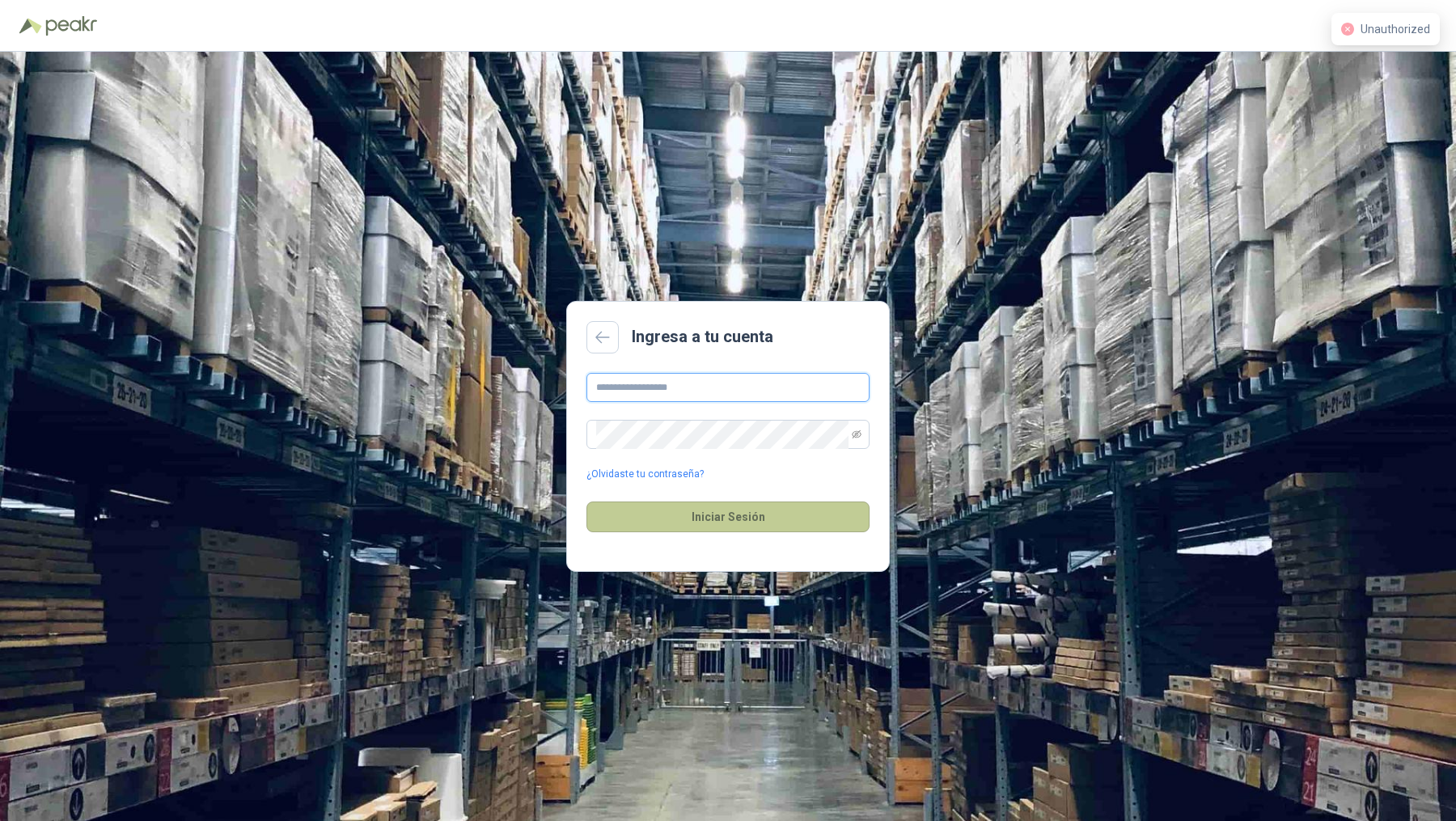
type input "**********"
click at [748, 504] on button "Iniciar Sesión" at bounding box center [728, 516] width 283 height 31
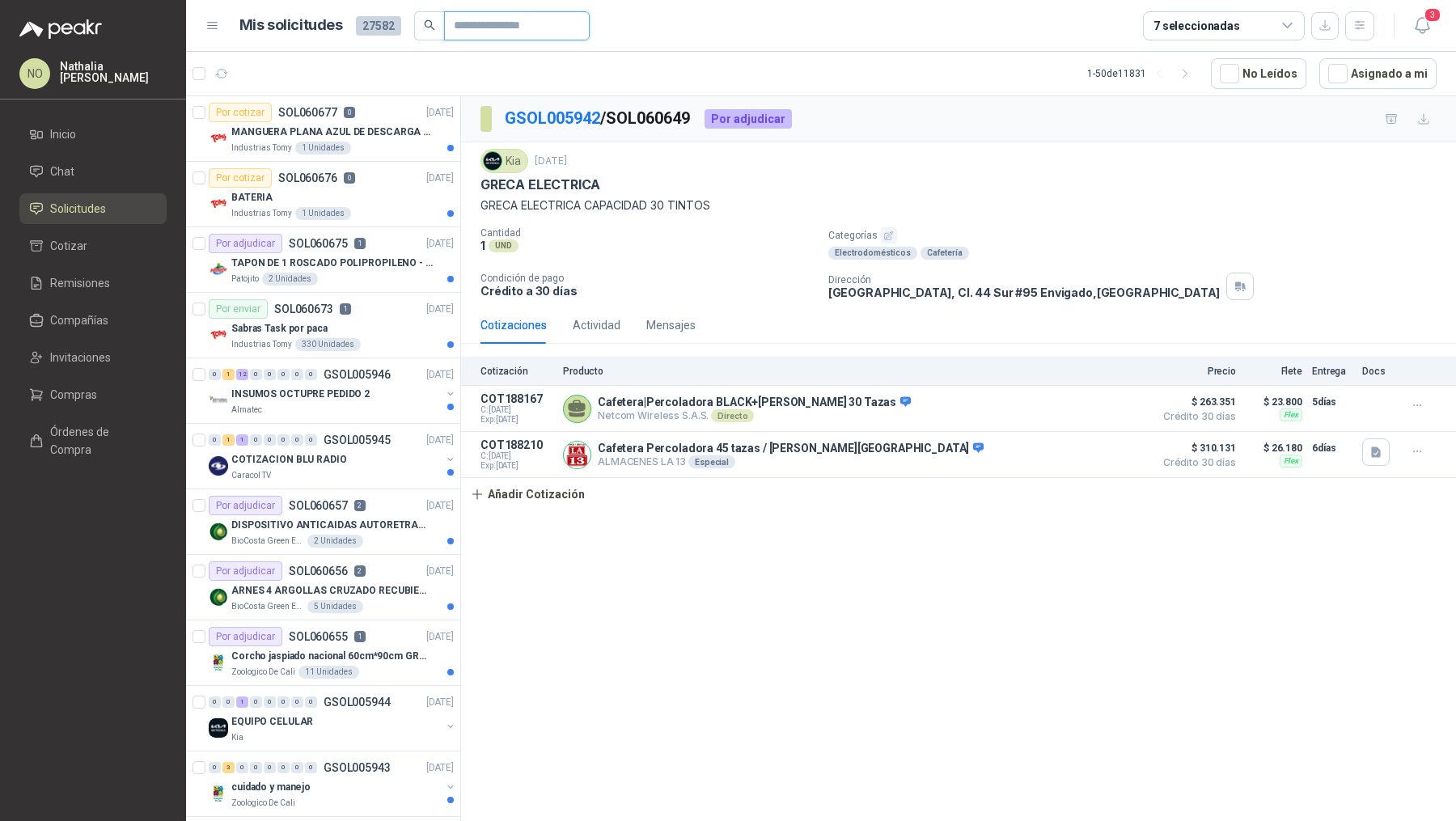
click at [502, 24] on input "text" at bounding box center [510, 26] width 114 height 28
paste input "**********"
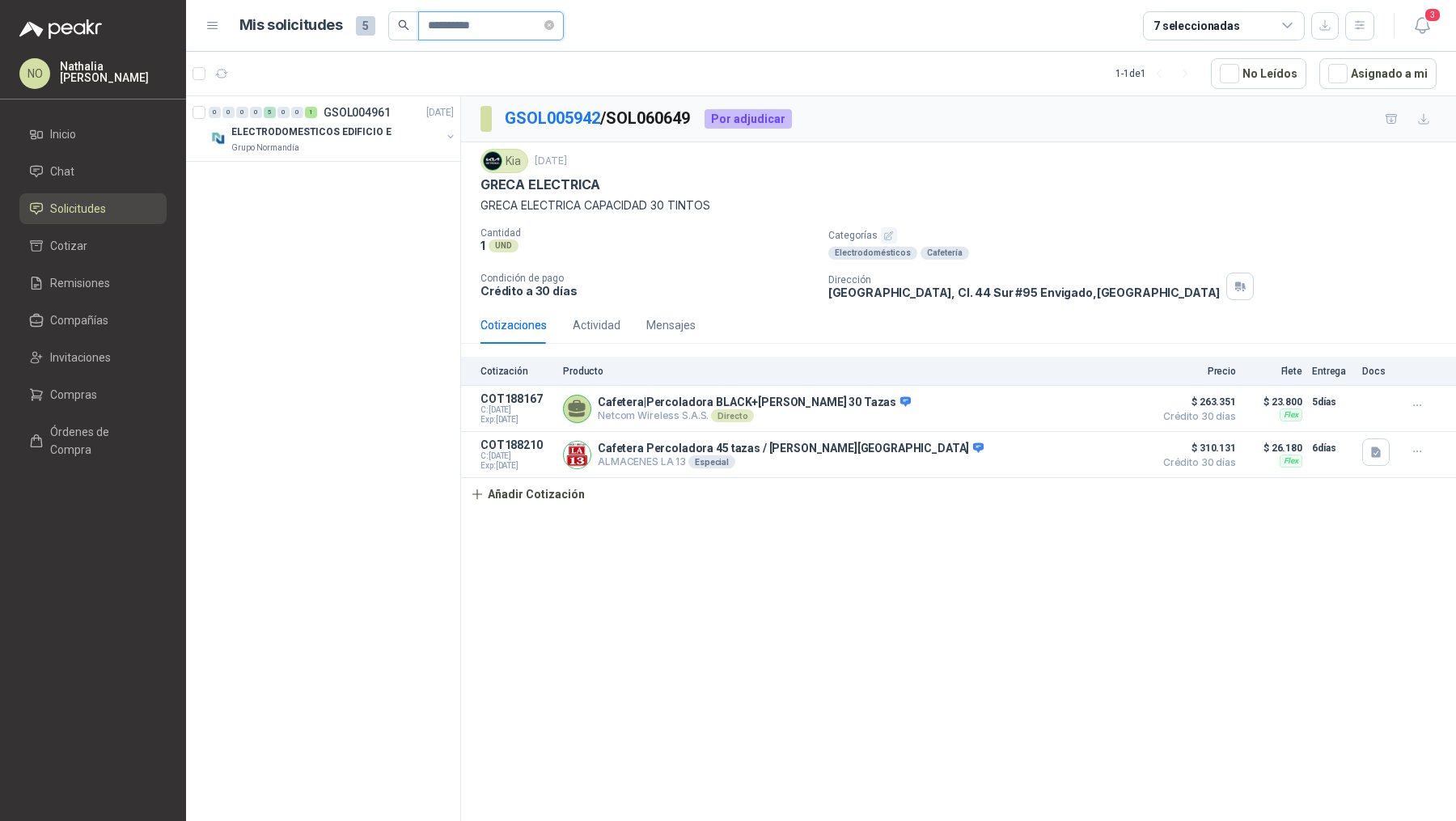
type input "**********"
click at [325, 131] on p "ELECTRODOMESTICOS EDIFICIO E" at bounding box center [311, 132] width 160 height 15
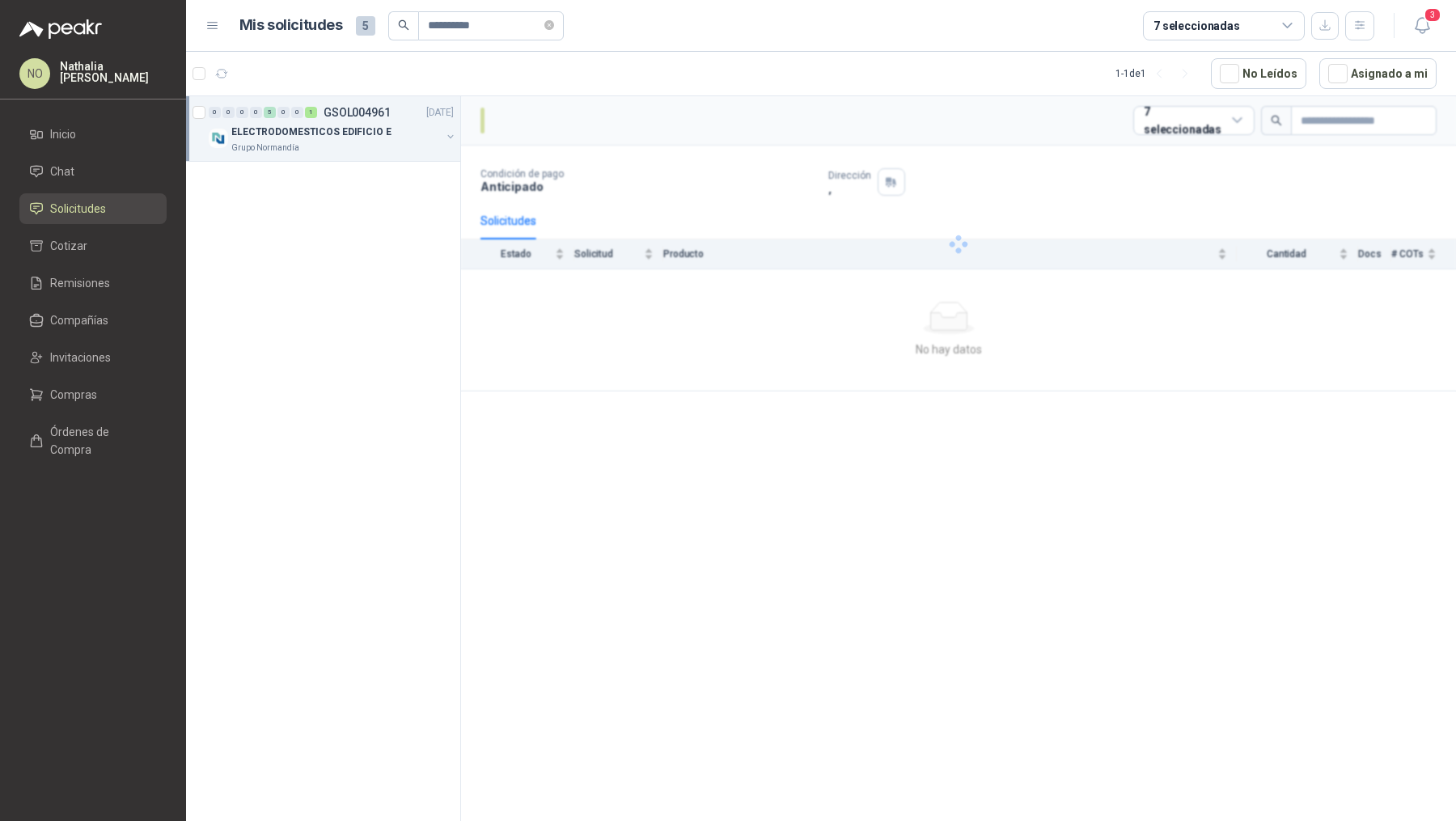
click at [325, 131] on p "ELECTRODOMESTICOS EDIFICIO E" at bounding box center [311, 132] width 160 height 15
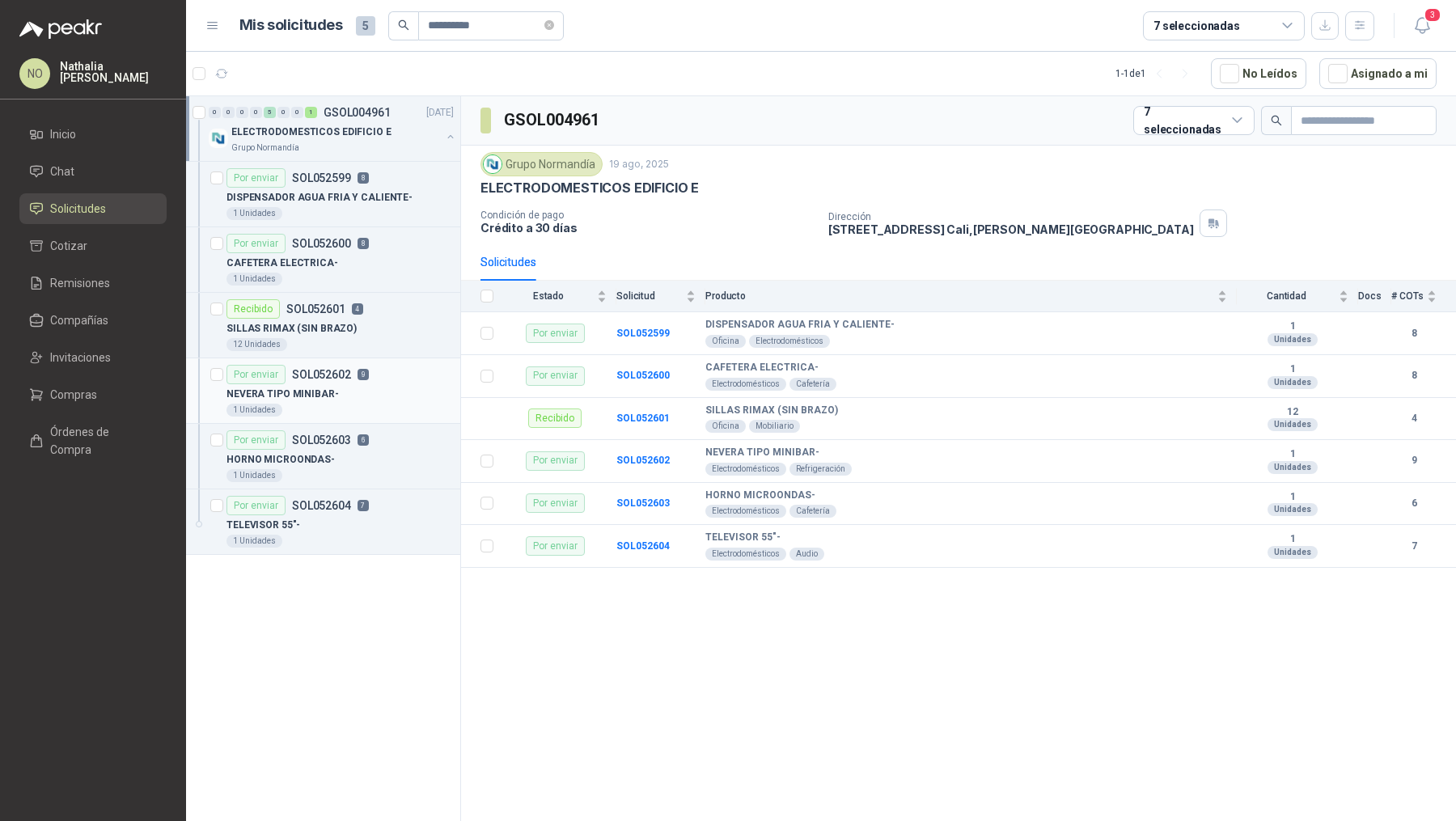
click at [365, 389] on div "NEVERA TIPO MINIBAR-" at bounding box center [340, 394] width 227 height 19
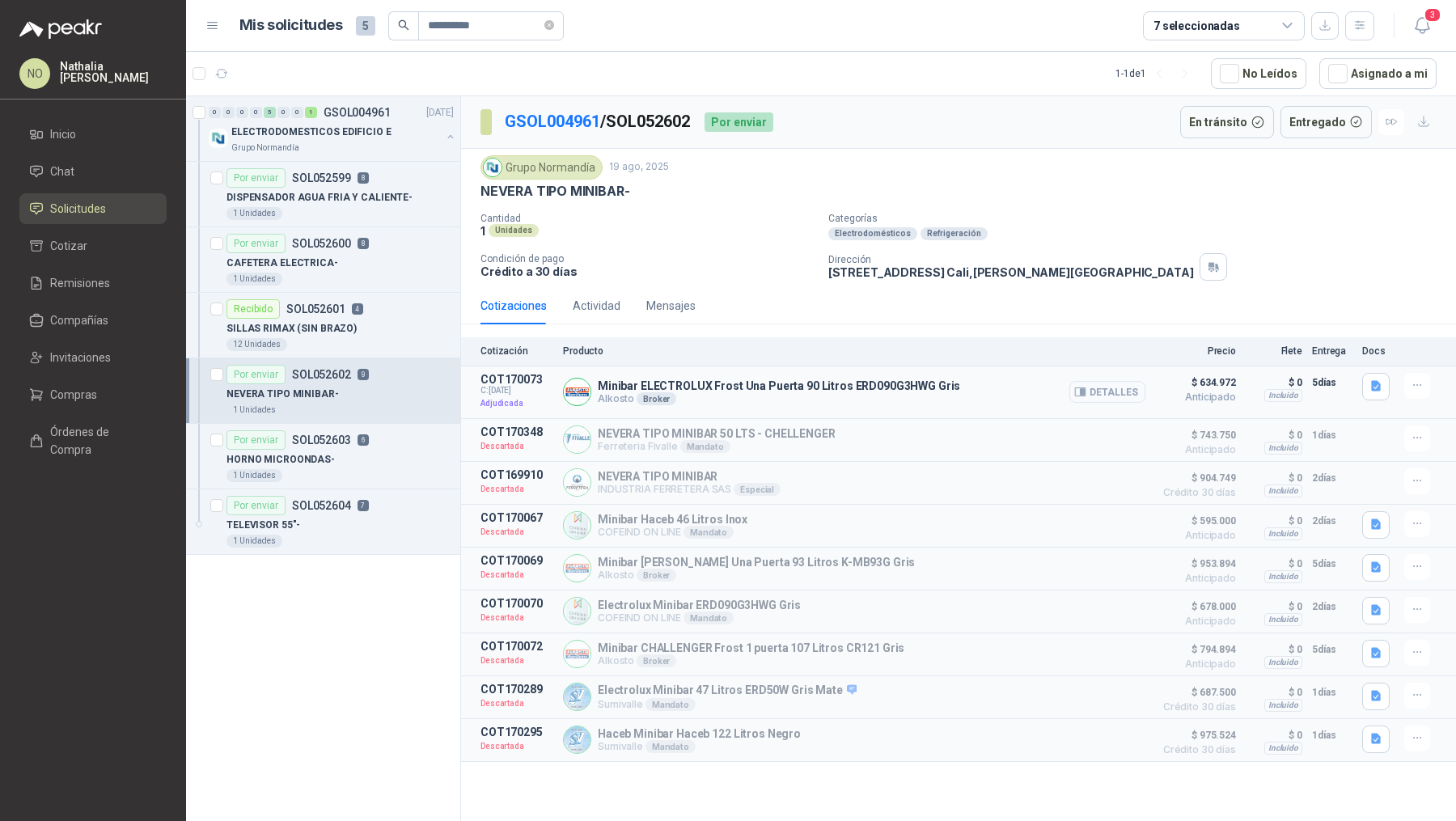
click at [1100, 388] on button "Detalles" at bounding box center [1107, 392] width 76 height 22
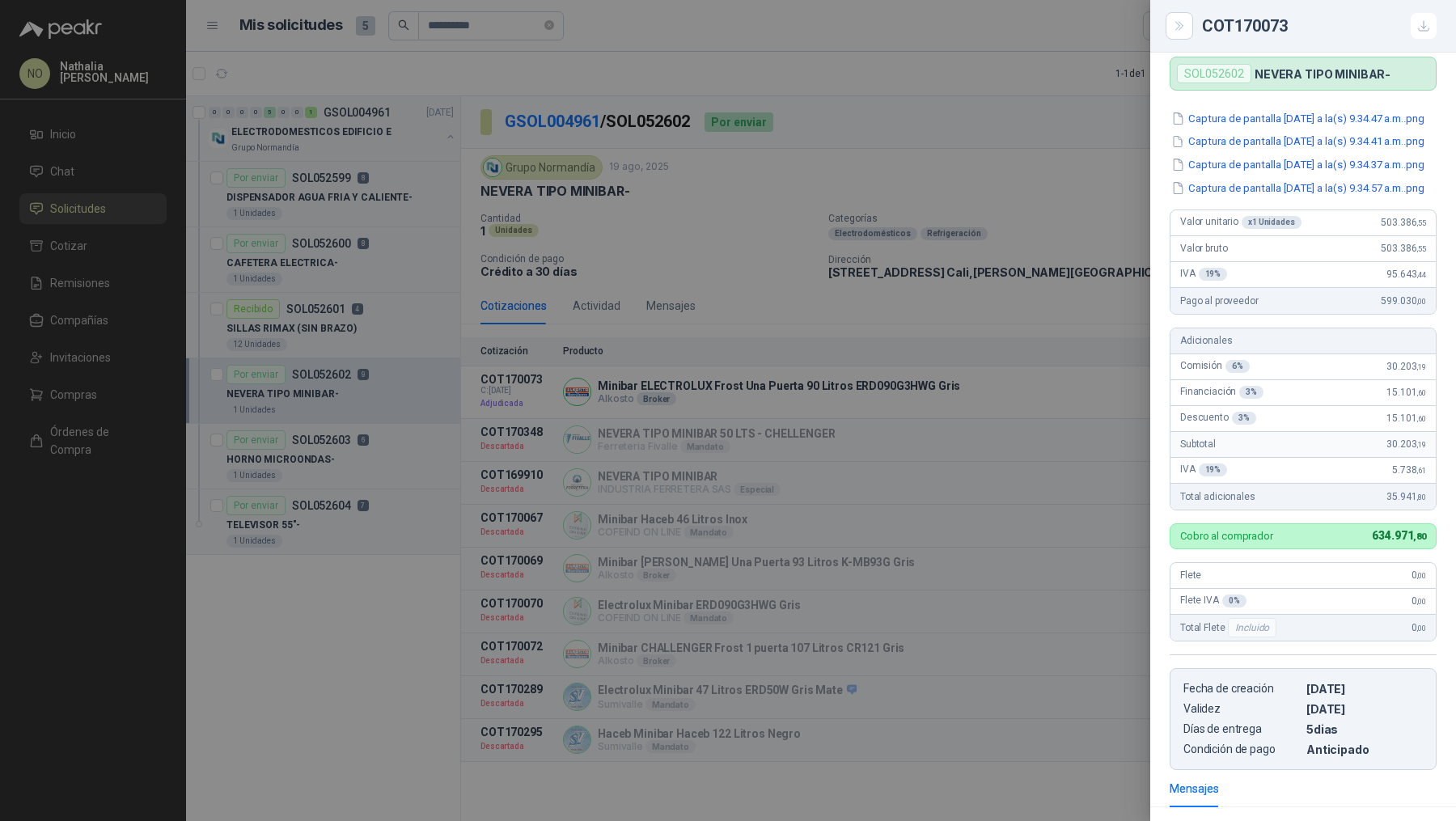
scroll to position [116, 0]
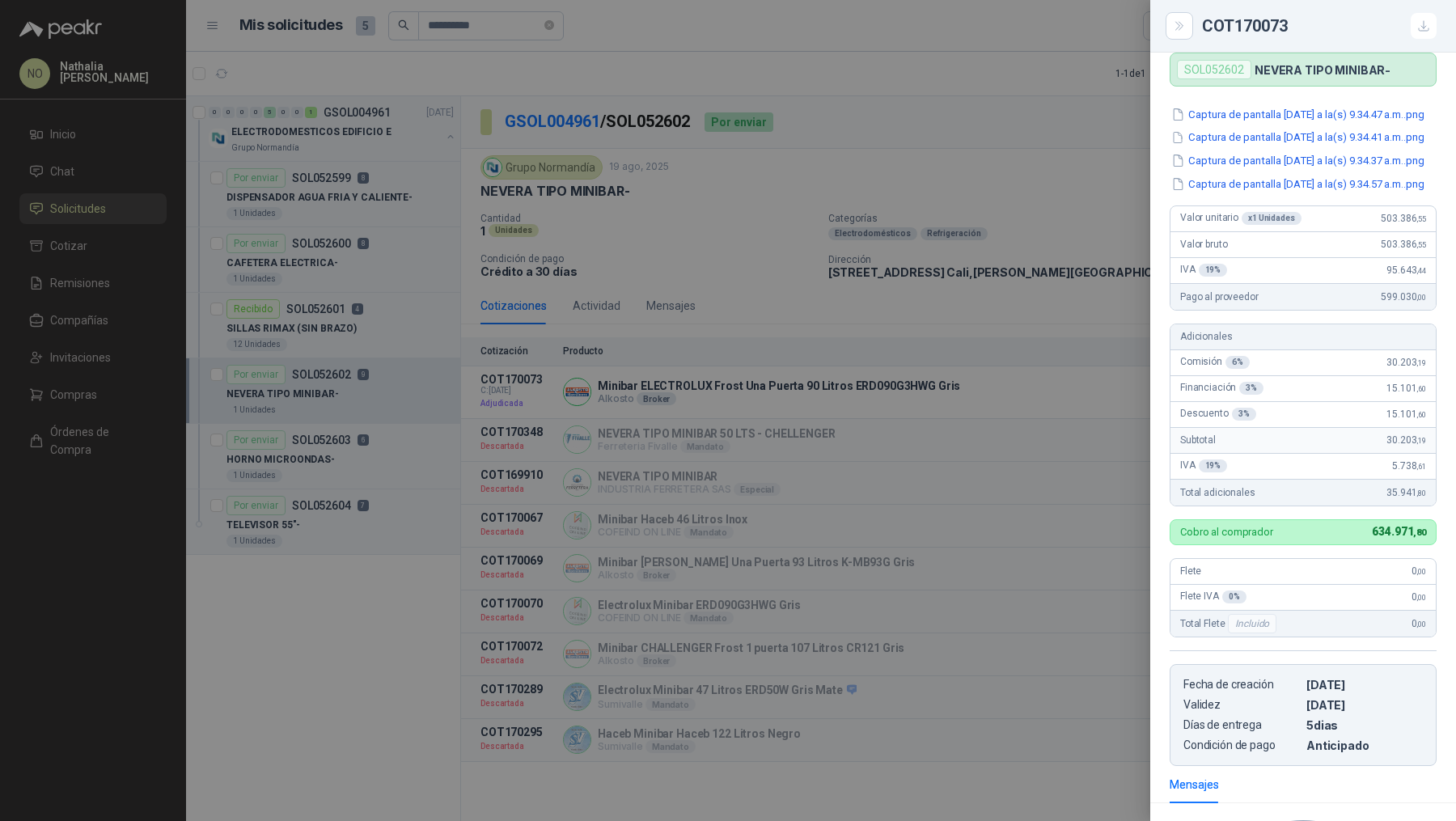
click at [758, 462] on div at bounding box center [728, 410] width 1456 height 821
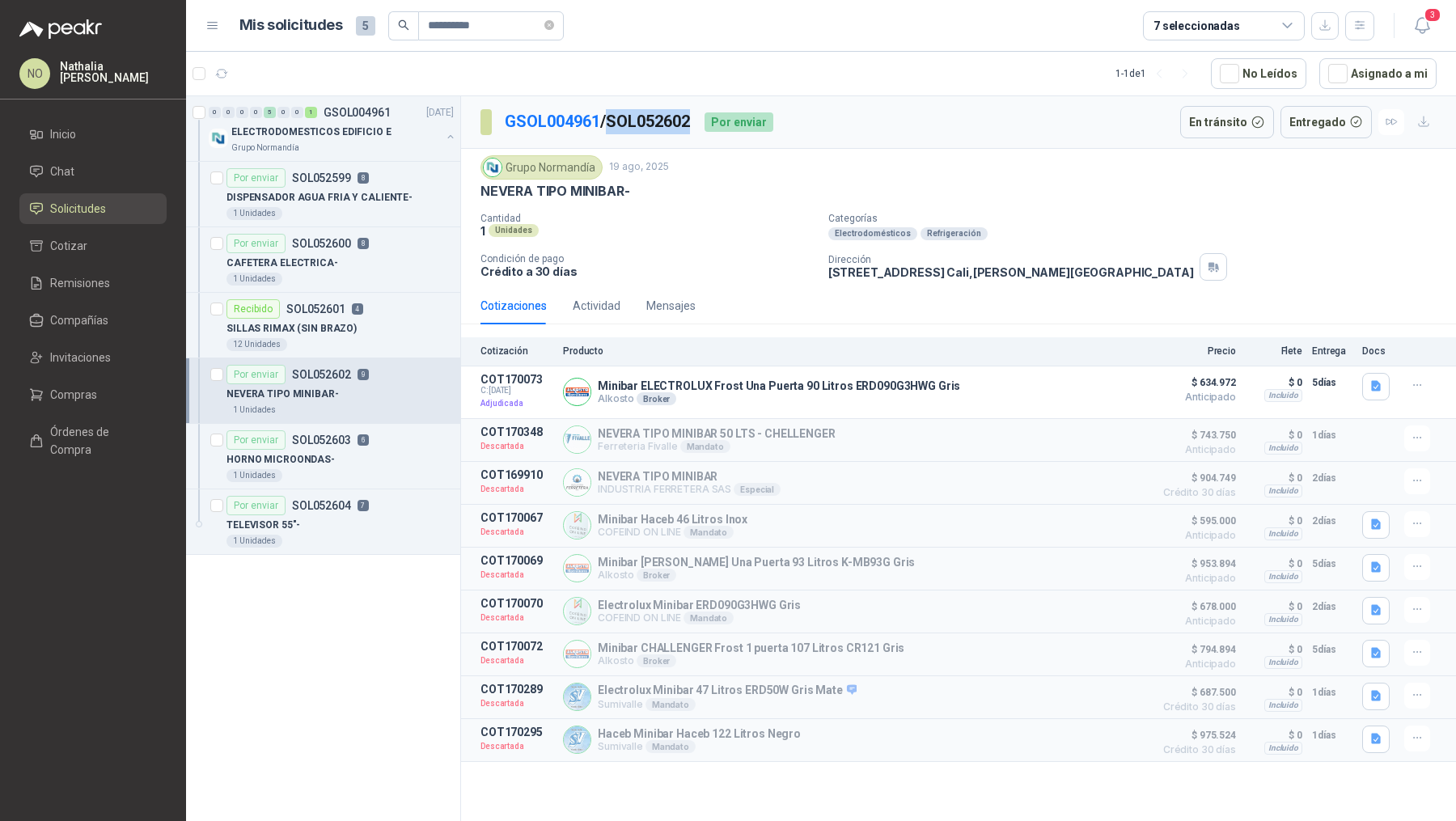
drag, startPoint x: 617, startPoint y: 122, endPoint x: 699, endPoint y: 122, distance: 82.0
click at [692, 122] on p "GSOL004961 / SOL052602" at bounding box center [599, 122] width 187 height 25
copy p "SOL052602"
click at [1111, 393] on button "Detalles" at bounding box center [1107, 392] width 76 height 22
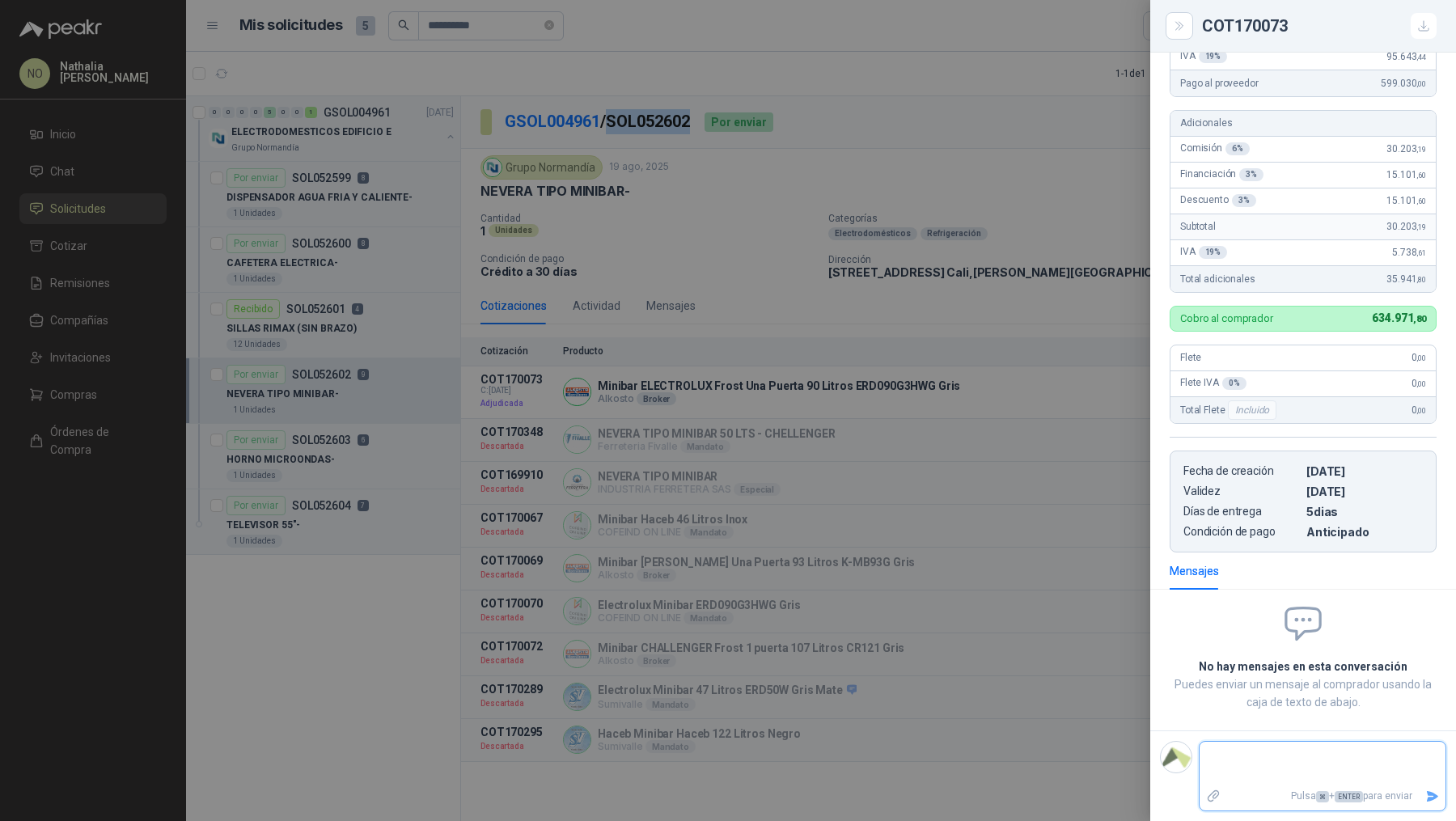
click at [1247, 760] on textarea at bounding box center [1322, 763] width 246 height 37
type textarea "*"
type textarea "**"
type textarea "***"
type textarea "****"
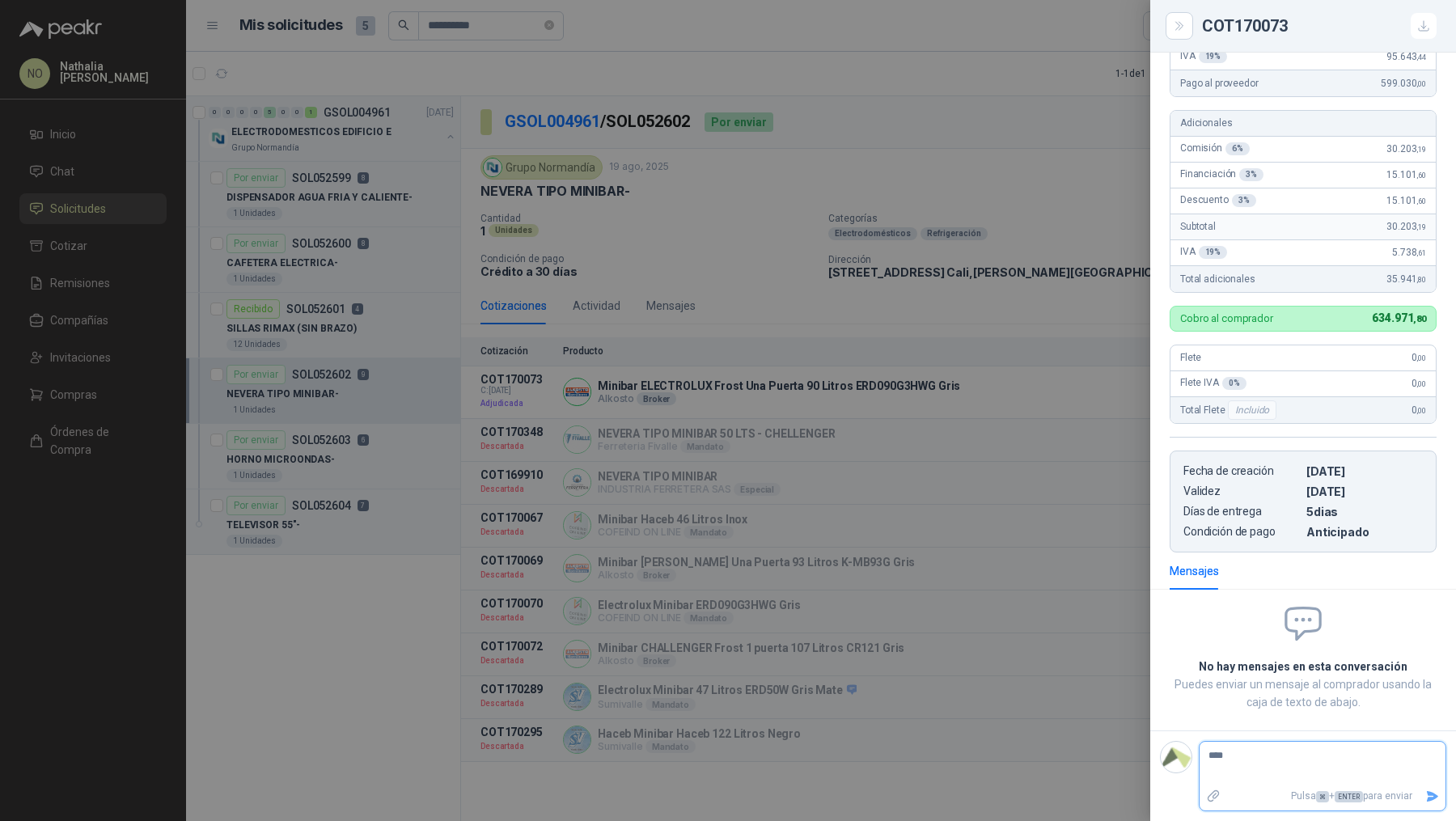
type textarea "*****"
type textarea "******"
type textarea "********"
type textarea "*********"
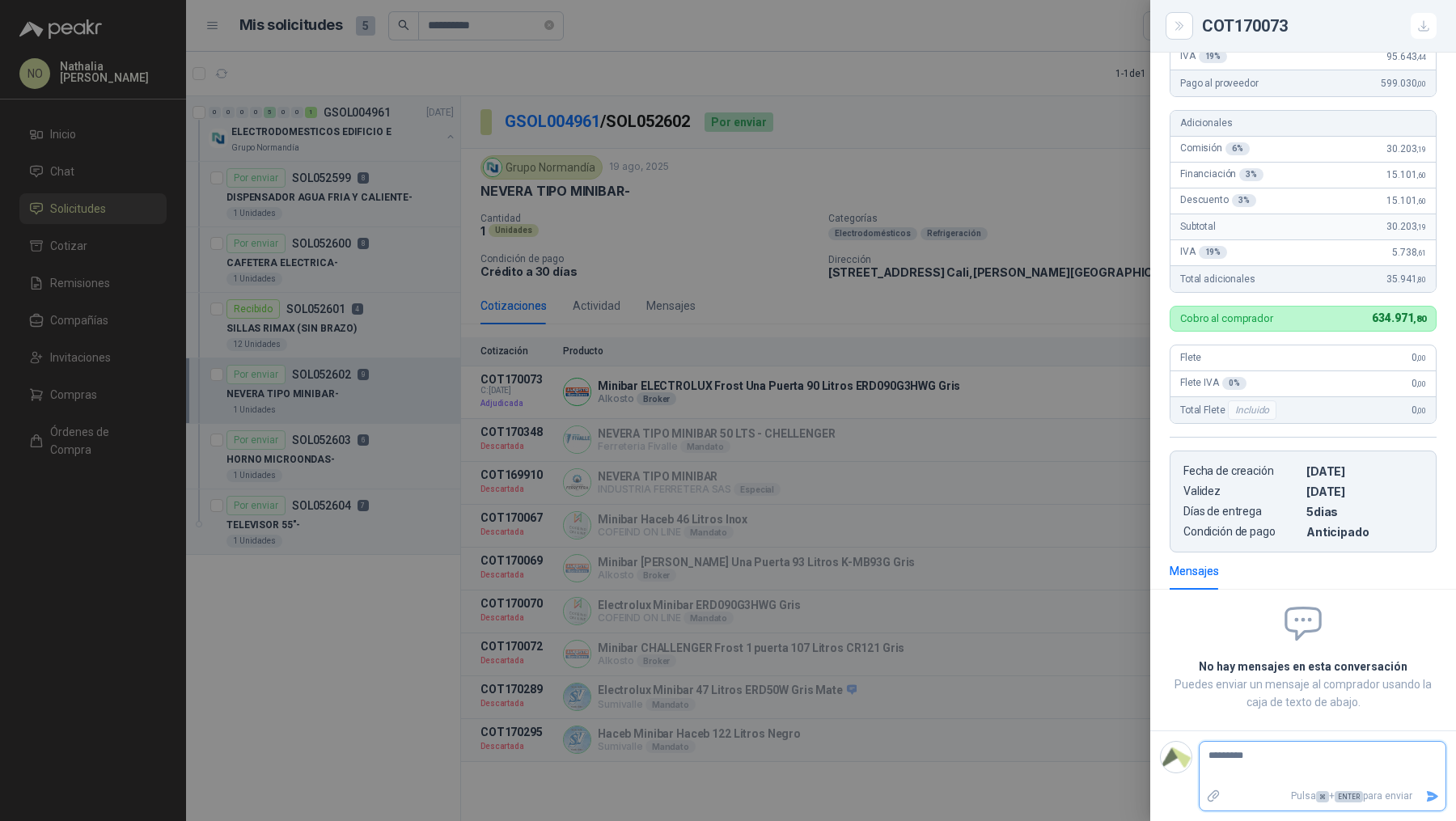
type textarea "**********"
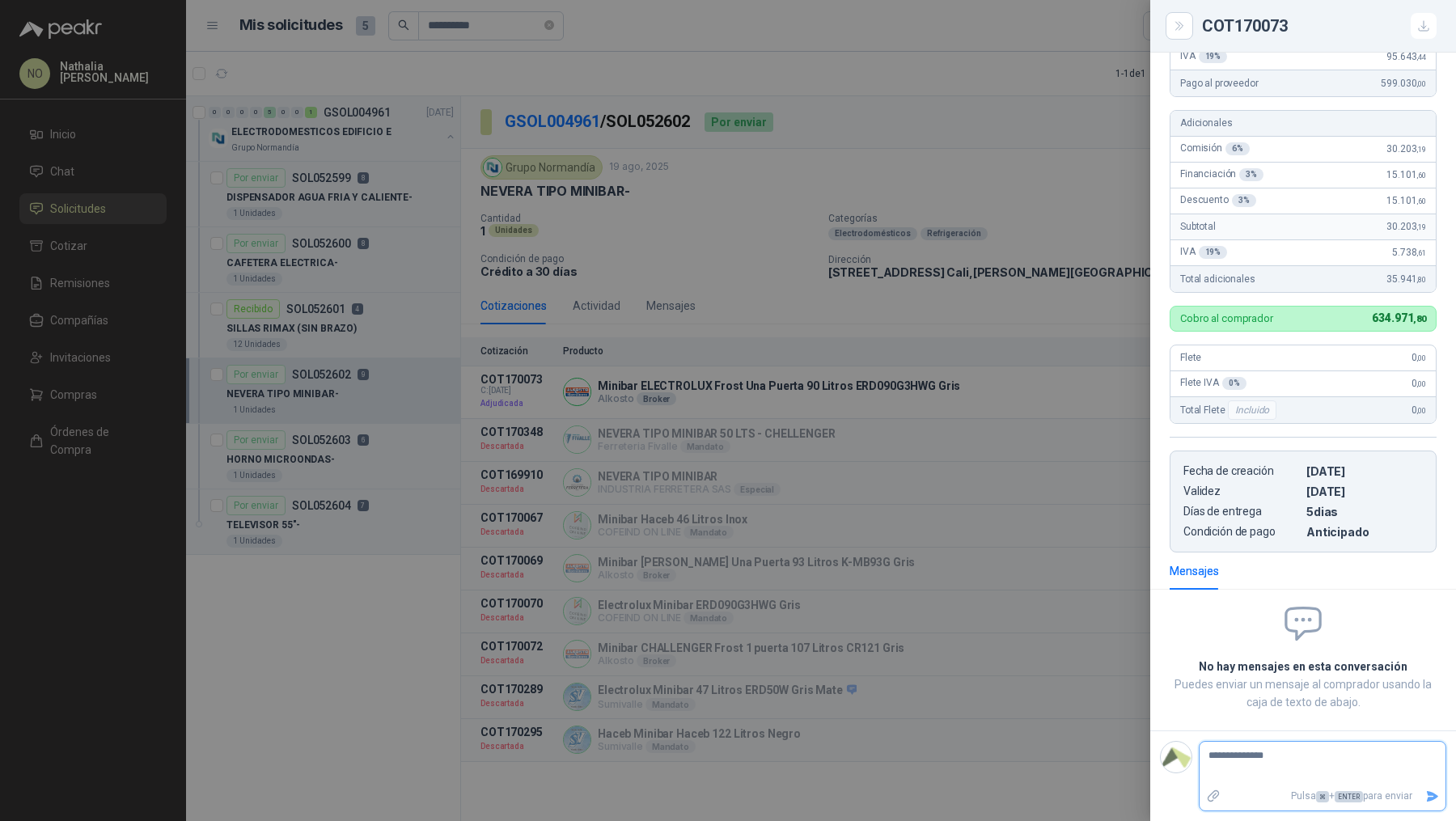
type textarea "**********"
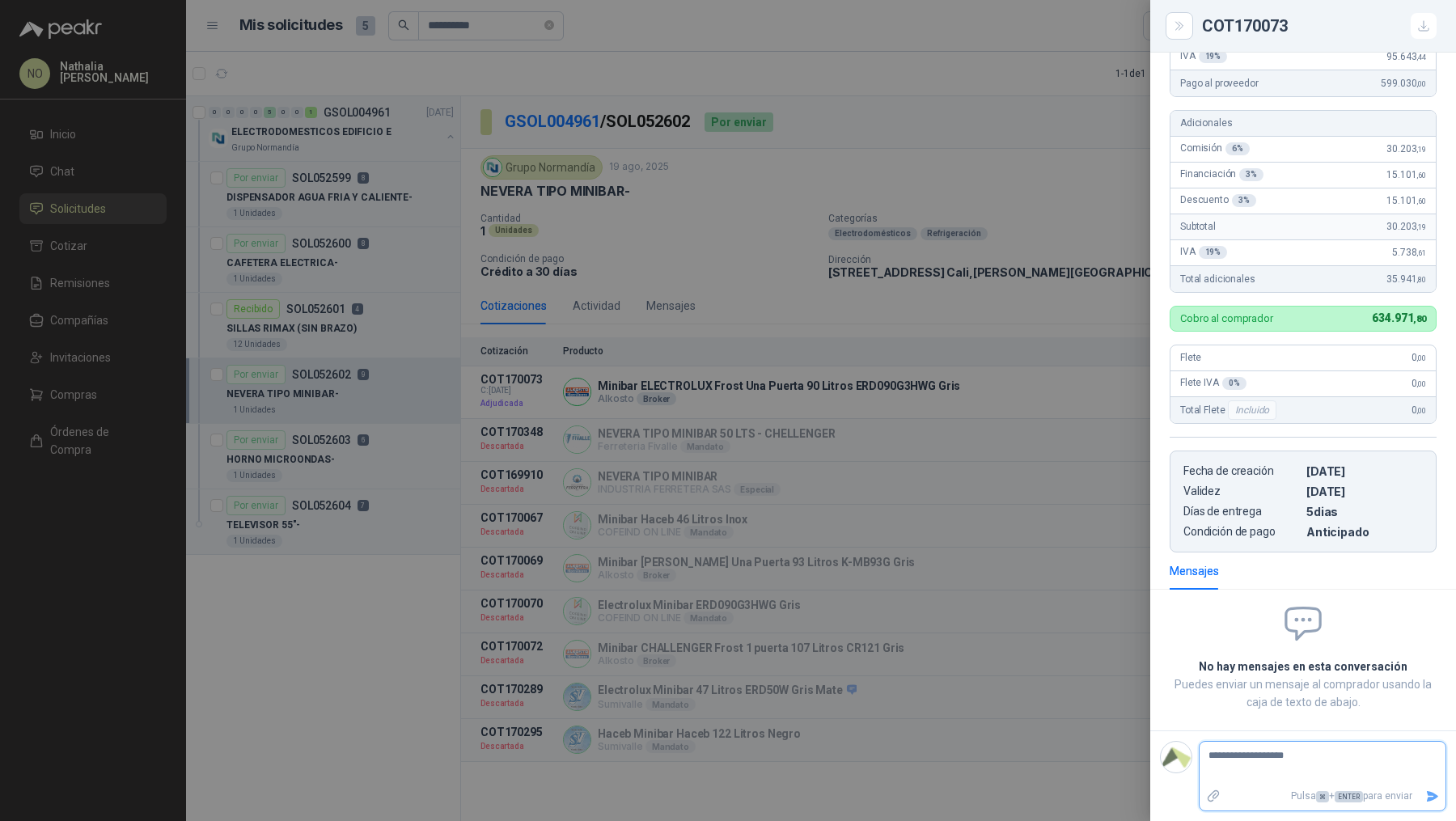
type textarea "**********"
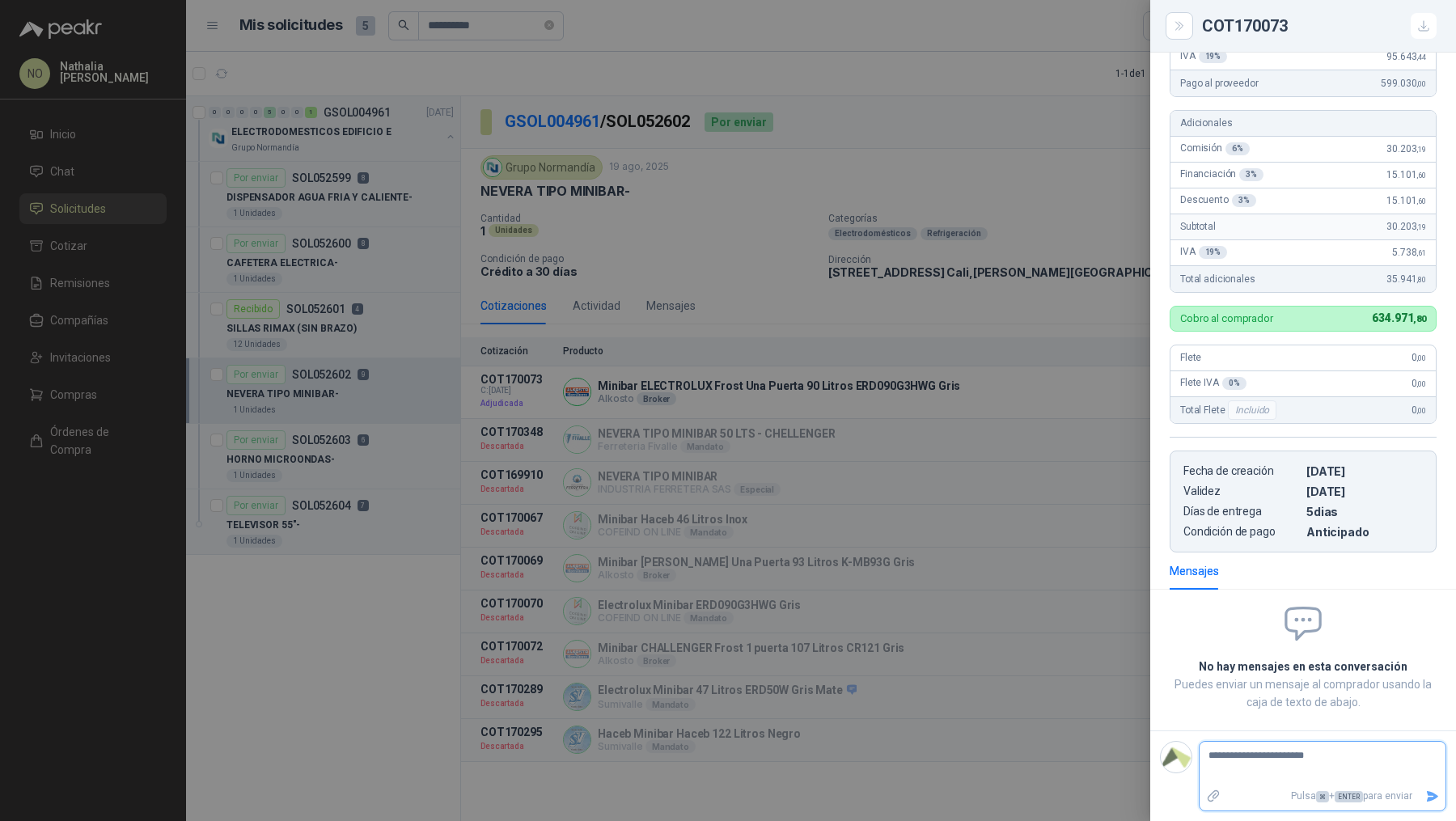
type textarea "**********"
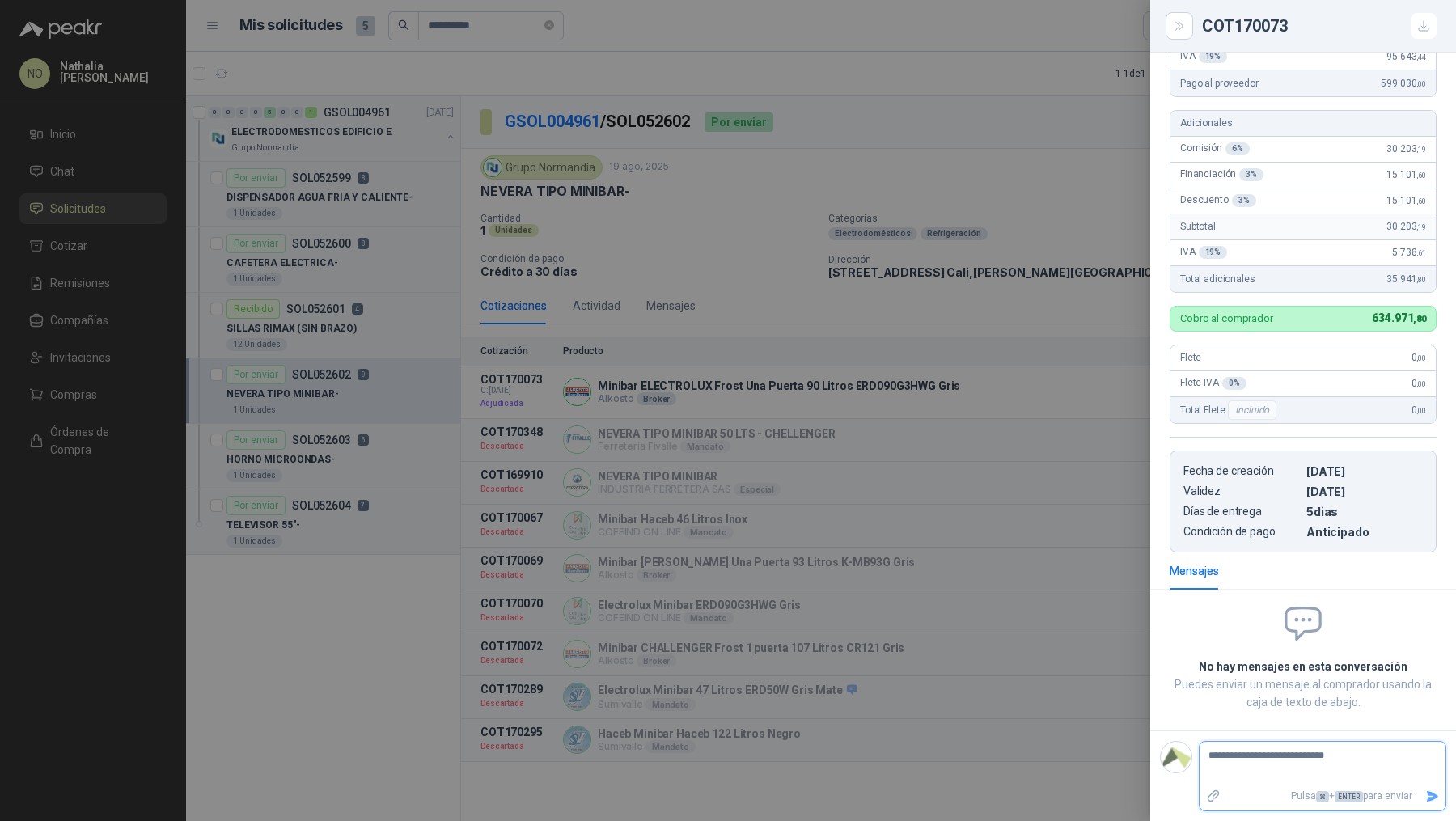
type textarea "**********"
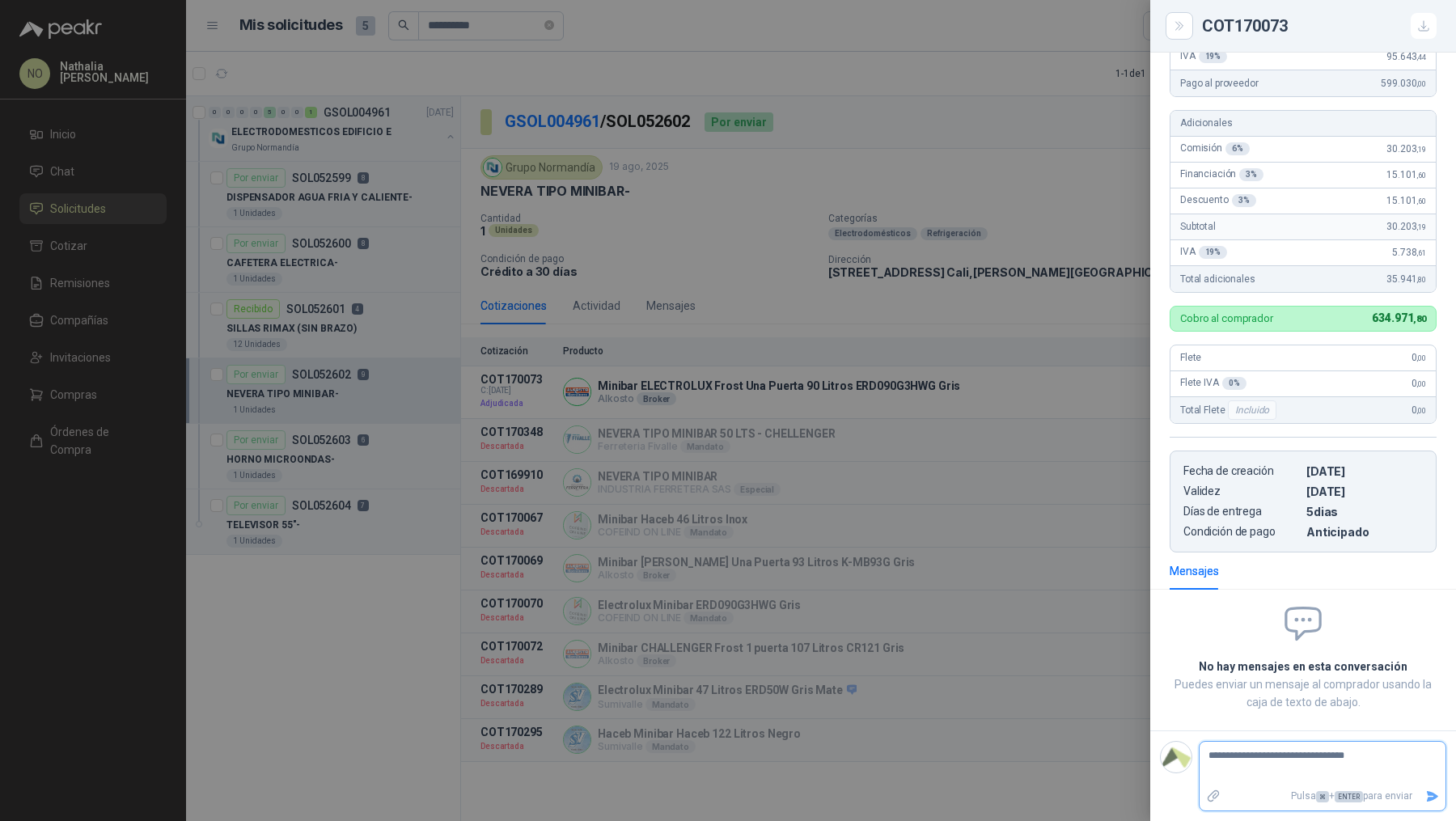
type textarea "**********"
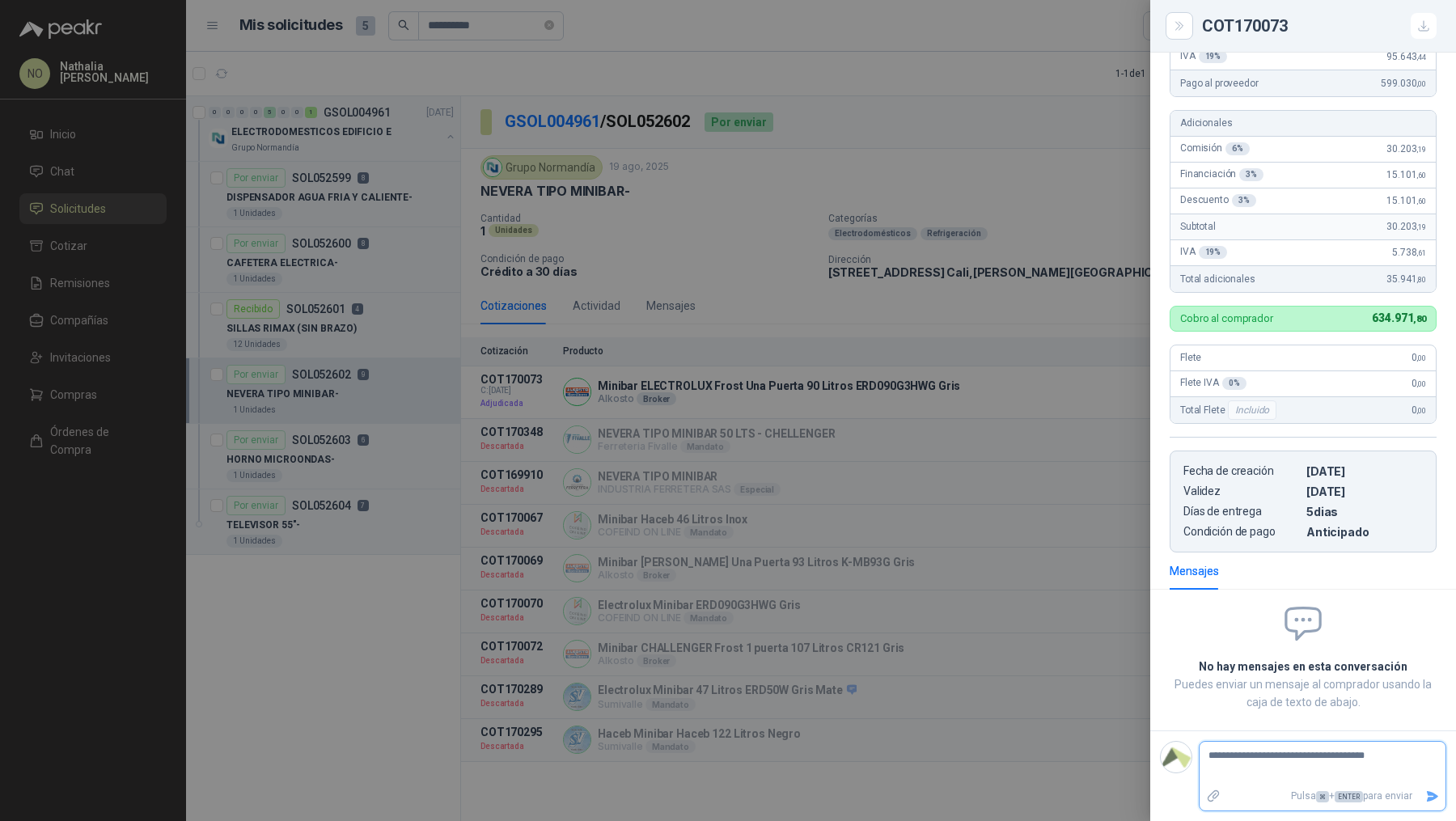
type textarea "**********"
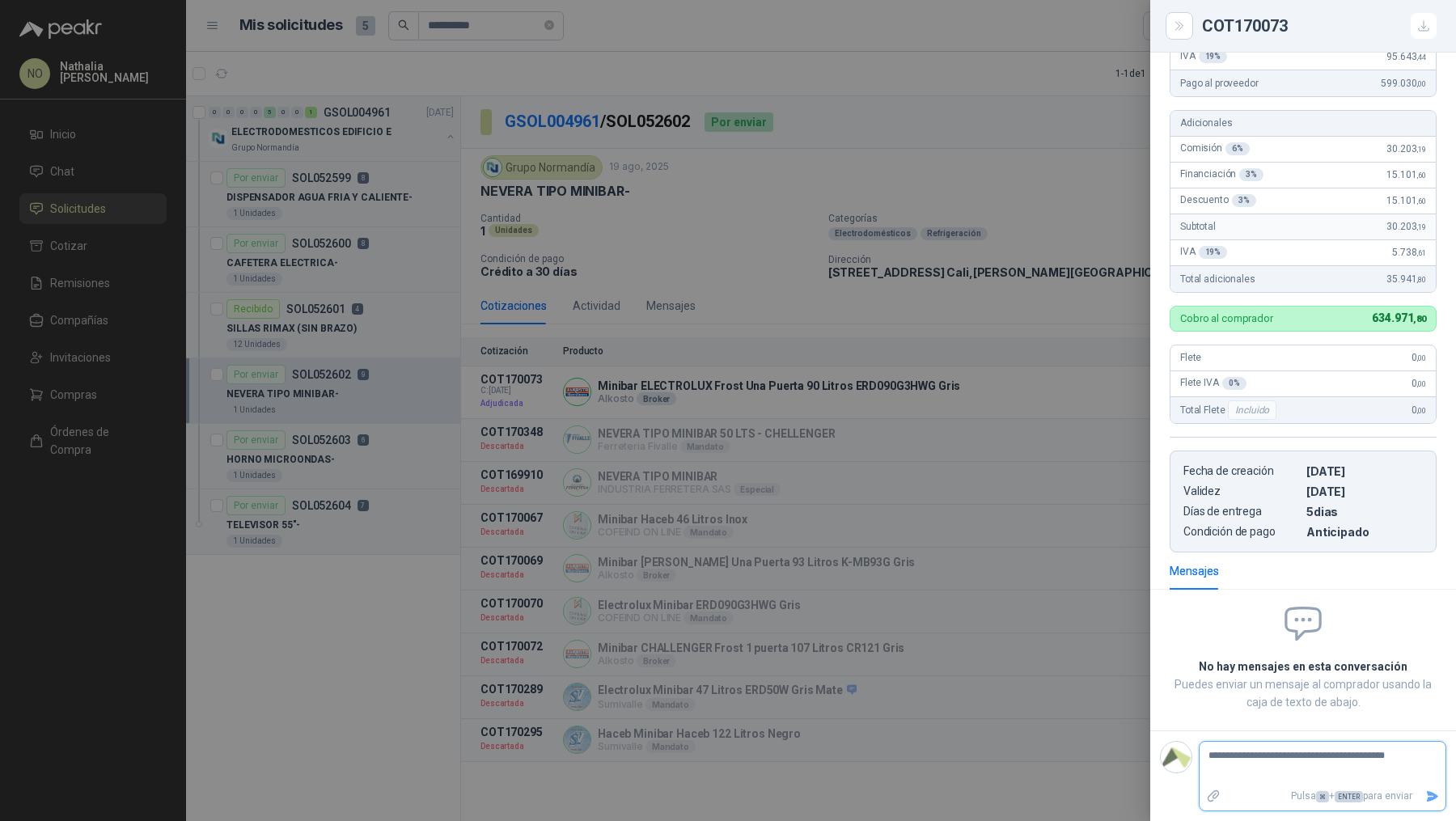
type textarea "**********"
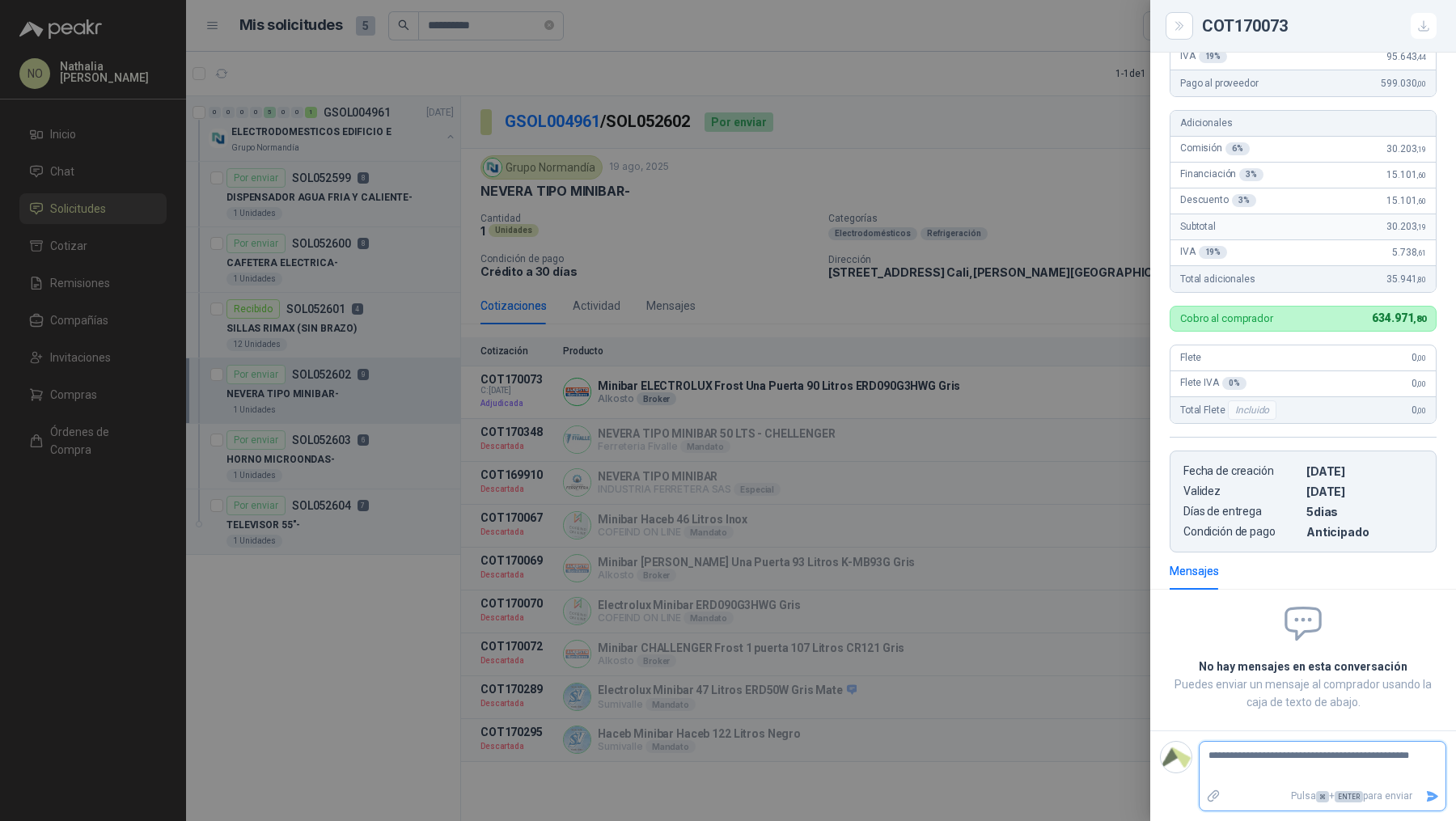
type textarea "**********"
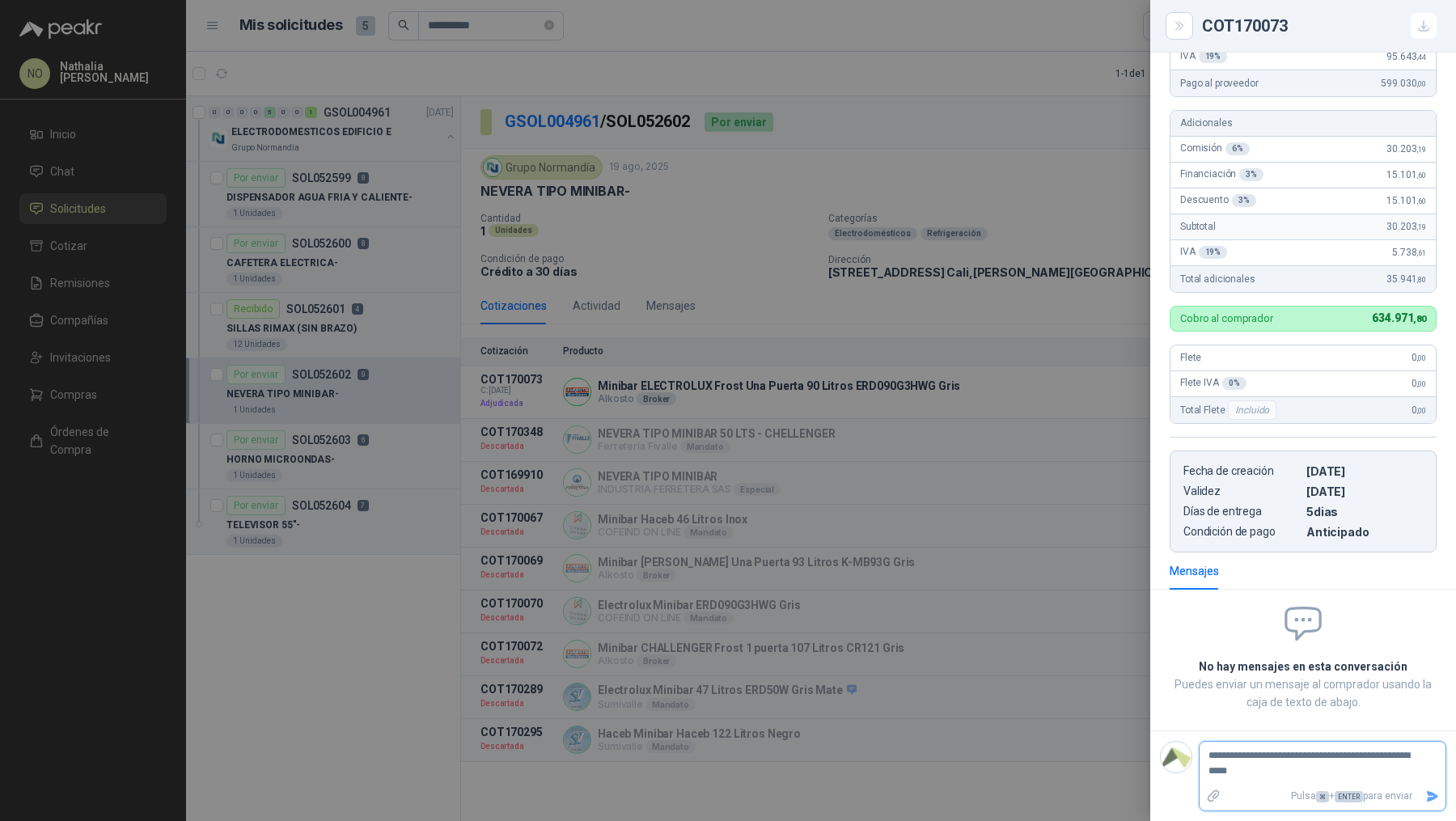
type textarea "**********"
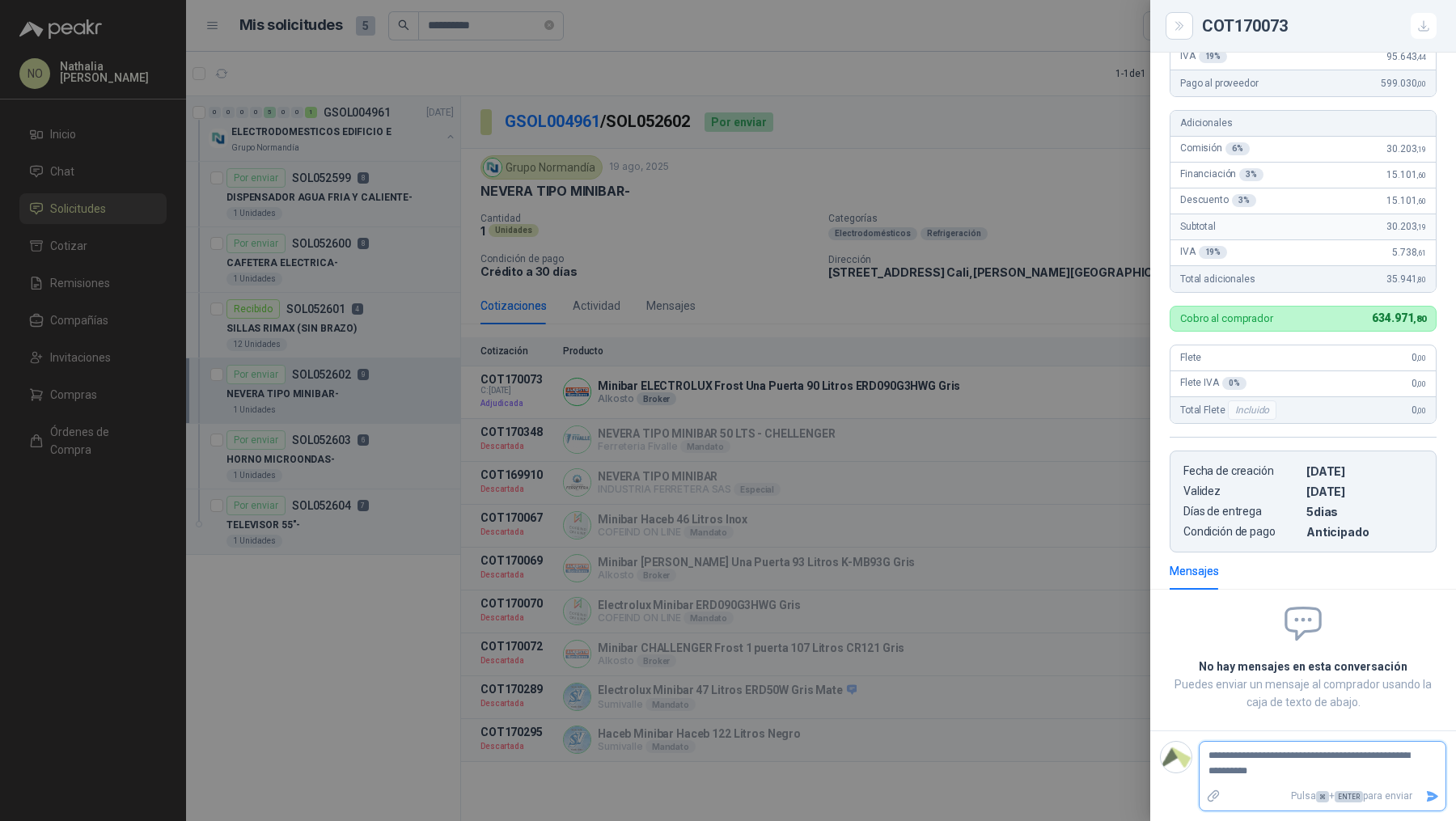
type textarea "**********"
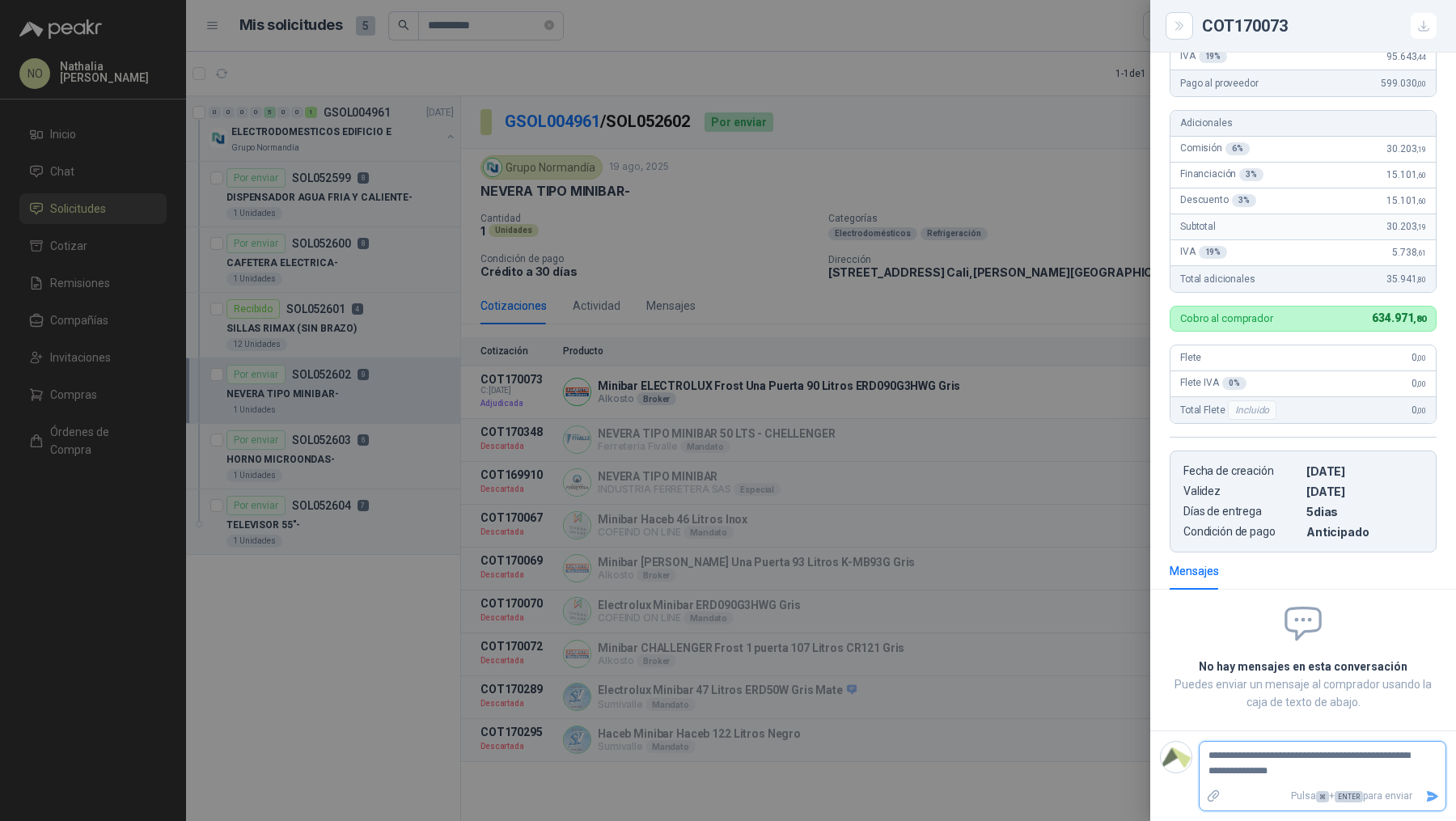
type textarea "**********"
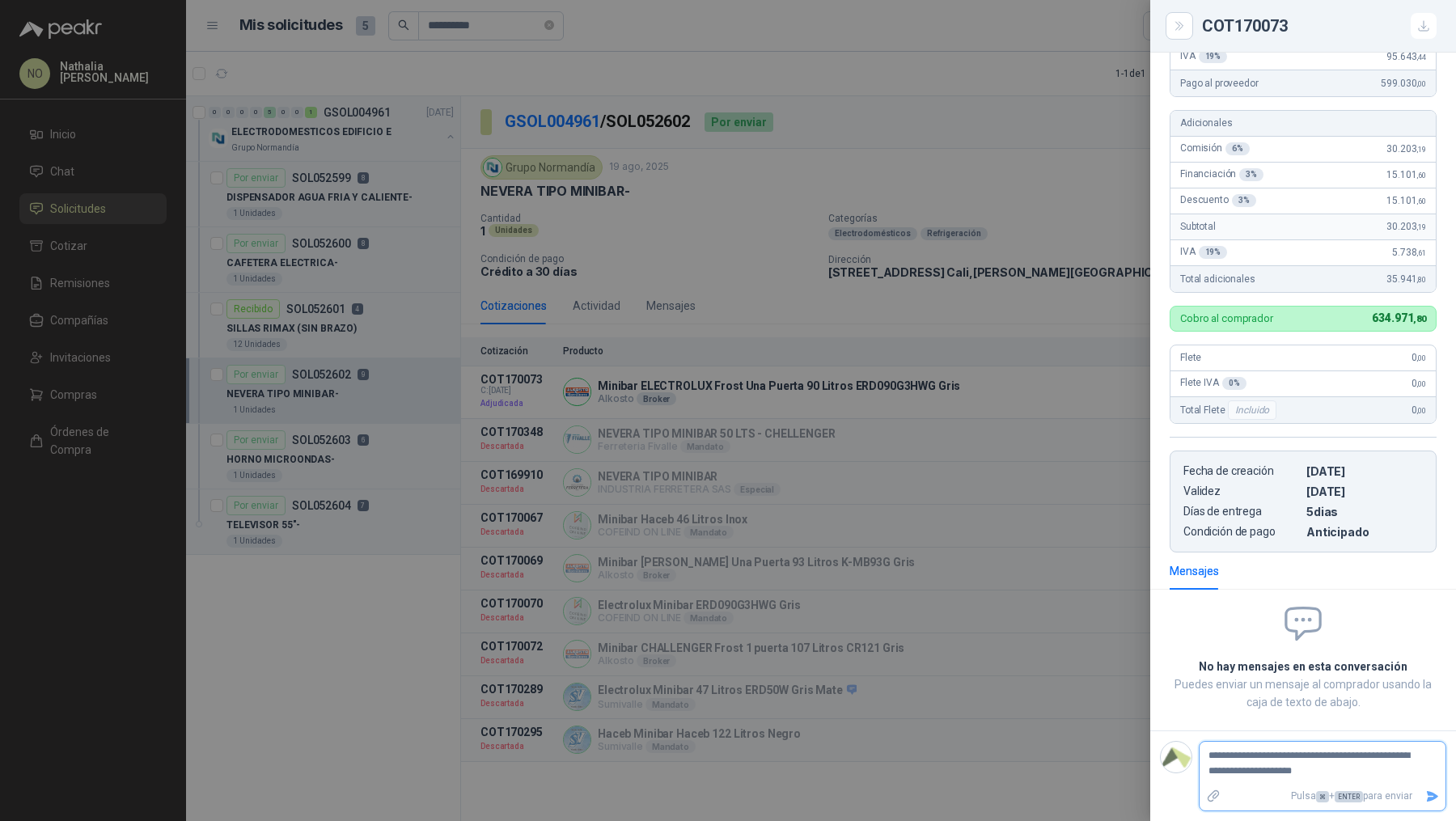
type textarea "**********"
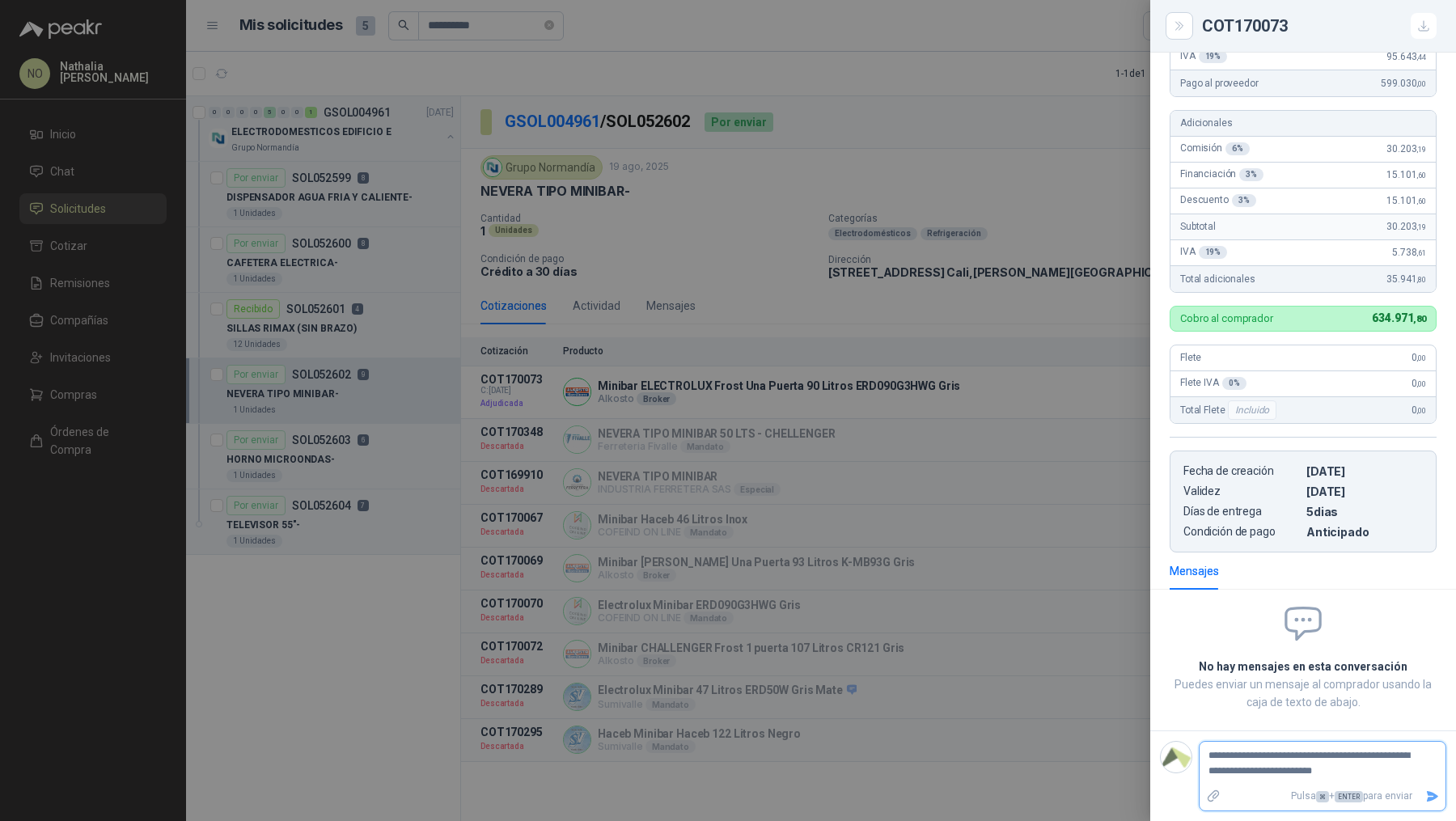
type textarea "**********"
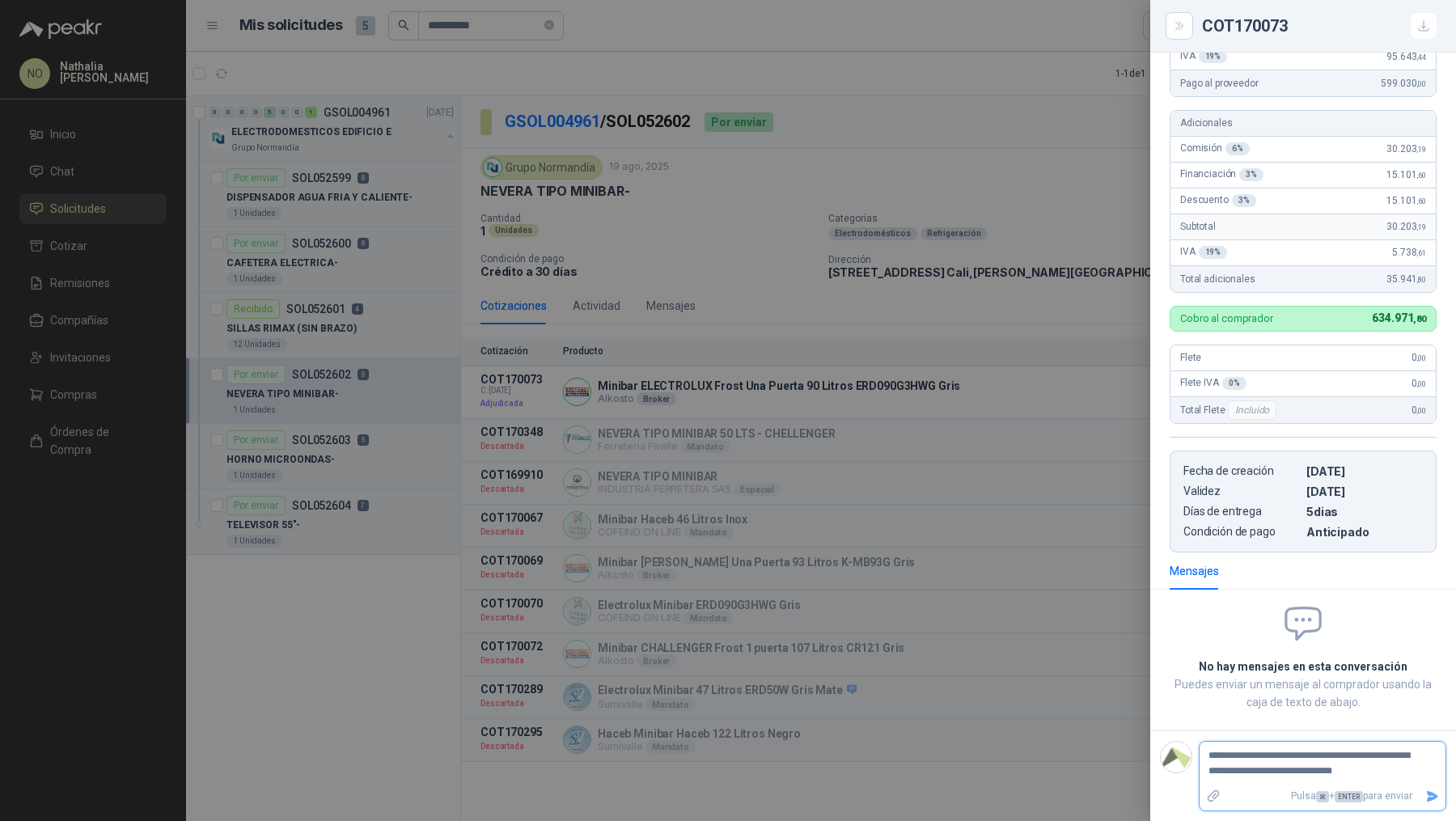
type textarea "**********"
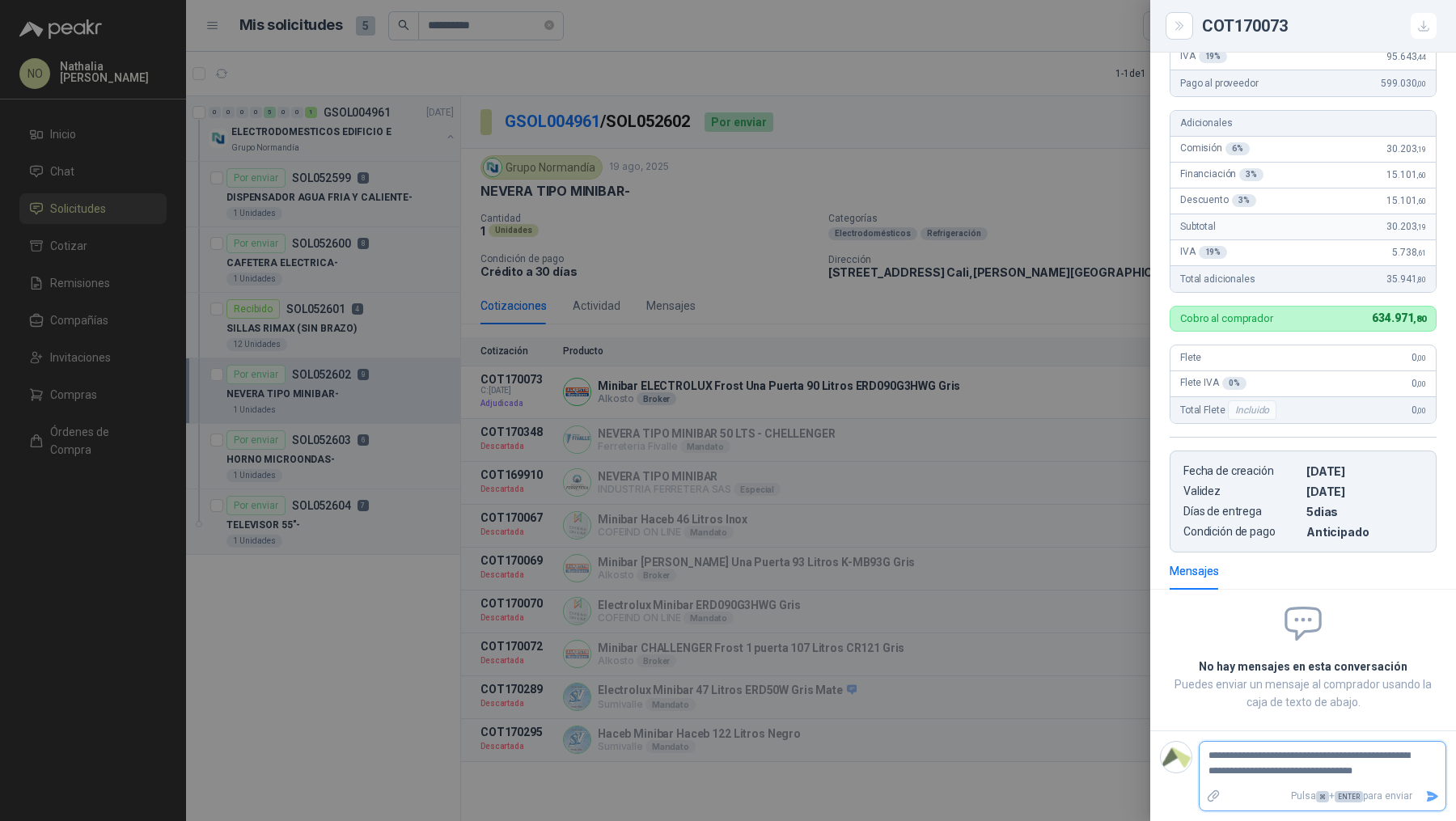
type textarea "**********"
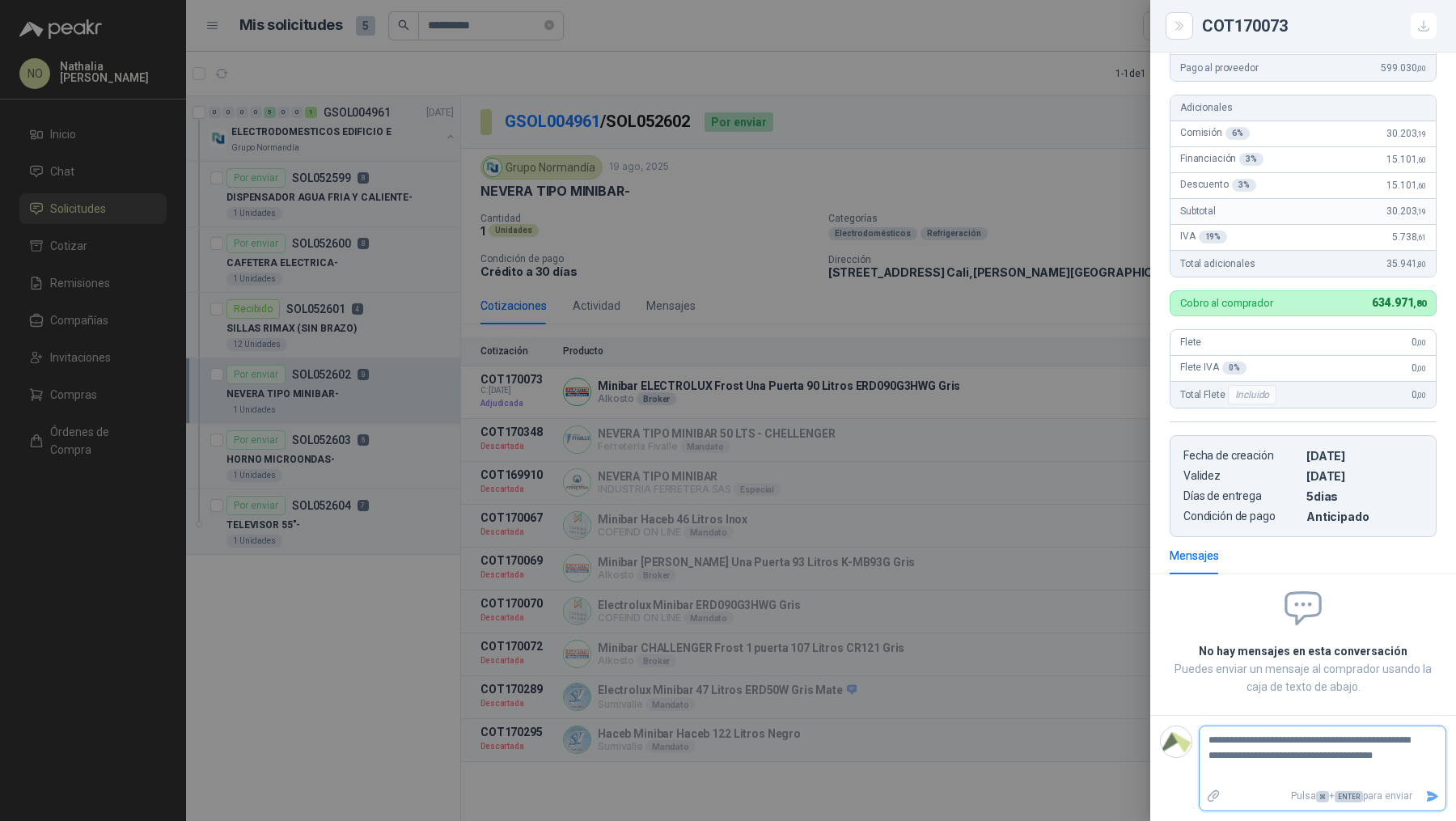
type textarea "**********"
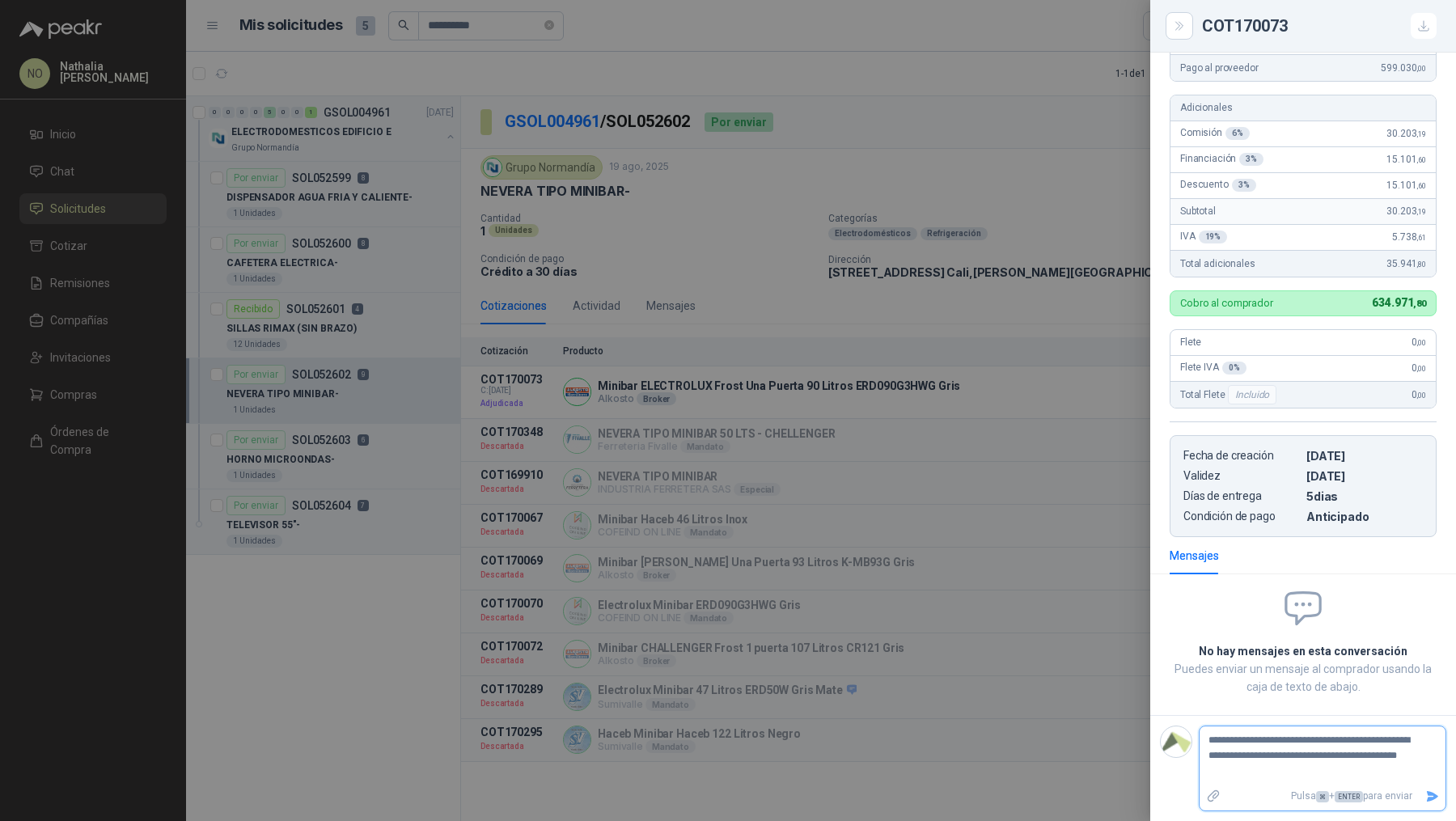
type textarea "**********"
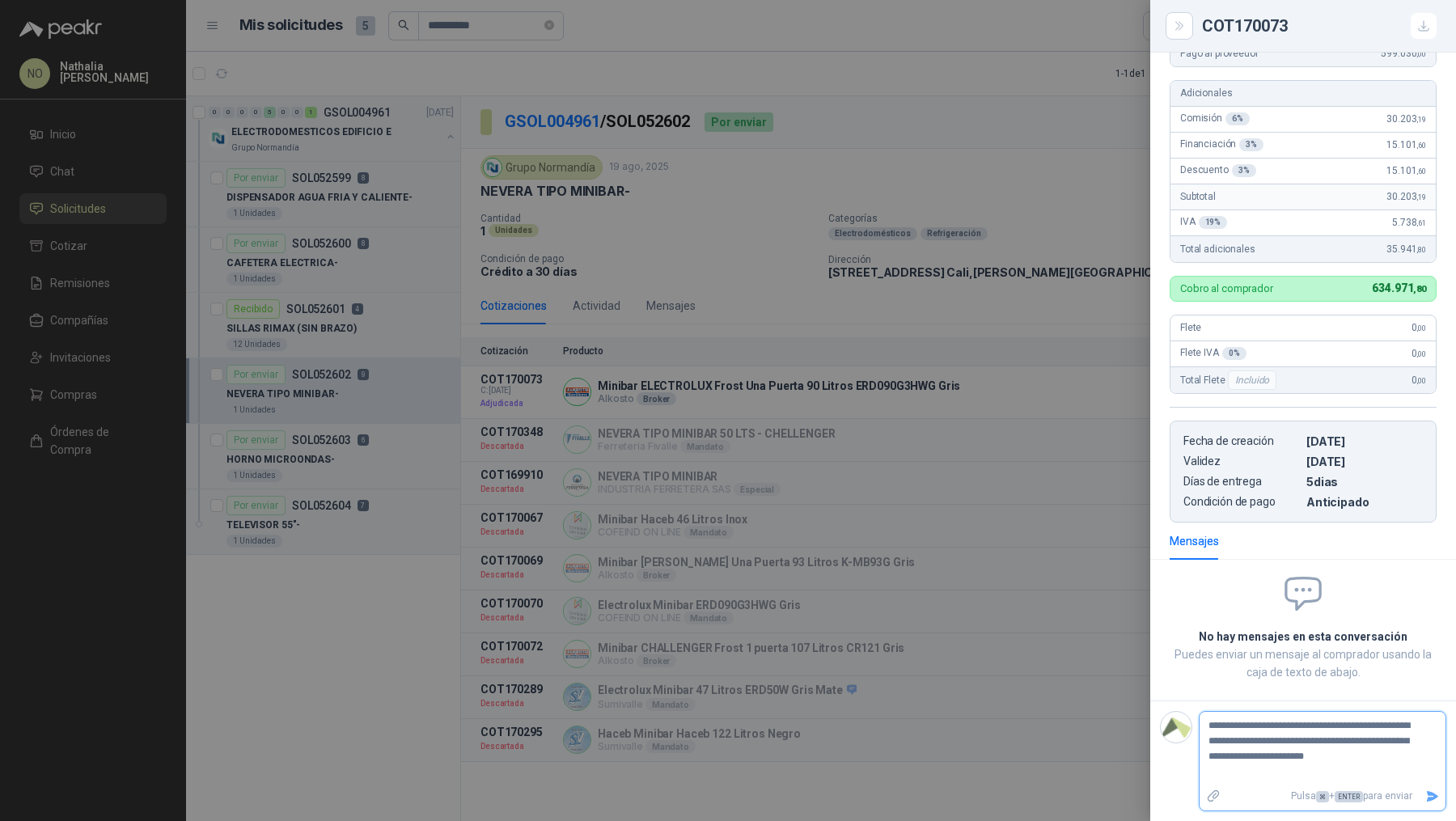
scroll to position [402, 0]
click at [1427, 794] on icon "Enviar" at bounding box center [1432, 796] width 11 height 11
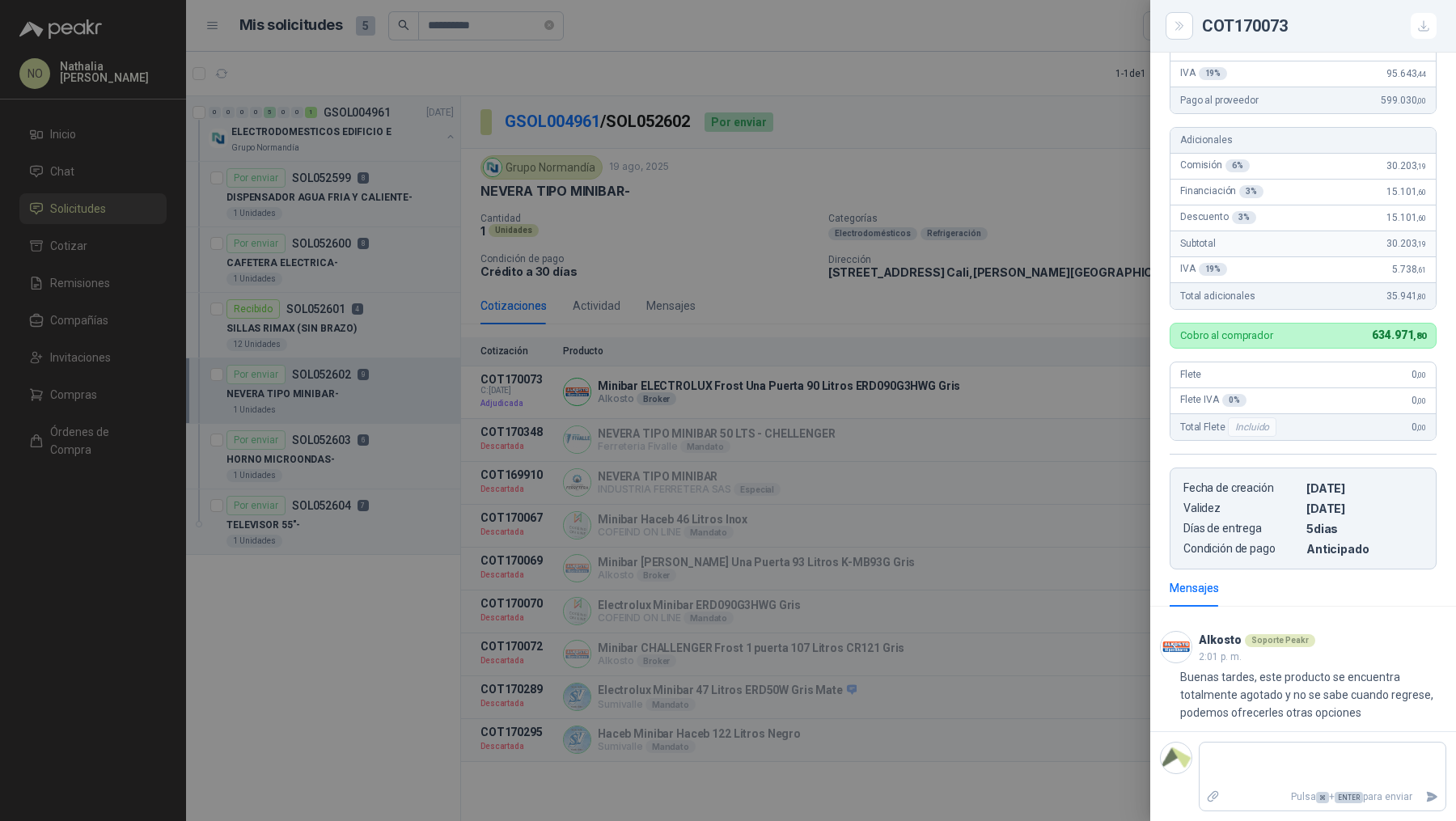
click at [838, 328] on div at bounding box center [728, 410] width 1456 height 821
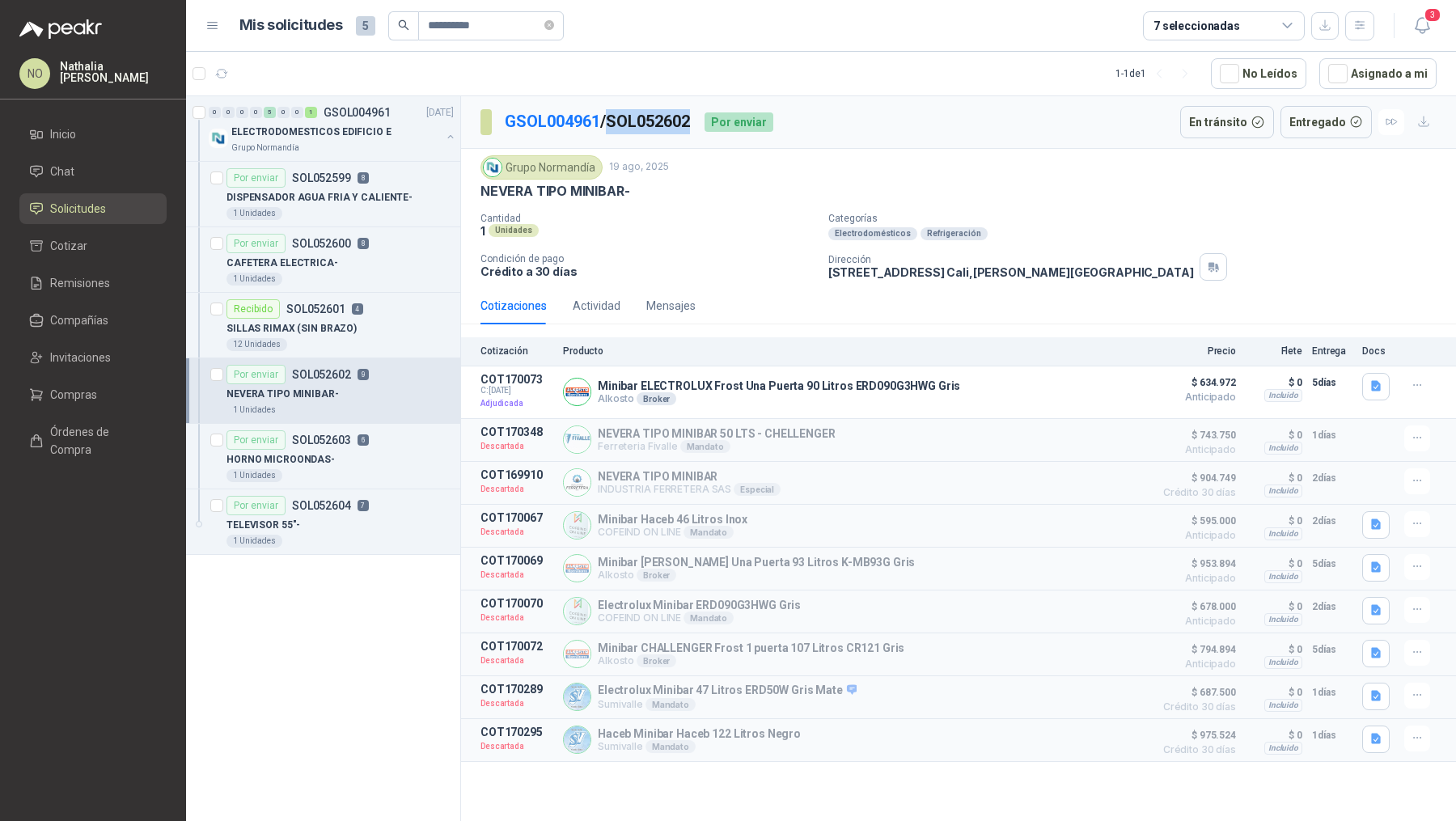
drag, startPoint x: 618, startPoint y: 119, endPoint x: 702, endPoint y: 123, distance: 84.1
click at [692, 123] on p "GSOL004961 / SOL052602" at bounding box center [599, 122] width 187 height 25
copy p "SOL052602"
click at [553, 23] on icon "close-circle" at bounding box center [549, 25] width 10 height 10
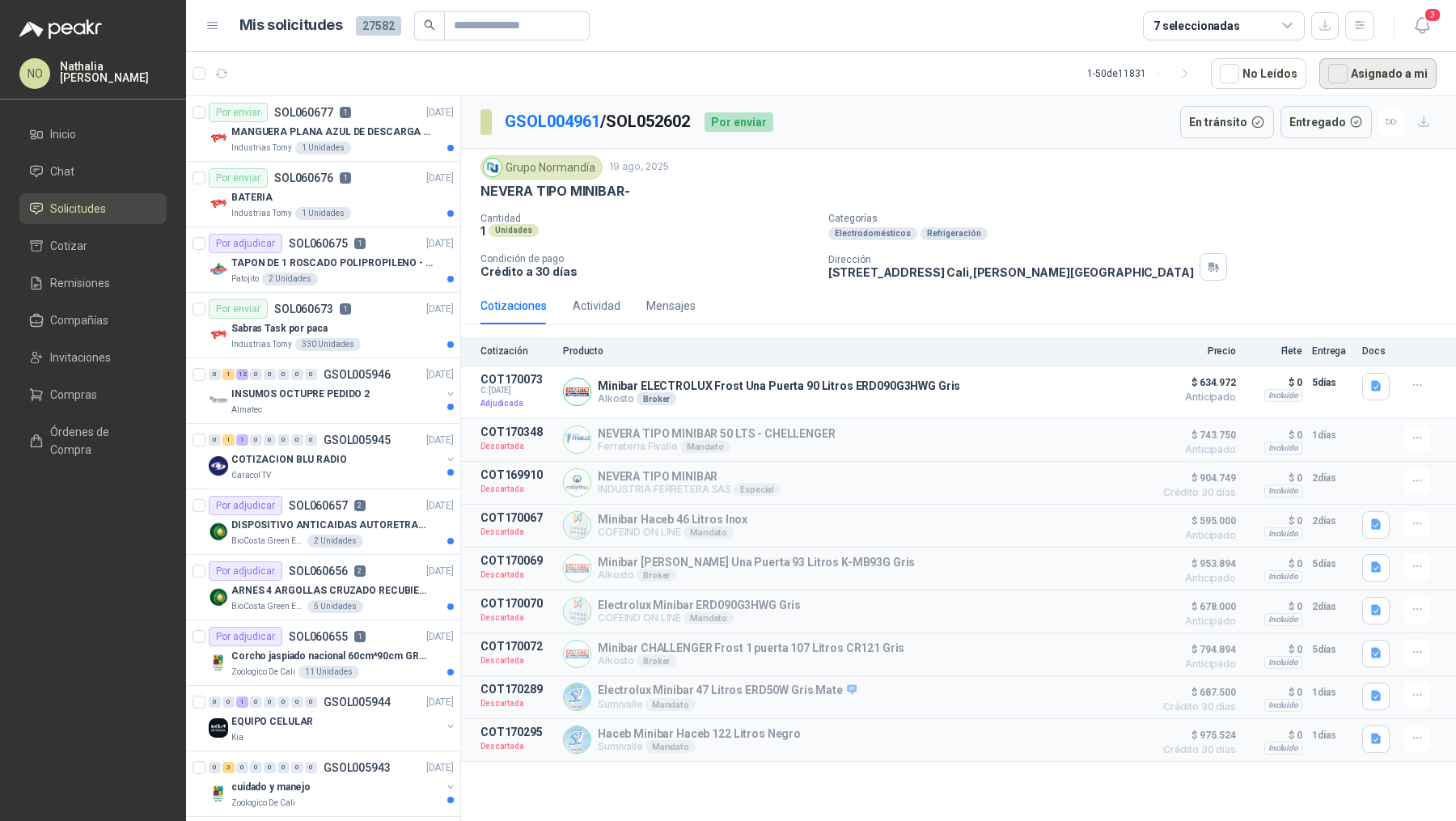
click at [1363, 67] on button "Asignado a mi" at bounding box center [1378, 73] width 118 height 31
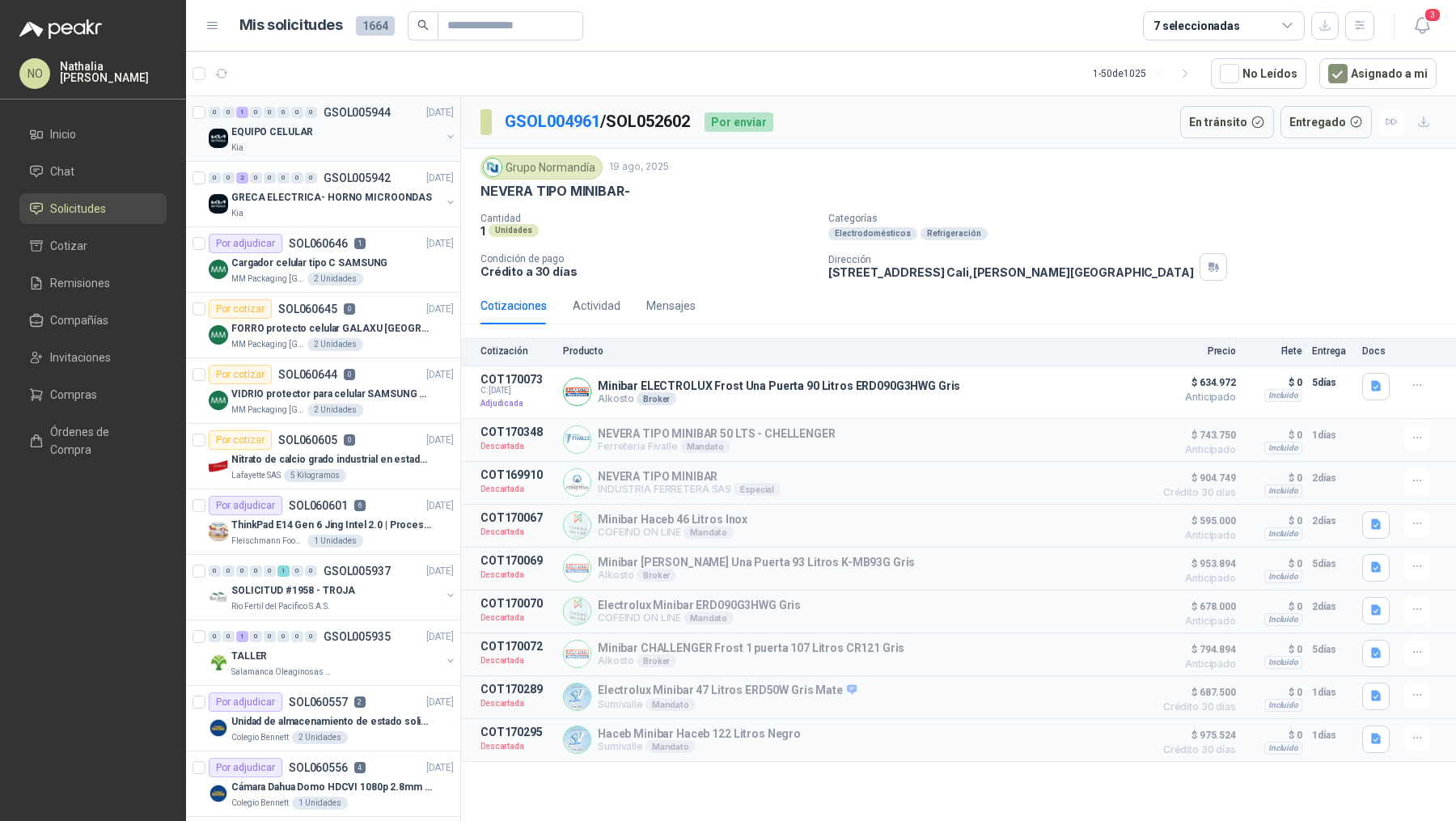
click at [352, 131] on div "EQUIPO CELULAR" at bounding box center [336, 132] width 209 height 19
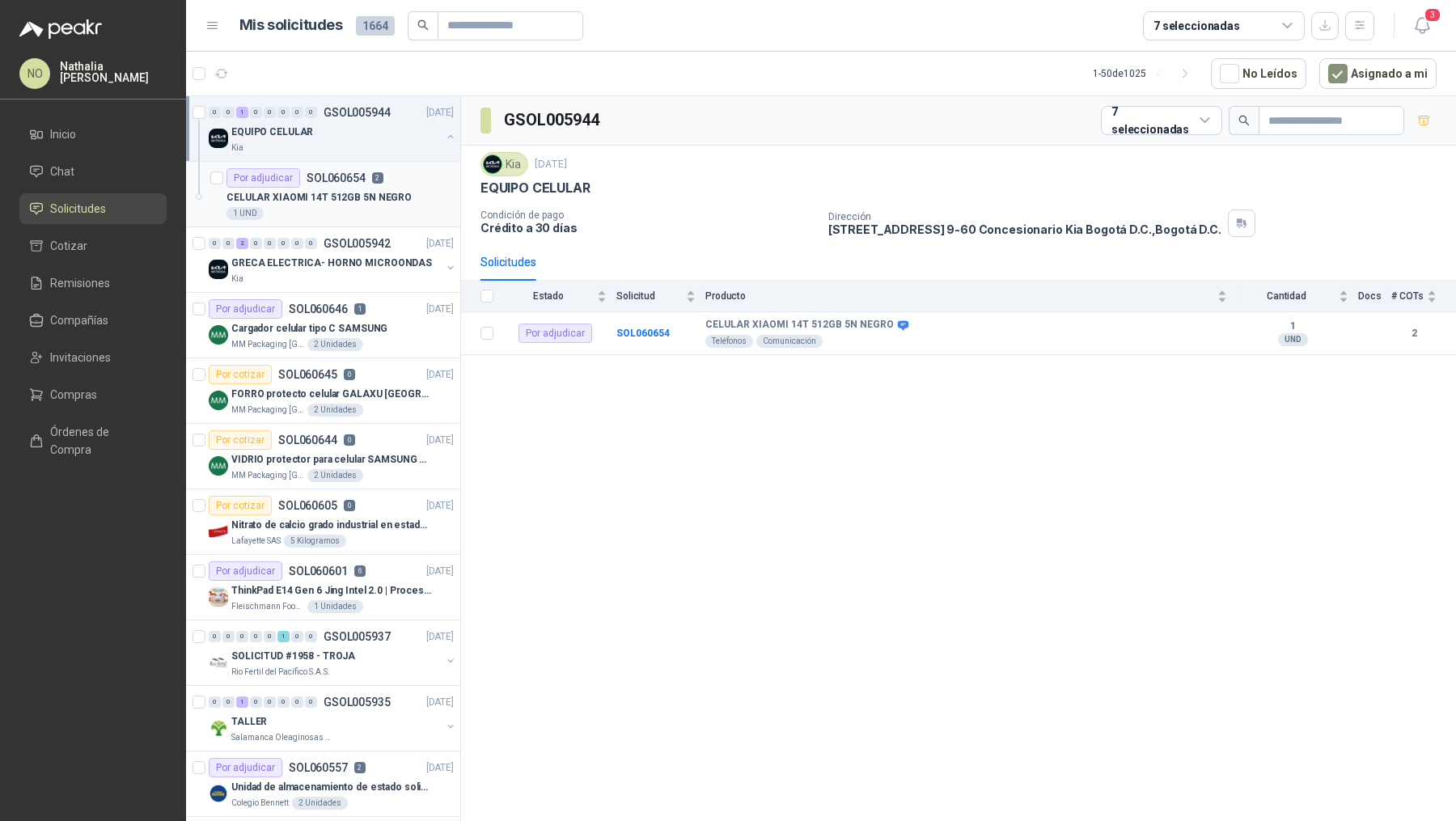
click at [355, 200] on p "CELULAR XIAOMI 14T 512GB 5N NEGRO" at bounding box center [319, 197] width 185 height 15
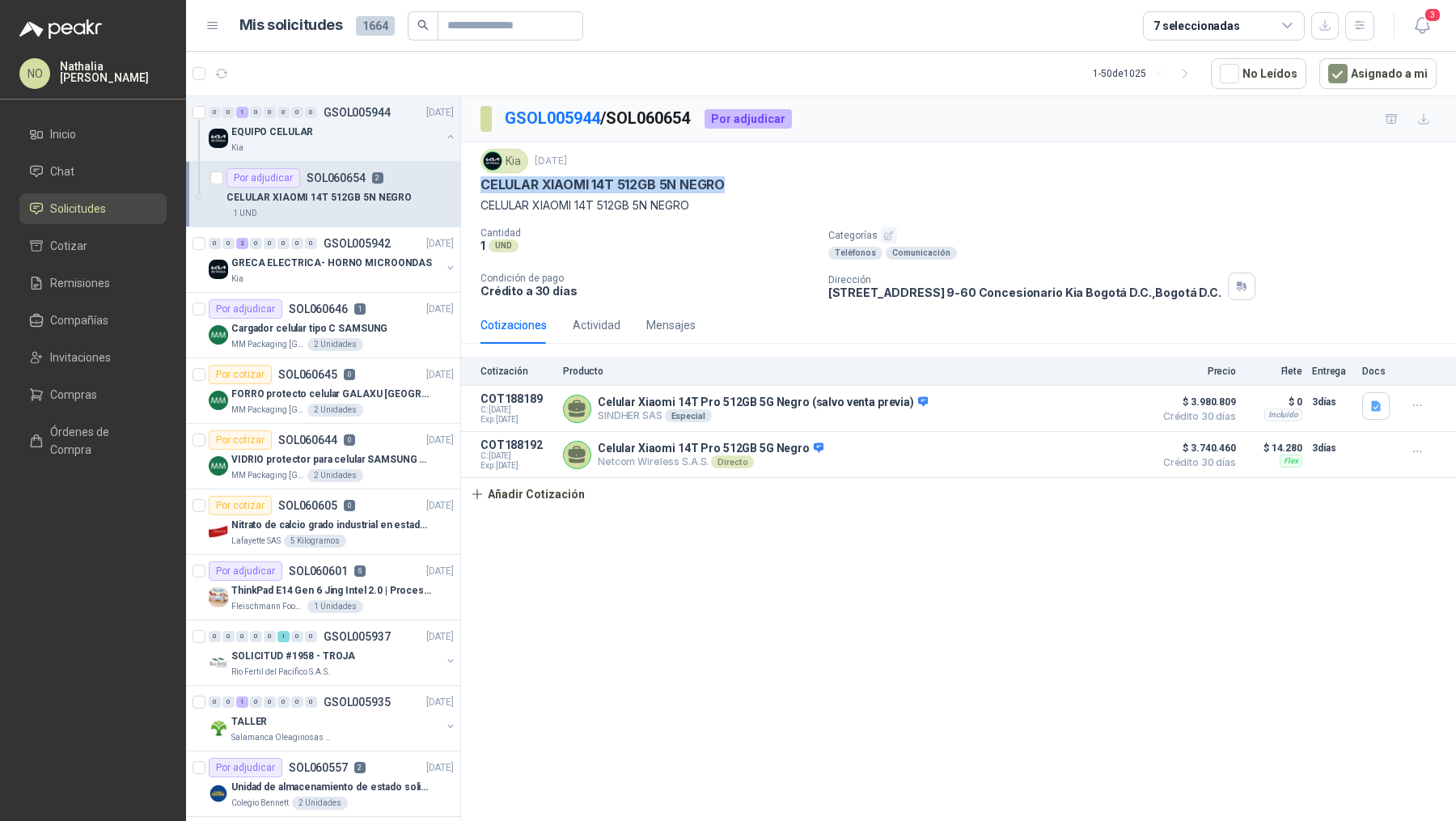
drag, startPoint x: 480, startPoint y: 184, endPoint x: 746, endPoint y: 187, distance: 266.0
click at [747, 188] on div "CELULAR XIAOMI 14T 512GB 5N NEGRO" at bounding box center [959, 184] width 957 height 17
copy p "CELULAR XIAOMI 14T 512GB 5N NEGRO"
click at [1425, 27] on icon "button" at bounding box center [1422, 25] width 20 height 20
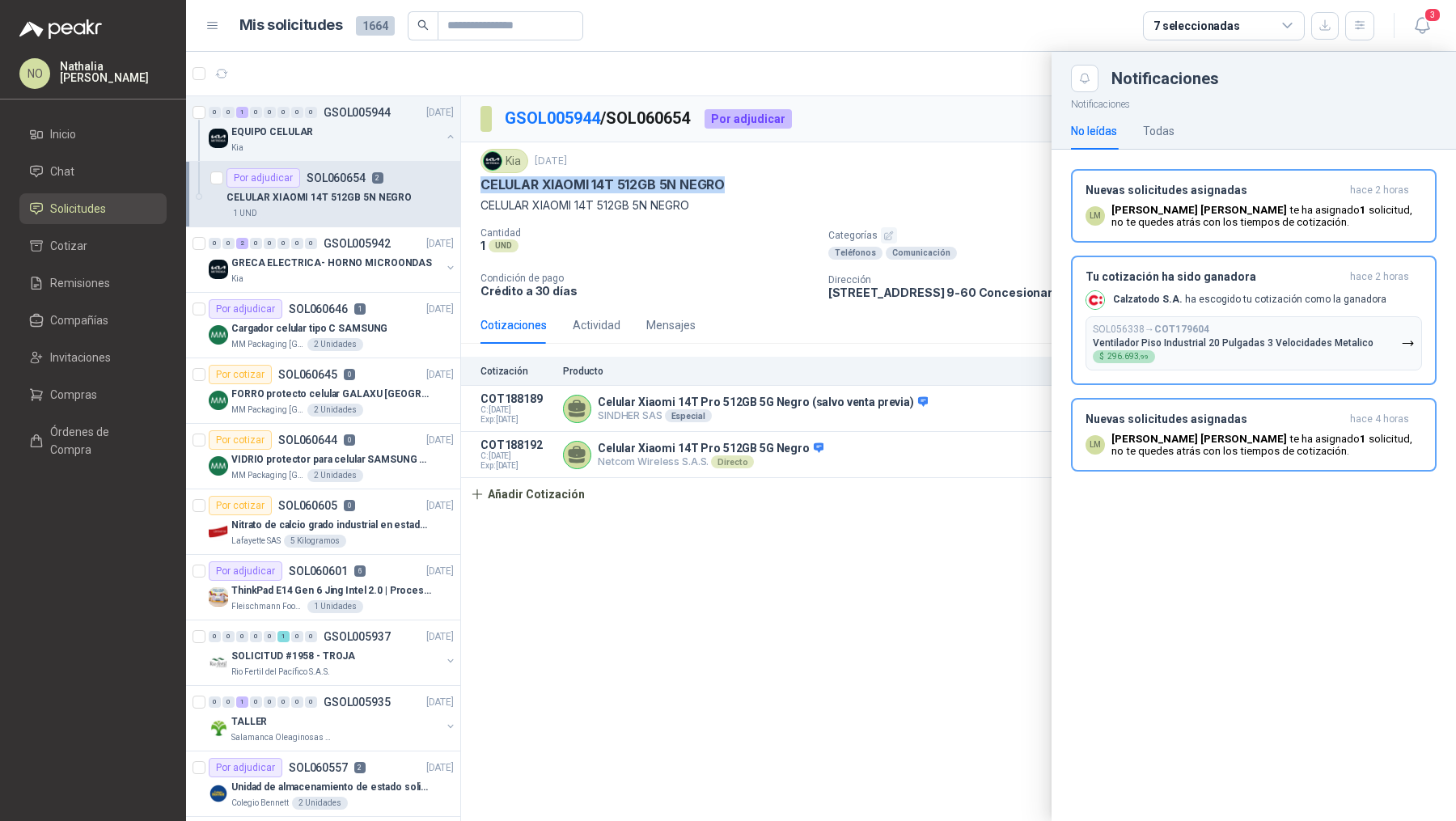
click at [1297, 313] on div "Tu cotización ha sido ganadora hace 2 horas Calzatodo S.A. ha escogido tu cotiz…" at bounding box center [1254, 320] width 337 height 101
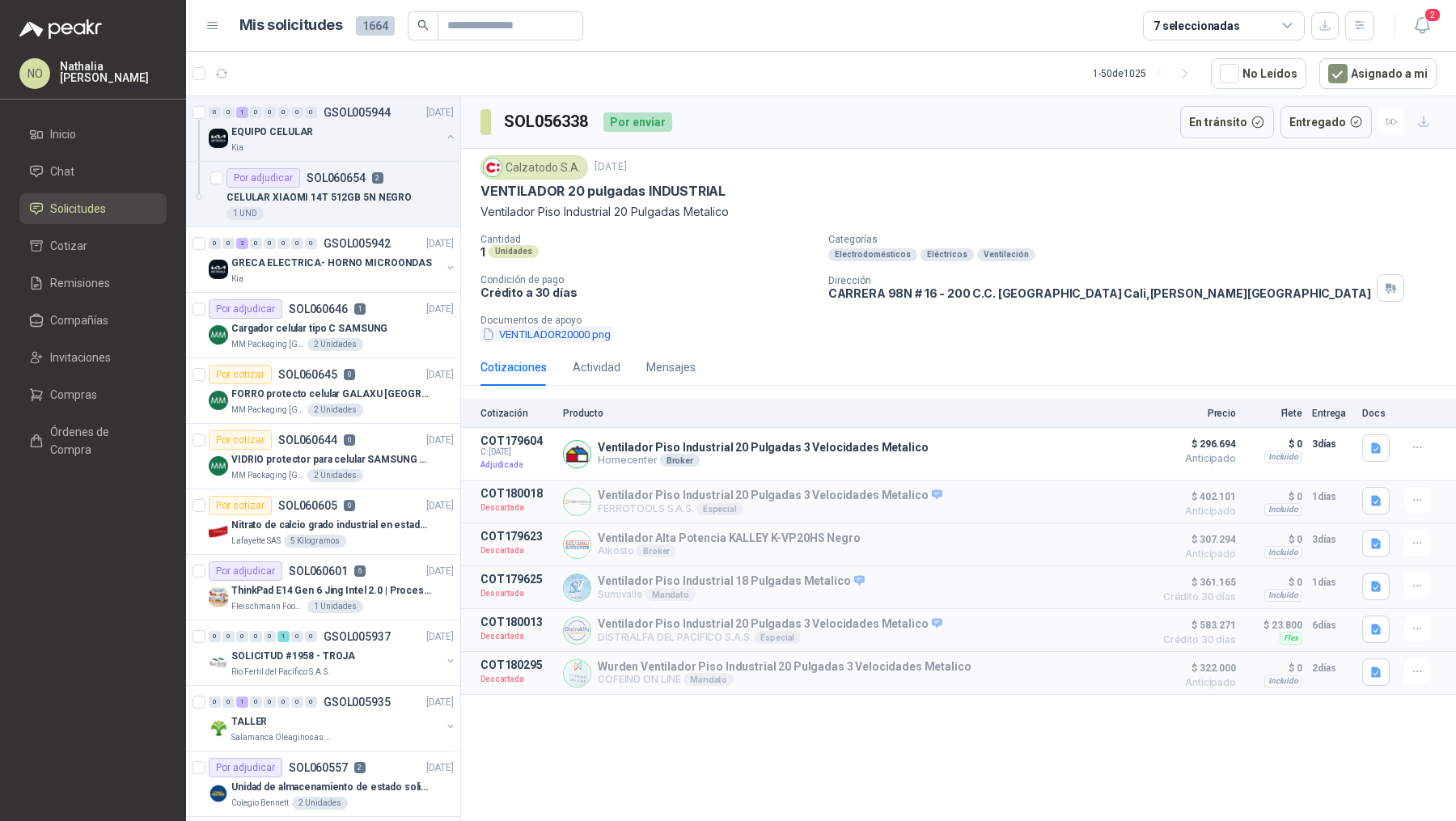
click at [591, 331] on button "VENTILADOR20000.png" at bounding box center [546, 334] width 132 height 17
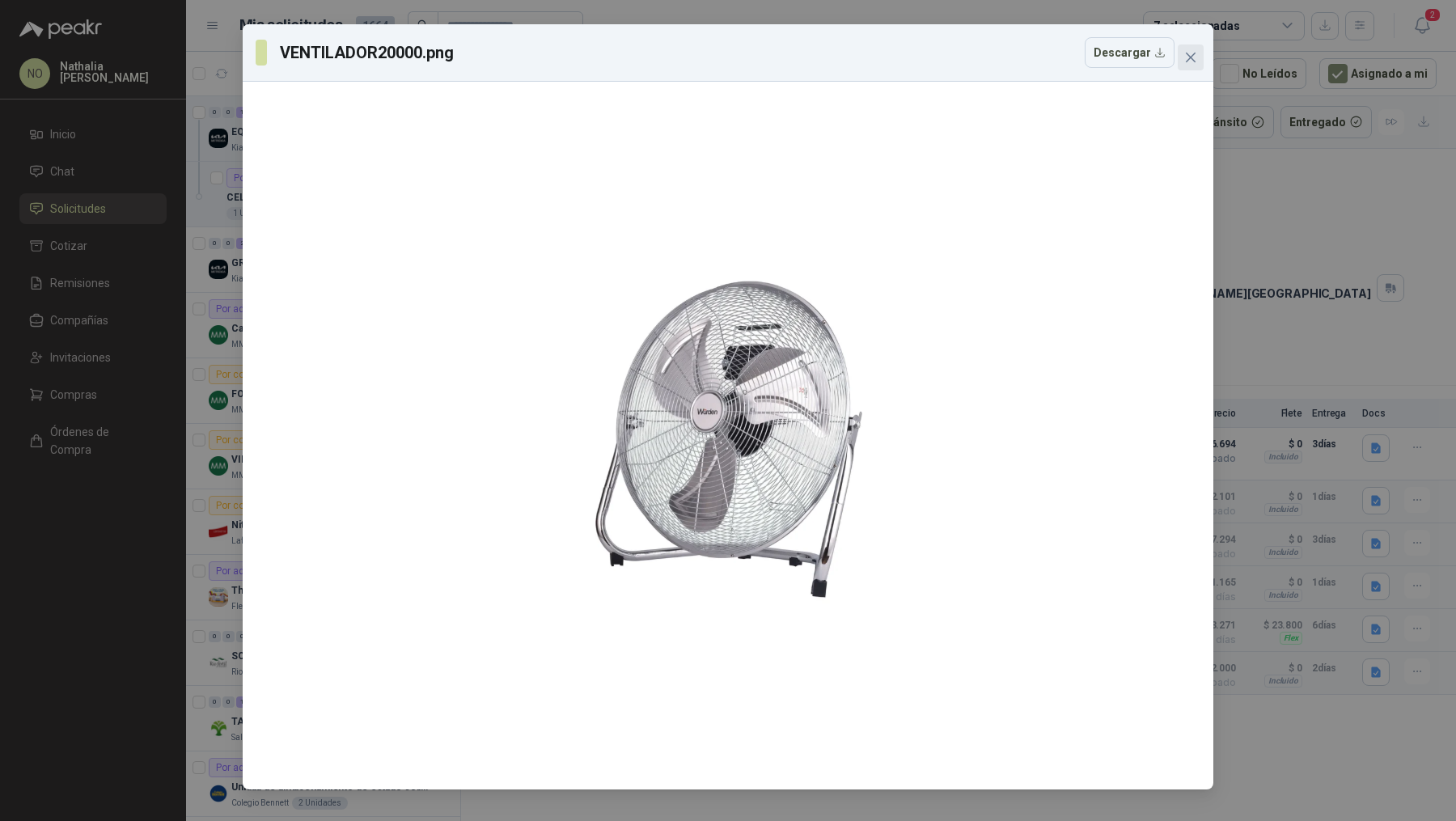
click at [1185, 59] on icon "close" at bounding box center [1191, 57] width 13 height 13
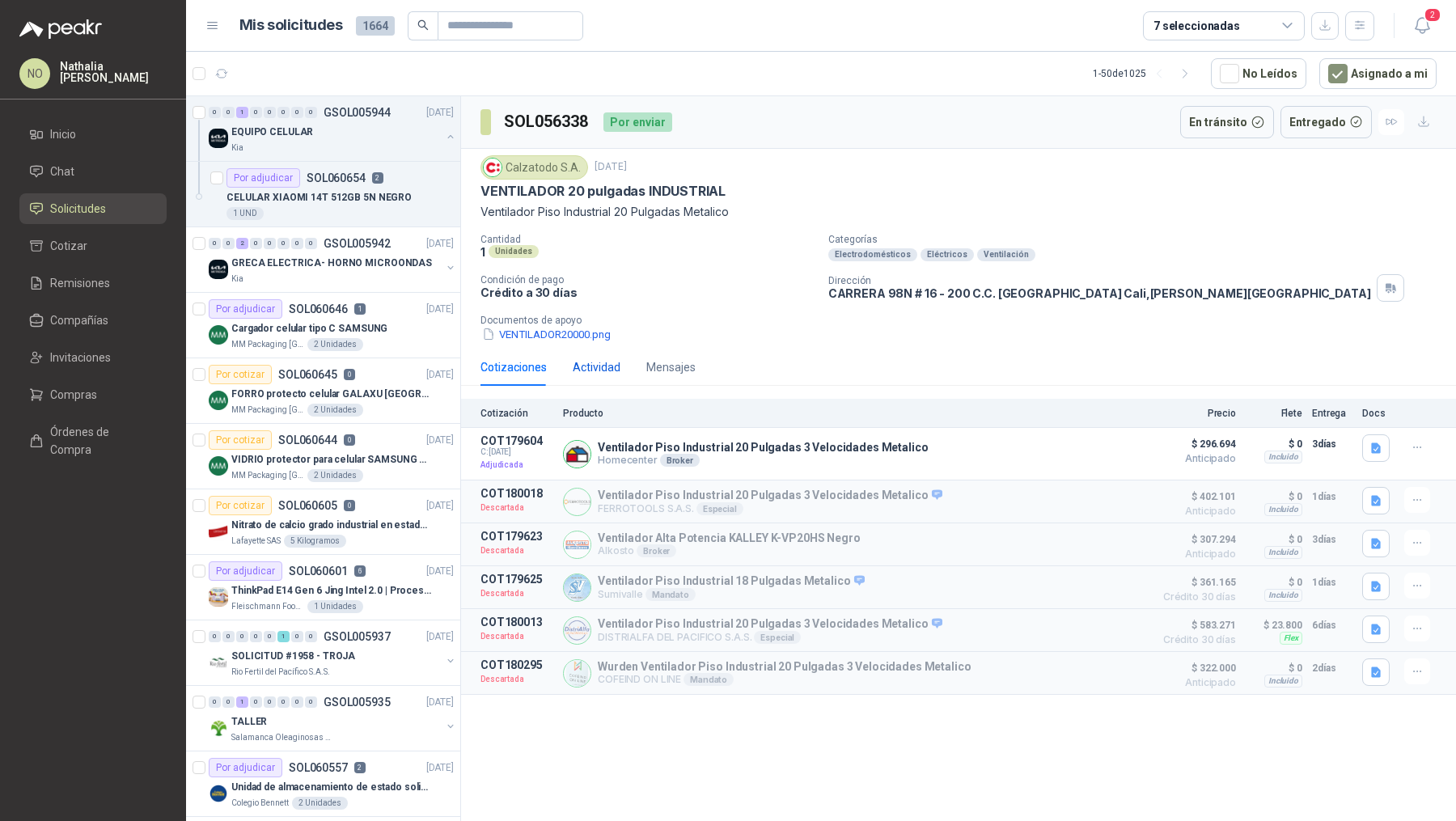
click at [608, 368] on div "Actividad" at bounding box center [597, 368] width 48 height 18
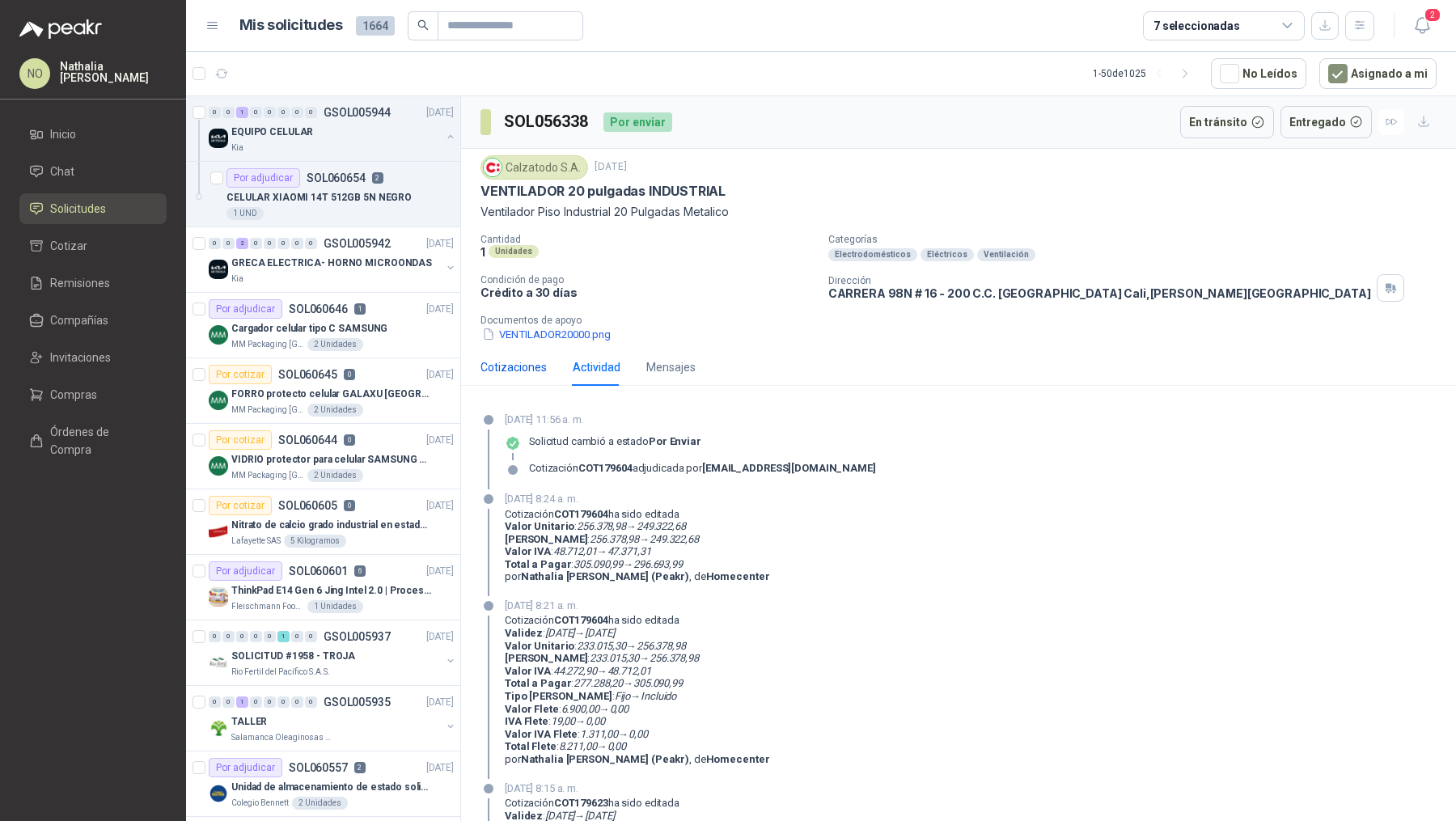
click at [507, 370] on div "Cotizaciones" at bounding box center [513, 368] width 67 height 18
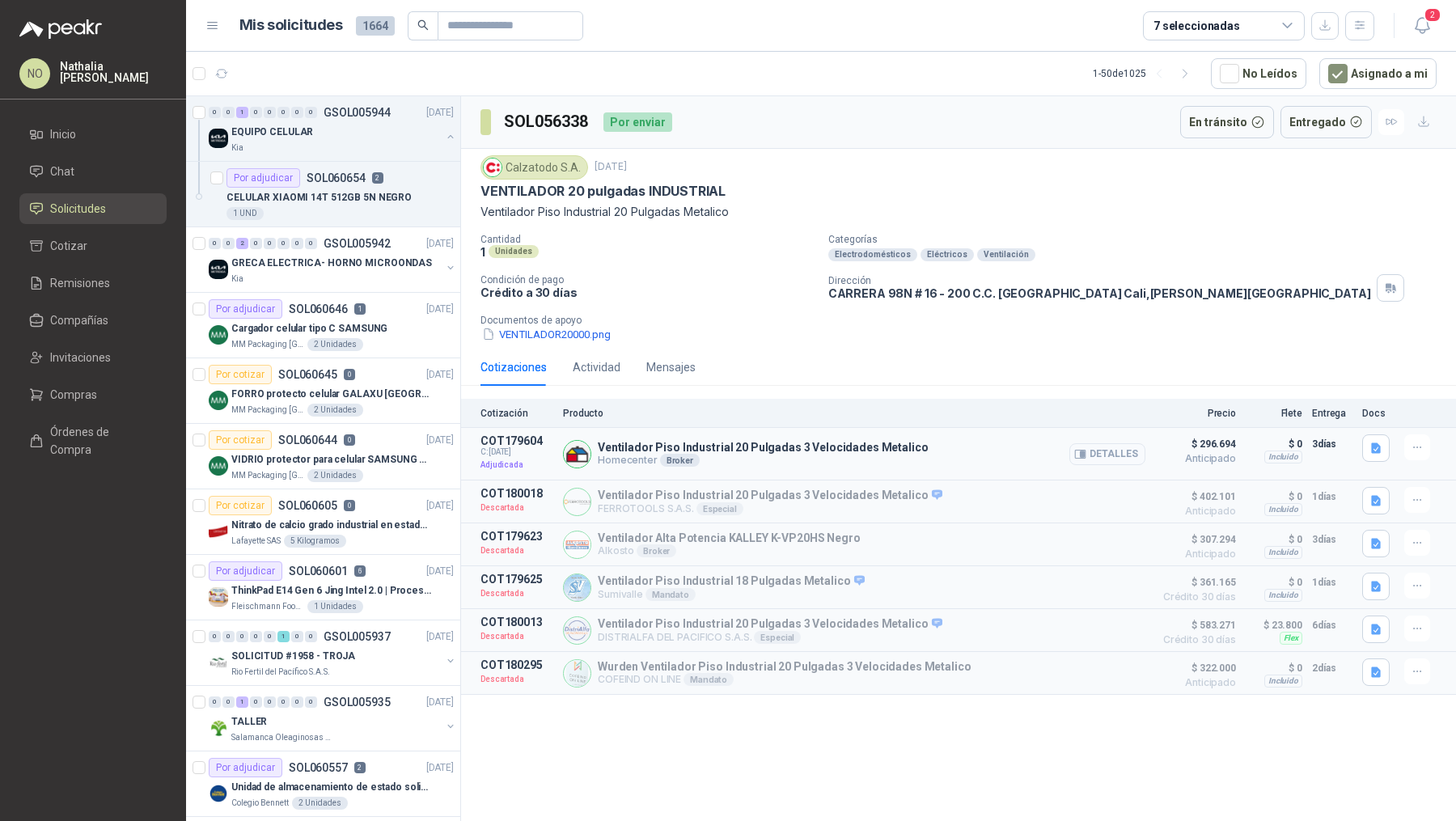
click at [1115, 443] on button "Detalles" at bounding box center [1107, 454] width 76 height 22
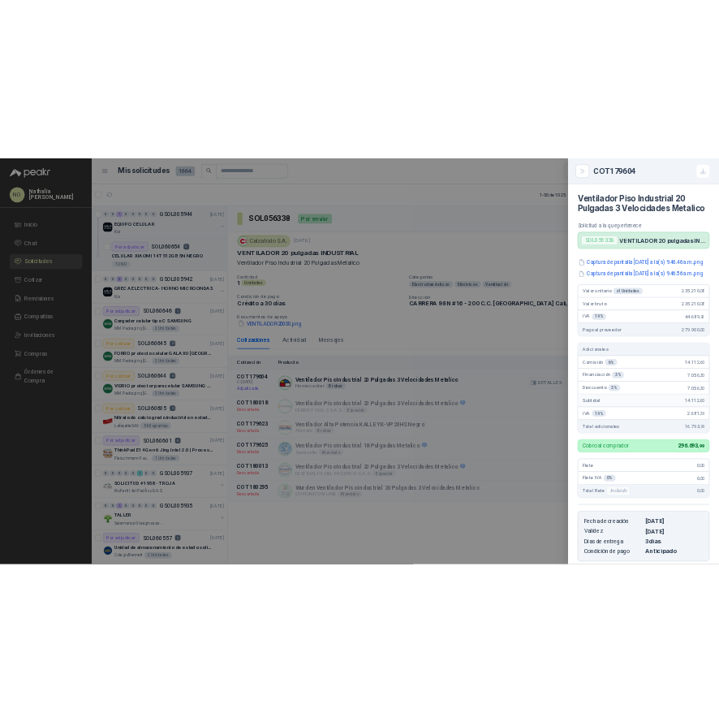
scroll to position [294, 0]
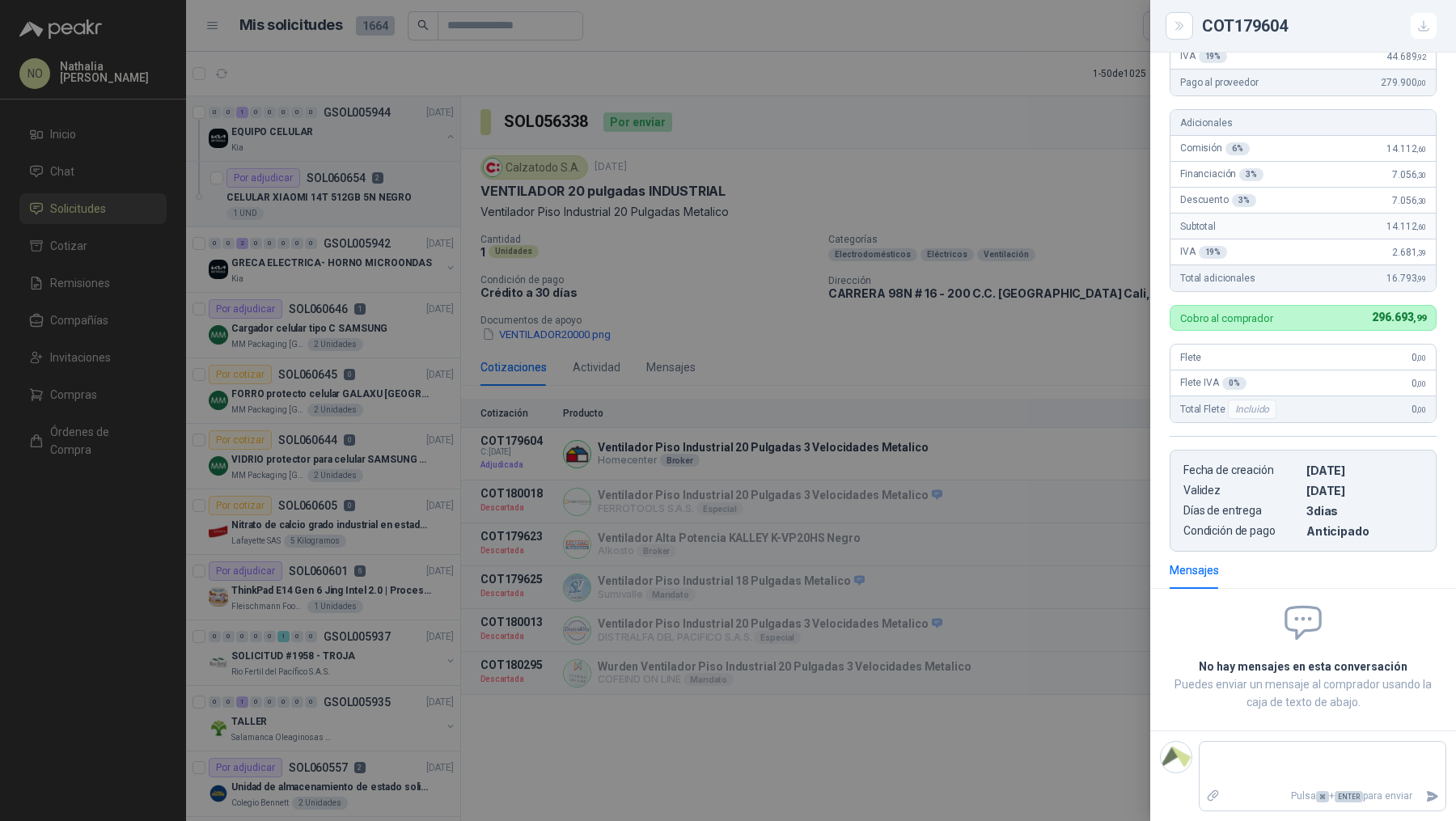
click at [985, 307] on div at bounding box center [728, 410] width 1456 height 821
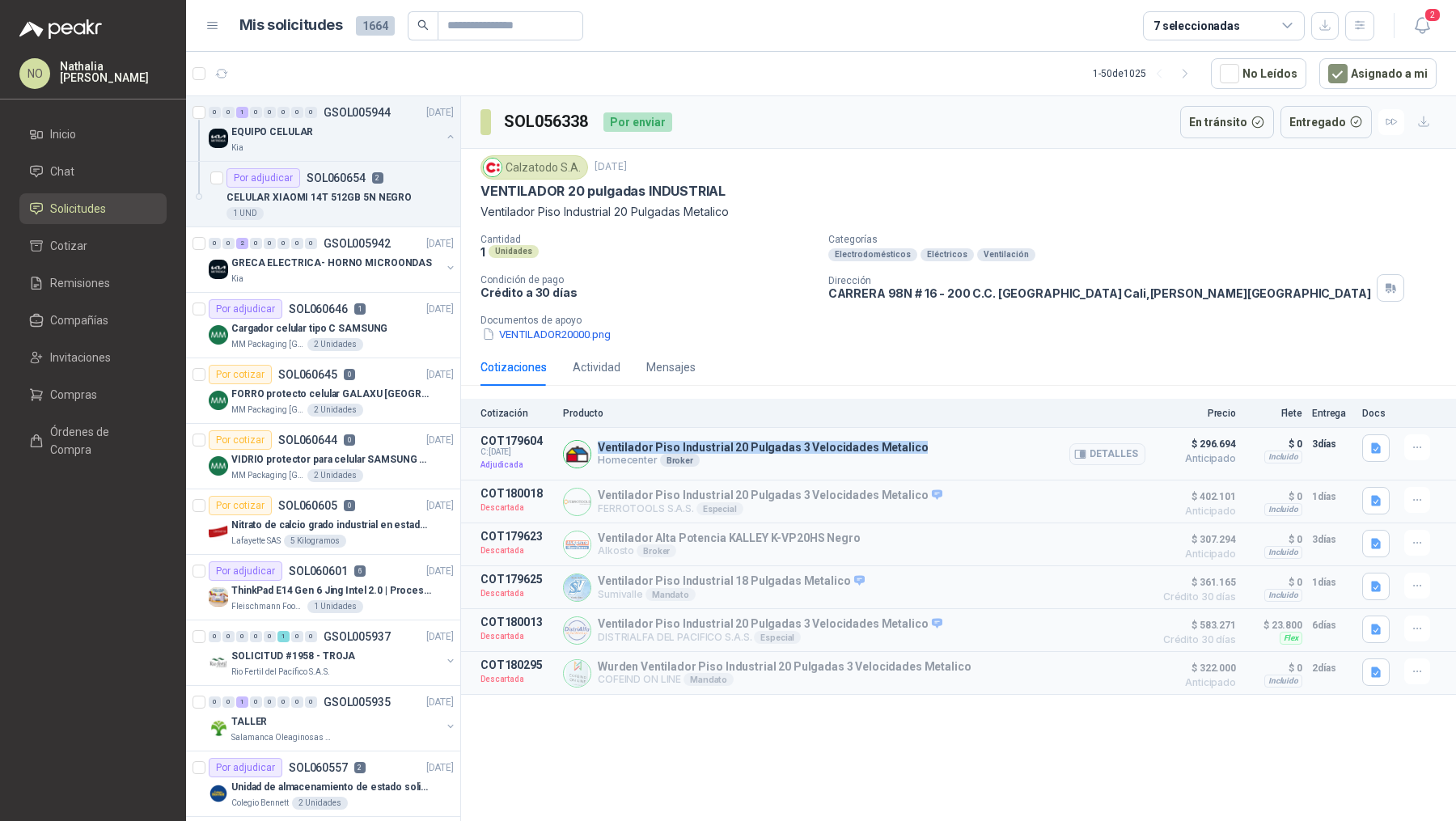
drag, startPoint x: 599, startPoint y: 445, endPoint x: 929, endPoint y: 442, distance: 330.0
click at [931, 442] on div "Ventilador Piso Industrial 20 Pulgadas 3 Velocidades Metalico Homecenter Broker…" at bounding box center [854, 453] width 583 height 39
copy p "Ventilador Piso Industrial 20 Pulgadas 3 Velocidades Metalico"
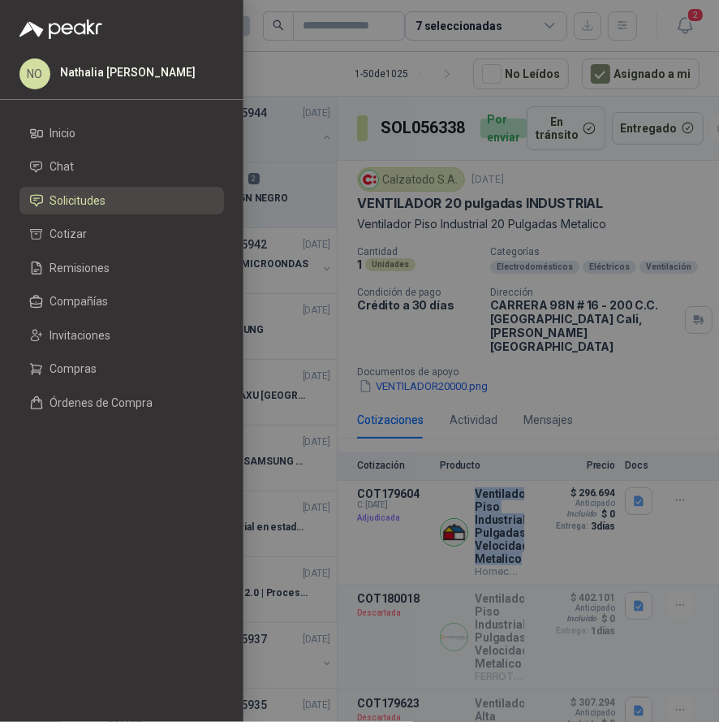
click at [504, 216] on div at bounding box center [359, 361] width 719 height 722
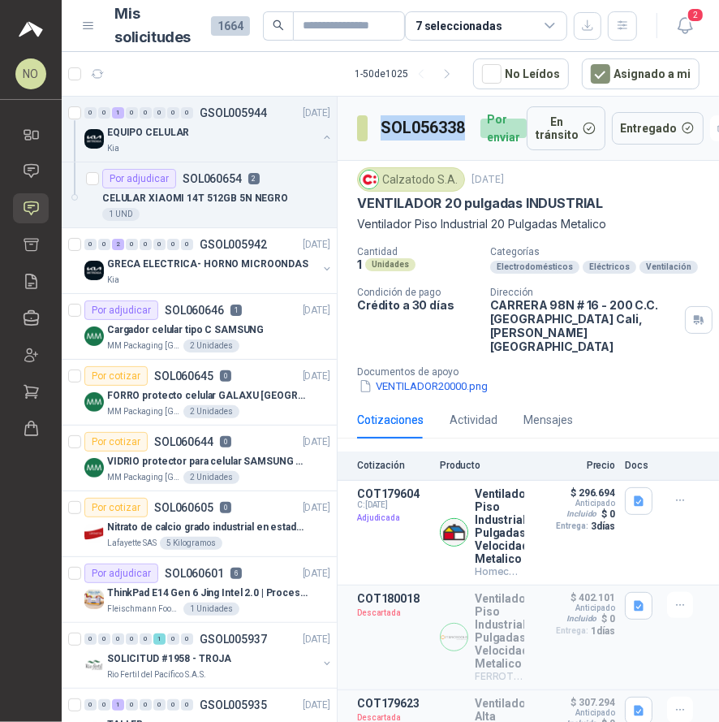
drag, startPoint x: 381, startPoint y: 127, endPoint x: 470, endPoint y: 127, distance: 89.3
click at [470, 127] on div "SOL056338 Por enviar" at bounding box center [442, 128] width 170 height 44
copy h3 "SOL056338"
click at [481, 521] on button "Detalles" at bounding box center [486, 532] width 76 height 22
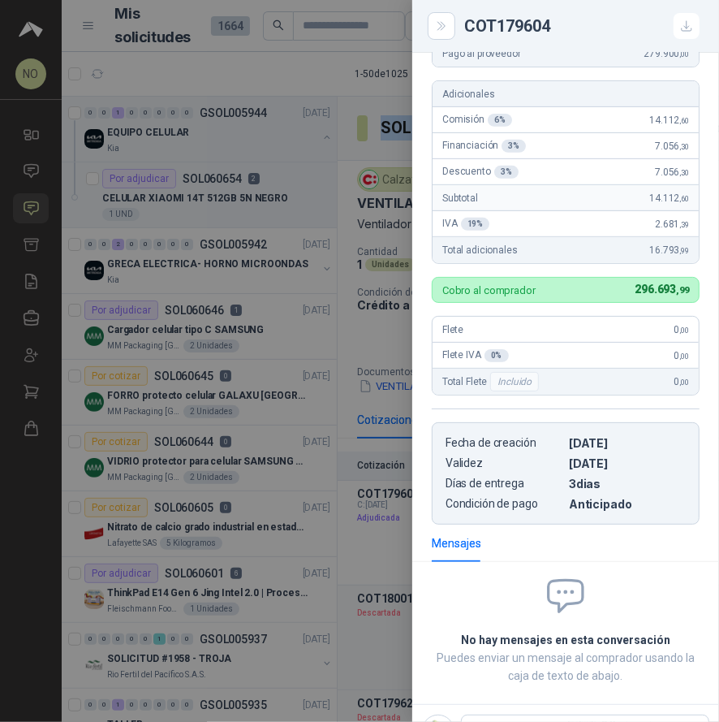
scroll to position [0, 0]
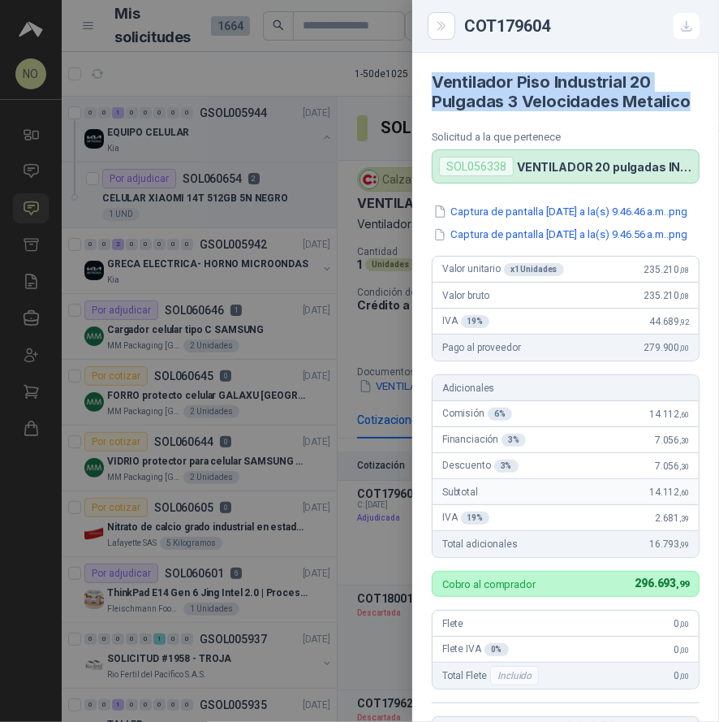
drag, startPoint x: 435, startPoint y: 77, endPoint x: 522, endPoint y: 125, distance: 99.2
click at [522, 111] on h4 "Ventilador Piso Industrial 20 Pulgadas 3 Velocidades Metalico" at bounding box center [566, 91] width 268 height 39
copy h4 "Ventilador Piso Industrial 20 Pulgadas 3 Velocidades Metalico"
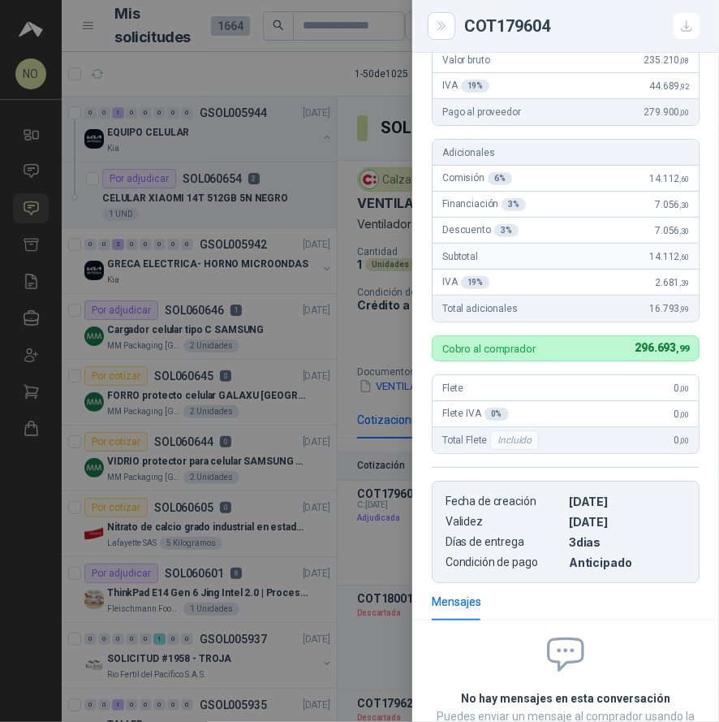
scroll to position [234, 0]
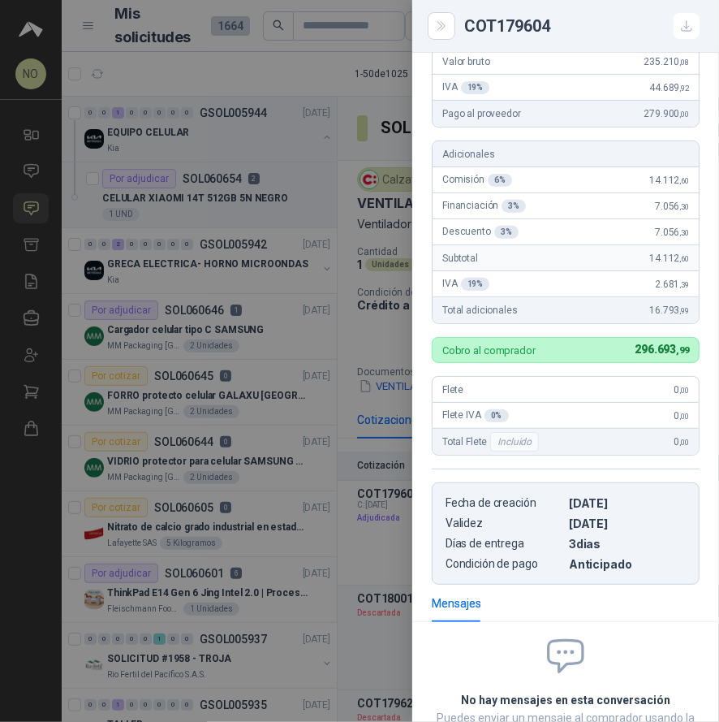
click at [369, 305] on div at bounding box center [359, 361] width 719 height 722
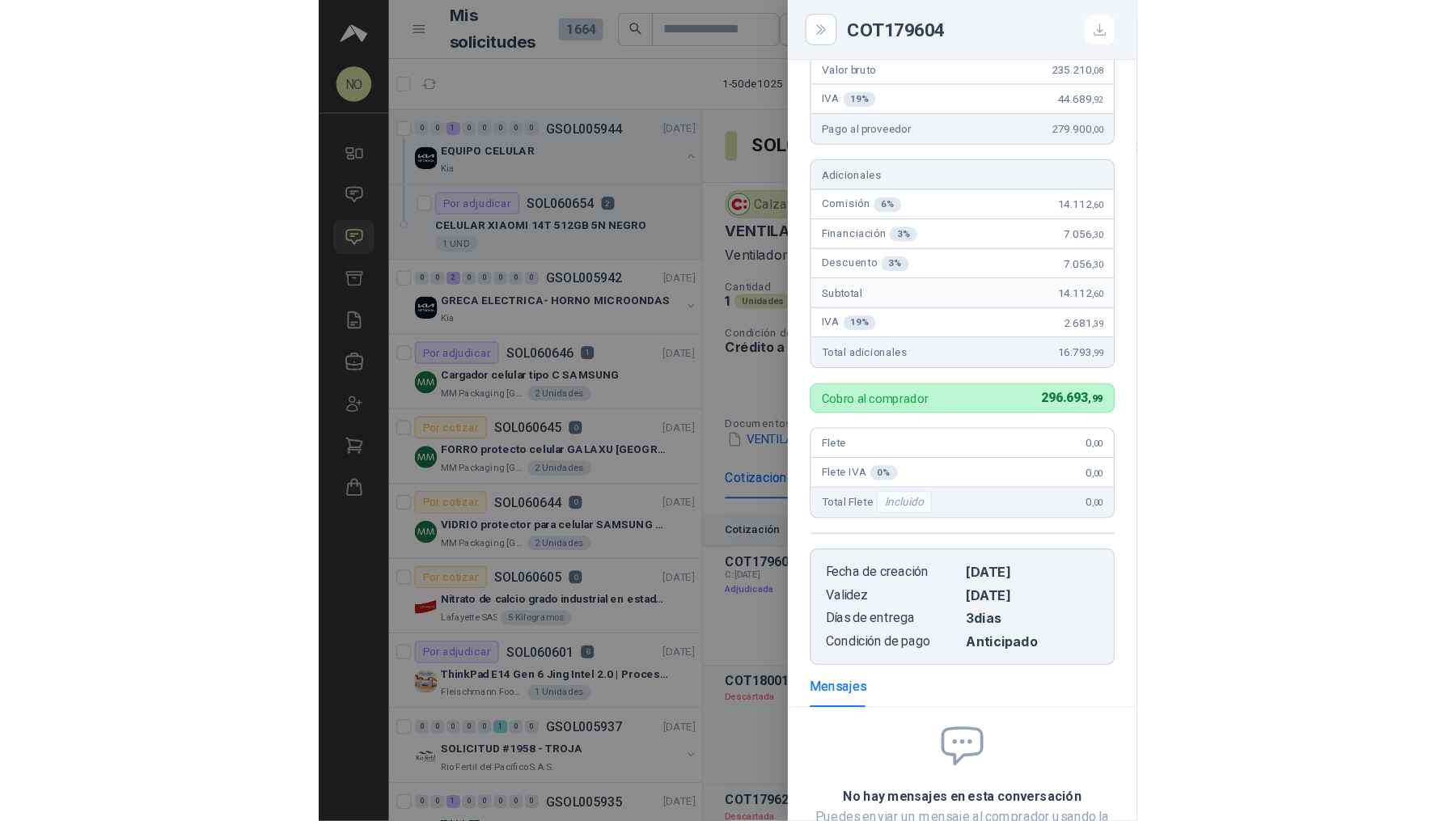
scroll to position [403, 0]
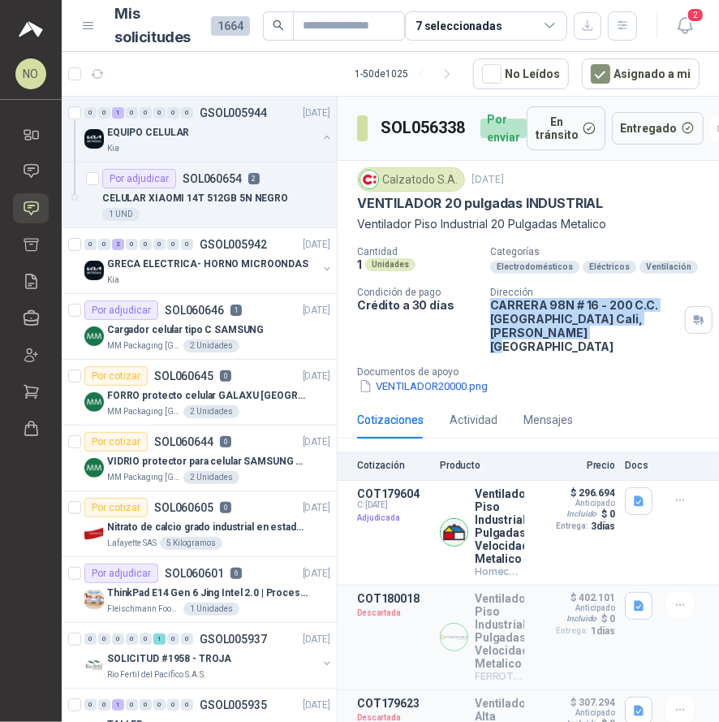
drag, startPoint x: 485, startPoint y: 302, endPoint x: 535, endPoint y: 328, distance: 55.9
click at [535, 328] on p "CARRERA 98N # 16 - 200 C.C. [GEOGRAPHIC_DATA] , [PERSON_NAME][GEOGRAPHIC_DATA]" at bounding box center [584, 325] width 188 height 55
copy p "CARRERA 98N # 16 - 200 C.C. [GEOGRAPHIC_DATA] , [PERSON_NAME][GEOGRAPHIC_DATA]"
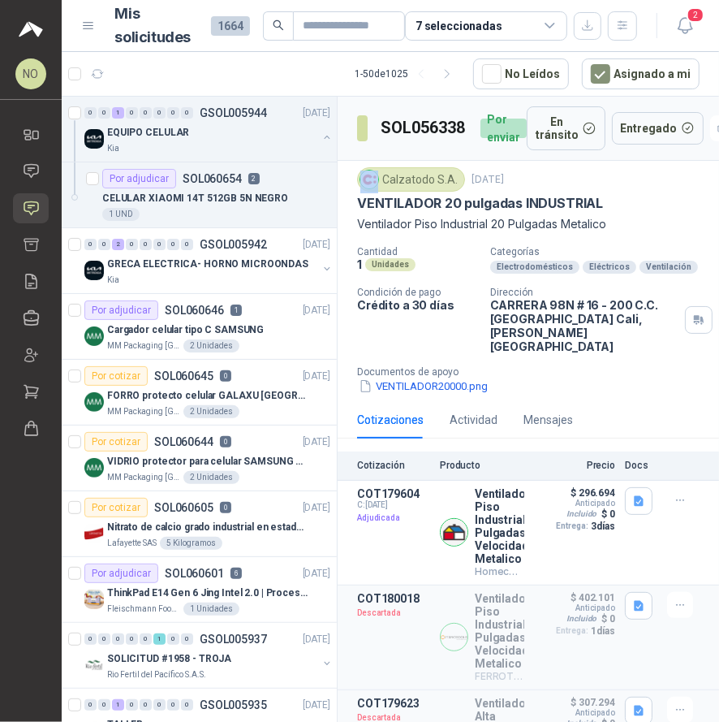
drag, startPoint x: 382, startPoint y: 175, endPoint x: 456, endPoint y: 176, distance: 73.9
click at [456, 176] on div "Calzatodo S.A." at bounding box center [411, 179] width 108 height 24
drag, startPoint x: 382, startPoint y: 179, endPoint x: 453, endPoint y: 178, distance: 70.6
click at [454, 178] on div "Calzatodo S.A." at bounding box center [411, 179] width 108 height 24
copy div "Calzatodo S.A"
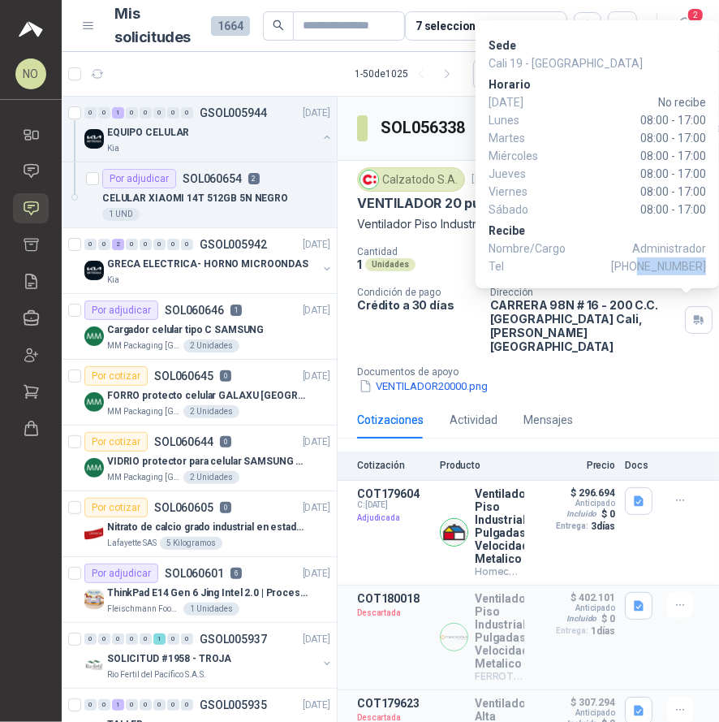
drag, startPoint x: 645, startPoint y: 265, endPoint x: 705, endPoint y: 264, distance: 60.1
click at [705, 264] on span "[PHONE_NUMBER]" at bounding box center [658, 266] width 95 height 18
copy span "3158457463"
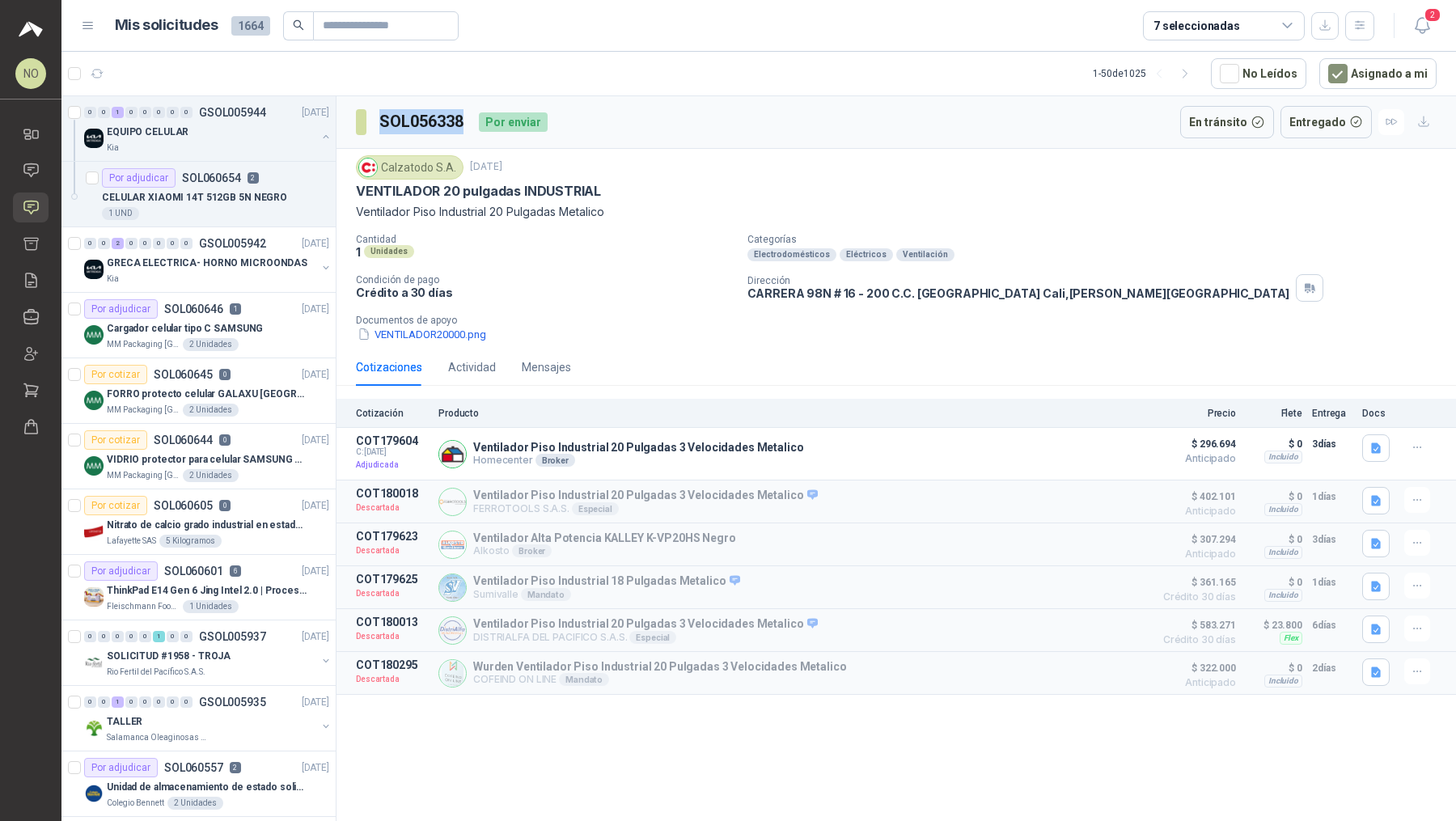
drag, startPoint x: 381, startPoint y: 119, endPoint x: 463, endPoint y: 123, distance: 82.1
click at [463, 123] on h3 "SOL056338" at bounding box center [423, 122] width 87 height 25
copy h3 "SOL056338"
click at [1369, 441] on icon "button" at bounding box center [1376, 448] width 14 height 14
click at [1310, 394] on button "Captura de pantalla [DATE] a la(s) 9.46.46 a.m..png" at bounding box center [1250, 393] width 256 height 17
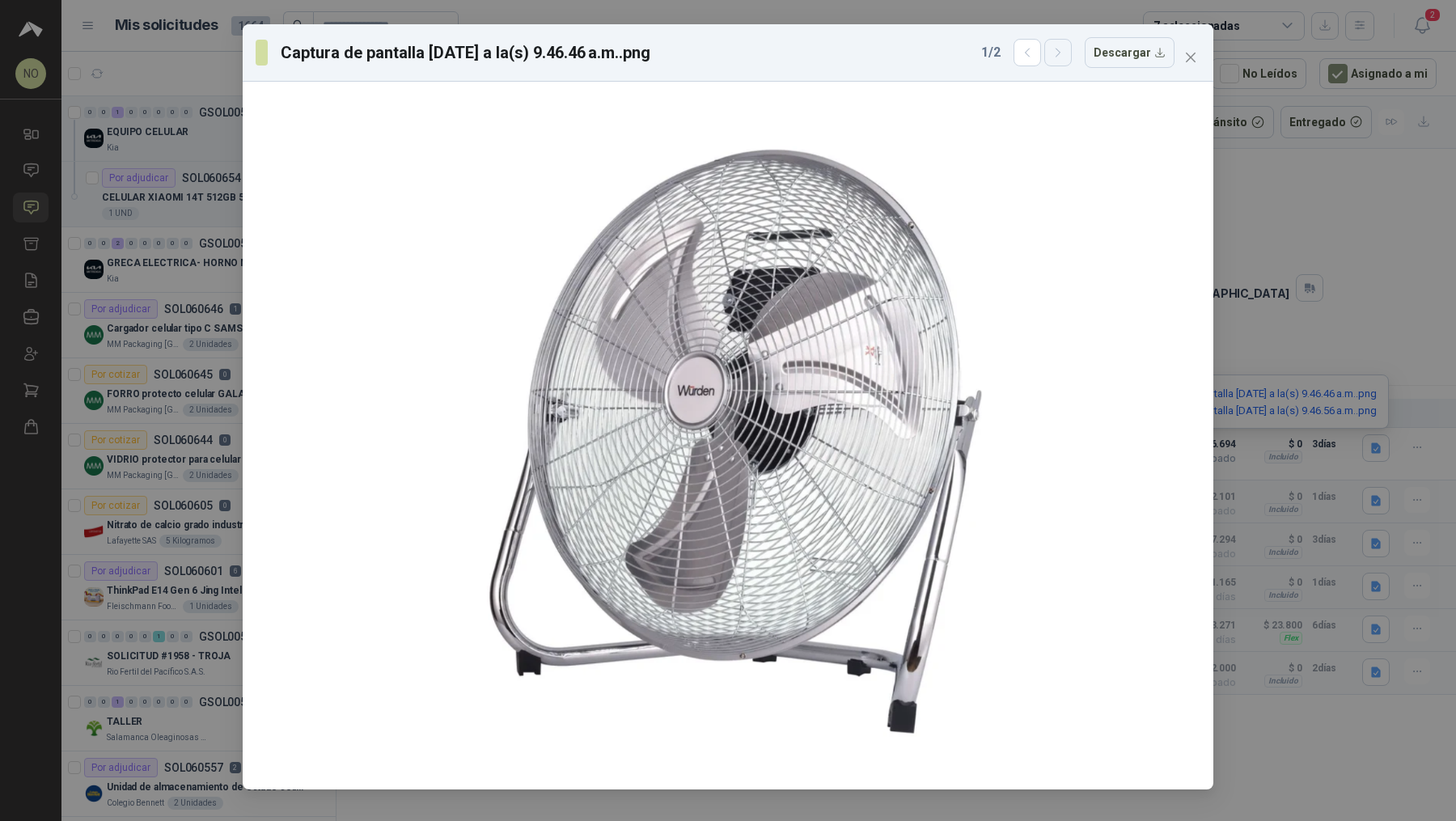
click at [1072, 59] on button "button" at bounding box center [1058, 53] width 28 height 28
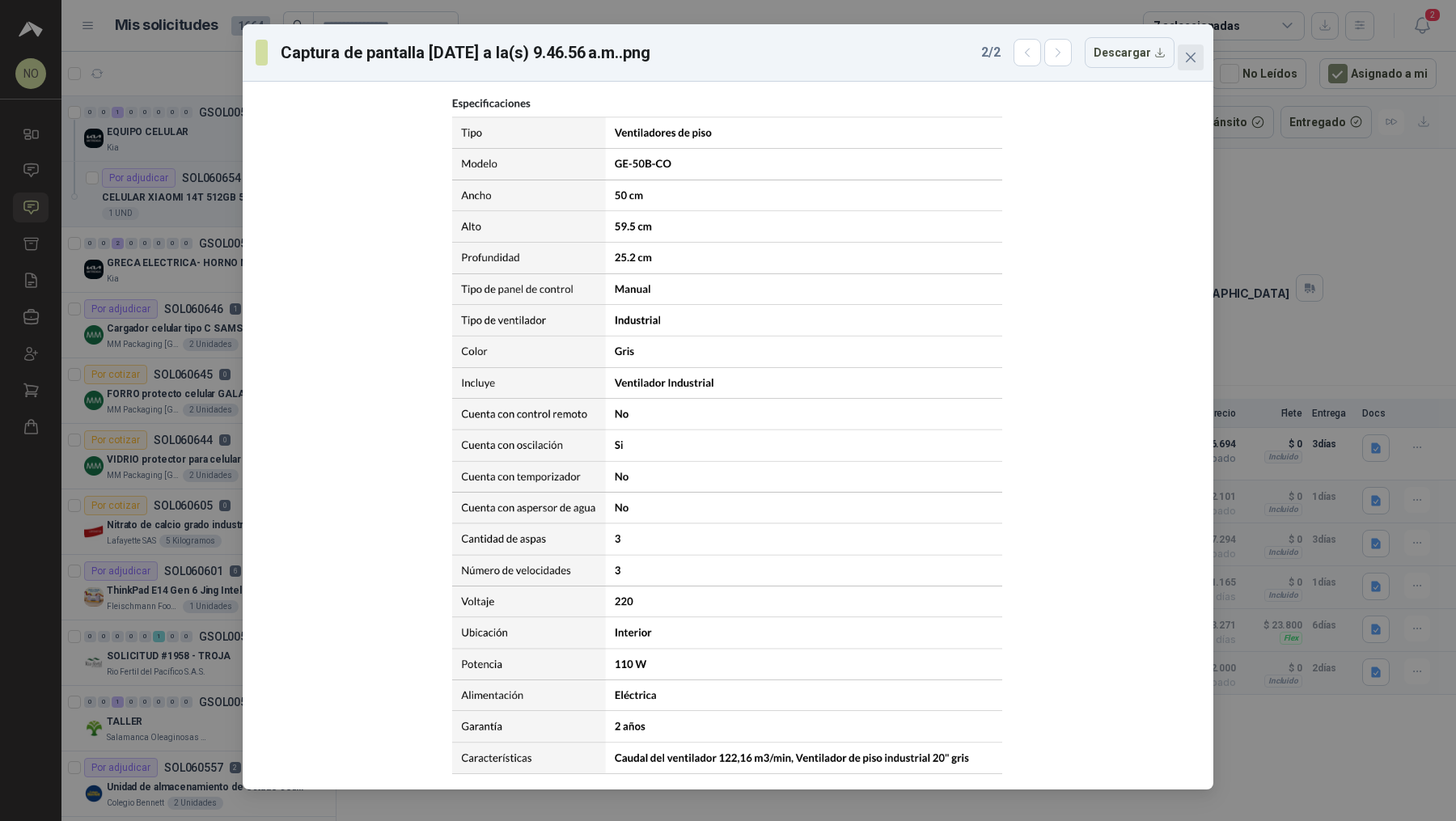
click at [1186, 51] on icon "close" at bounding box center [1191, 57] width 13 height 13
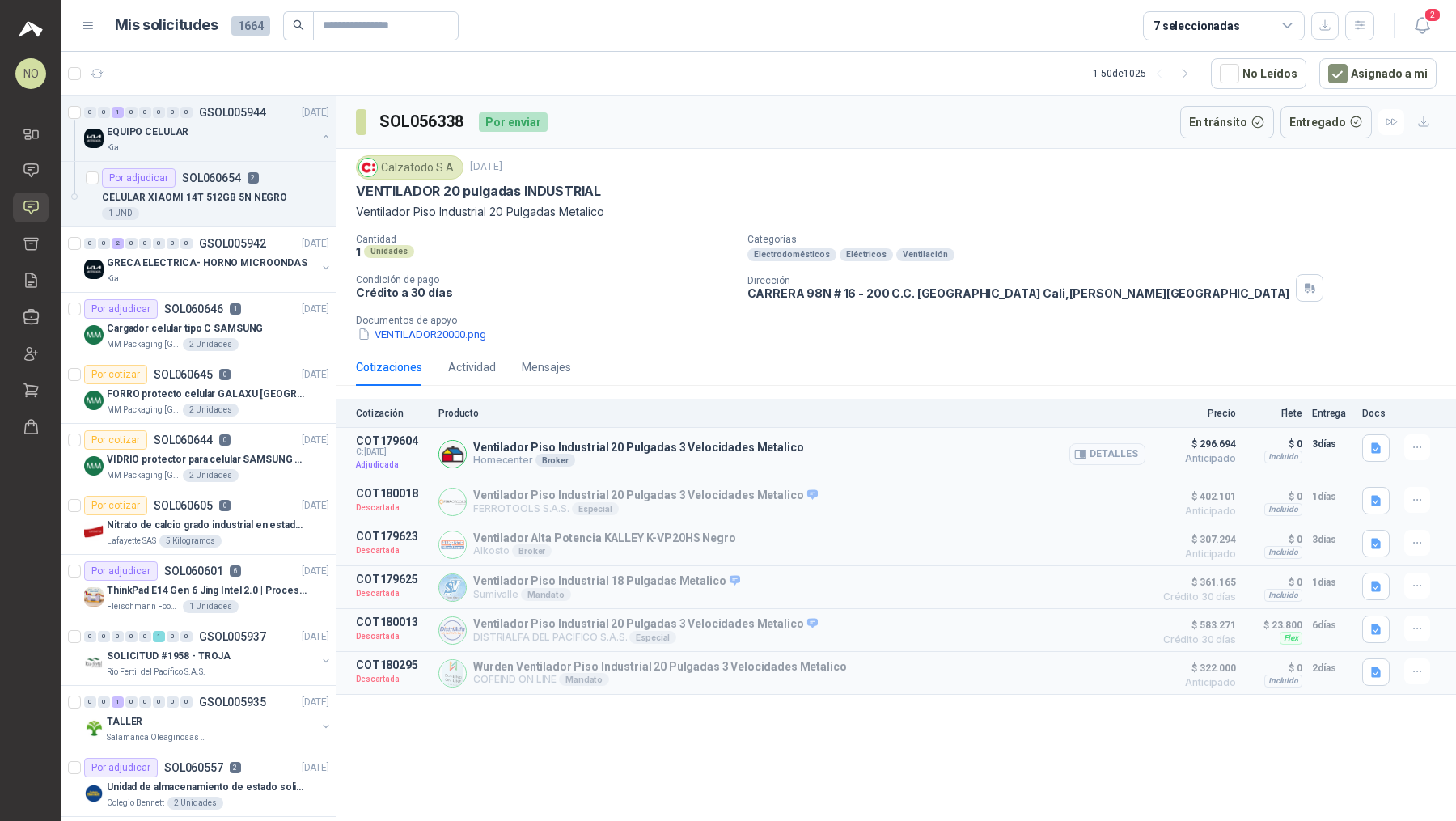
click at [1121, 448] on button "Detalles" at bounding box center [1107, 454] width 76 height 22
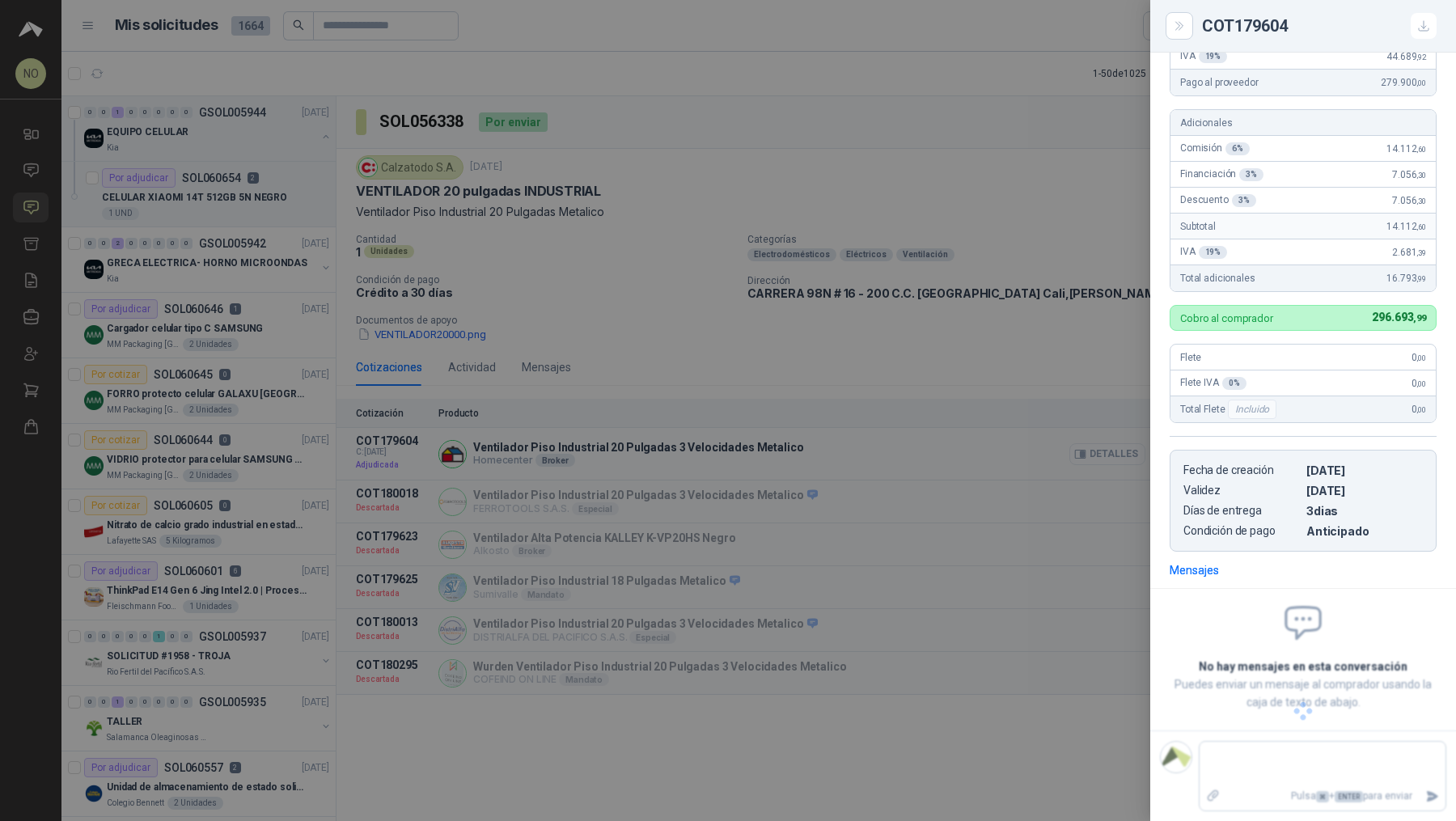
scroll to position [301, 0]
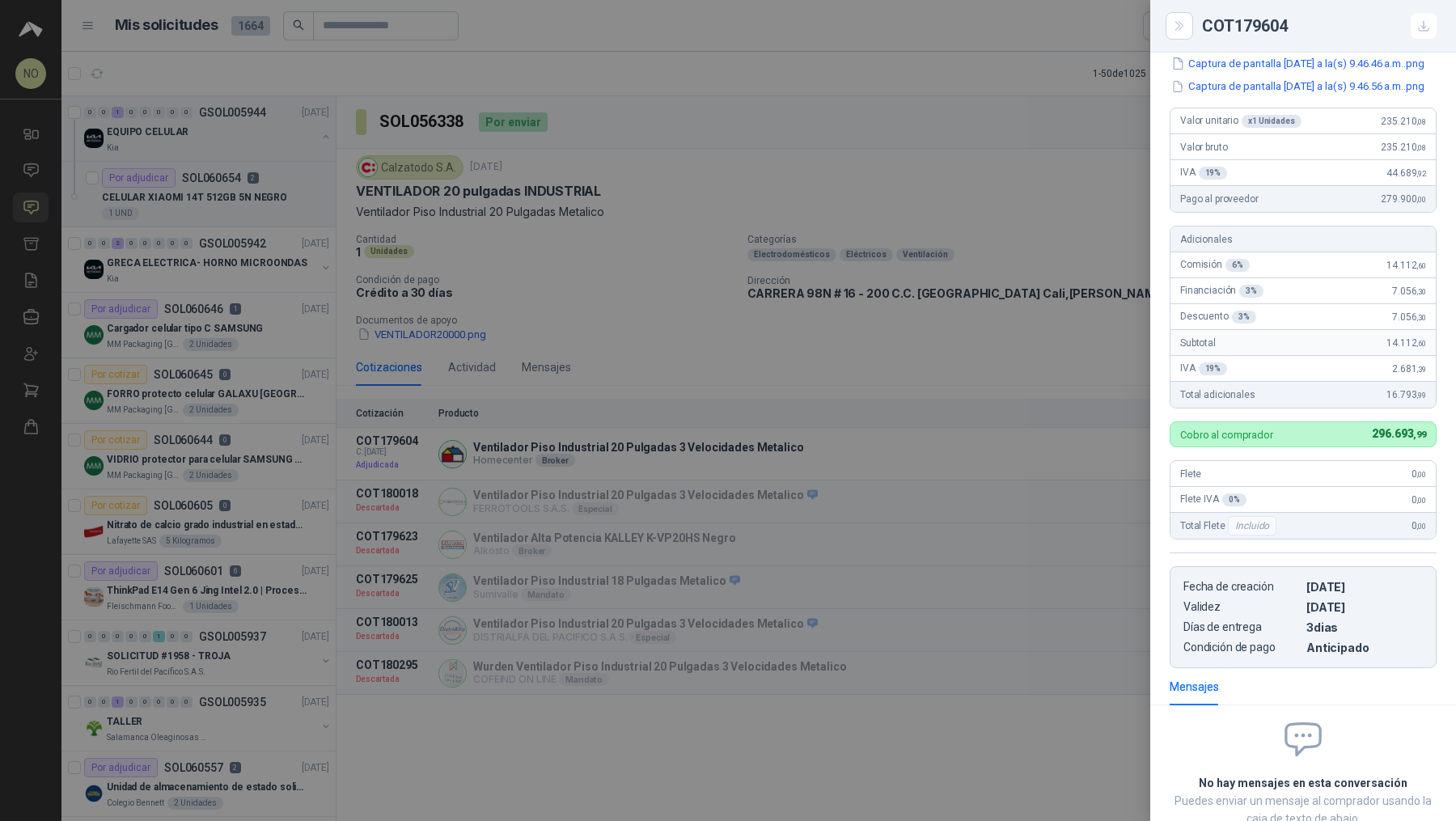
click at [806, 304] on div at bounding box center [728, 410] width 1456 height 821
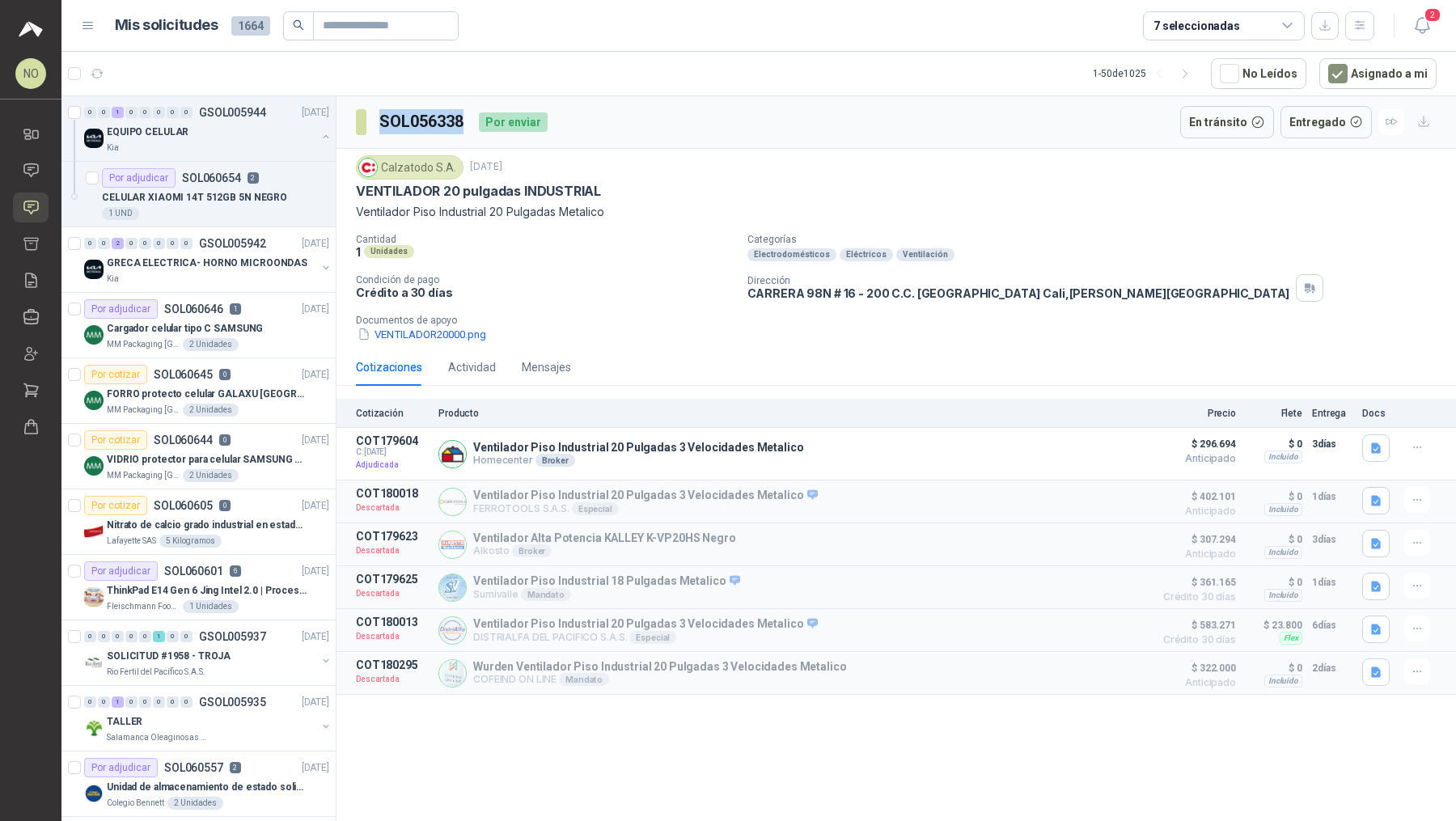
drag, startPoint x: 372, startPoint y: 114, endPoint x: 465, endPoint y: 119, distance: 93.1
click at [465, 119] on section "SOL056338" at bounding box center [411, 123] width 110 height 26
drag, startPoint x: 355, startPoint y: 188, endPoint x: 608, endPoint y: 192, distance: 253.0
click at [608, 192] on div "Calzatodo [DATE] VENTILADOR 20 pulgadas INDUSTRIAL Ventilador Piso Industrial 2…" at bounding box center [897, 248] width 1120 height 200
click at [260, 191] on p "CELULAR XIAOMI 14T 512GB 5N NEGRO" at bounding box center [194, 197] width 185 height 15
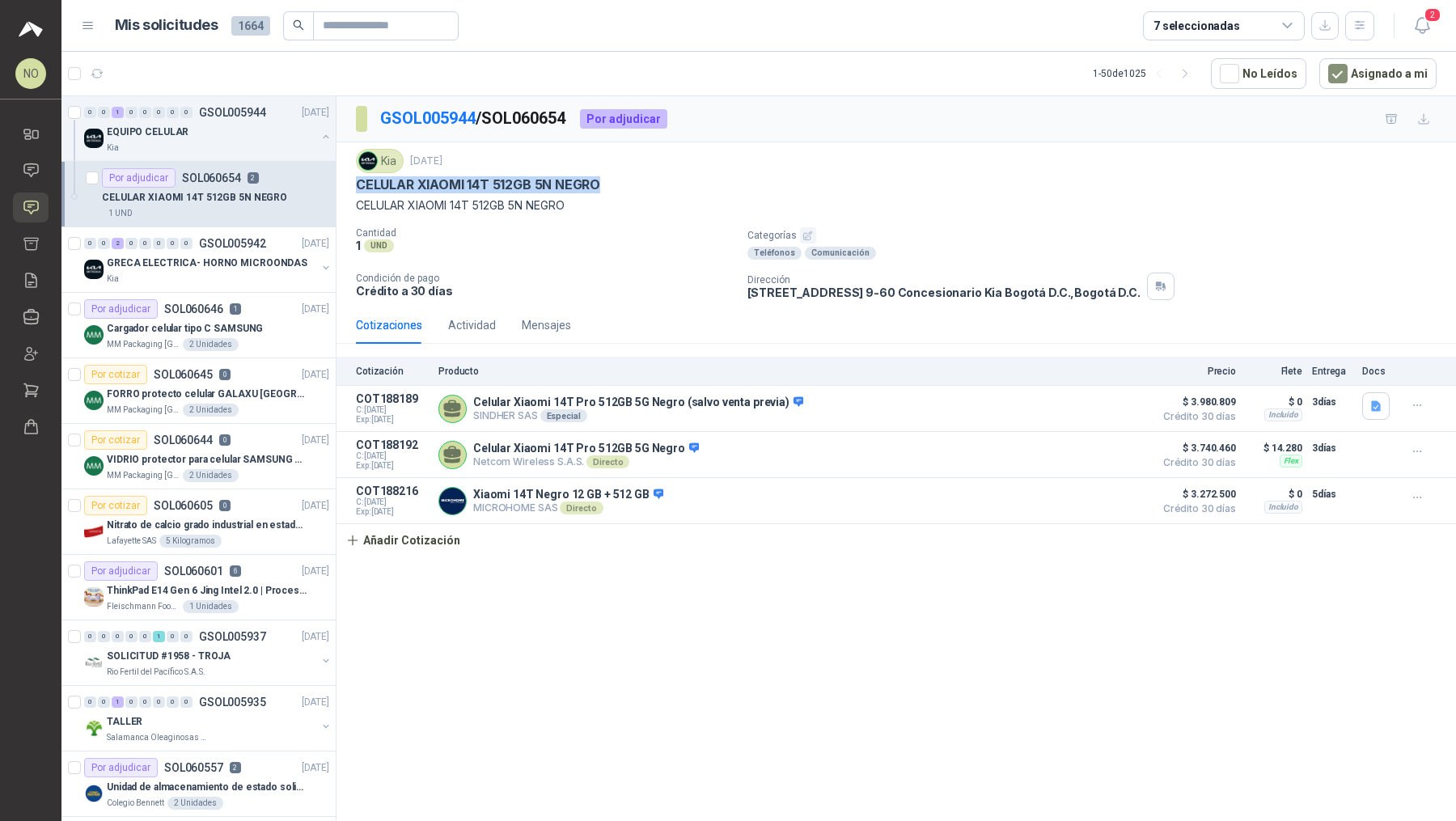
drag, startPoint x: 355, startPoint y: 179, endPoint x: 619, endPoint y: 179, distance: 264.0
click at [621, 181] on div "Kia [DATE] CELULAR XIAOMI 14T 512GB 5N NEGRO CELULAR XIAOMI 14T 512GB 5N NEGRO …" at bounding box center [897, 224] width 1120 height 164
click at [240, 265] on p "GRECA ELECTRICA- HORNO MICROONDAS" at bounding box center [206, 263] width 200 height 15
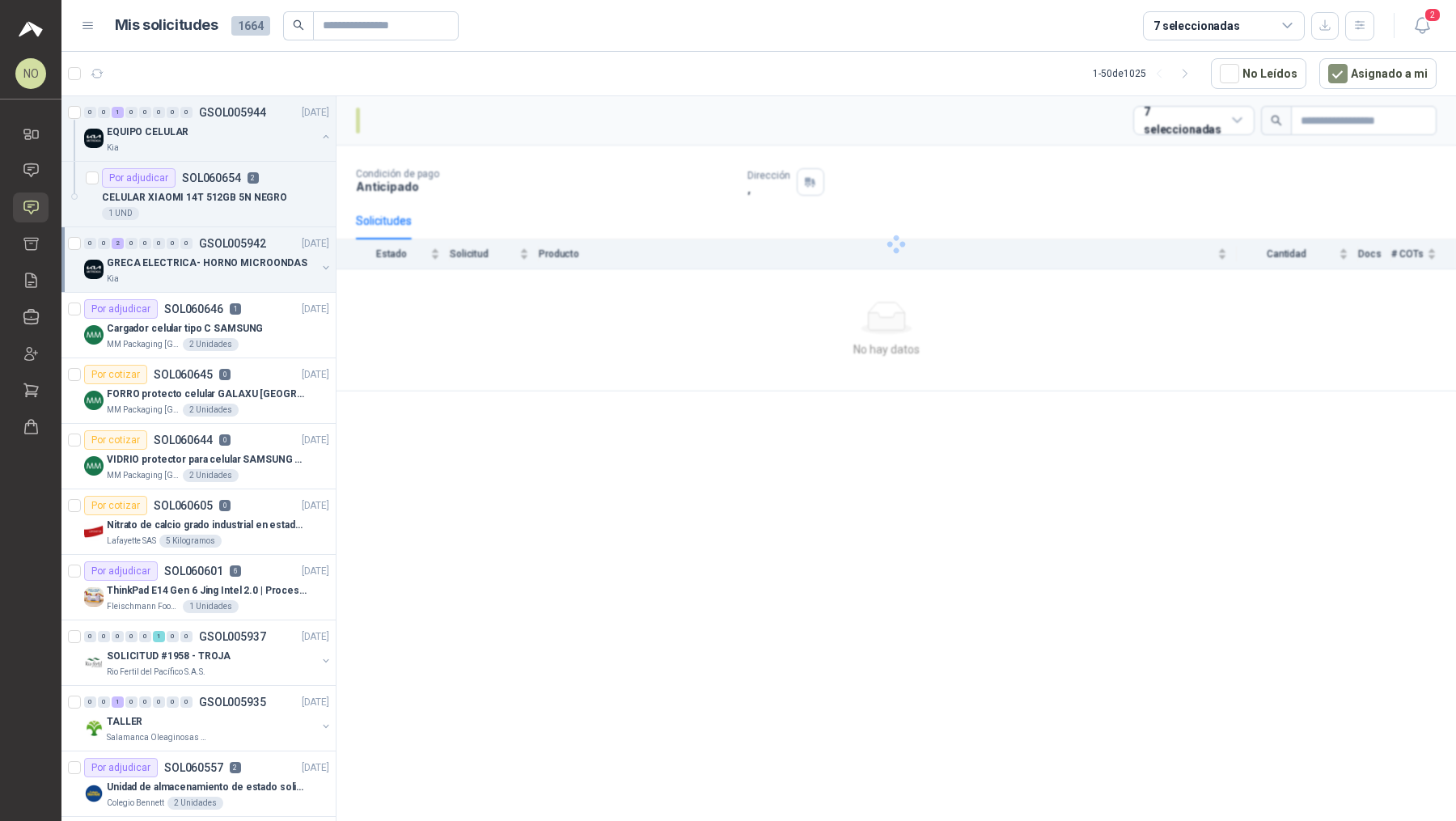
click at [240, 265] on p "GRECA ELECTRICA- HORNO MICROONDAS" at bounding box center [206, 263] width 200 height 15
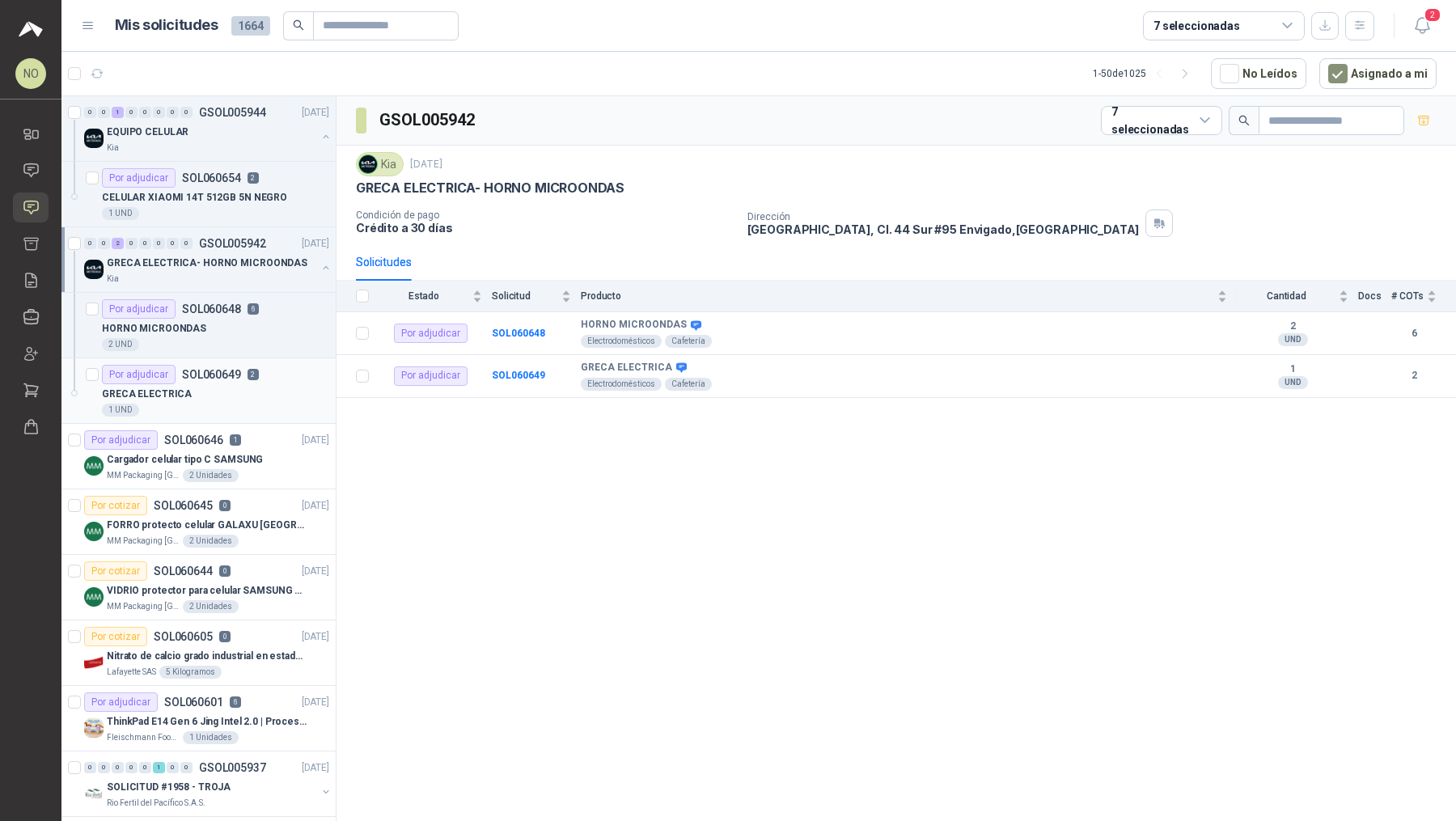
click at [213, 377] on p "SOL060649" at bounding box center [211, 374] width 59 height 11
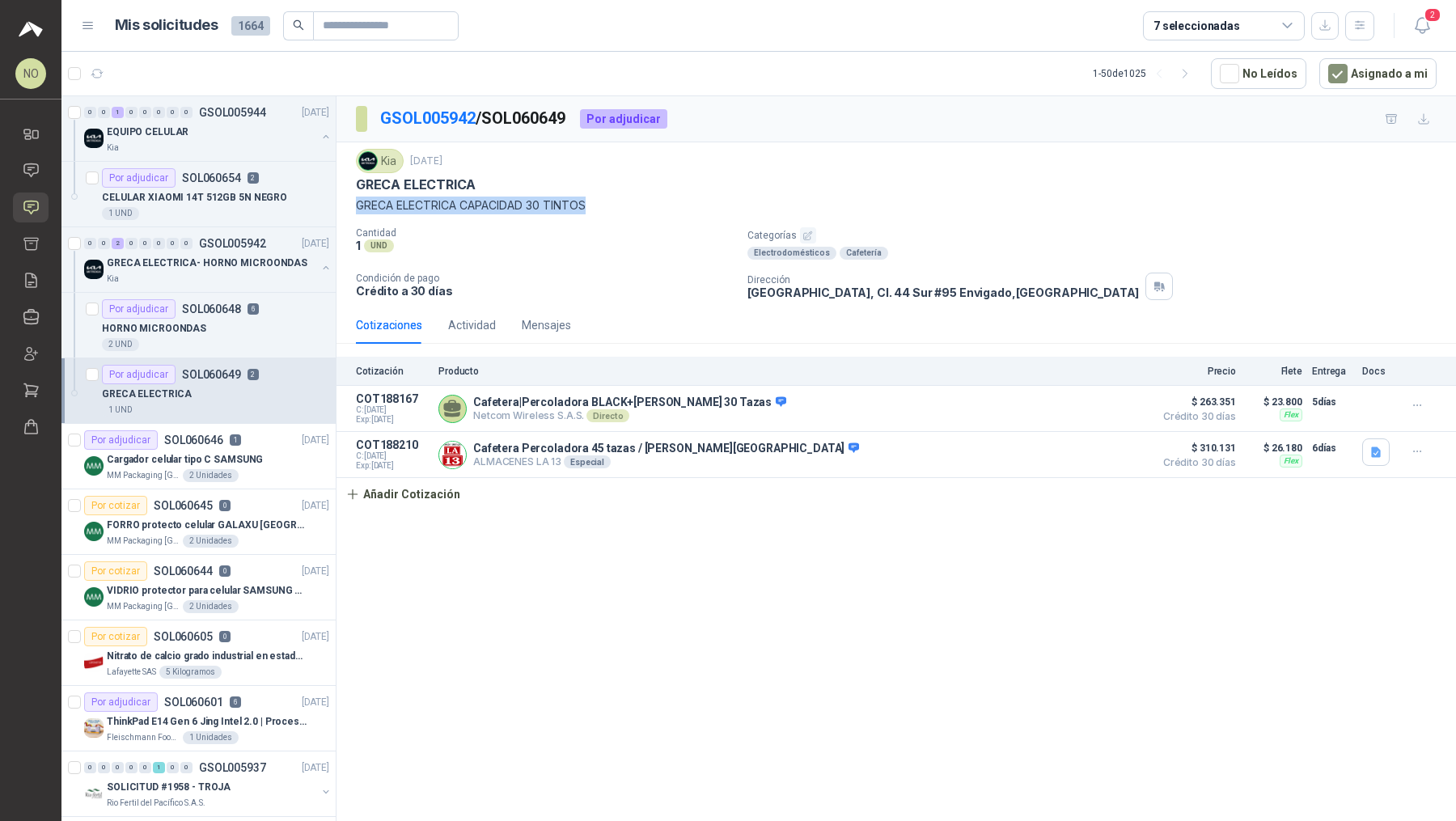
drag, startPoint x: 358, startPoint y: 202, endPoint x: 639, endPoint y: 204, distance: 281.0
click at [639, 204] on p "GRECA ELECTRICA CAPACIDAD 30 TINTOS" at bounding box center [896, 205] width 1081 height 18
drag, startPoint x: 747, startPoint y: 290, endPoint x: 993, endPoint y: 291, distance: 246.0
click at [993, 291] on p "[GEOGRAPHIC_DATA], Cl. [STREET_ADDRESS]" at bounding box center [944, 293] width 393 height 14
click at [432, 480] on button "Añadir Cotización" at bounding box center [403, 494] width 133 height 32
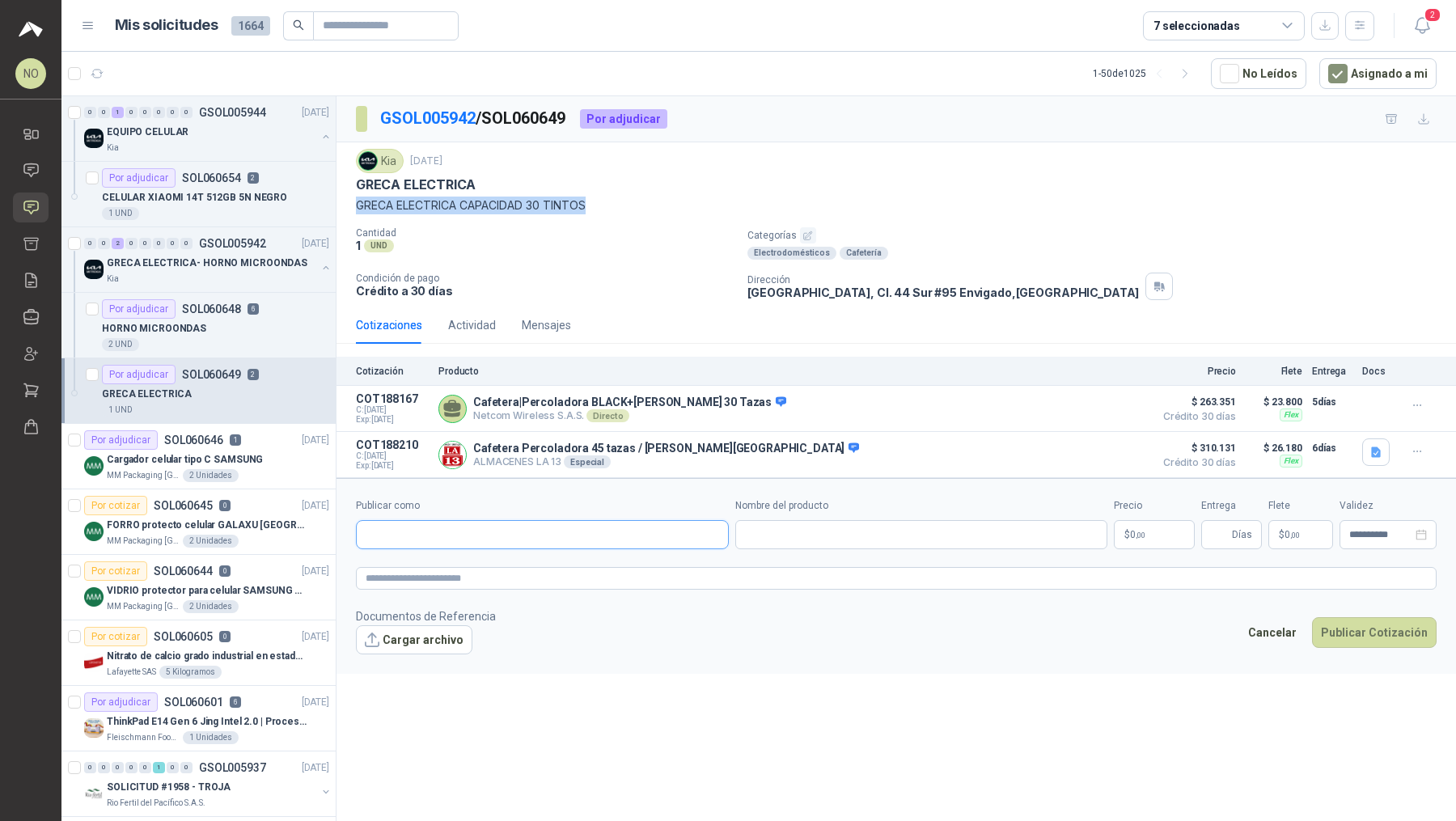
click at [469, 528] on input "Publicar como" at bounding box center [542, 535] width 372 height 28
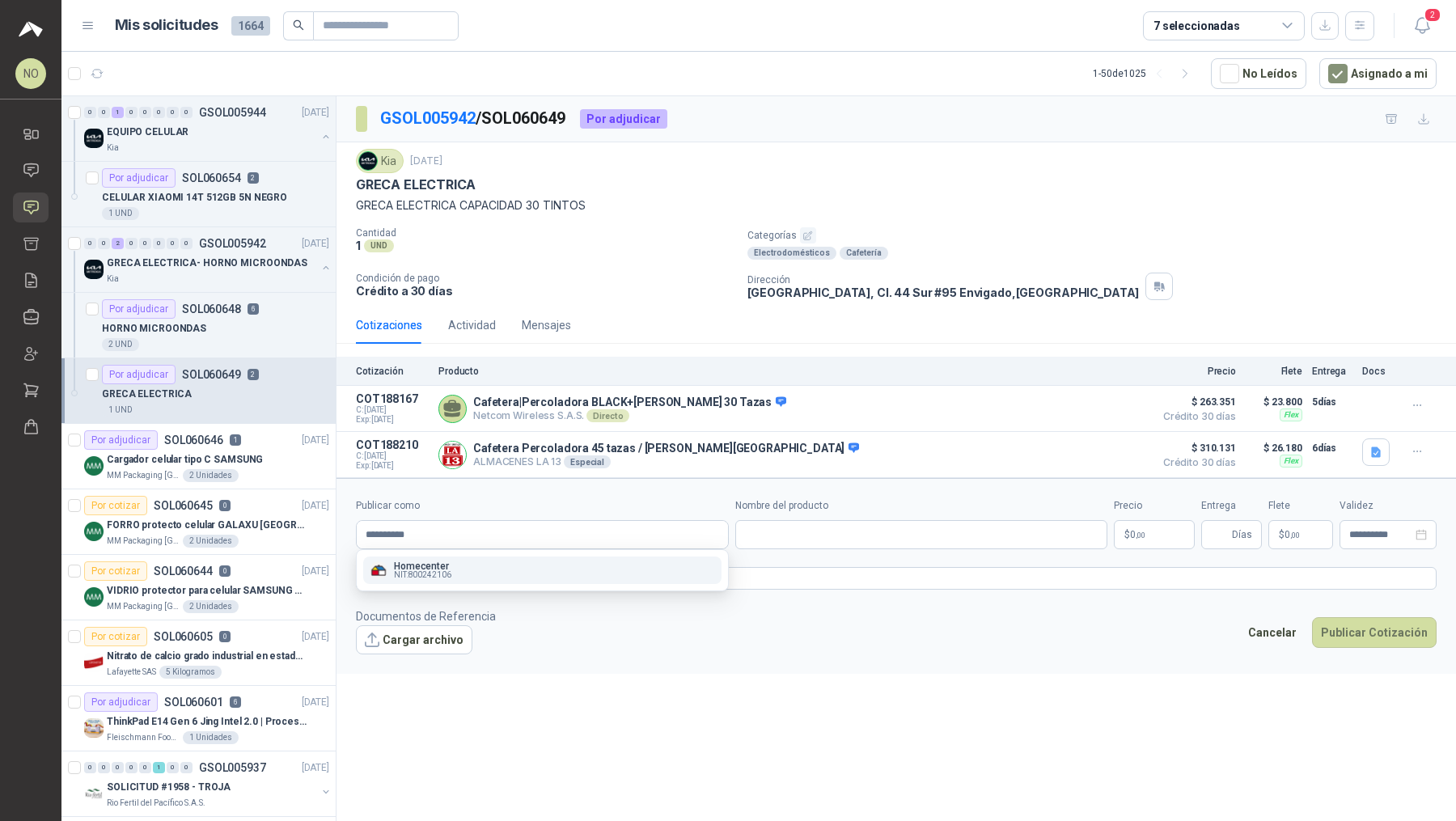
click at [510, 570] on div "Homecenter NIT : 800242106" at bounding box center [542, 570] width 346 height 18
click at [792, 523] on input "Nombre del producto" at bounding box center [922, 534] width 373 height 29
paste input "**********"
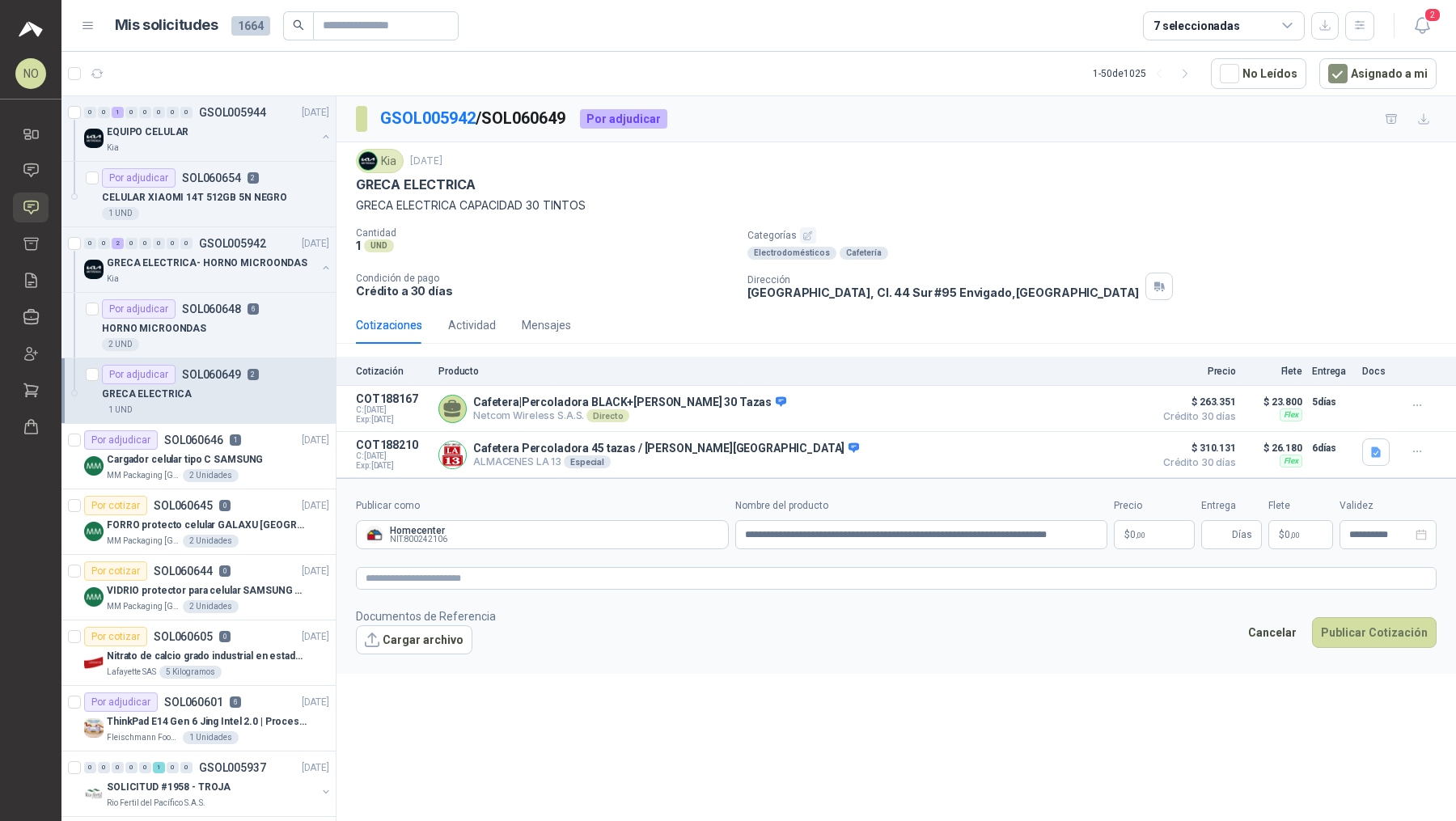
click at [1146, 533] on body "NO [PERSON_NAME] Inicio Chat Solicitudes Cotizar Remisiones Compañías Invitacio…" at bounding box center [728, 410] width 1456 height 821
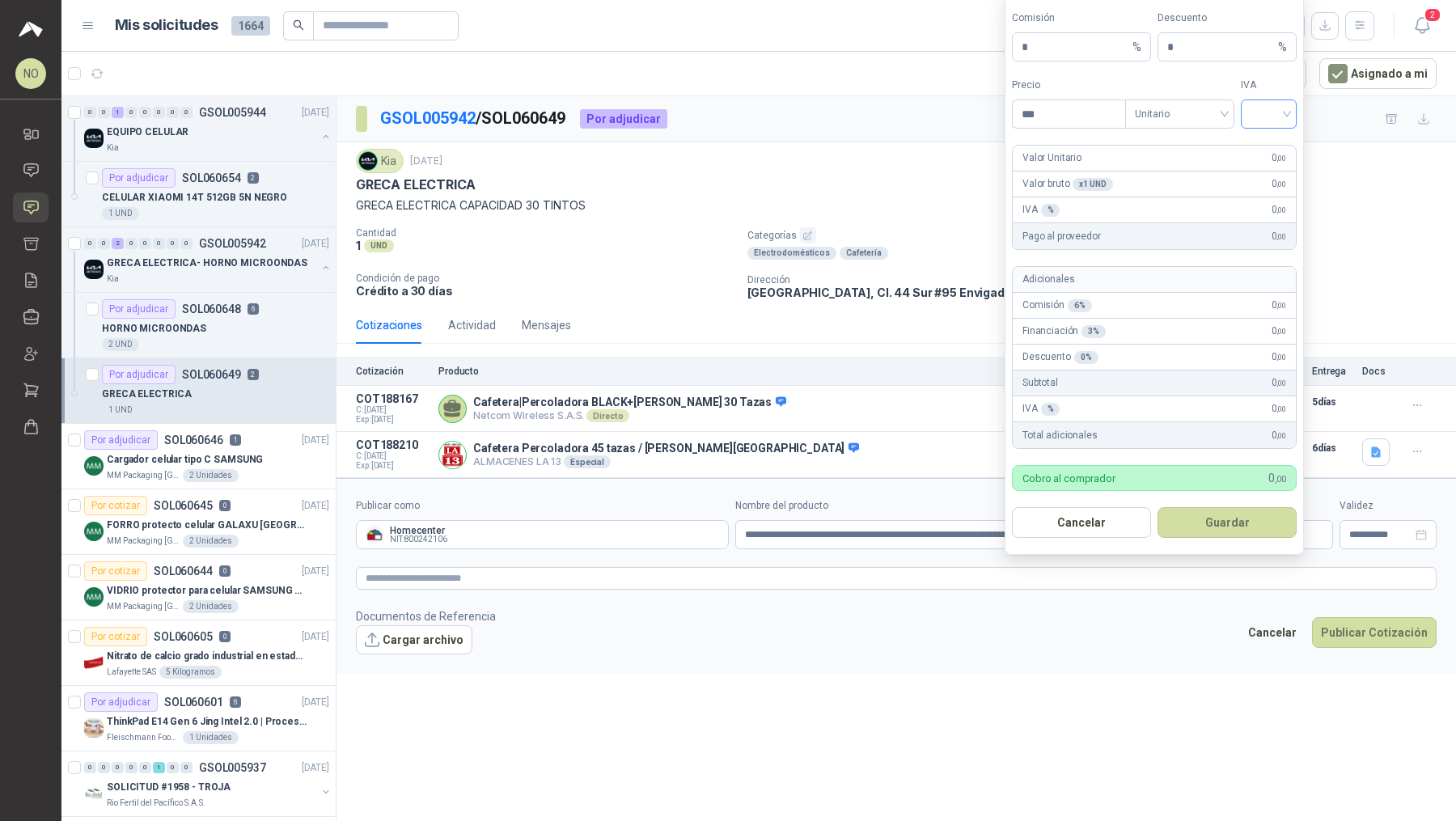
click at [1279, 114] on input "search" at bounding box center [1269, 113] width 37 height 24
click at [1266, 148] on div "19%" at bounding box center [1269, 150] width 30 height 18
click at [1193, 123] on span "Unitario" at bounding box center [1180, 114] width 90 height 24
click at [1189, 175] on div "Unitario con IVA" at bounding box center [1180, 176] width 84 height 18
click at [1051, 115] on input "***" at bounding box center [1068, 115] width 113 height 28
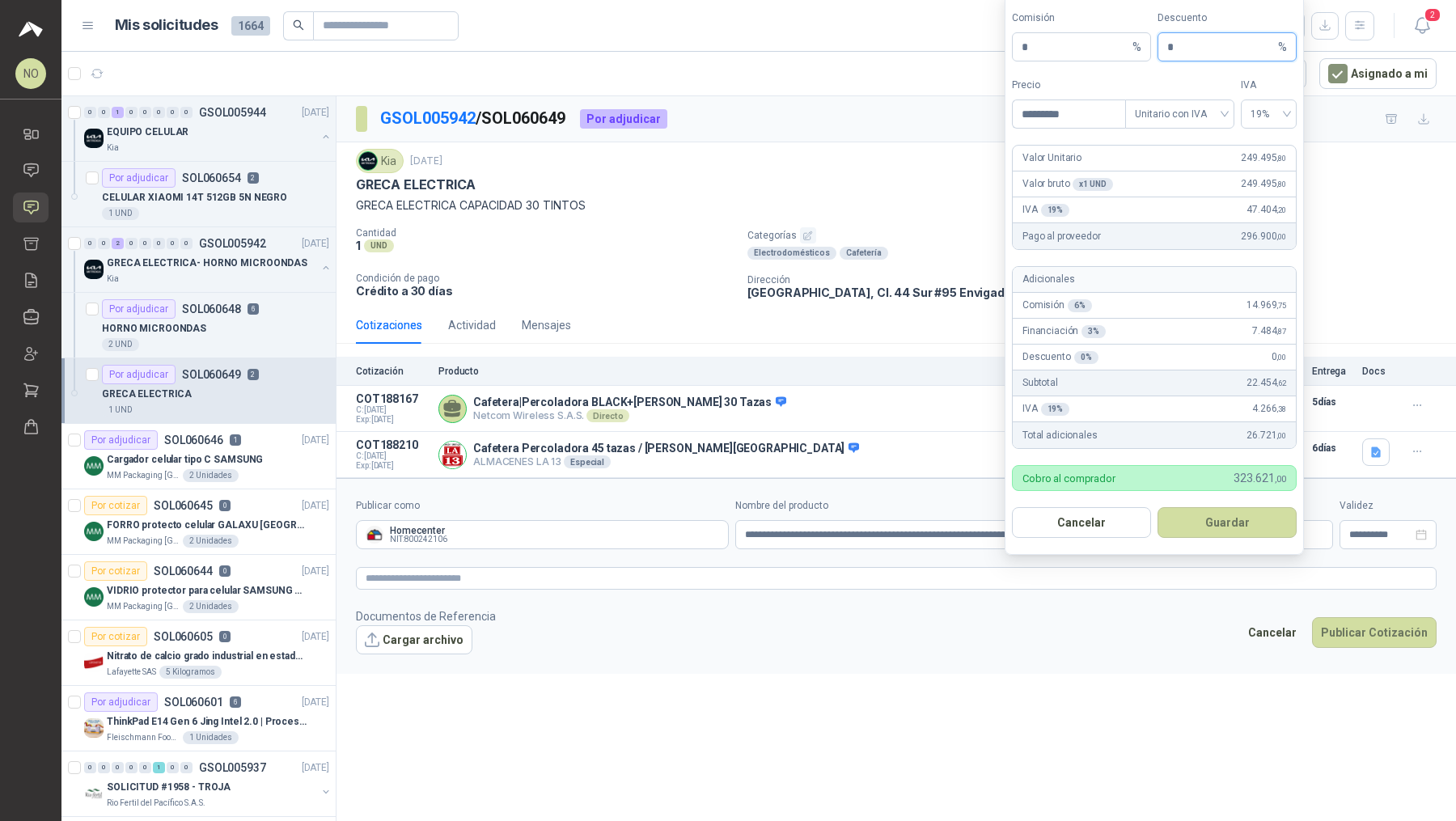
click at [1192, 58] on input "*" at bounding box center [1221, 47] width 108 height 28
click at [1219, 521] on button "Guardar" at bounding box center [1228, 522] width 140 height 31
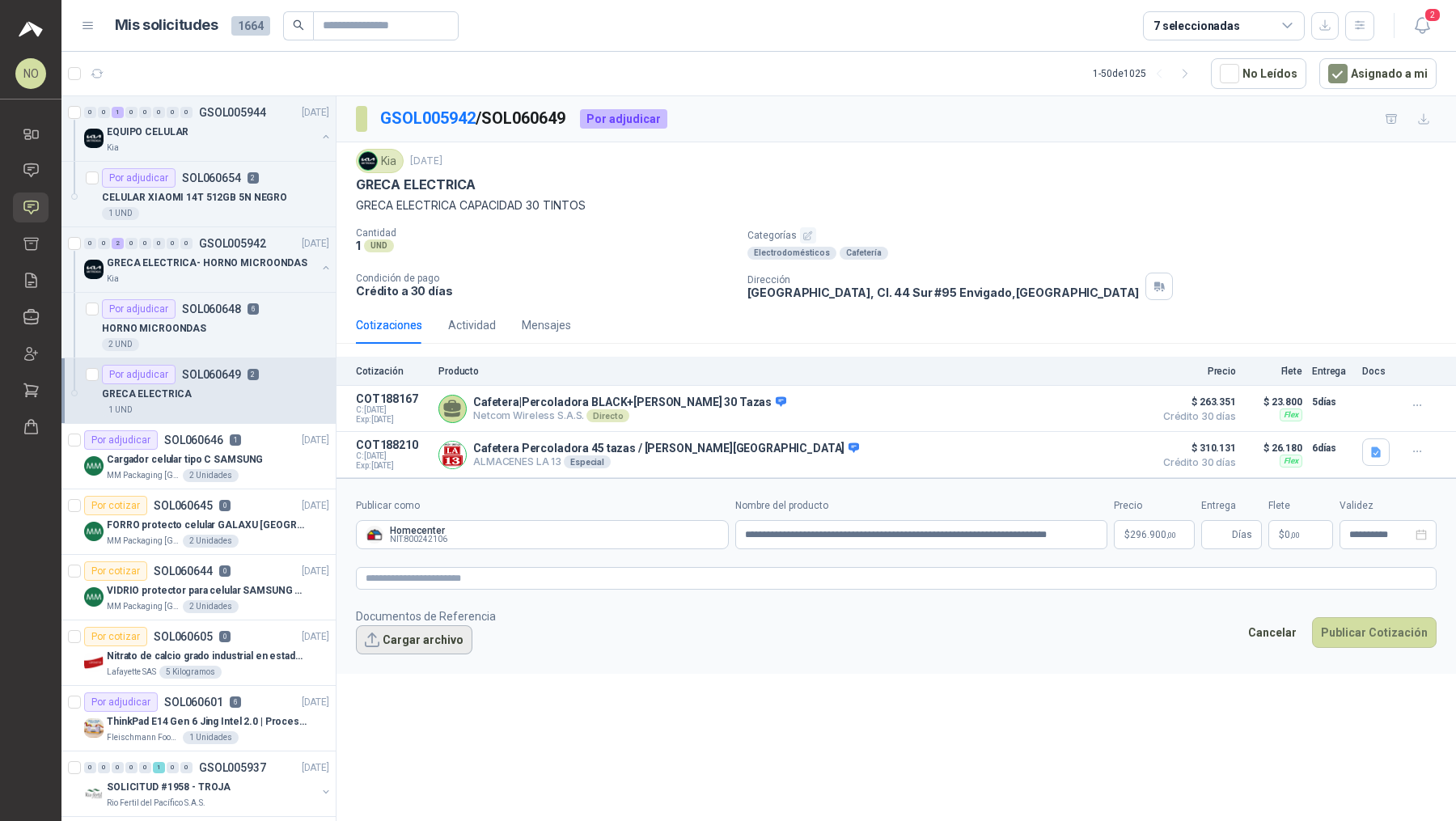
click at [396, 631] on button "Cargar archivo" at bounding box center [414, 640] width 117 height 29
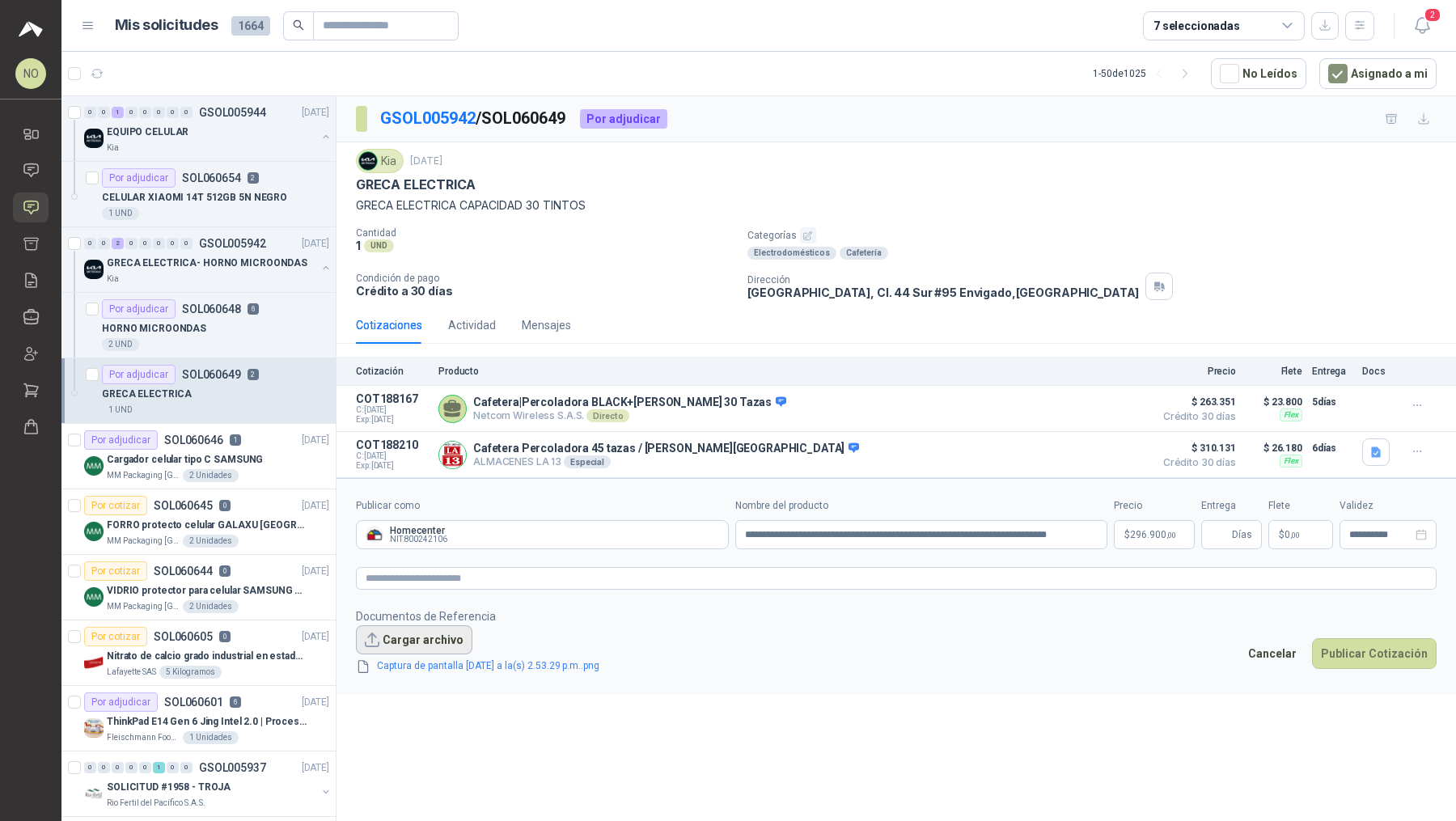
click at [425, 631] on button "Cargar archivo" at bounding box center [414, 640] width 117 height 29
click at [407, 638] on button "Cargar archivo" at bounding box center [414, 640] width 117 height 29
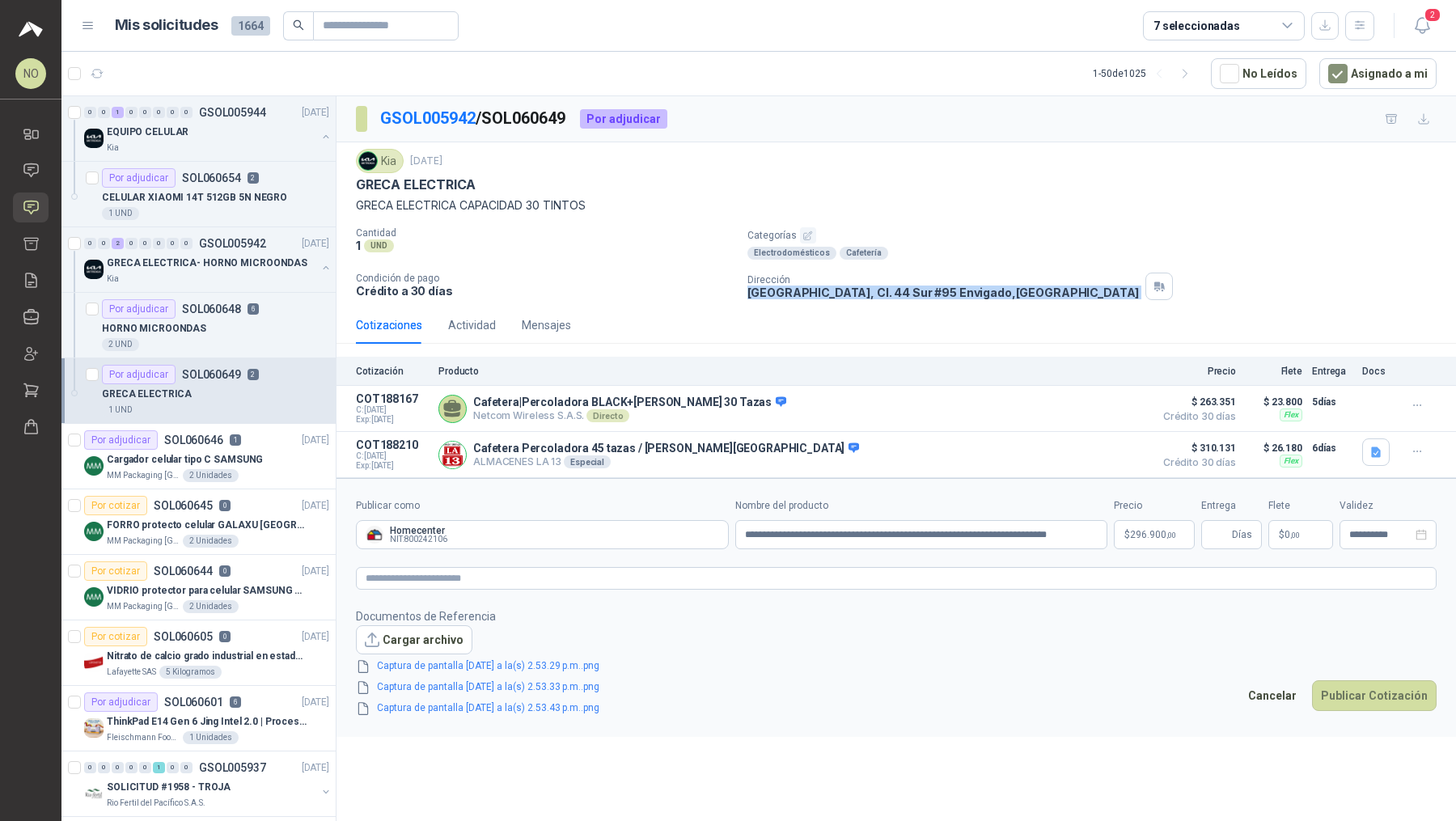
drag, startPoint x: 741, startPoint y: 292, endPoint x: 1106, endPoint y: 301, distance: 365.1
click at [1106, 301] on div "Kia [DATE] GRECA ELECTRICA GRECA ELECTRICA CAPACIDAD 30 TINTOS Cantidad 1 UND …" at bounding box center [897, 224] width 1120 height 164
click at [1296, 543] on p "$ 0 ,00" at bounding box center [1301, 534] width 65 height 29
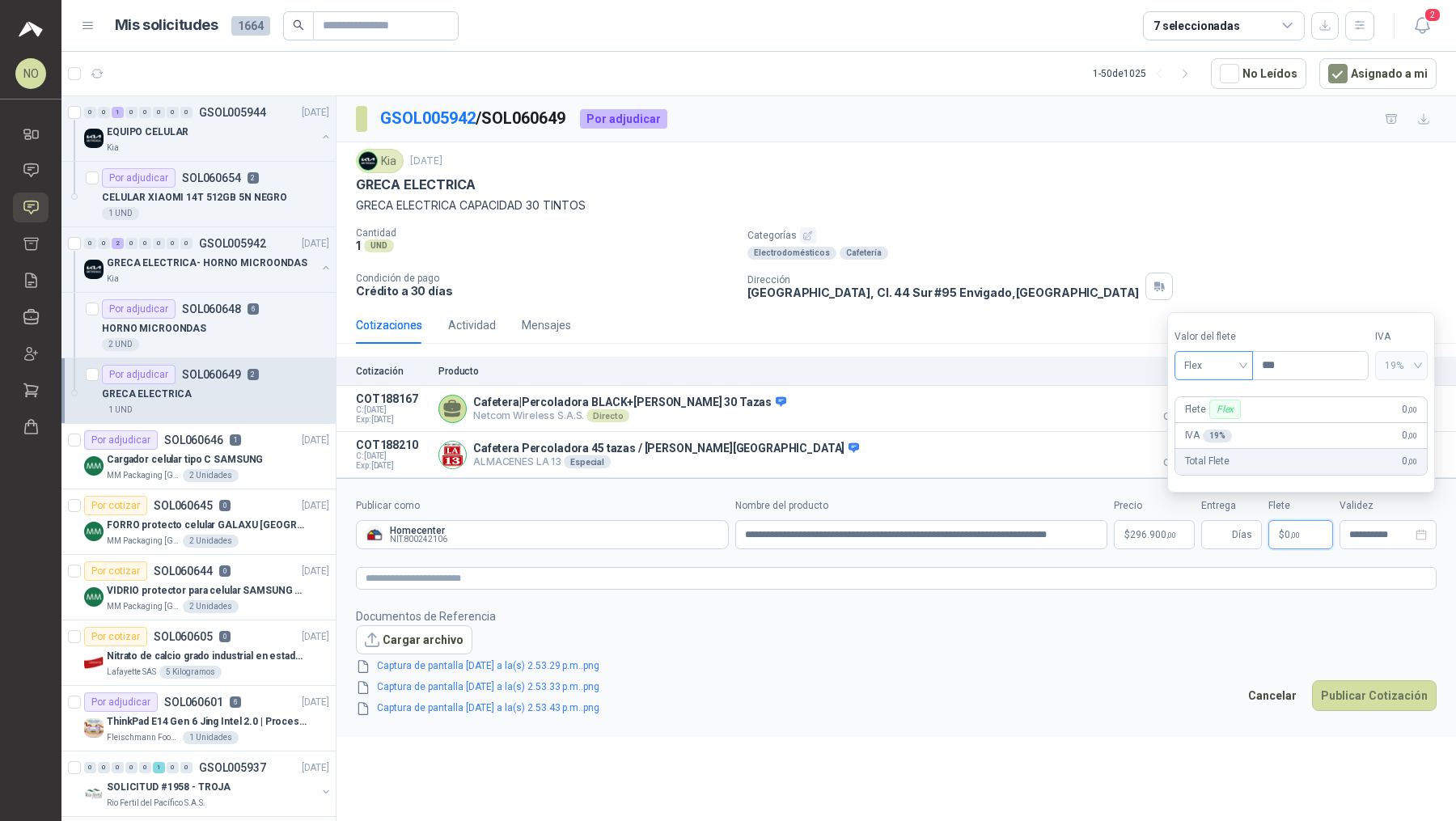
click at [1209, 372] on span "Flex" at bounding box center [1214, 366] width 59 height 24
click at [1218, 448] on div "Fijo" at bounding box center [1214, 452] width 54 height 18
click at [1315, 365] on input "***" at bounding box center [1310, 366] width 115 height 28
click at [1365, 538] on div "**********" at bounding box center [1387, 534] width 97 height 29
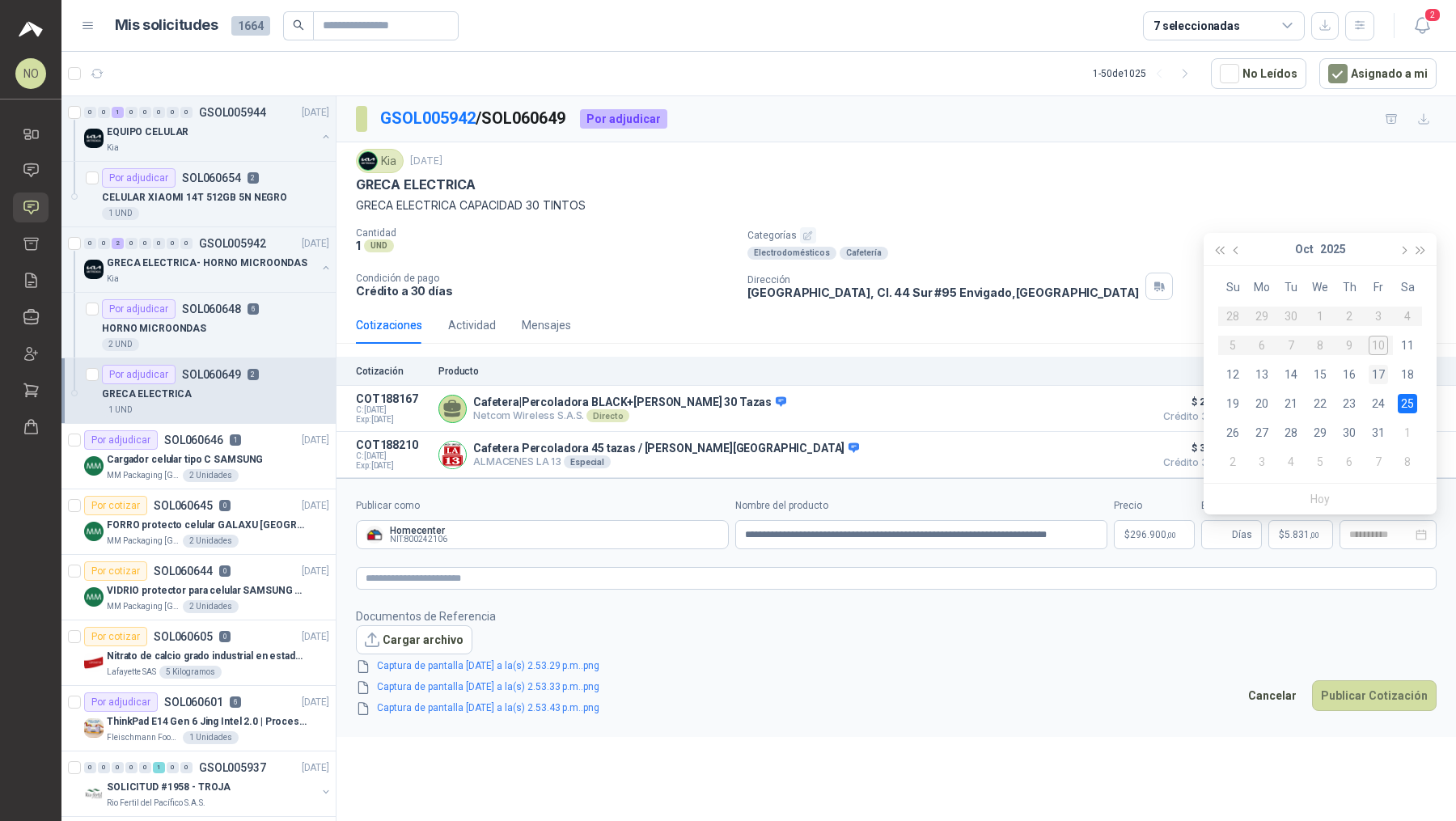
click at [1380, 377] on div "17" at bounding box center [1378, 374] width 19 height 19
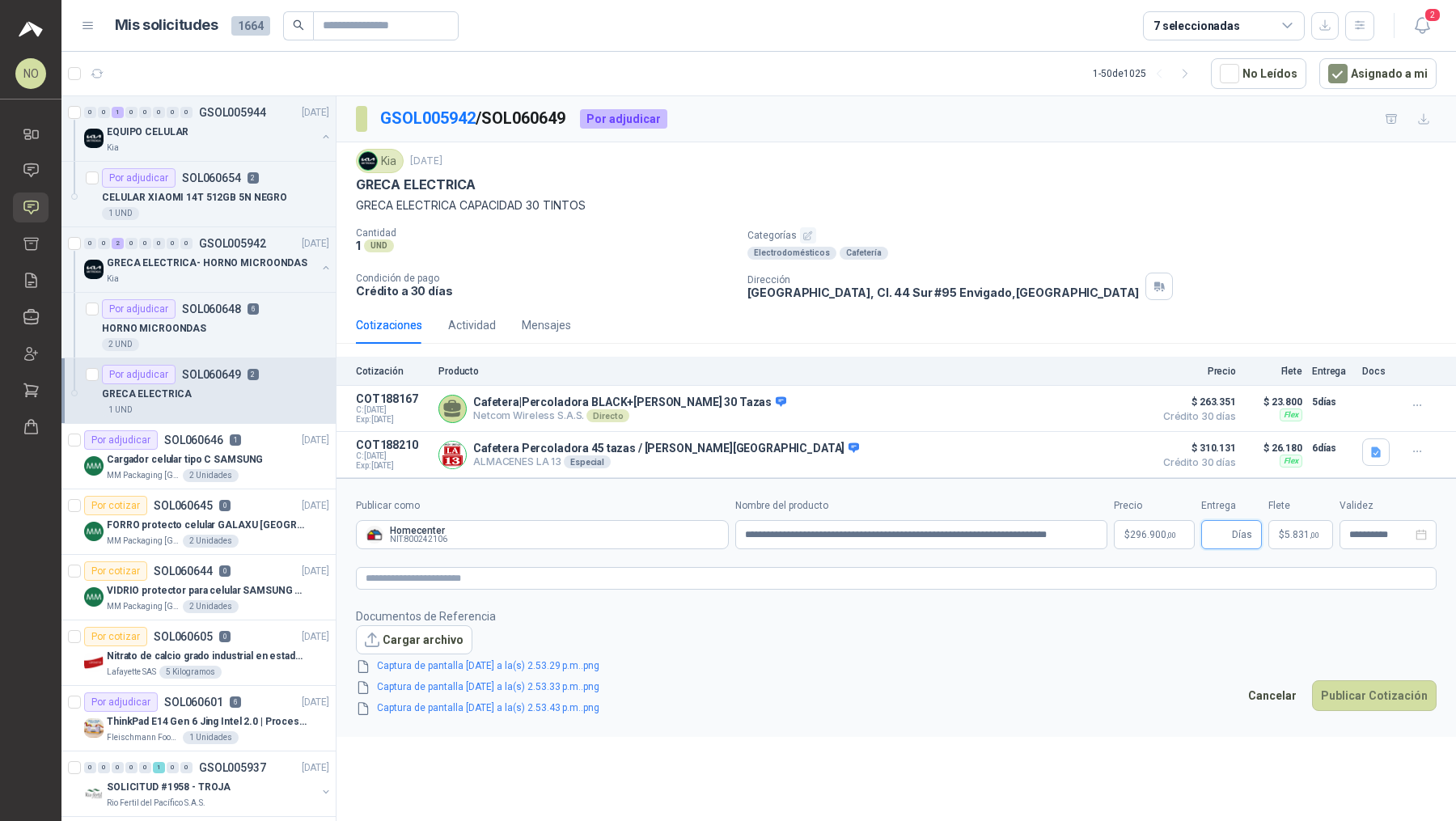
click at [1220, 527] on input "Entrega" at bounding box center [1220, 535] width 18 height 28
click at [1158, 537] on body "NO [PERSON_NAME] Inicio Chat Solicitudes Cotizar Remisiones Compañías Invitacio…" at bounding box center [728, 410] width 1456 height 821
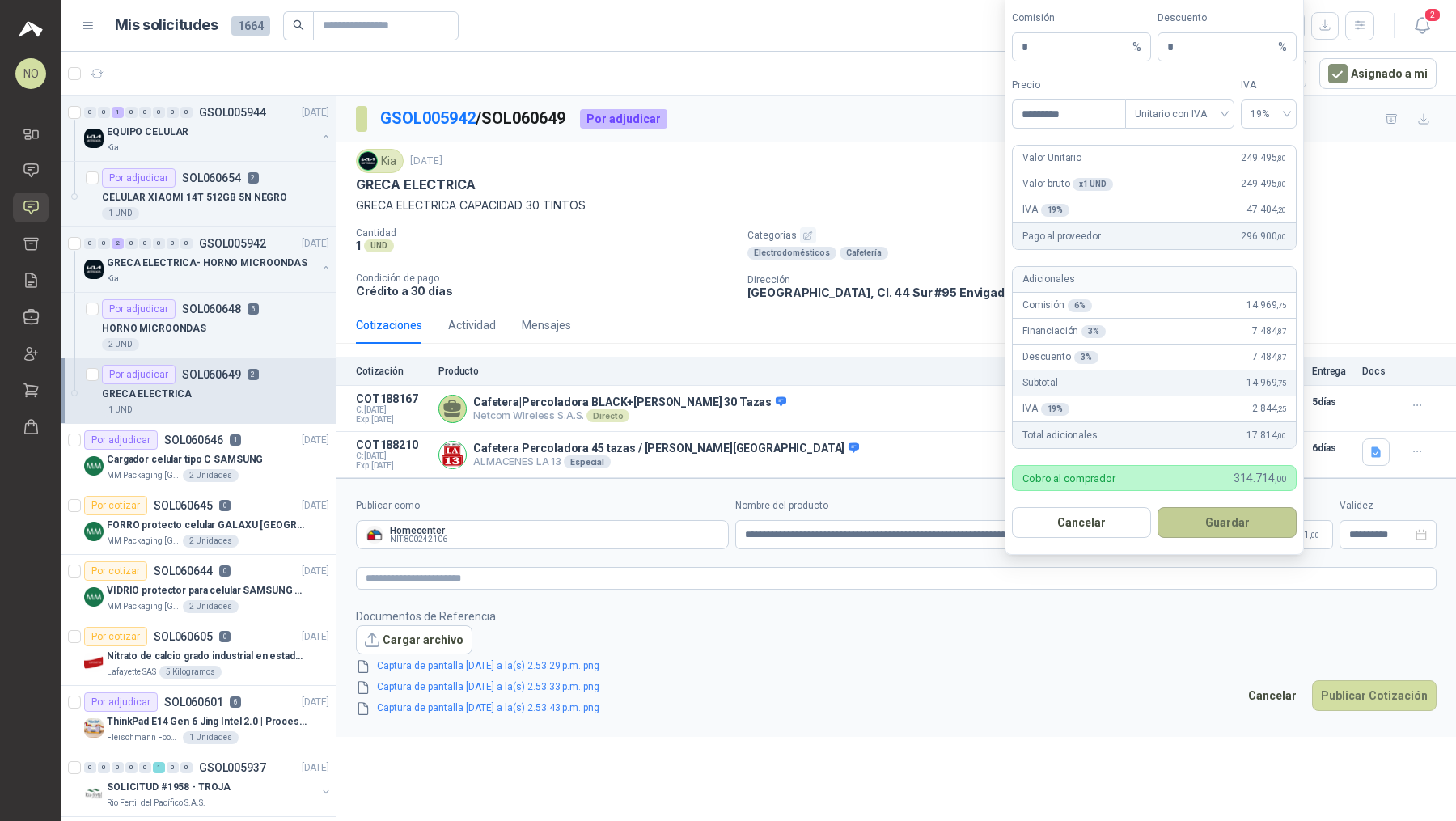
click at [1239, 528] on button "Guardar" at bounding box center [1228, 522] width 140 height 31
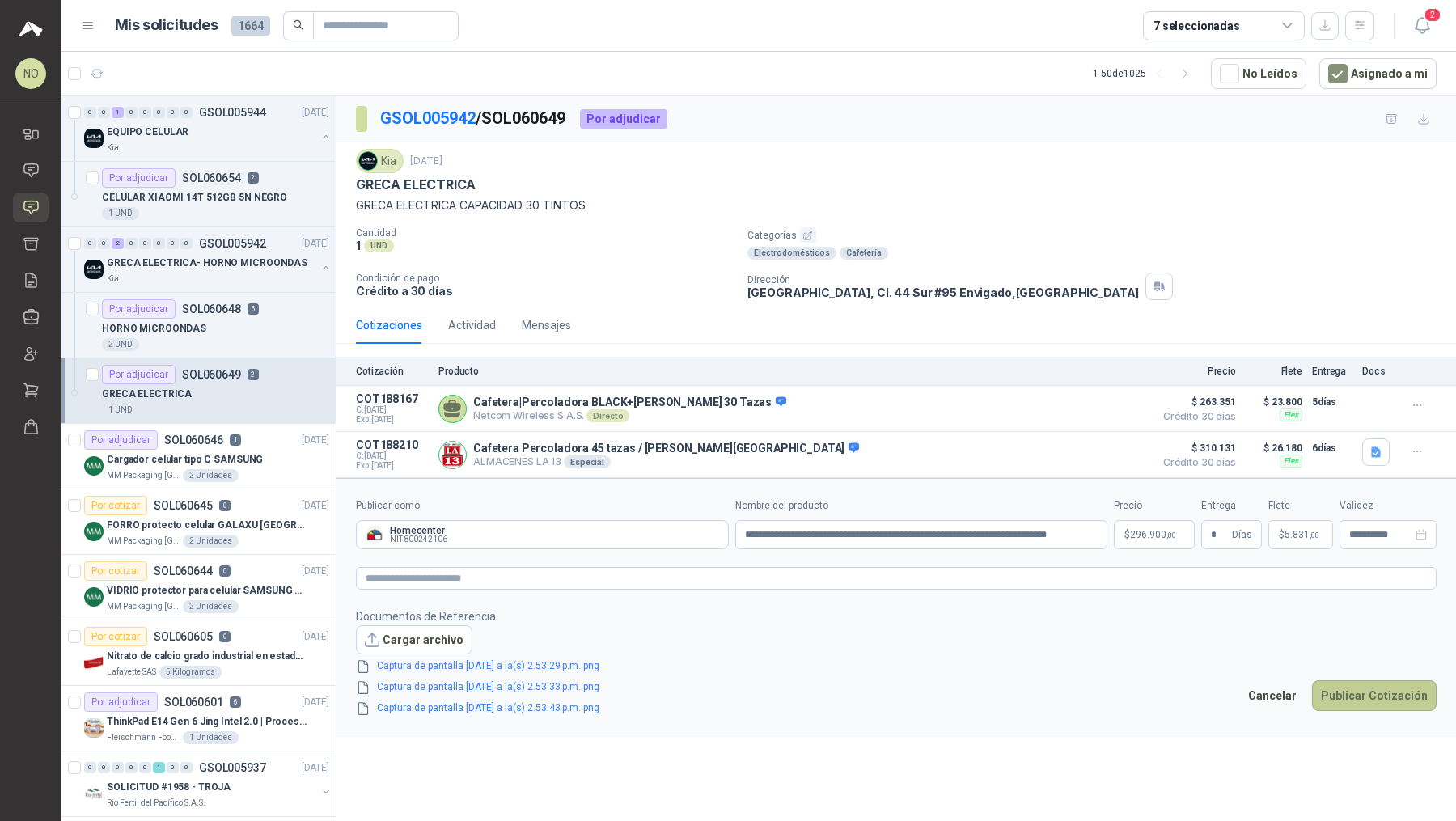
click at [1344, 687] on button "Publicar Cotización" at bounding box center [1374, 695] width 125 height 31
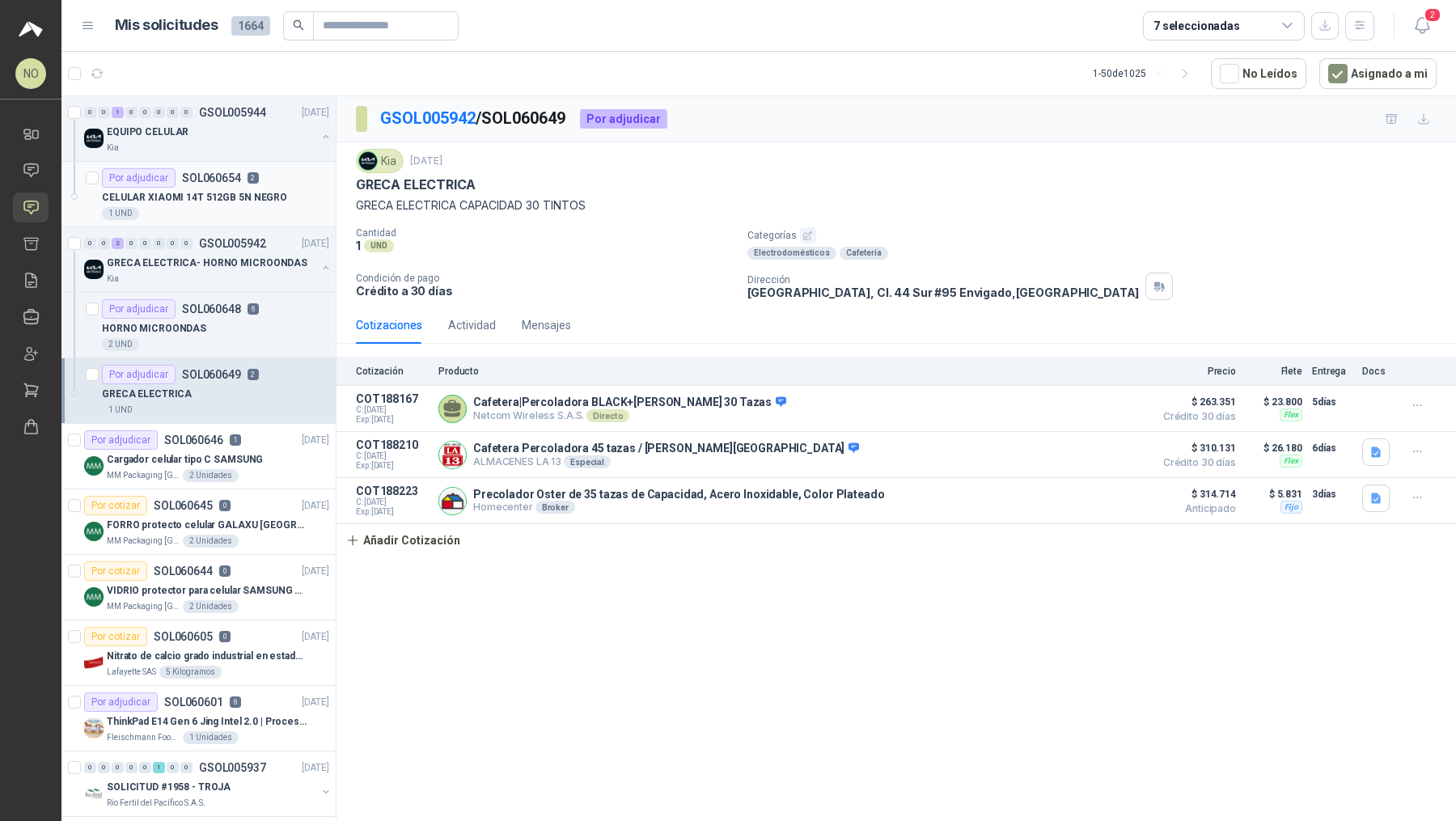
click at [218, 184] on div "Por adjudicar SOL060654 2" at bounding box center [179, 177] width 156 height 19
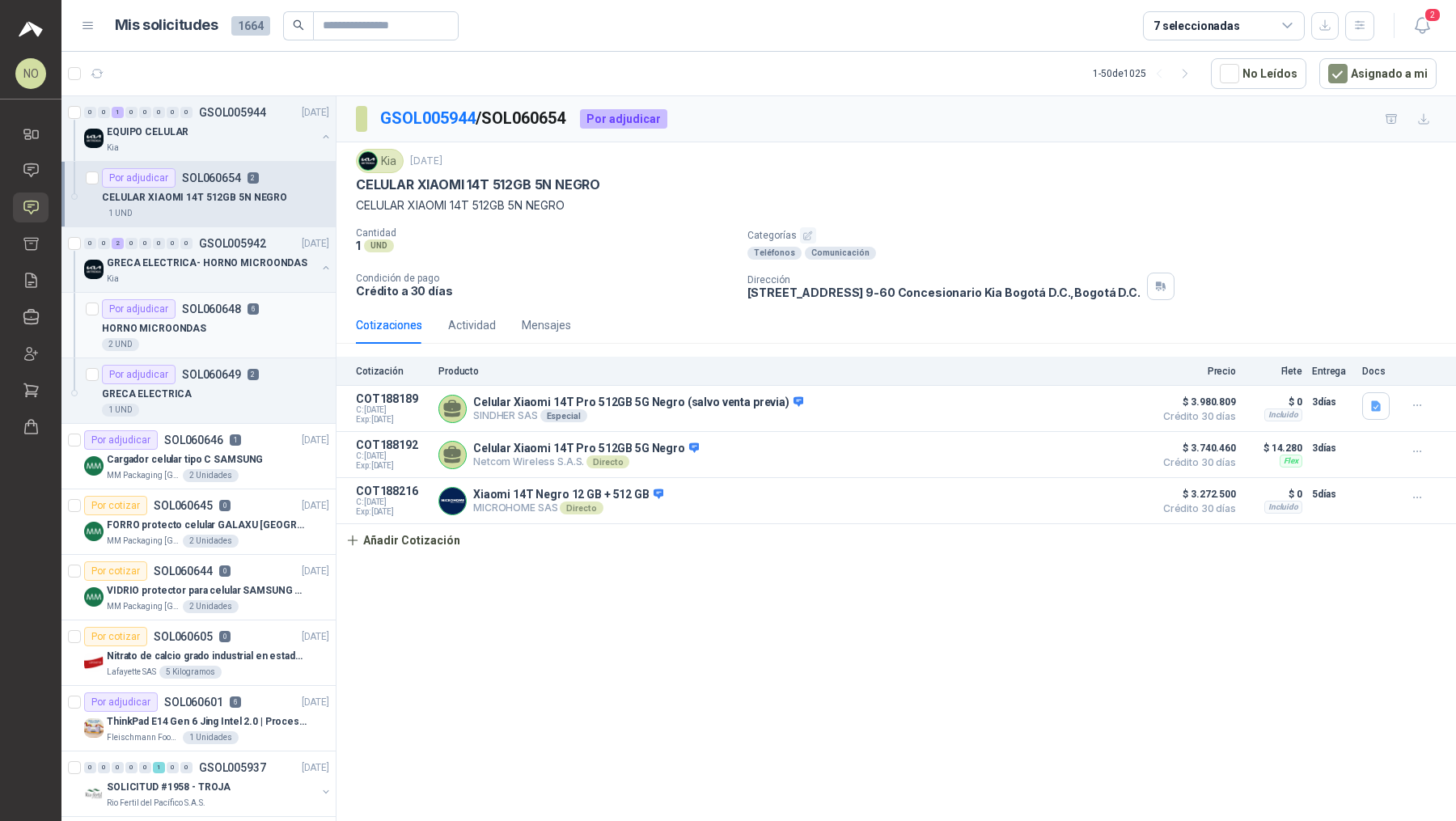
click at [265, 328] on div "HORNO MICROONDAS" at bounding box center [215, 328] width 227 height 19
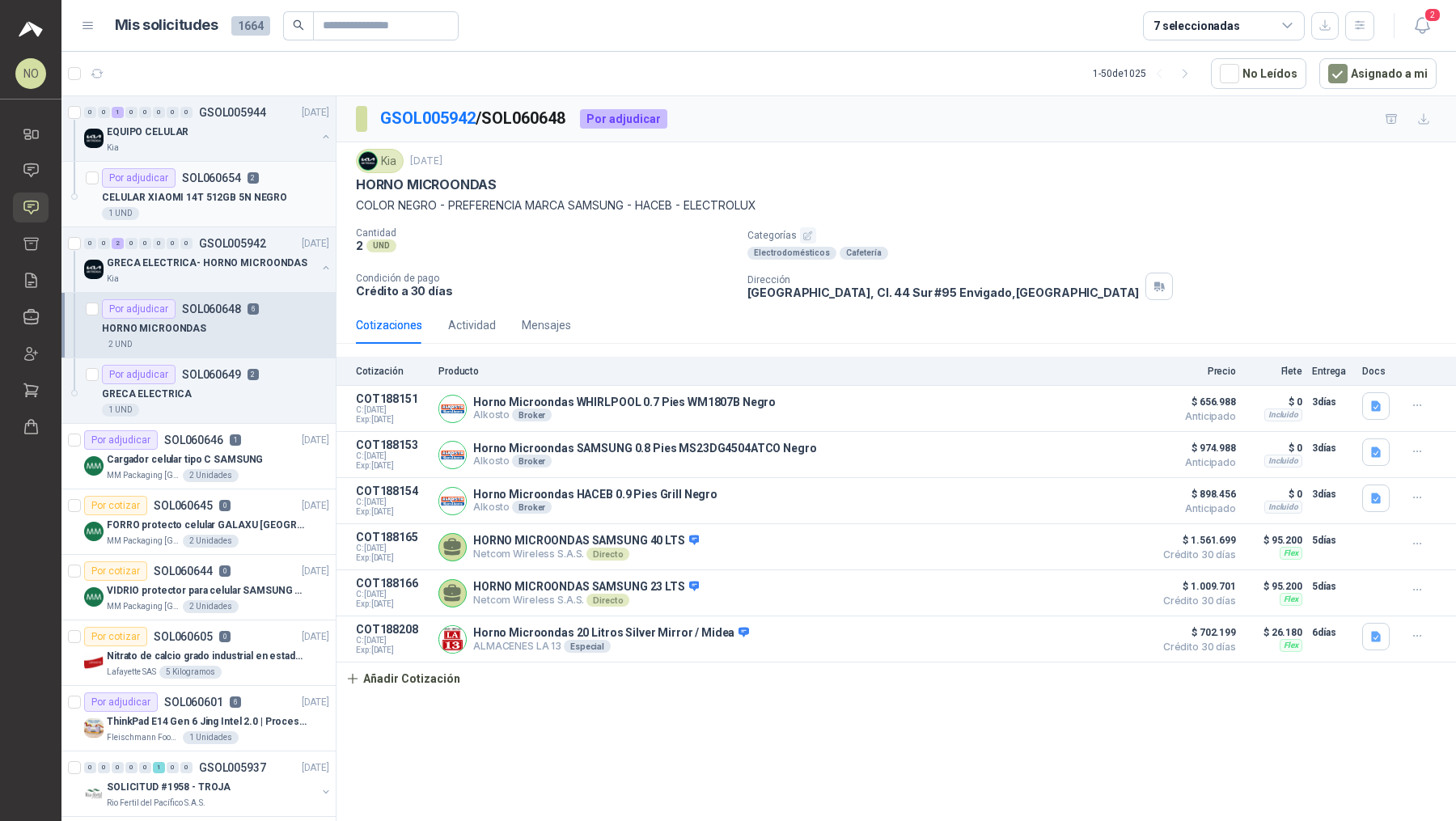
click at [259, 210] on div "1 UND" at bounding box center [215, 213] width 227 height 13
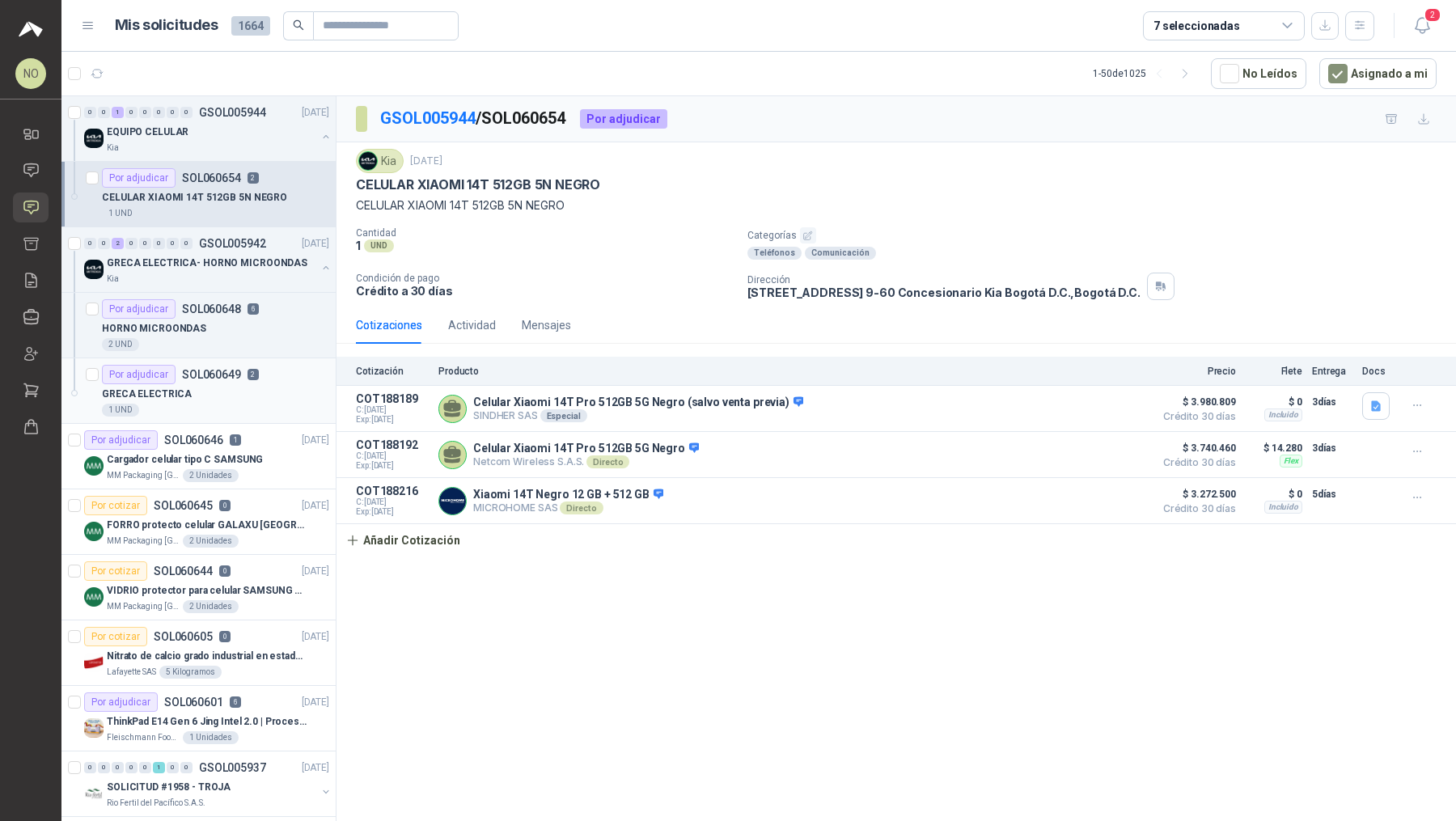
click at [247, 381] on div "Por adjudicar SOL060649 2" at bounding box center [179, 374] width 156 height 19
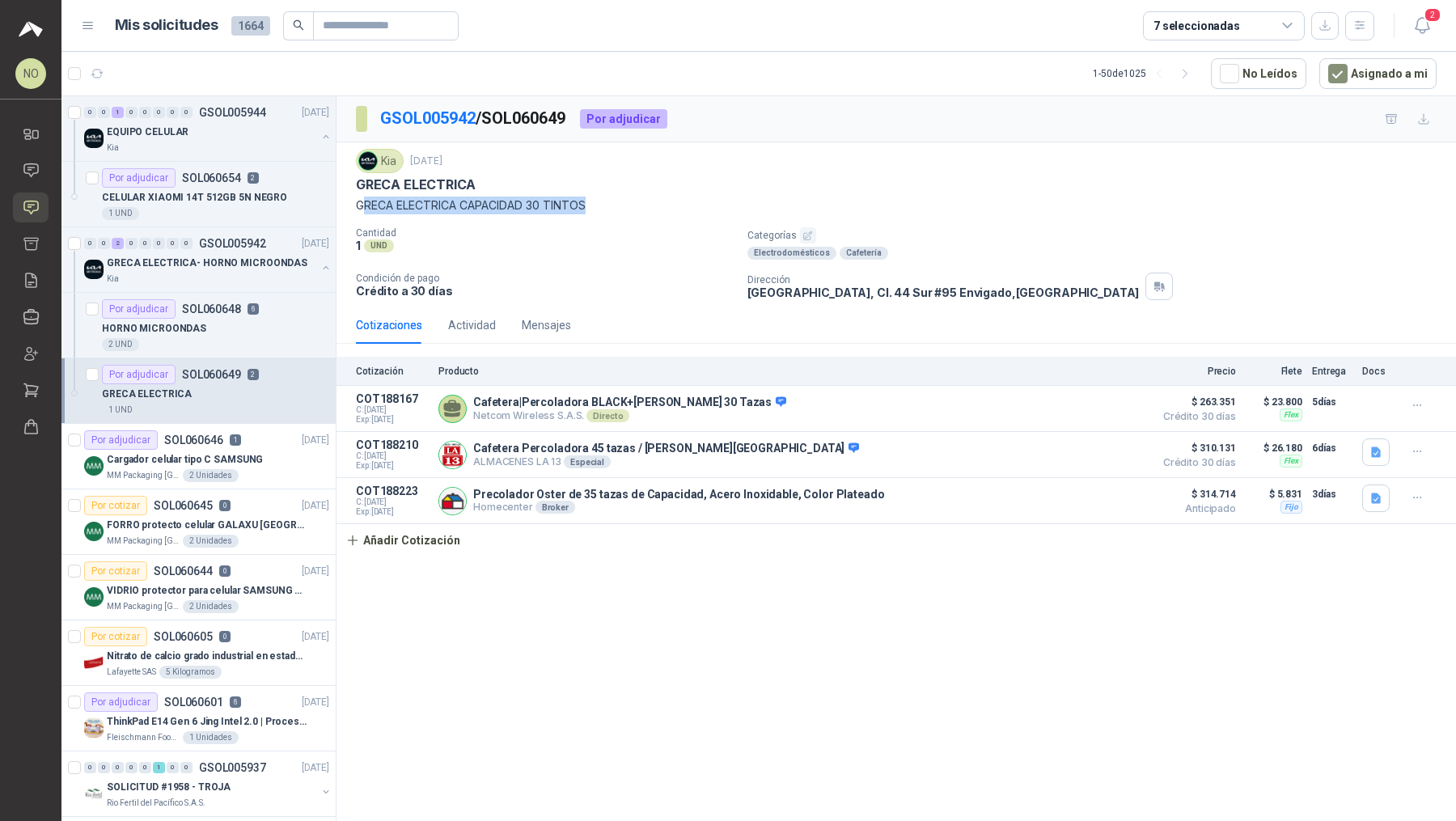
drag, startPoint x: 364, startPoint y: 205, endPoint x: 652, endPoint y: 204, distance: 288.0
click at [653, 204] on p "GRECA ELECTRICA CAPACIDAD 30 TINTOS" at bounding box center [896, 205] width 1081 height 18
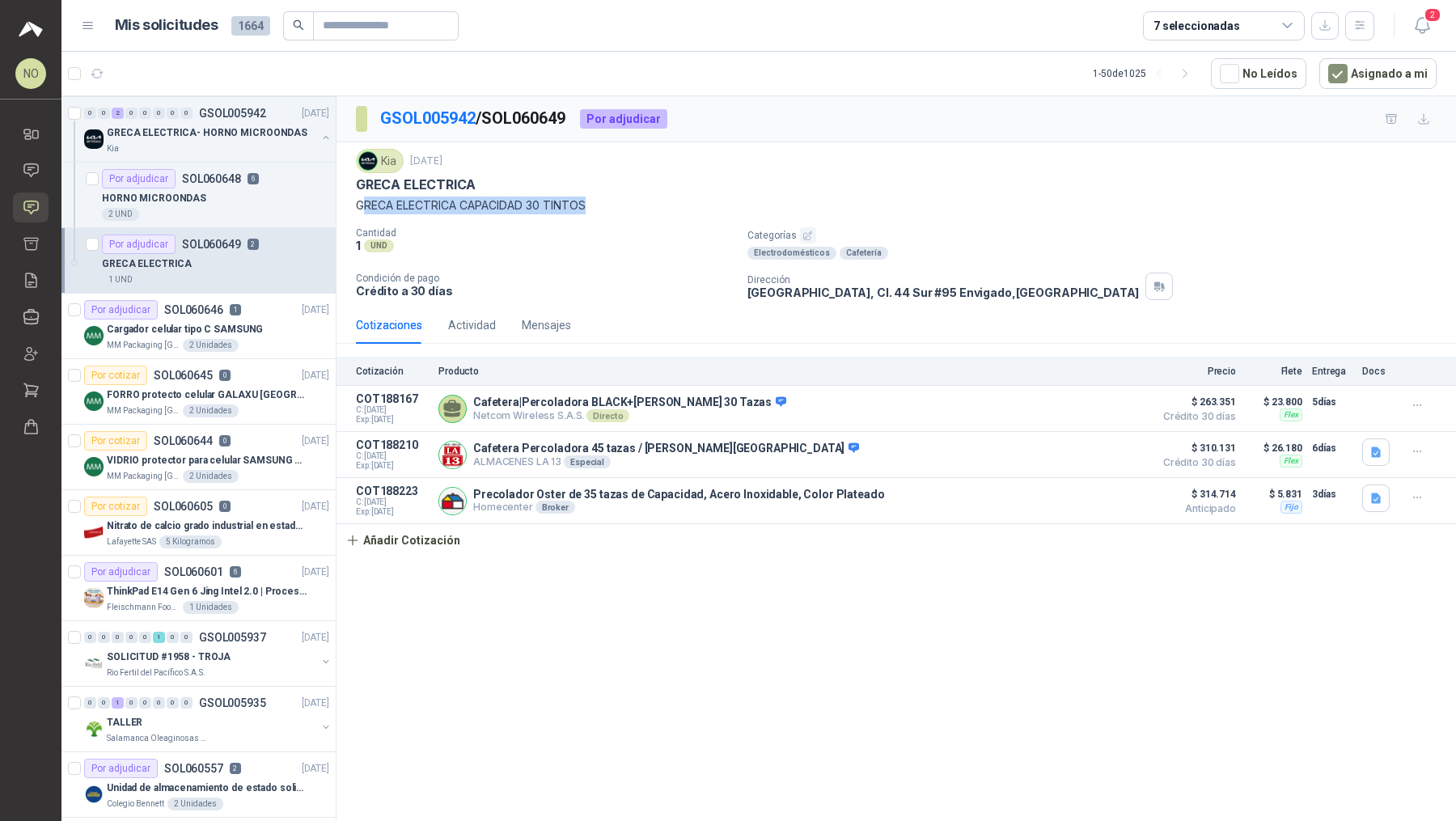
click at [214, 366] on div "Por cotizar SOL060645 0" at bounding box center [156, 375] width 146 height 19
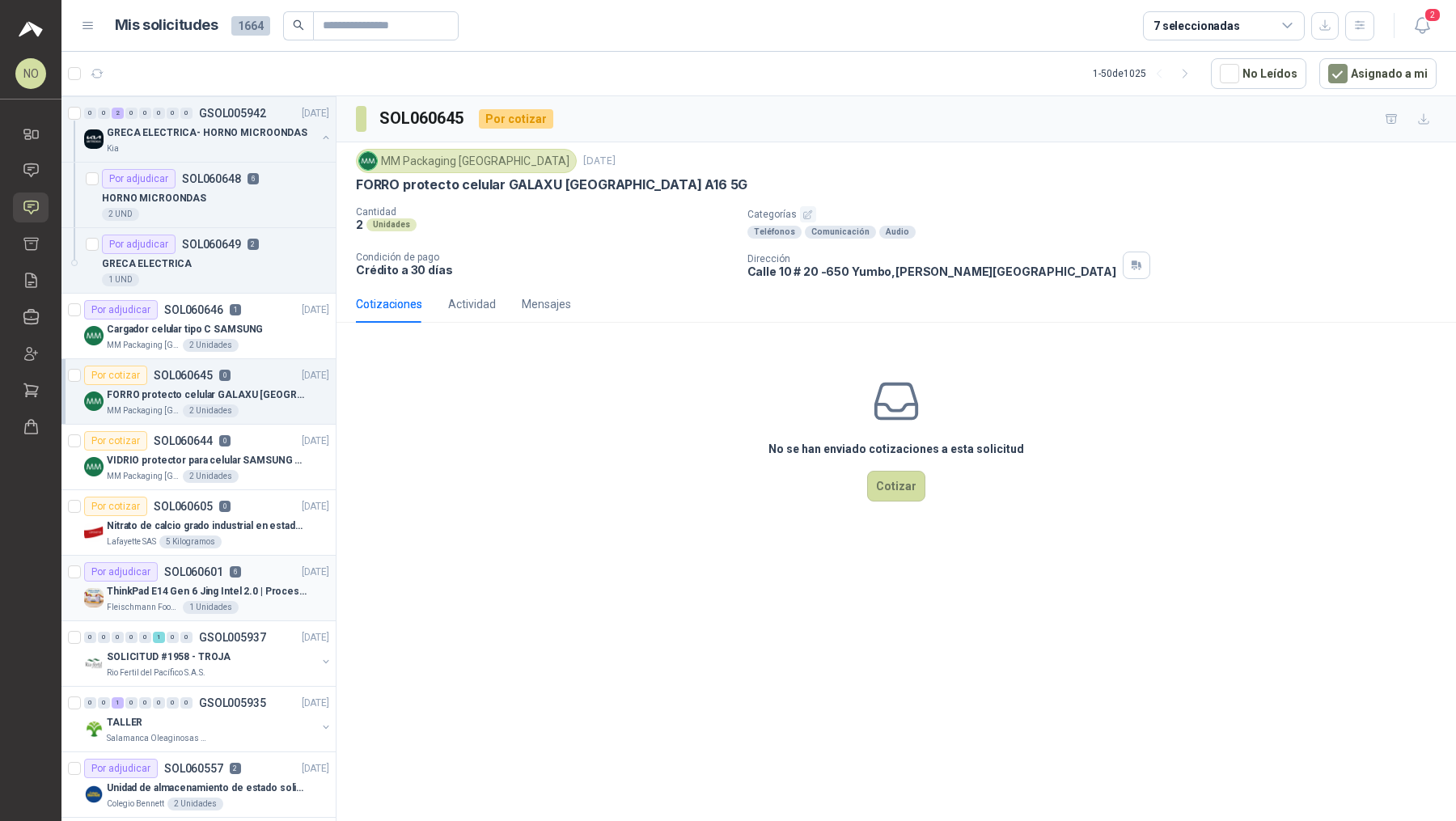
click at [225, 593] on p "ThinkPad E14 Gen 6 Jing Intel 2.0 | Procesador Intel Core Ultra 5 125U ( 12" at bounding box center [207, 591] width 201 height 15
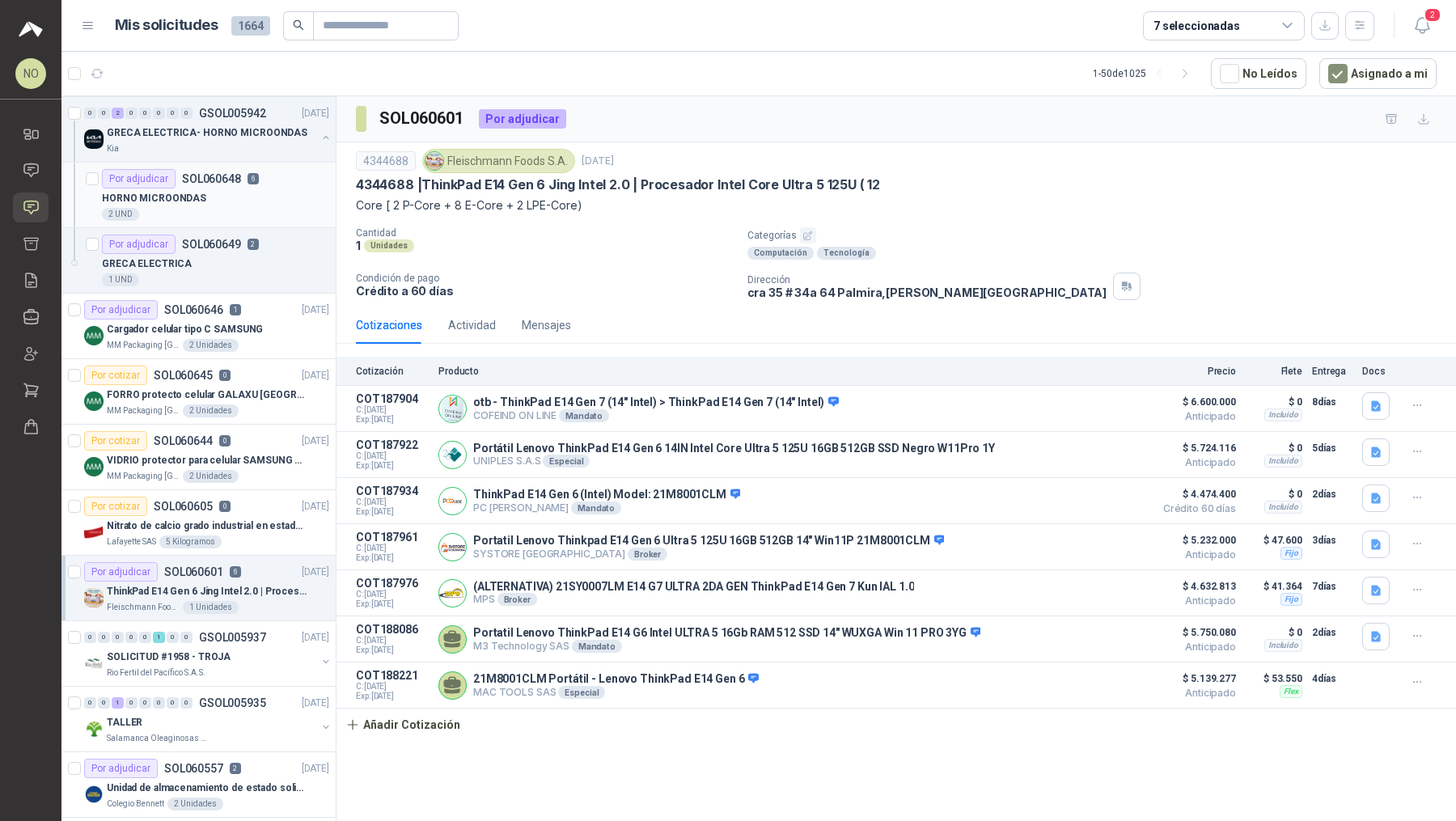
click at [247, 200] on div "HORNO MICROONDAS" at bounding box center [215, 197] width 227 height 19
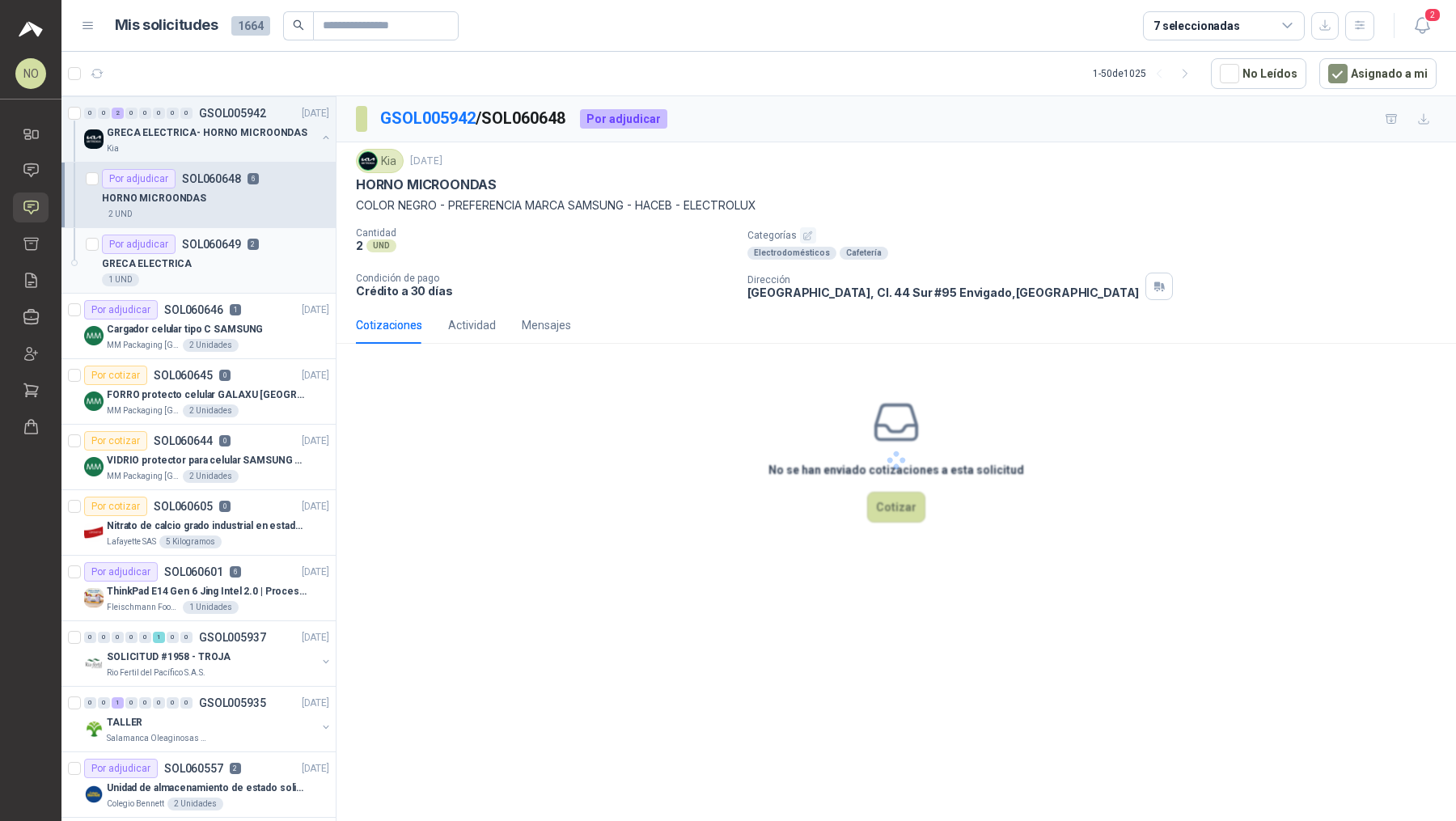
click at [247, 264] on div "GRECA ELECTRICA" at bounding box center [215, 263] width 227 height 19
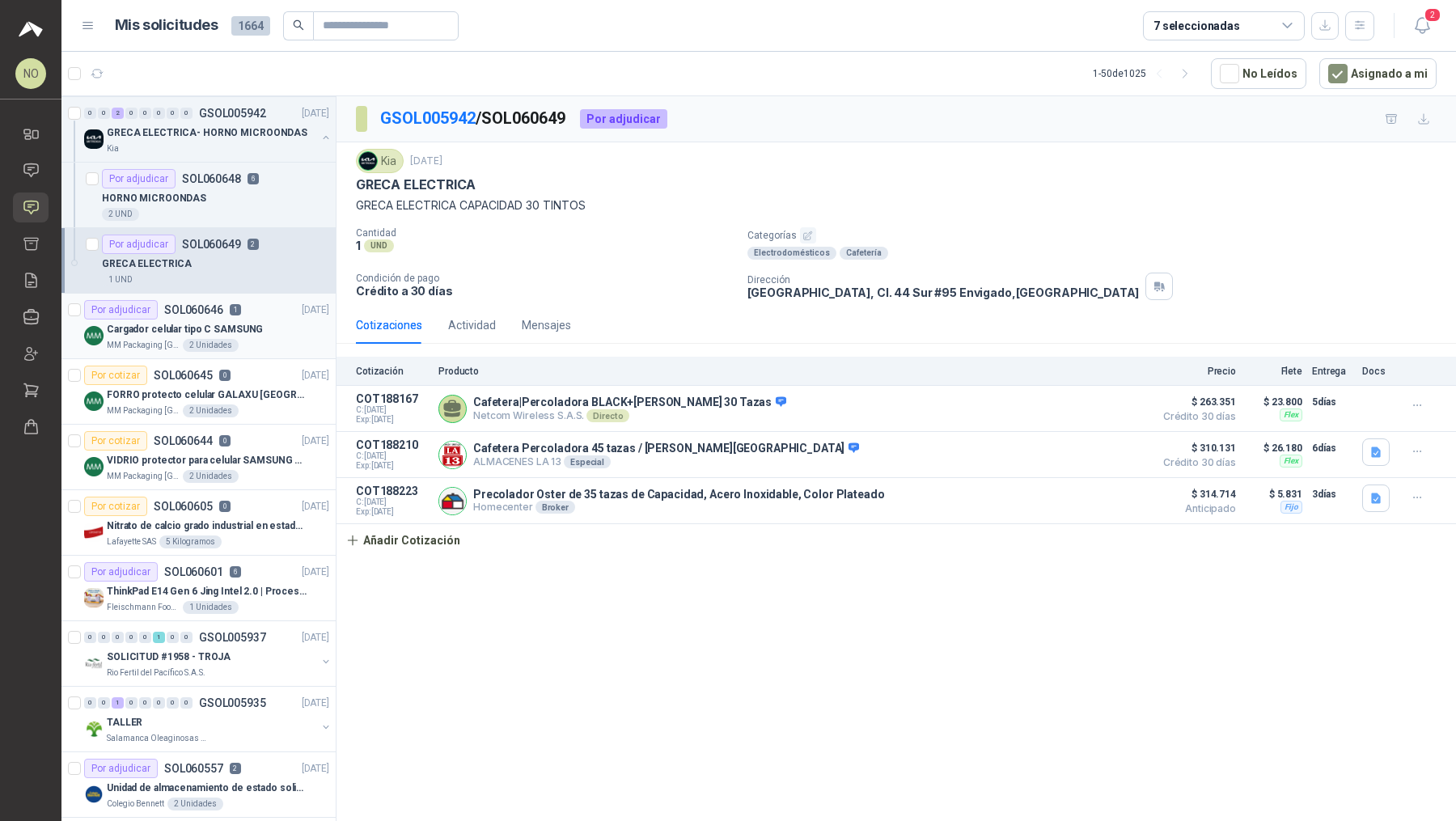
click at [260, 312] on div "Por adjudicar SOL060646 1 [DATE]" at bounding box center [206, 309] width 245 height 19
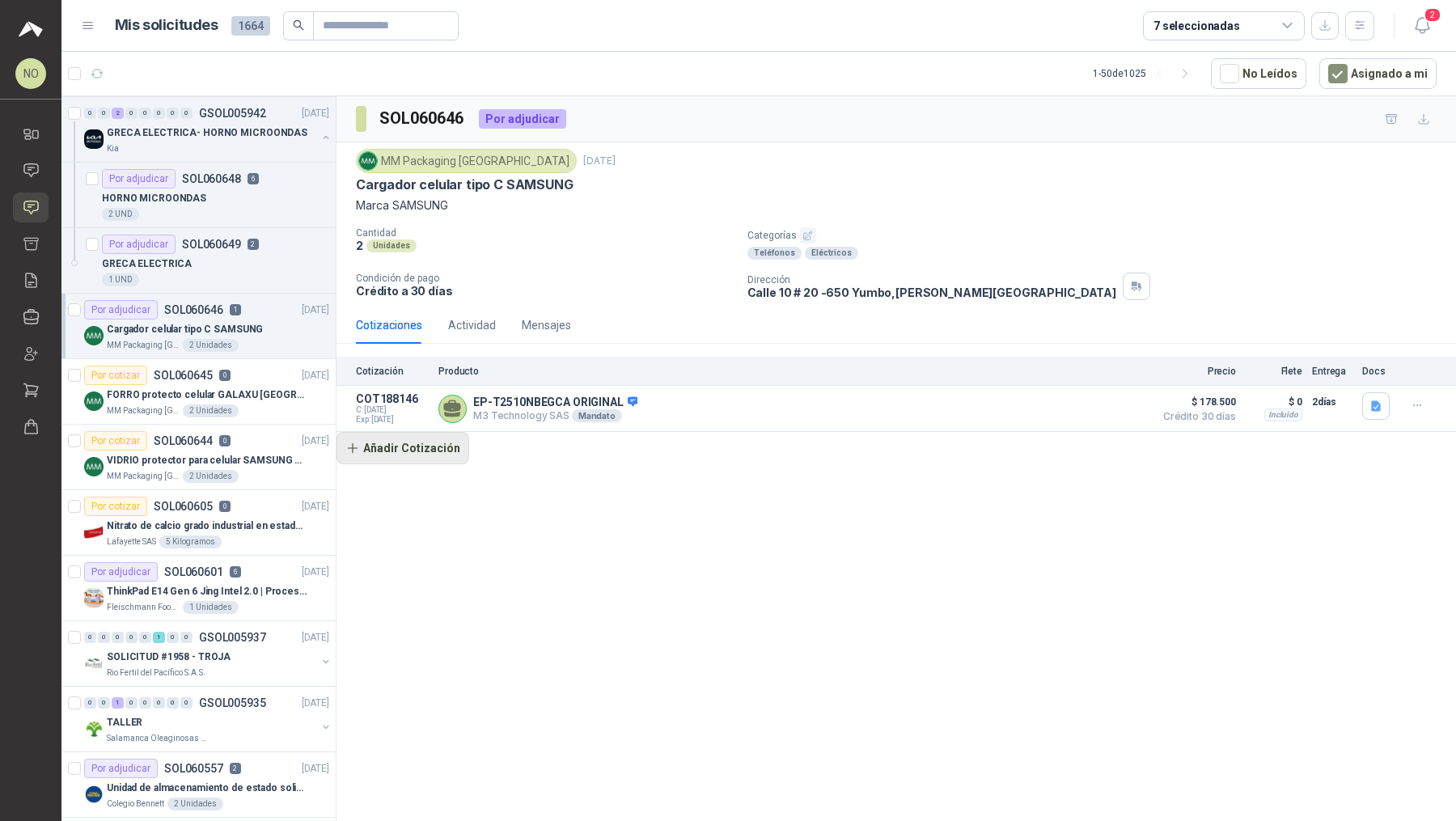
click at [423, 446] on button "Añadir Cotización" at bounding box center [403, 448] width 133 height 32
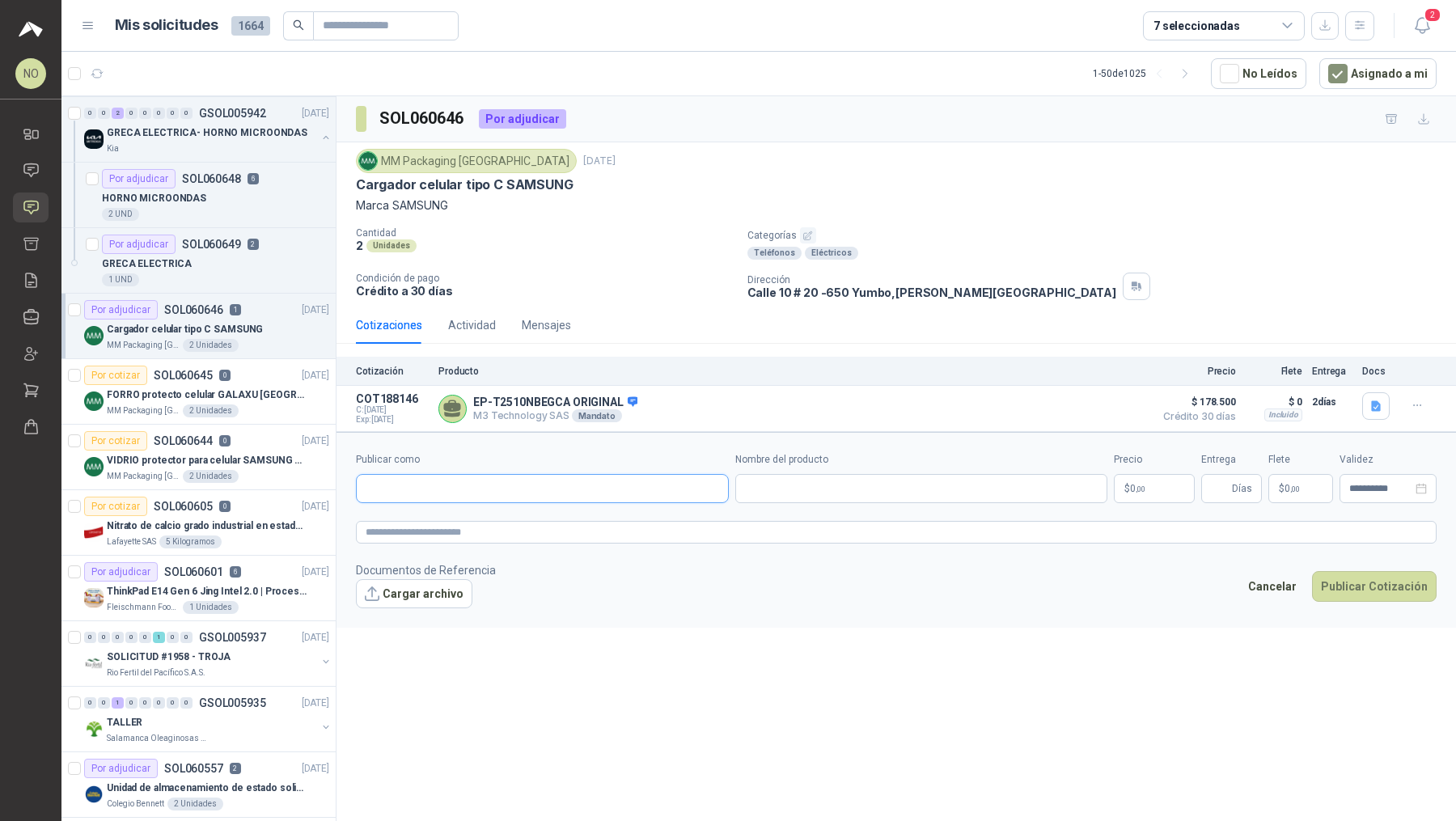
click at [450, 483] on input "Publicar como" at bounding box center [542, 489] width 372 height 28
click at [498, 528] on span "NIT : 901883313" at bounding box center [521, 530] width 58 height 8
click at [869, 483] on input "Nombre del producto" at bounding box center [922, 488] width 373 height 29
paste input "**********"
click at [1156, 486] on body "NO [PERSON_NAME] Inicio Chat Solicitudes Cotizar Remisiones Compañías Invitacio…" at bounding box center [728, 410] width 1456 height 821
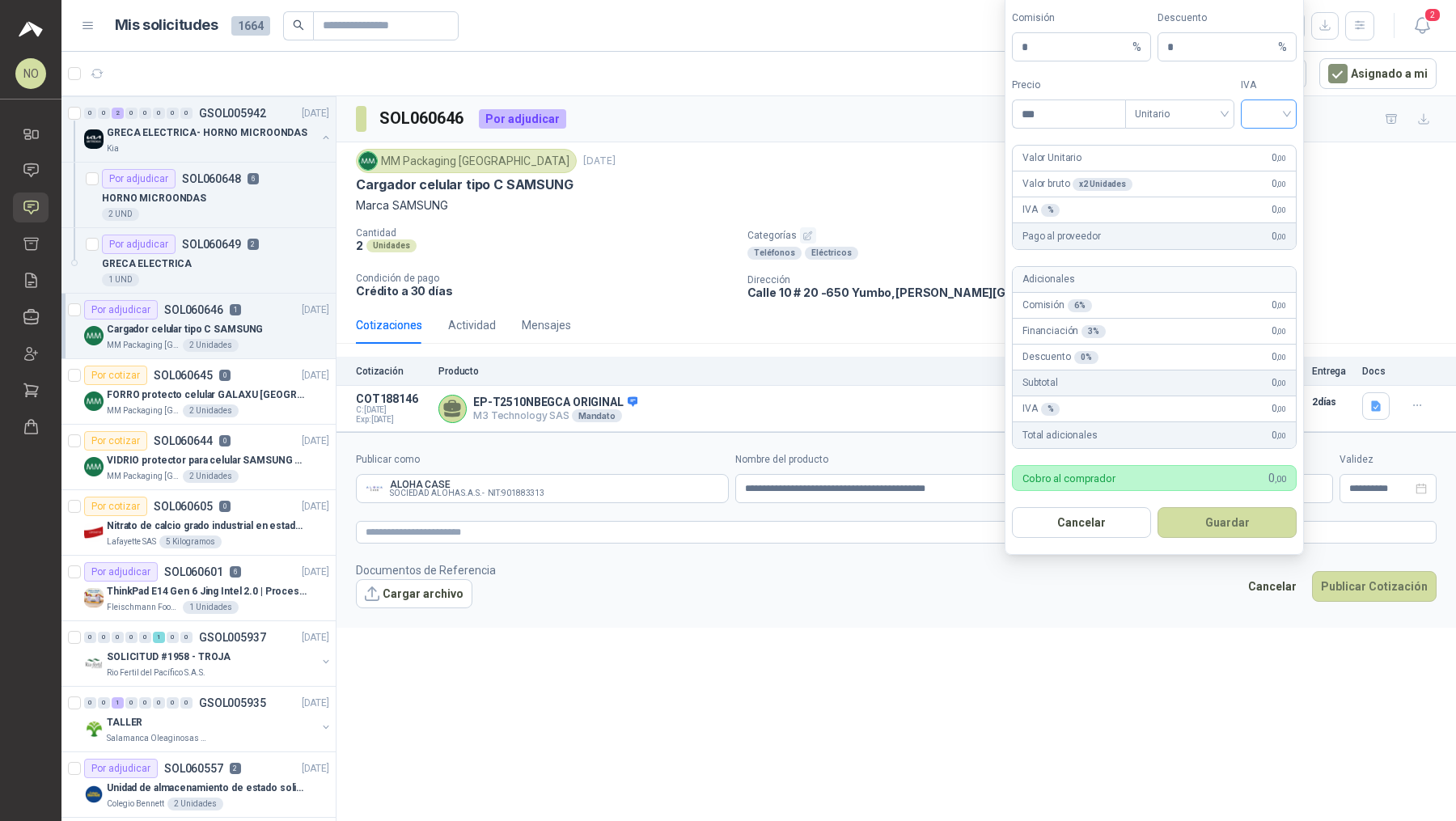
click at [1259, 116] on input "search" at bounding box center [1269, 113] width 37 height 24
click at [1266, 142] on div "19%" at bounding box center [1269, 150] width 30 height 18
click at [1189, 122] on span "Unitario" at bounding box center [1180, 114] width 90 height 24
click at [1192, 171] on div "Unitario con IVA" at bounding box center [1180, 176] width 84 height 18
click at [1086, 115] on input "***" at bounding box center [1068, 115] width 113 height 28
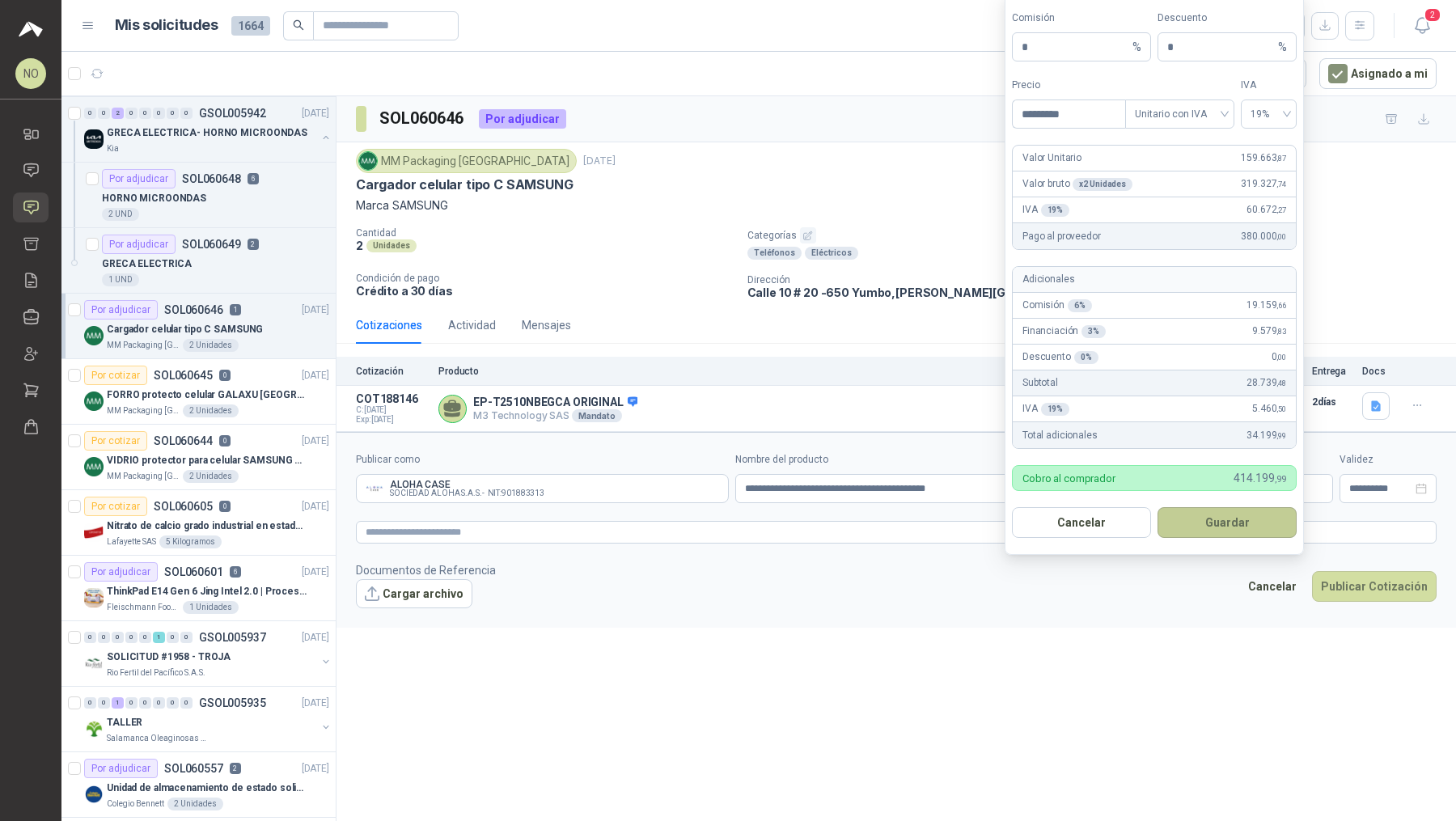
click at [1254, 514] on button "Guardar" at bounding box center [1228, 522] width 140 height 31
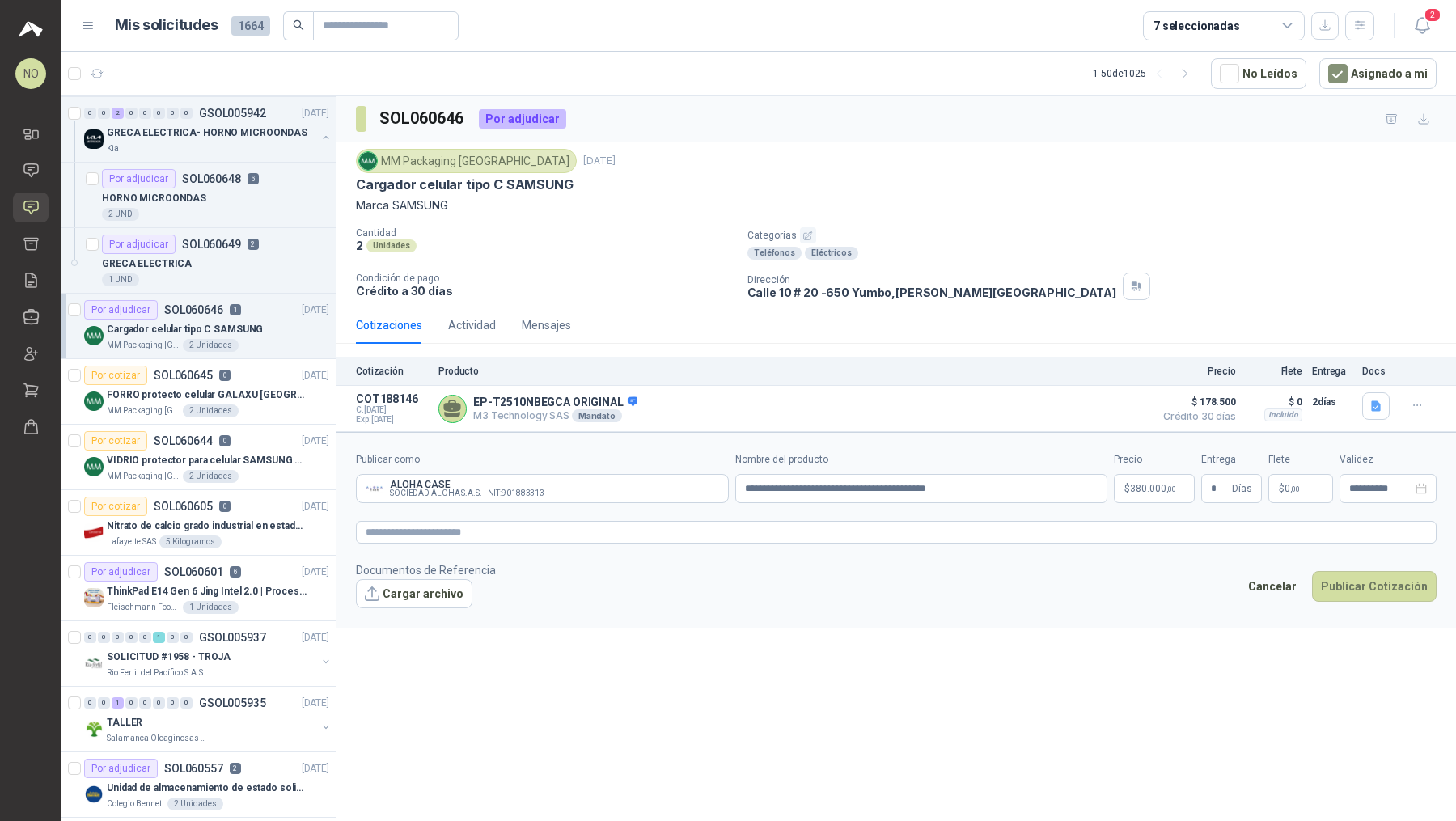
click at [1180, 542] on form "**********" at bounding box center [897, 530] width 1120 height 195
click at [1295, 488] on span ",00" at bounding box center [1296, 488] width 10 height 9
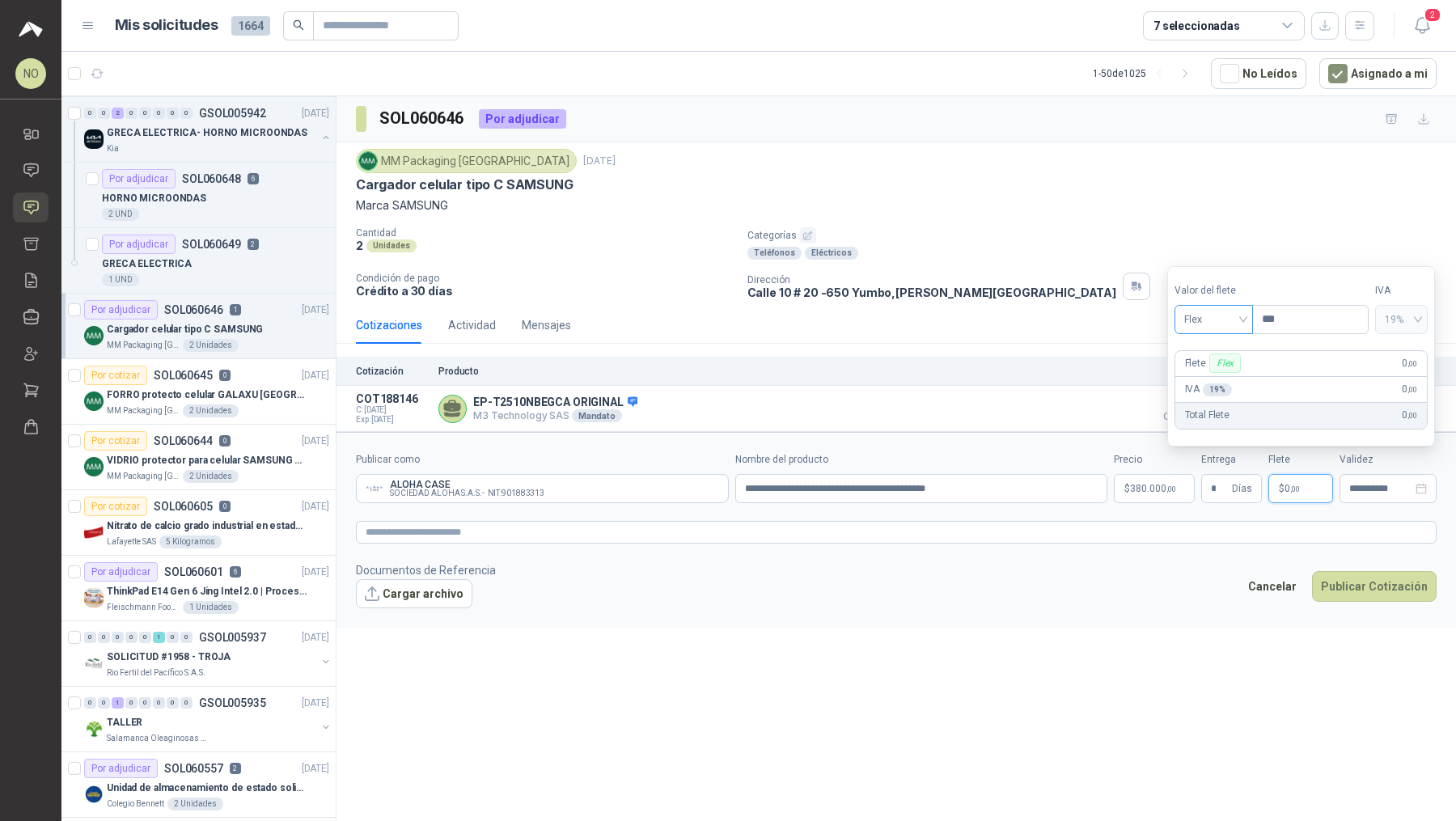
click at [1227, 314] on span "Flex" at bounding box center [1214, 319] width 59 height 24
click at [1225, 382] on div "Incluido" at bounding box center [1214, 381] width 54 height 18
click at [1362, 483] on input "**********" at bounding box center [1380, 488] width 63 height 11
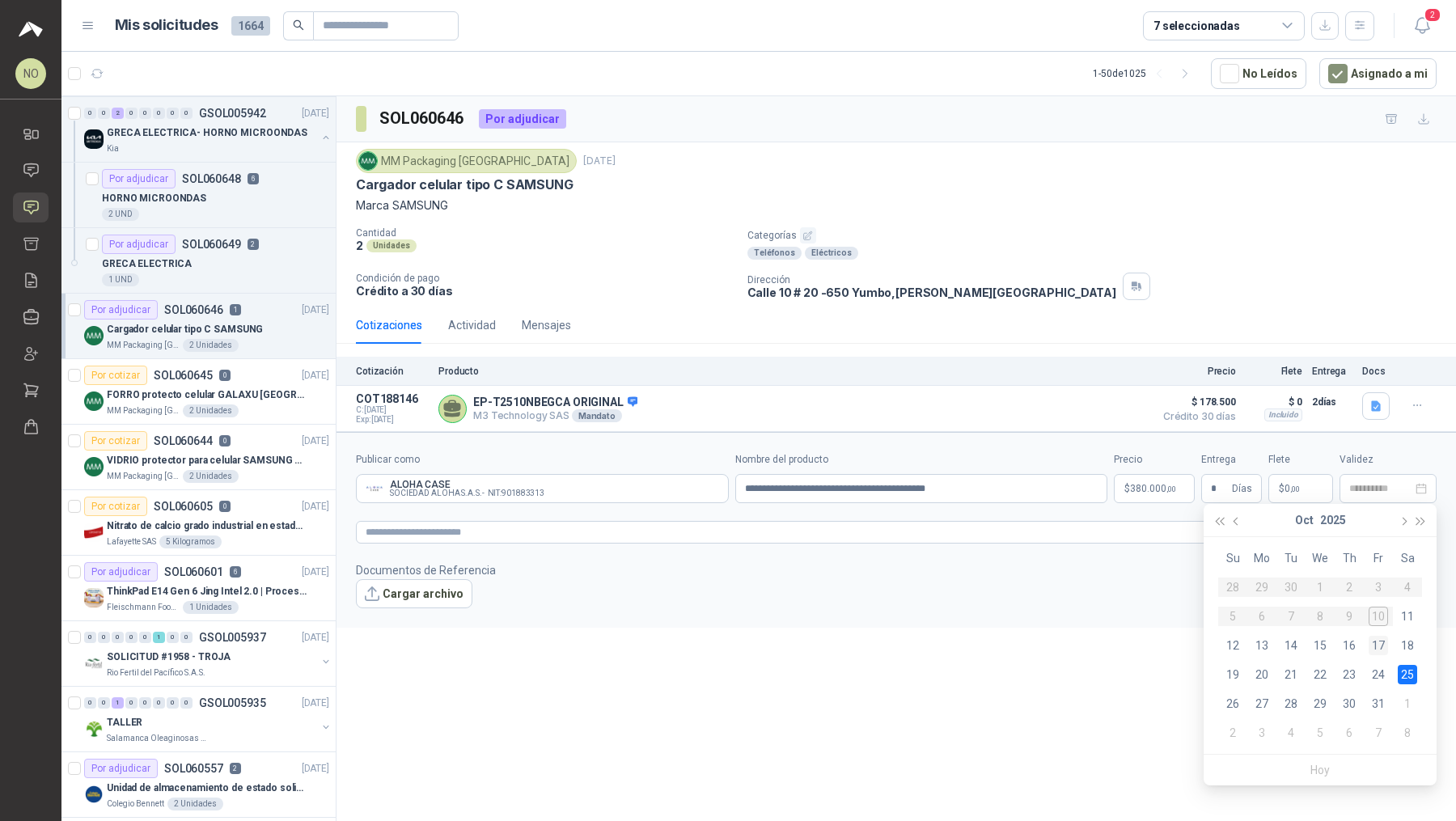
click at [1381, 637] on div "17" at bounding box center [1378, 645] width 19 height 19
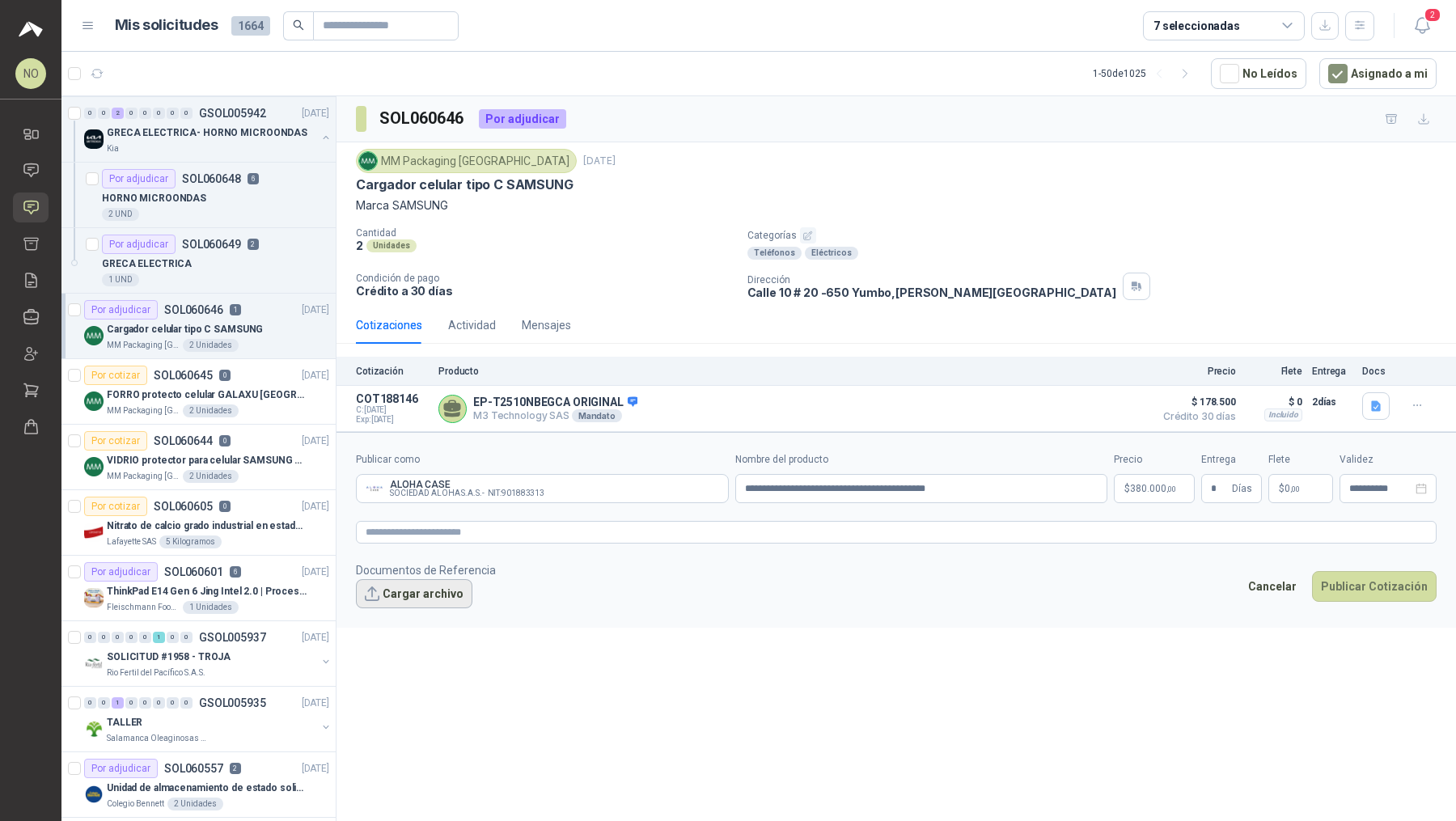
click at [415, 591] on button "Cargar archivo" at bounding box center [414, 593] width 117 height 29
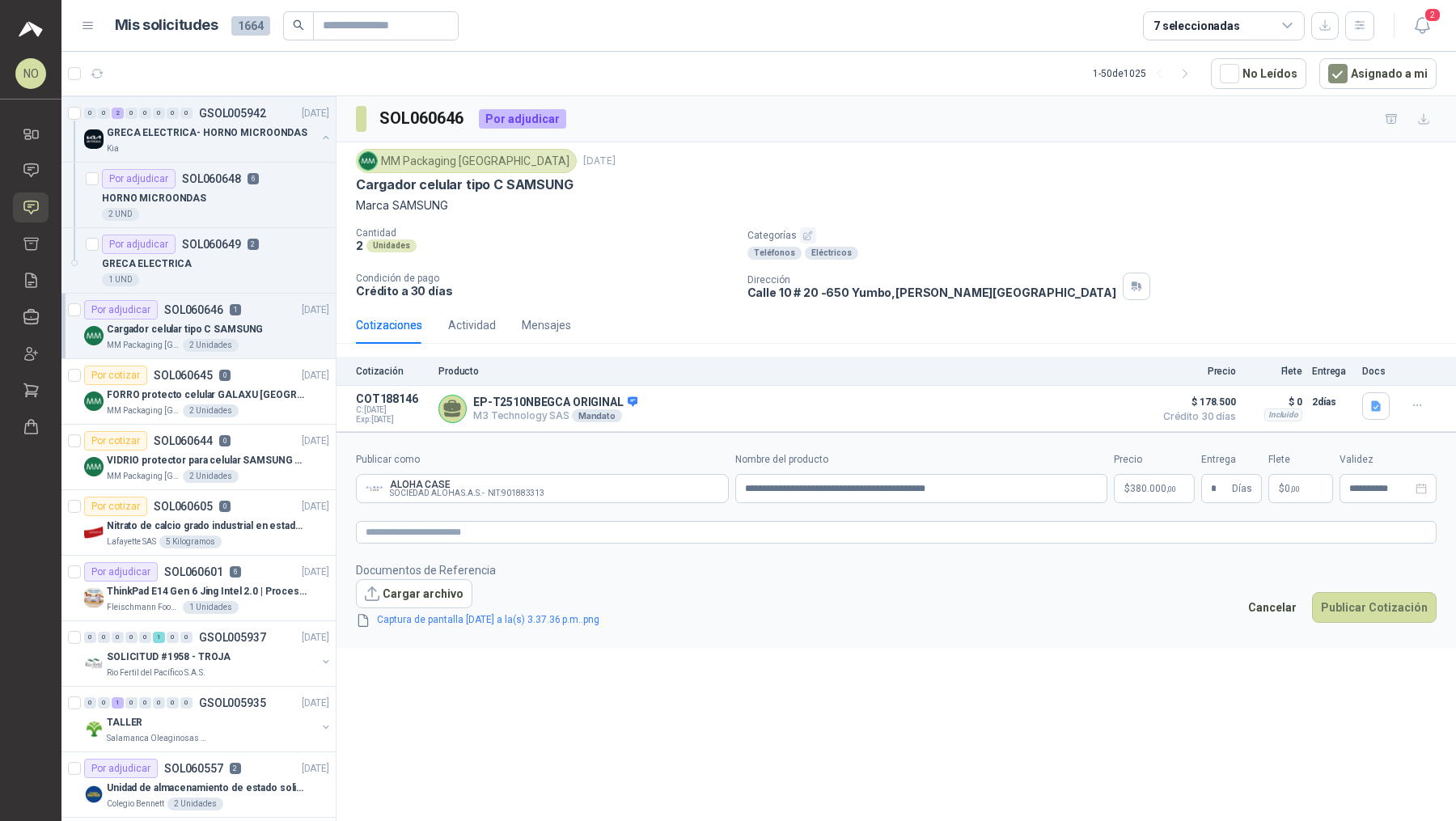
click at [520, 620] on link "Captura de pantalla [DATE] a la(s) 3.37.36 p.m..png" at bounding box center [488, 620] width 235 height 15
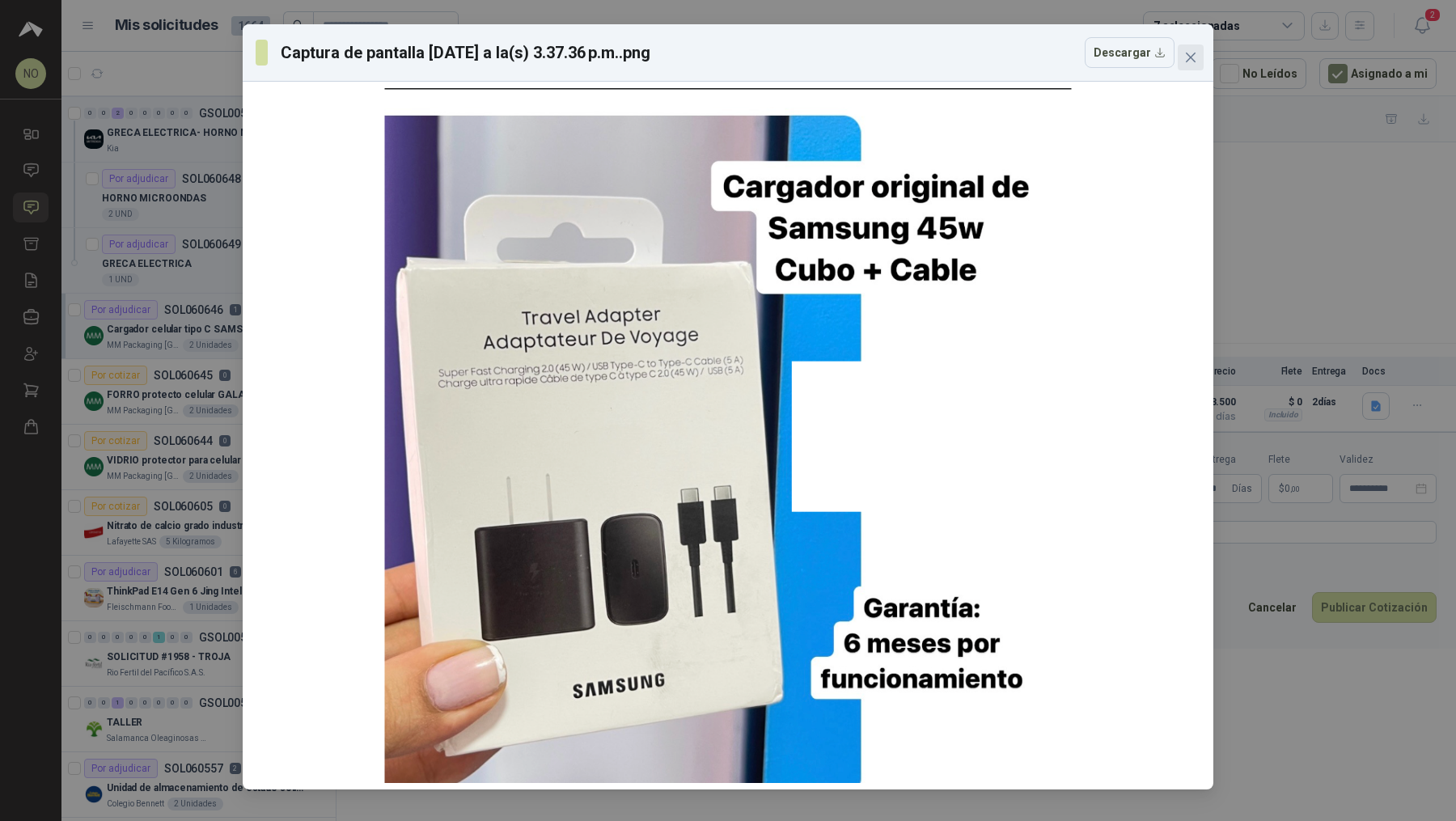
click at [1191, 60] on icon "close" at bounding box center [1191, 57] width 13 height 13
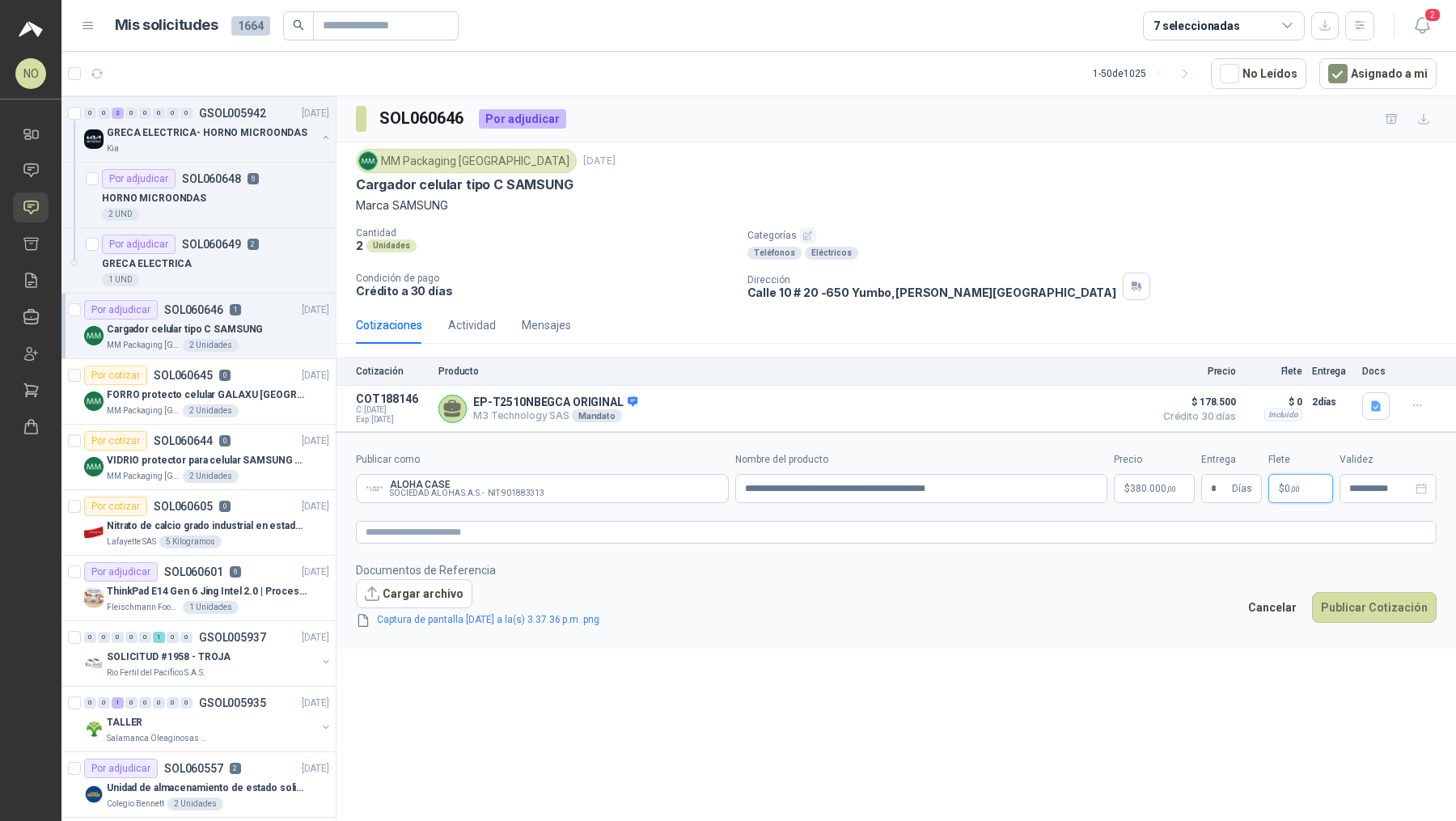
click at [1310, 474] on p "$ 0 ,00" at bounding box center [1301, 488] width 65 height 29
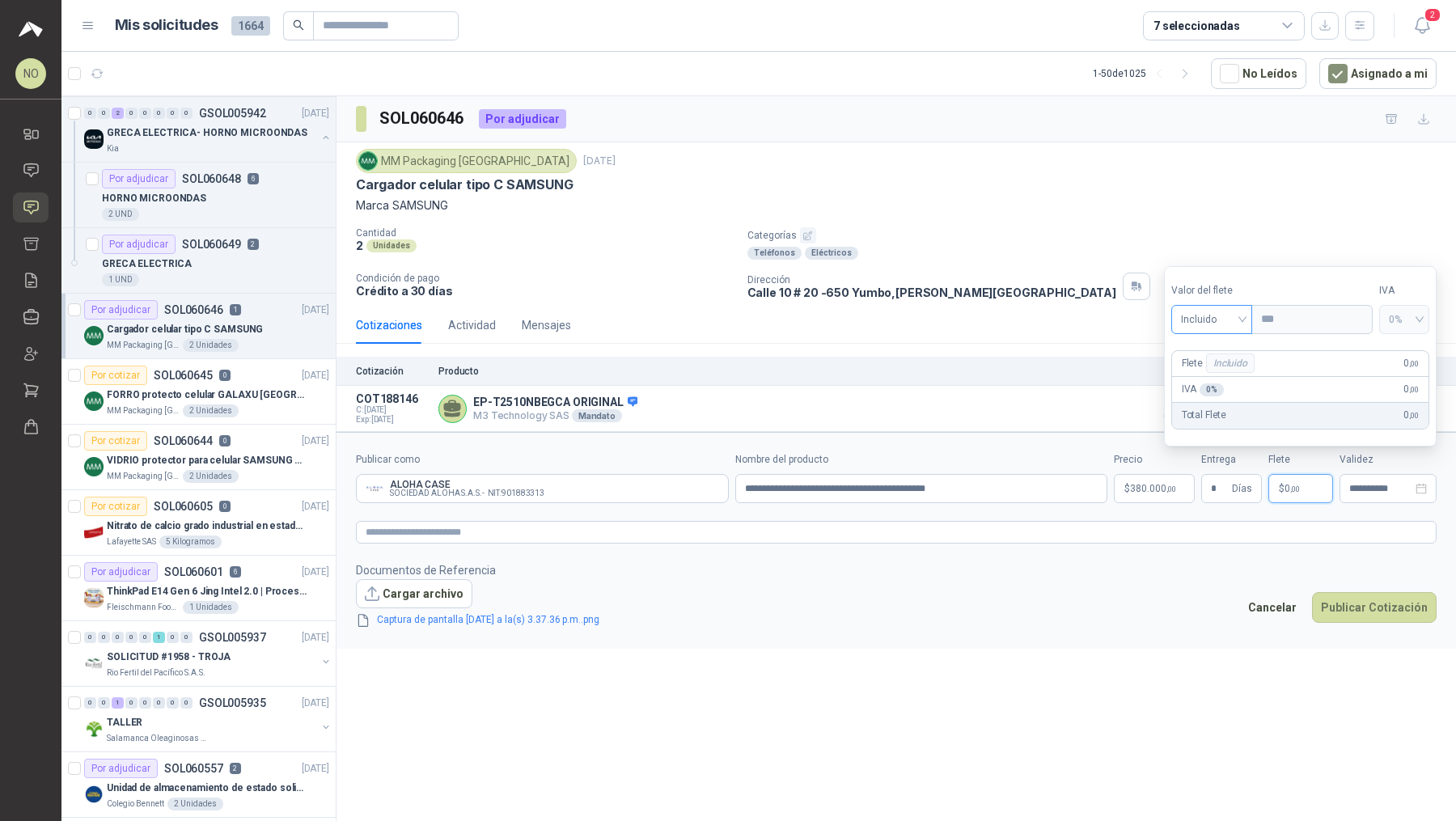
click at [1236, 315] on span "Incluido" at bounding box center [1212, 319] width 63 height 24
click at [1214, 357] on div "Flex" at bounding box center [1212, 355] width 57 height 18
click at [1296, 317] on input "***" at bounding box center [1310, 320] width 115 height 28
click at [1071, 622] on footer "Documentos de Referencia Cargar archivo Captura de pantalla [DATE] a la(s) 3.37…" at bounding box center [896, 595] width 1081 height 68
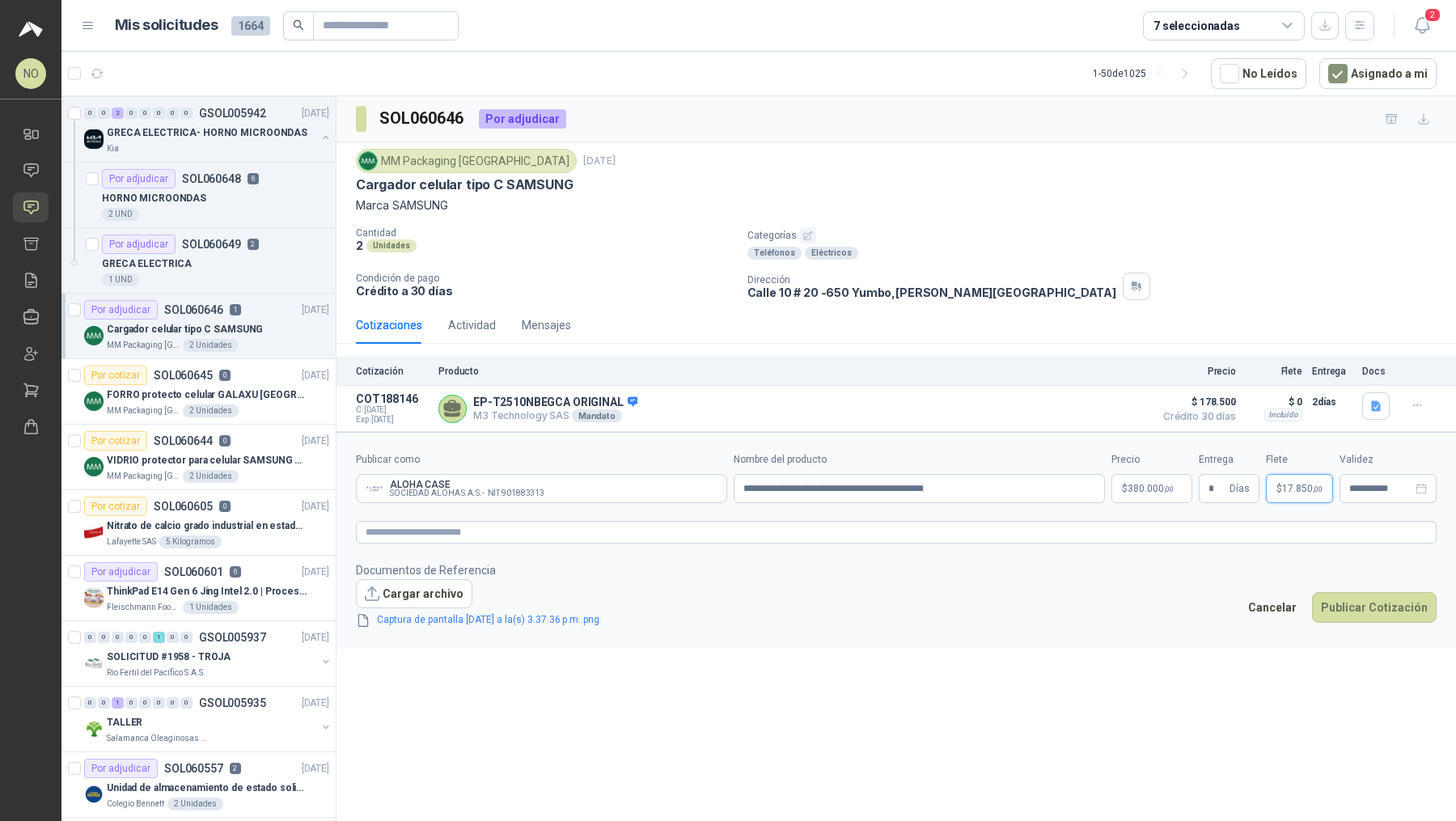
click at [1306, 485] on span "17.850 ,00" at bounding box center [1303, 488] width 41 height 10
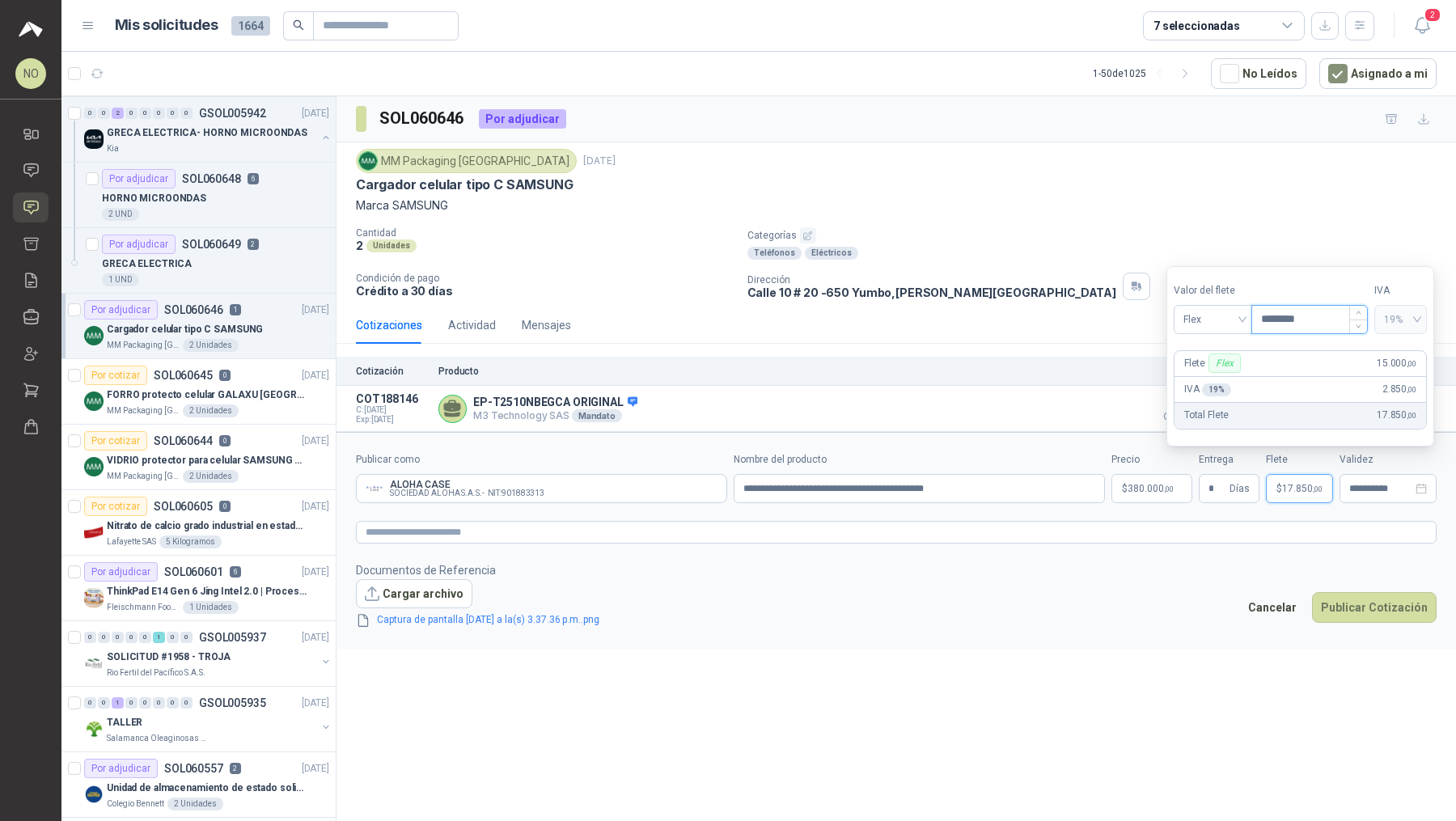
click at [1313, 327] on input "********" at bounding box center [1310, 320] width 115 height 28
click at [1119, 639] on form "**********" at bounding box center [897, 541] width 1120 height 217
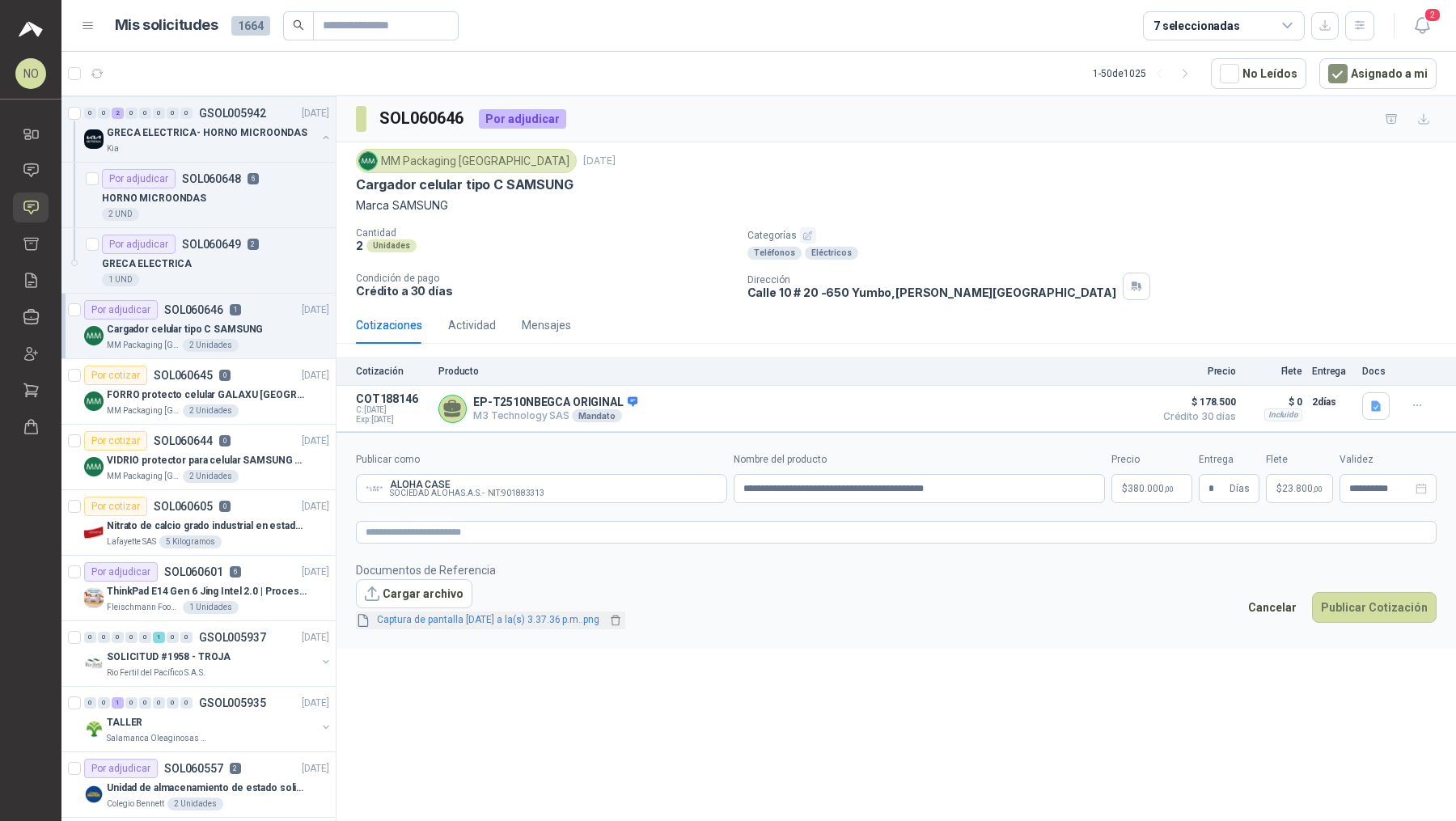
click at [600, 613] on link "Captura de pantalla [DATE] a la(s) 3.37.36 p.m..png" at bounding box center [488, 620] width 235 height 15
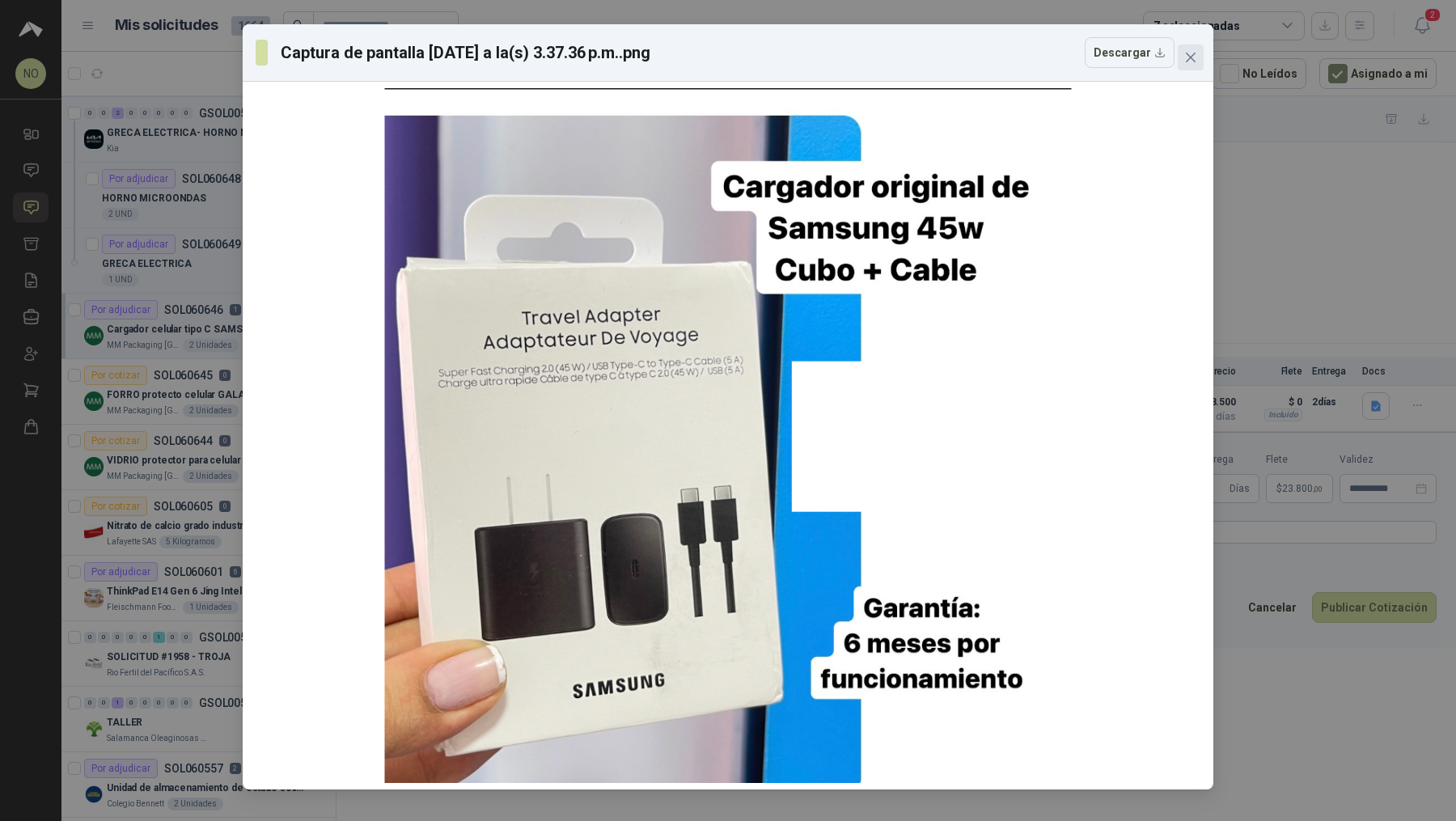
click at [1199, 54] on span "Close" at bounding box center [1191, 57] width 26 height 13
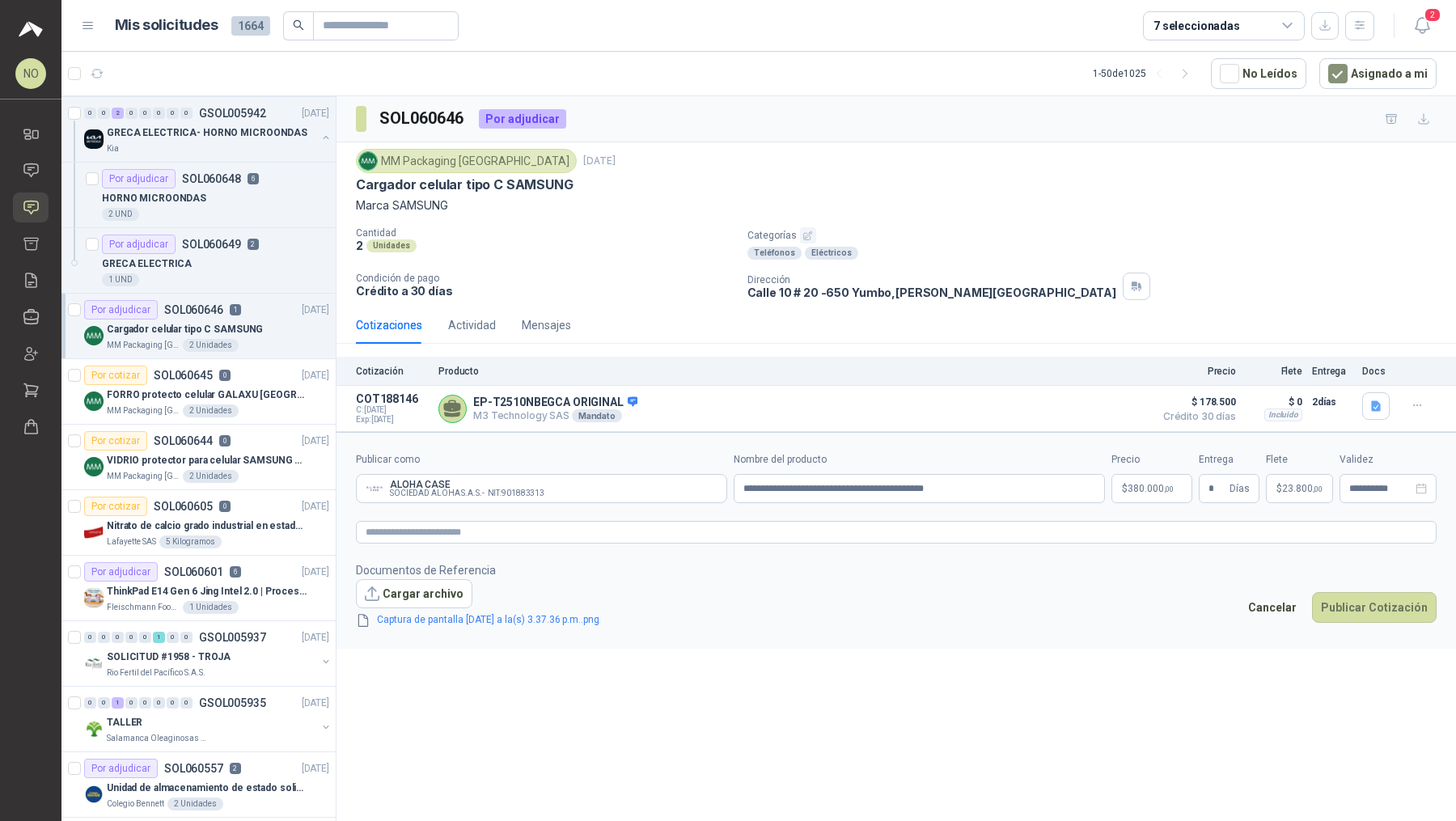
click at [1149, 503] on form "**********" at bounding box center [897, 541] width 1120 height 217
click at [1142, 496] on p "$ 380.000 ,00" at bounding box center [1151, 488] width 81 height 29
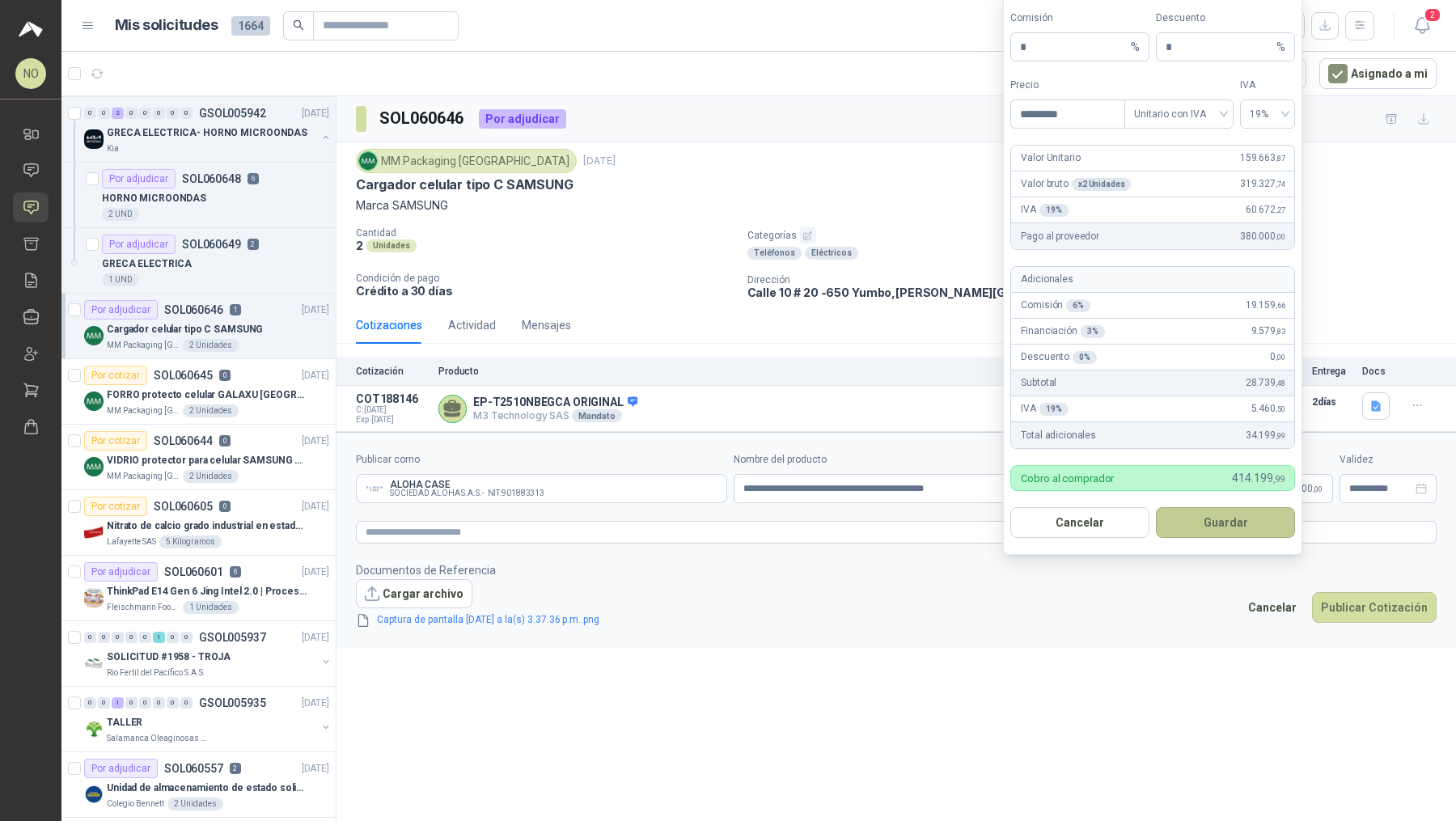
click at [1271, 517] on button "Guardar" at bounding box center [1226, 522] width 140 height 31
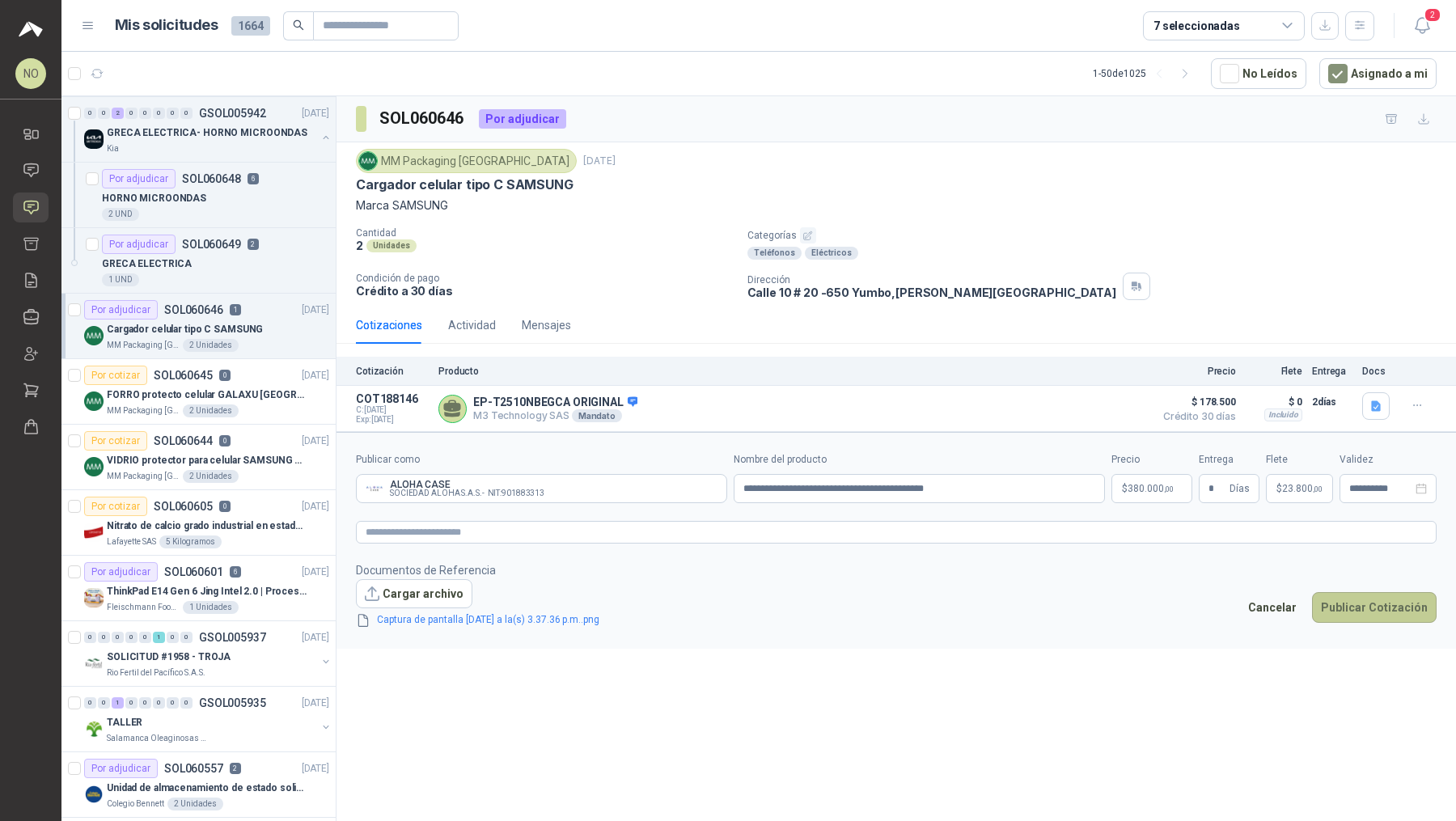
click at [1375, 614] on button "Publicar Cotización" at bounding box center [1374, 607] width 125 height 31
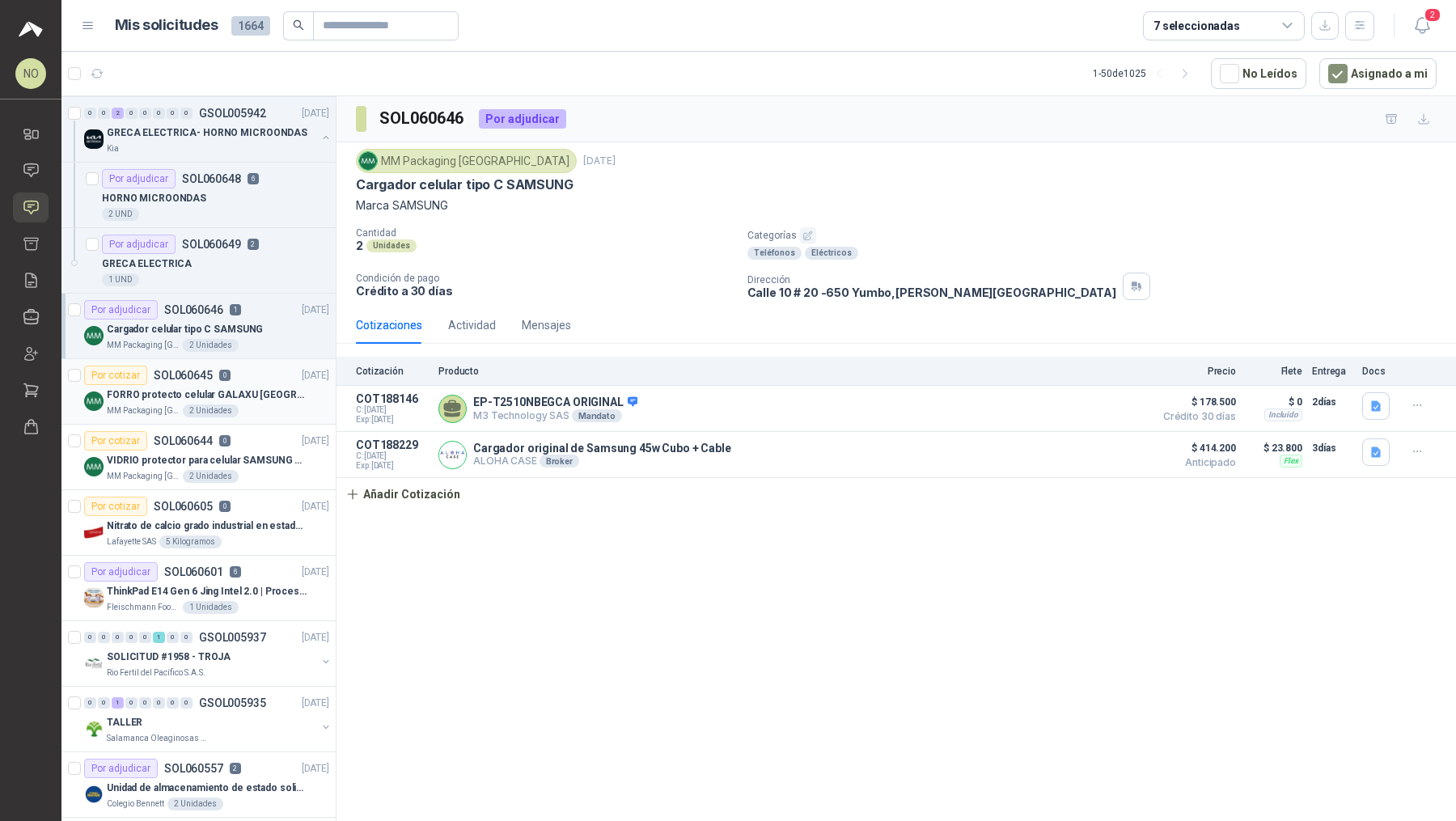
click at [243, 401] on div "FORRO protecto celular GALAXU [GEOGRAPHIC_DATA] A16 5G" at bounding box center [217, 394] width 222 height 19
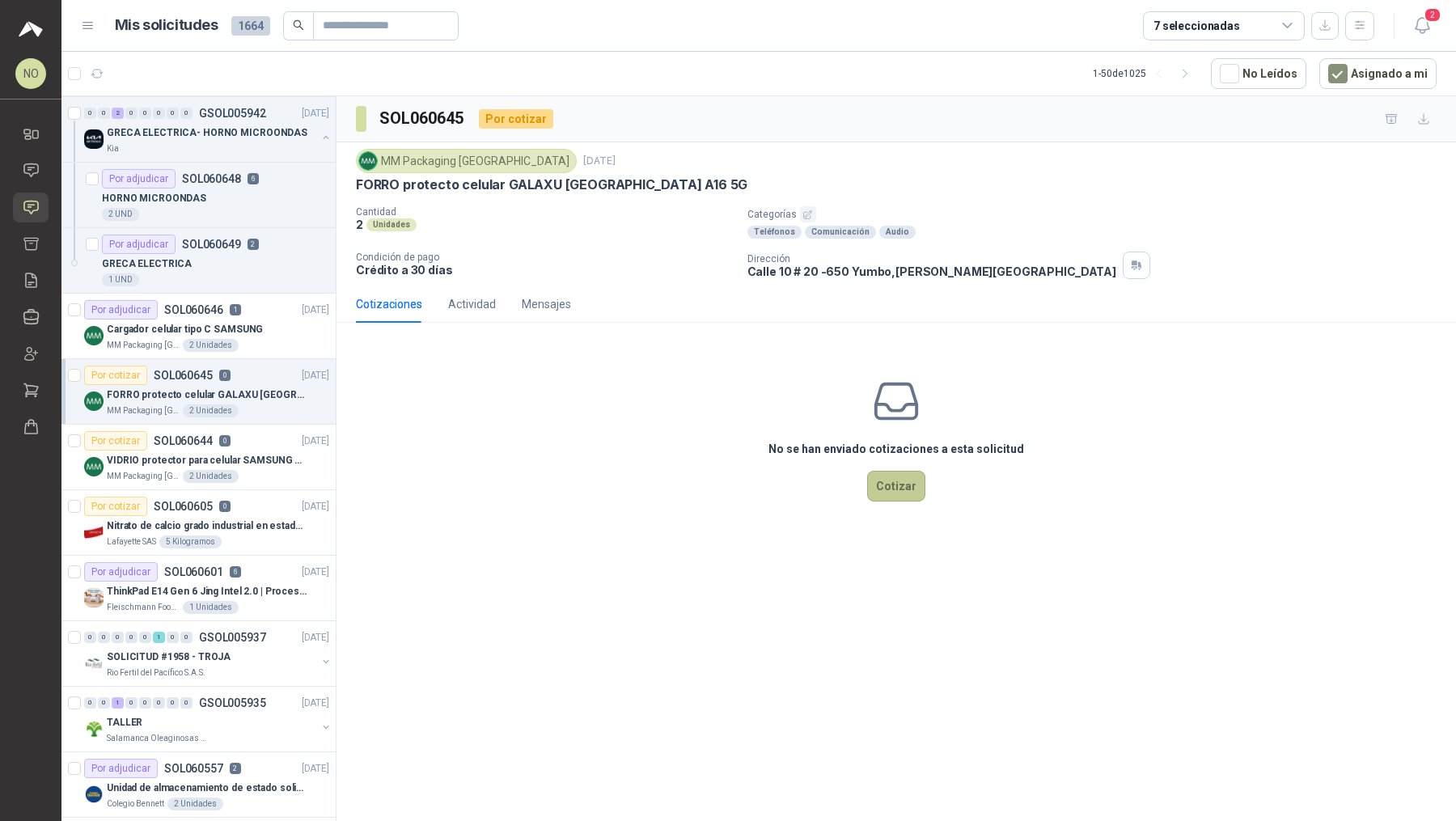
click at [896, 489] on button "Cotizar" at bounding box center [896, 485] width 58 height 31
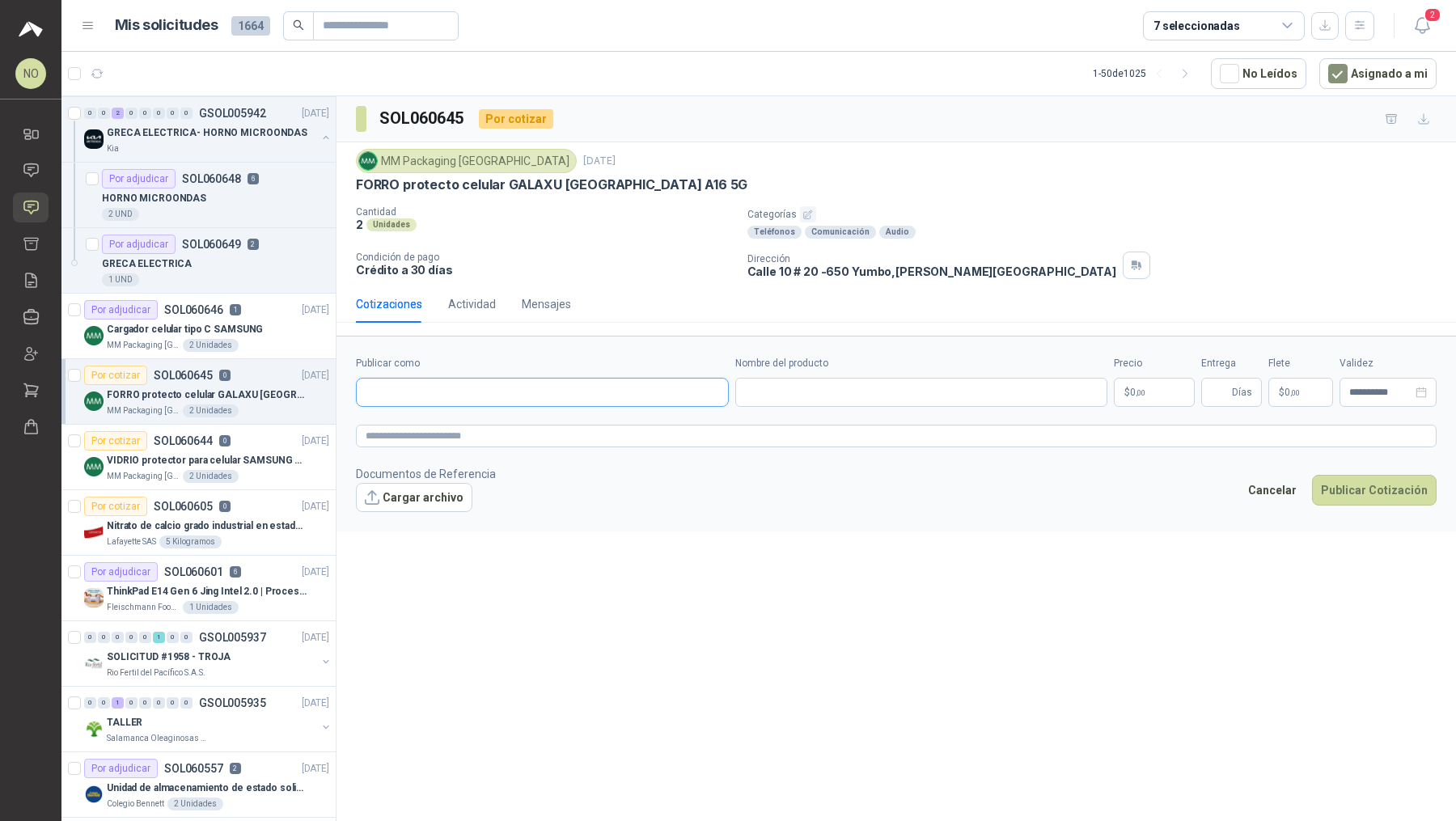
click at [606, 395] on input "Publicar como" at bounding box center [542, 393] width 372 height 28
click at [567, 425] on div "ALOHA CASE SOCIEDAD ALOHA S.A.S. - NIT : 901883313" at bounding box center [542, 428] width 346 height 18
click at [845, 394] on input "Nombre del producto" at bounding box center [922, 392] width 373 height 29
click at [1156, 392] on body "NO [PERSON_NAME] Inicio Chat Solicitudes Cotizar Remisiones Compañías Invitacio…" at bounding box center [728, 410] width 1456 height 821
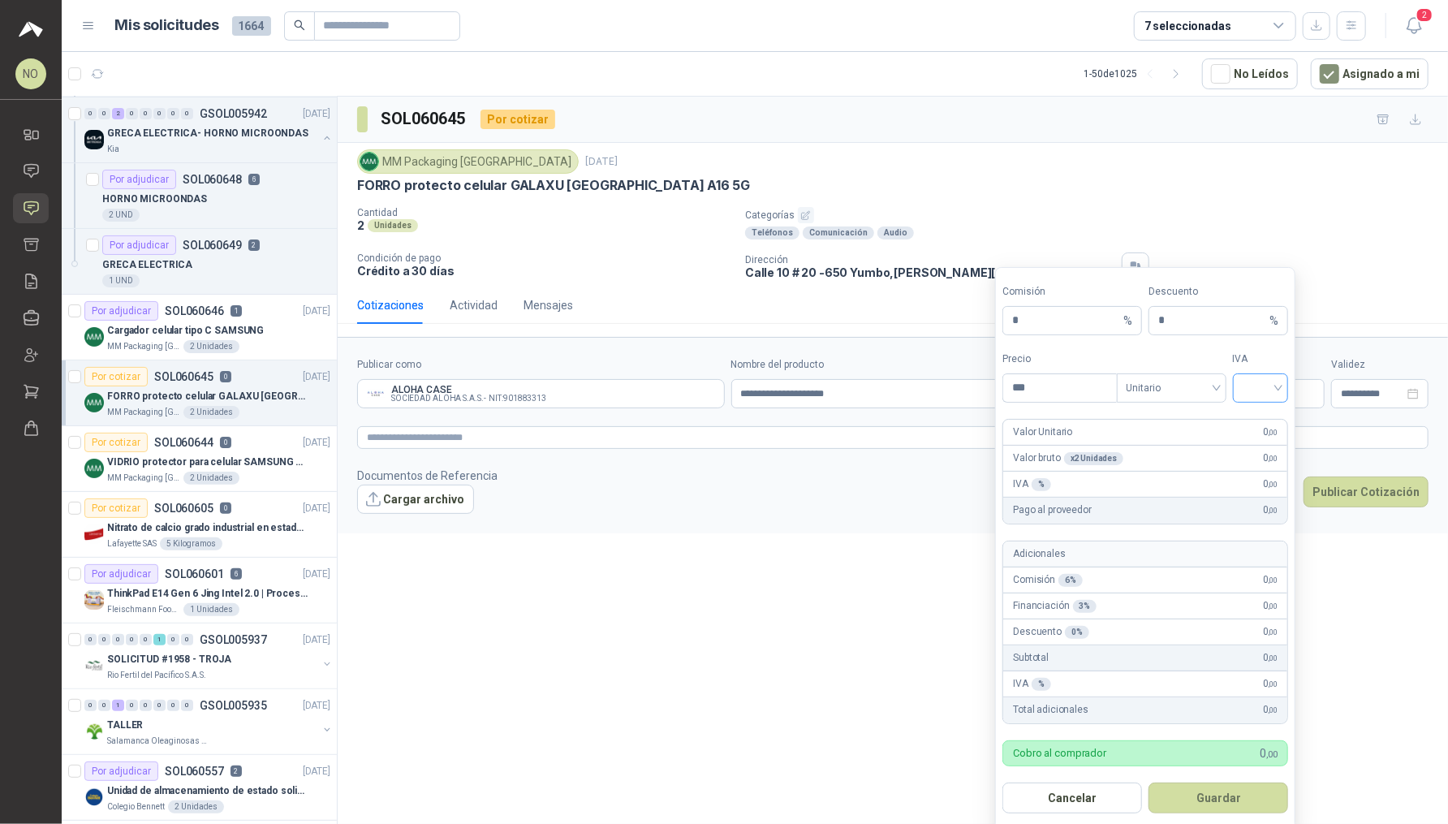
click at [1257, 382] on input "search" at bounding box center [1261, 386] width 37 height 24
click at [1267, 421] on div "19%" at bounding box center [1261, 421] width 30 height 18
click at [1184, 383] on span "Unitario" at bounding box center [1172, 388] width 90 height 24
click at [1189, 451] on div "Unitario con IVA" at bounding box center [1172, 447] width 84 height 18
click at [1064, 390] on input "***" at bounding box center [1059, 388] width 113 height 28
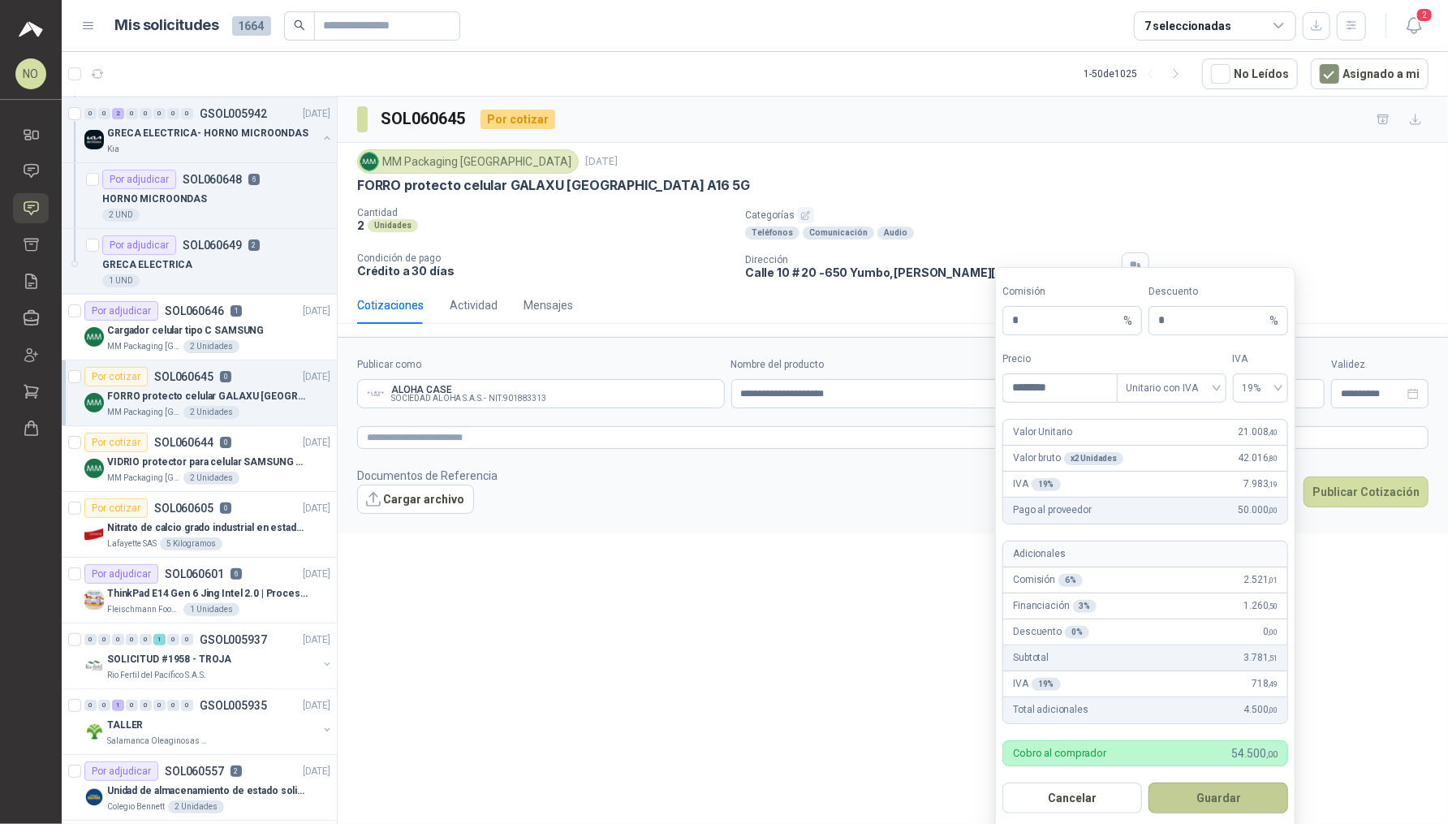
click at [1224, 803] on button "Guardar" at bounding box center [1219, 798] width 140 height 31
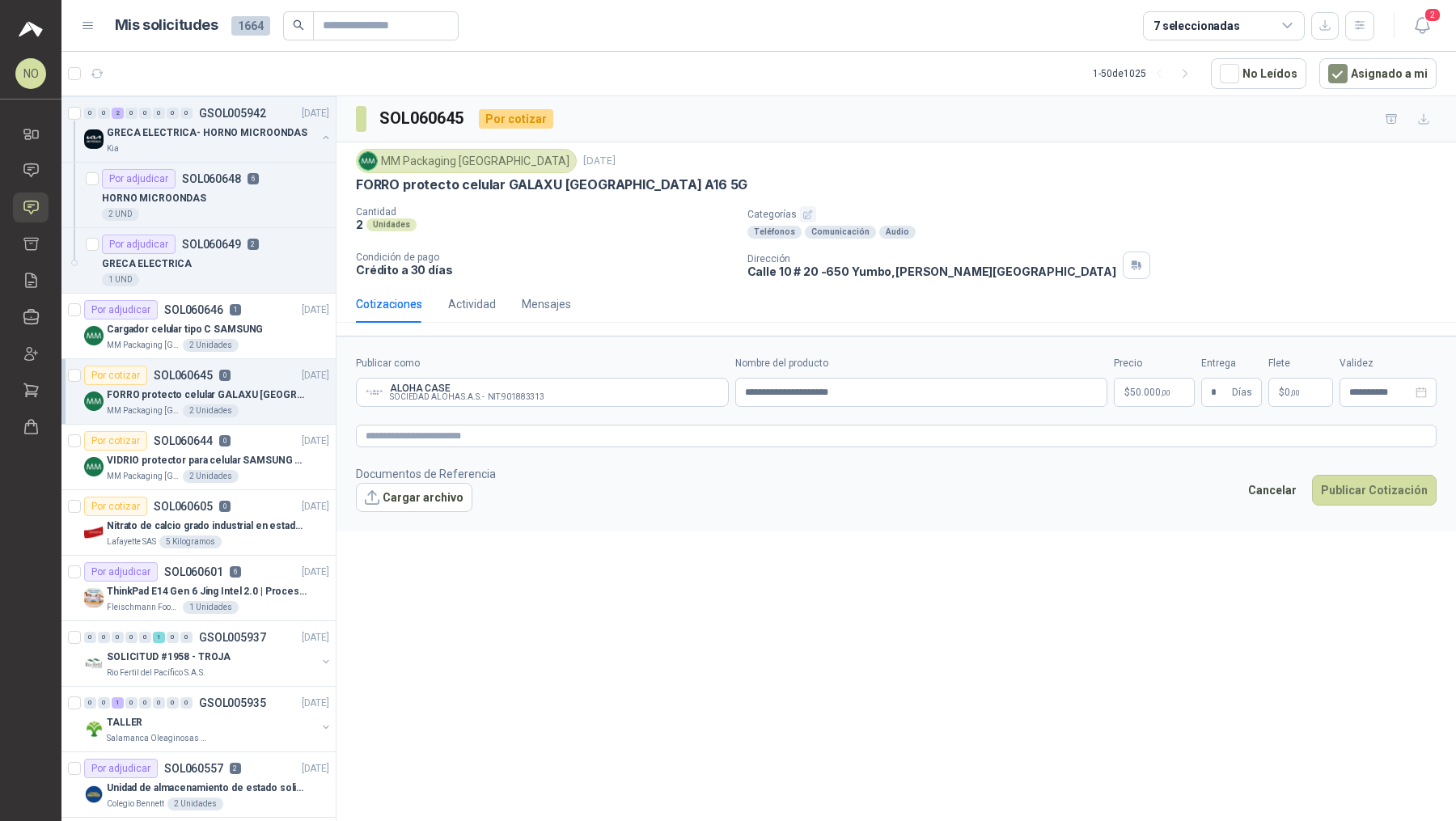
click at [1150, 504] on footer "Documentos de Referencia Cargar archivo Cancelar Publicar Cotización" at bounding box center [896, 488] width 1081 height 47
click at [1296, 394] on span ",00" at bounding box center [1296, 393] width 10 height 9
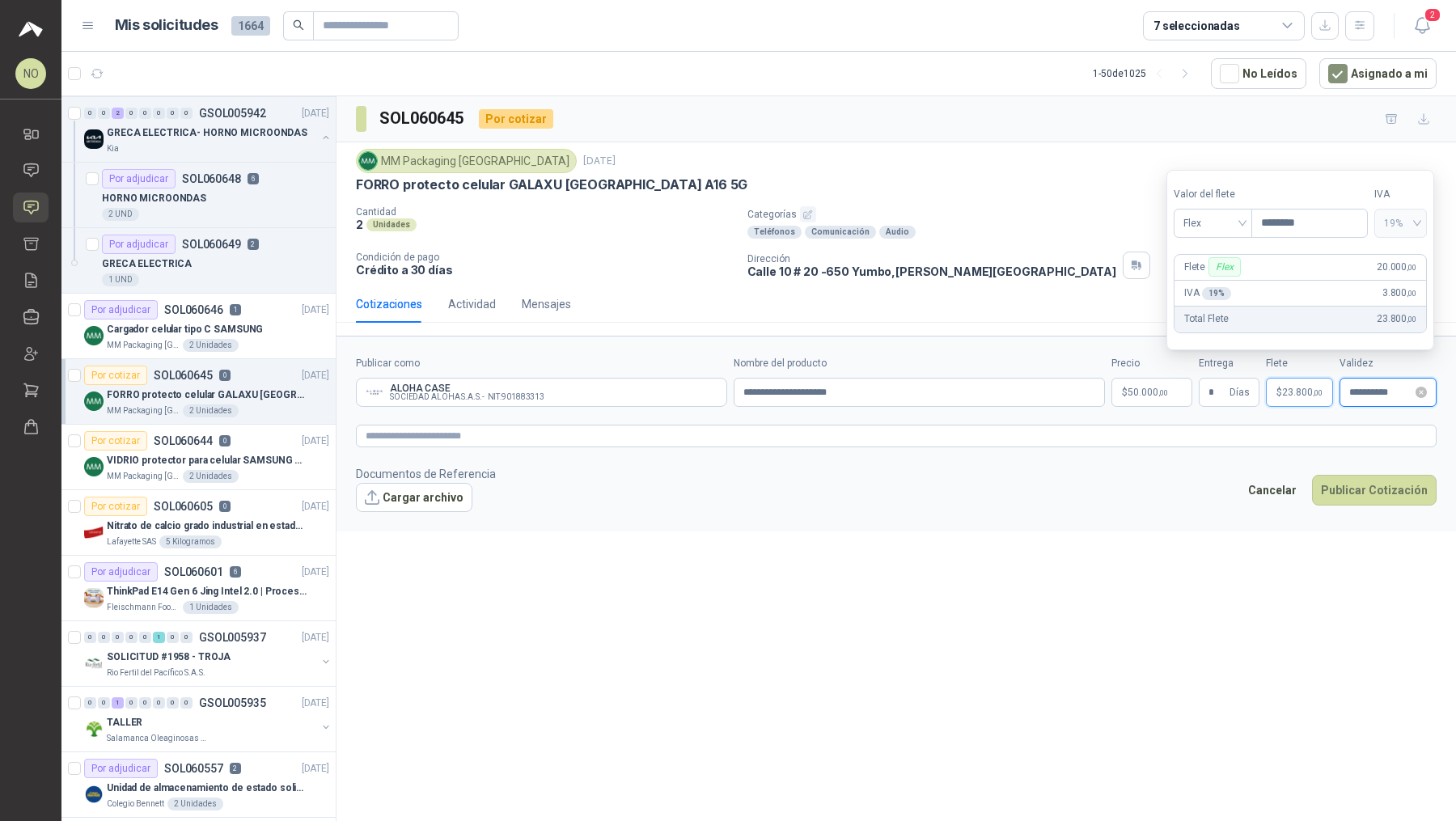
click at [1367, 388] on input "**********" at bounding box center [1380, 393] width 63 height 11
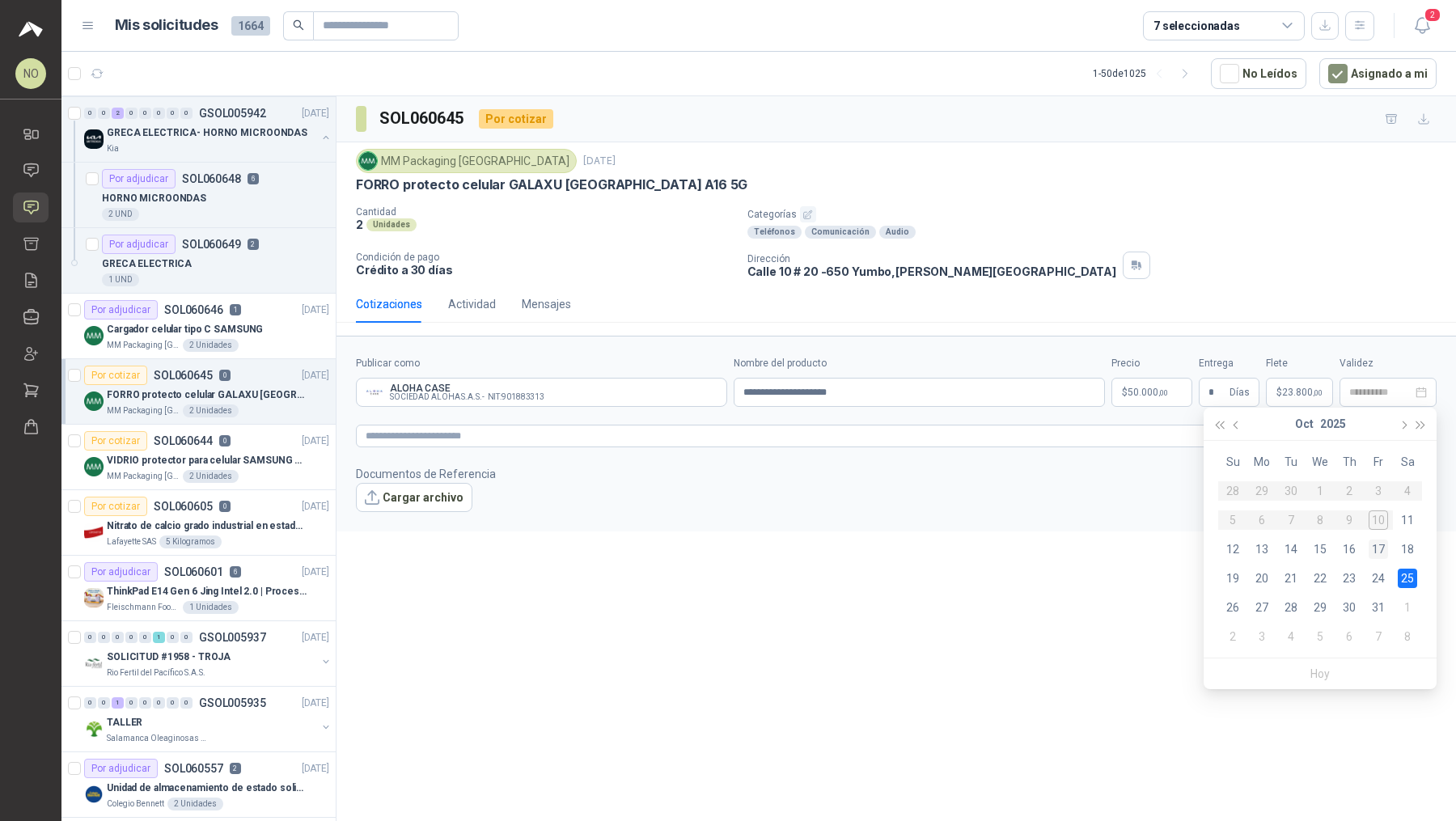
click at [1376, 551] on div "17" at bounding box center [1378, 548] width 19 height 19
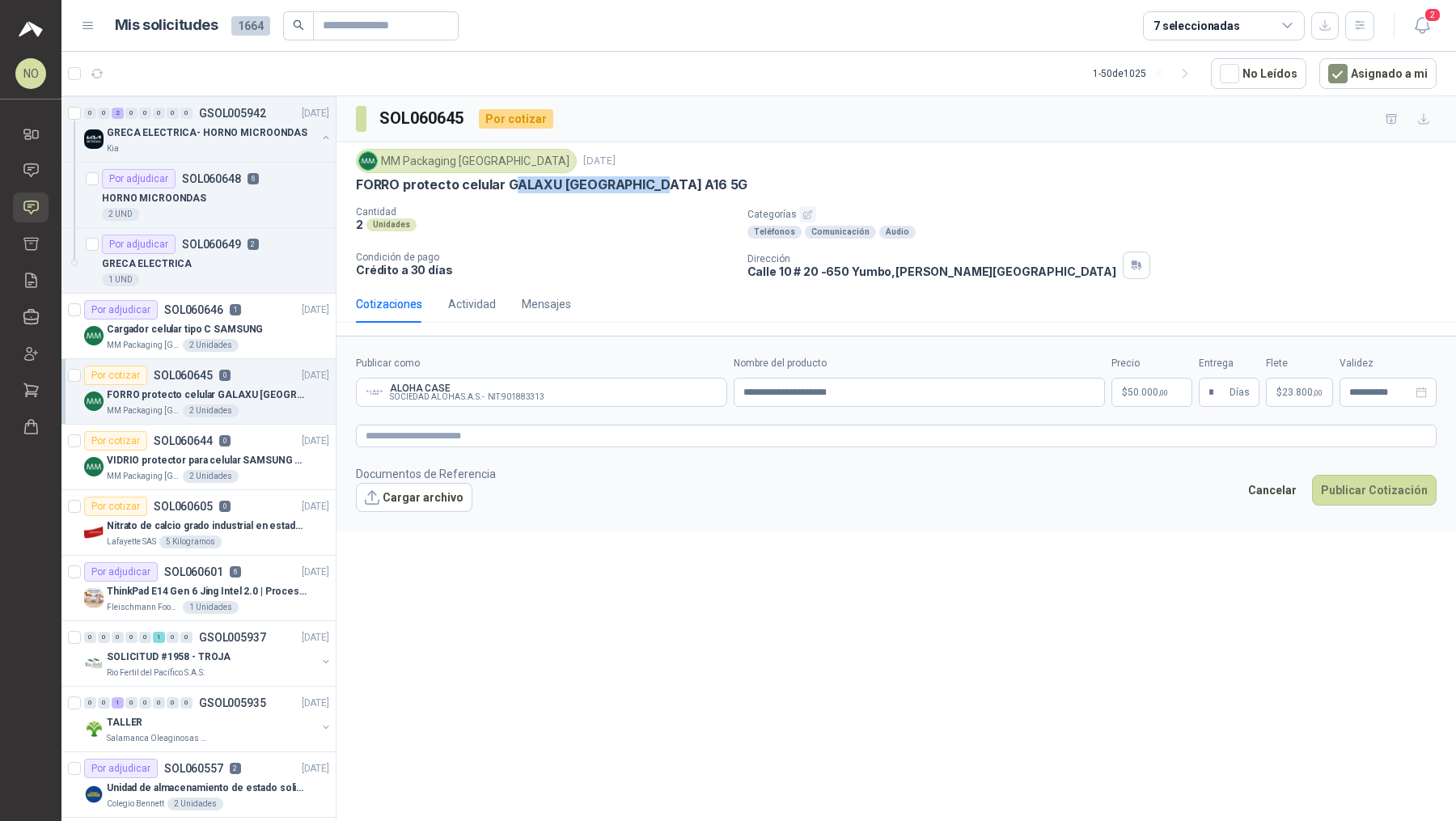
drag, startPoint x: 509, startPoint y: 183, endPoint x: 692, endPoint y: 183, distance: 183.0
click at [692, 183] on div "FORRO protecto celular GALAXU [GEOGRAPHIC_DATA] A16 5G" at bounding box center [896, 184] width 1081 height 17
click at [501, 182] on p "FORRO protecto celular GALAXU [GEOGRAPHIC_DATA] A16 5G" at bounding box center [551, 184] width 392 height 17
drag, startPoint x: 501, startPoint y: 182, endPoint x: 665, endPoint y: 183, distance: 164.0
click at [665, 183] on div "FORRO protecto celular GALAXU [GEOGRAPHIC_DATA] A16 5G" at bounding box center [896, 184] width 1081 height 17
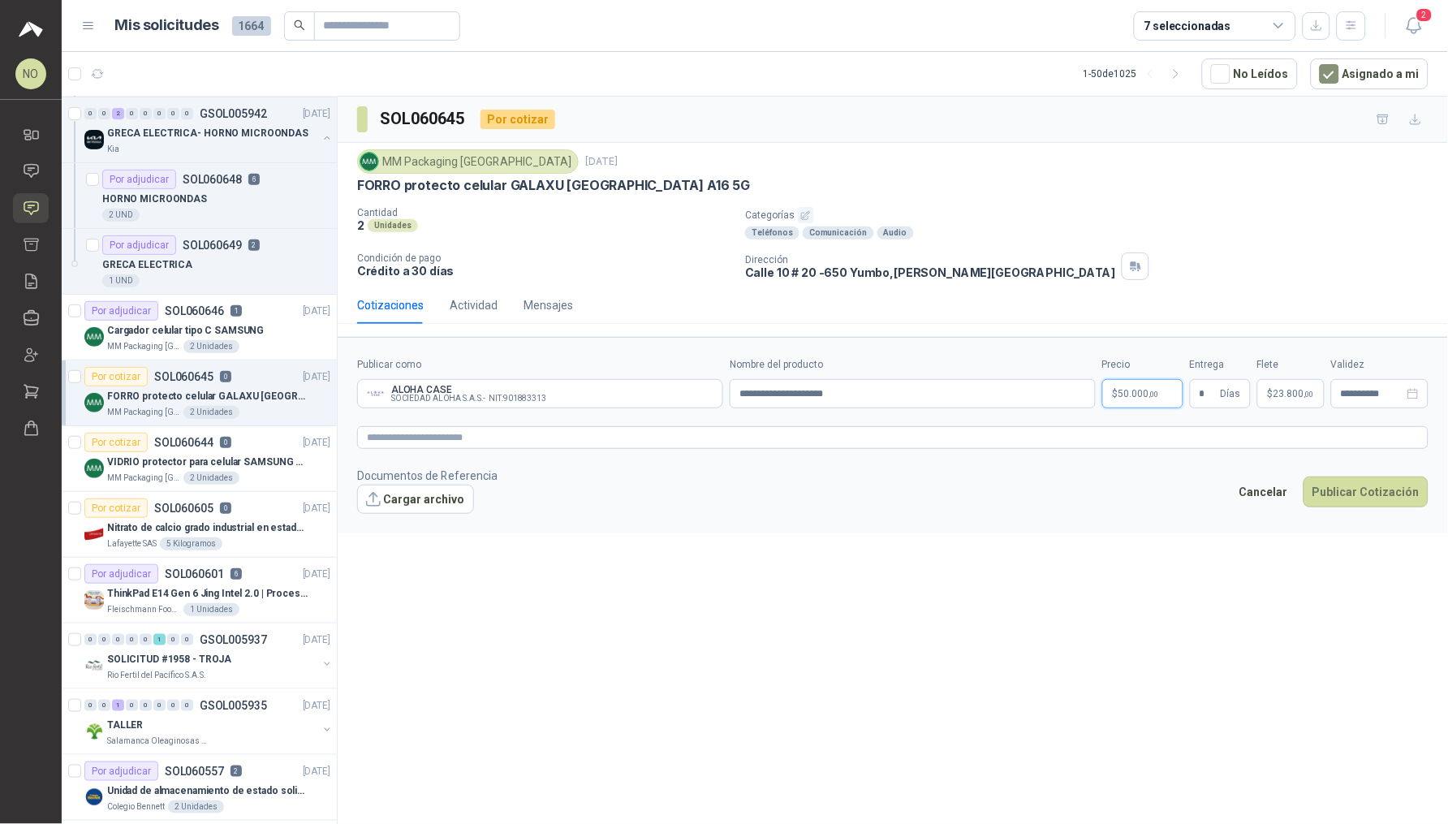
click at [1141, 390] on body "NO [PERSON_NAME] Inicio Chat Solicitudes Cotizar Remisiones Compañías Invitacio…" at bounding box center [724, 412] width 1448 height 824
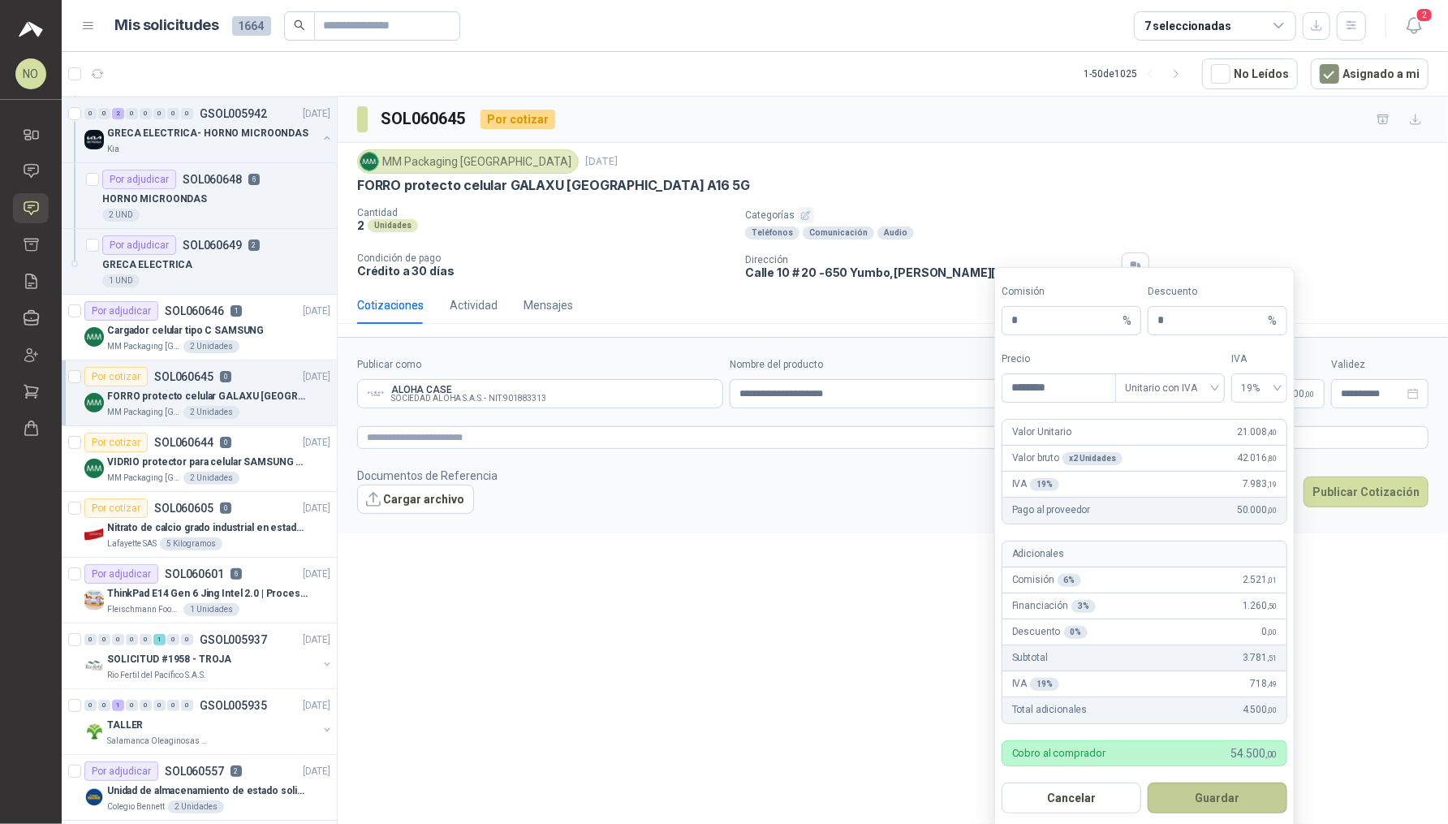
click at [1266, 805] on button "Guardar" at bounding box center [1218, 798] width 140 height 31
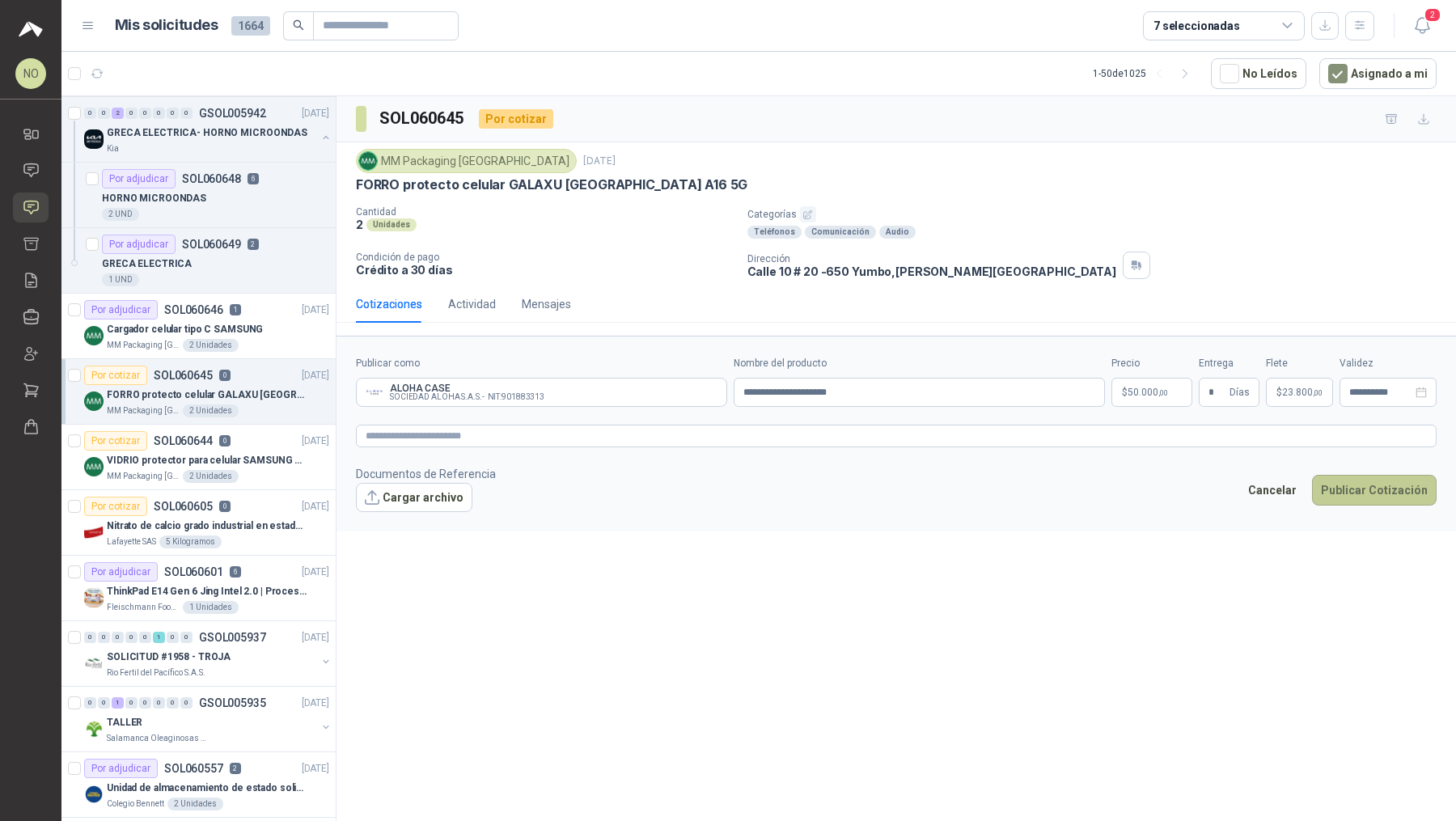
click at [1356, 499] on button "Publicar Cotización" at bounding box center [1374, 490] width 125 height 31
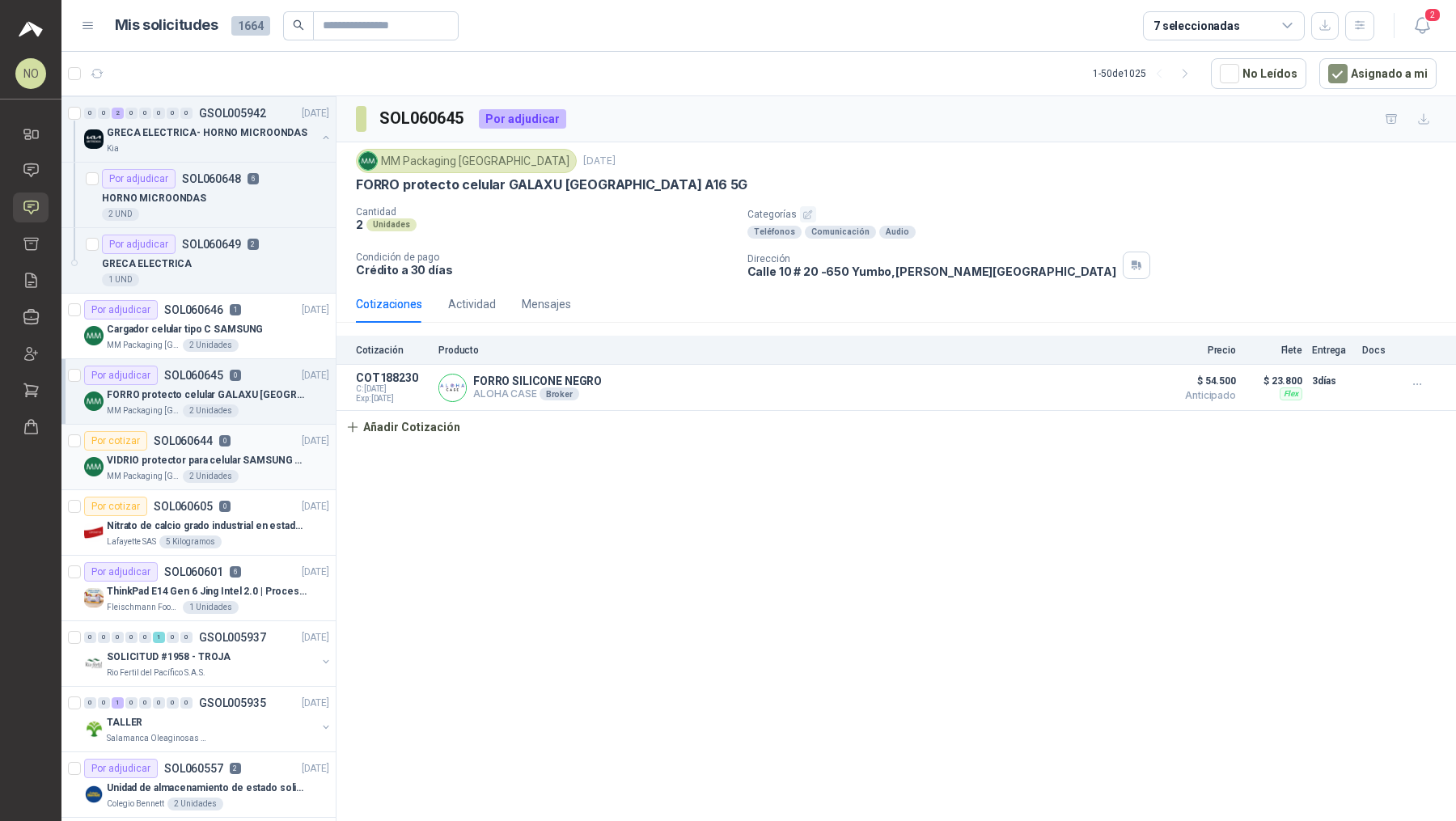
click at [246, 453] on p "VIDRIO protector para celular SAMSUNG GALAXI A16 5G" at bounding box center [207, 460] width 201 height 15
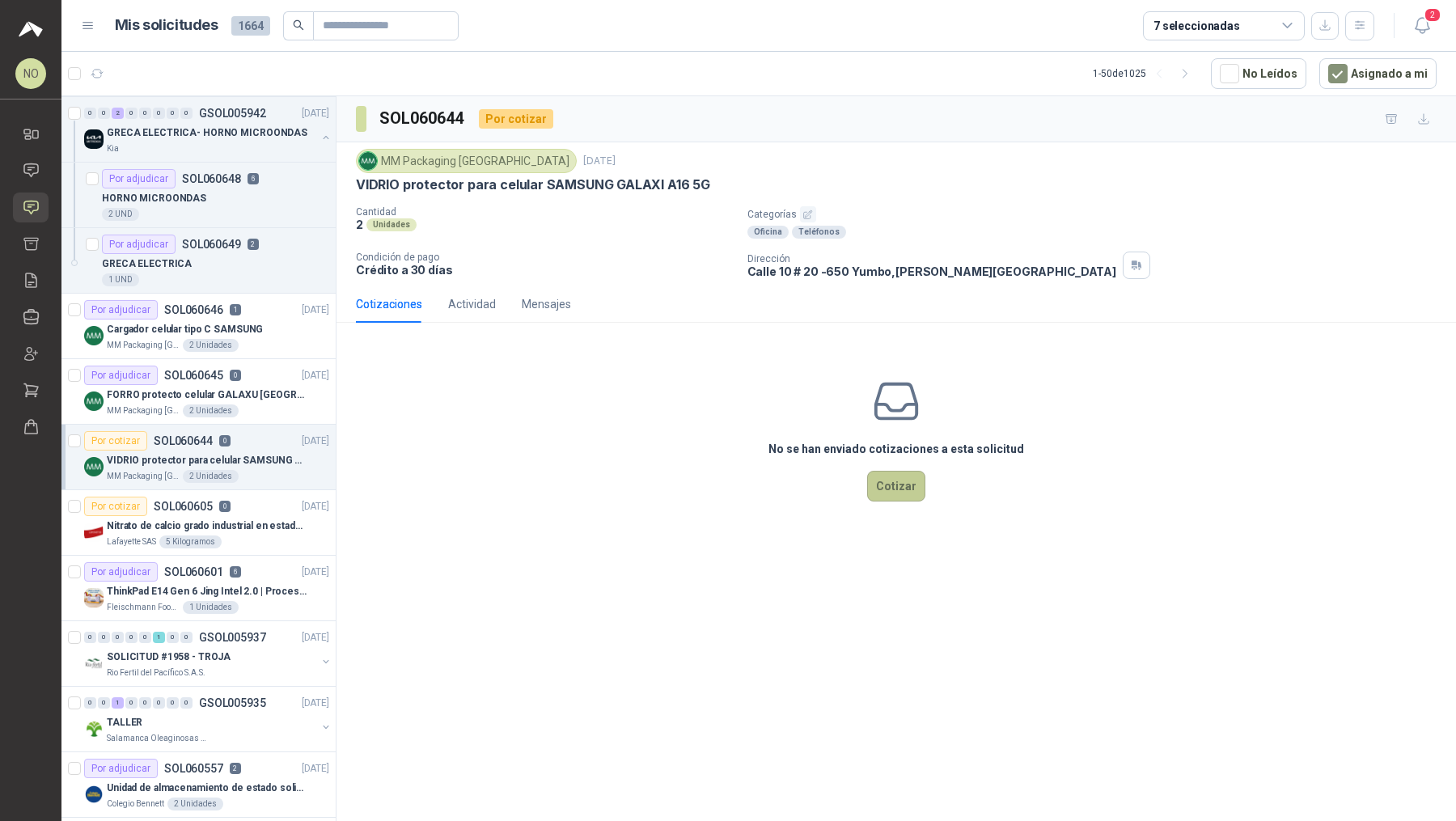
click at [891, 483] on button "Cotizar" at bounding box center [896, 485] width 58 height 31
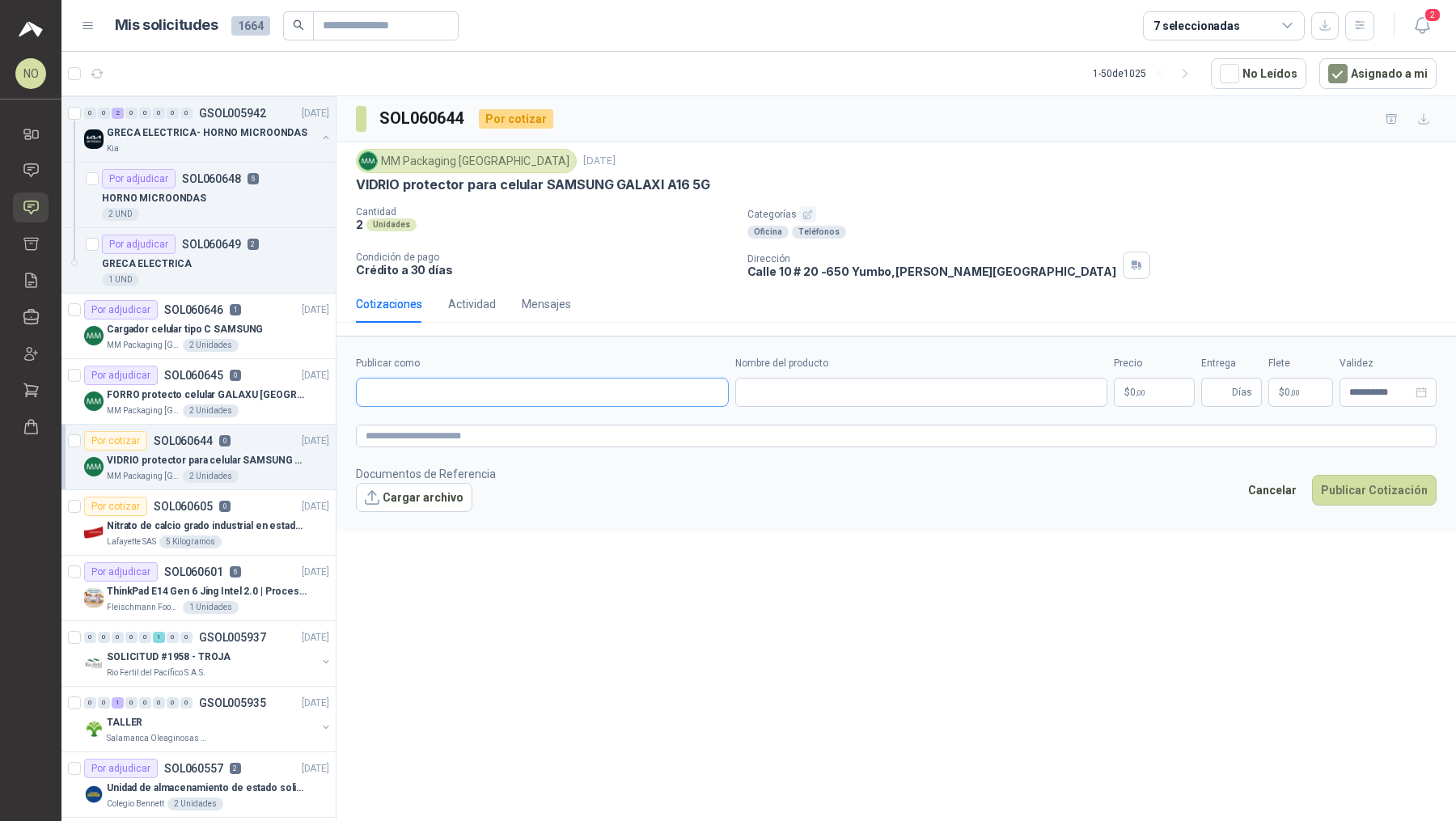
click at [537, 390] on input "Publicar como" at bounding box center [542, 393] width 372 height 28
click at [522, 429] on span "NIT : 901883313" at bounding box center [521, 433] width 58 height 8
click at [801, 380] on input "Nombre del producto" at bounding box center [922, 392] width 373 height 29
click at [1150, 379] on body "NO [PERSON_NAME] Inicio Chat Solicitudes Cotizar Remisiones Compañías Invitacio…" at bounding box center [728, 410] width 1456 height 821
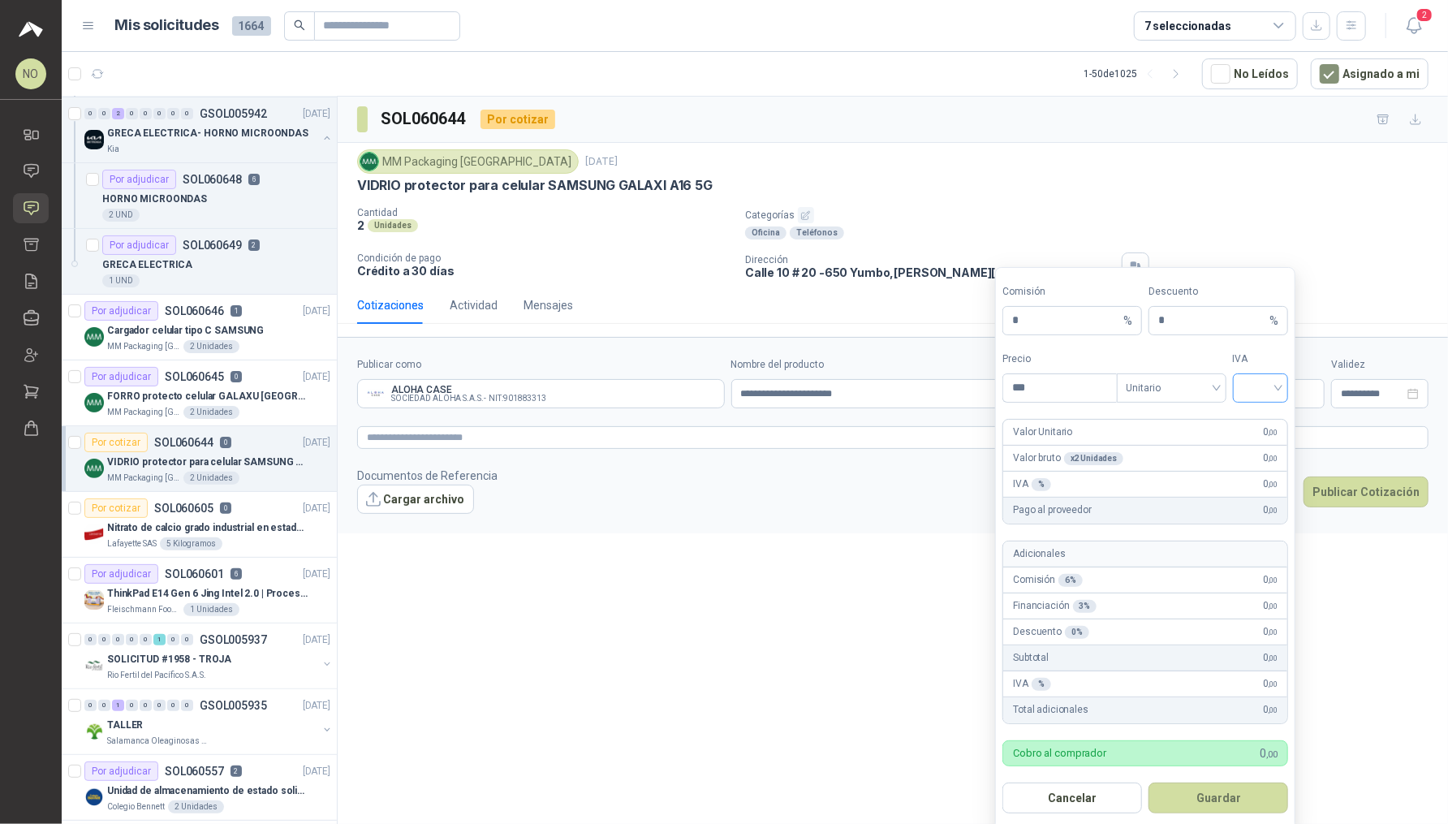
click at [1271, 392] on input "search" at bounding box center [1261, 386] width 37 height 24
click at [1262, 408] on div "19%" at bounding box center [1261, 421] width 50 height 26
click at [1177, 388] on span "Unitario" at bounding box center [1172, 388] width 90 height 24
click at [1176, 445] on div "Unitario con IVA" at bounding box center [1172, 447] width 84 height 18
click at [1059, 396] on input "***" at bounding box center [1059, 388] width 113 height 28
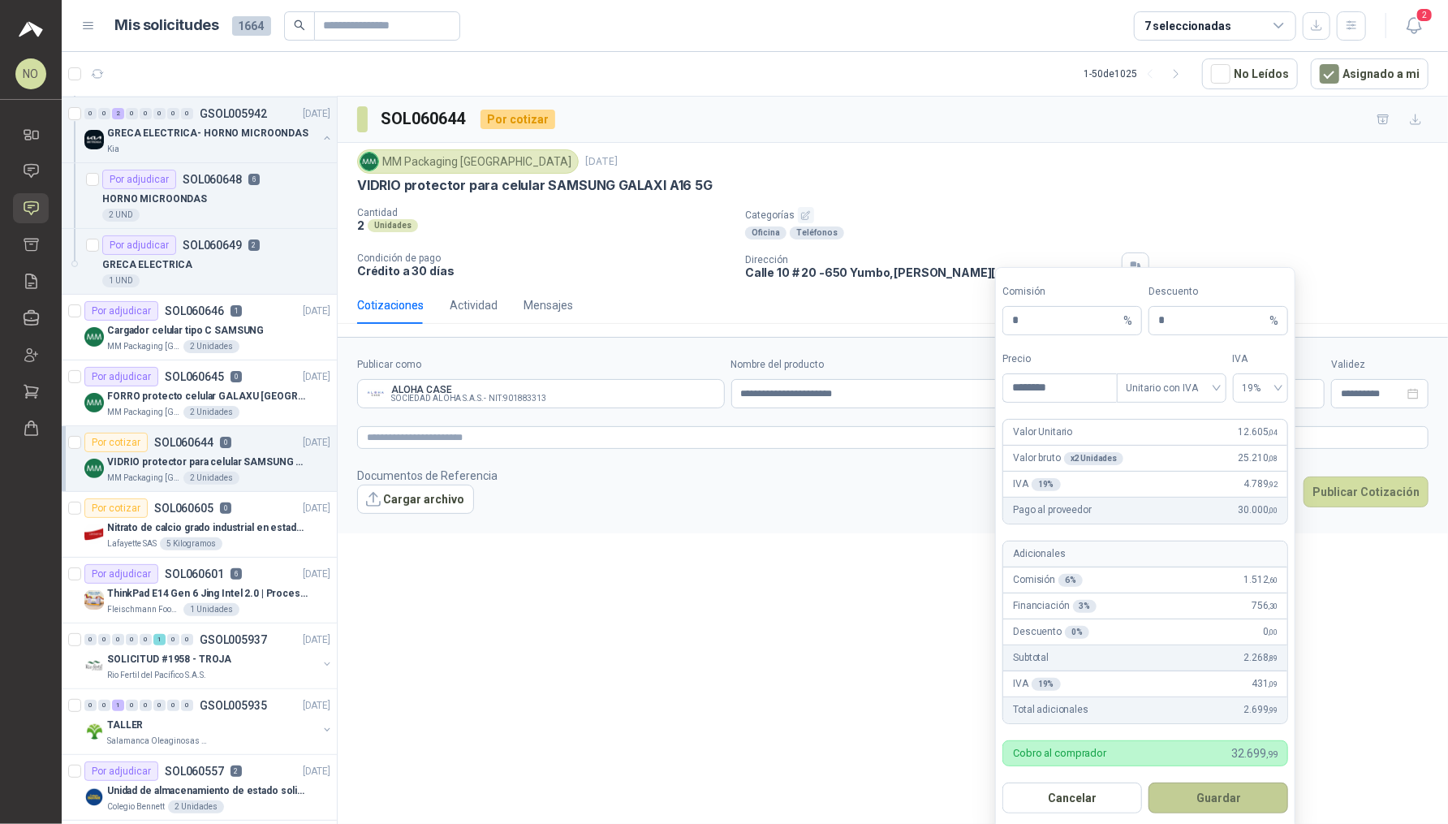
click at [1253, 796] on button "Guardar" at bounding box center [1219, 798] width 140 height 31
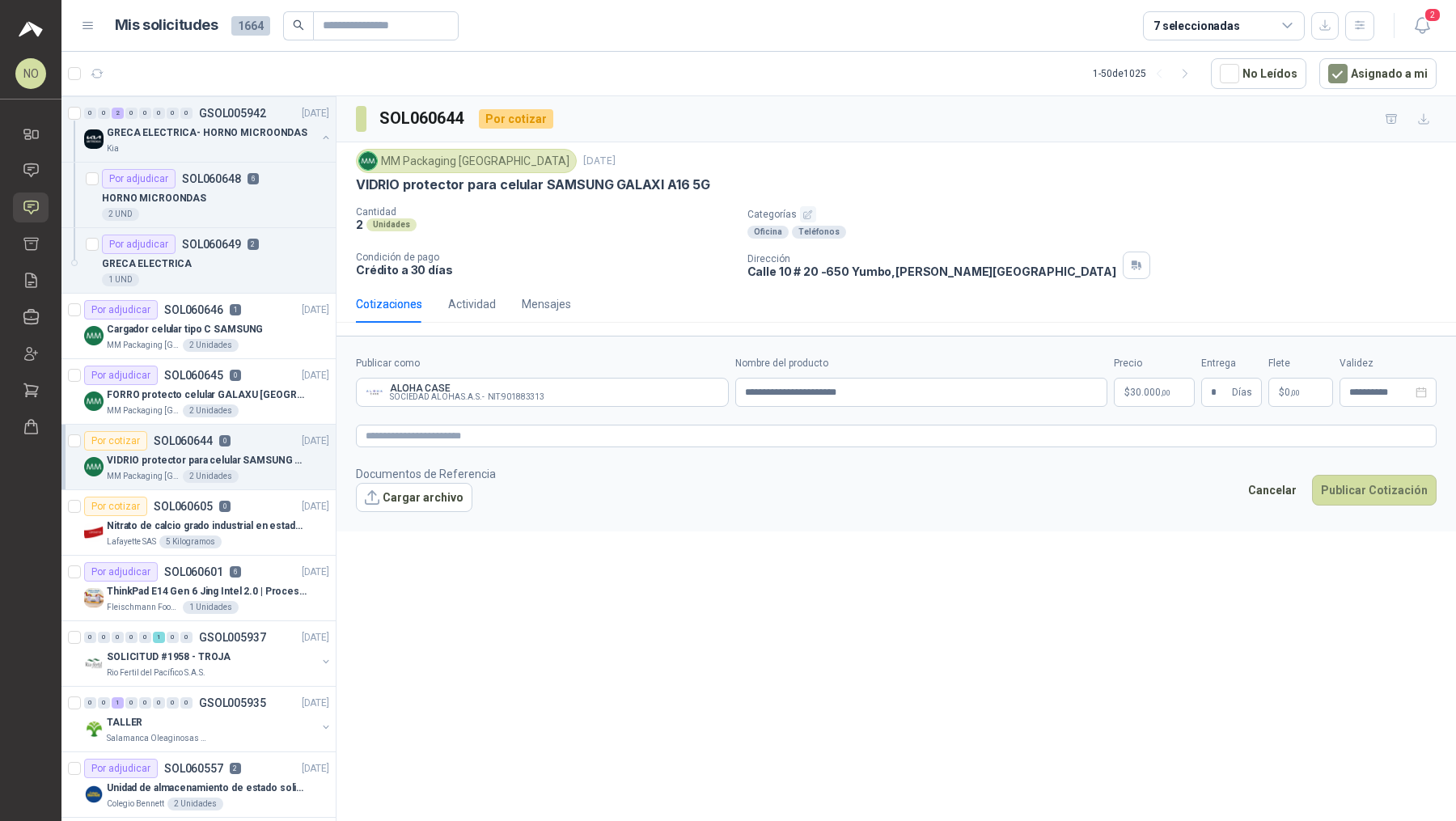
click at [1137, 480] on footer "Documentos de Referencia Cargar archivo Cancelar Publicar Cotización" at bounding box center [896, 488] width 1081 height 47
click at [1286, 390] on span "0 ,00" at bounding box center [1292, 393] width 15 height 10
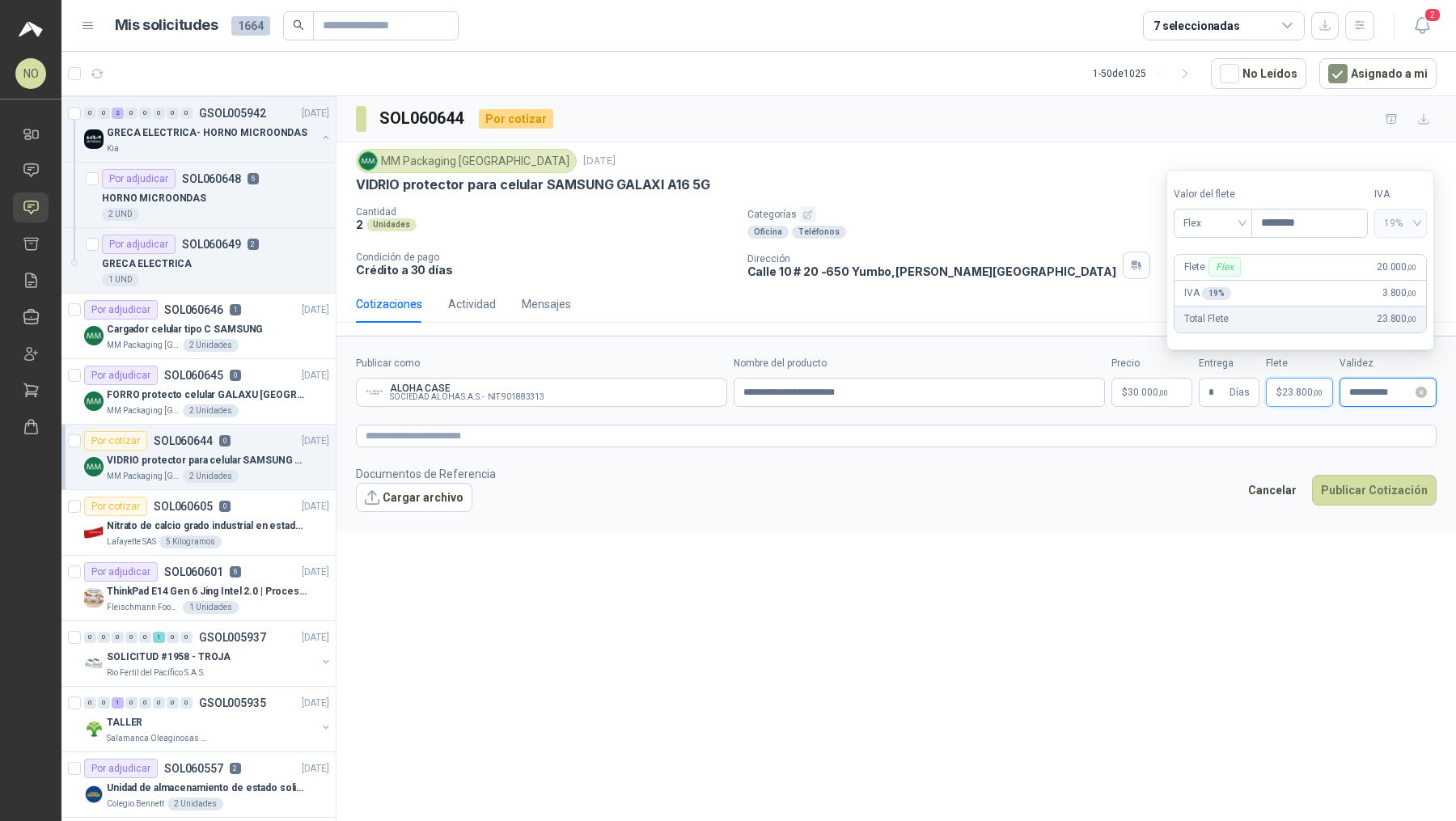
click at [1356, 394] on input "**********" at bounding box center [1380, 393] width 63 height 11
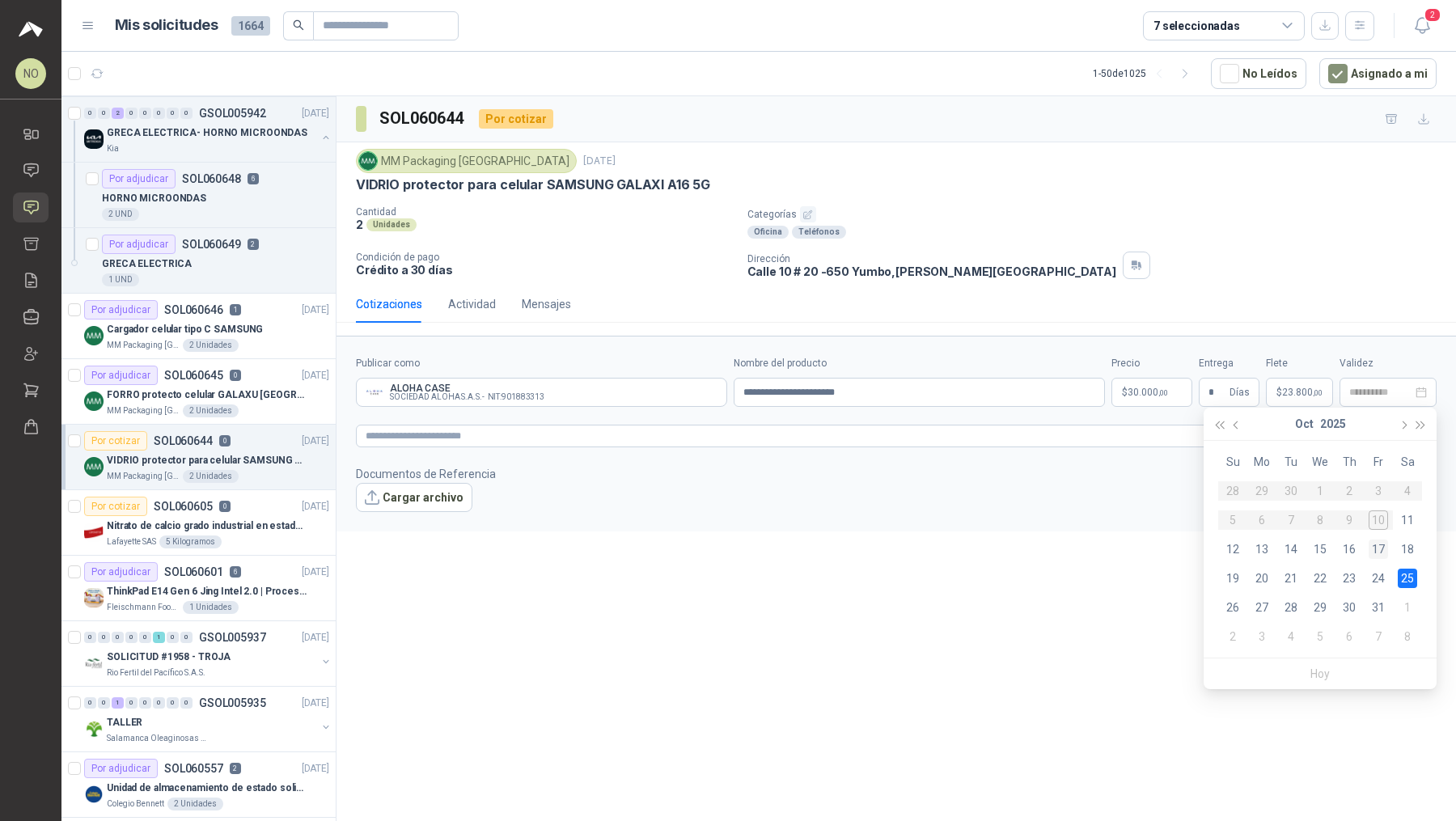
click at [1380, 542] on div "17" at bounding box center [1378, 548] width 19 height 19
click at [992, 399] on input "**********" at bounding box center [919, 392] width 372 height 29
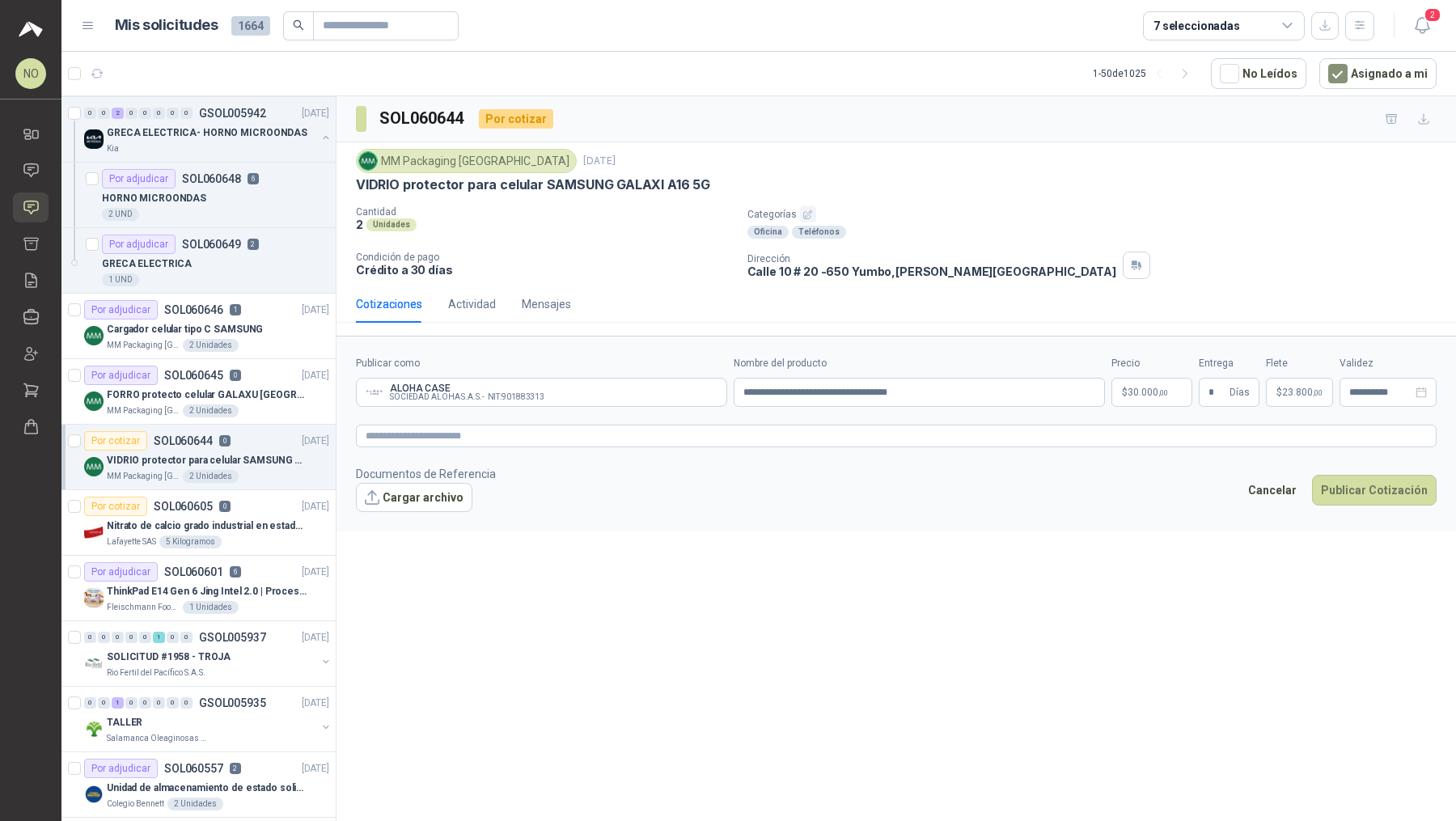
click at [1017, 503] on footer "Documentos de Referencia Cargar archivo Cancelar Publicar Cotización" at bounding box center [896, 488] width 1081 height 47
click at [1166, 393] on body "NO [PERSON_NAME] Inicio Chat Solicitudes Cotizar Remisiones Compañías Invitacio…" at bounding box center [728, 410] width 1456 height 821
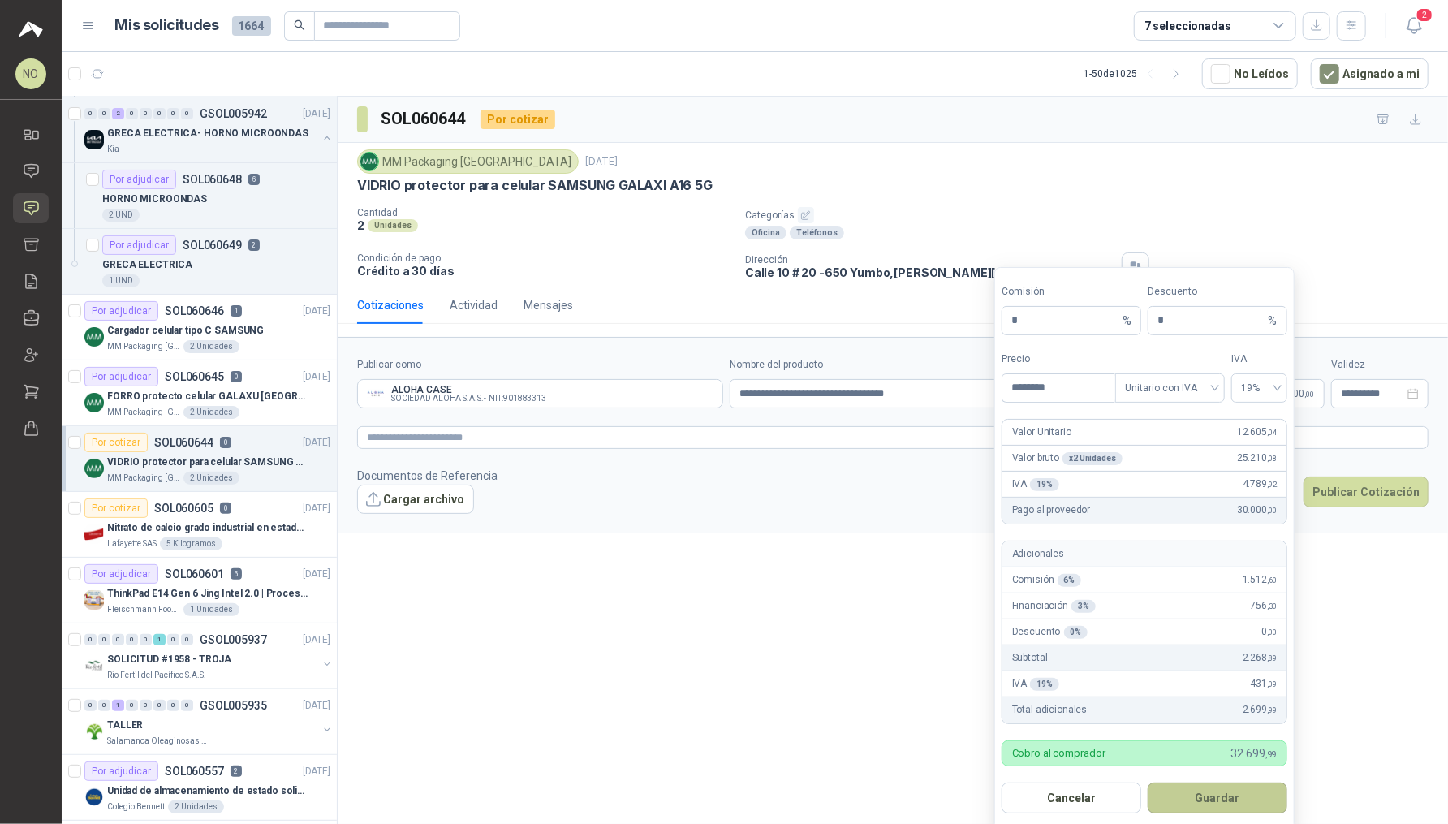
click at [1240, 801] on button "Guardar" at bounding box center [1218, 798] width 140 height 31
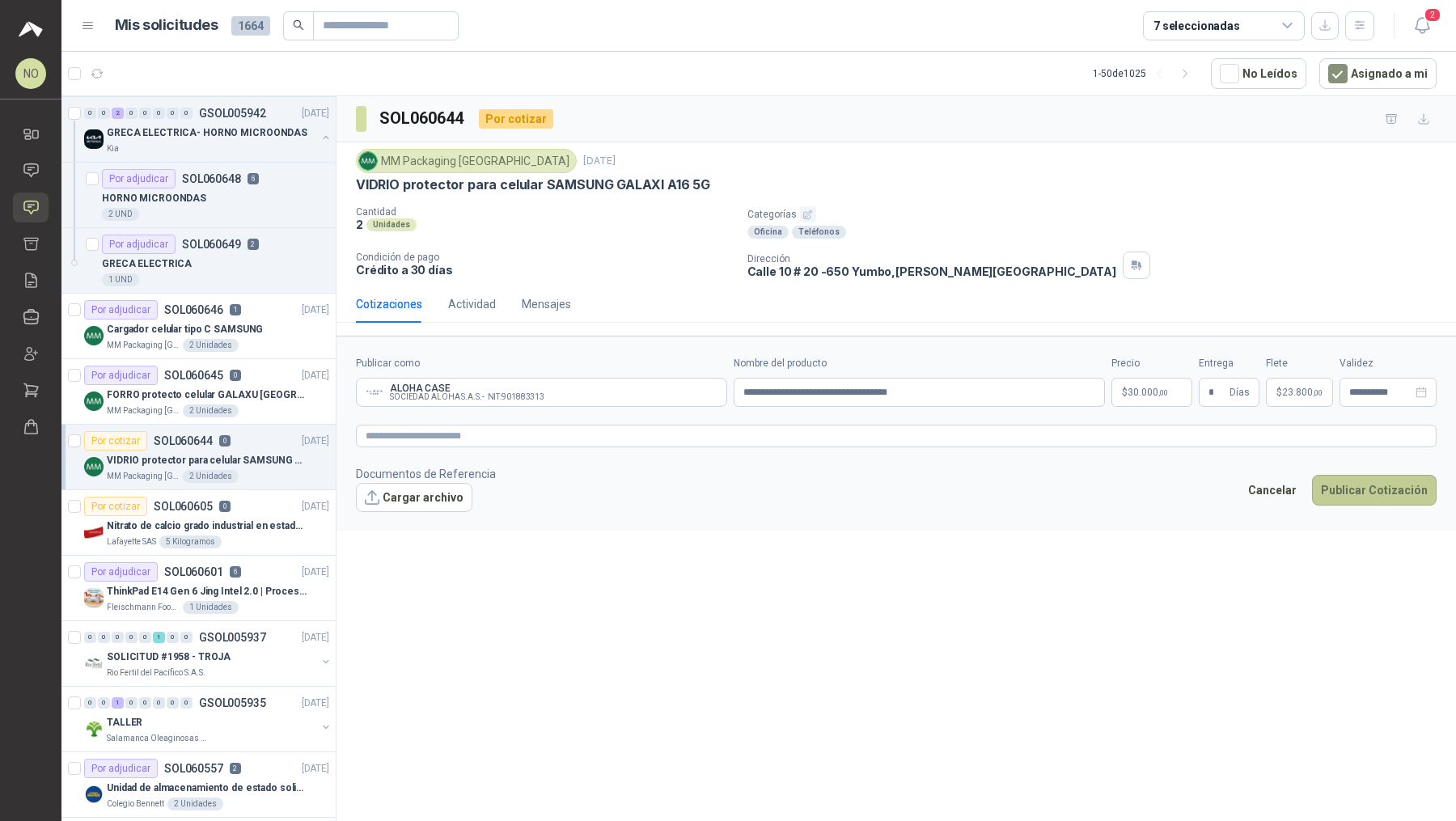
click at [1369, 481] on button "Publicar Cotización" at bounding box center [1374, 490] width 125 height 31
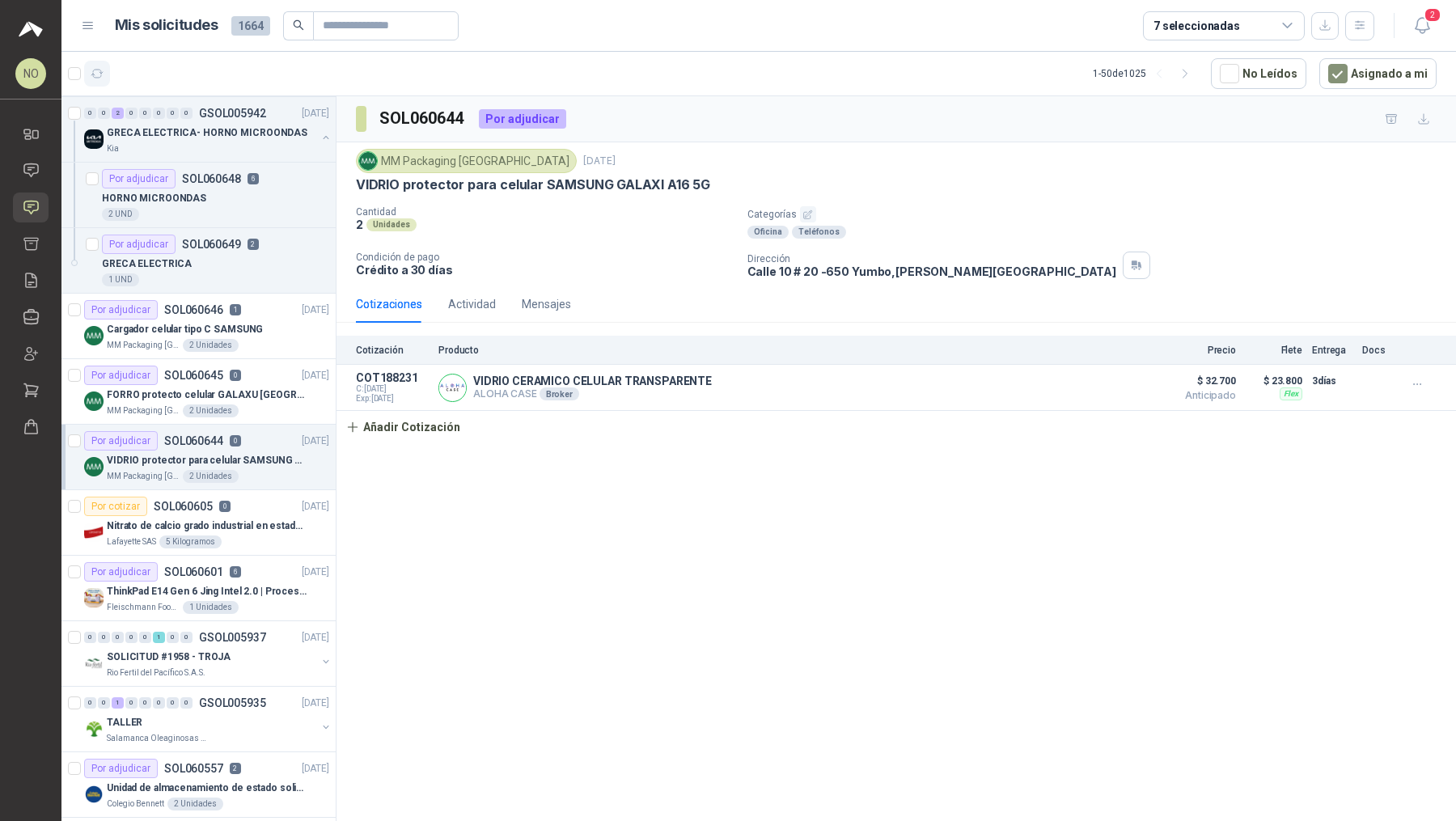
click at [92, 82] on button "button" at bounding box center [97, 74] width 26 height 26
click at [365, 13] on input "text" at bounding box center [380, 26] width 114 height 28
click at [1416, 81] on button "Asignado a mi" at bounding box center [1378, 73] width 118 height 31
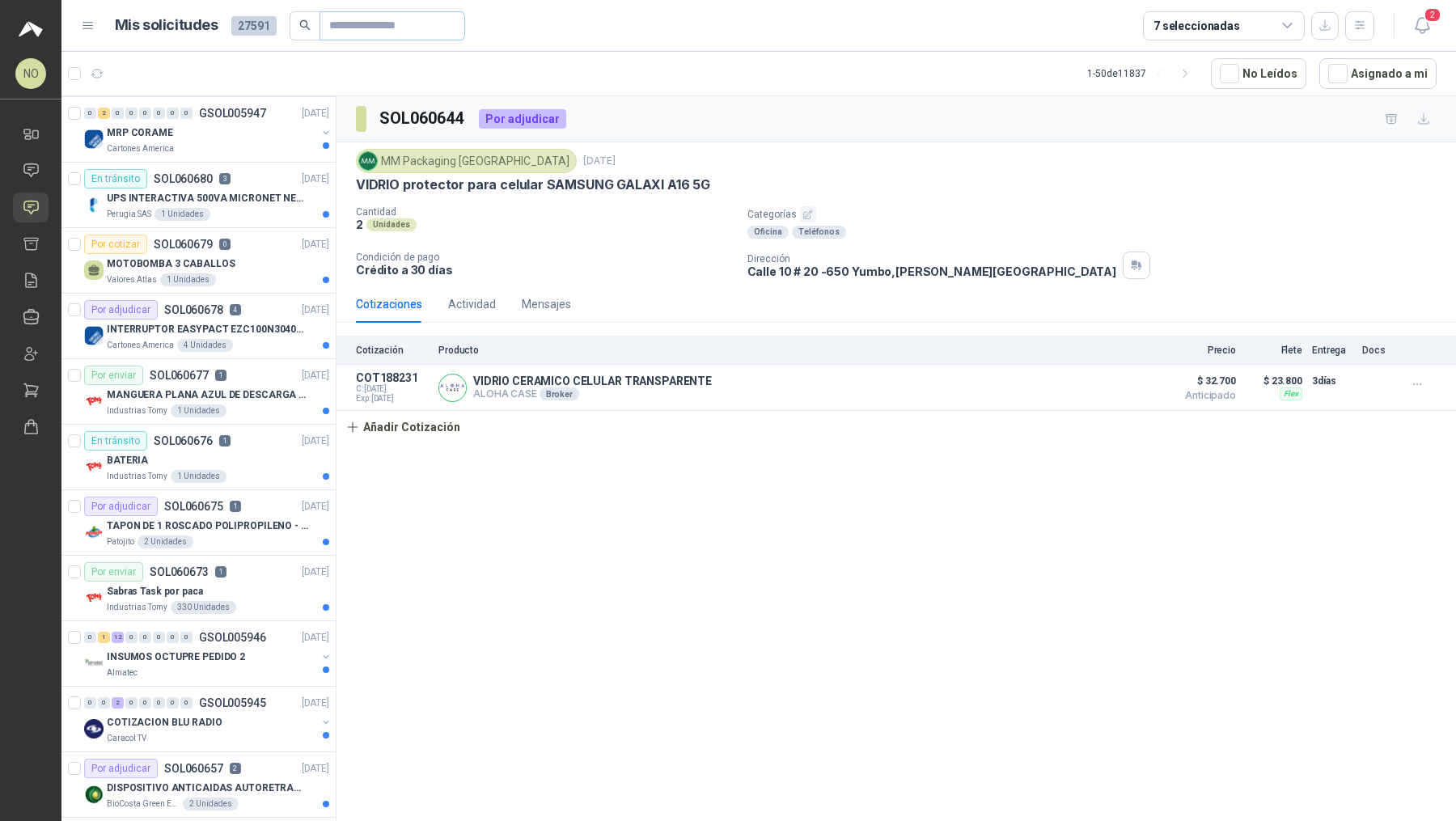
scroll to position [1238, 0]
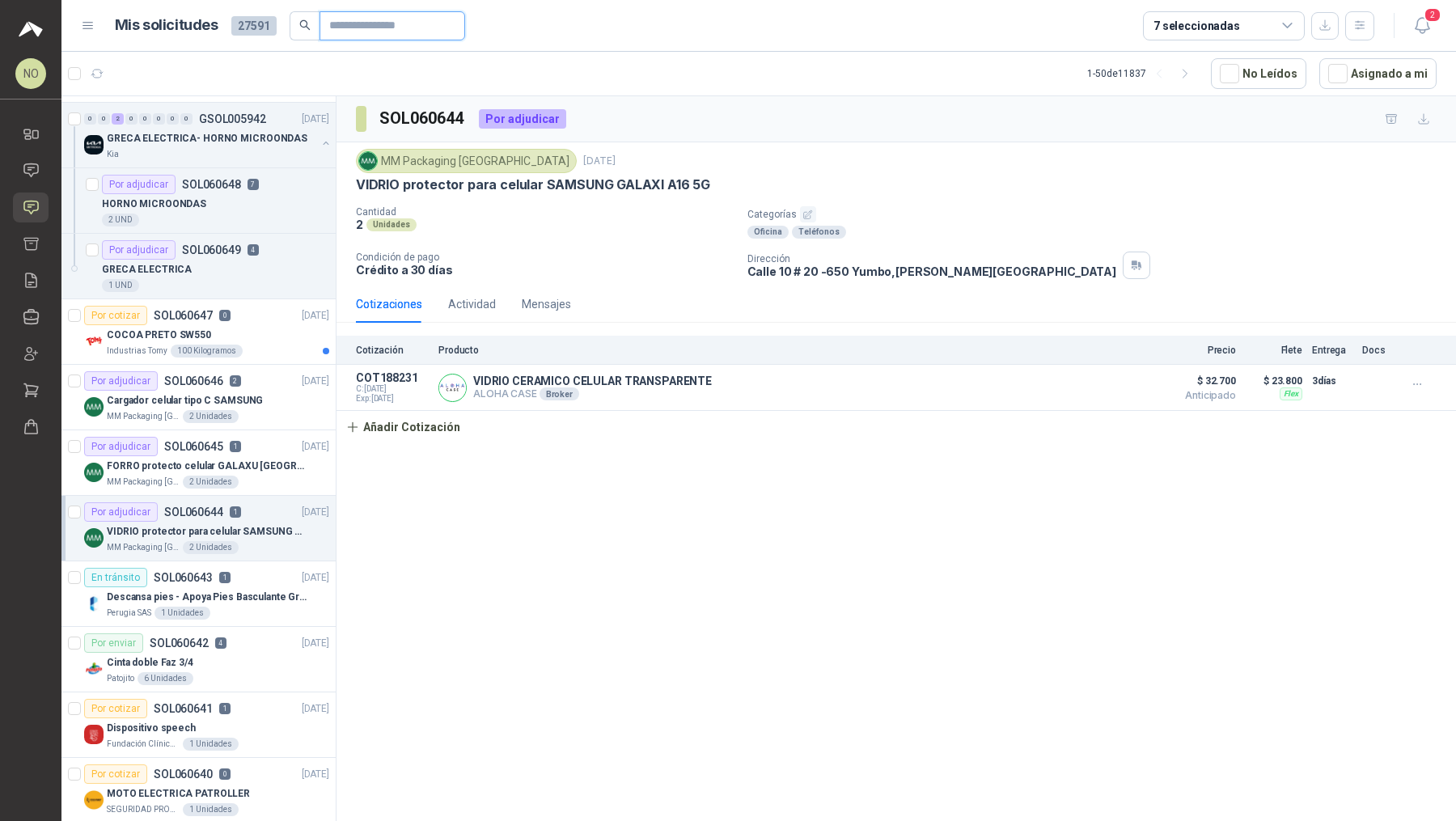
click at [404, 35] on input "text" at bounding box center [386, 26] width 114 height 28
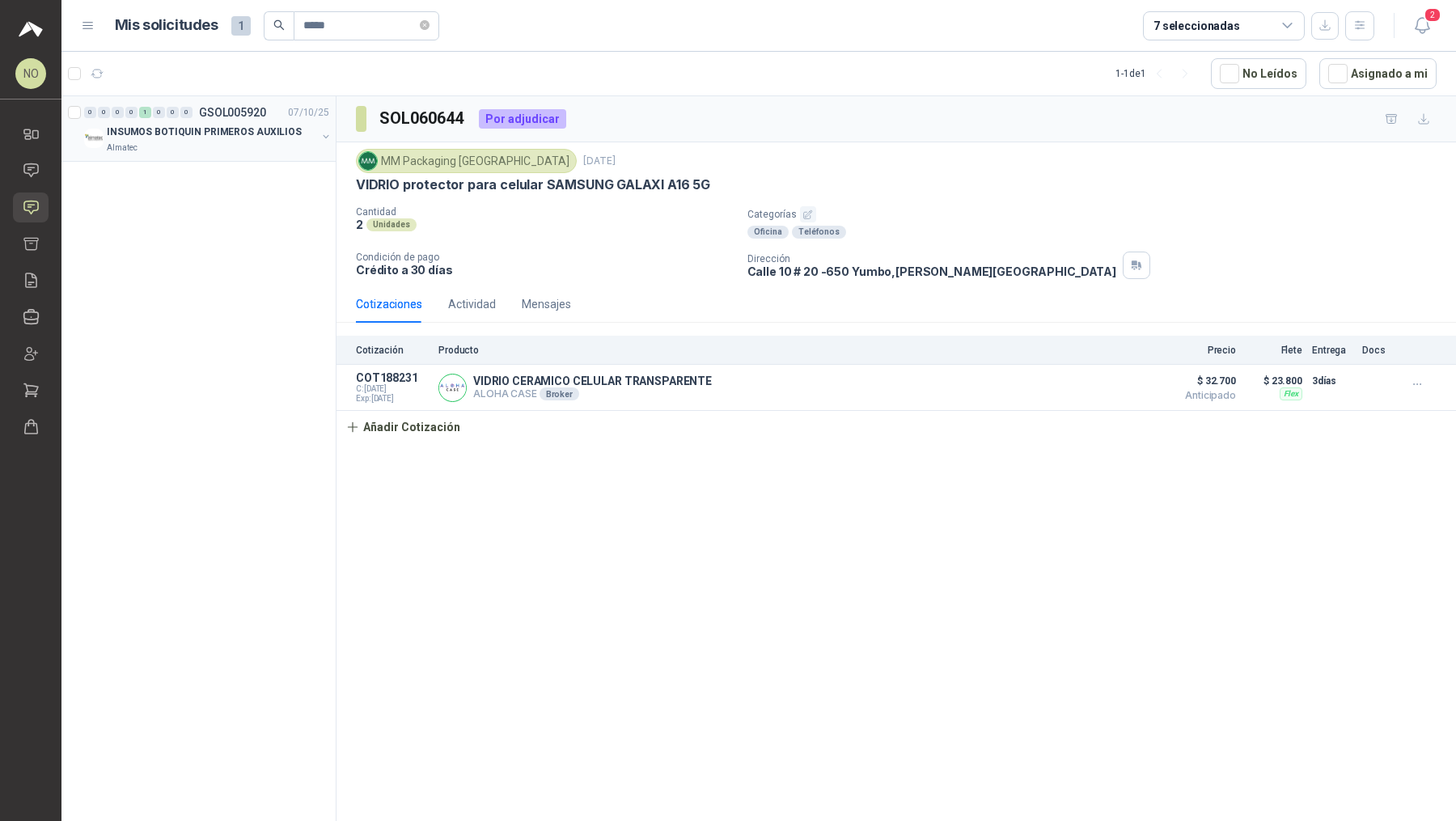
click at [279, 127] on p "INSUMOS BOTIQUIN PRIMEROS AUXILIOS" at bounding box center [204, 132] width 195 height 15
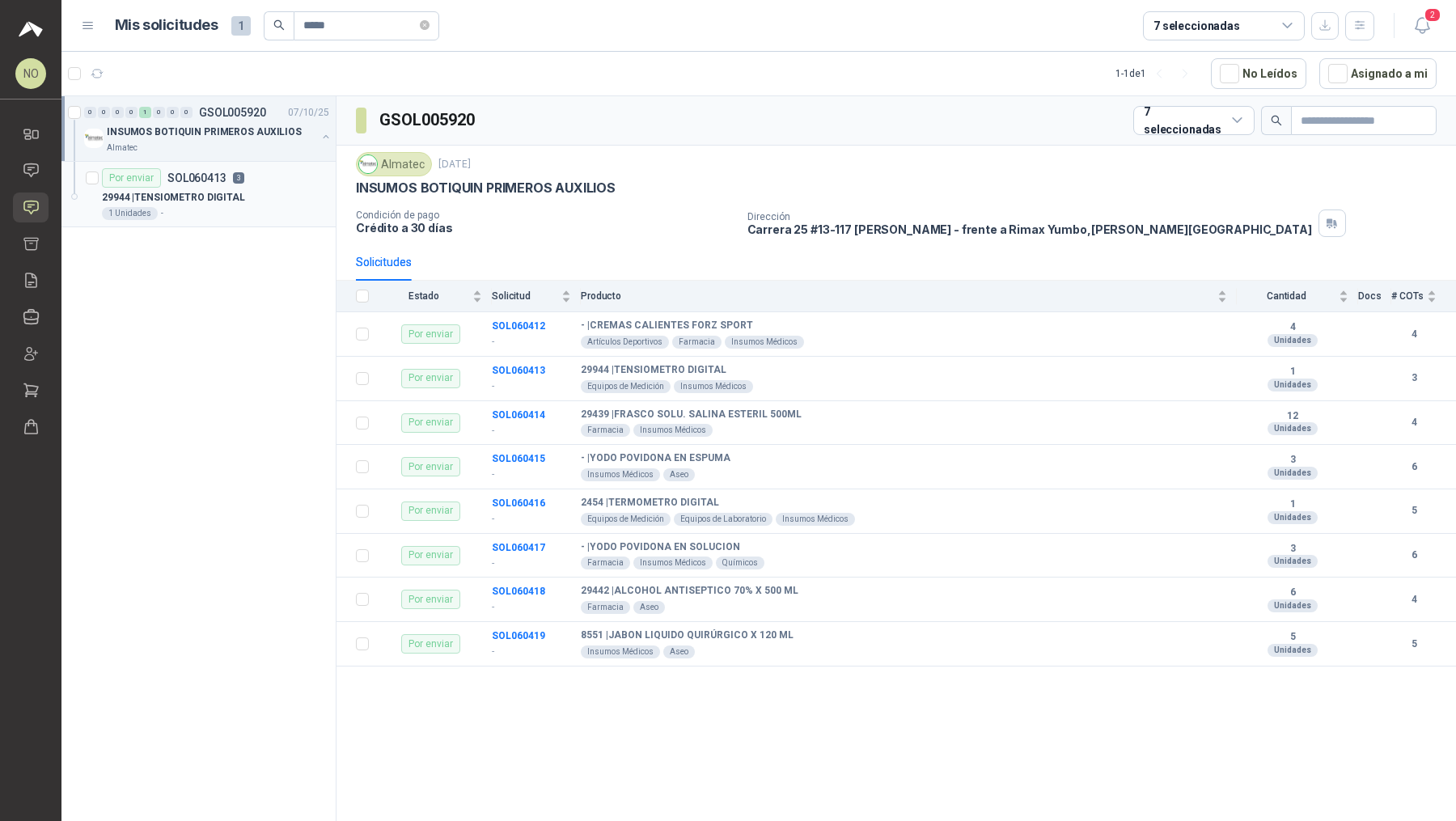
click at [262, 181] on div "Por enviar SOL060413 3" at bounding box center [215, 177] width 227 height 19
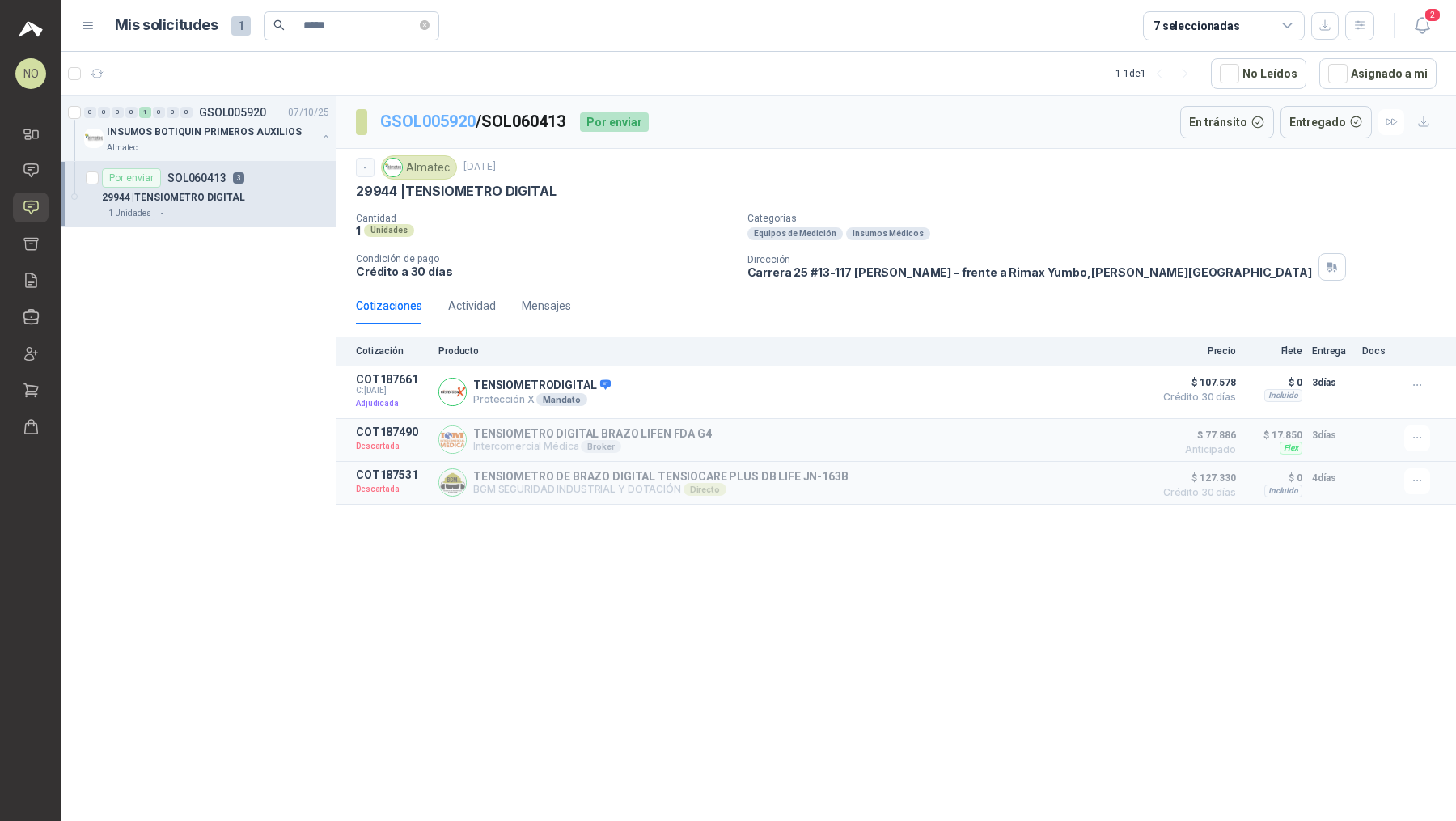
click at [453, 123] on link "GSOL005920" at bounding box center [429, 121] width 96 height 19
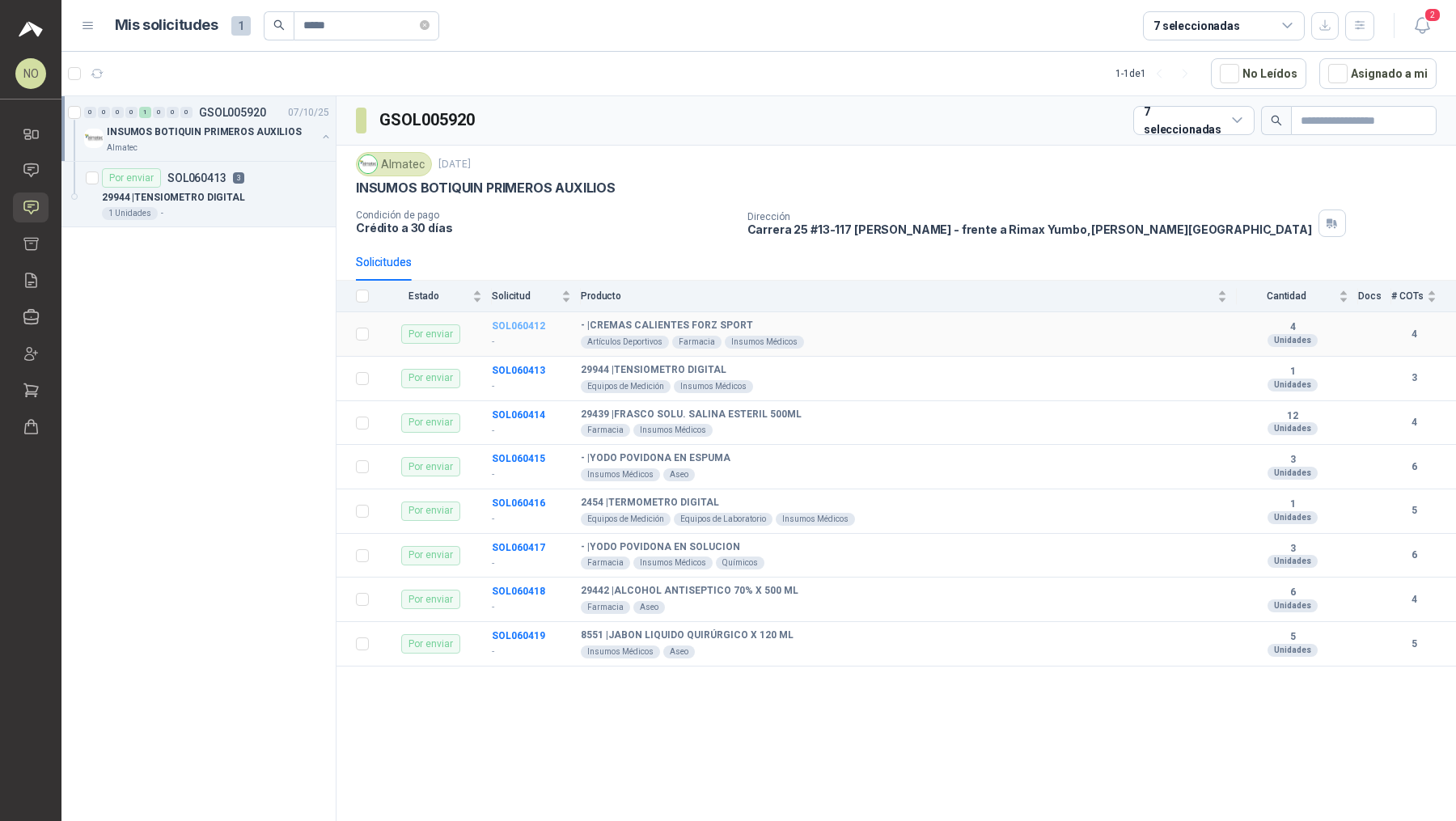
click at [526, 324] on b "SOL060412" at bounding box center [519, 325] width 54 height 11
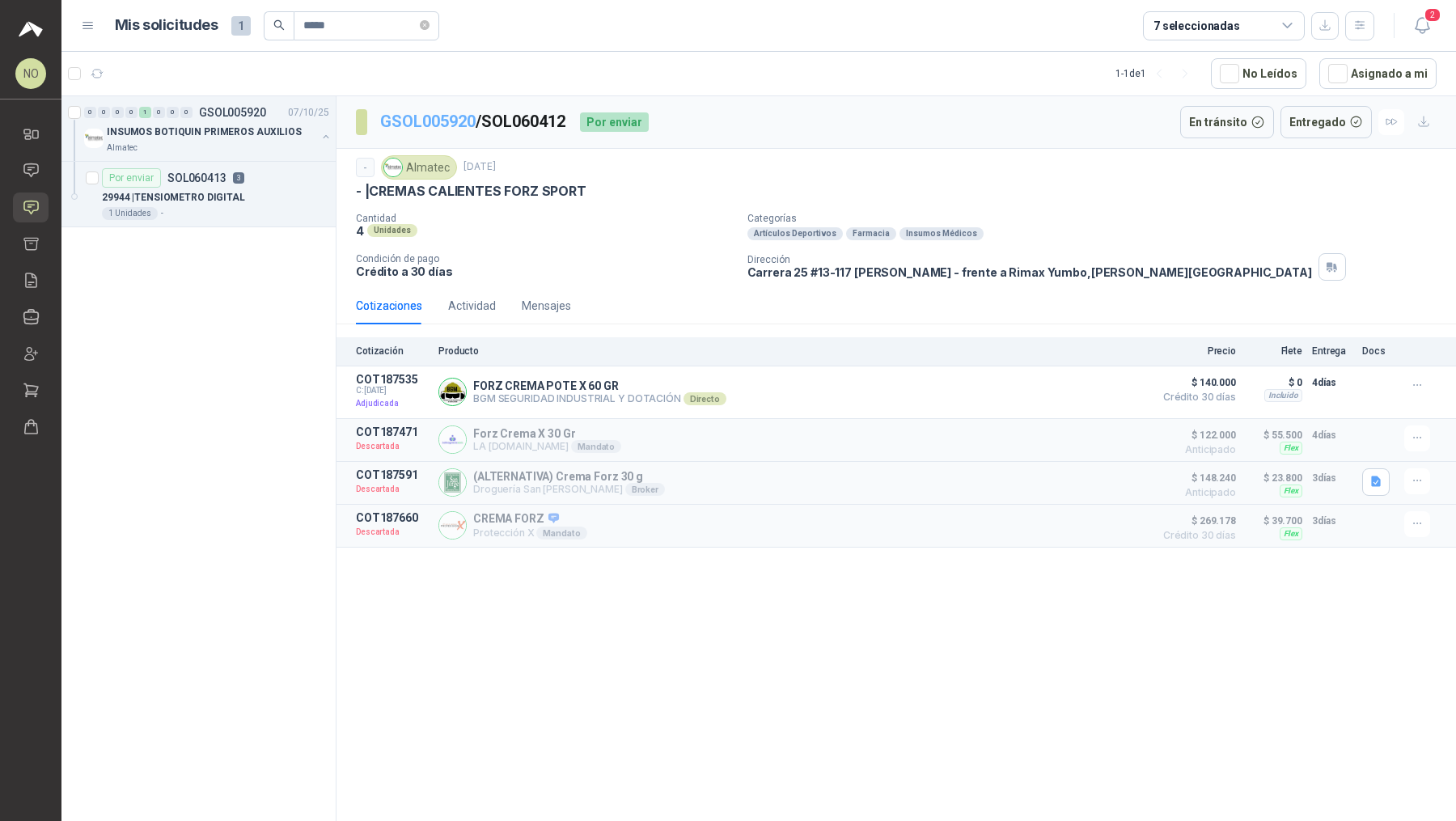
click at [449, 119] on link "GSOL005920" at bounding box center [429, 121] width 96 height 19
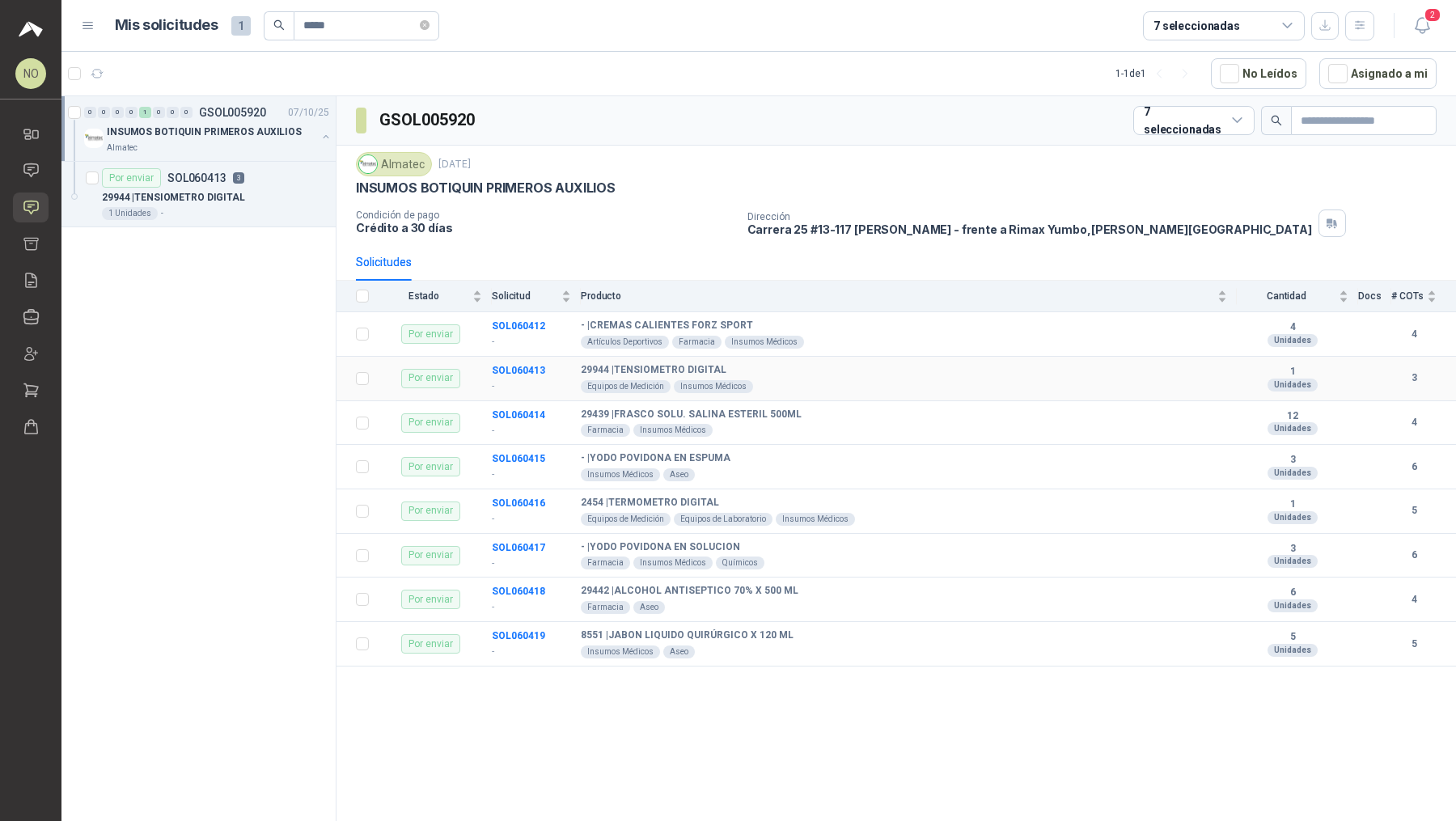
click at [516, 375] on td "SOL060413 -" at bounding box center [536, 379] width 89 height 45
click at [511, 365] on b "SOL060413" at bounding box center [519, 370] width 54 height 11
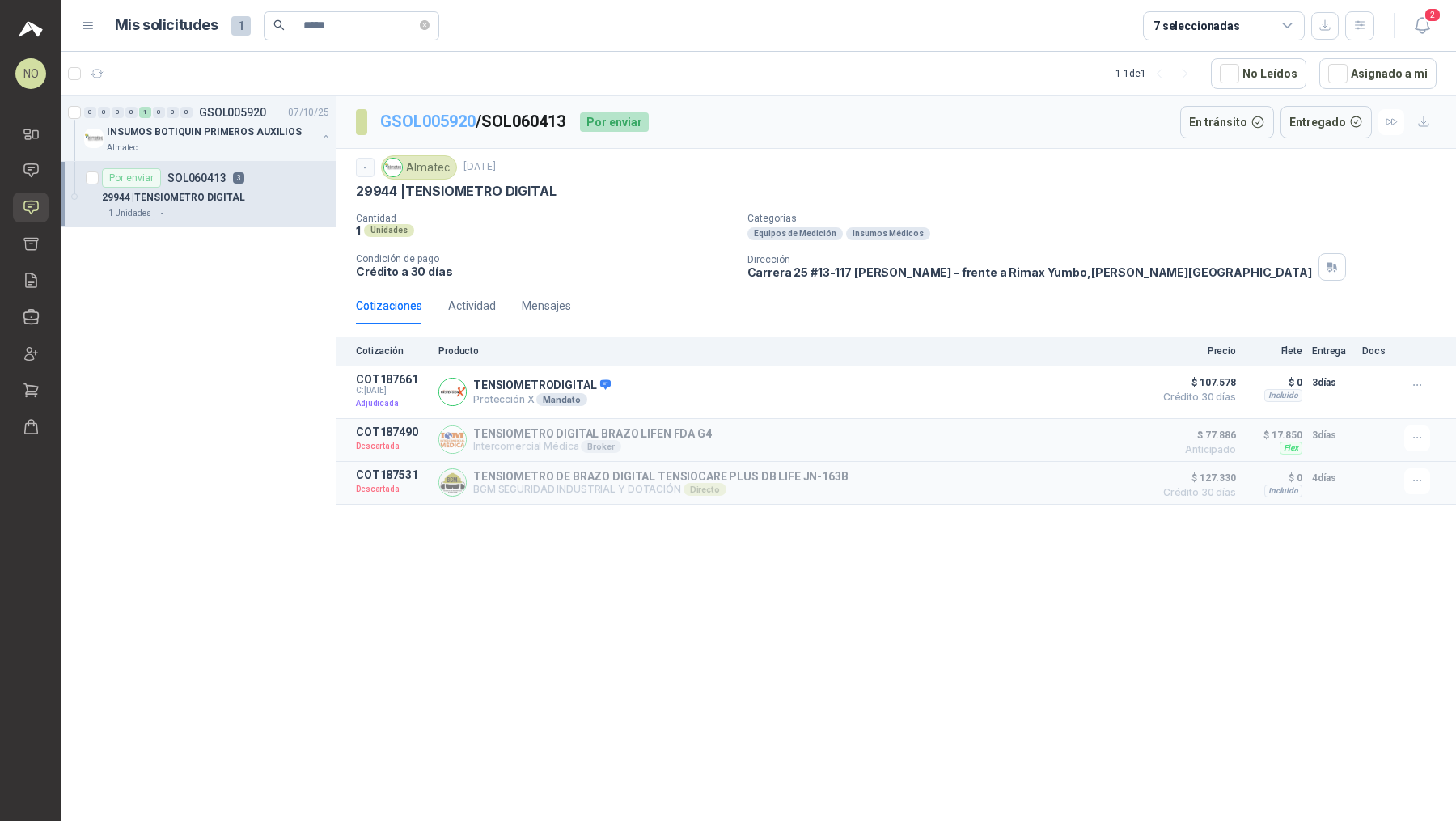
click at [432, 119] on link "GSOL005920" at bounding box center [429, 121] width 96 height 19
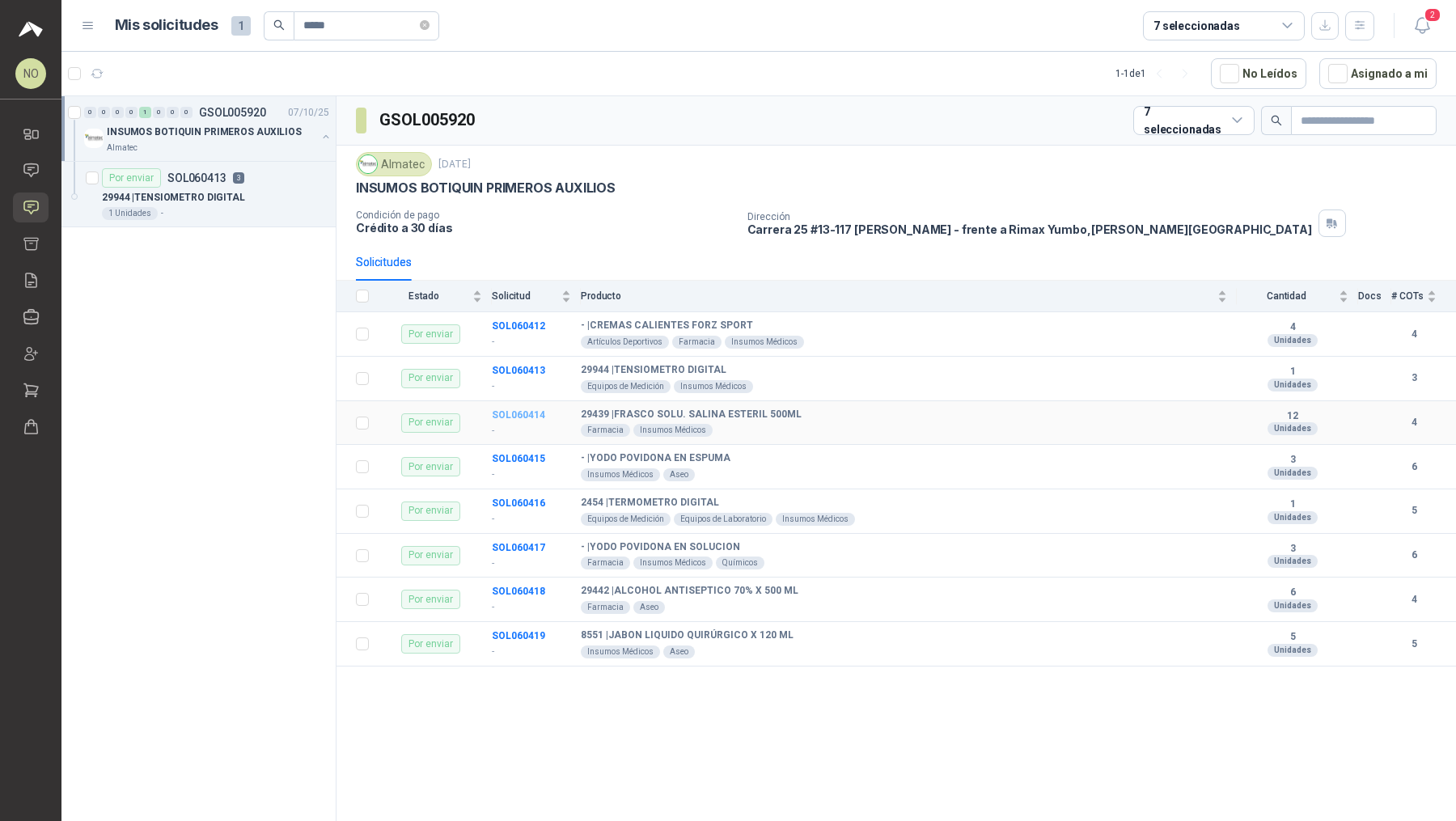
click at [505, 415] on b "SOL060414" at bounding box center [519, 414] width 54 height 11
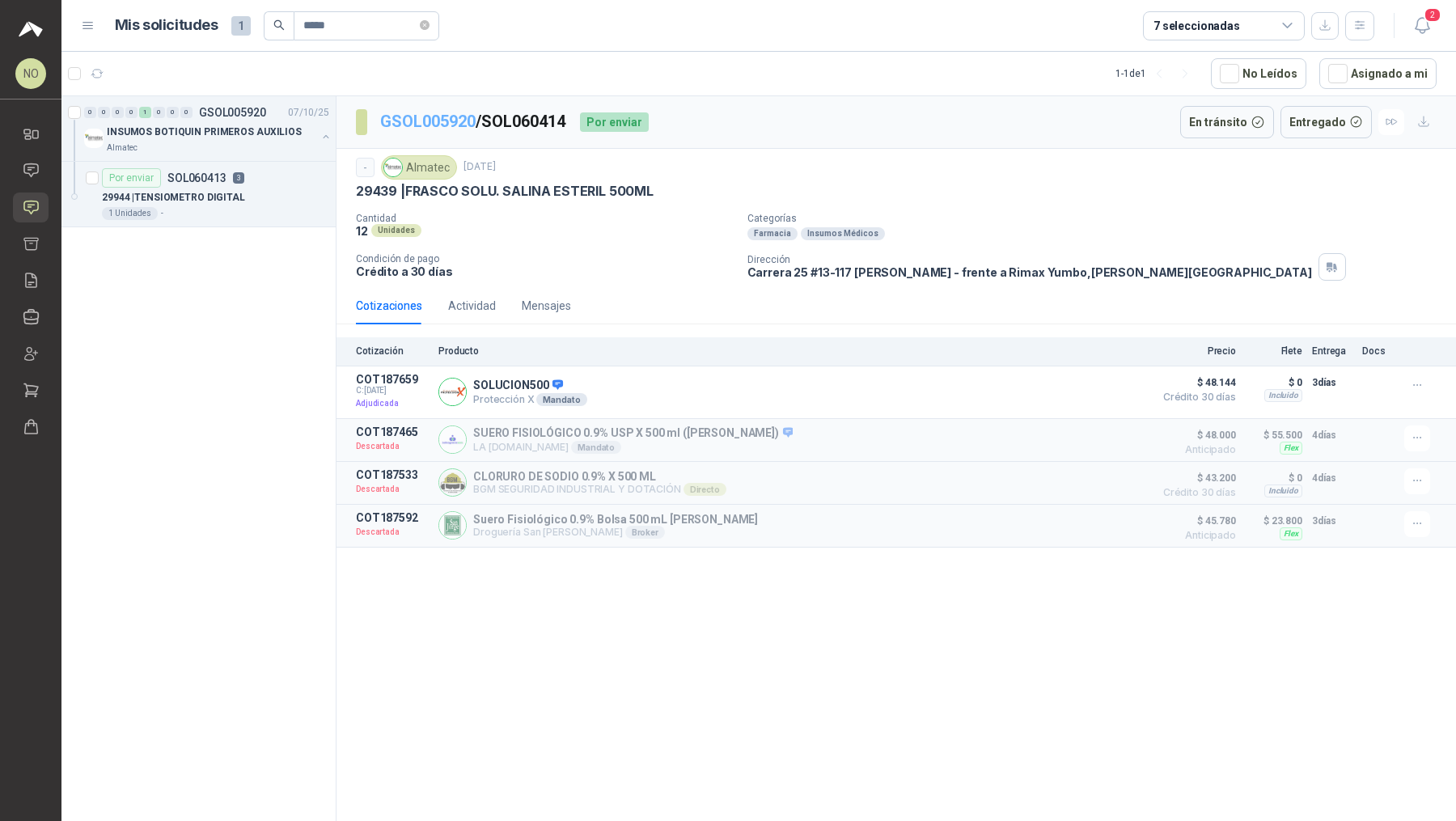
click at [421, 126] on link "GSOL005920" at bounding box center [429, 121] width 96 height 19
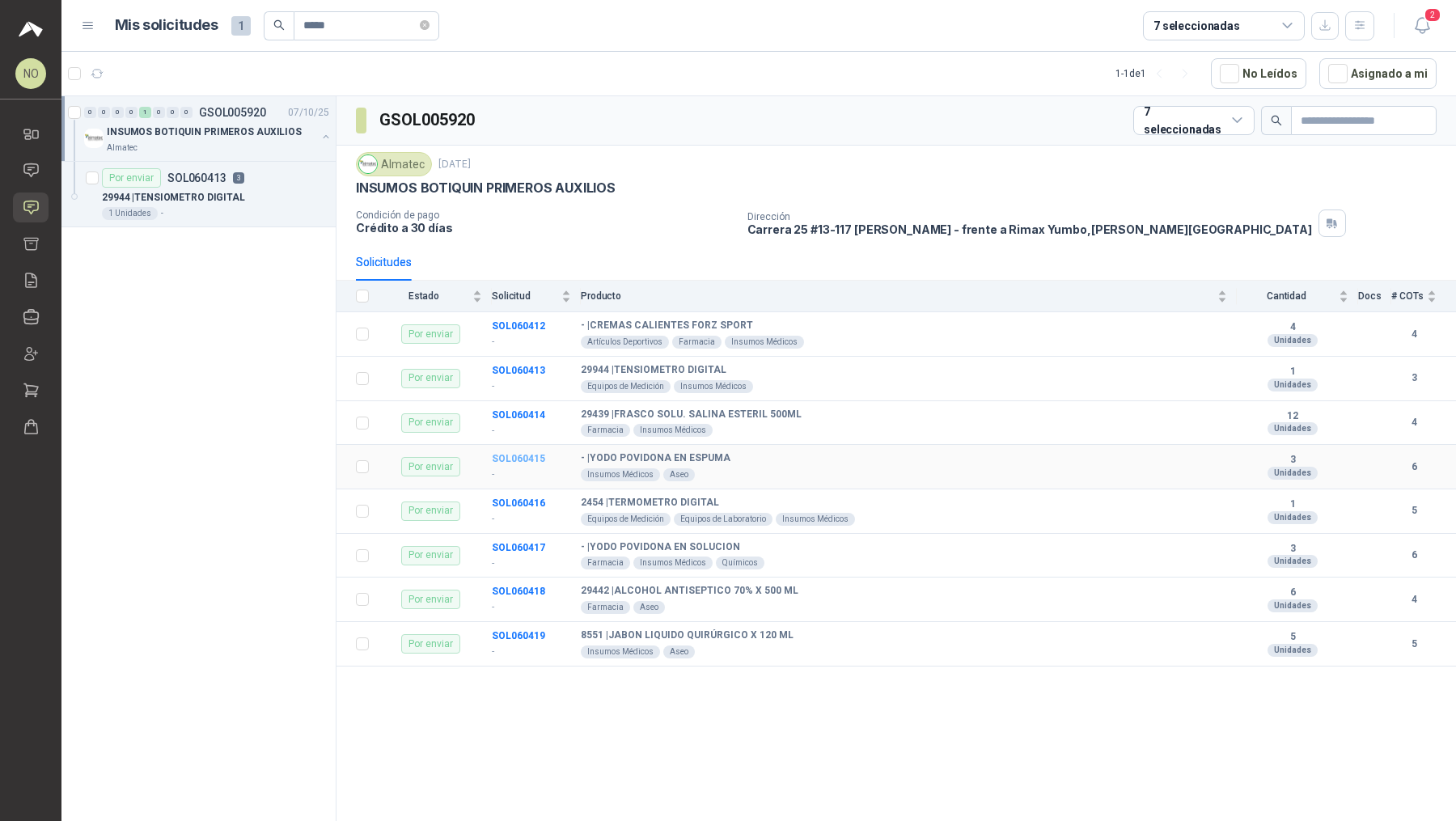
click at [526, 455] on b "SOL060415" at bounding box center [519, 458] width 54 height 11
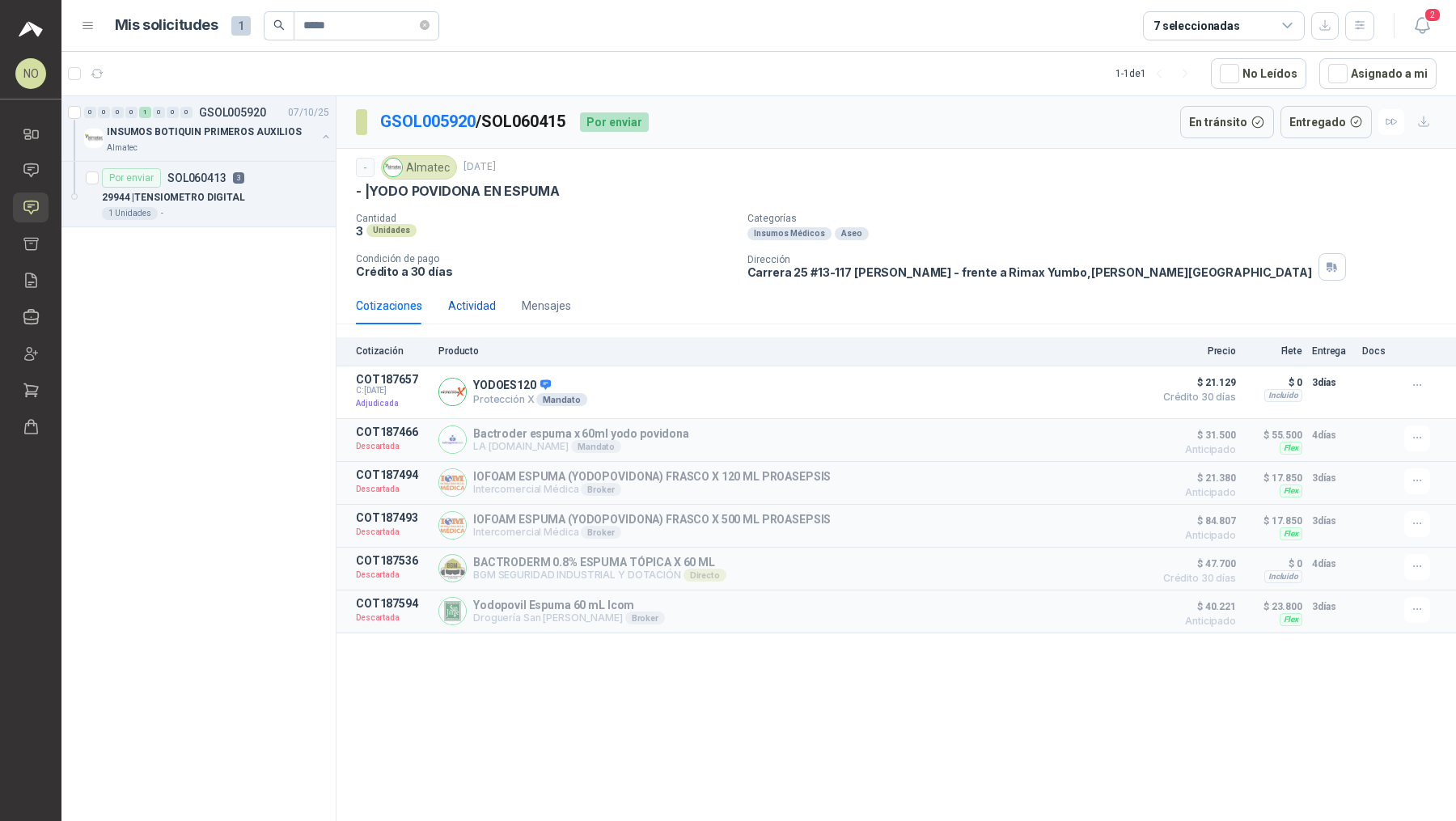
click at [483, 305] on div "Actividad" at bounding box center [472, 306] width 48 height 18
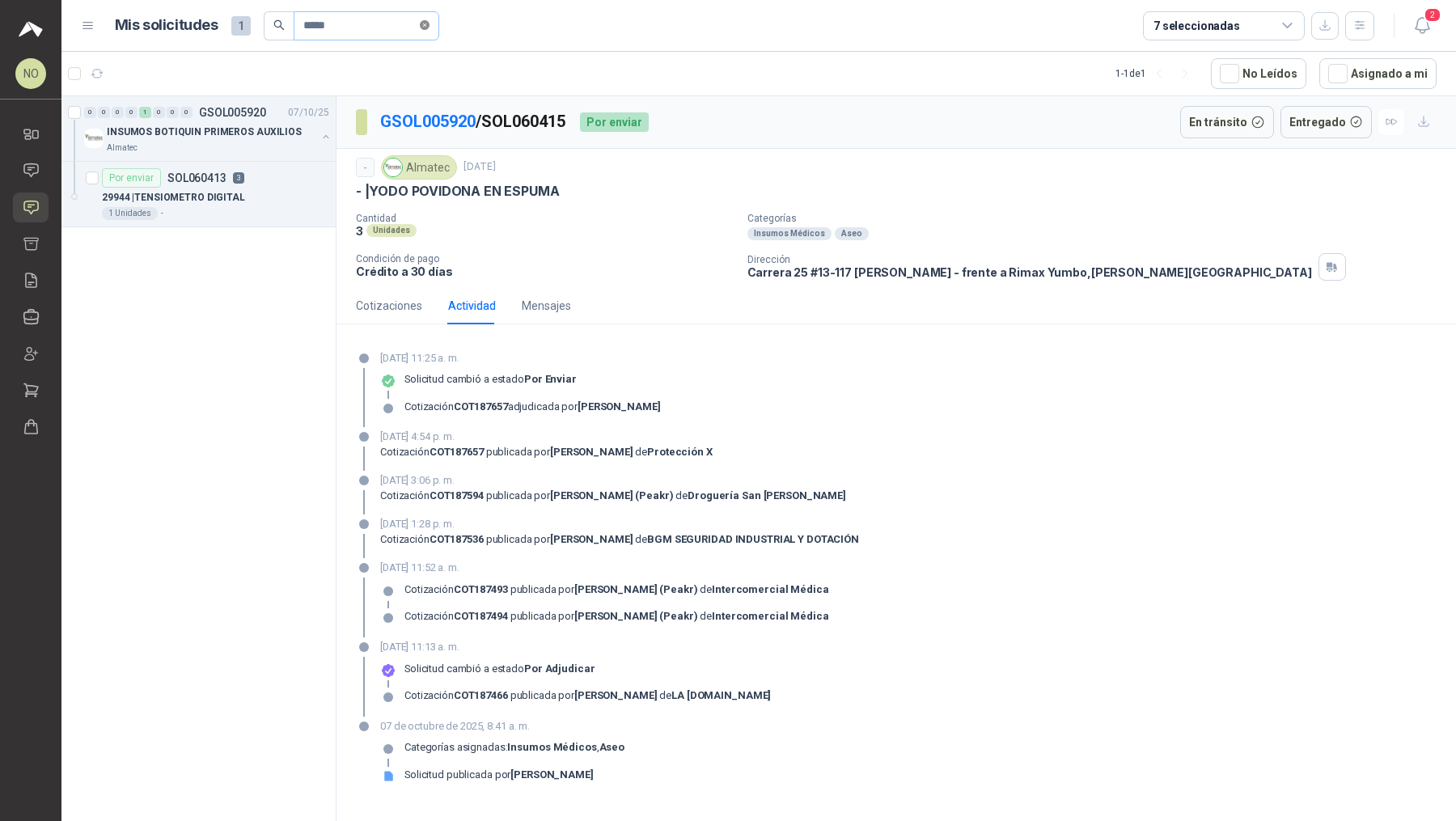
click at [429, 32] on span at bounding box center [425, 25] width 10 height 15
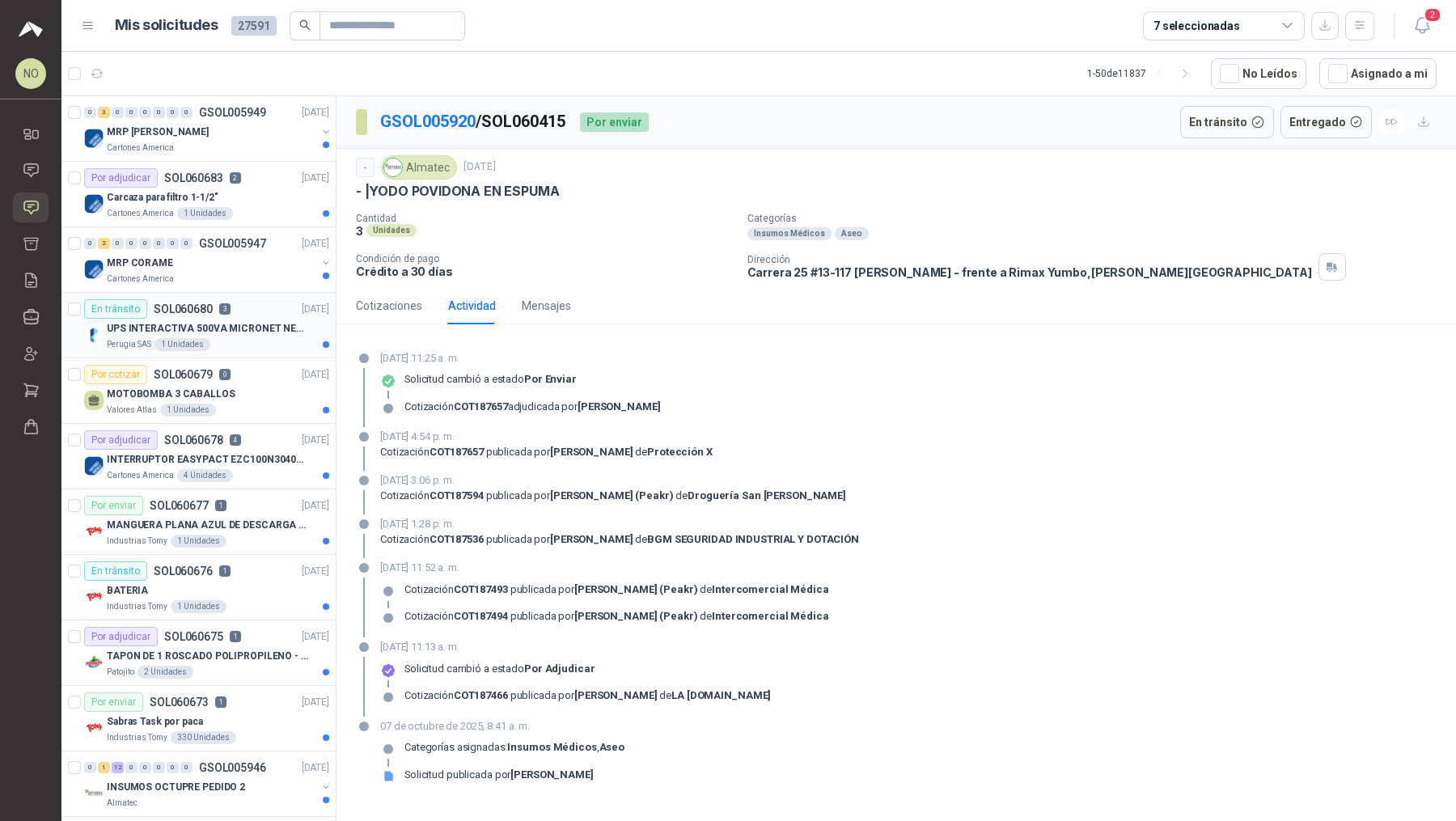
click at [230, 327] on p "UPS INTERACTIVA 500VA MICRONET NEGRA MARCA: POWEST NICOMAR" at bounding box center [207, 328] width 201 height 15
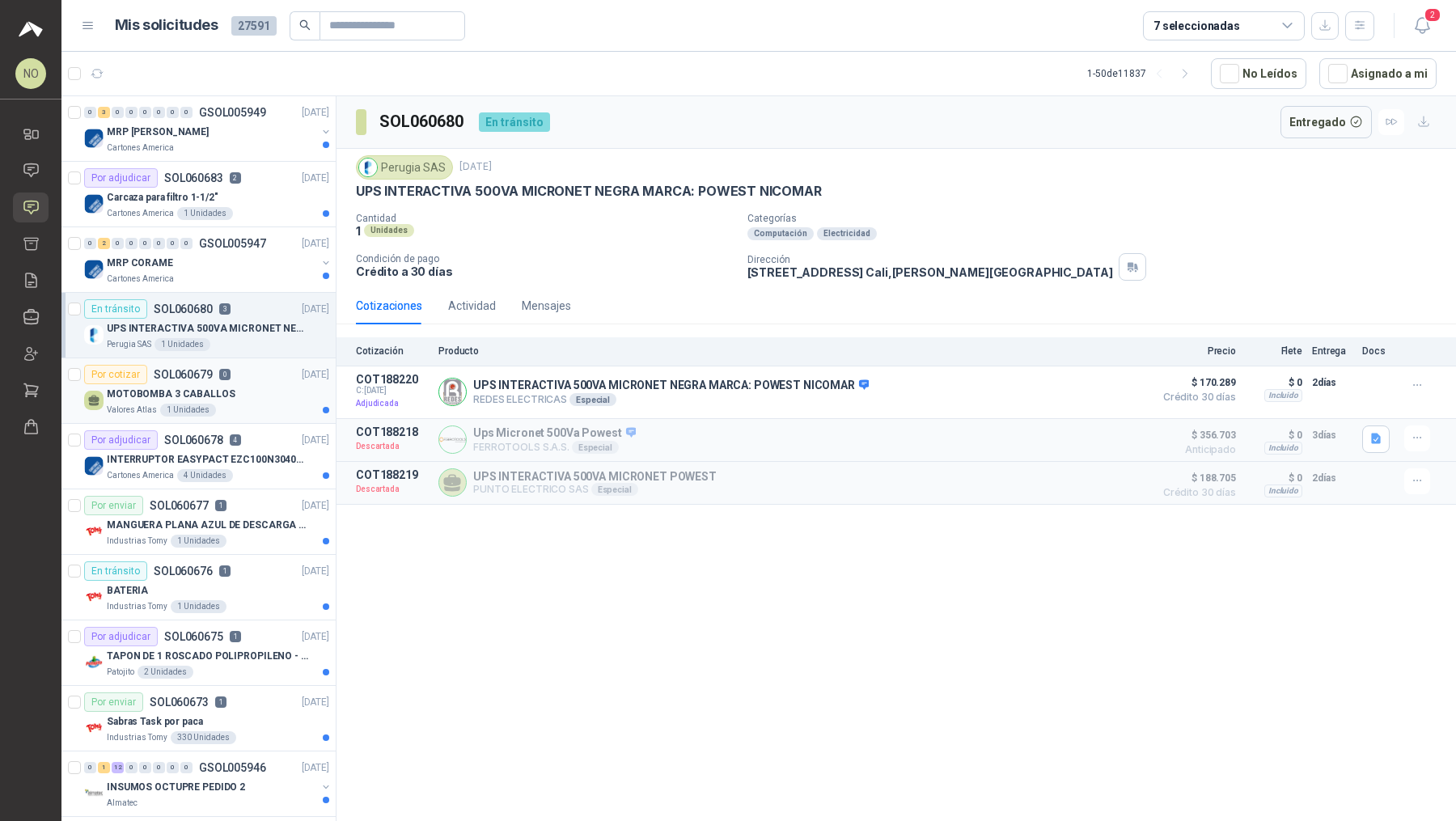
click at [236, 394] on div "MOTOBOMBA 3 CABALLOS" at bounding box center [217, 394] width 222 height 19
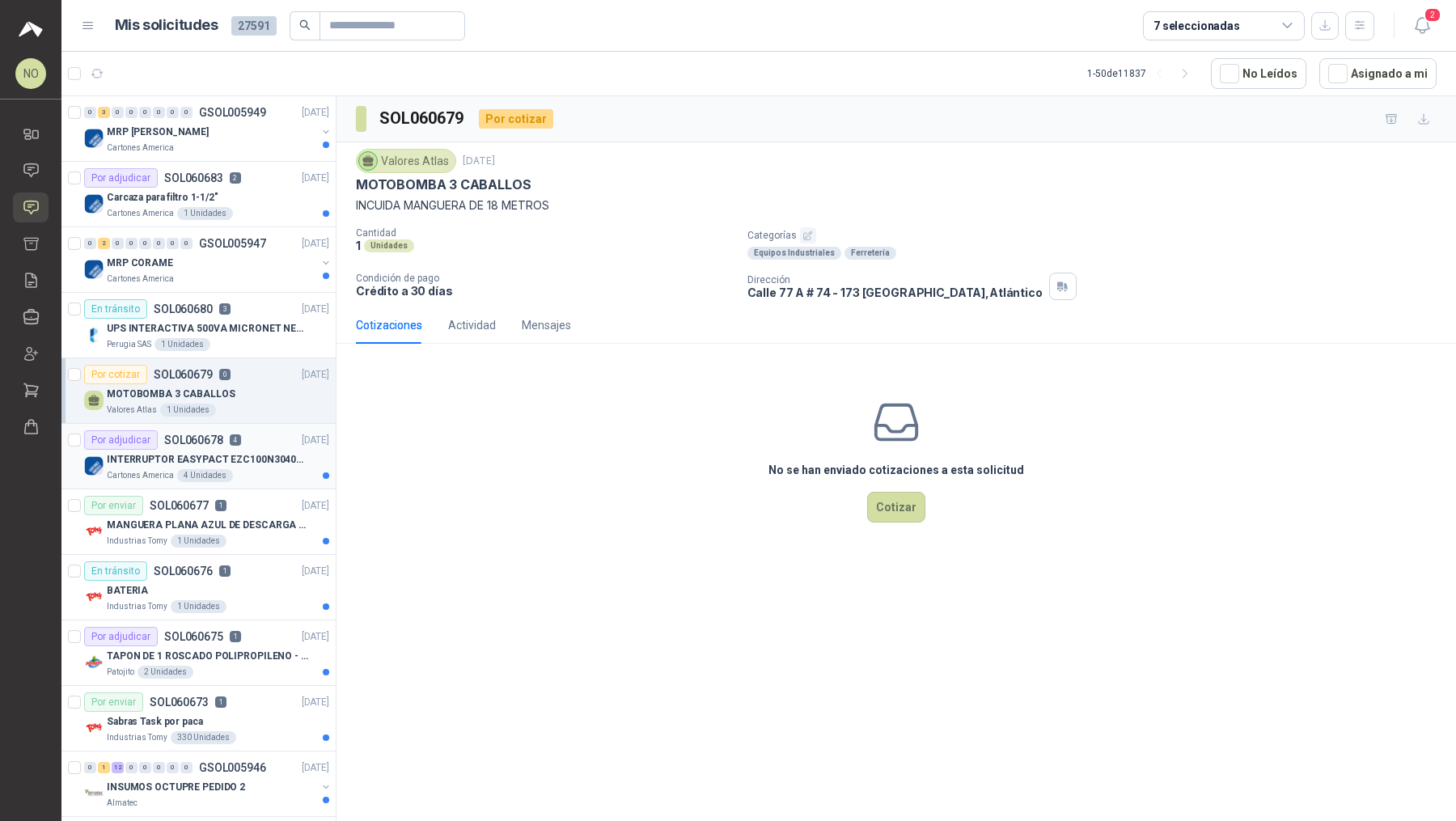
scroll to position [34, 0]
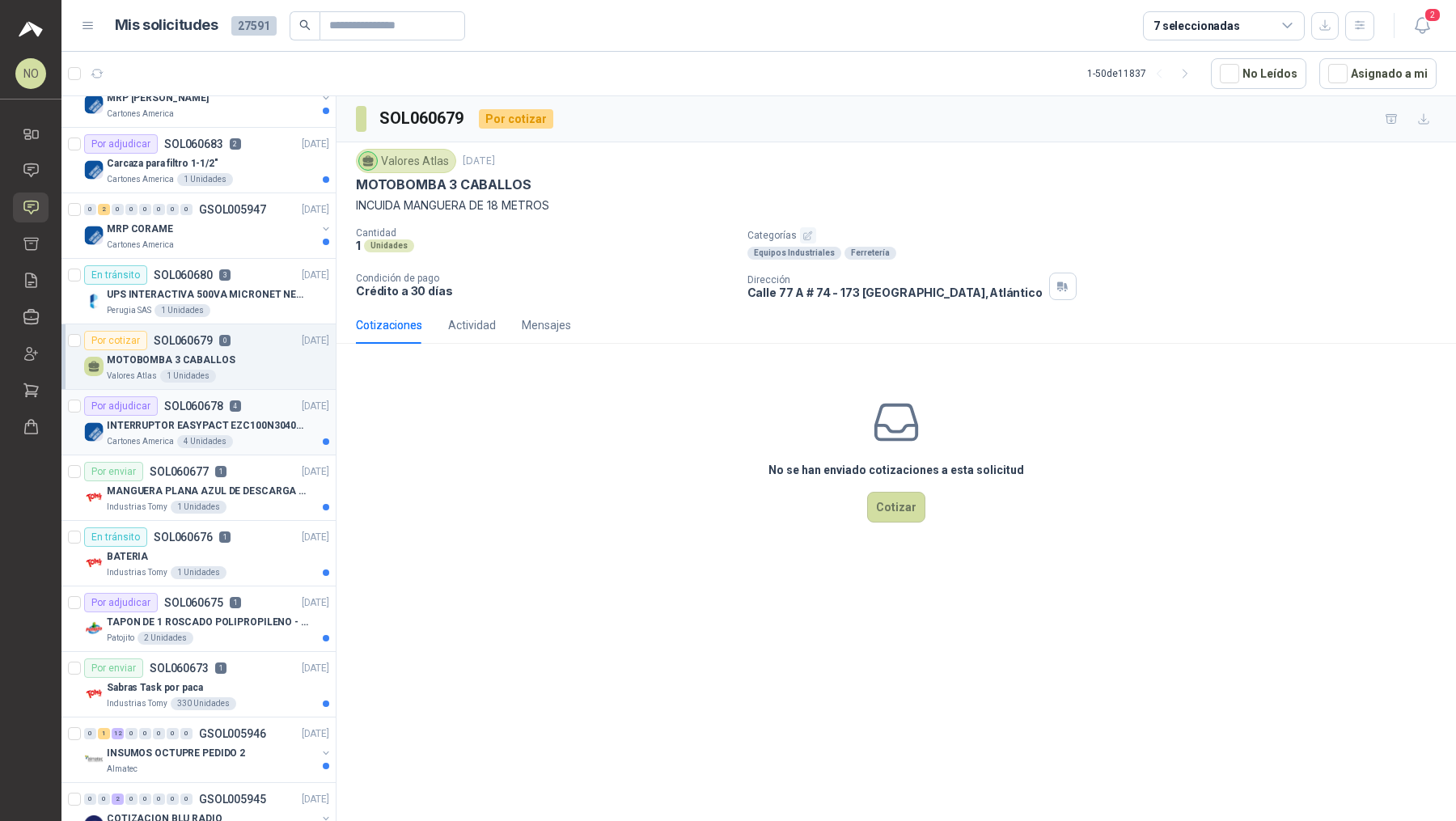
click at [273, 435] on div "Cartones America 4 Unidades" at bounding box center [217, 441] width 222 height 13
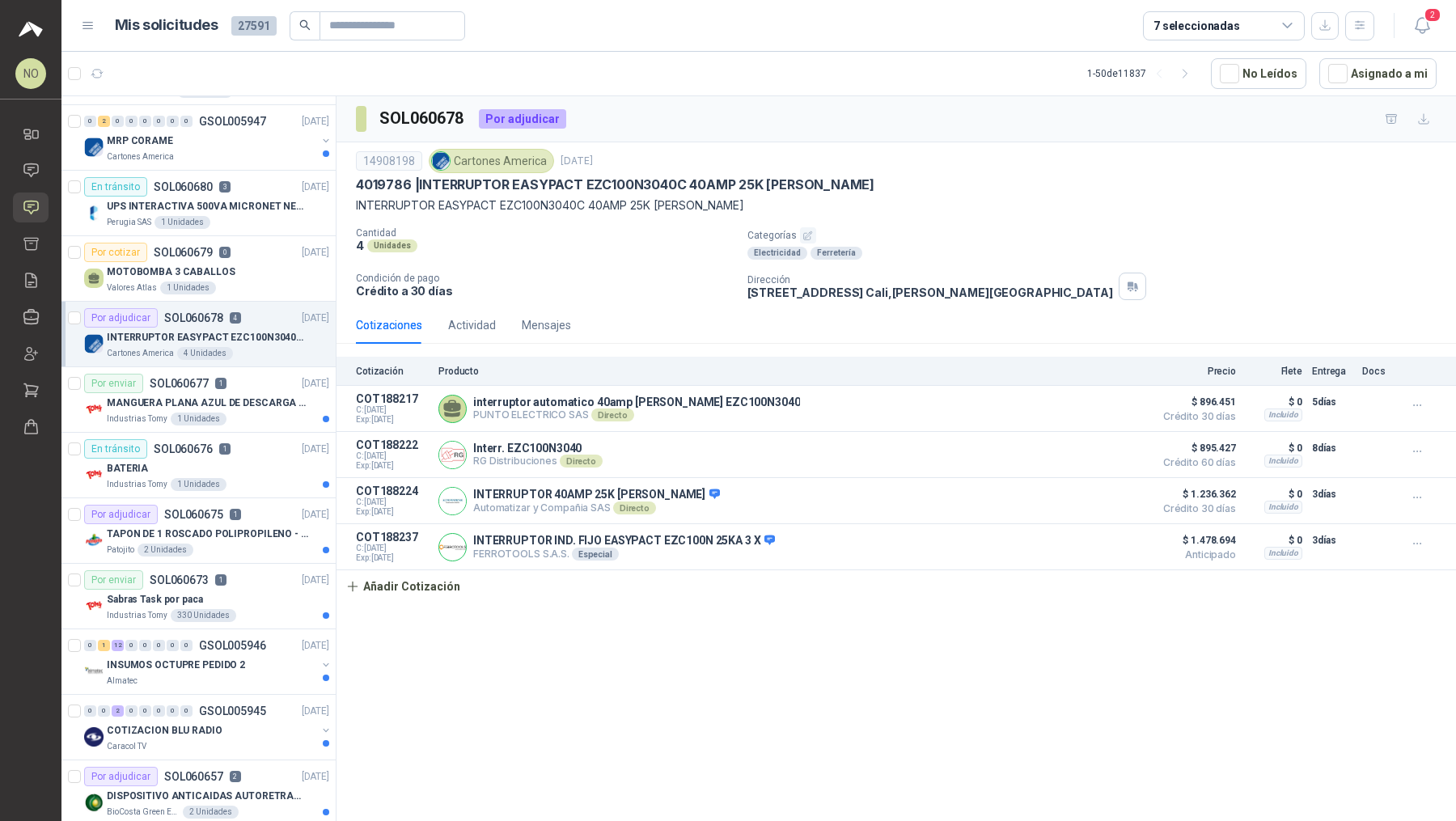
scroll to position [127, 0]
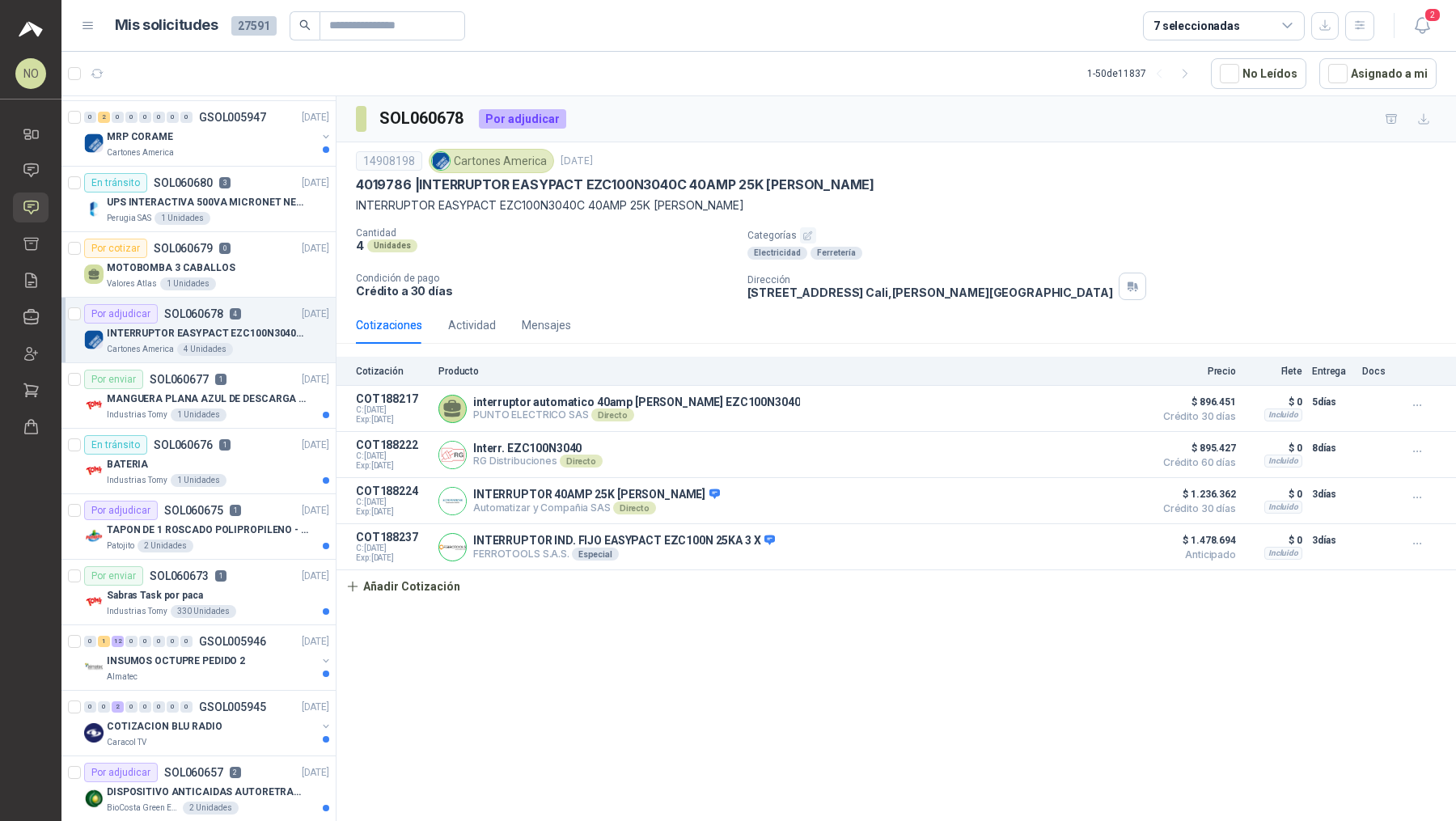
click at [273, 435] on div "En tránsito SOL060676 1 [DATE]" at bounding box center [206, 444] width 245 height 19
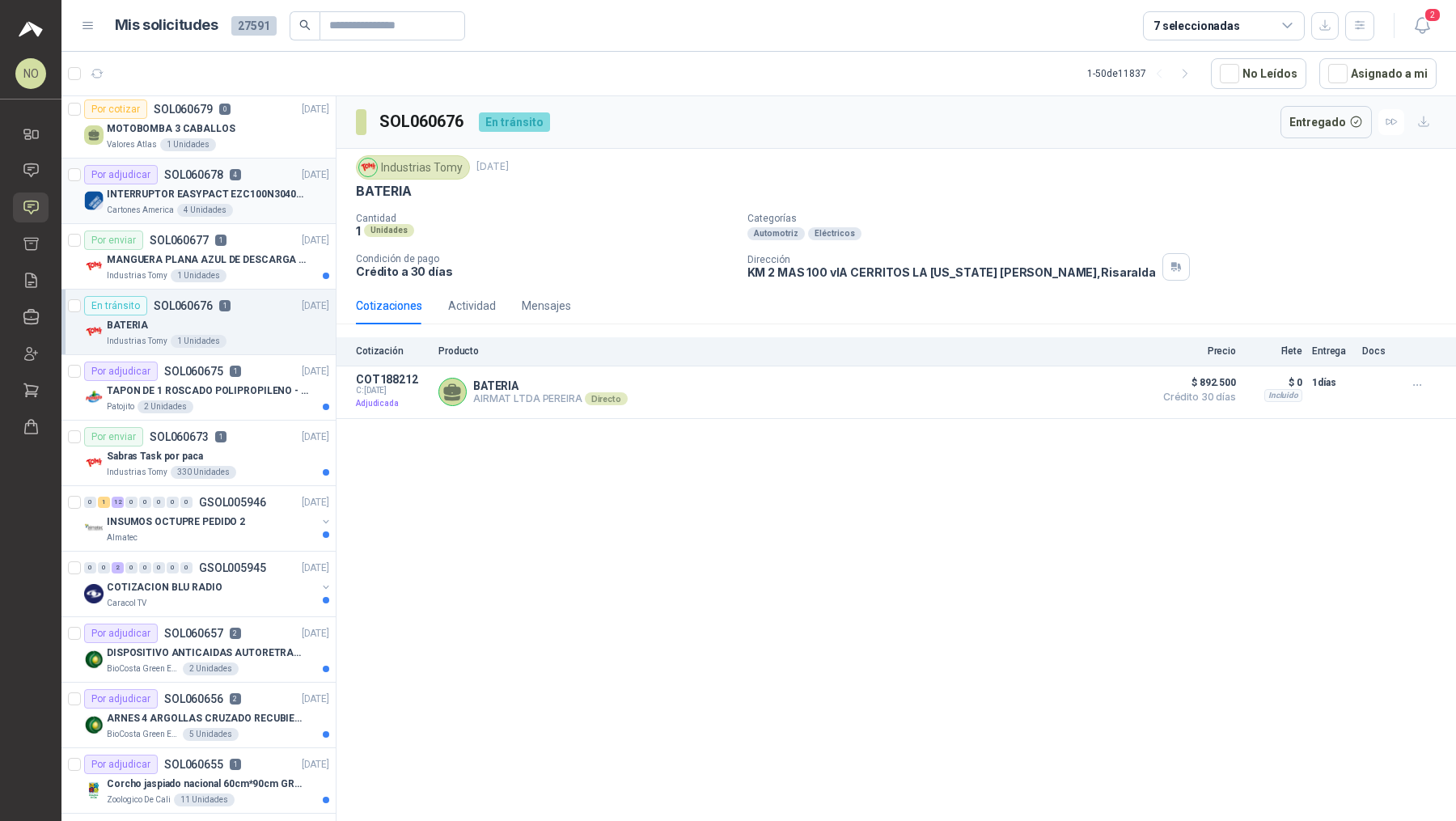
scroll to position [267, 0]
click at [273, 431] on div "Por enviar SOL060673 1 [DATE]" at bounding box center [206, 434] width 245 height 19
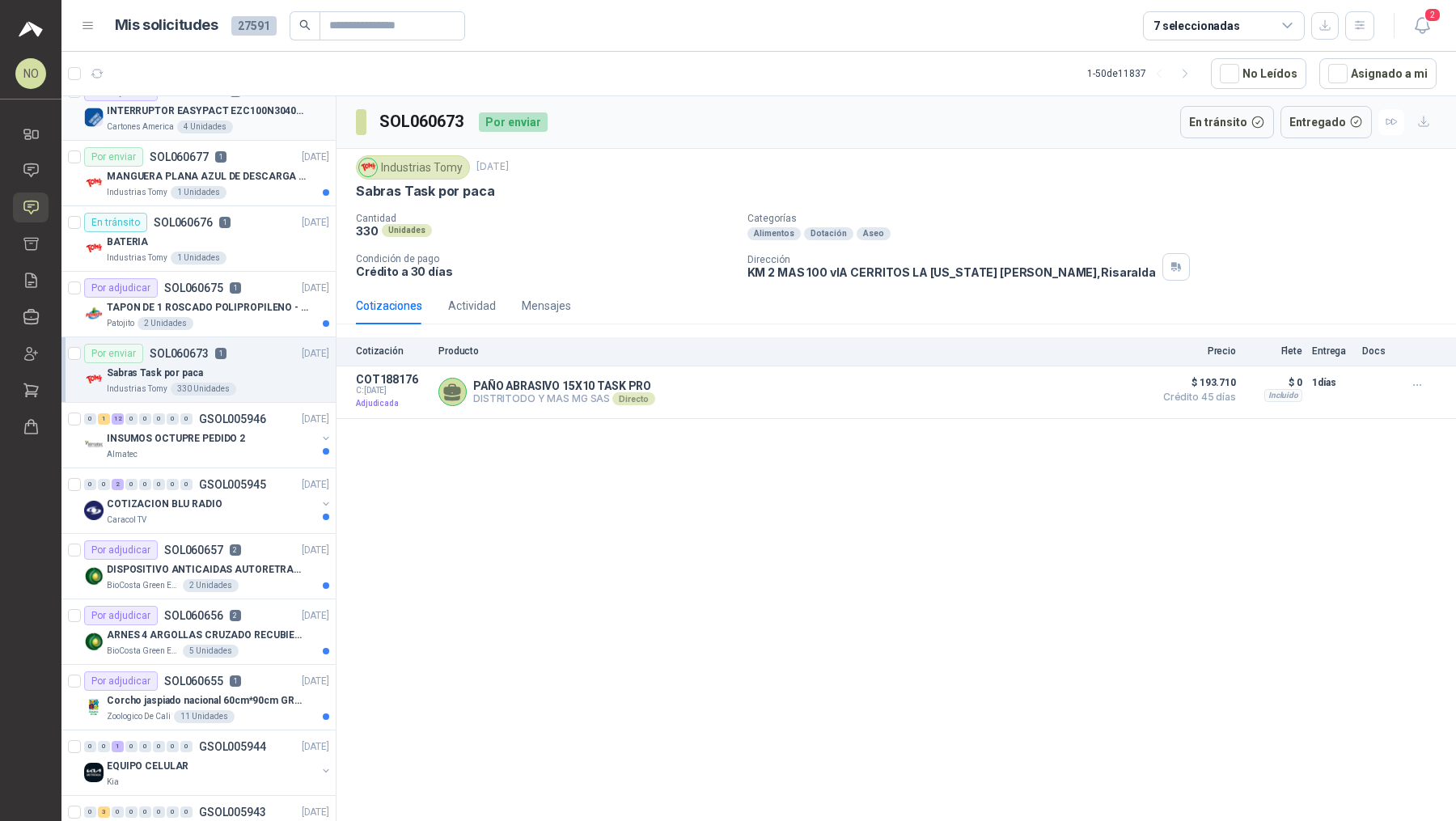
scroll to position [350, 0]
click at [273, 431] on div "INSUMOS OCTUPRE PEDIDO 2" at bounding box center [211, 436] width 209 height 19
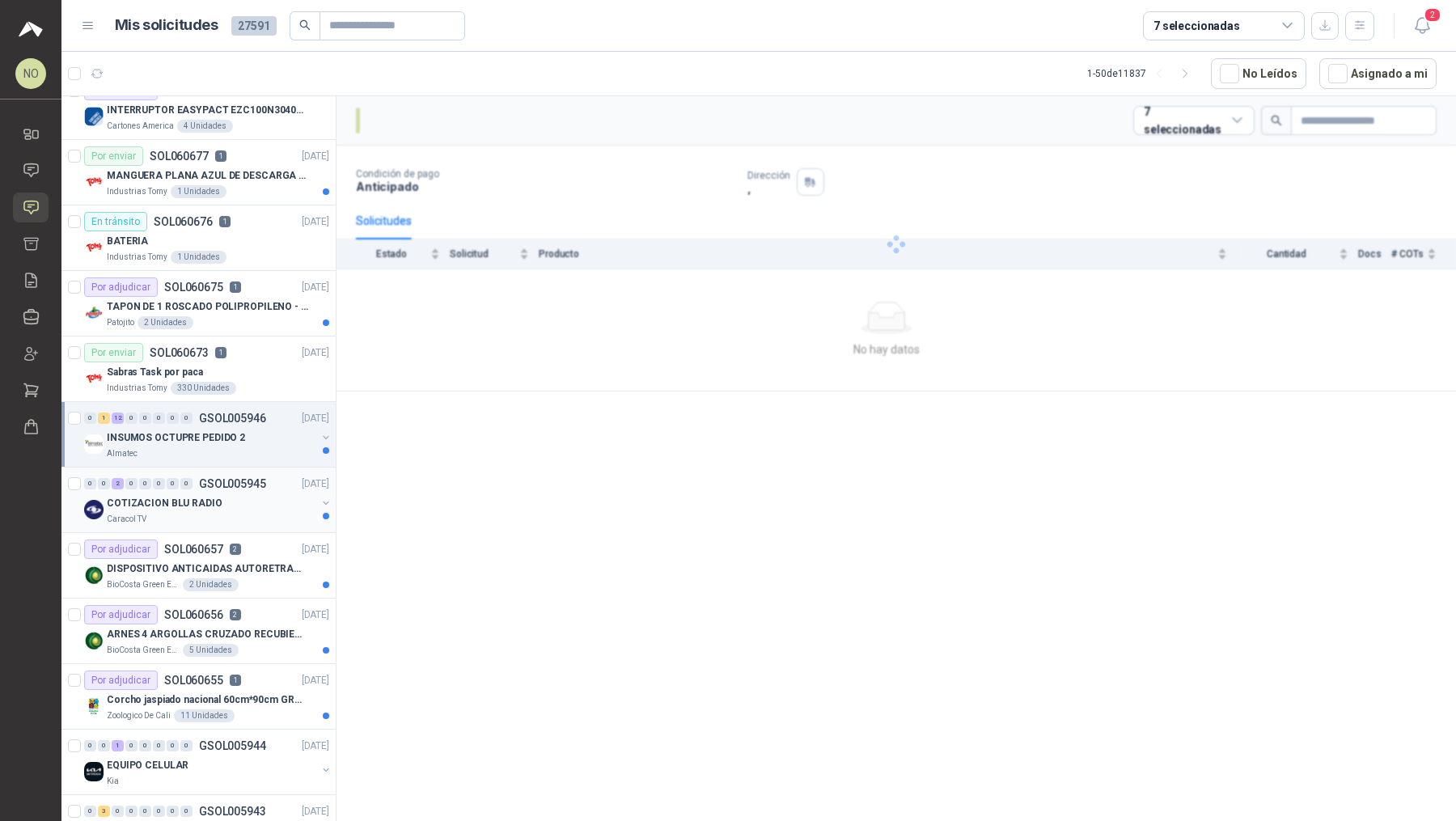
click at [255, 496] on div "COTIZACION BLU RADIO" at bounding box center [211, 502] width 209 height 19
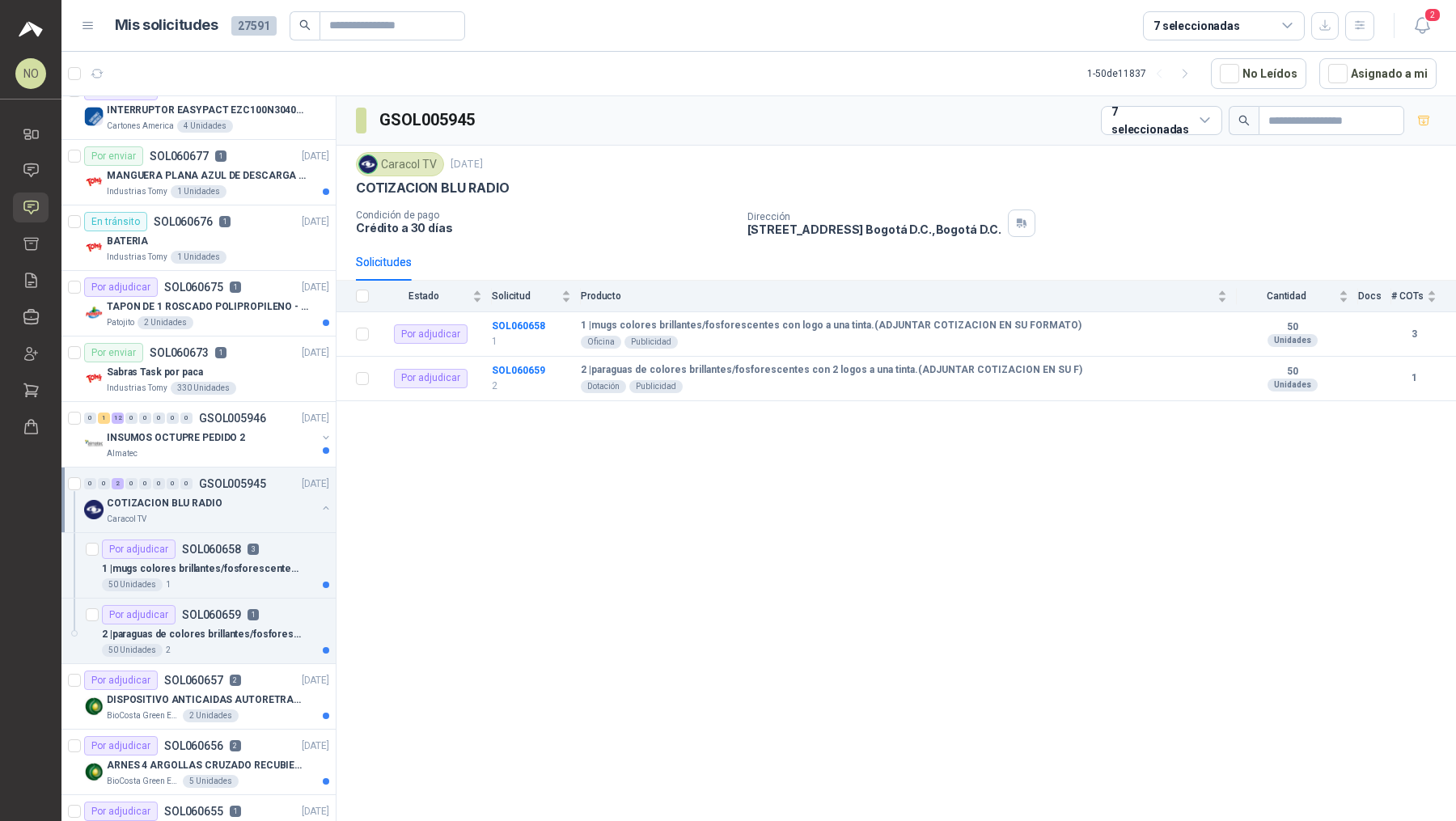
click at [255, 496] on div "COTIZACION BLU RADIO" at bounding box center [211, 502] width 209 height 19
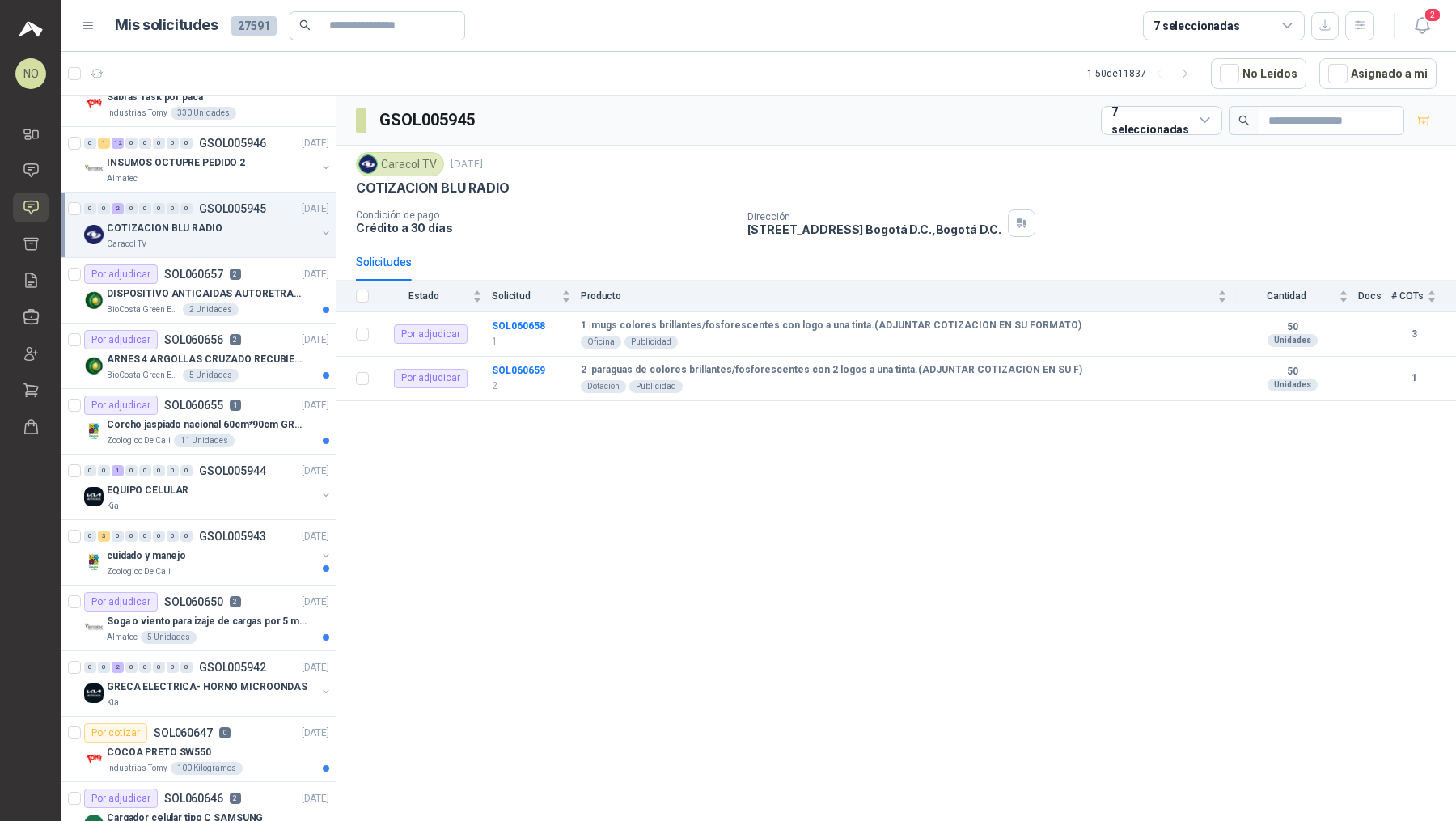
scroll to position [660, 0]
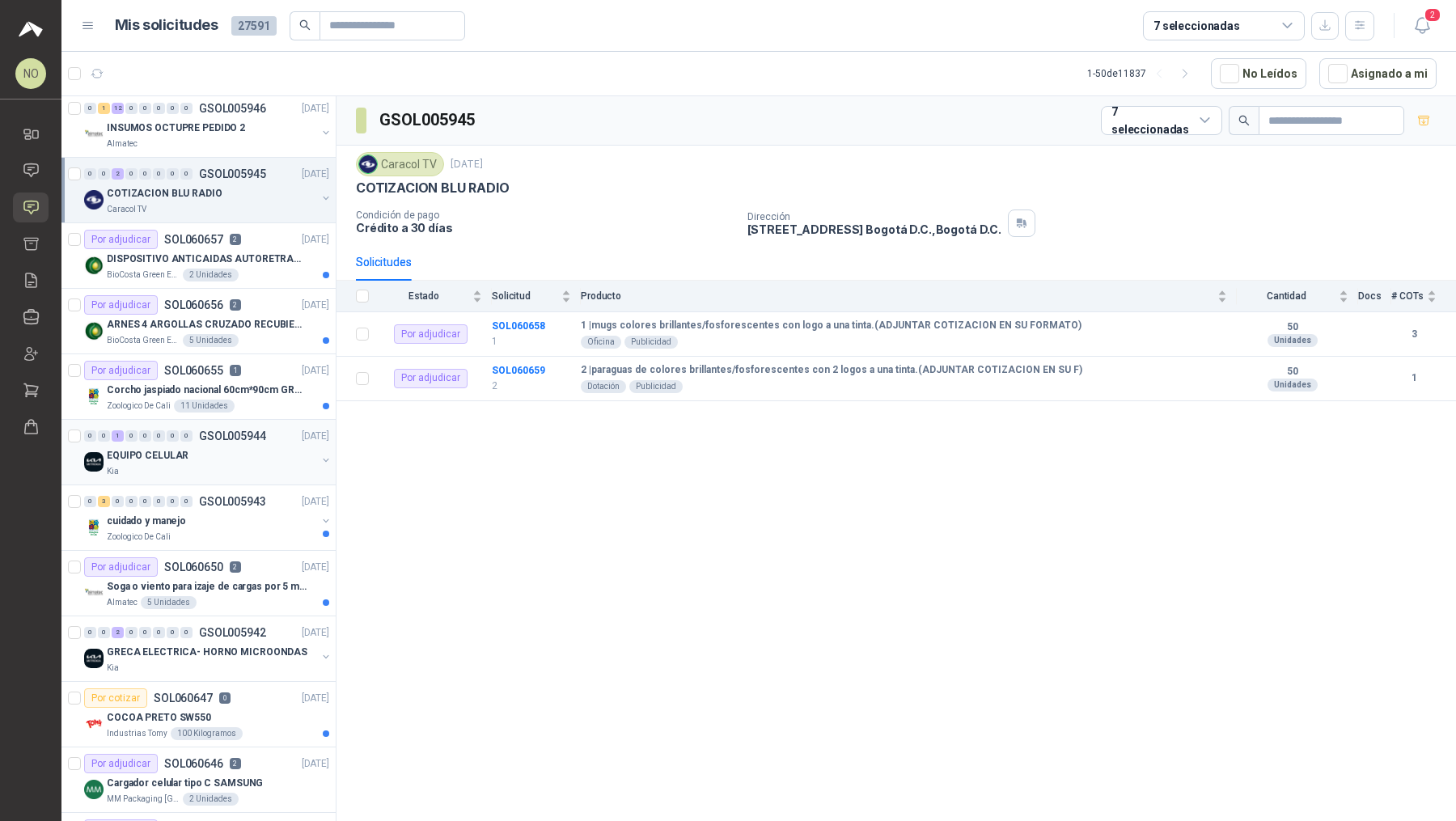
click at [255, 445] on div "EQUIPO CELULAR" at bounding box center [211, 454] width 209 height 19
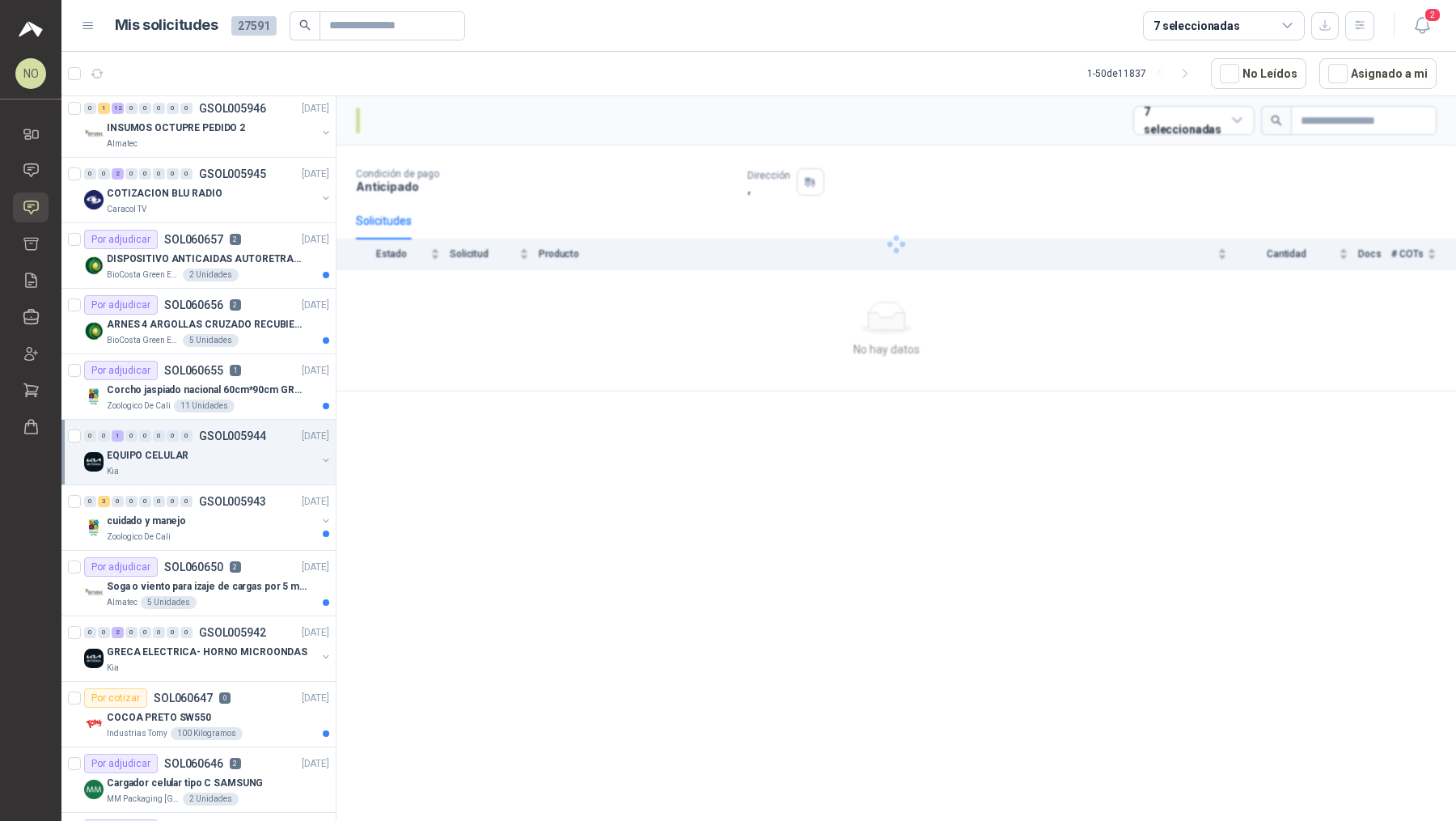
click at [255, 445] on div "EQUIPO CELULAR" at bounding box center [211, 454] width 209 height 19
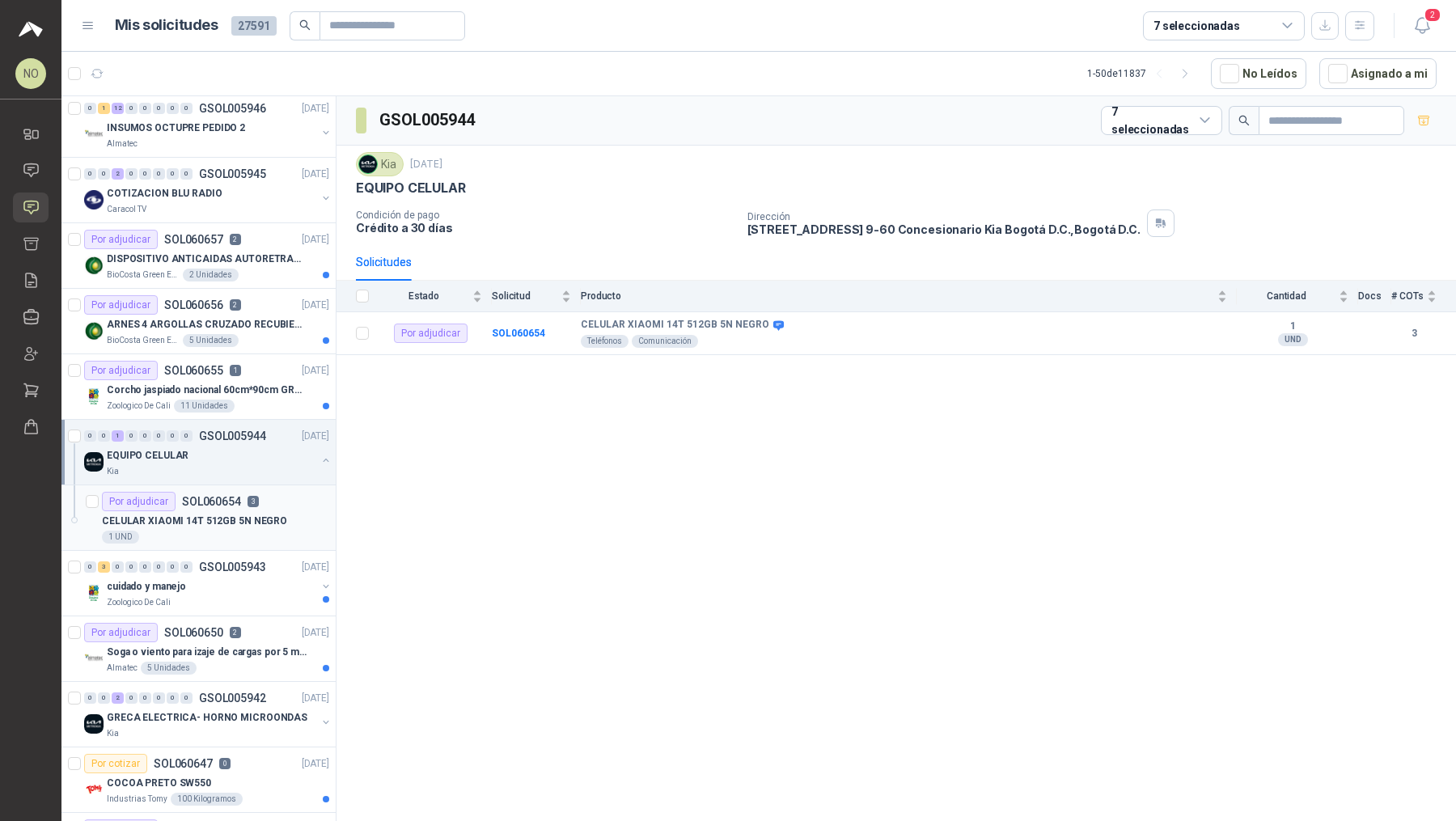
click at [231, 501] on div "Por adjudicar SOL060654 3" at bounding box center [179, 501] width 156 height 19
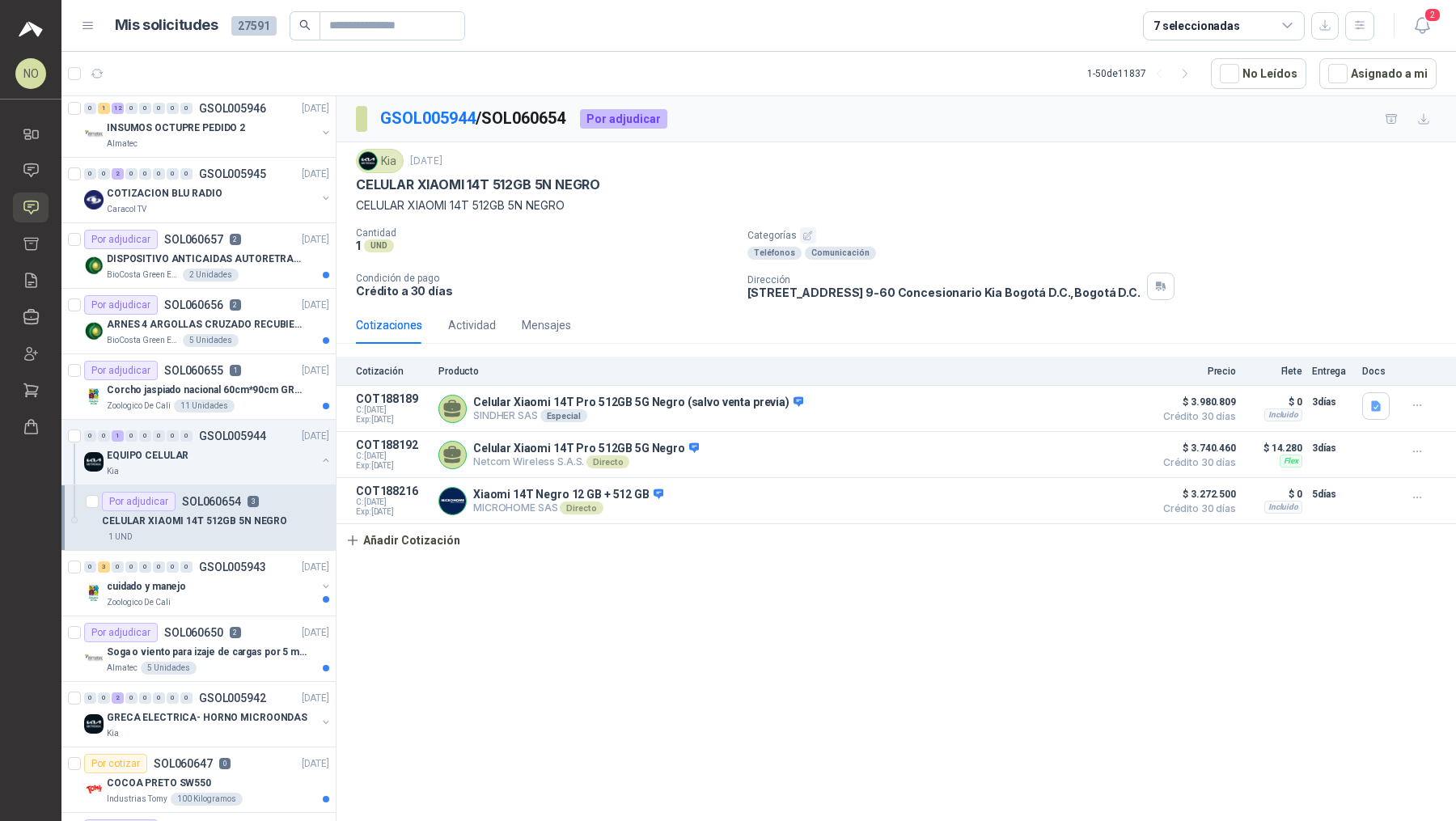
click at [397, 555] on div "GSOL005944 / SOL060654 Por adjudicar Kia [DATE] CELULAR XIAOMI 14T 512GB 5N NEG…" at bounding box center [897, 461] width 1120 height 730
click at [407, 544] on button "Añadir Cotización" at bounding box center [403, 540] width 133 height 32
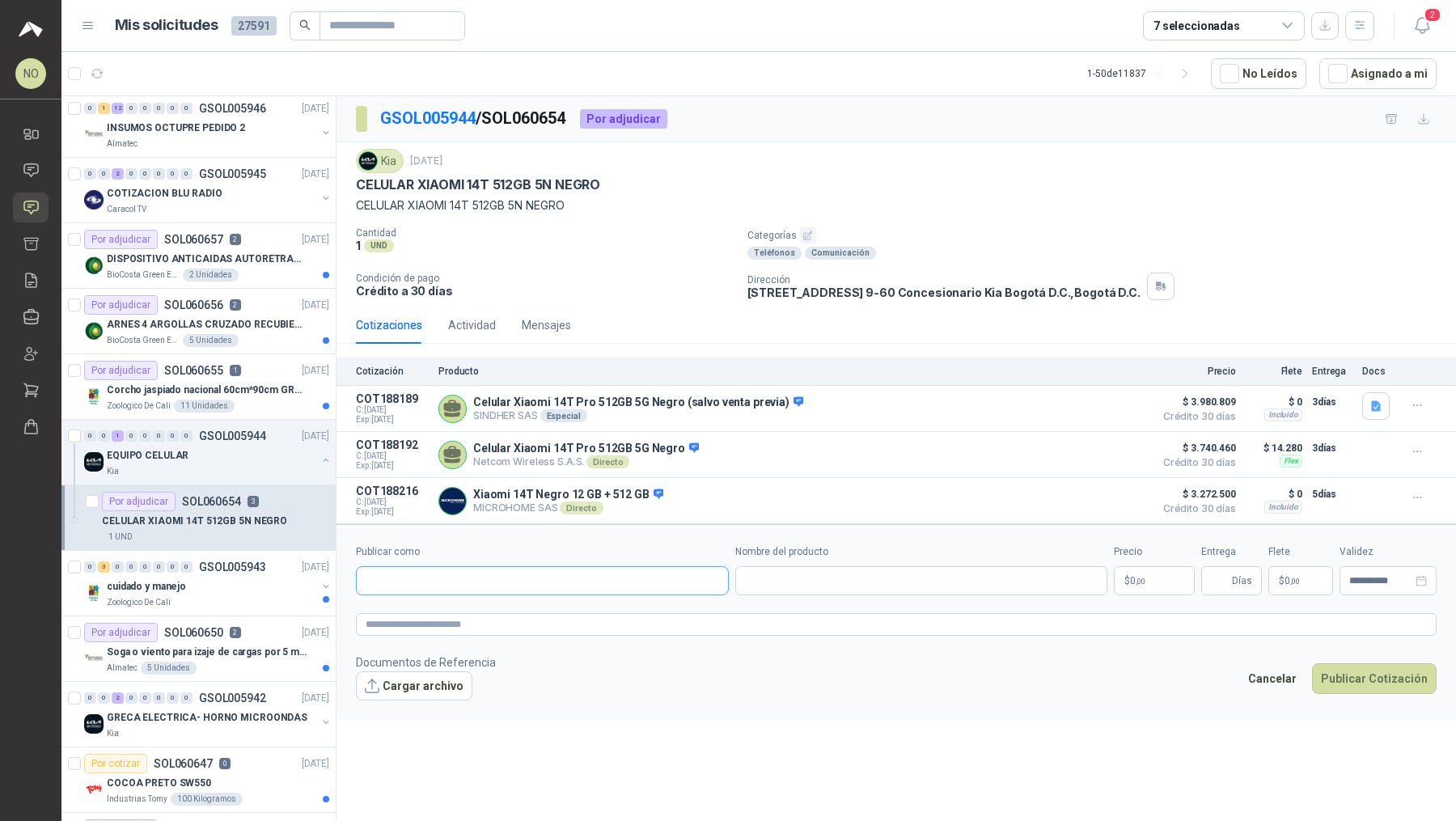
click at [532, 572] on input "Publicar como" at bounding box center [542, 581] width 372 height 28
click at [542, 606] on button "Alkosto Colombiana de Comercio SA y/o Alkosto SA - NIT : 890900943" at bounding box center [543, 617] width 359 height 28
click at [789, 566] on input "Nombre del producto" at bounding box center [922, 580] width 373 height 29
paste input "**********"
click at [1164, 583] on p "$ 0 ,00" at bounding box center [1154, 580] width 81 height 29
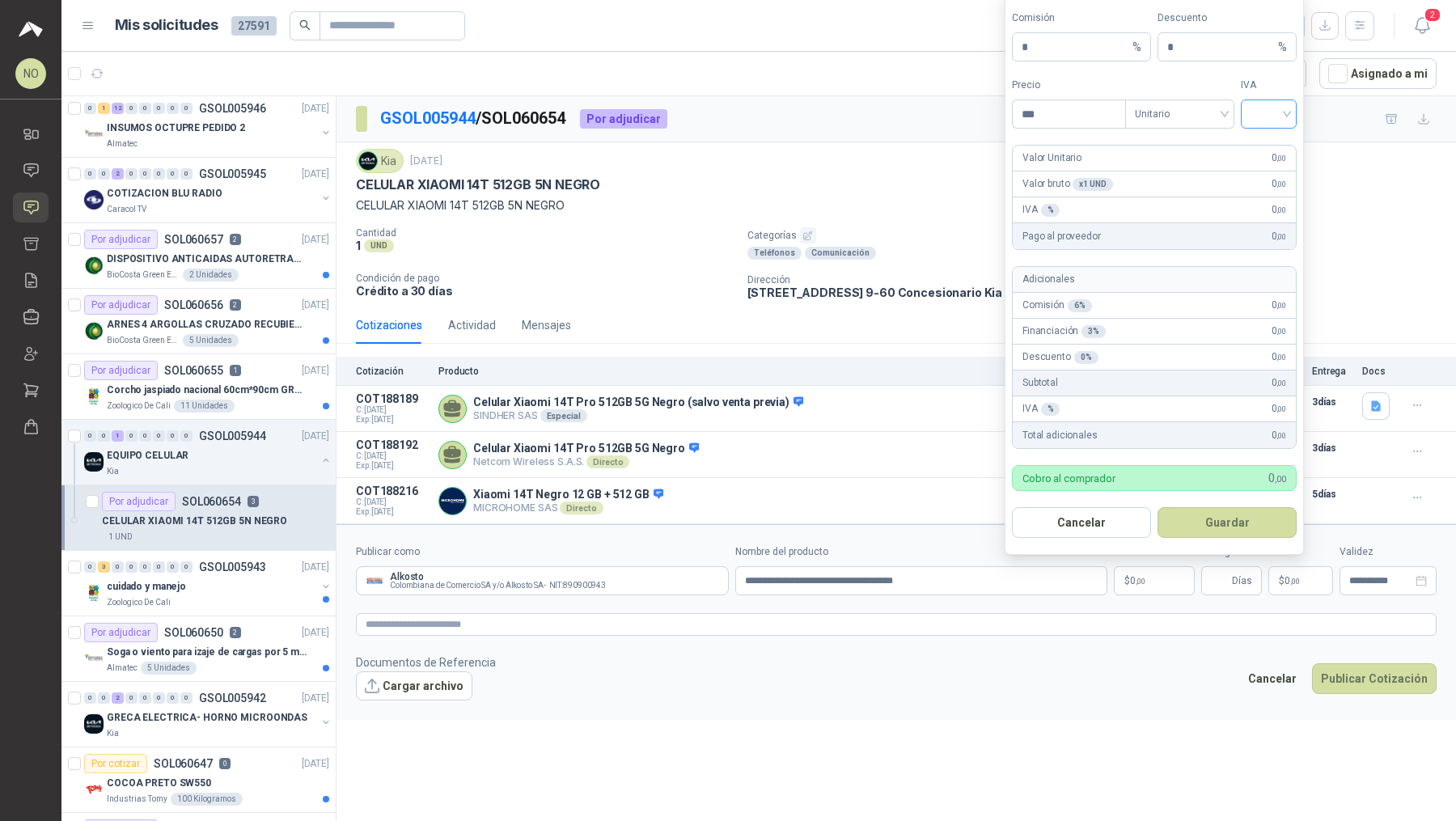
click at [1274, 105] on input "search" at bounding box center [1269, 113] width 37 height 24
click at [1274, 139] on div "19%" at bounding box center [1270, 150] width 50 height 26
click at [1164, 127] on span "Unitario" at bounding box center [1180, 114] width 90 height 24
click at [1172, 165] on div "Unitario con IVA" at bounding box center [1179, 176] width 103 height 26
click at [1072, 116] on input "***" at bounding box center [1068, 115] width 113 height 28
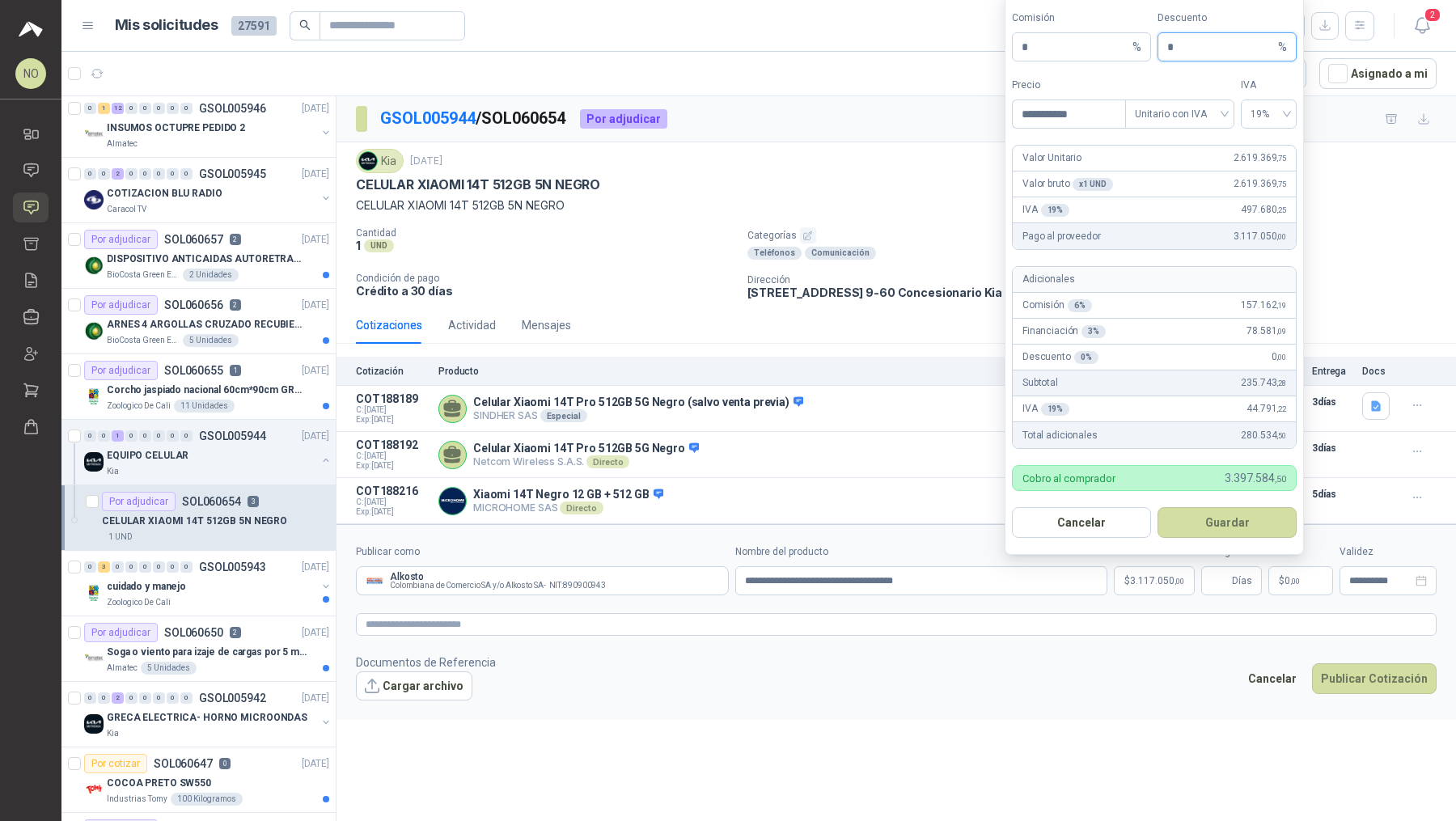
click at [1214, 49] on input "*" at bounding box center [1221, 47] width 108 height 28
click at [1229, 526] on button "Guardar" at bounding box center [1228, 522] width 140 height 31
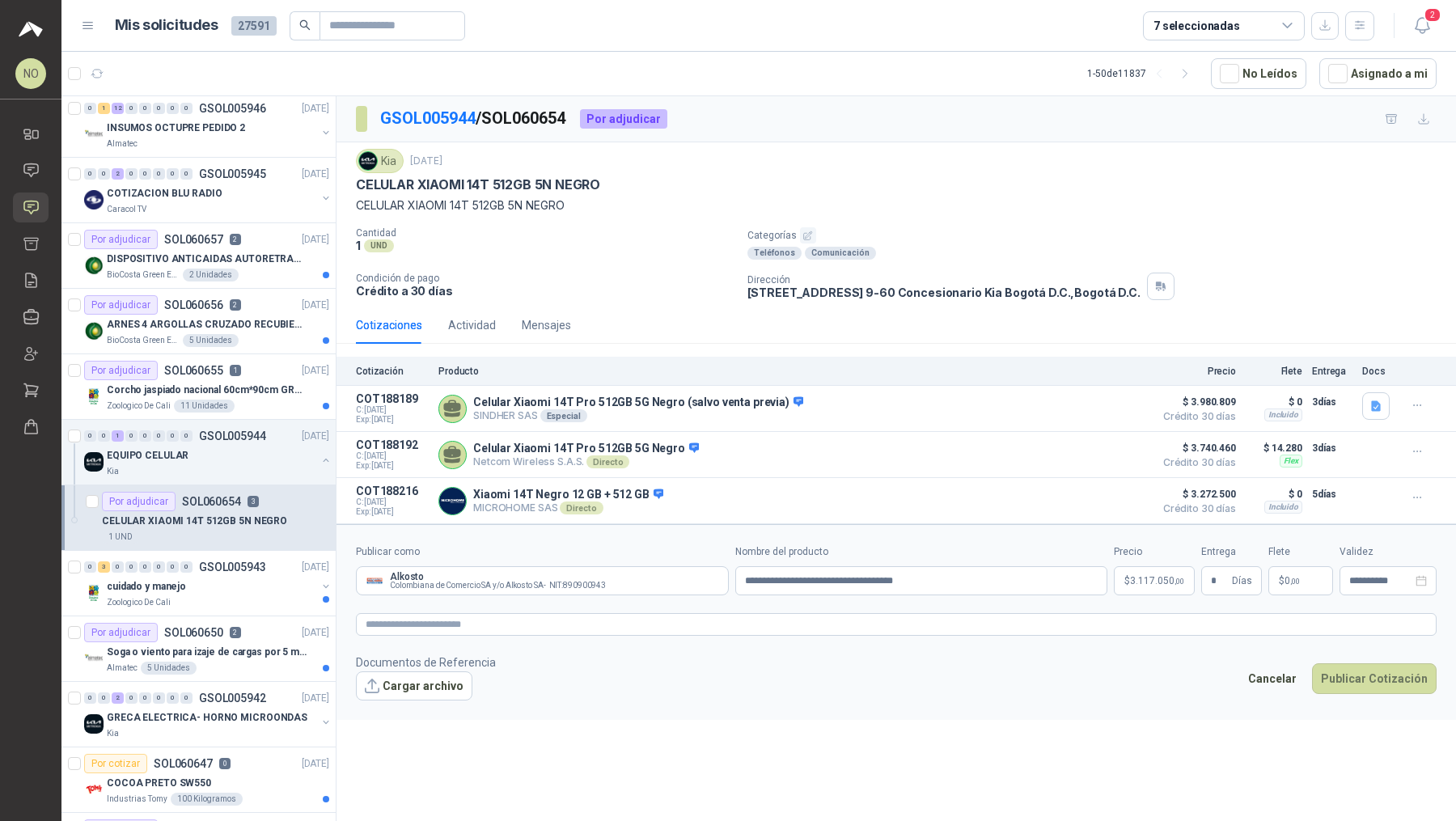
click at [1116, 739] on div "GSOL005944 / SOL060654 Por adjudicar Kia [DATE] CELULAR XIAOMI 14T 512GB 5N NEG…" at bounding box center [897, 461] width 1120 height 730
click at [1313, 576] on p "$ 0 ,00" at bounding box center [1301, 580] width 65 height 29
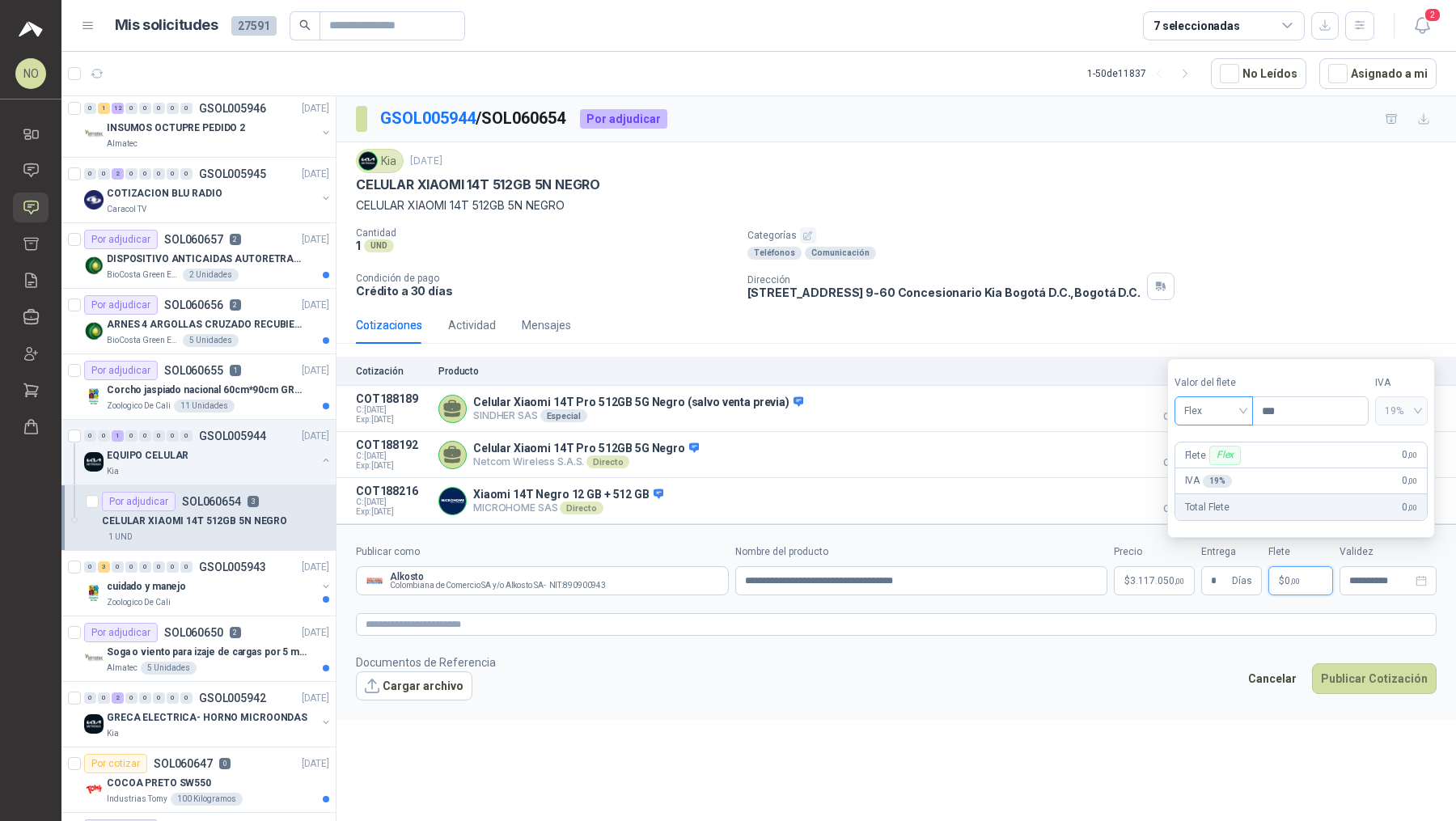
click at [1222, 397] on div "Flex" at bounding box center [1214, 410] width 79 height 29
click at [1217, 466] on div "Incluido" at bounding box center [1214, 472] width 54 height 18
click at [1365, 570] on div "**********" at bounding box center [1387, 580] width 97 height 29
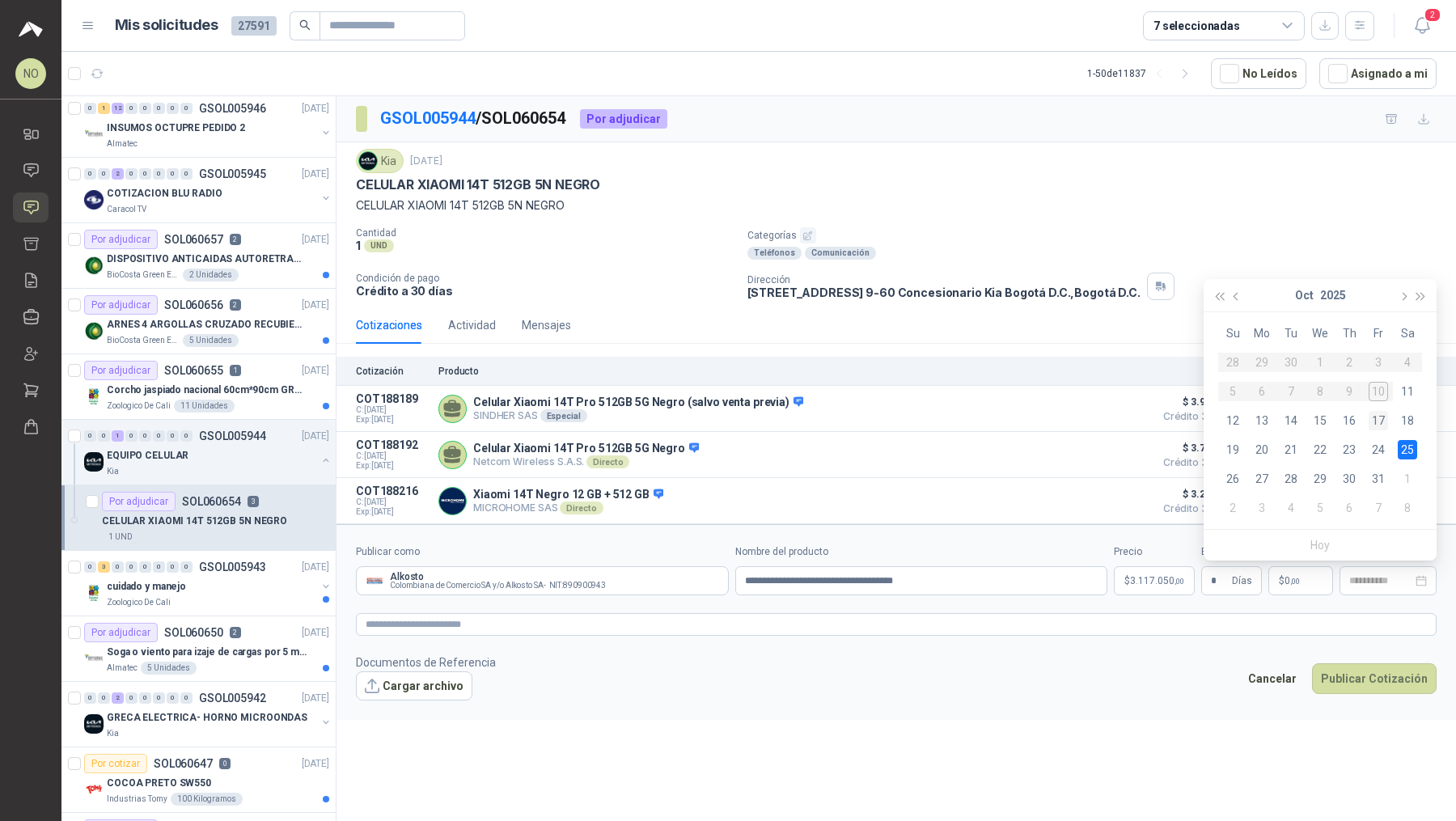
click at [1382, 416] on div "17" at bounding box center [1378, 419] width 19 height 19
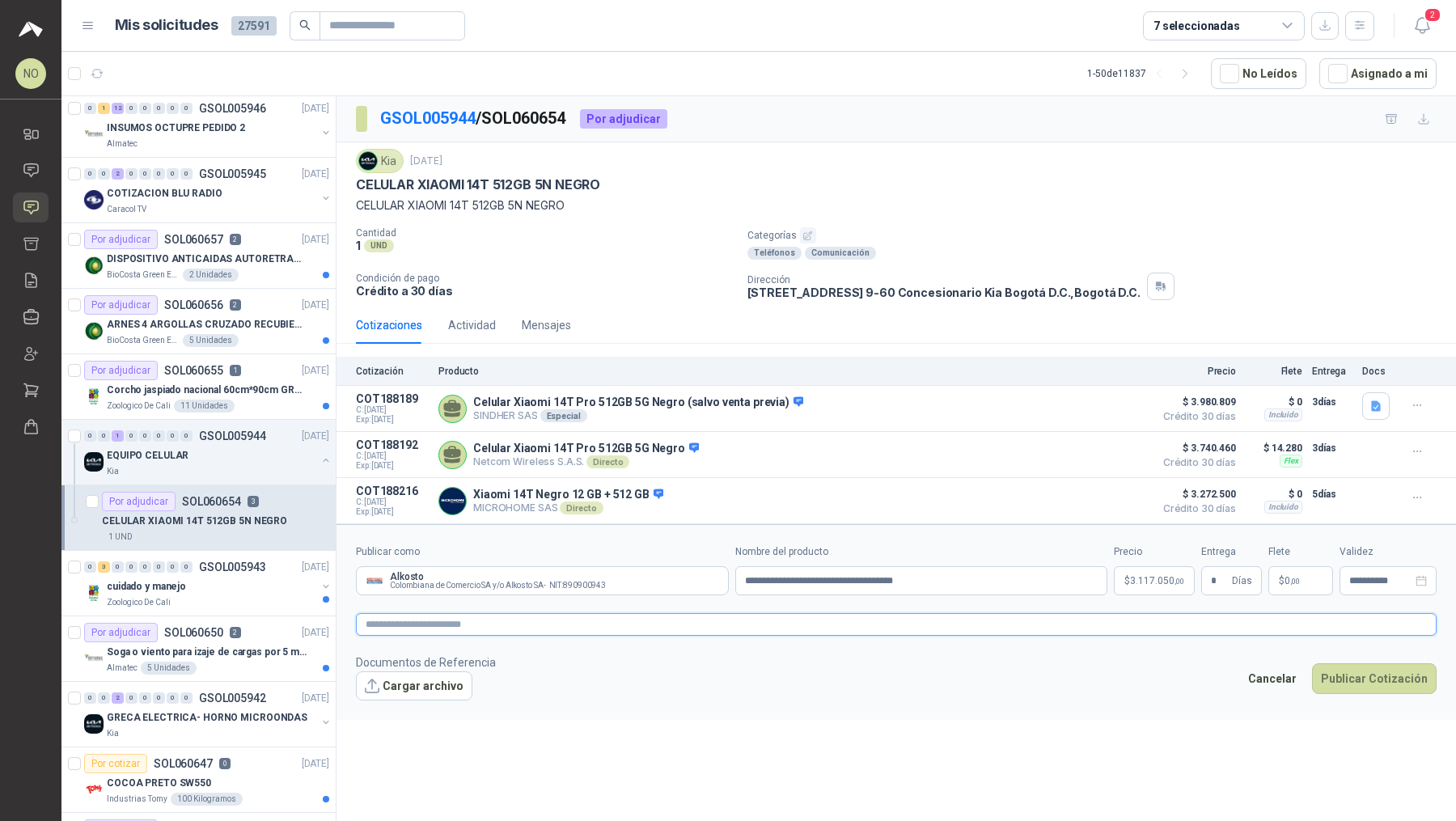
click at [757, 624] on textarea at bounding box center [896, 624] width 1081 height 23
click at [436, 685] on button "Cargar archivo" at bounding box center [414, 685] width 117 height 29
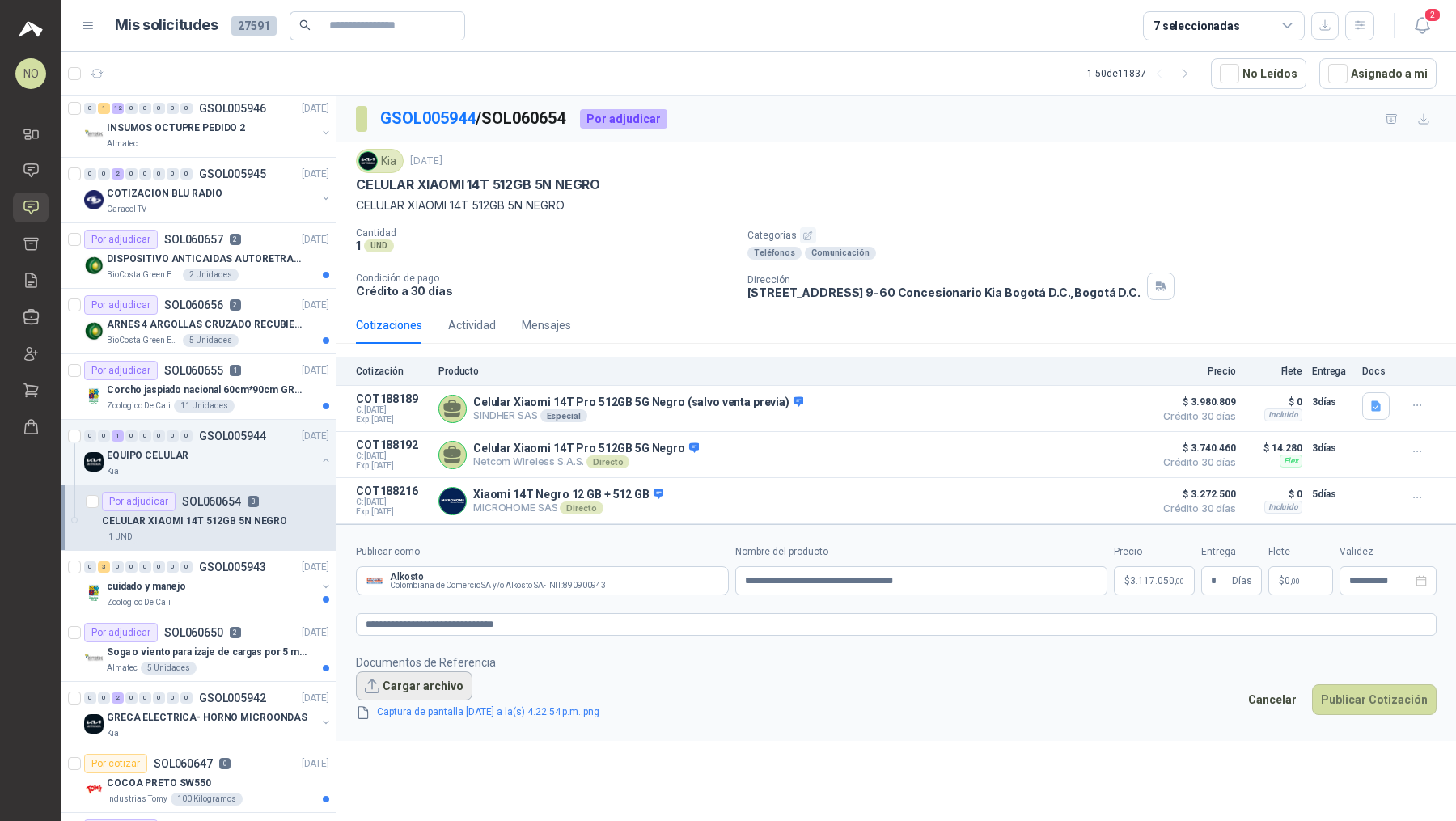
click at [420, 672] on button "Cargar archivo" at bounding box center [414, 685] width 117 height 29
click at [431, 679] on button "Cargar archivo" at bounding box center [414, 685] width 117 height 29
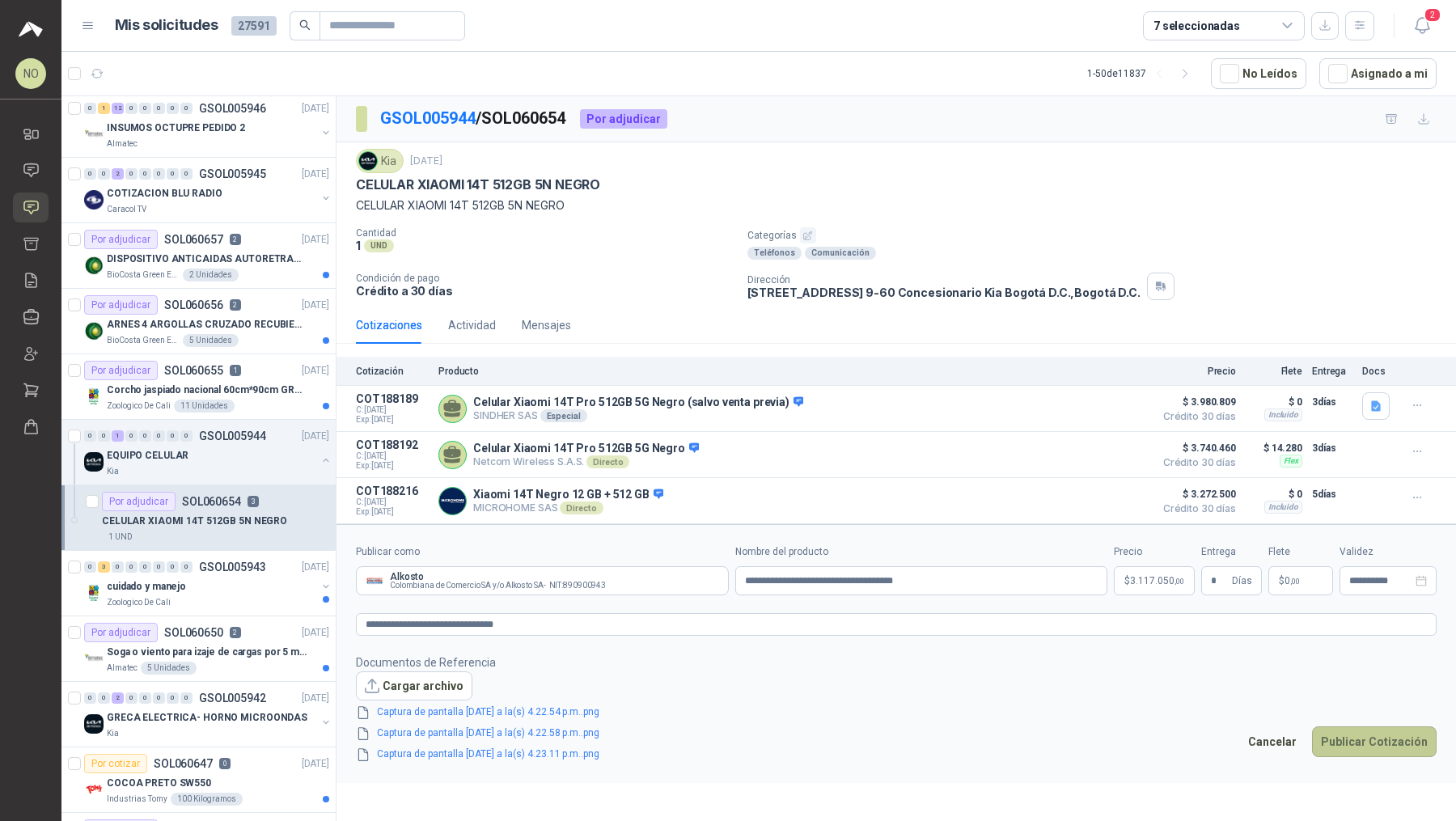
click at [1360, 752] on button "Publicar Cotización" at bounding box center [1374, 741] width 125 height 31
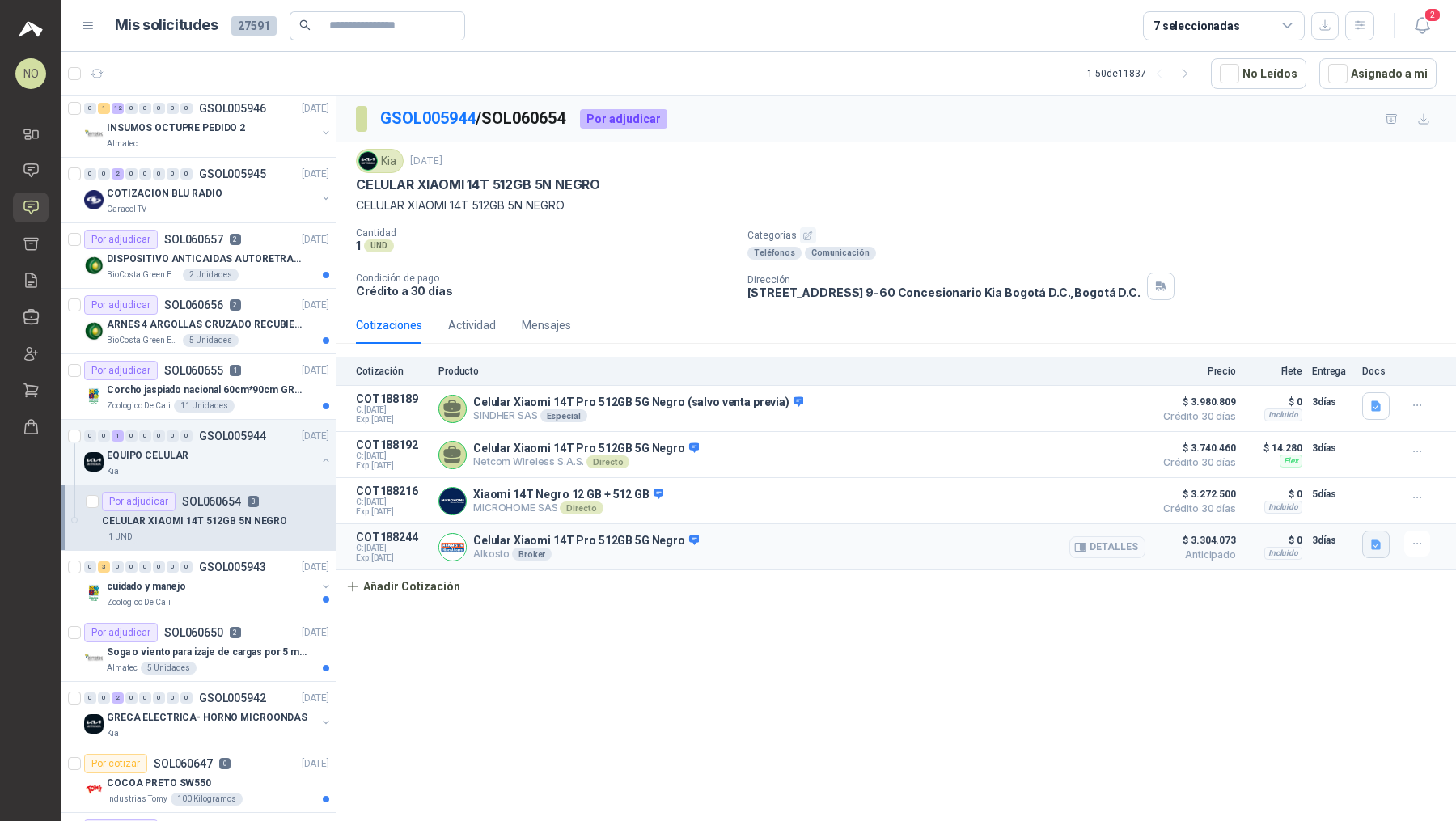
click at [1376, 539] on icon "button" at bounding box center [1376, 544] width 10 height 11
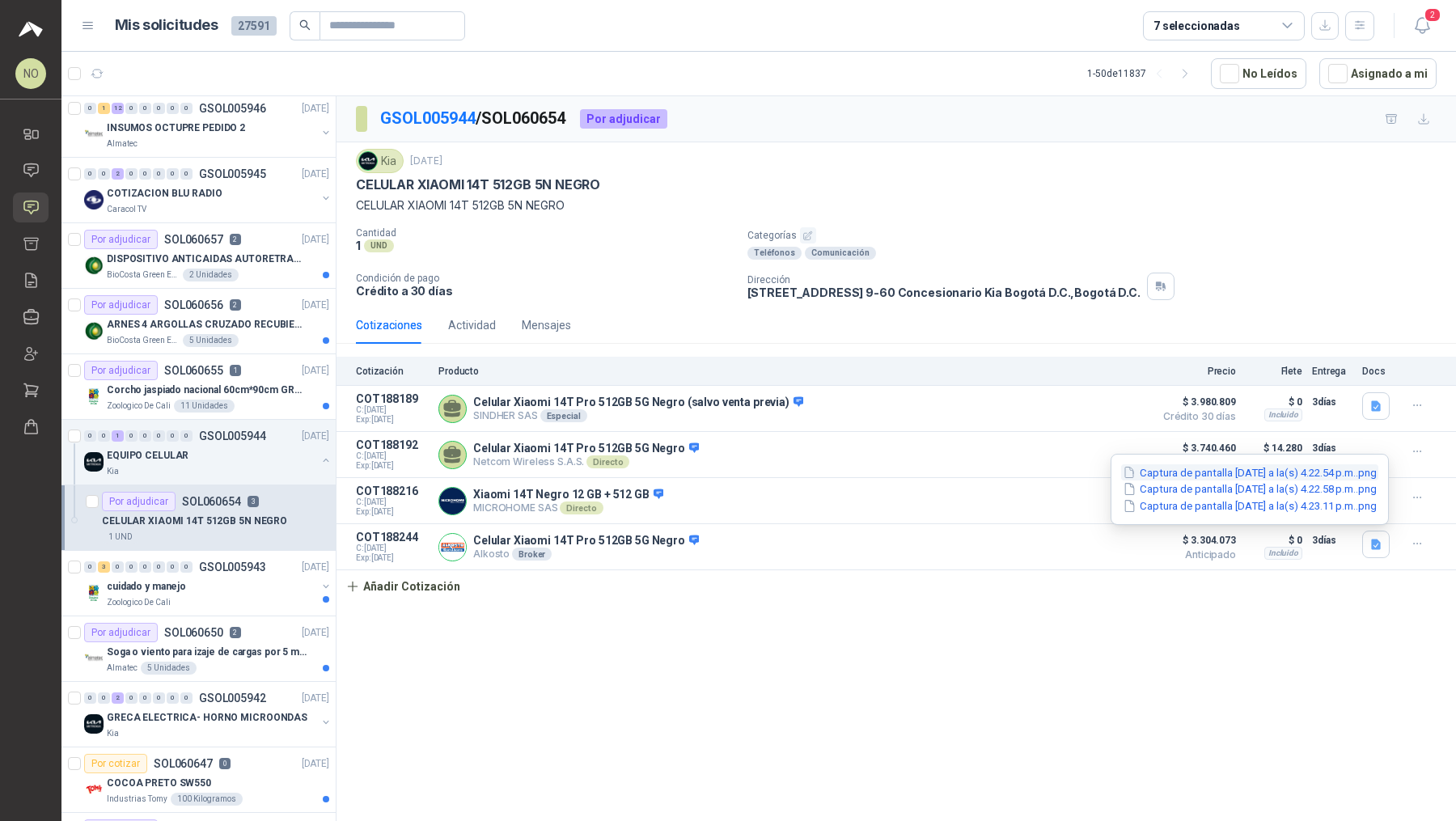
click at [1302, 472] on button "Captura de pantalla [DATE] a la(s) 4.22.54 p.m..png" at bounding box center [1250, 472] width 257 height 17
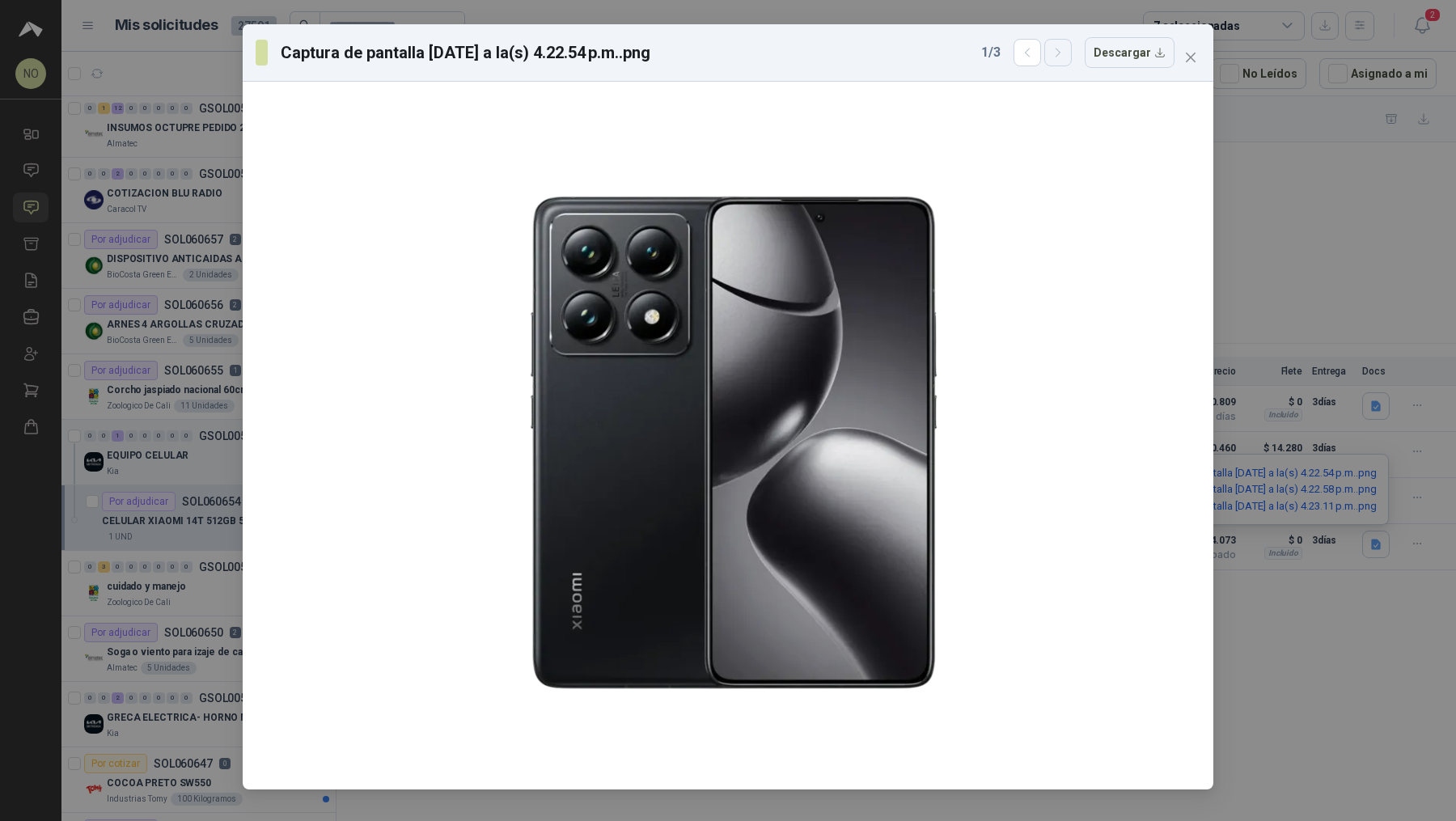
click at [1060, 54] on icon "button" at bounding box center [1058, 53] width 14 height 14
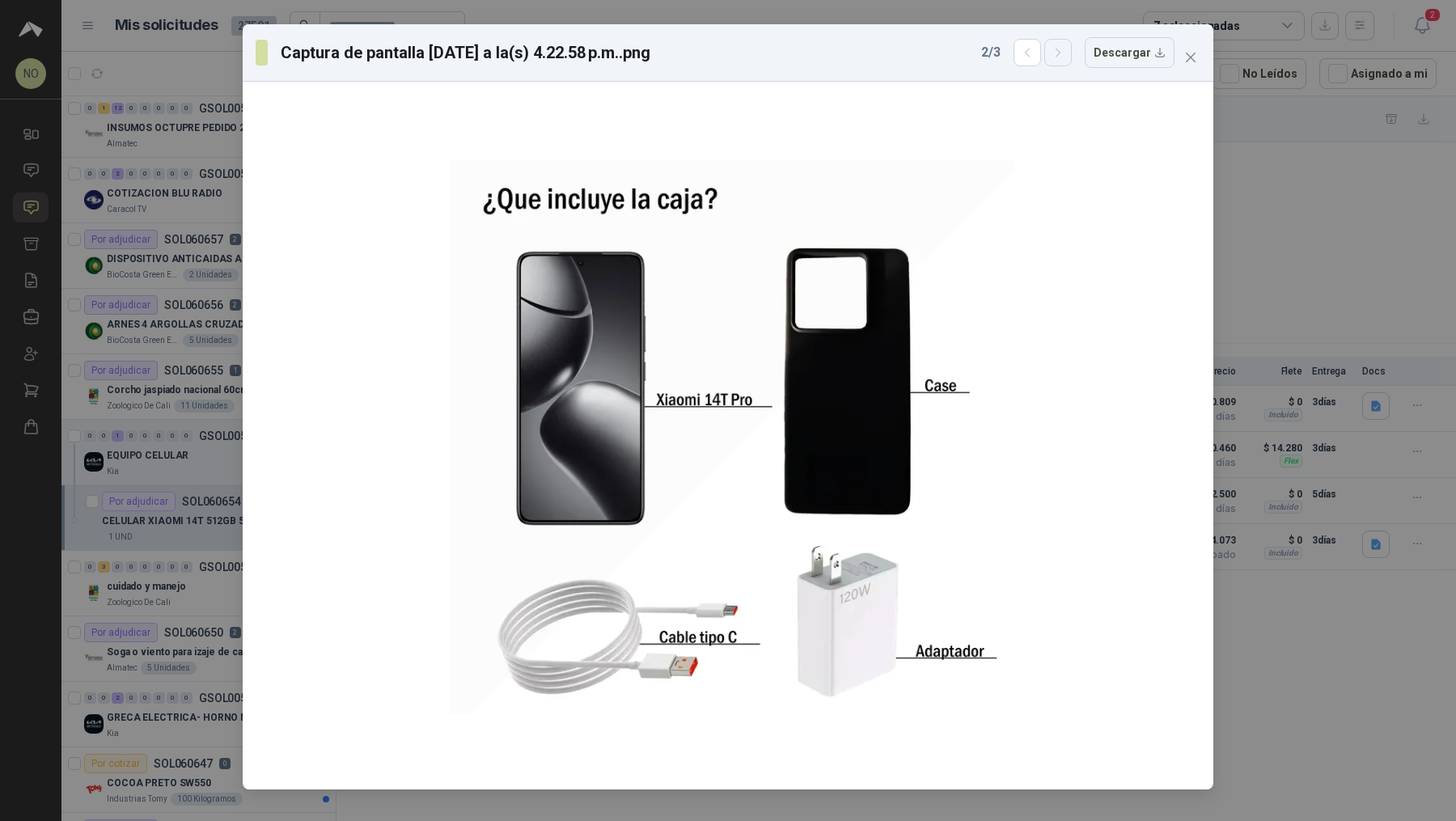
click at [1060, 54] on icon "button" at bounding box center [1058, 53] width 14 height 14
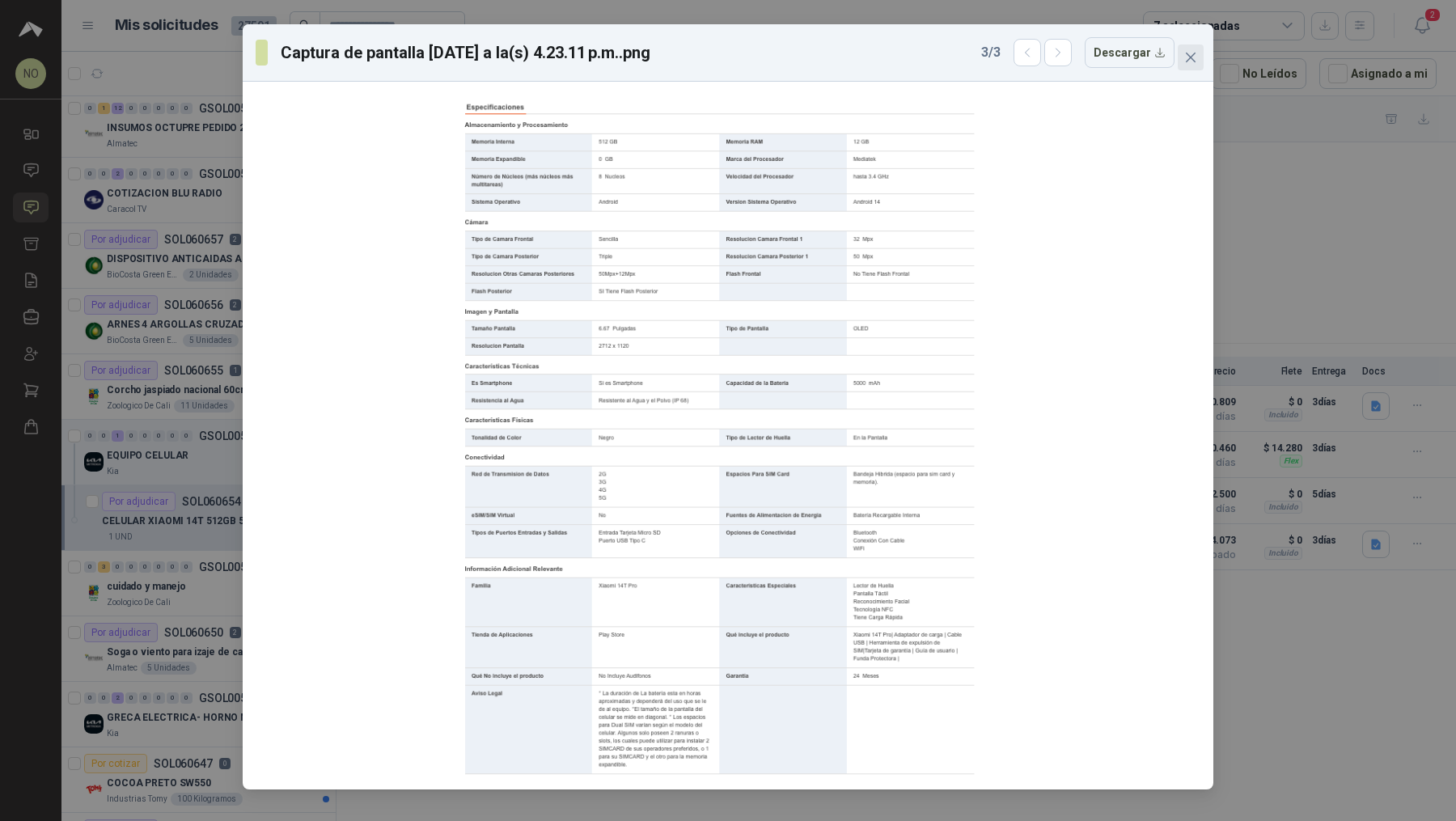
click at [1182, 61] on span "Close" at bounding box center [1191, 57] width 26 height 13
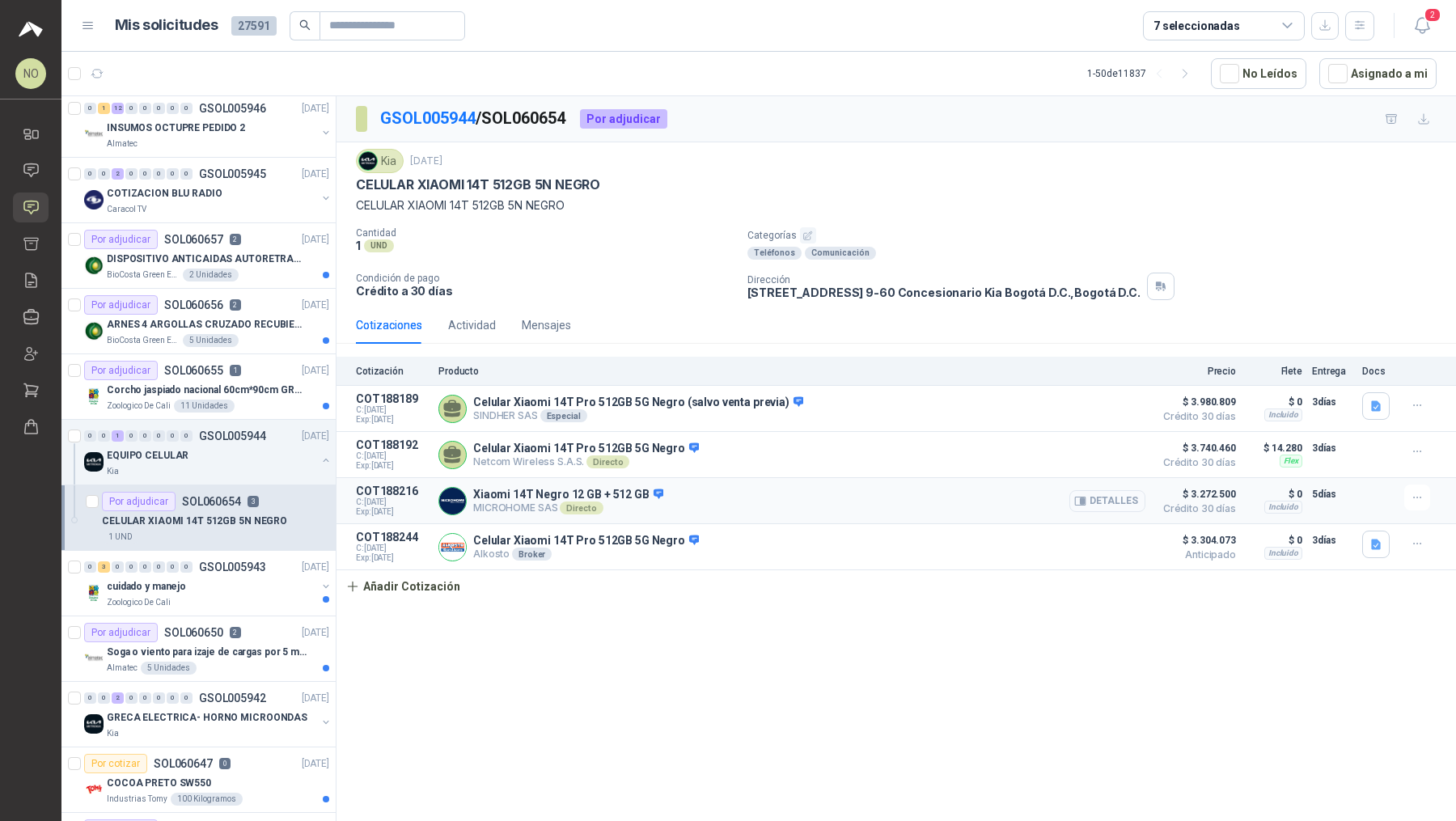
click at [1096, 496] on button "Detalles" at bounding box center [1107, 501] width 76 height 22
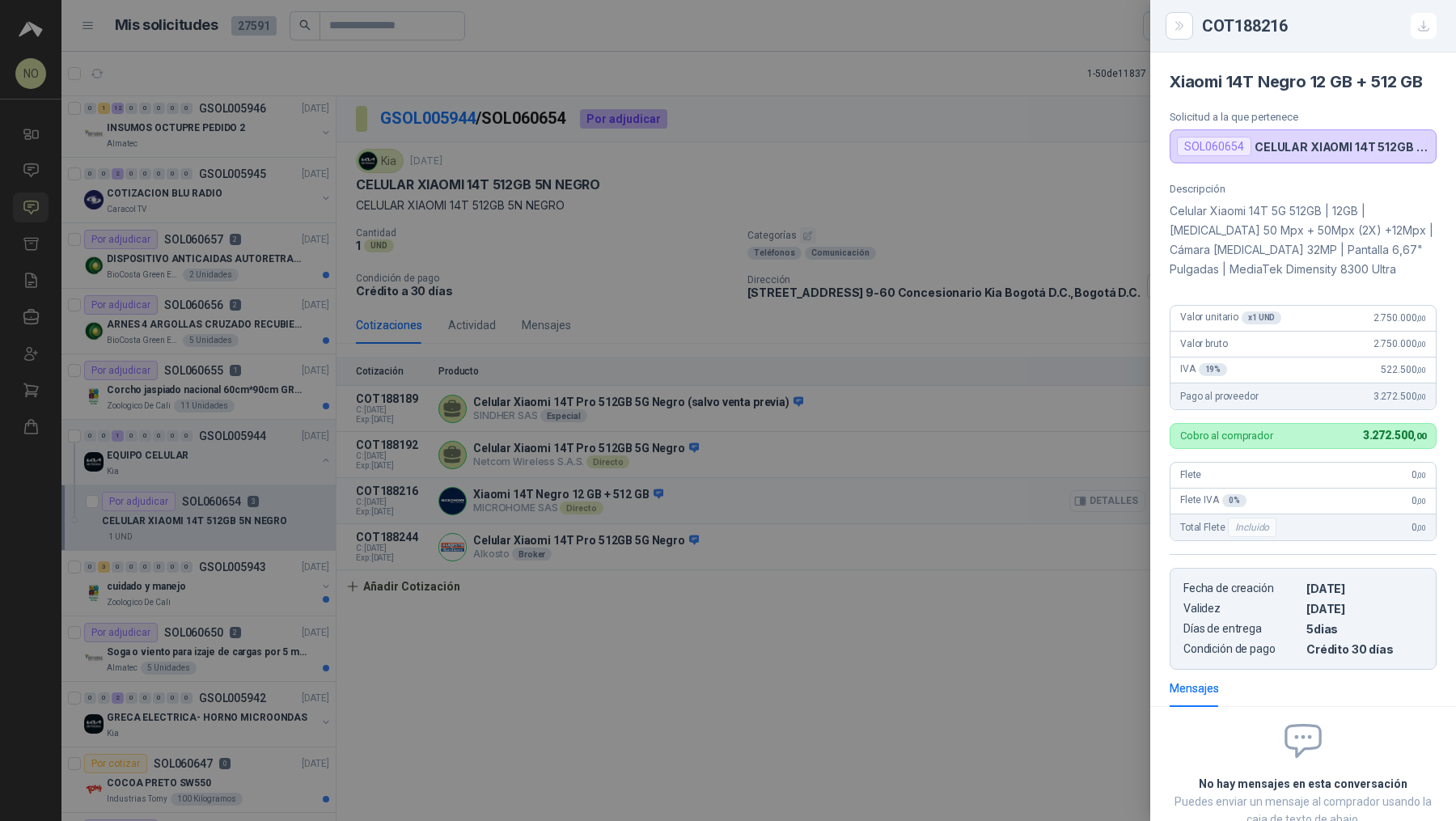
click at [1096, 496] on div at bounding box center [728, 410] width 1456 height 821
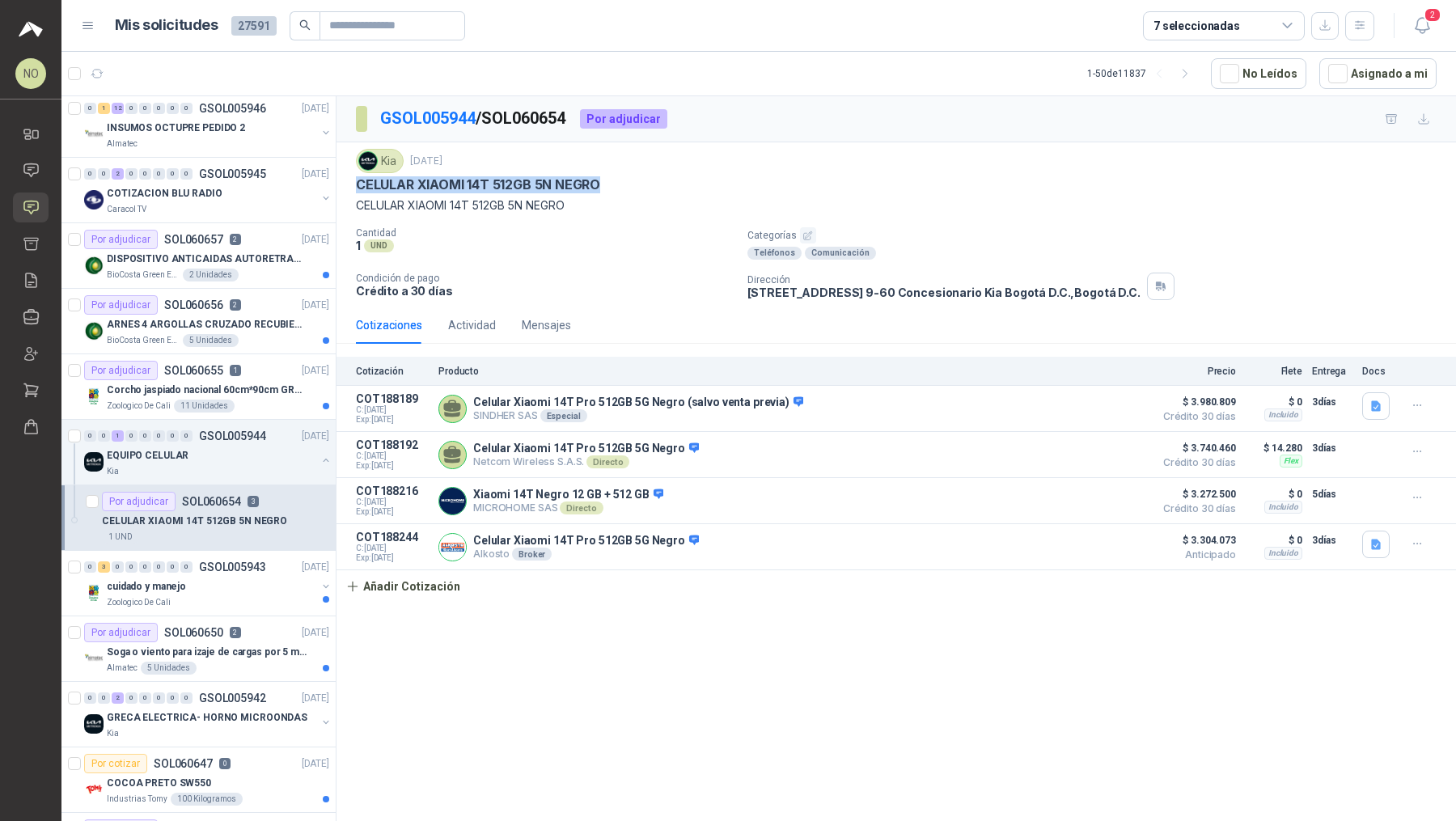
drag, startPoint x: 355, startPoint y: 182, endPoint x: 673, endPoint y: 184, distance: 318.0
click at [673, 184] on div "CELULAR XIAOMI 14T 512GB 5N NEGRO" at bounding box center [896, 184] width 1081 height 17
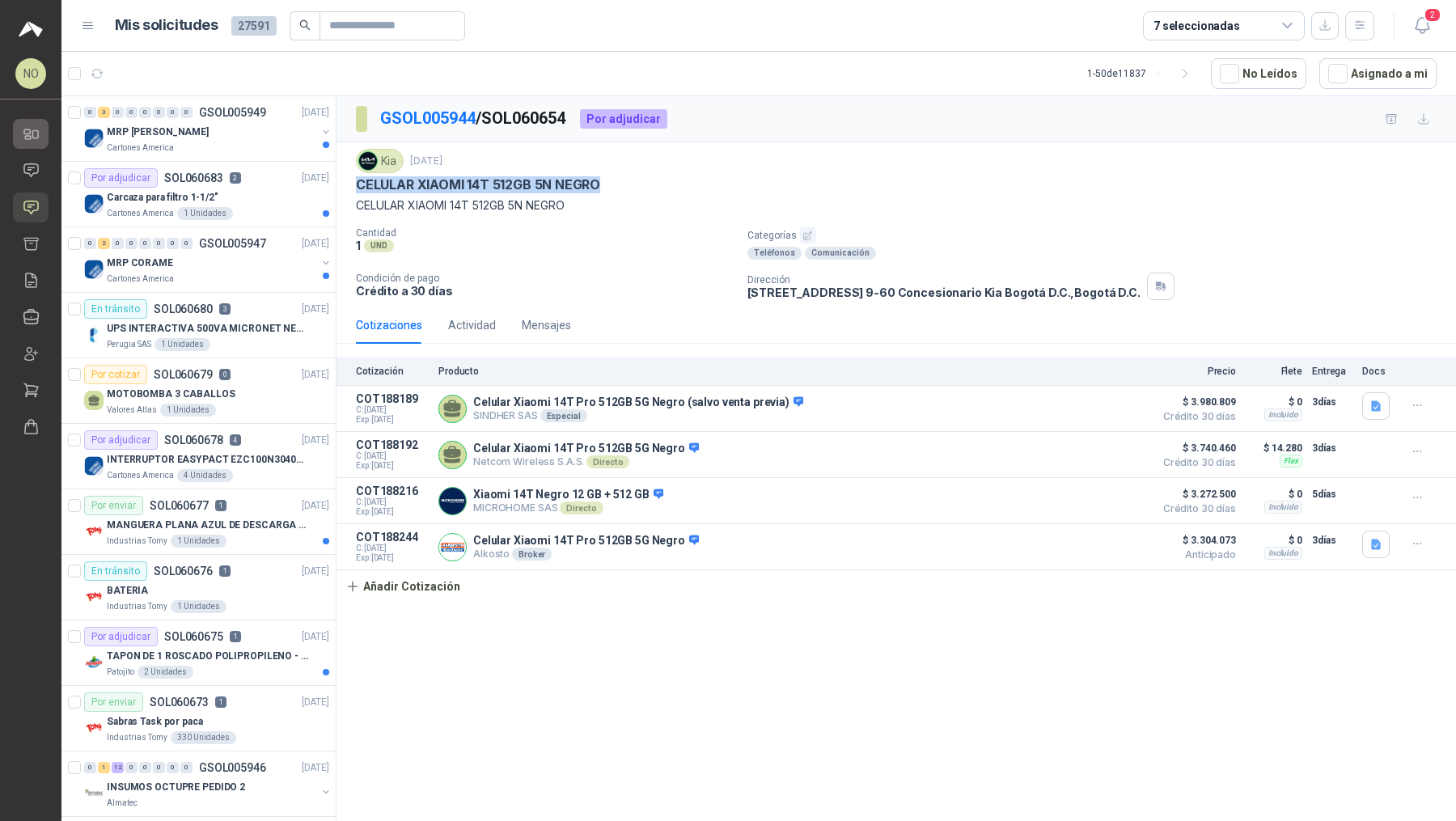
click at [33, 135] on icon at bounding box center [36, 135] width 6 height 7
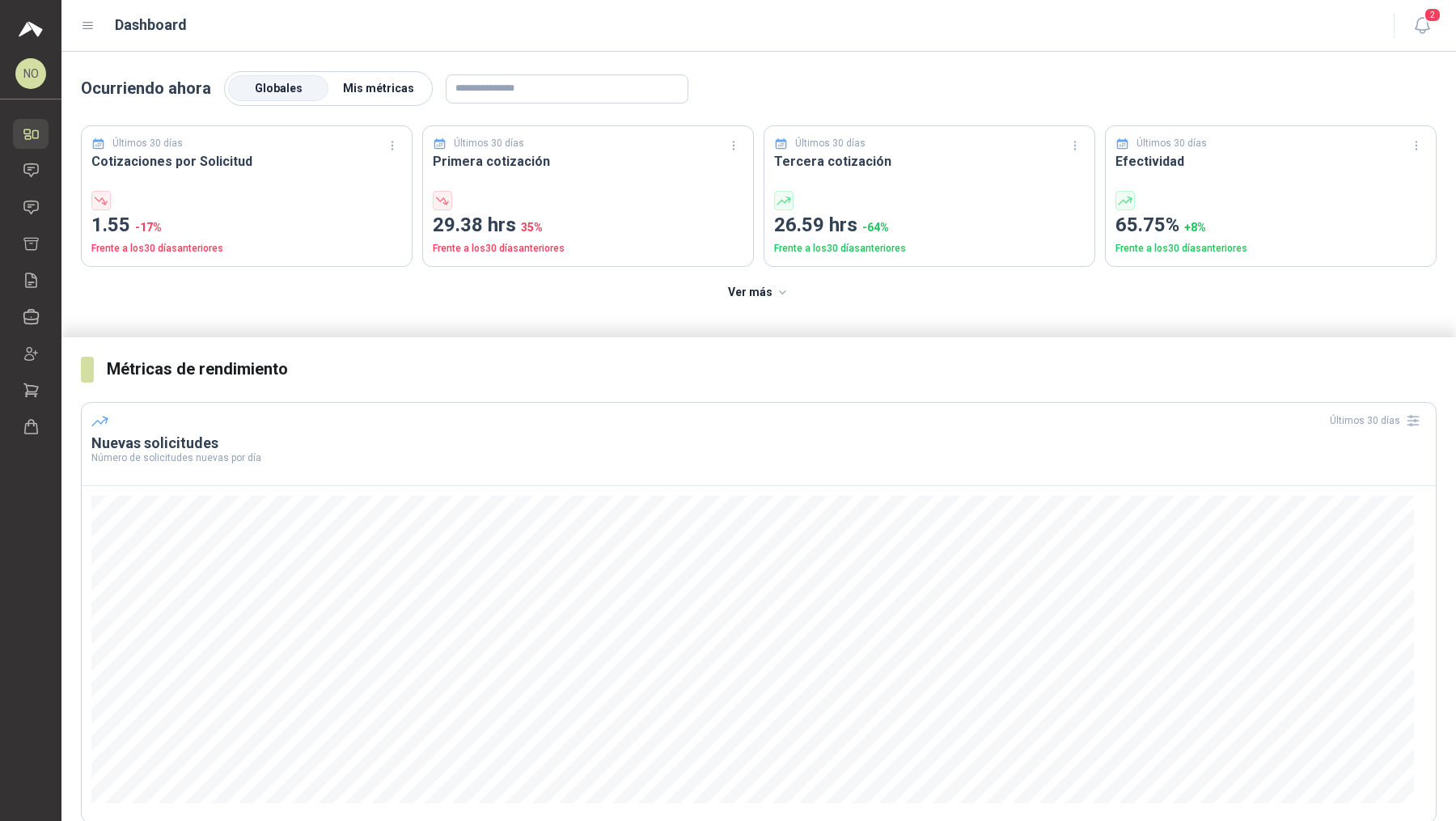
click at [383, 88] on span "Mis métricas" at bounding box center [378, 88] width 71 height 13
click at [27, 420] on icon at bounding box center [31, 426] width 17 height 17
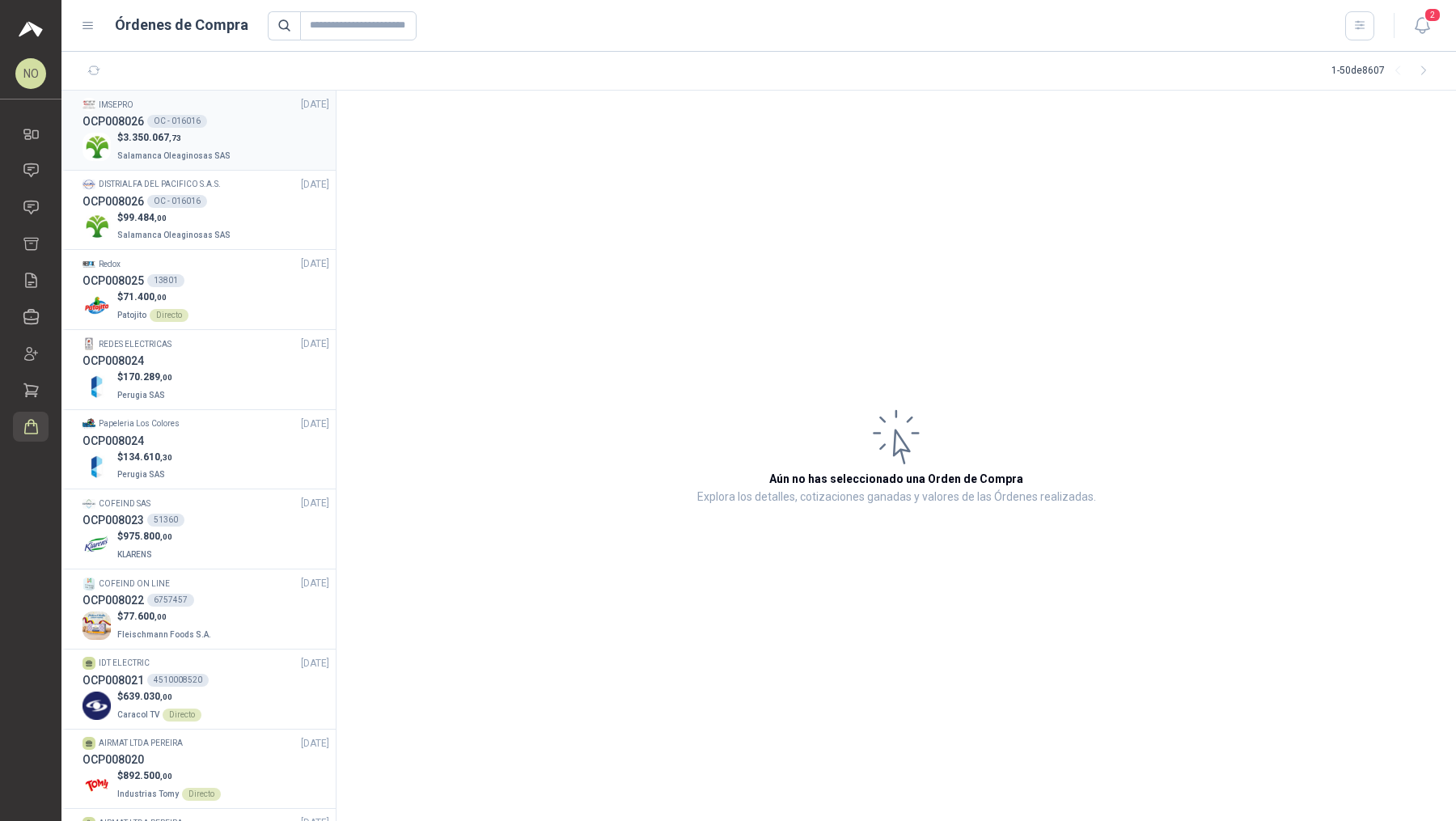
click at [204, 148] on p "Salamanca Oleaginosas SAS" at bounding box center [175, 154] width 117 height 18
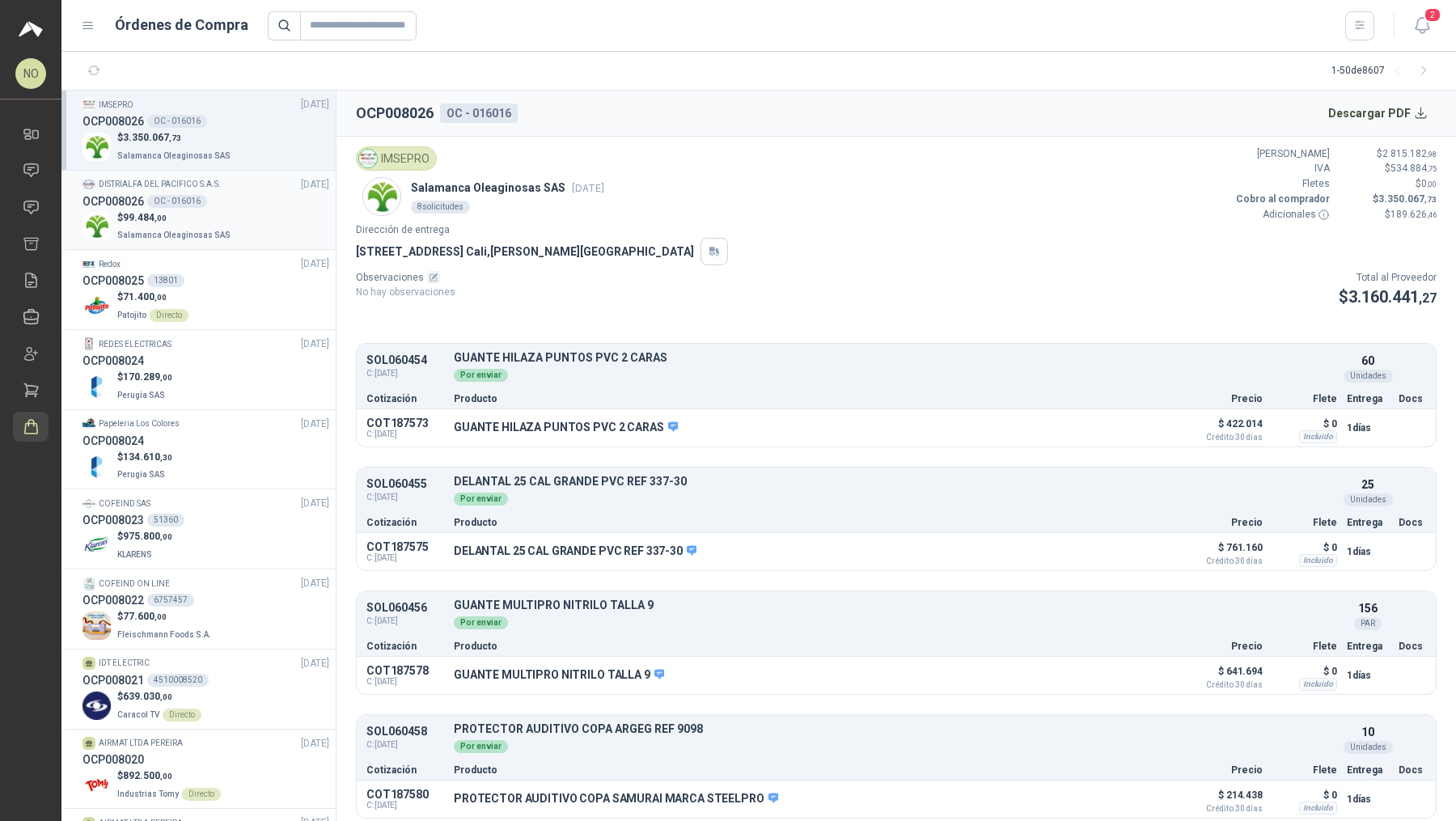
click at [197, 204] on div "OC - 016016" at bounding box center [177, 201] width 60 height 13
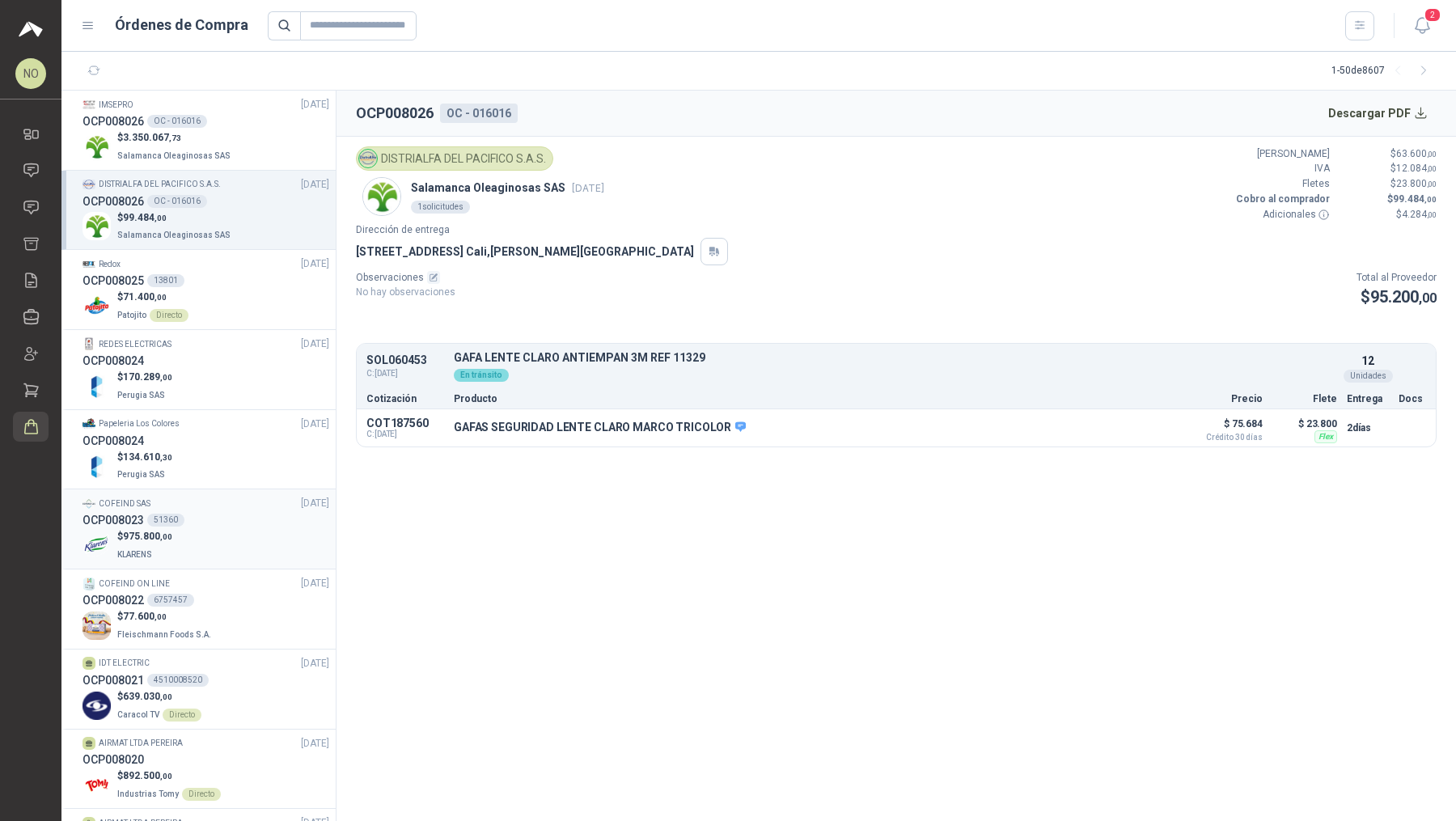
click at [247, 531] on div "$ 975.800 ,00 KLARENS" at bounding box center [206, 545] width 247 height 33
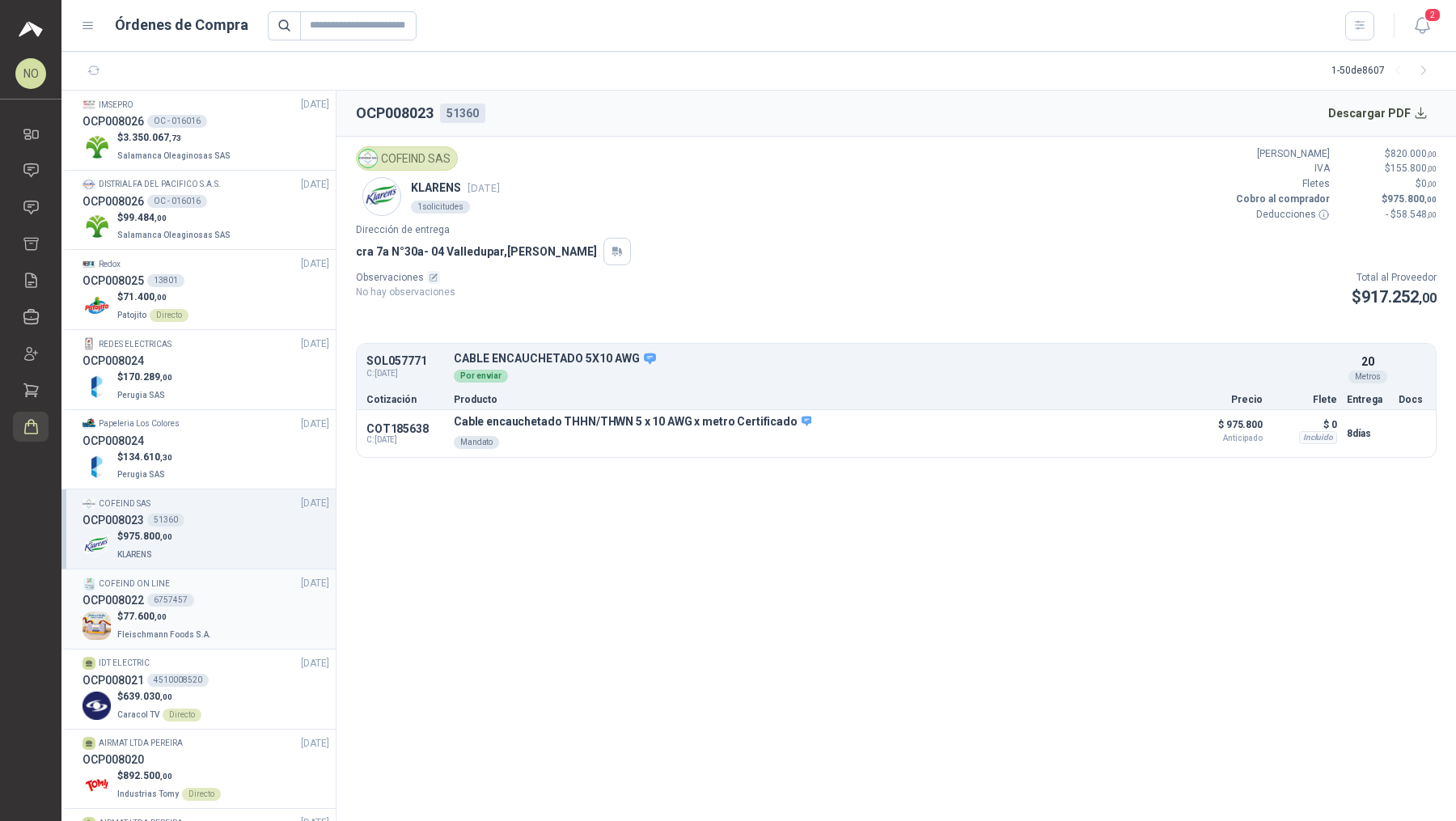
click at [234, 587] on div "COFEIND ON LINE [DATE]" at bounding box center [206, 583] width 247 height 15
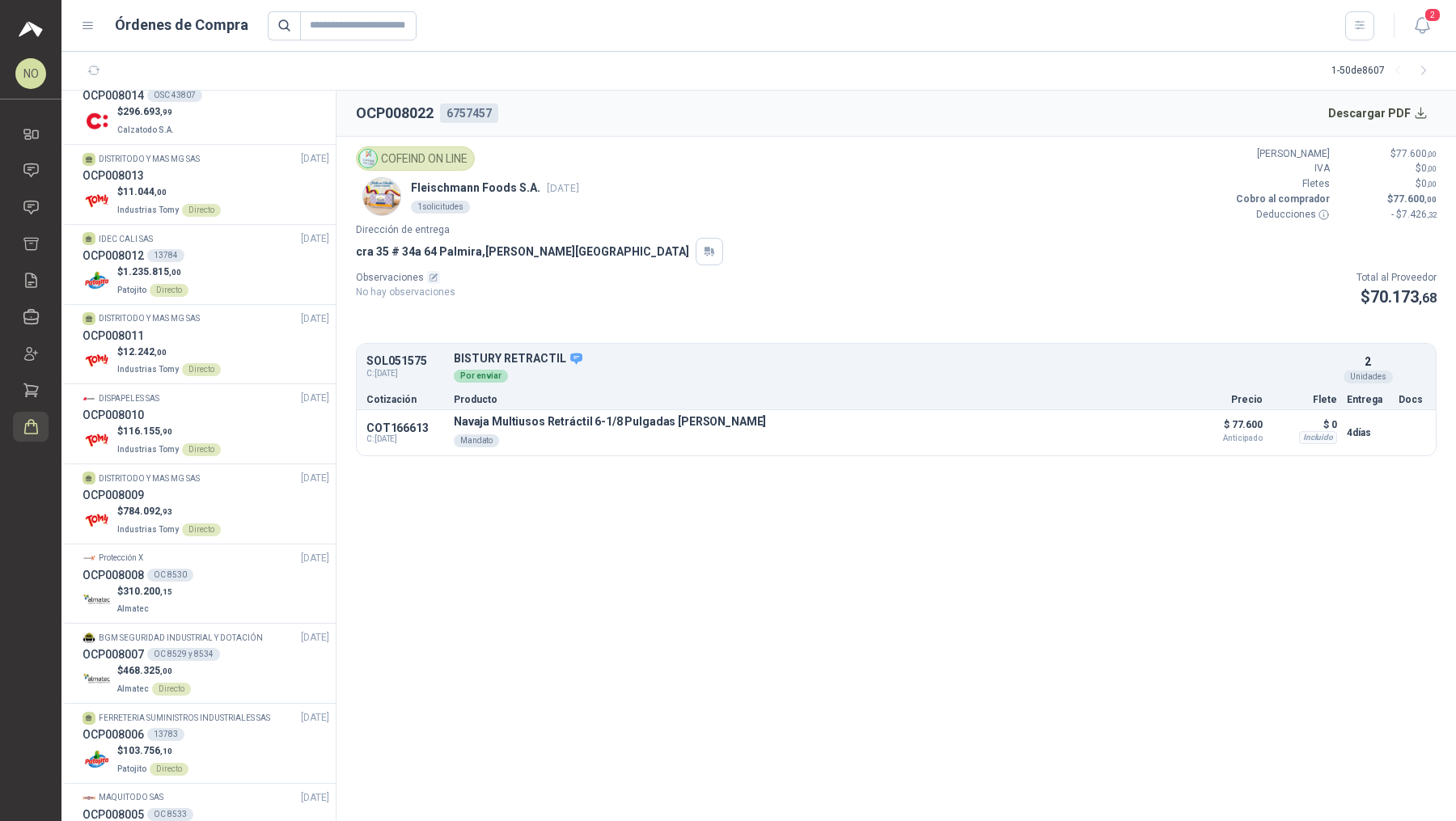
scroll to position [1171, 0]
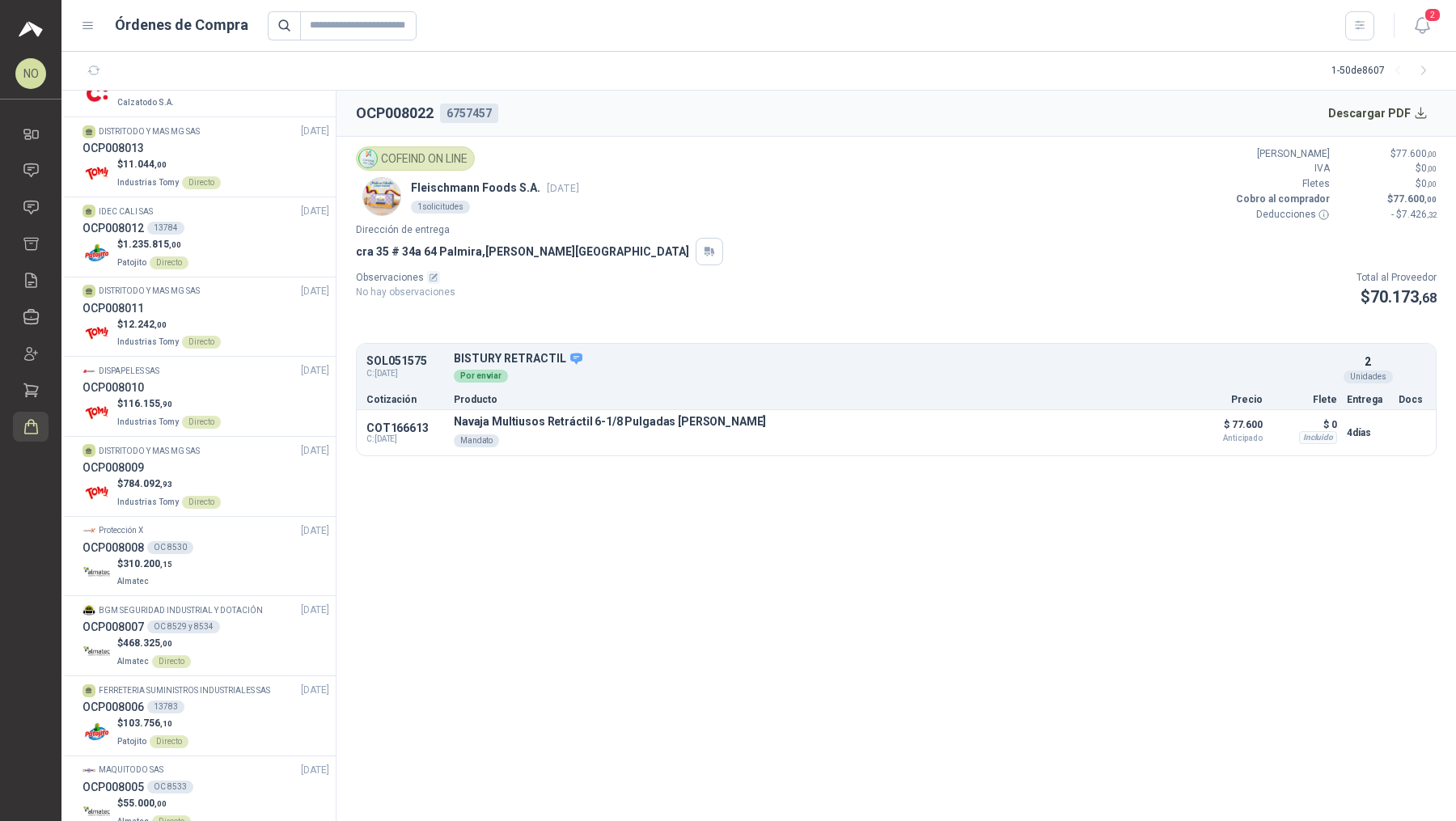
click at [194, 523] on div "Protección X [DATE]" at bounding box center [206, 530] width 247 height 15
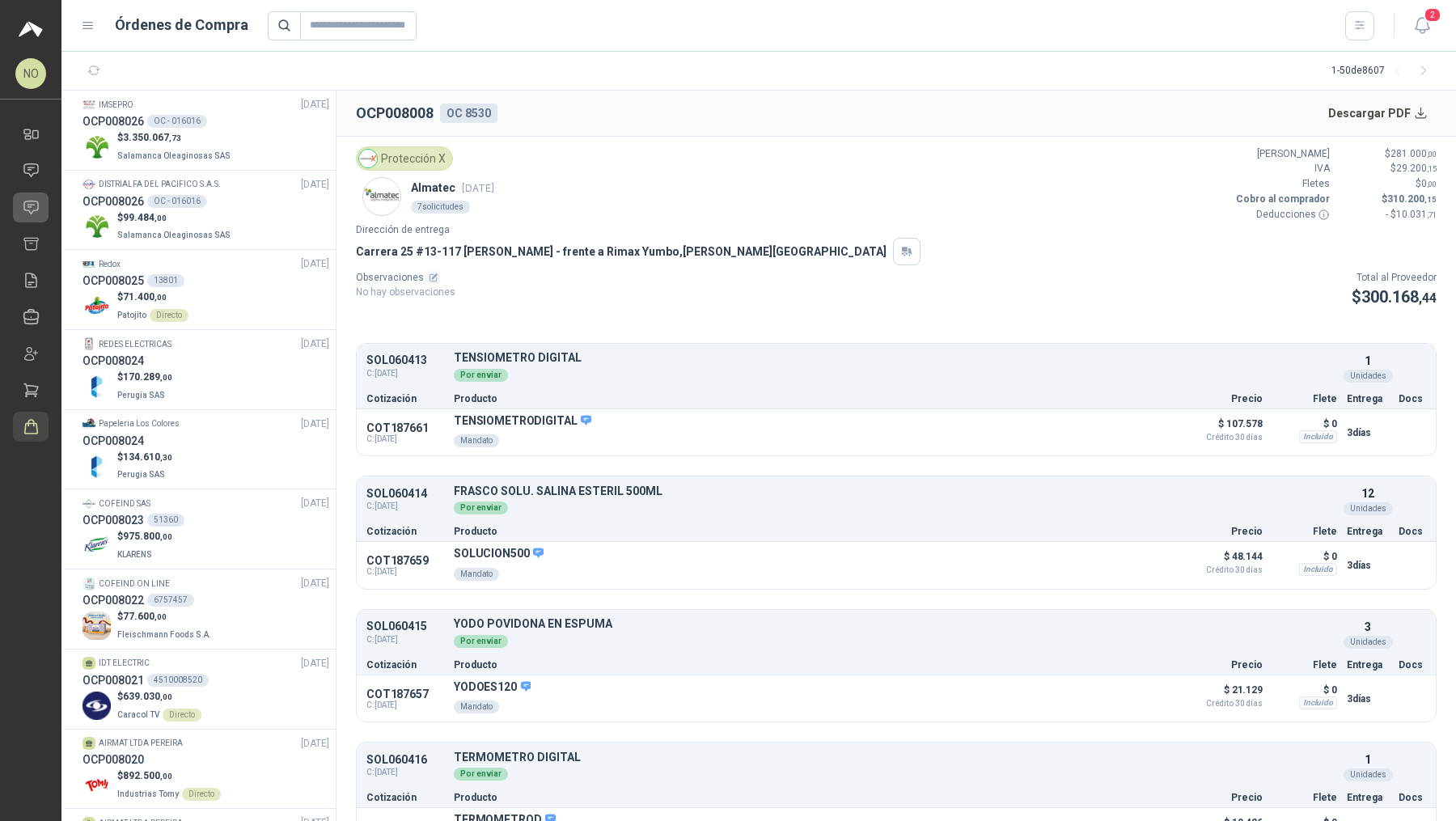
click at [35, 196] on link "Solicitudes" at bounding box center [31, 207] width 36 height 30
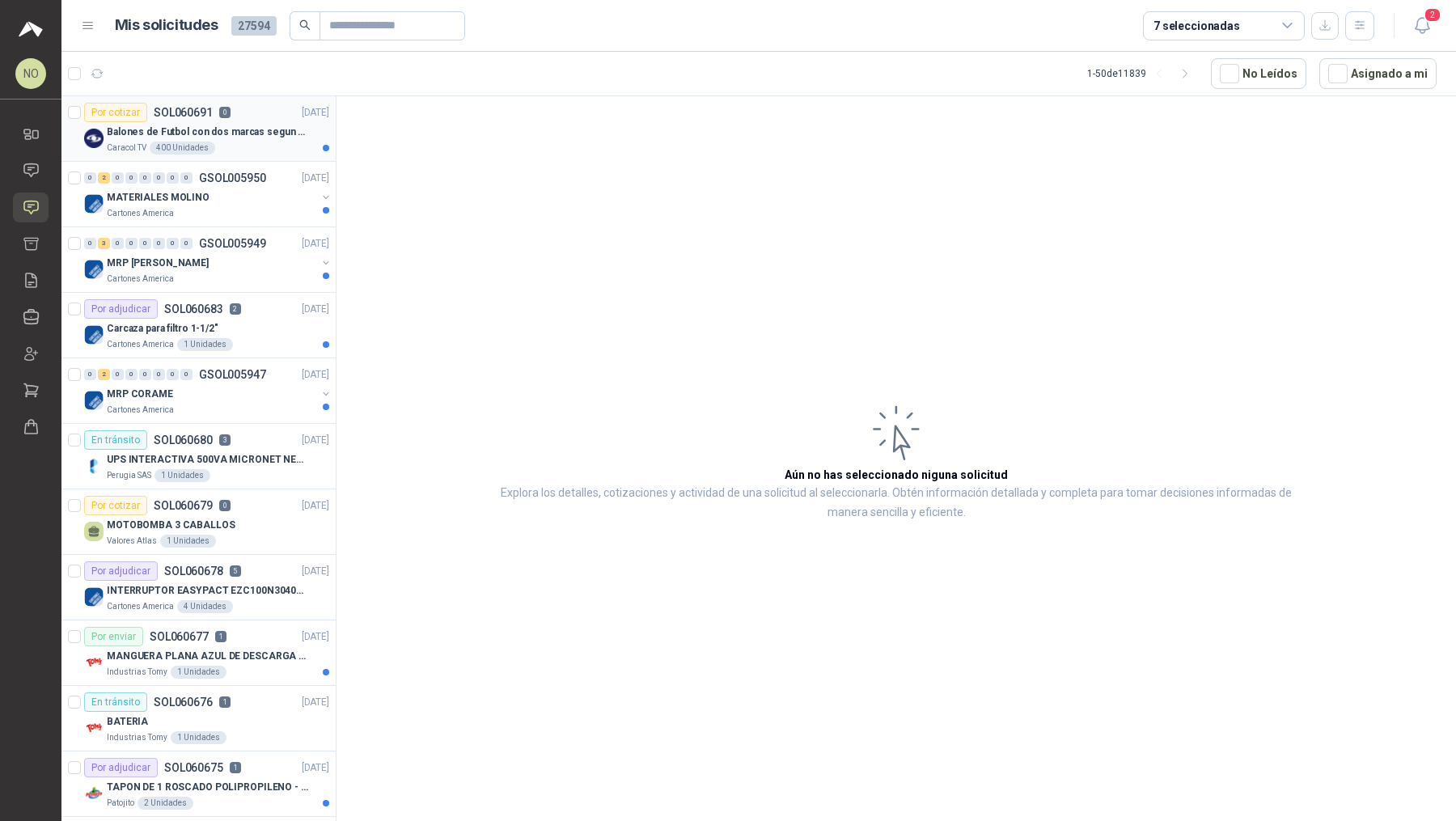
click at [269, 126] on p "Balones de Futbol con dos marcas segun adjunto. Adjuntar cotizacion en su forma…" at bounding box center [207, 132] width 201 height 15
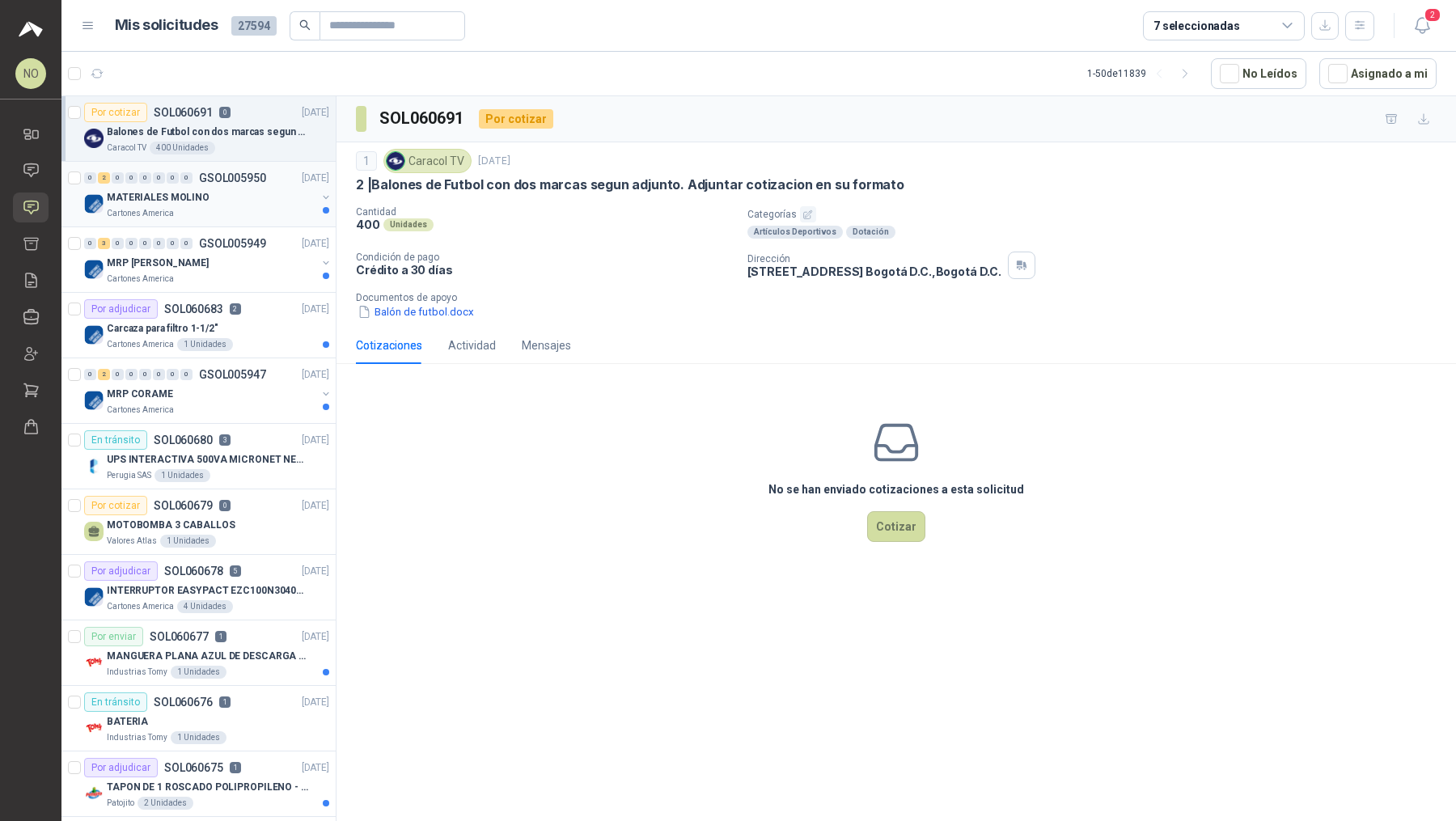
click at [256, 197] on div "MATERIALES MOLINO" at bounding box center [211, 196] width 209 height 19
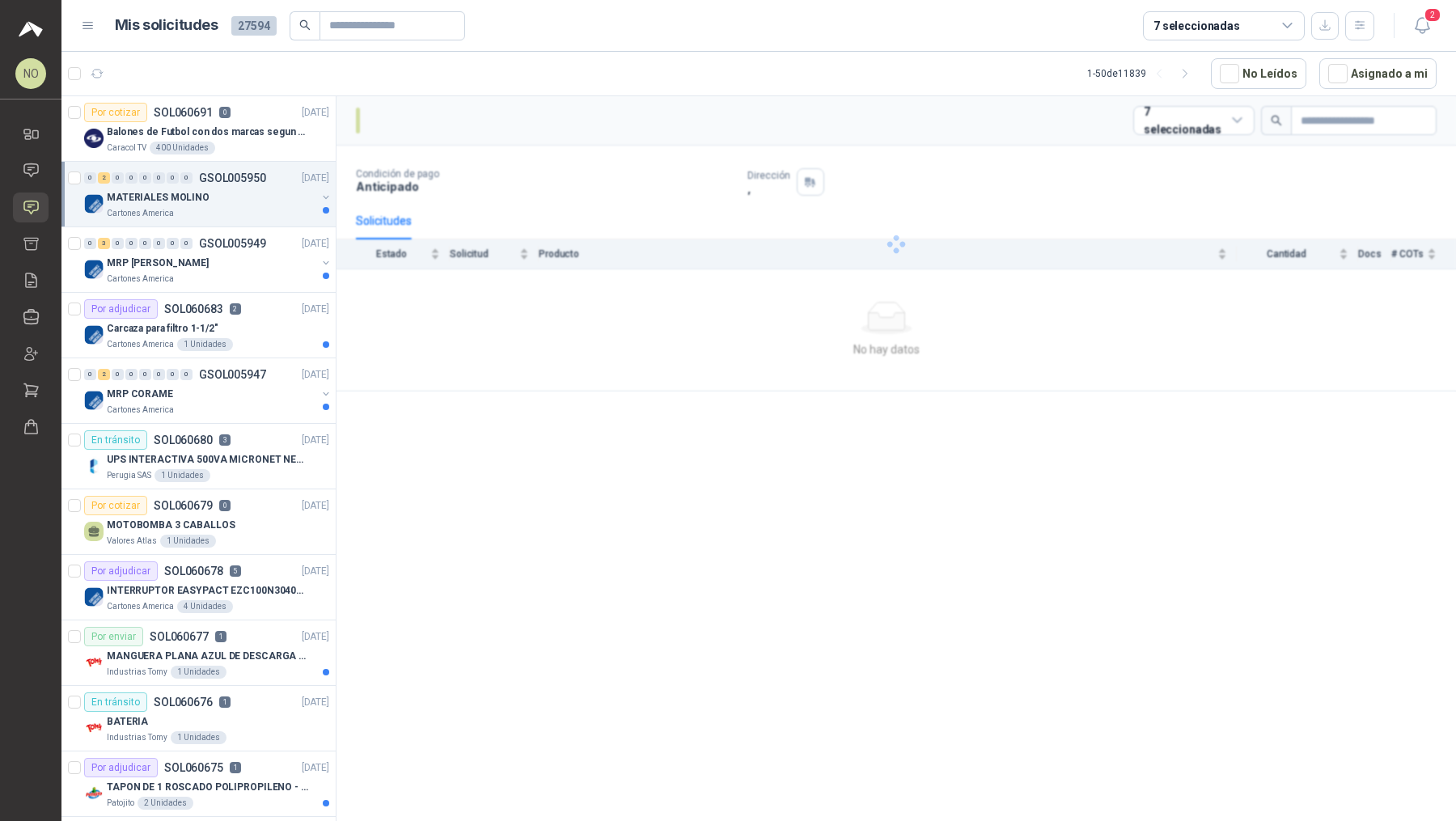
click at [256, 197] on div "MATERIALES MOLINO" at bounding box center [211, 196] width 209 height 19
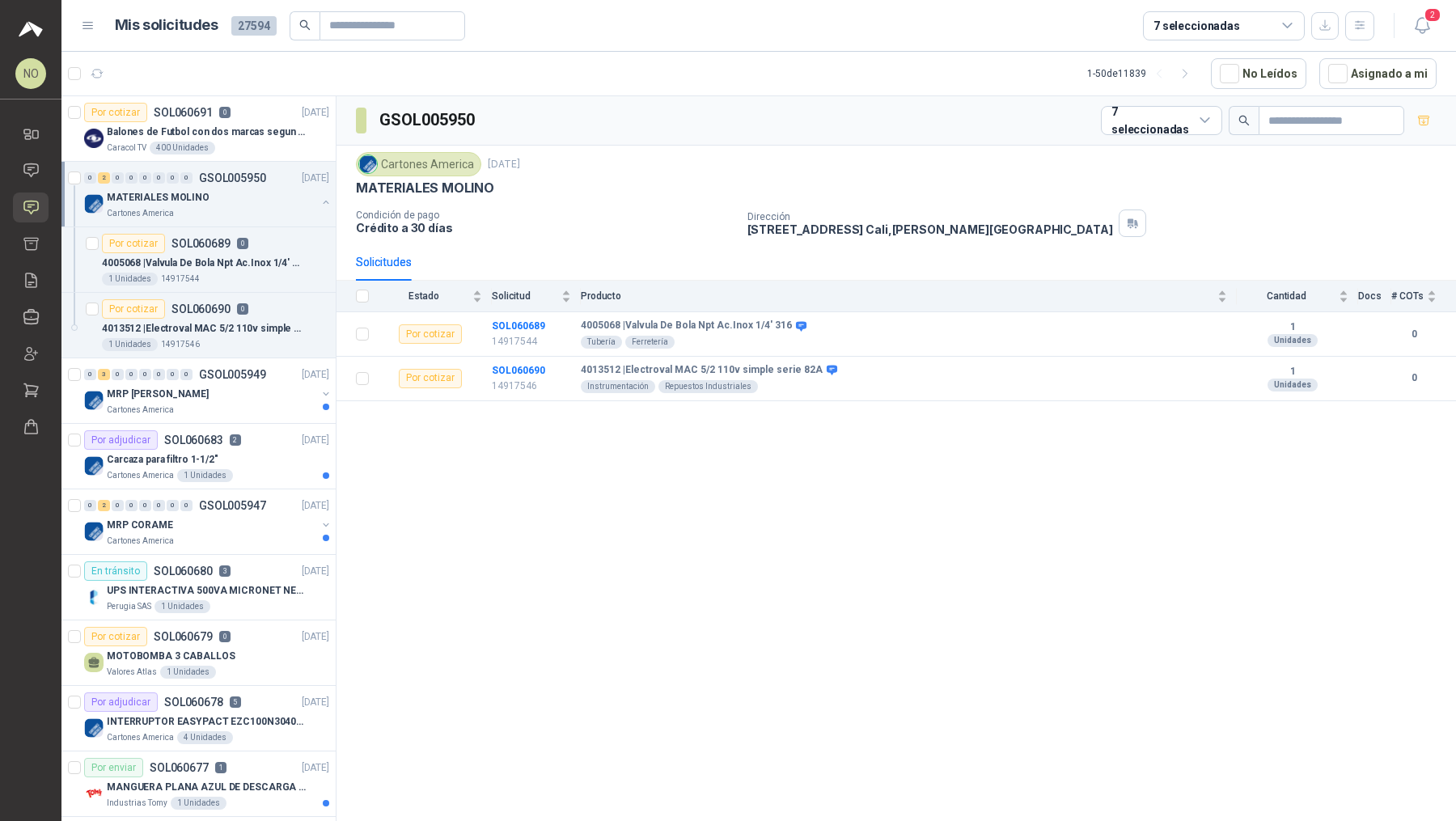
click at [256, 197] on div "MATERIALES MOLINO" at bounding box center [211, 196] width 209 height 19
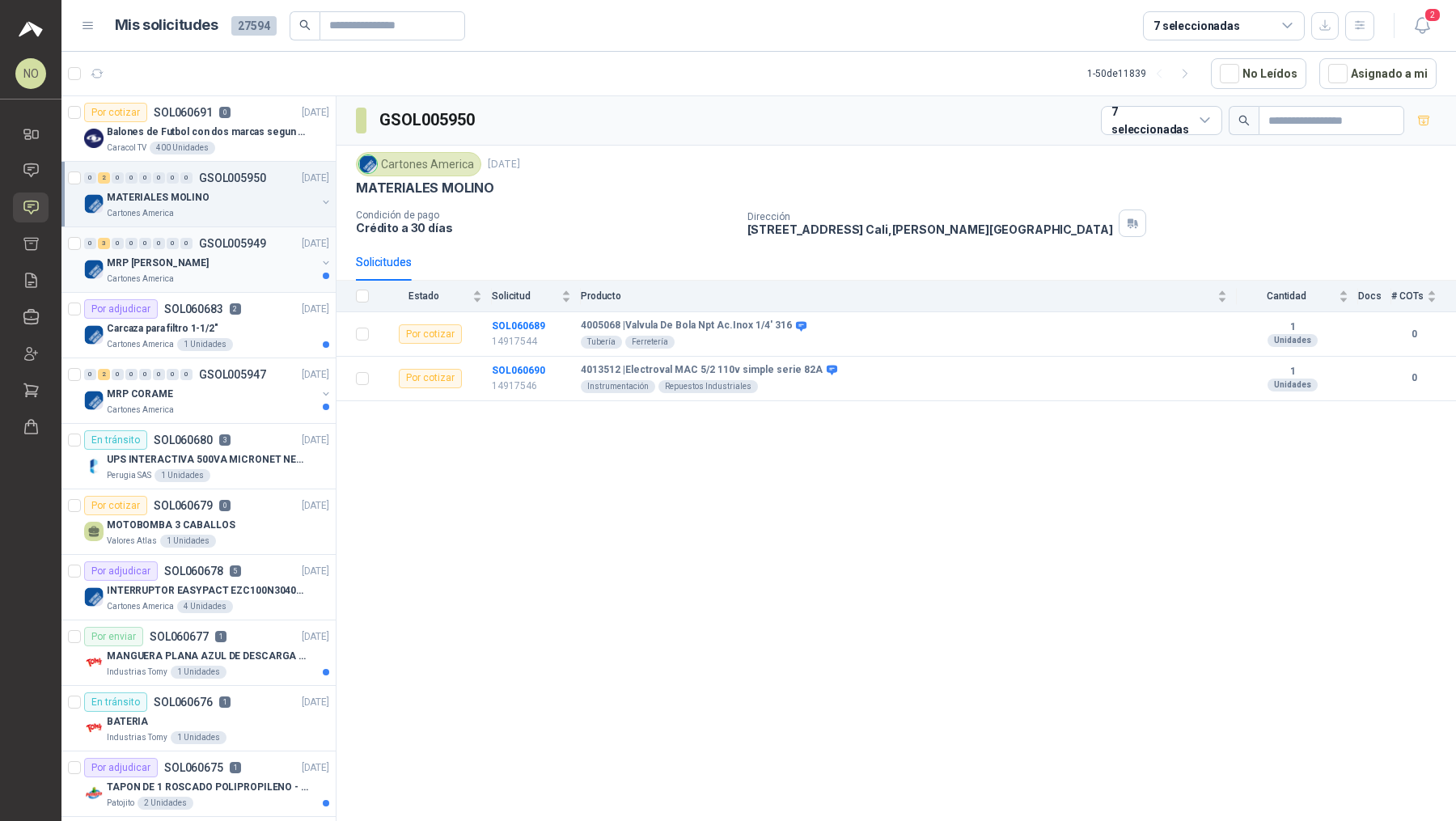
click at [234, 253] on div "MRP [PERSON_NAME]" at bounding box center [211, 262] width 209 height 19
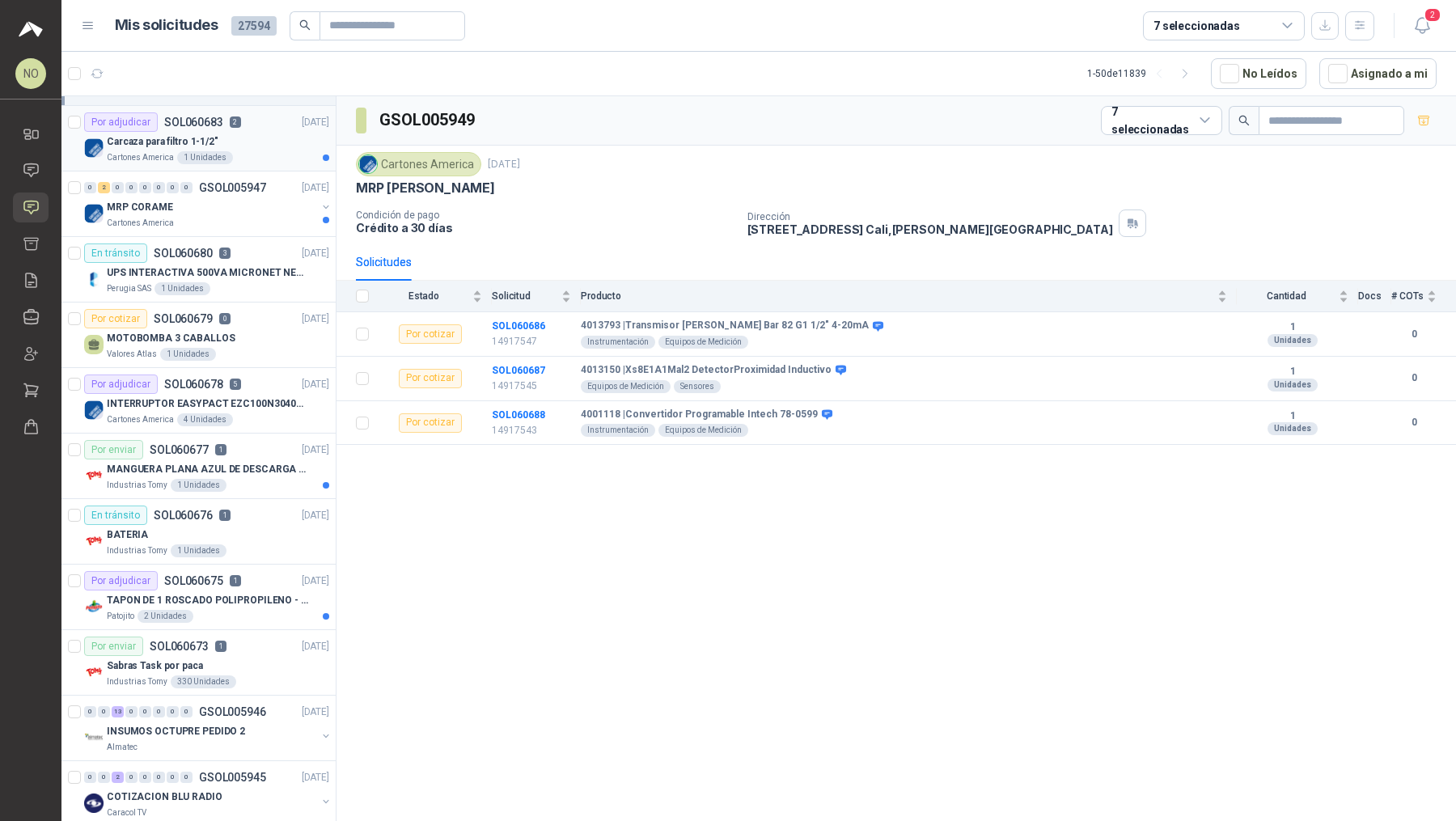
scroll to position [187, 0]
click at [233, 478] on div "Industrias Tomy 1 Unidades" at bounding box center [217, 484] width 222 height 13
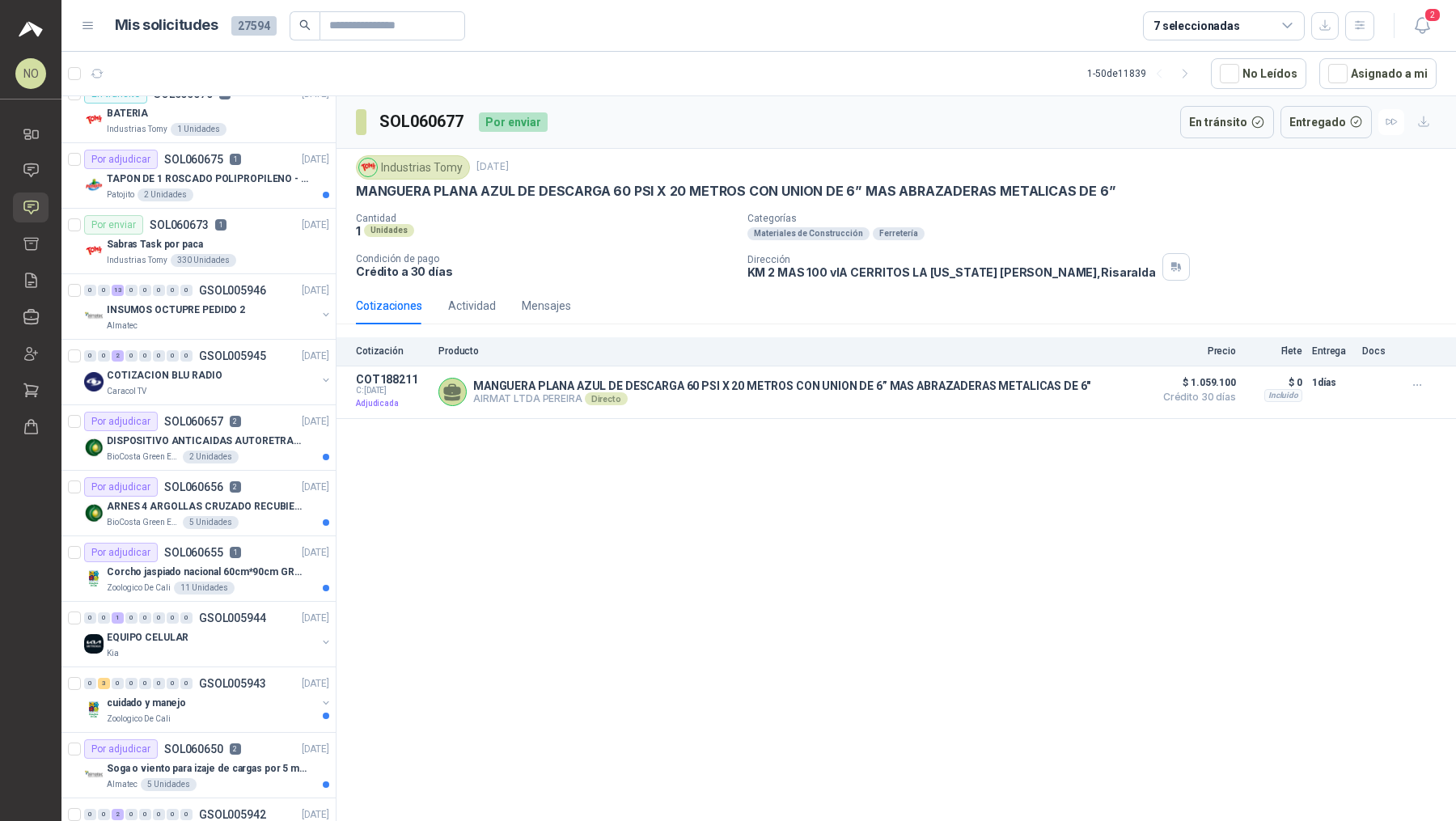
scroll to position [609, 0]
click at [258, 439] on p "DISPOSITIVO ANTICAIDAS AUTORETRACTIL" at bounding box center [207, 439] width 201 height 15
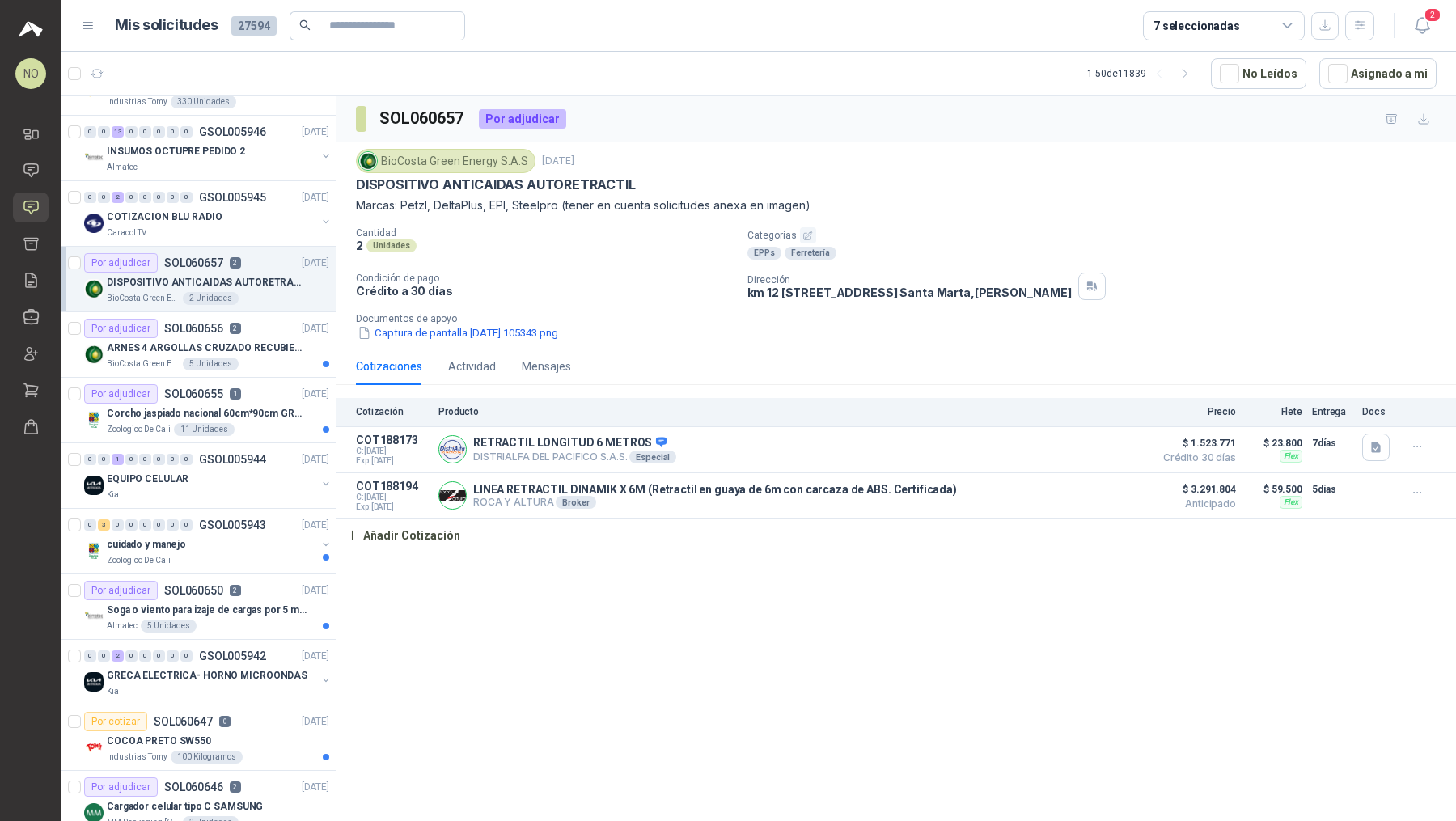
scroll to position [787, 0]
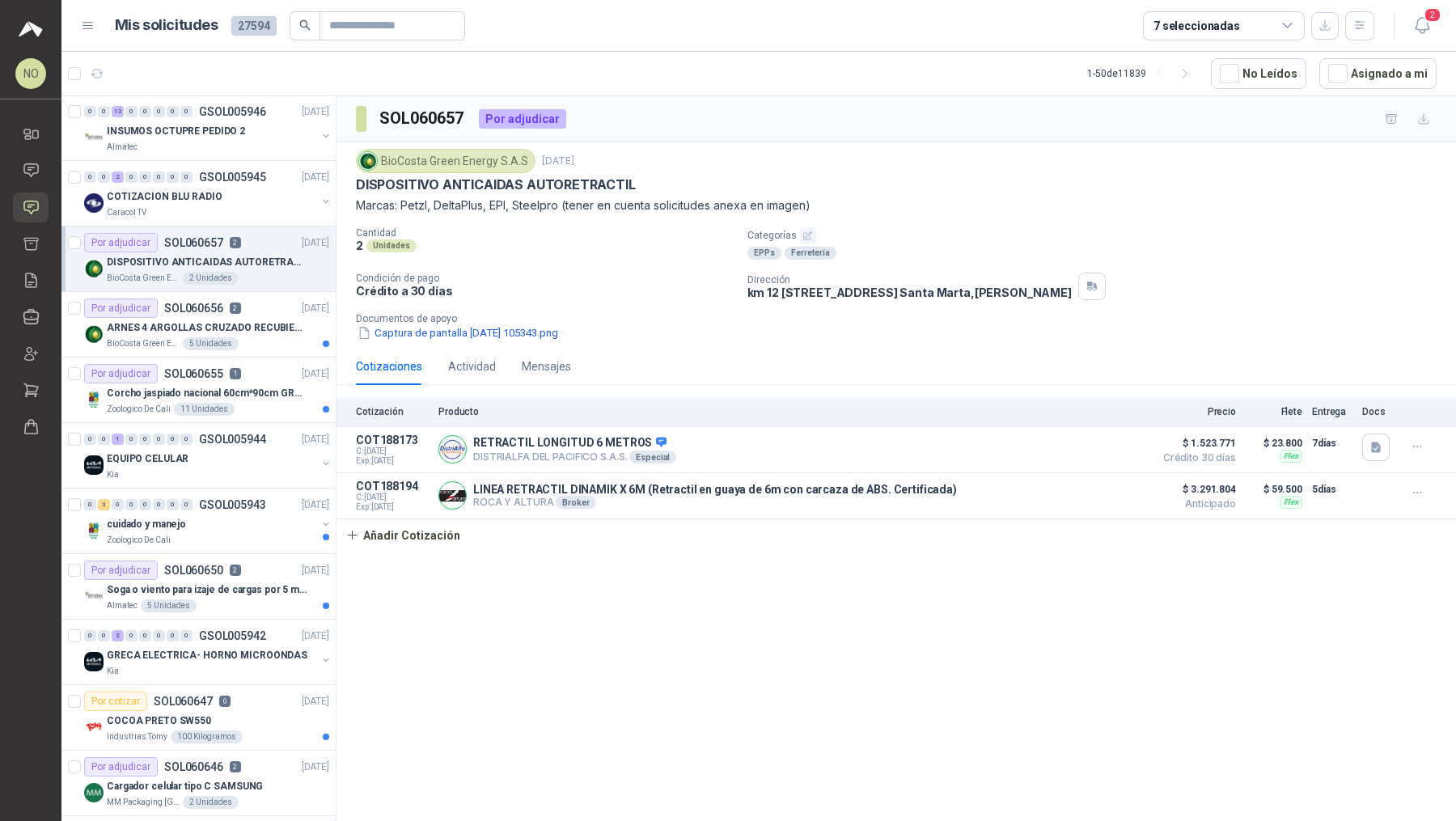
click at [258, 439] on div "0 0 1 0 0 0 0 0 GSOL005944 [DATE]" at bounding box center [207, 438] width 248 height 19
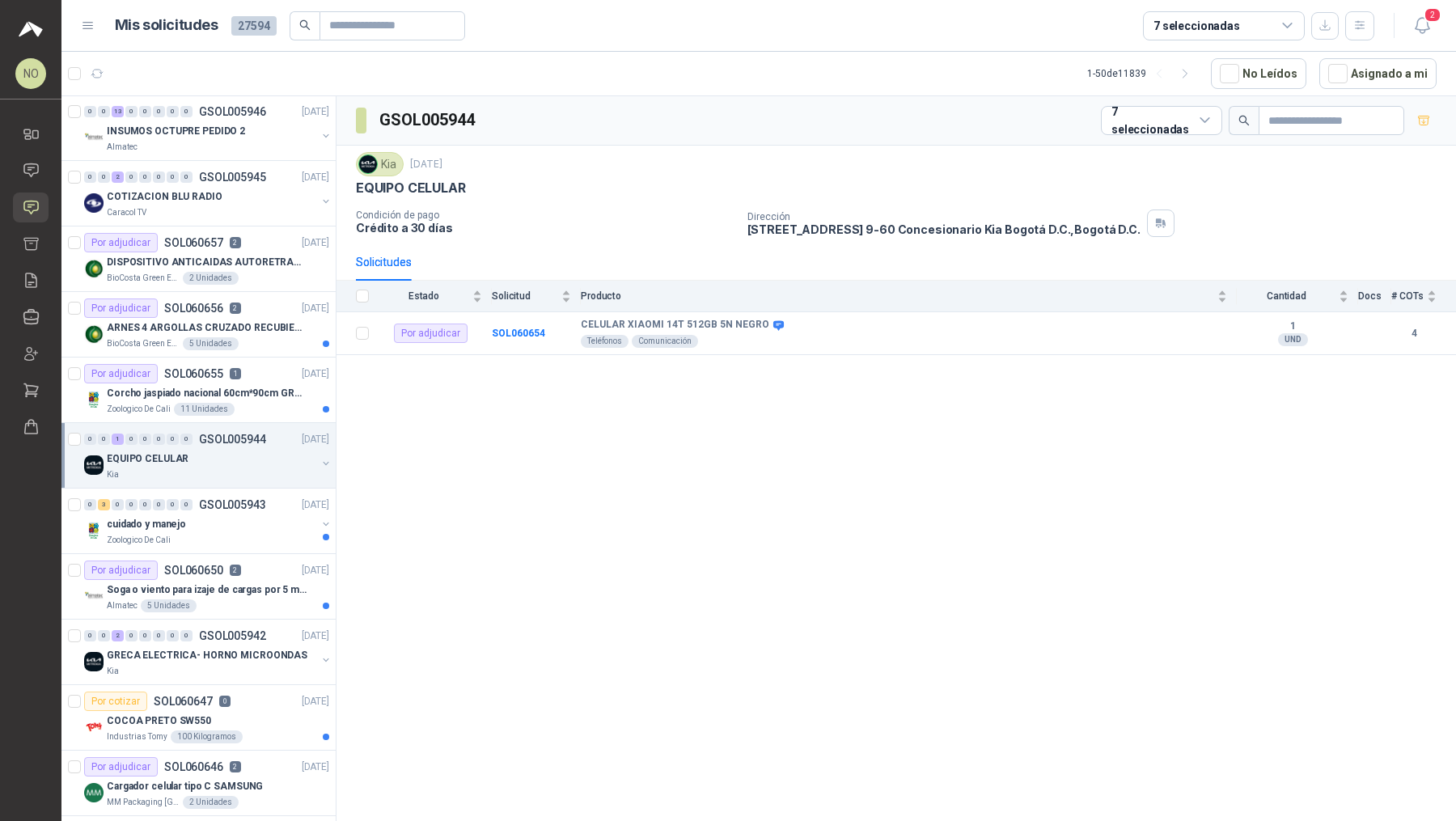
click at [258, 439] on div "0 0 1 0 0 0 0 0 GSOL005944 [DATE]" at bounding box center [207, 438] width 248 height 19
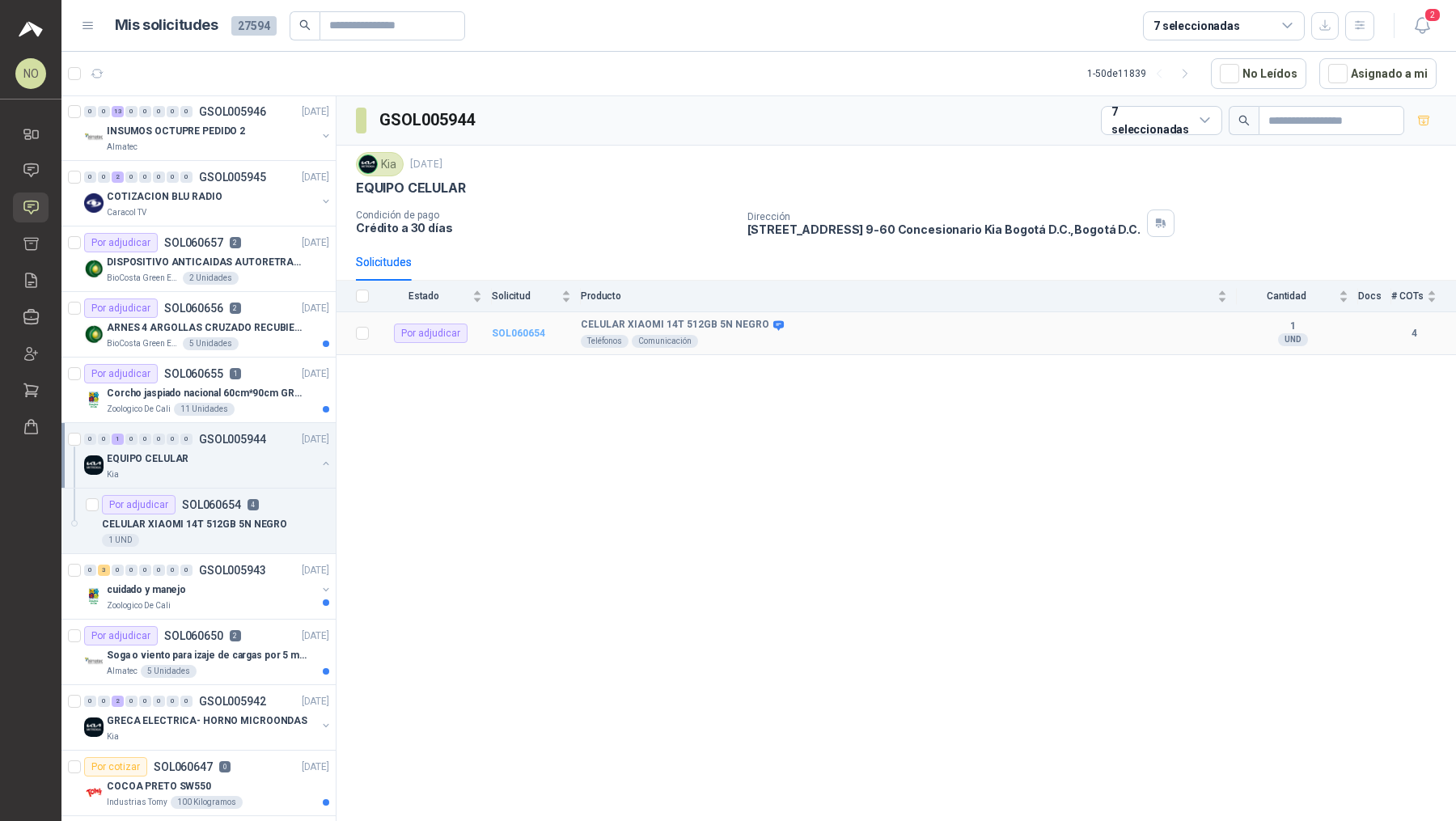
click at [523, 328] on b "SOL060654" at bounding box center [519, 333] width 54 height 11
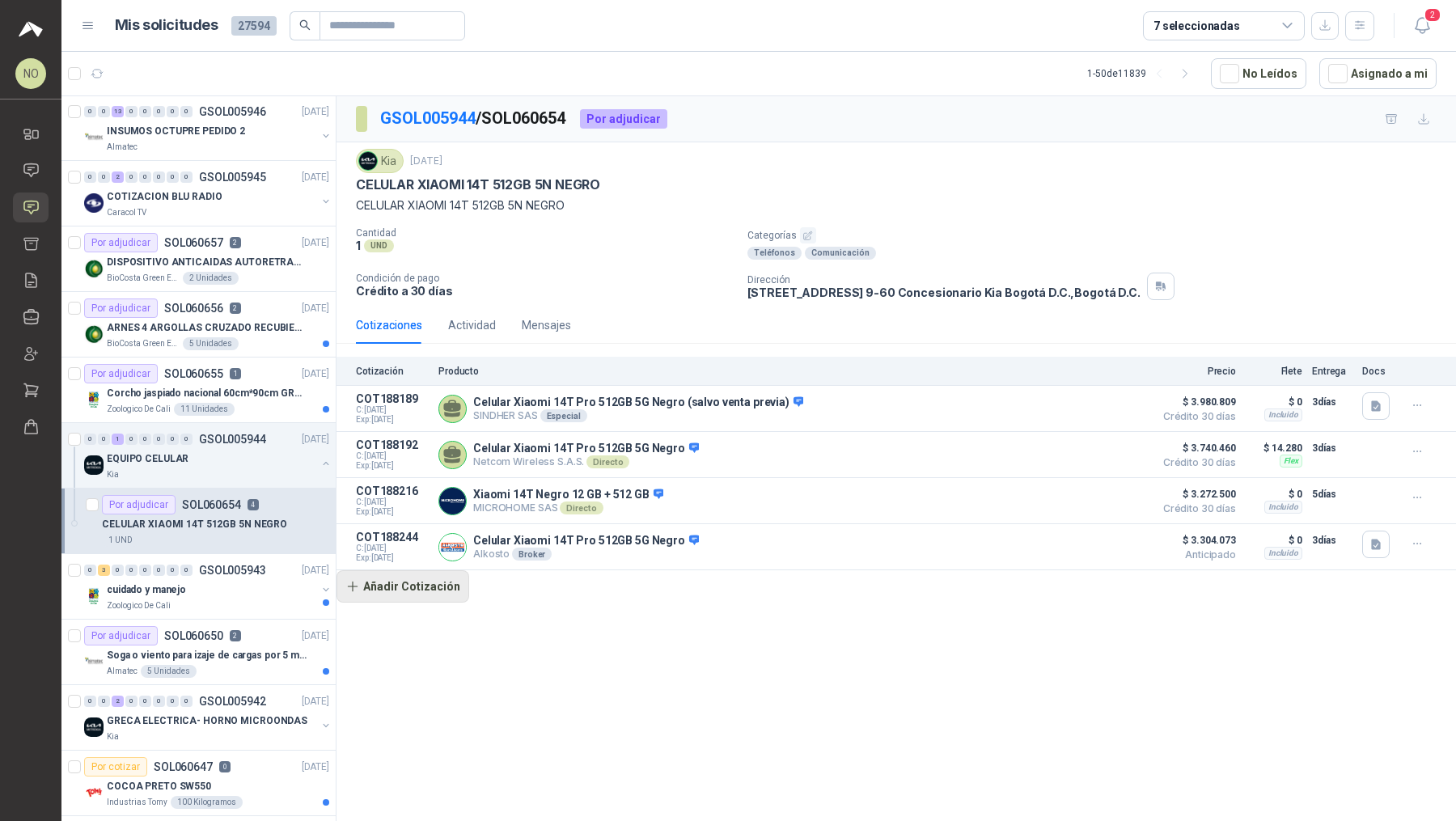
click at [428, 586] on button "Añadir Cotización" at bounding box center [403, 586] width 133 height 32
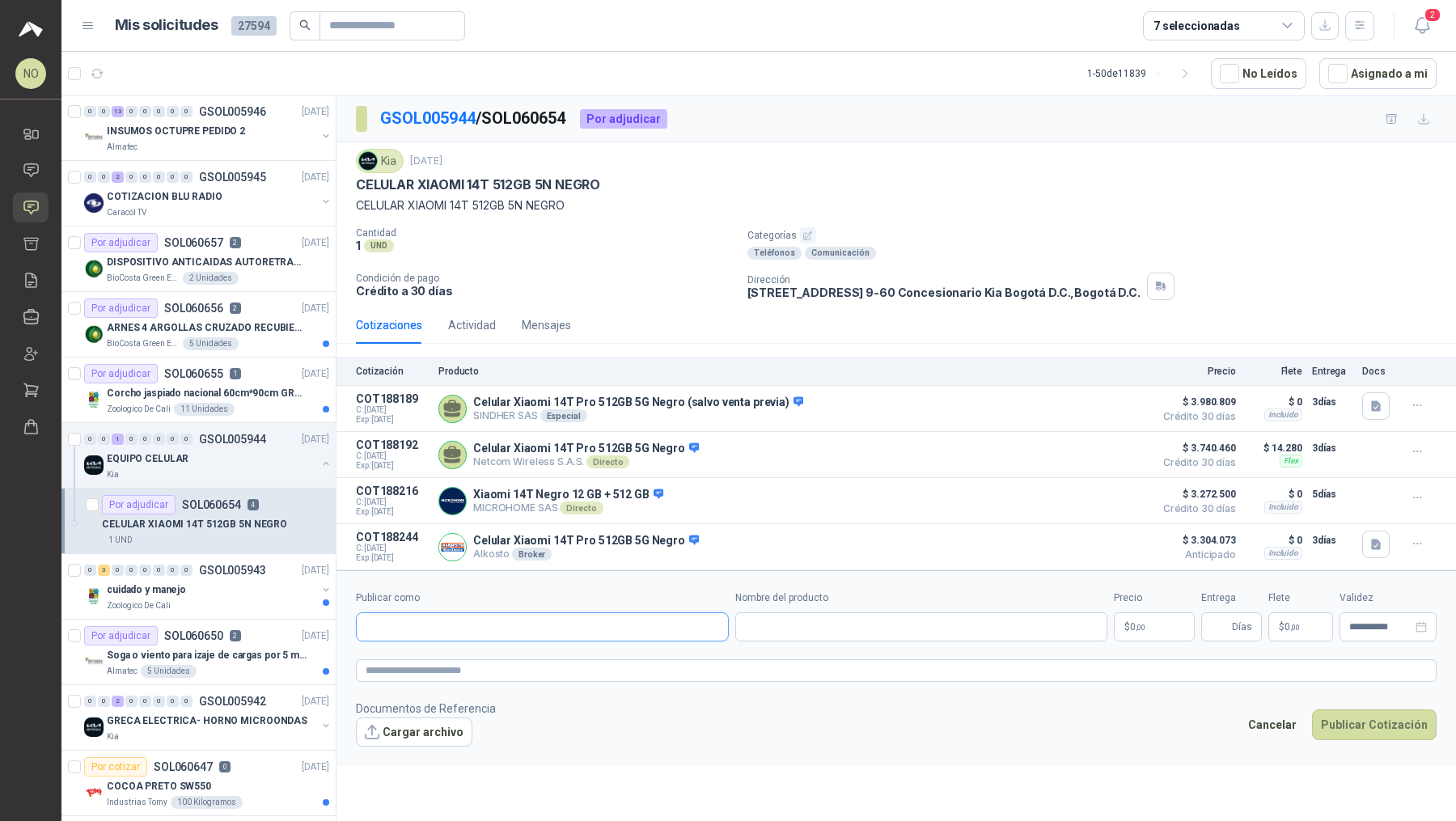
click at [475, 613] on input "Publicar como" at bounding box center [542, 627] width 372 height 28
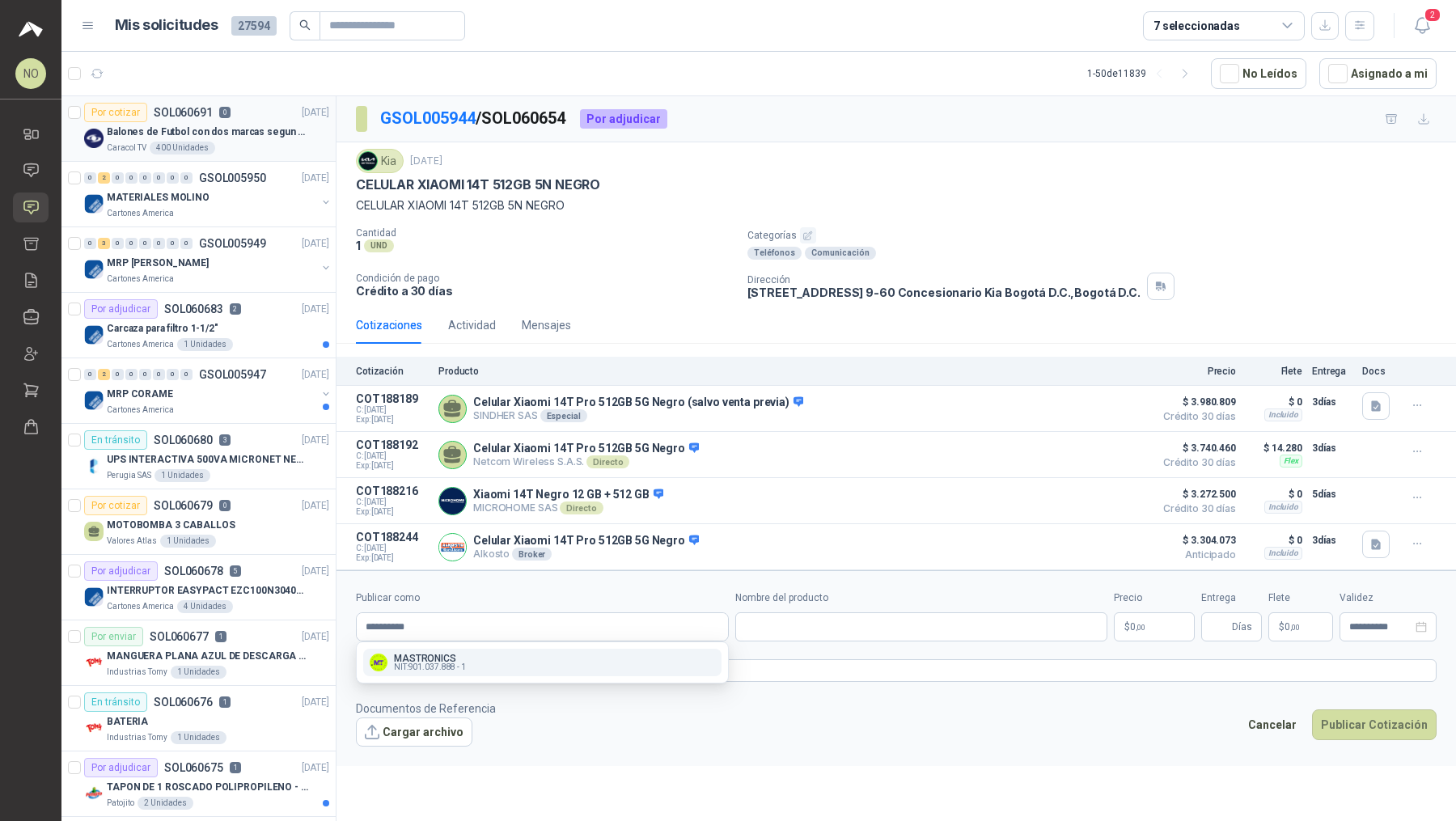
click at [251, 149] on div "Caracol TV 400 Unidades" at bounding box center [217, 147] width 222 height 13
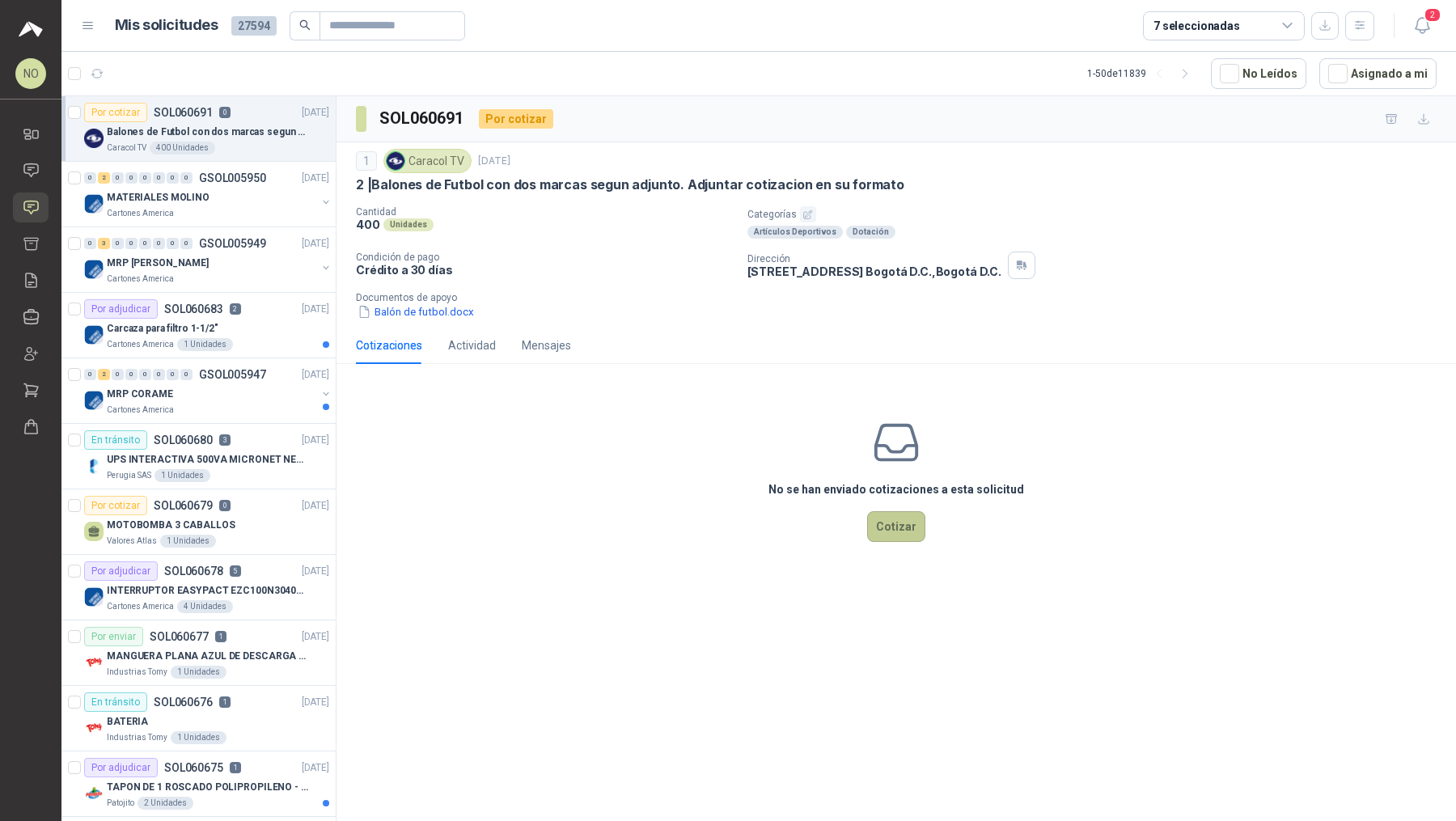
click at [882, 521] on button "Cotizar" at bounding box center [896, 526] width 58 height 31
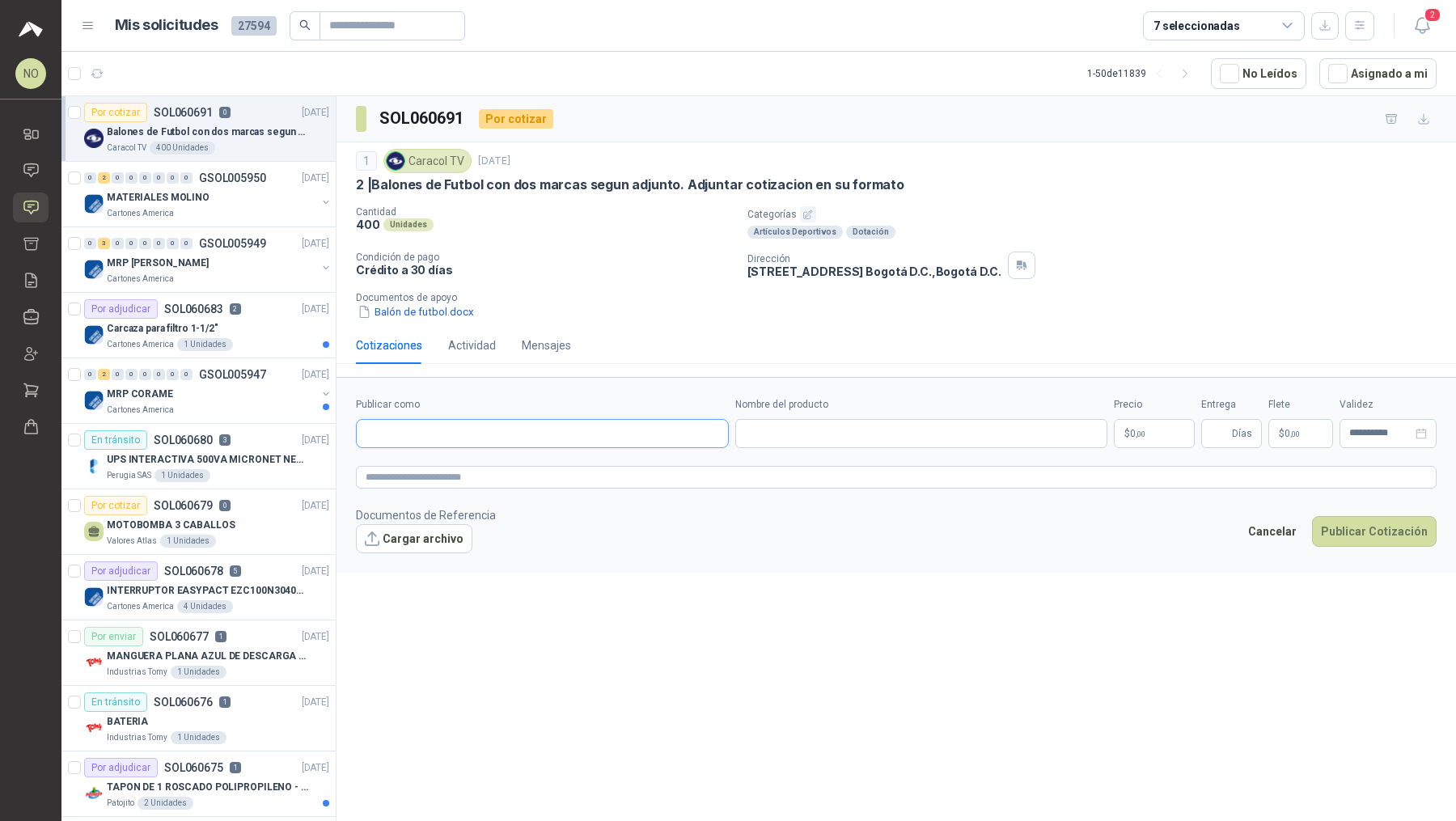
click at [581, 426] on input "Publicar como" at bounding box center [542, 433] width 372 height 28
click at [1301, 524] on button "Cancelar" at bounding box center [1273, 531] width 67 height 31
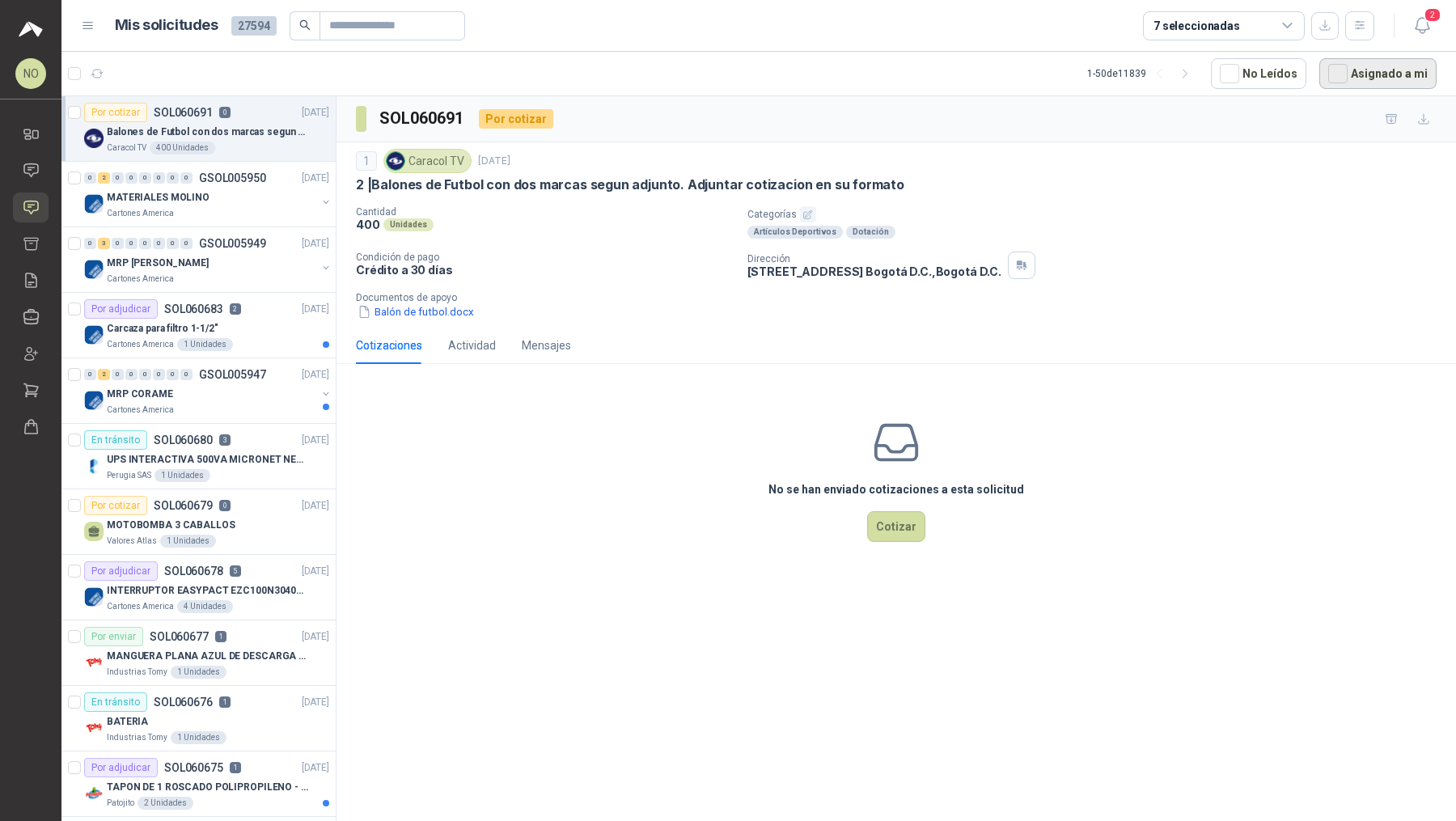
click at [1379, 77] on button "Asignado a mi" at bounding box center [1378, 73] width 118 height 31
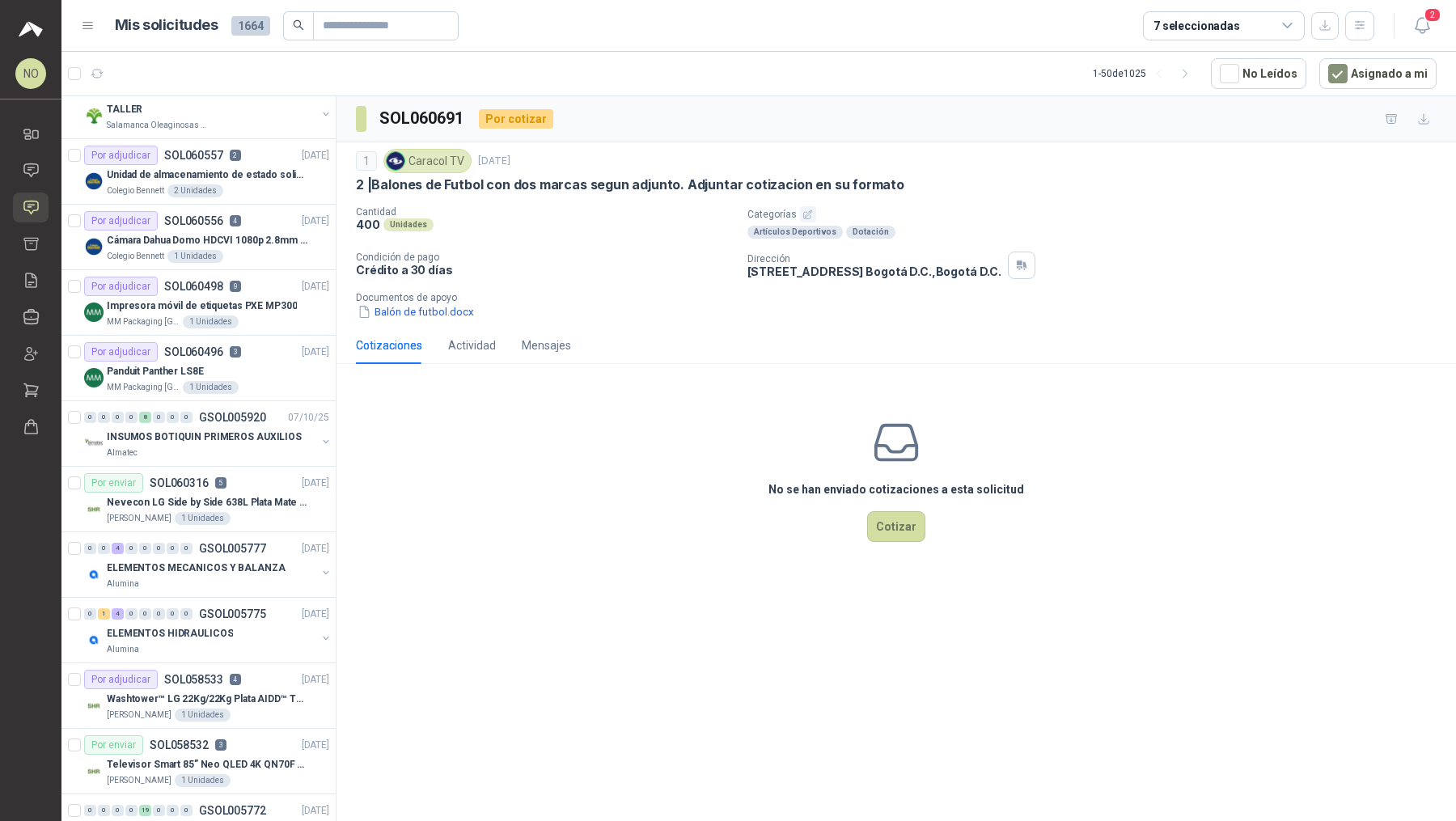
scroll to position [616, 0]
click at [211, 409] on p "GSOL005920" at bounding box center [232, 413] width 67 height 11
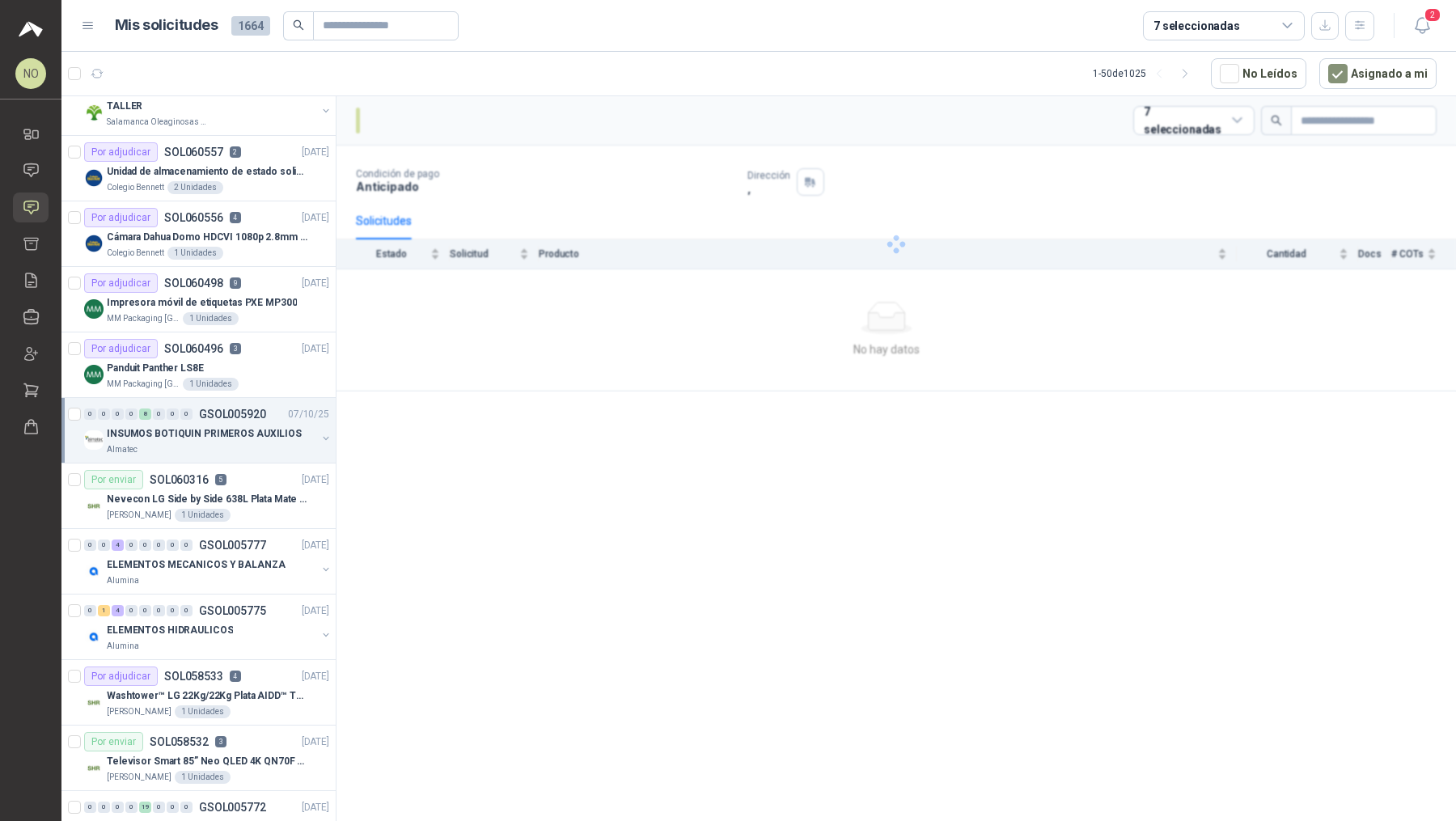
click at [211, 409] on p "GSOL005920" at bounding box center [232, 413] width 67 height 11
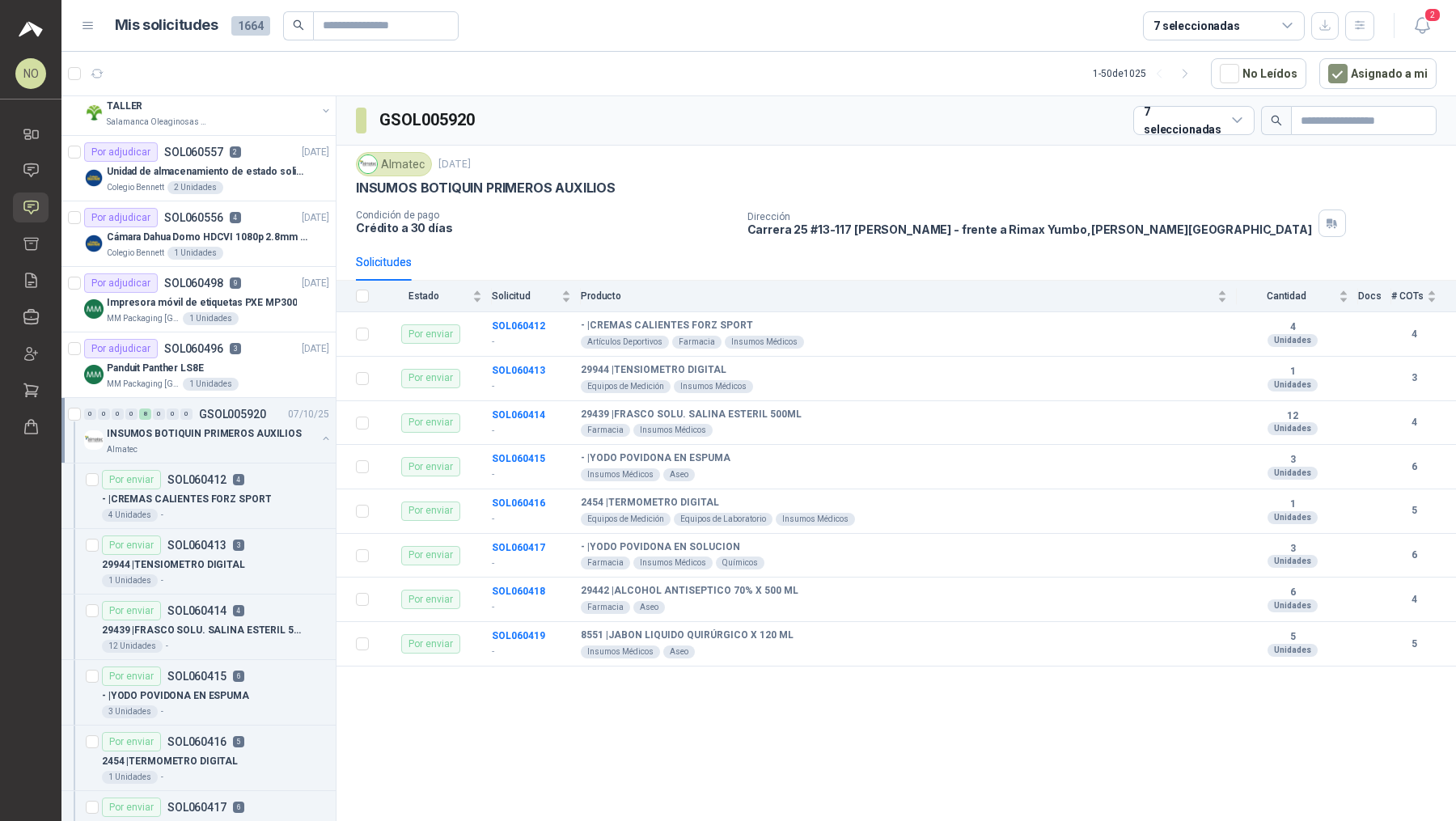
scroll to position [721, 0]
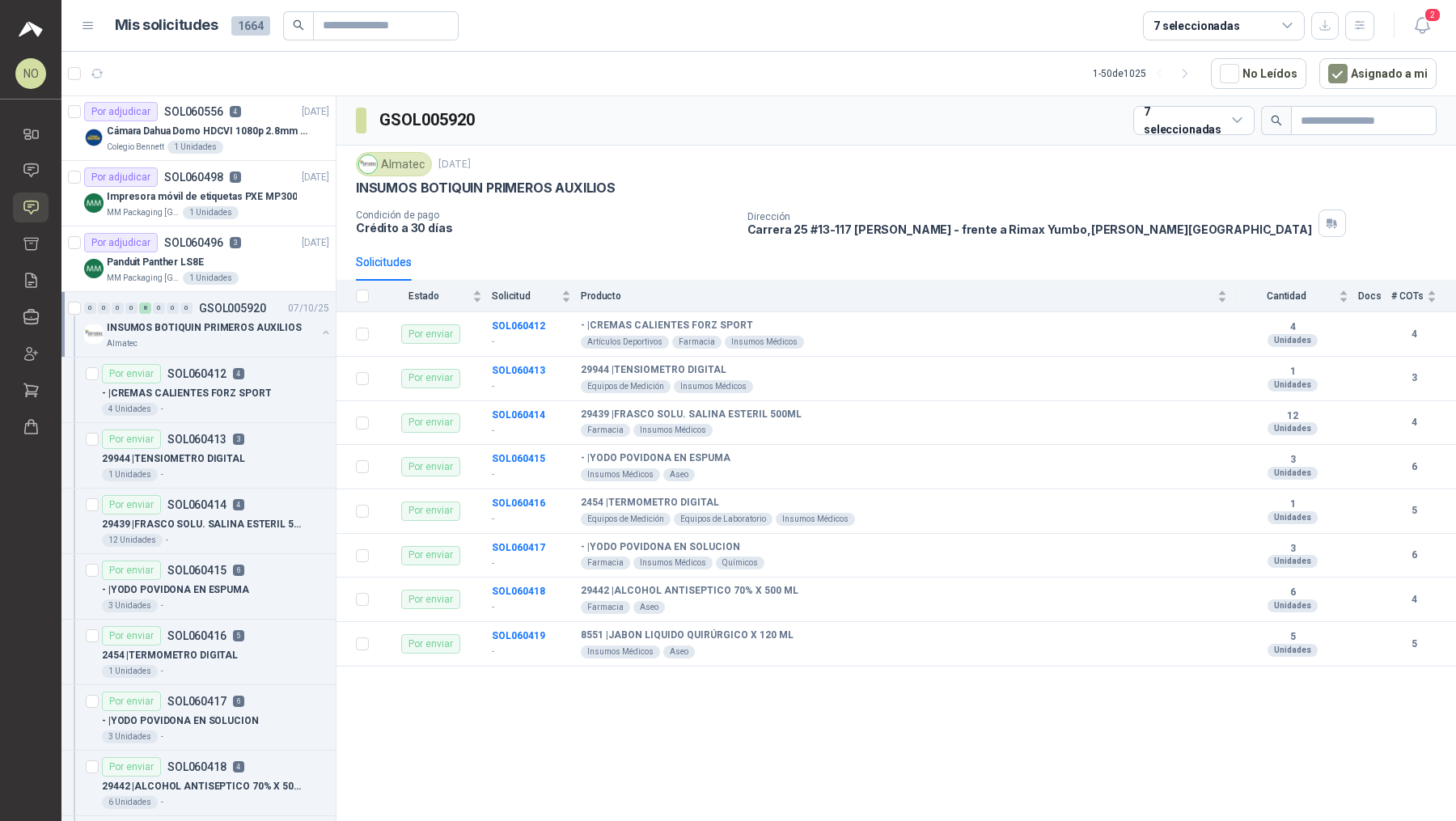
click at [211, 403] on div "4 Unidades -" at bounding box center [215, 409] width 227 height 13
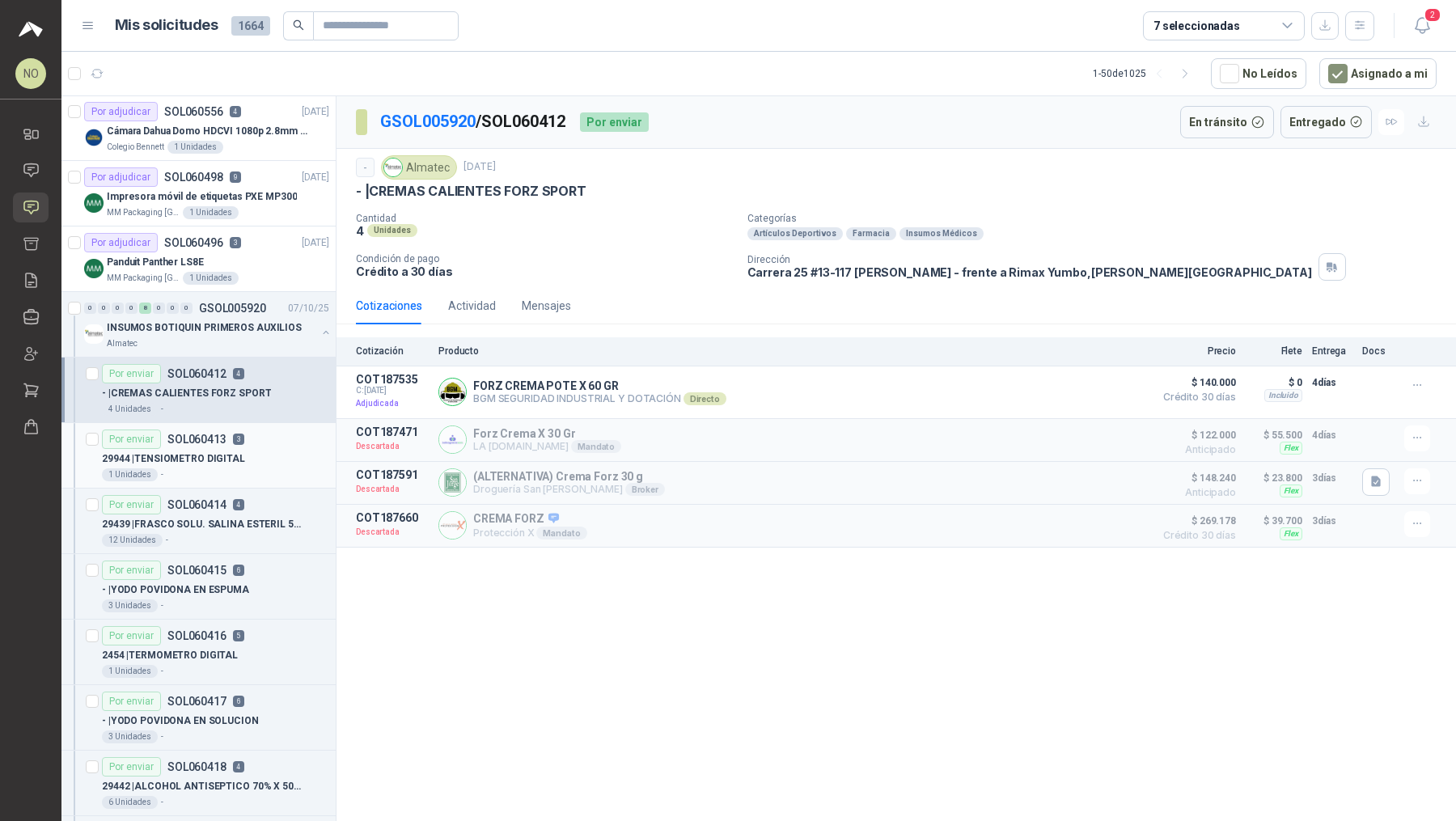
click at [223, 429] on div "Por enviar SOL060413 3" at bounding box center [172, 438] width 143 height 19
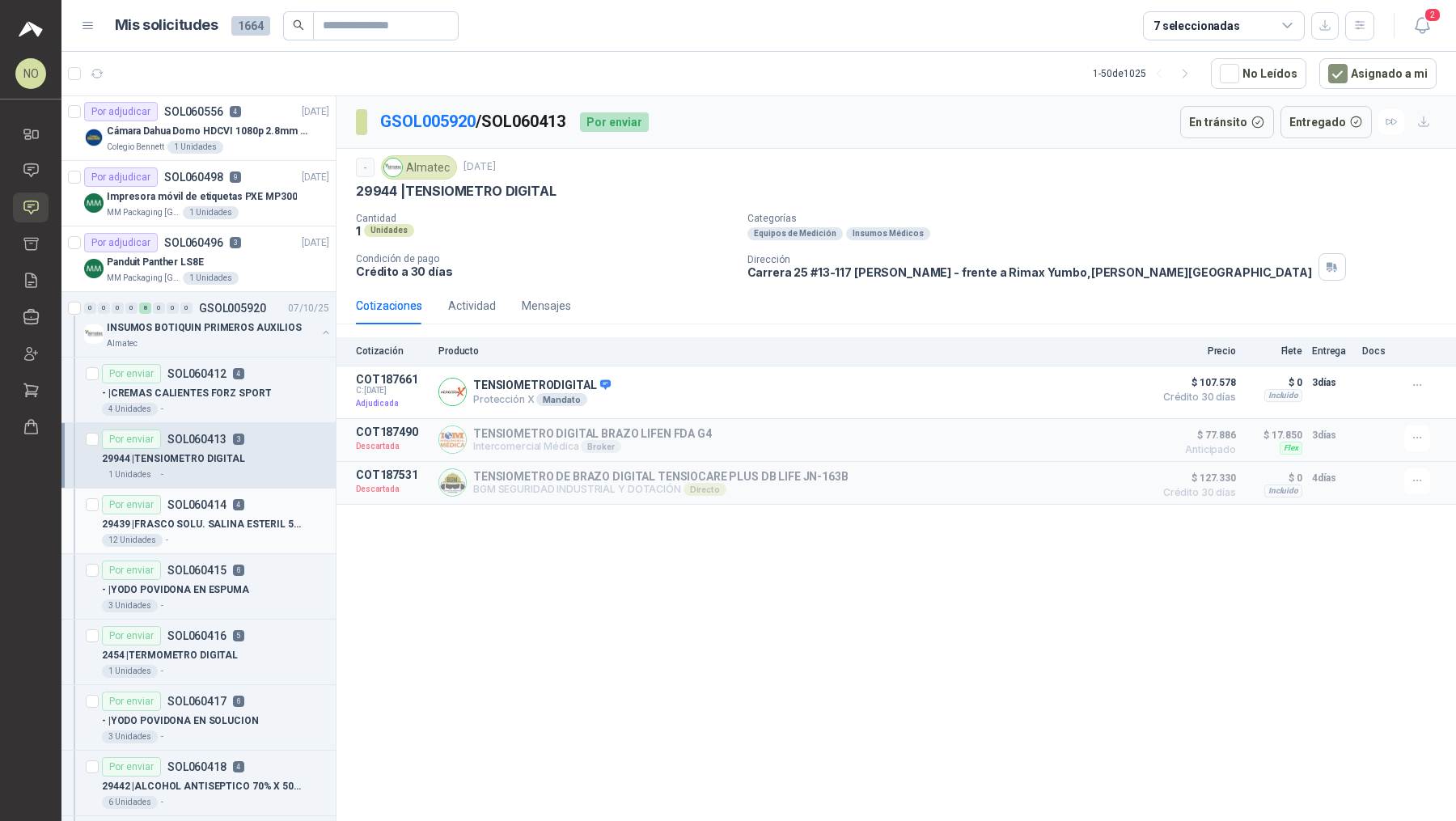
click at [208, 499] on p "SOL060414" at bounding box center [196, 504] width 59 height 11
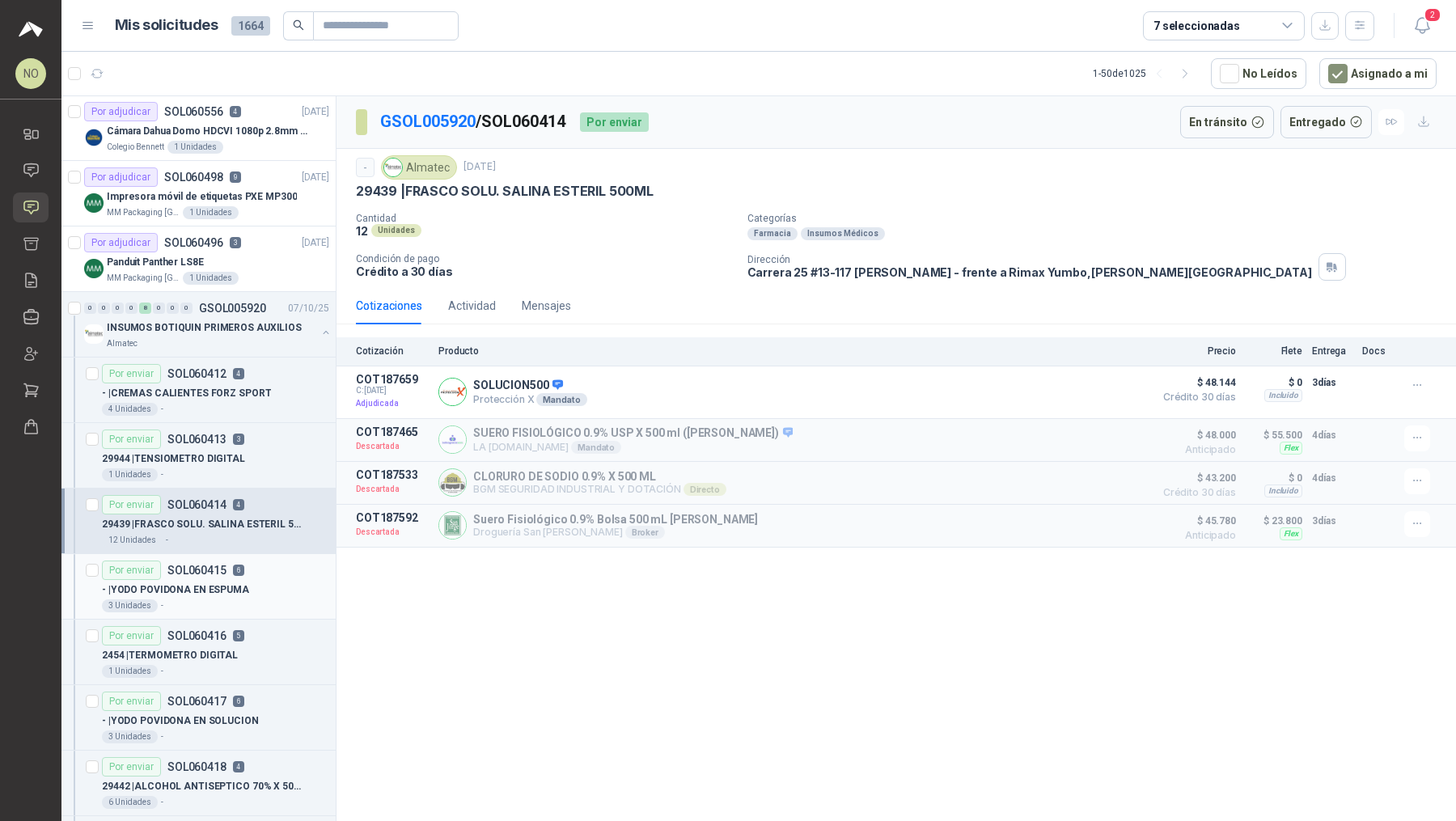
click at [204, 580] on div "- | YODO POVIDONA EN ESPUMA" at bounding box center [215, 589] width 227 height 19
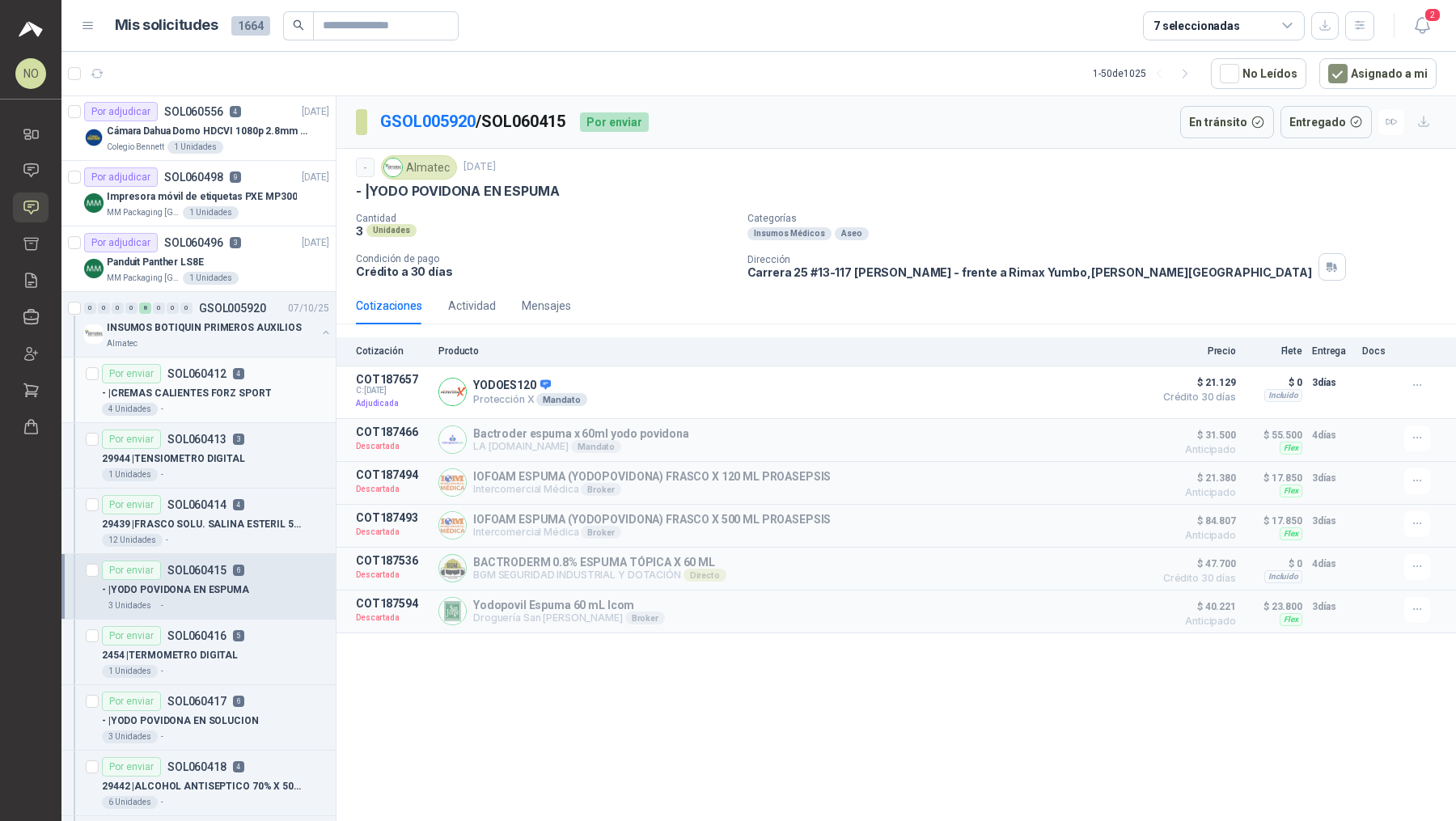
click at [258, 386] on p "- | CREMAS CALIENTES FORZ SPORT" at bounding box center [186, 393] width 169 height 15
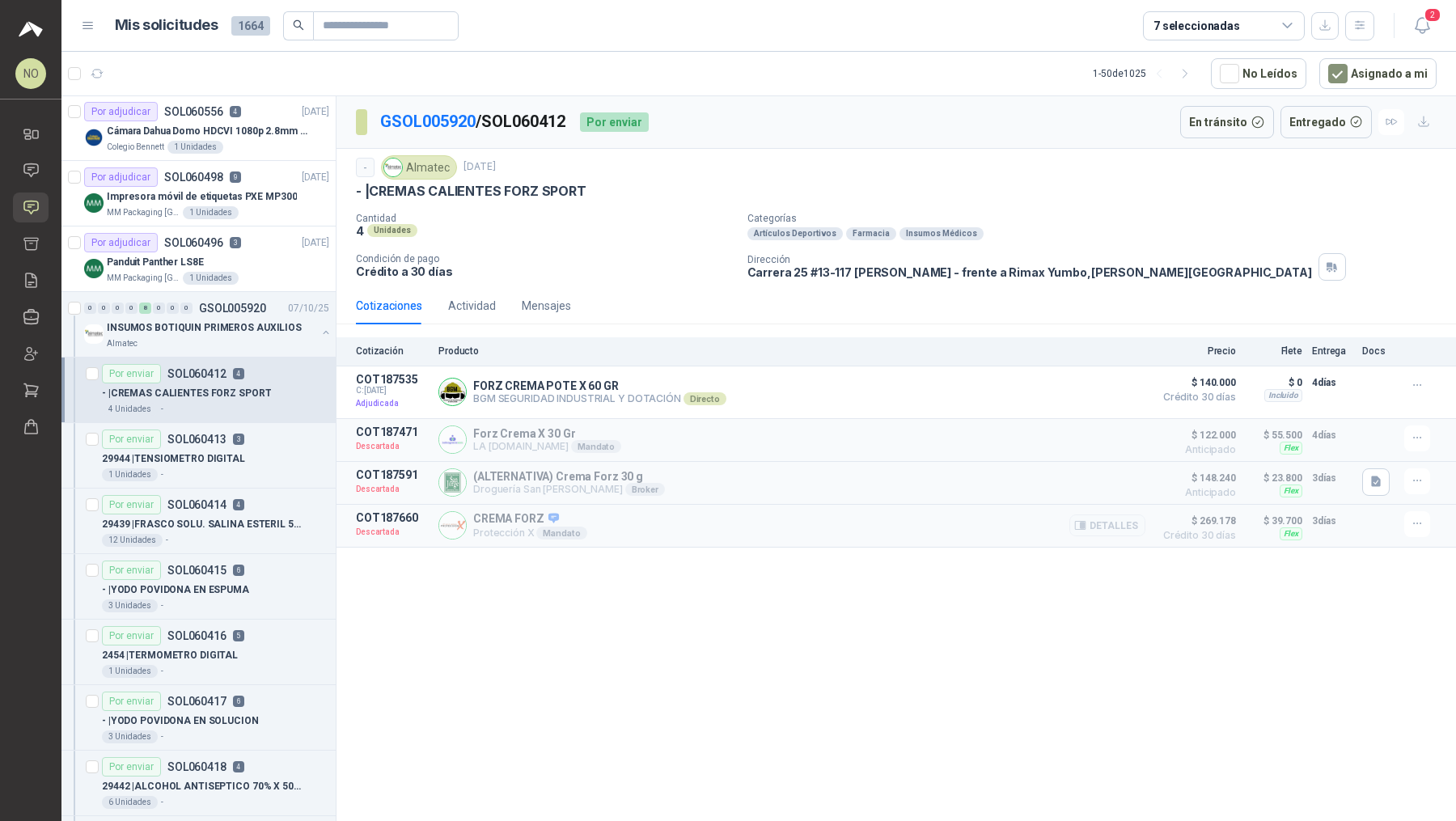
click at [1290, 514] on p "$ 39.700" at bounding box center [1274, 520] width 57 height 19
click at [268, 423] on article "Por enviar SOL060413 3 29944 | TENSIOMETRO DIGITAL 1 Unidades -" at bounding box center [198, 456] width 274 height 66
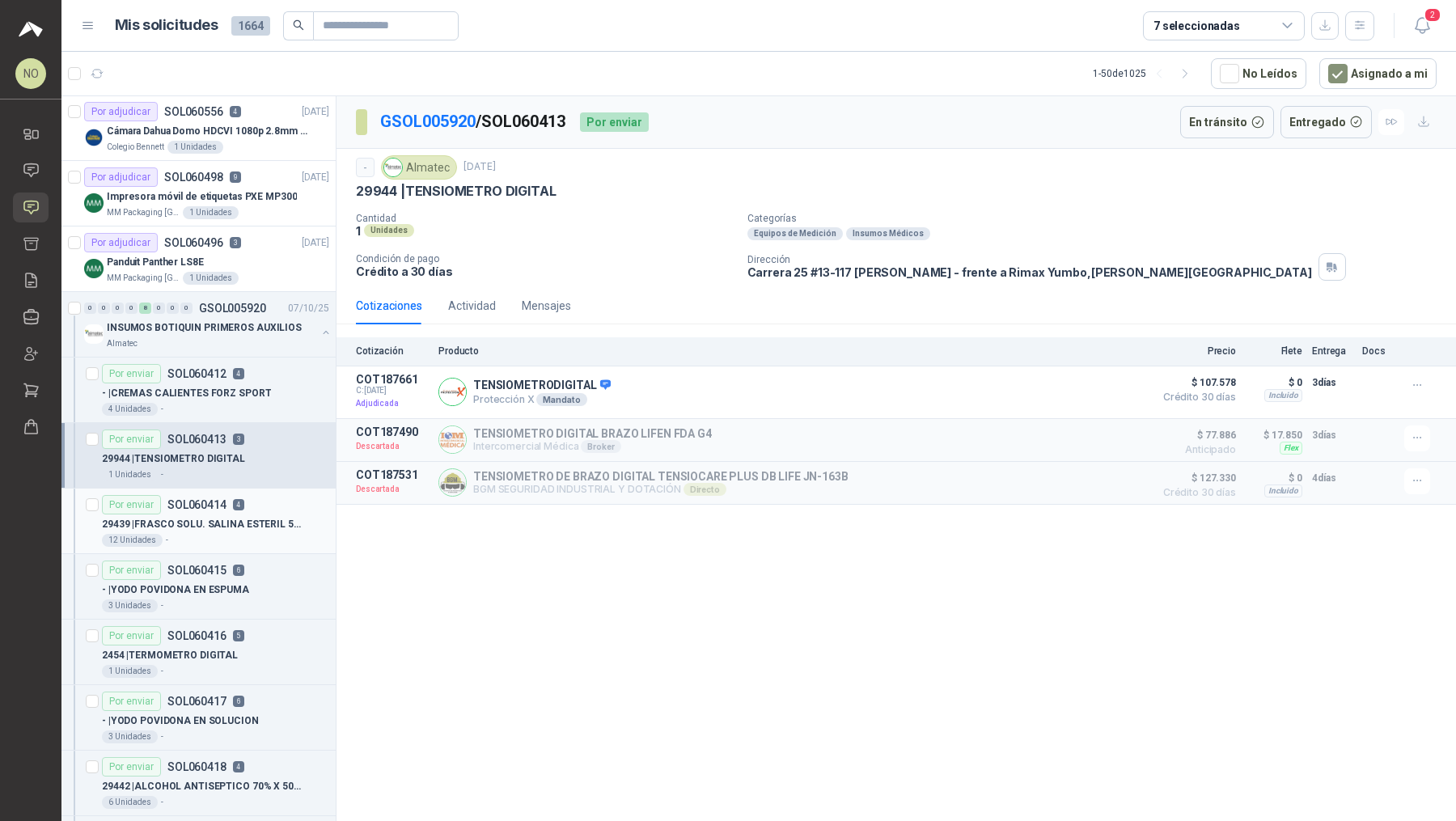
click at [188, 517] on p "29439 | FRASCO SOLU. SALINA ESTERIL 500ML" at bounding box center [202, 524] width 201 height 15
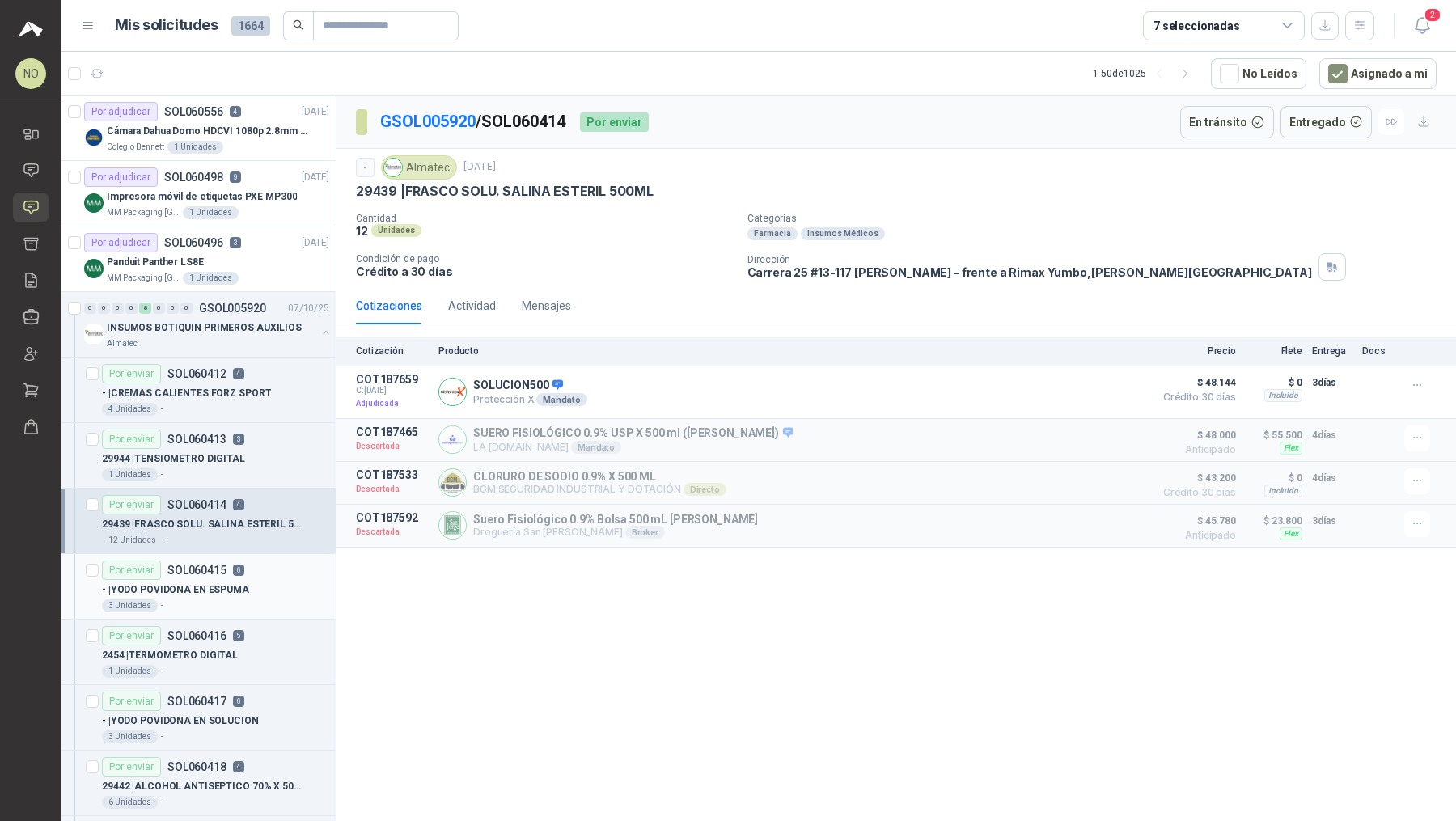
click at [182, 586] on p "- | YODO POVIDONA EN ESPUMA" at bounding box center [175, 590] width 147 height 15
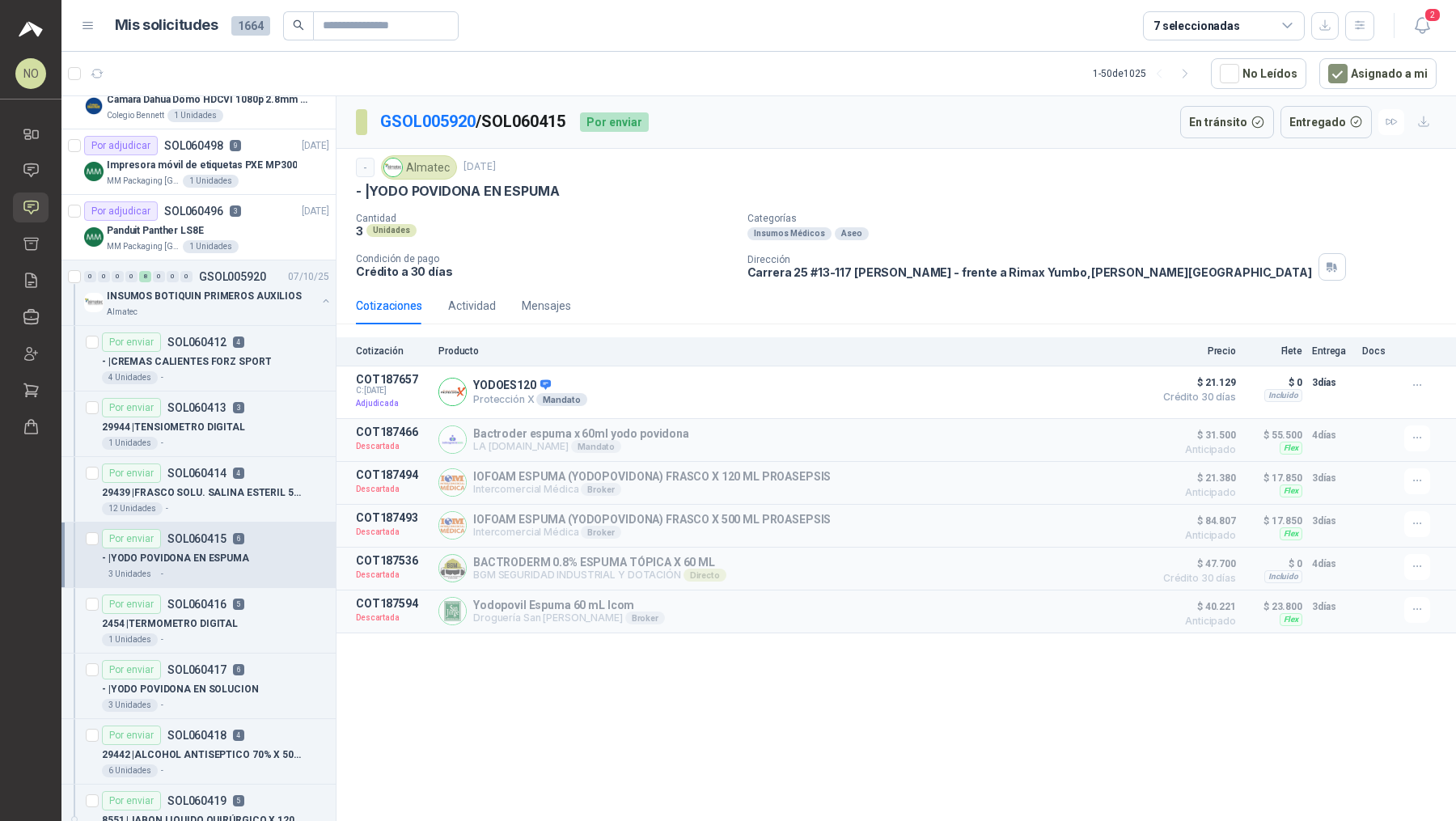
scroll to position [756, 0]
click at [182, 591] on div "Por enviar SOL060416 5" at bounding box center [172, 600] width 143 height 19
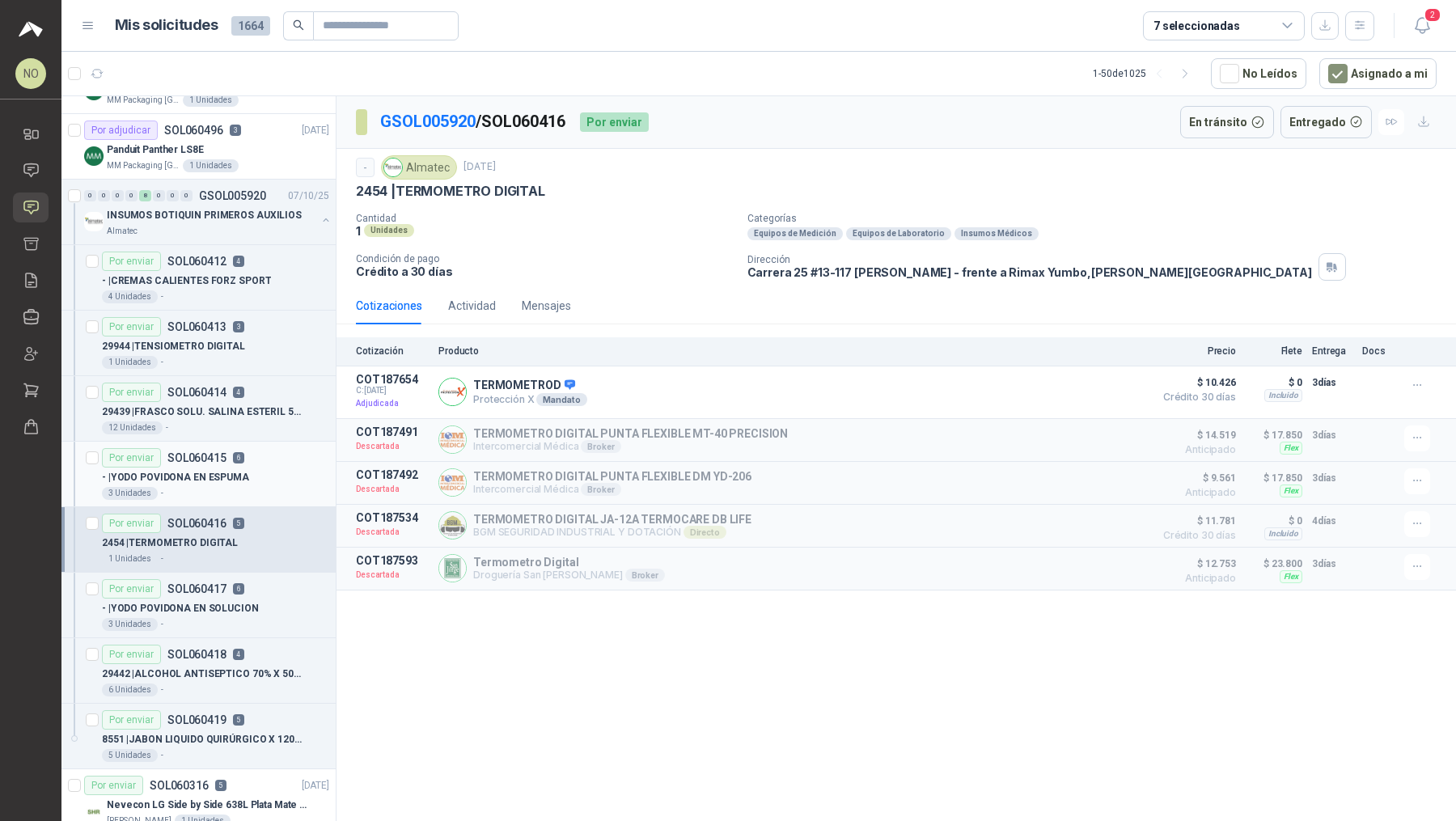
scroll to position [842, 0]
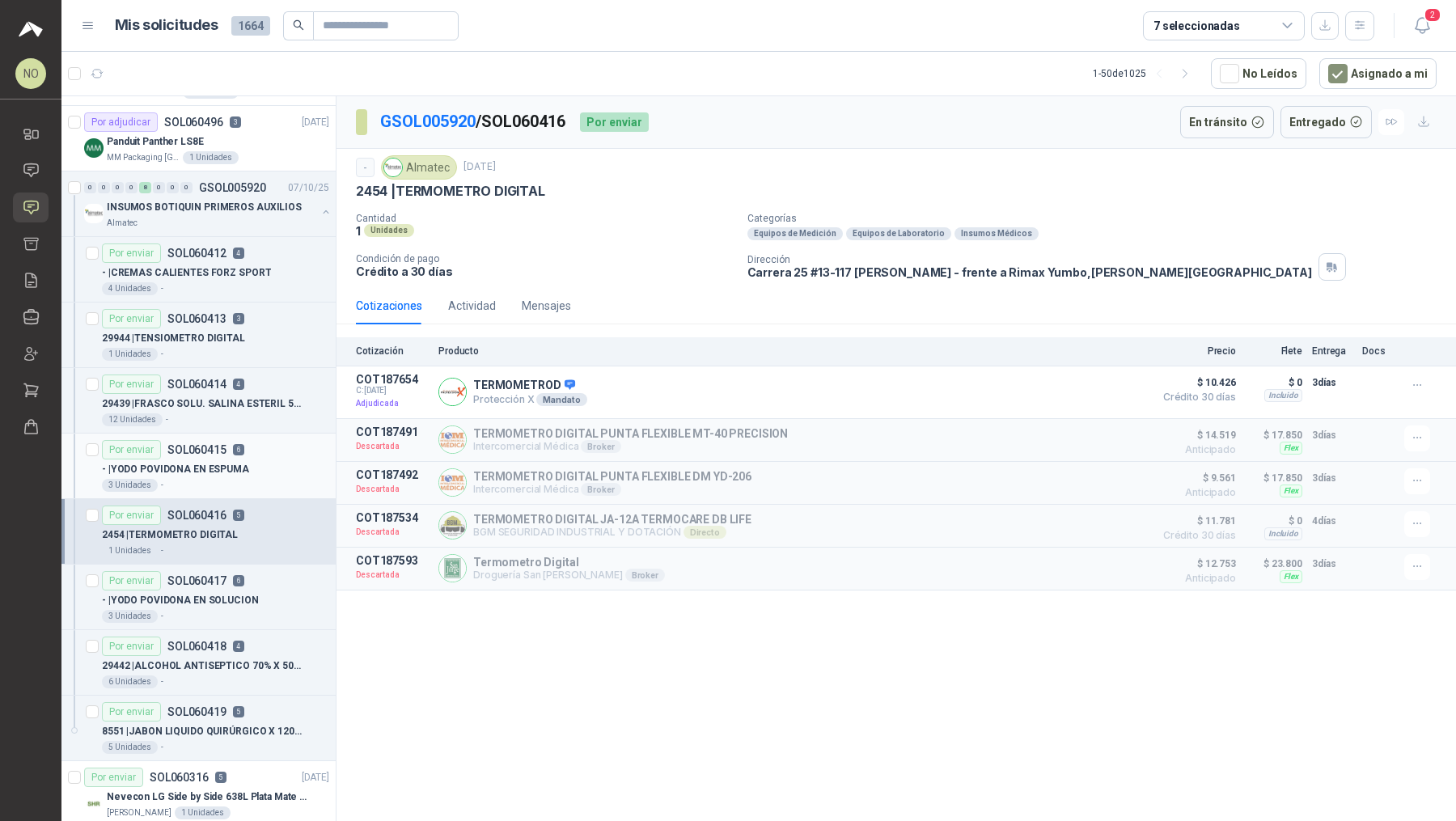
click at [182, 593] on p "- | YODO [MEDICAL_DATA] EN SOLUCION" at bounding box center [179, 600] width 156 height 15
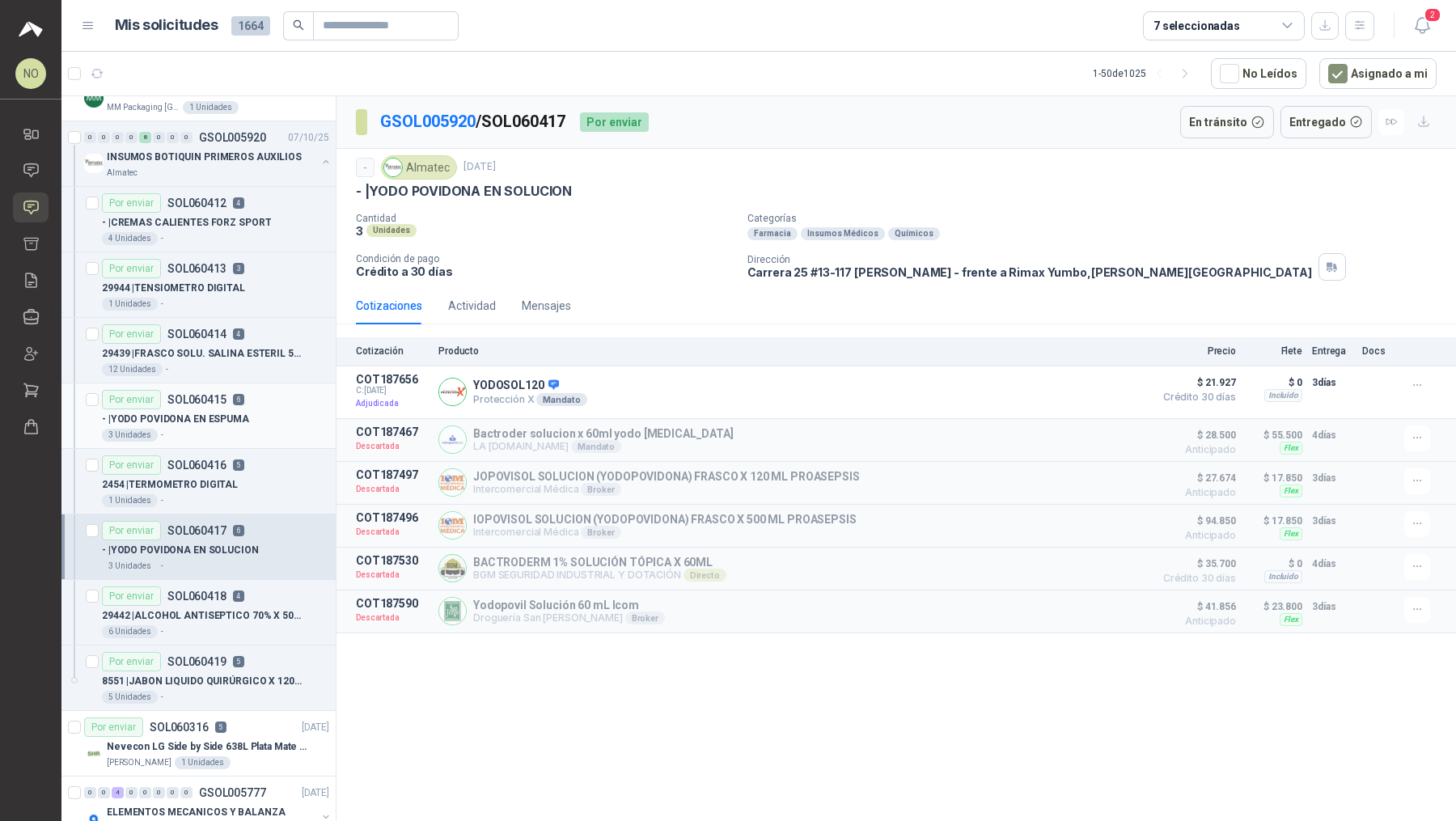
scroll to position [894, 0]
click at [182, 589] on p "SOL060418" at bounding box center [196, 594] width 59 height 11
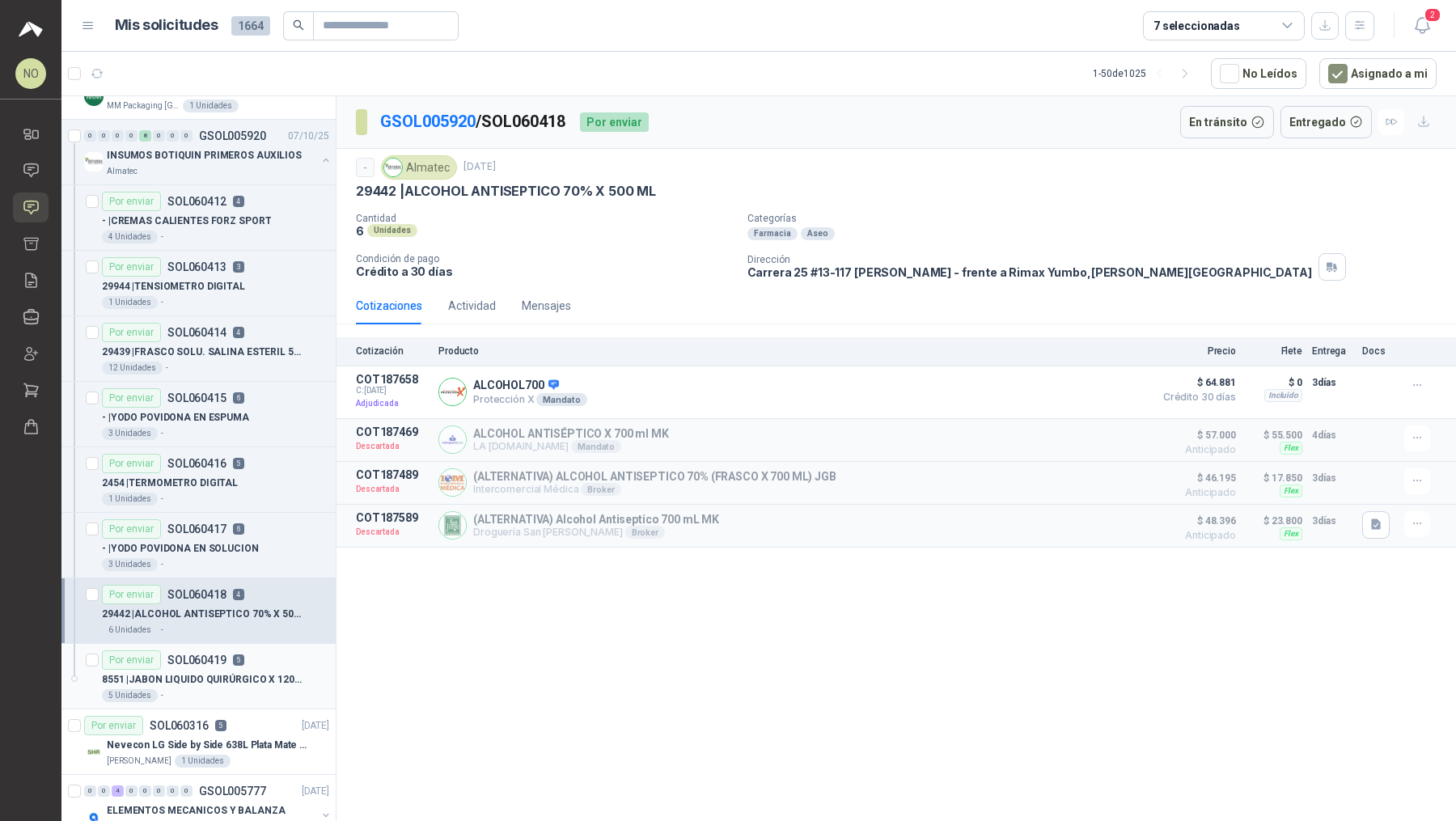
click at [185, 644] on article "Por enviar SOL060419 5 8551 | JABON LIQUIDO QUIRÚRGICO X 120 ML 5 Unidades -" at bounding box center [198, 677] width 274 height 66
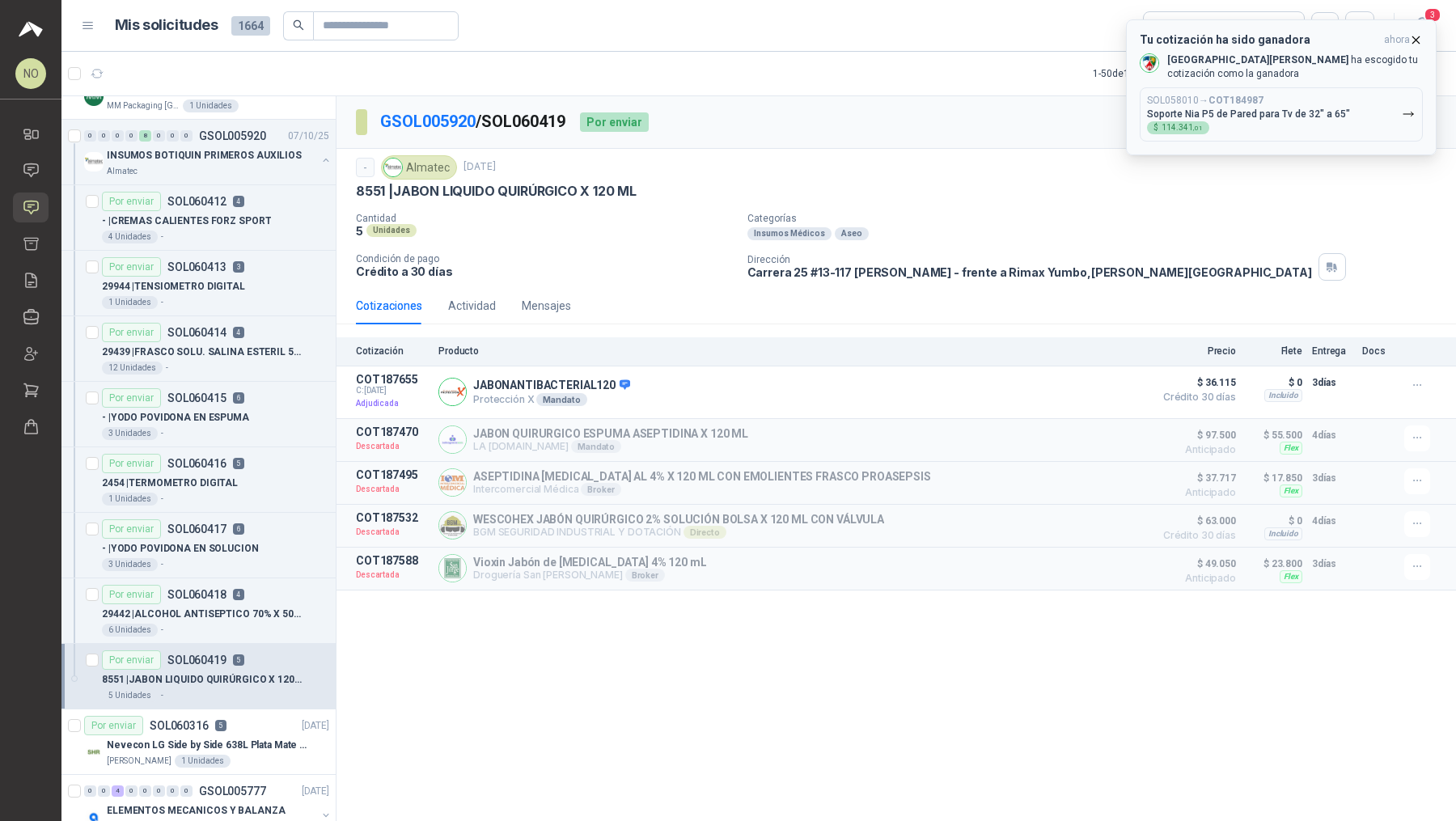
click at [1419, 37] on icon "button" at bounding box center [1416, 40] width 6 height 6
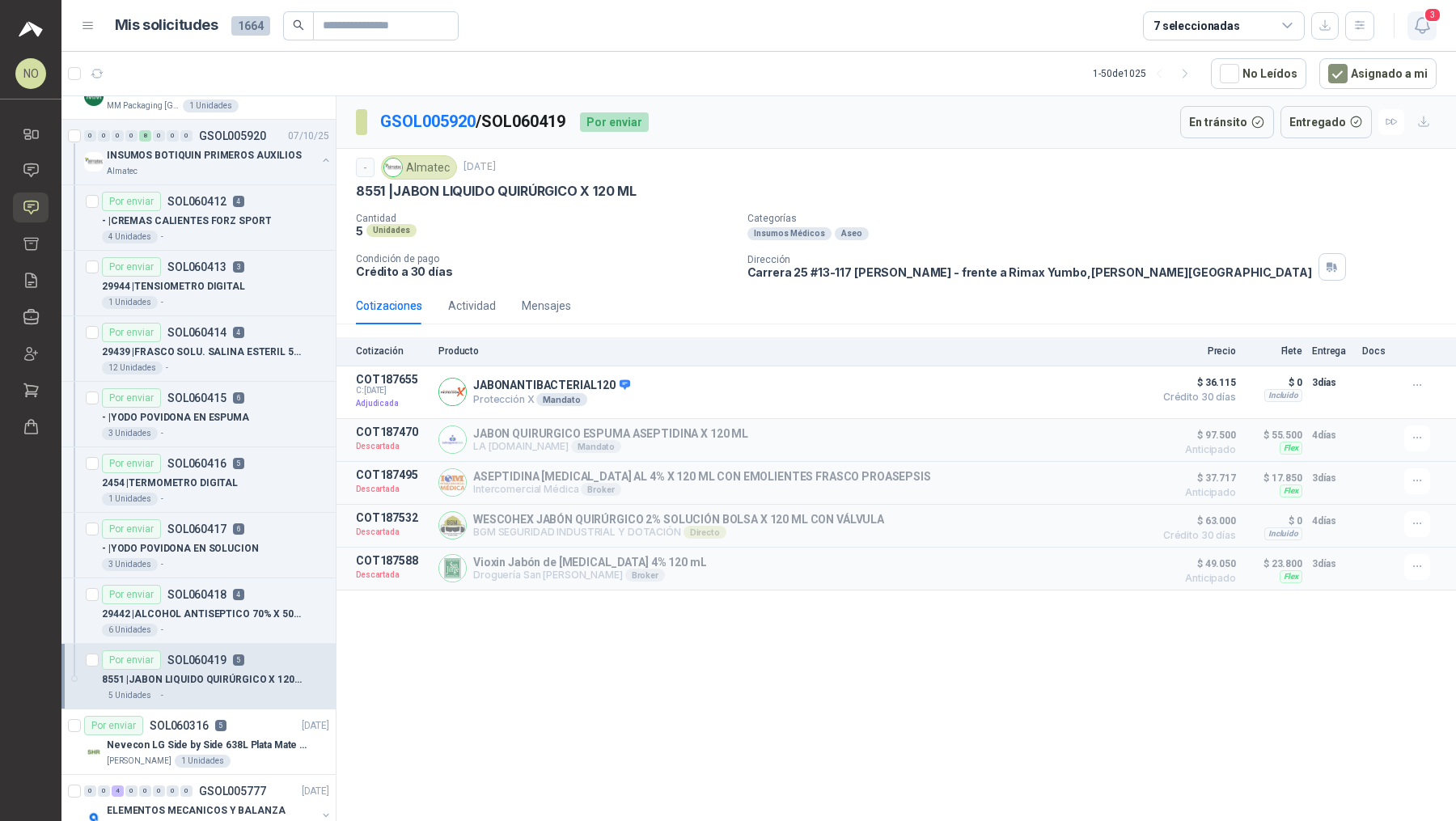
click at [1425, 24] on icon "button" at bounding box center [1422, 25] width 20 height 20
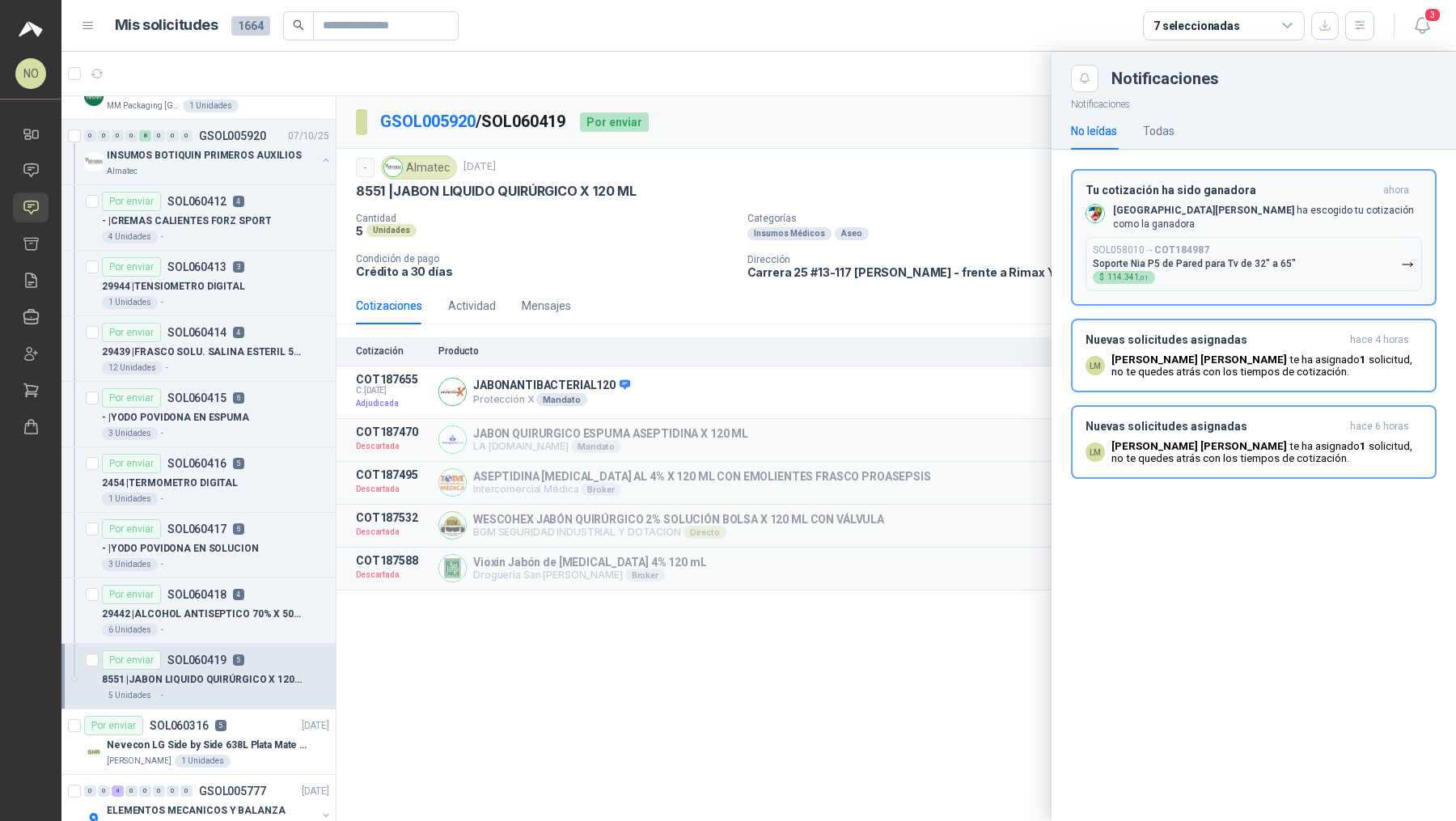
click at [1170, 244] on b "COT184987" at bounding box center [1181, 249] width 55 height 11
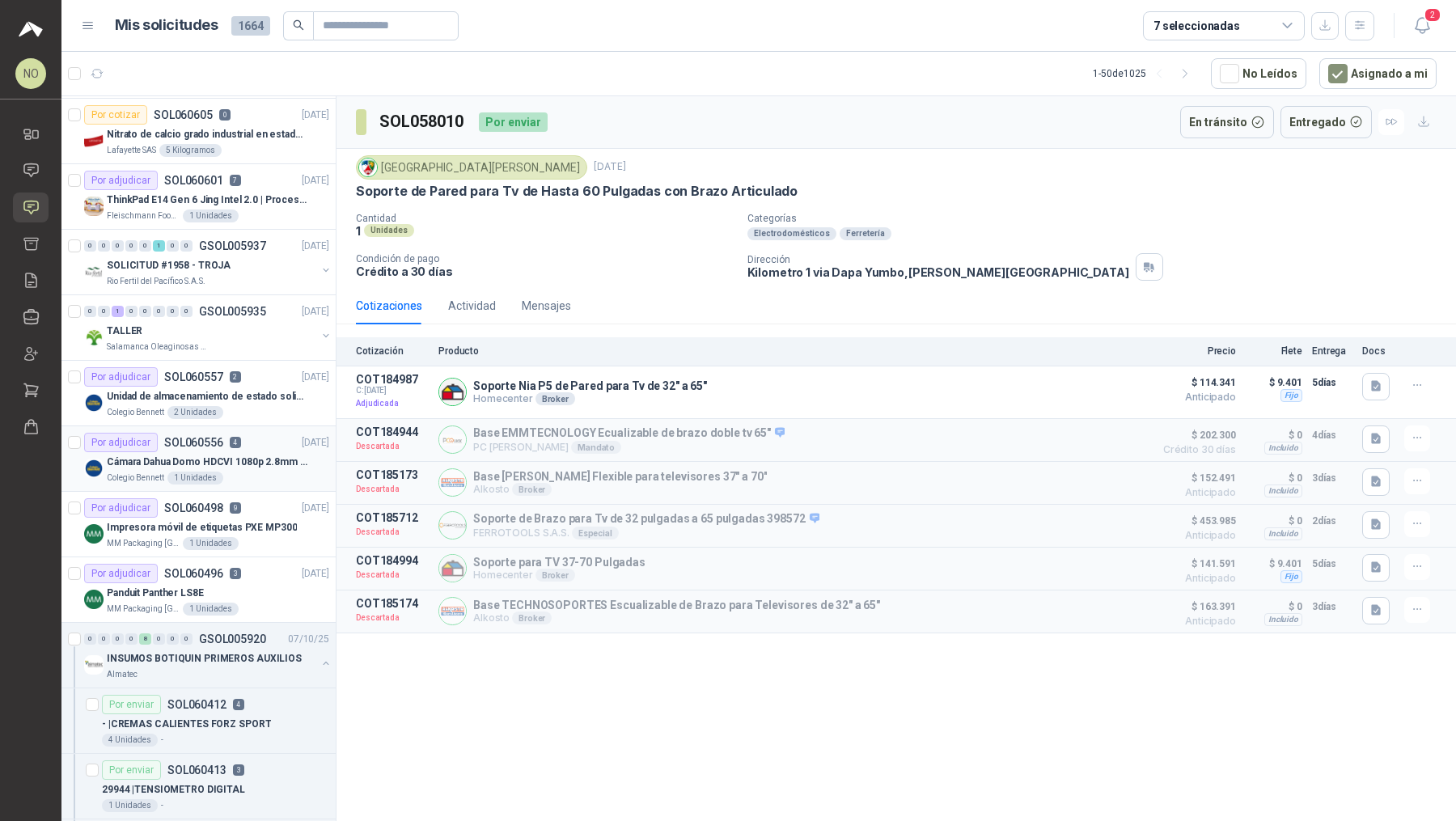
scroll to position [407, 0]
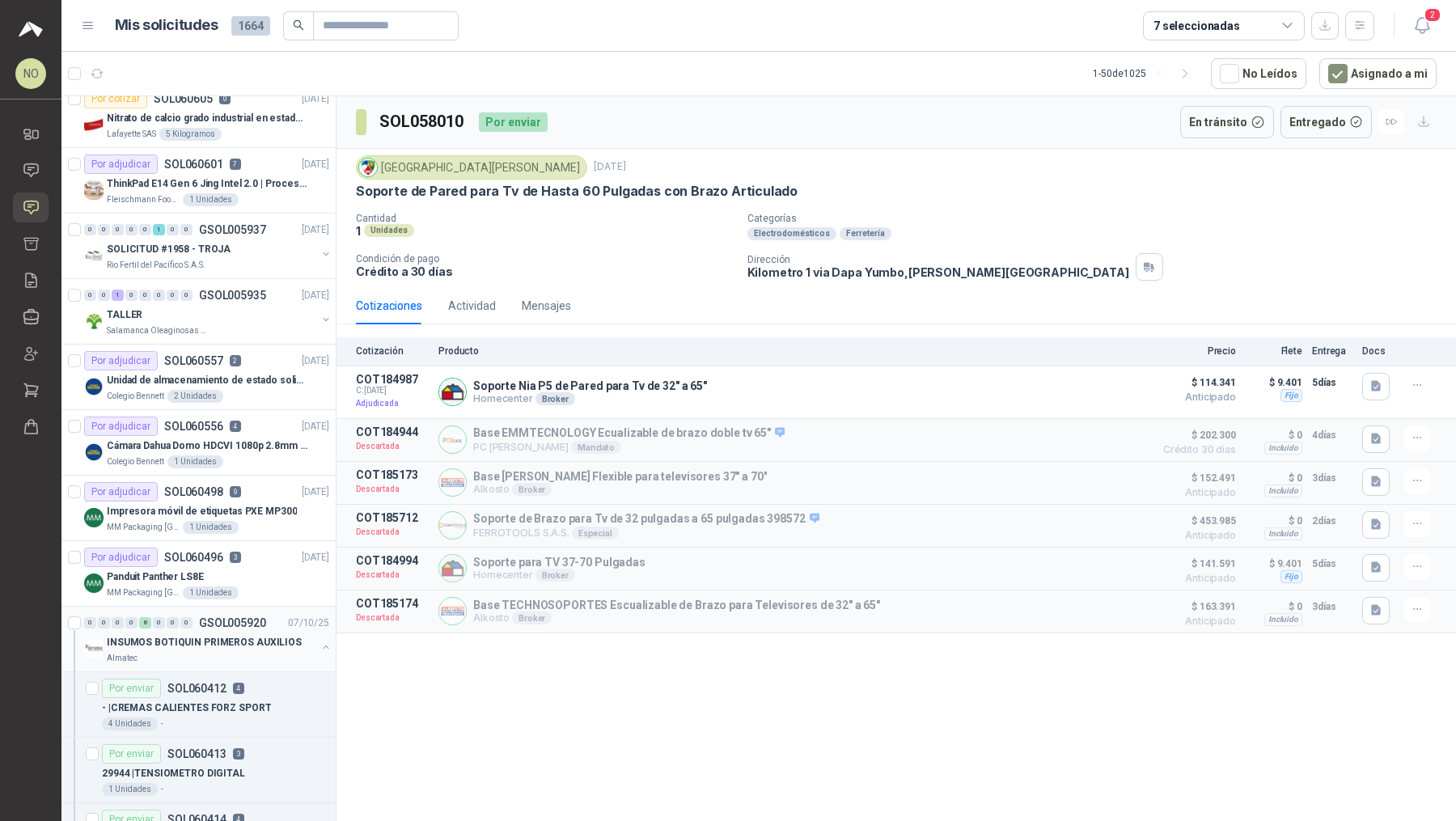
click at [251, 635] on p "INSUMOS BOTIQUIN PRIMEROS AUXILIOS" at bounding box center [204, 642] width 195 height 15
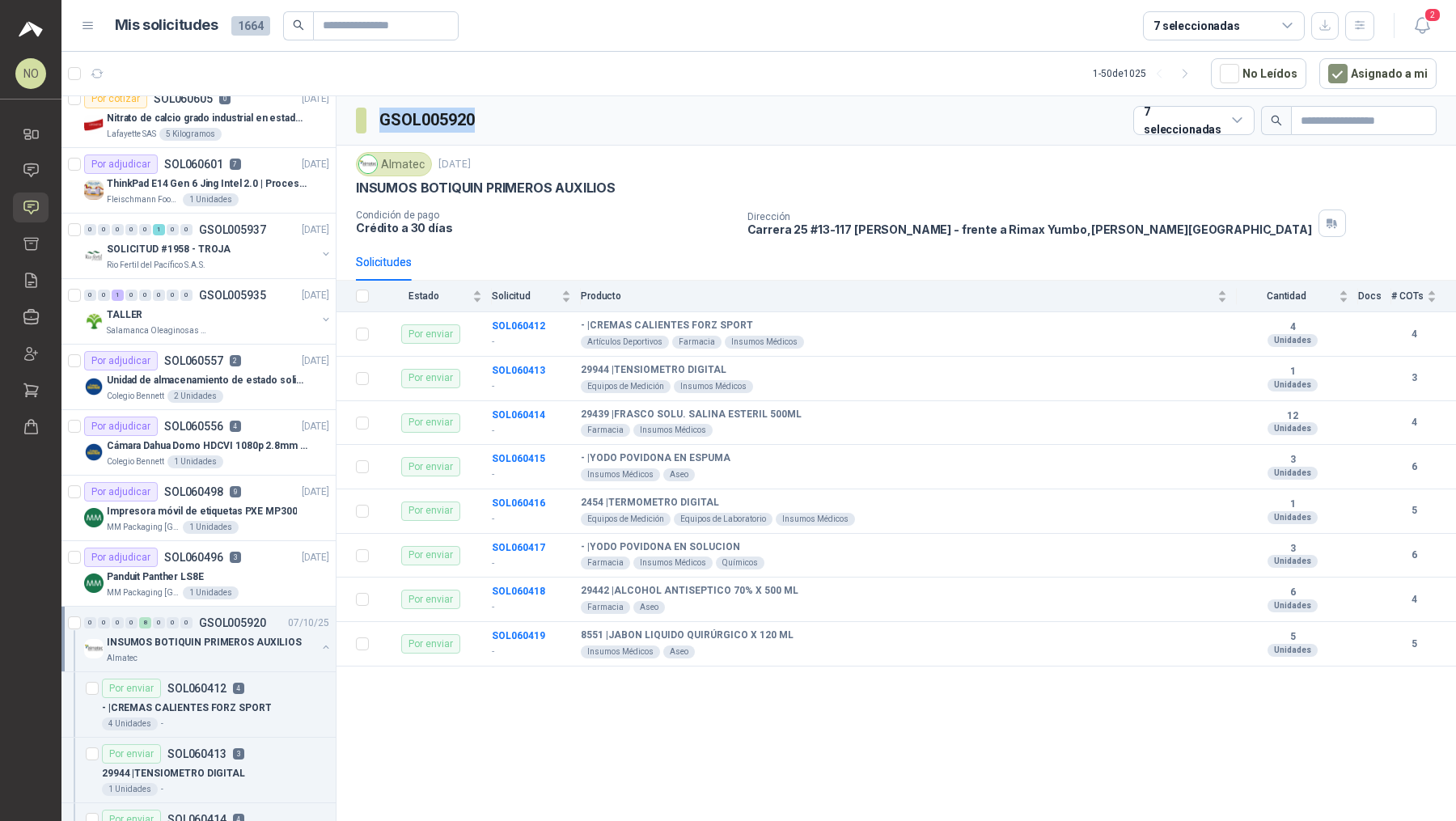
drag, startPoint x: 381, startPoint y: 118, endPoint x: 477, endPoint y: 118, distance: 96.0
click at [479, 119] on div "GSOL005920 7 seleccionadas" at bounding box center [897, 122] width 1120 height 50
click at [23, 173] on icon at bounding box center [31, 169] width 17 height 17
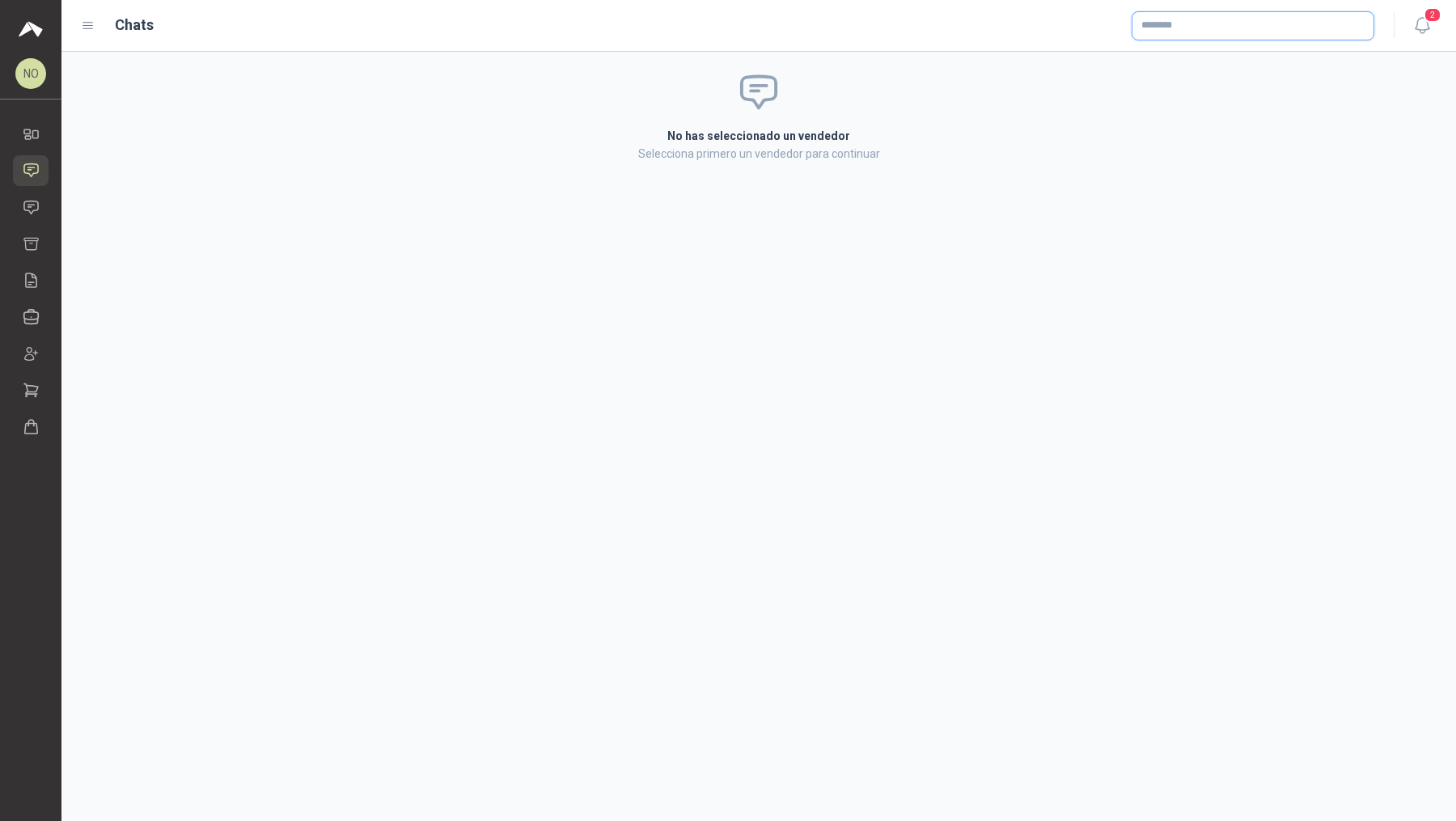
click at [1176, 33] on input "text" at bounding box center [1254, 26] width 241 height 28
click at [1219, 58] on p "Alkosto" at bounding box center [1278, 61] width 216 height 10
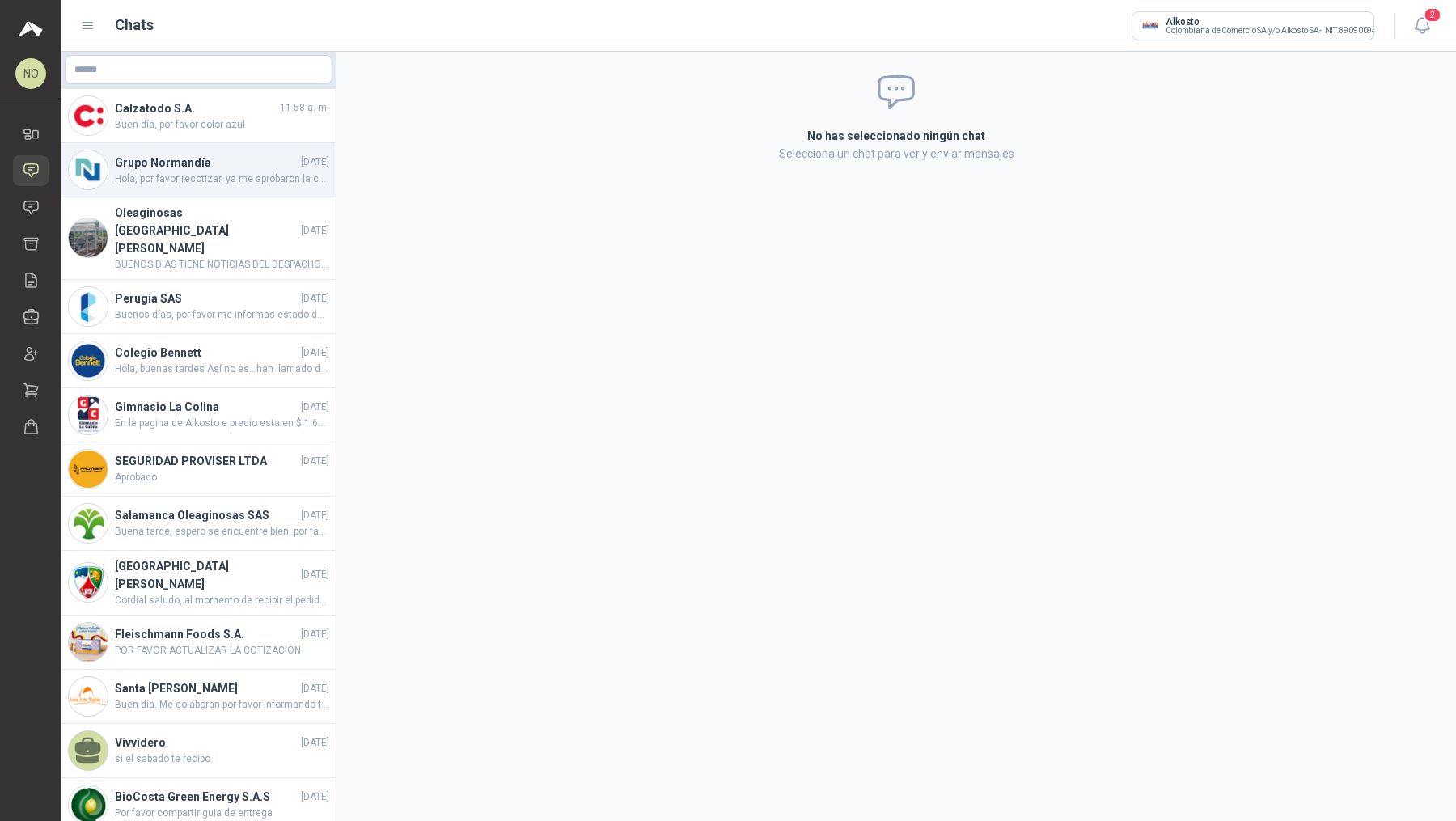
click at [264, 175] on span "Hola, por favor recotizar, ya me aprobaron la compra" at bounding box center [221, 178] width 214 height 15
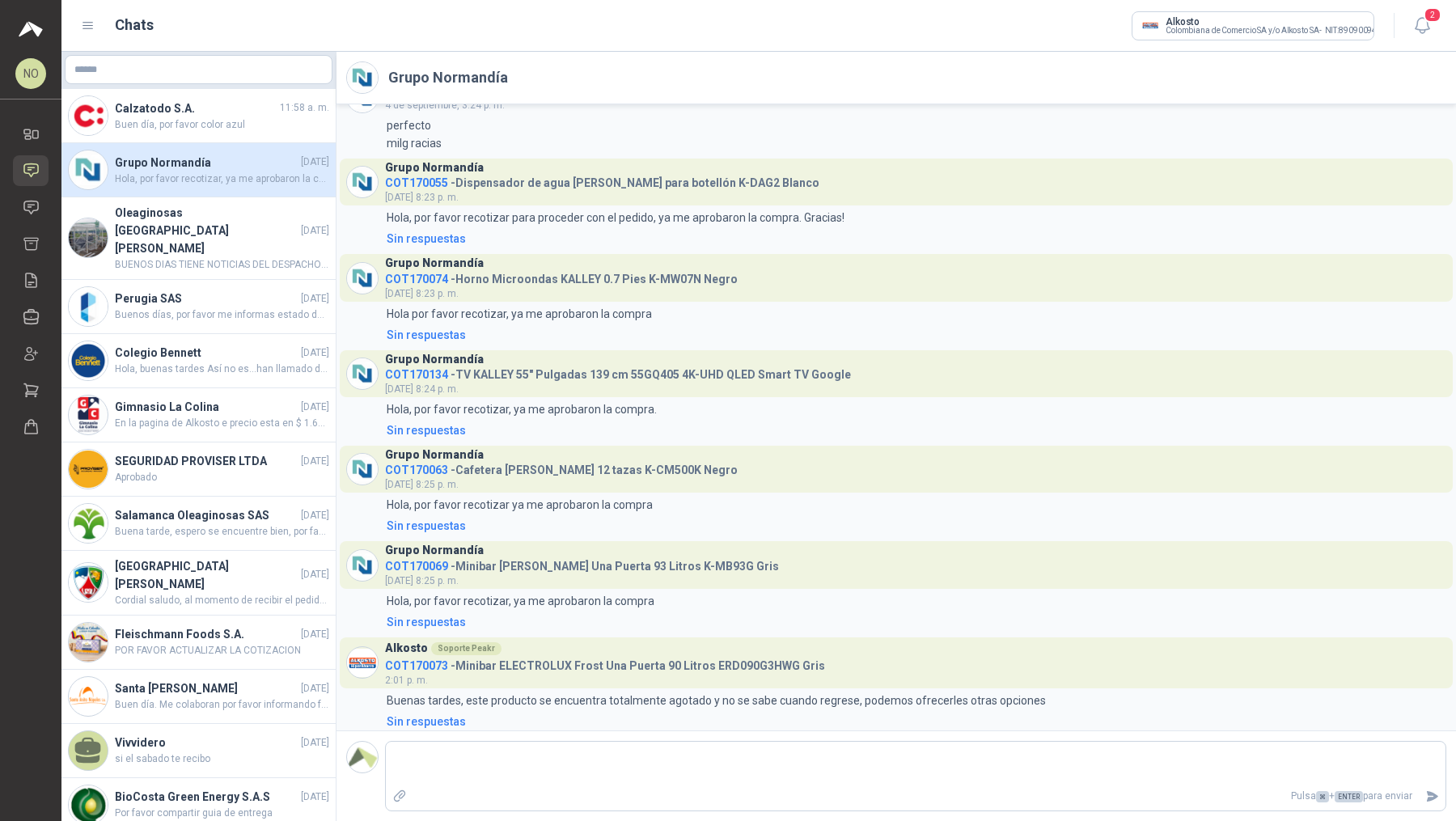
scroll to position [333, 0]
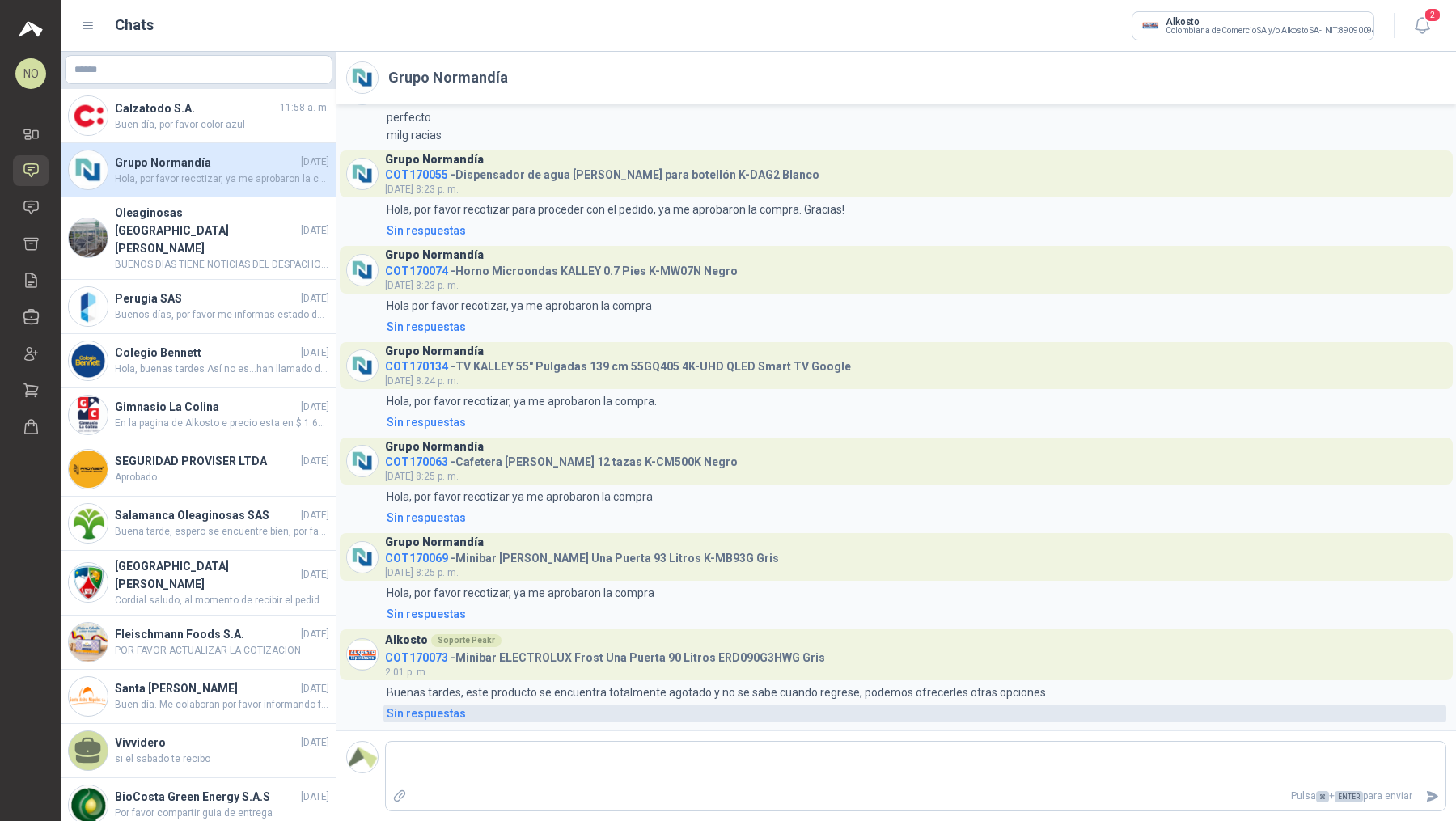
click at [436, 715] on div "Sin respuestas" at bounding box center [427, 713] width 80 height 18
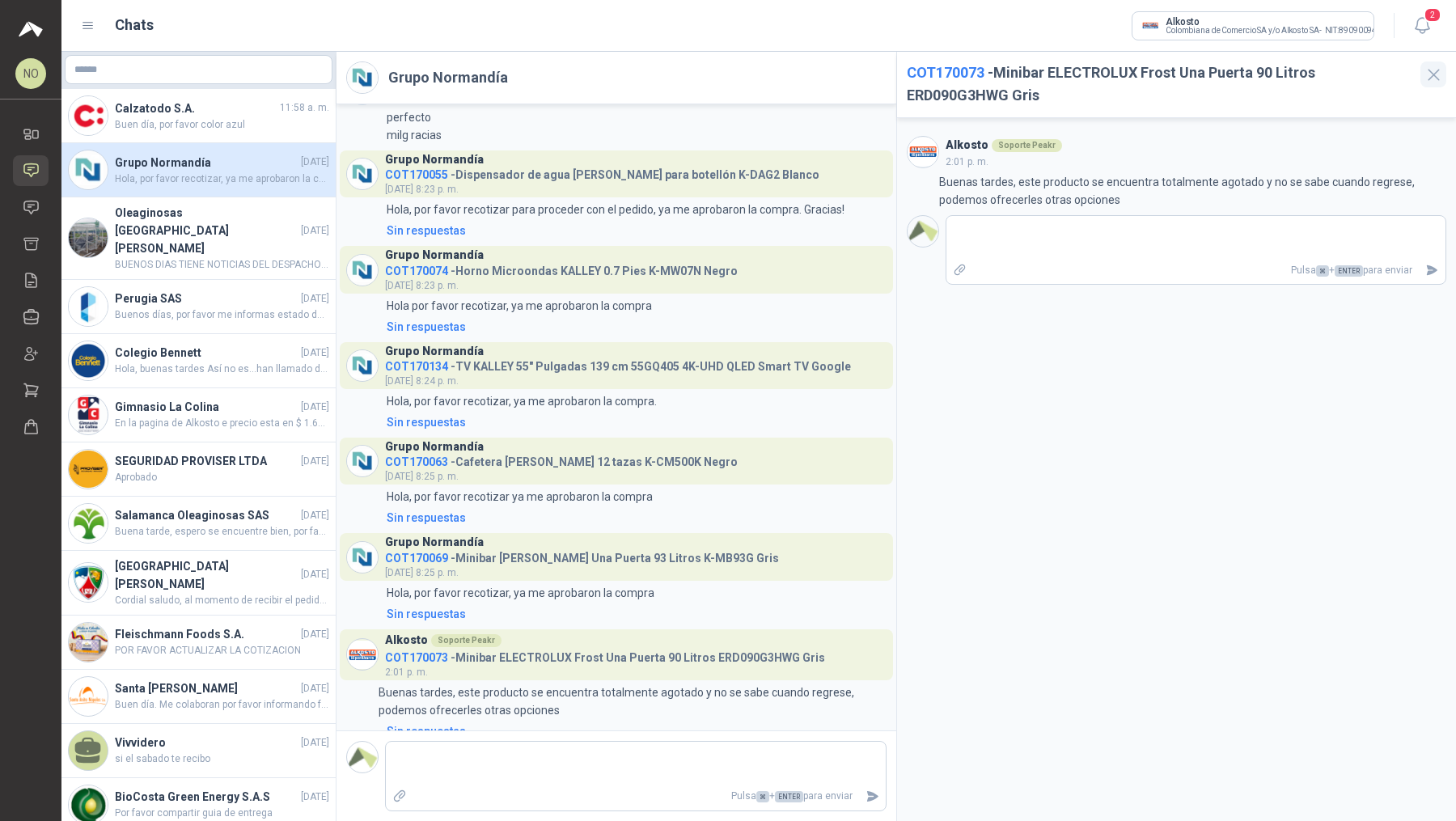
click at [1441, 84] on icon "button" at bounding box center [1434, 75] width 20 height 20
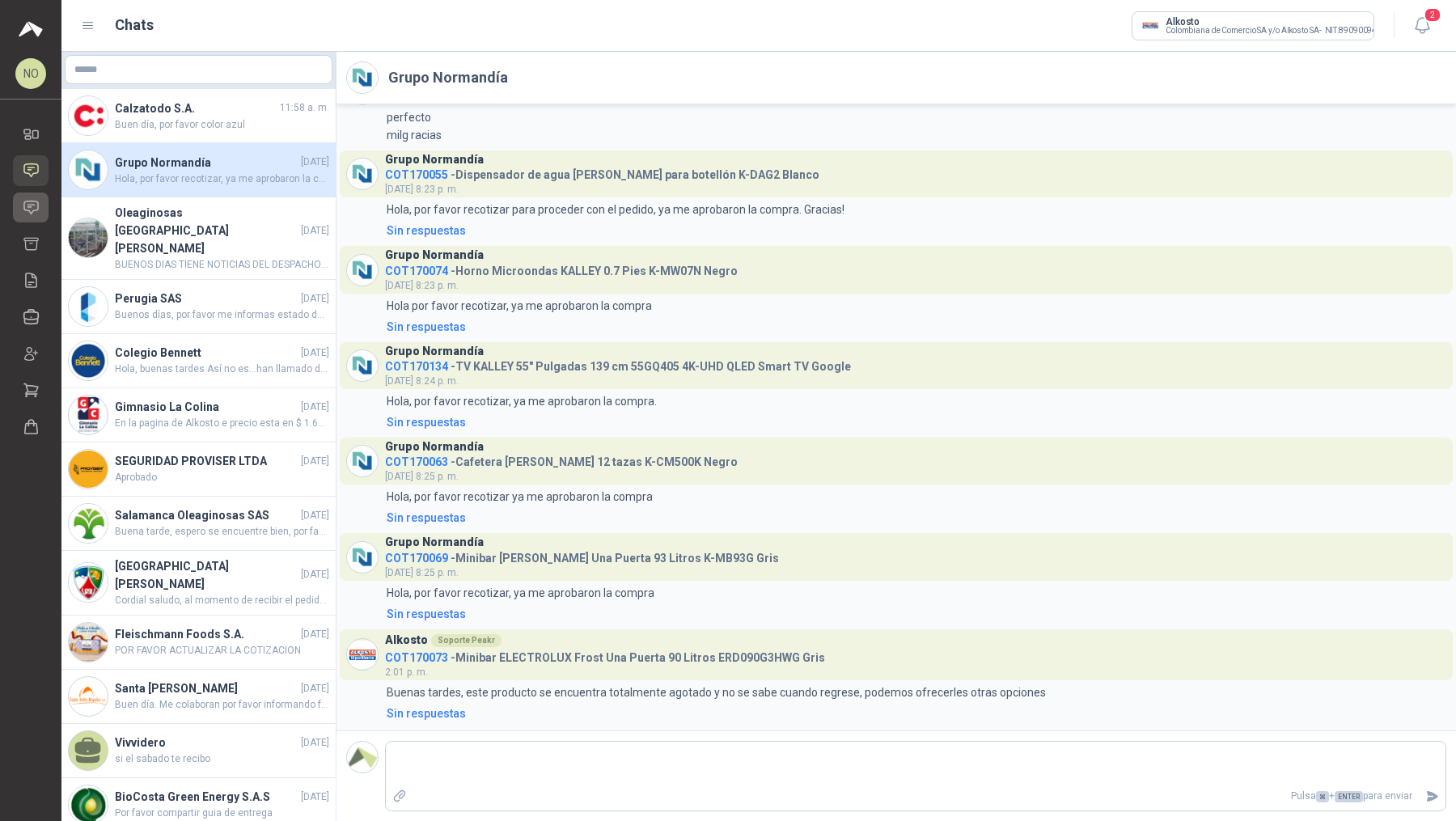
click at [24, 206] on icon at bounding box center [31, 206] width 14 height 13
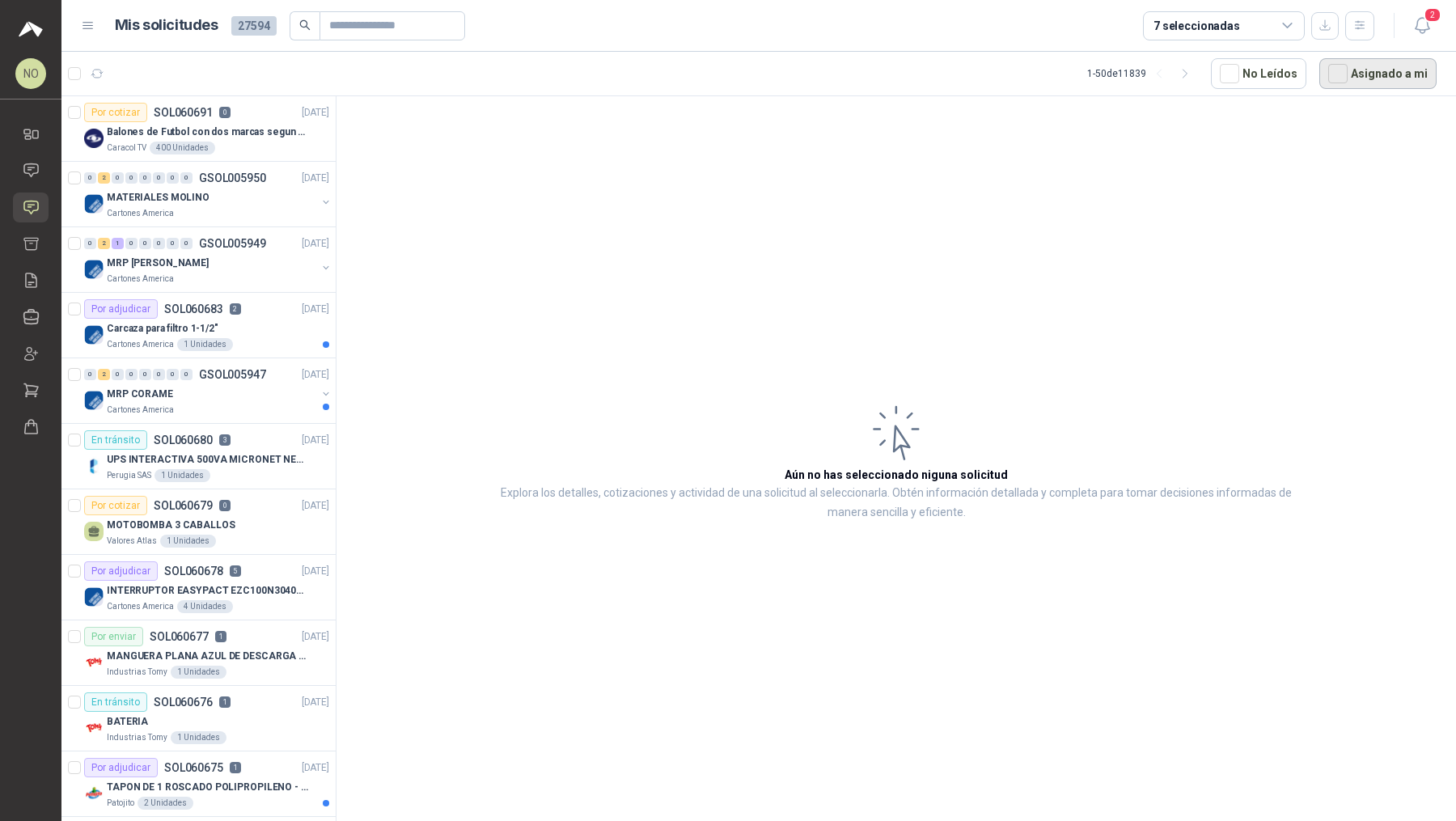
click at [1386, 75] on button "Asignado a mi" at bounding box center [1378, 73] width 118 height 31
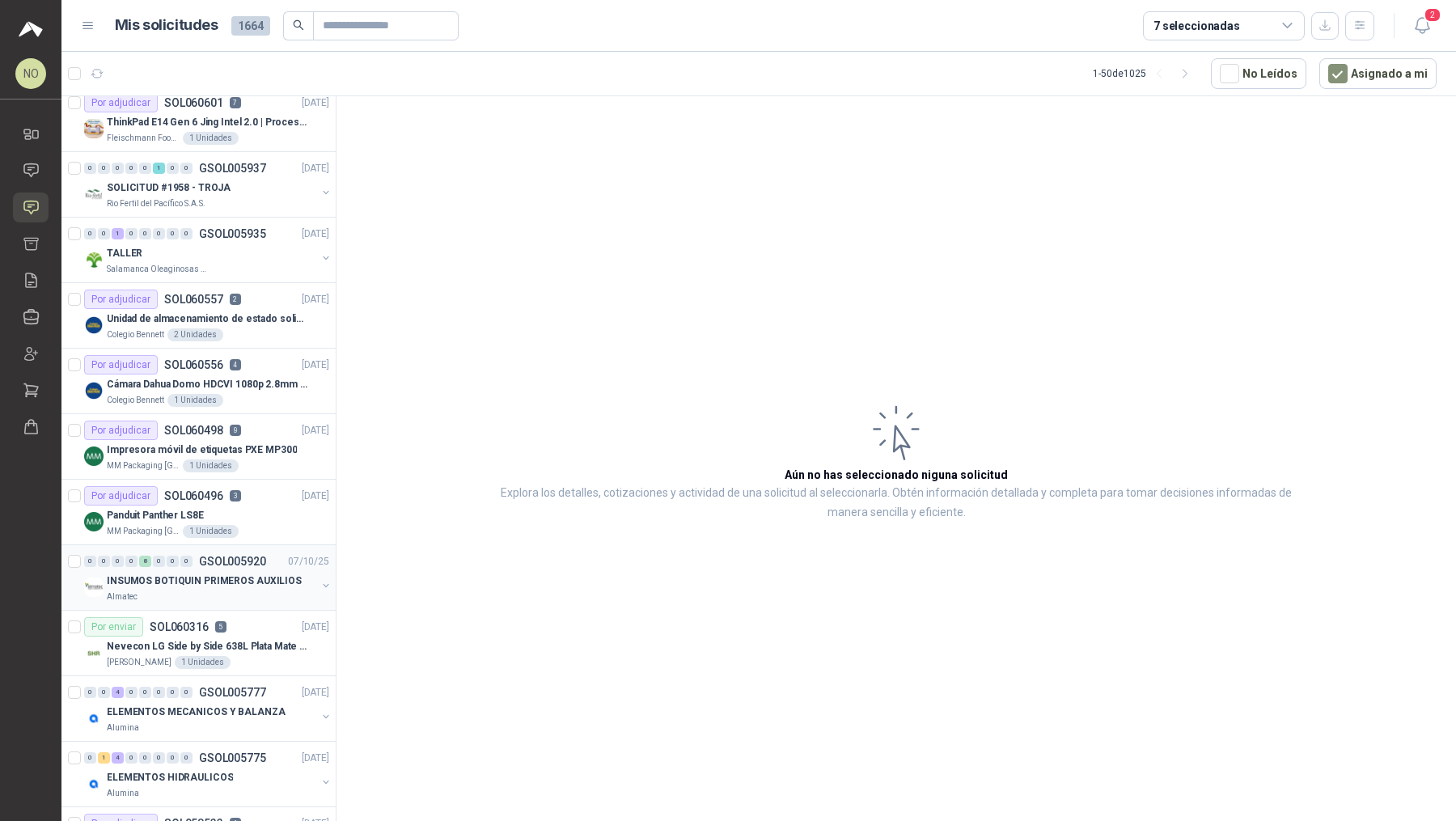
scroll to position [414, 0]
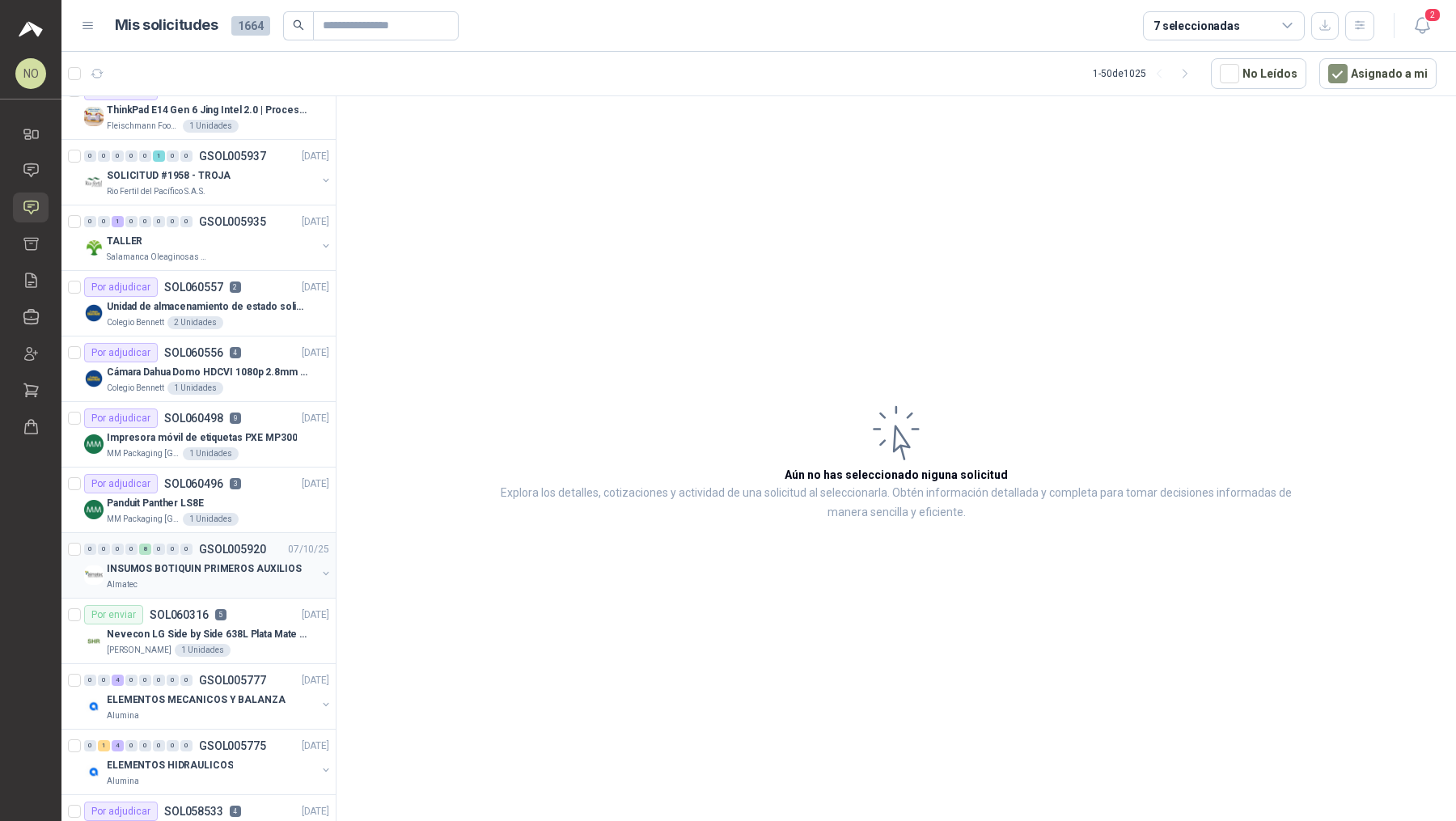
click at [260, 544] on p "GSOL005920" at bounding box center [232, 549] width 67 height 11
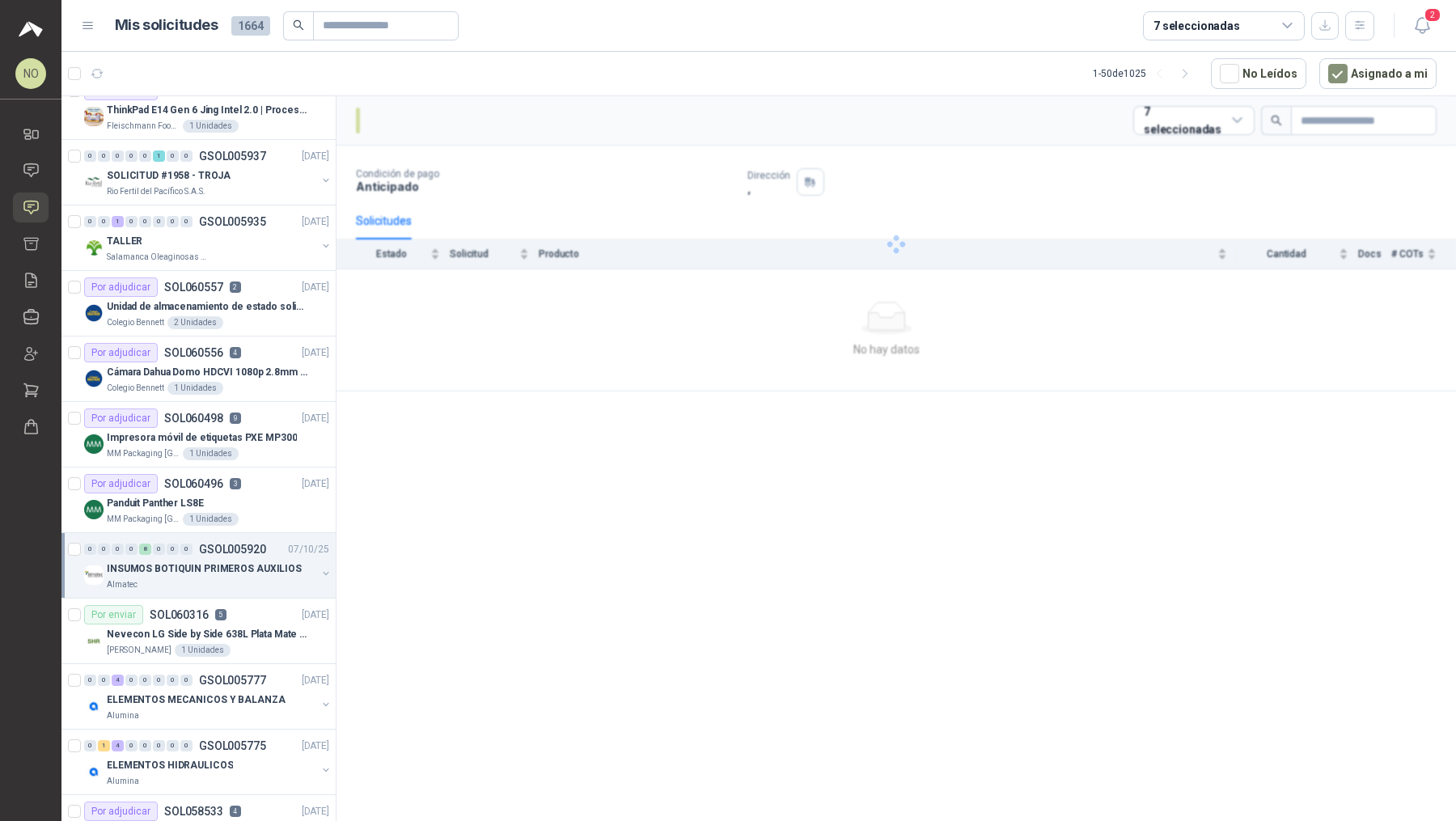
click at [260, 544] on p "GSOL005920" at bounding box center [232, 549] width 67 height 11
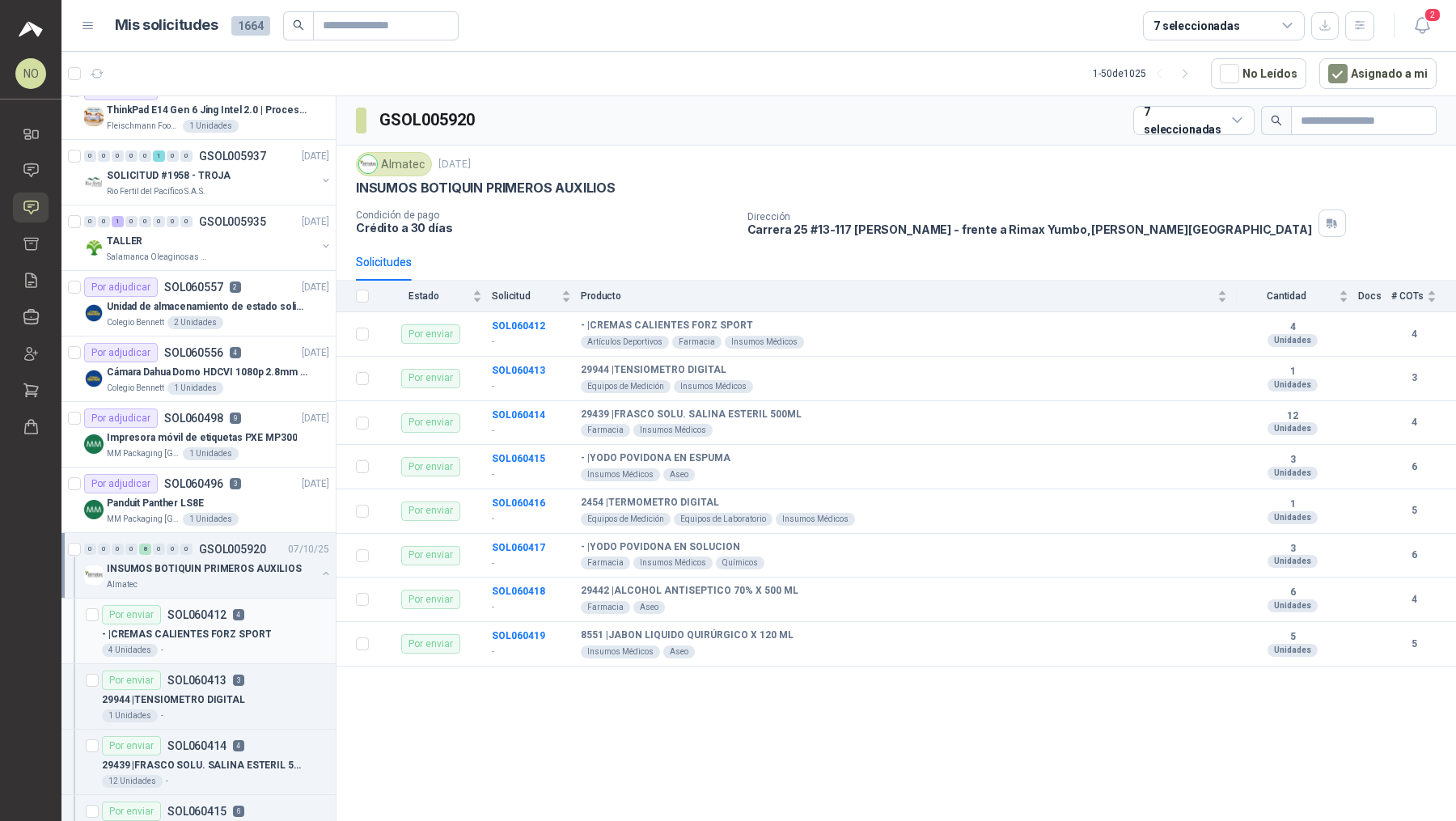
click at [238, 630] on p "- | CREMAS CALIENTES FORZ SPORT" at bounding box center [186, 634] width 169 height 15
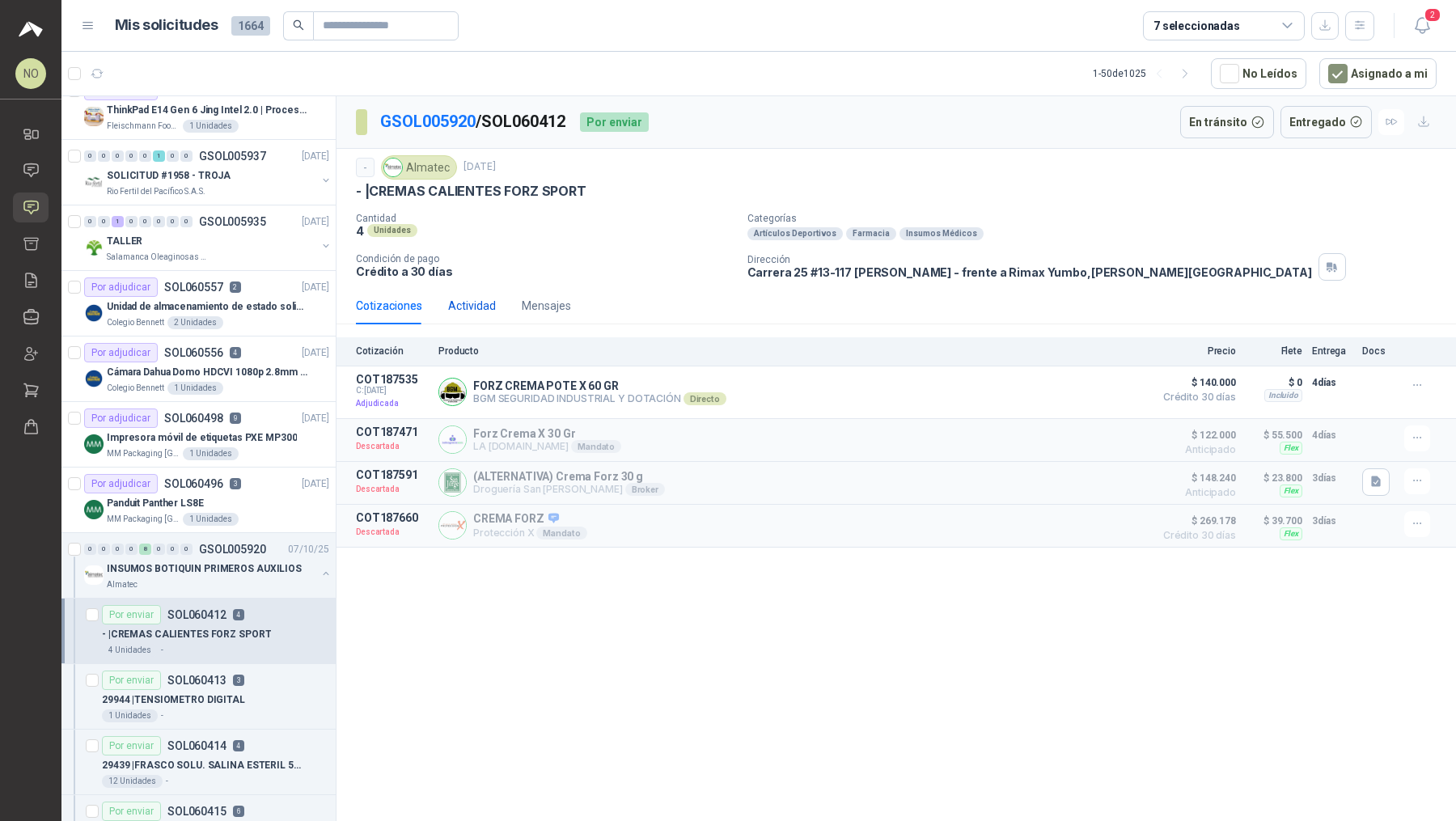
click at [475, 307] on div "Actividad" at bounding box center [472, 306] width 48 height 18
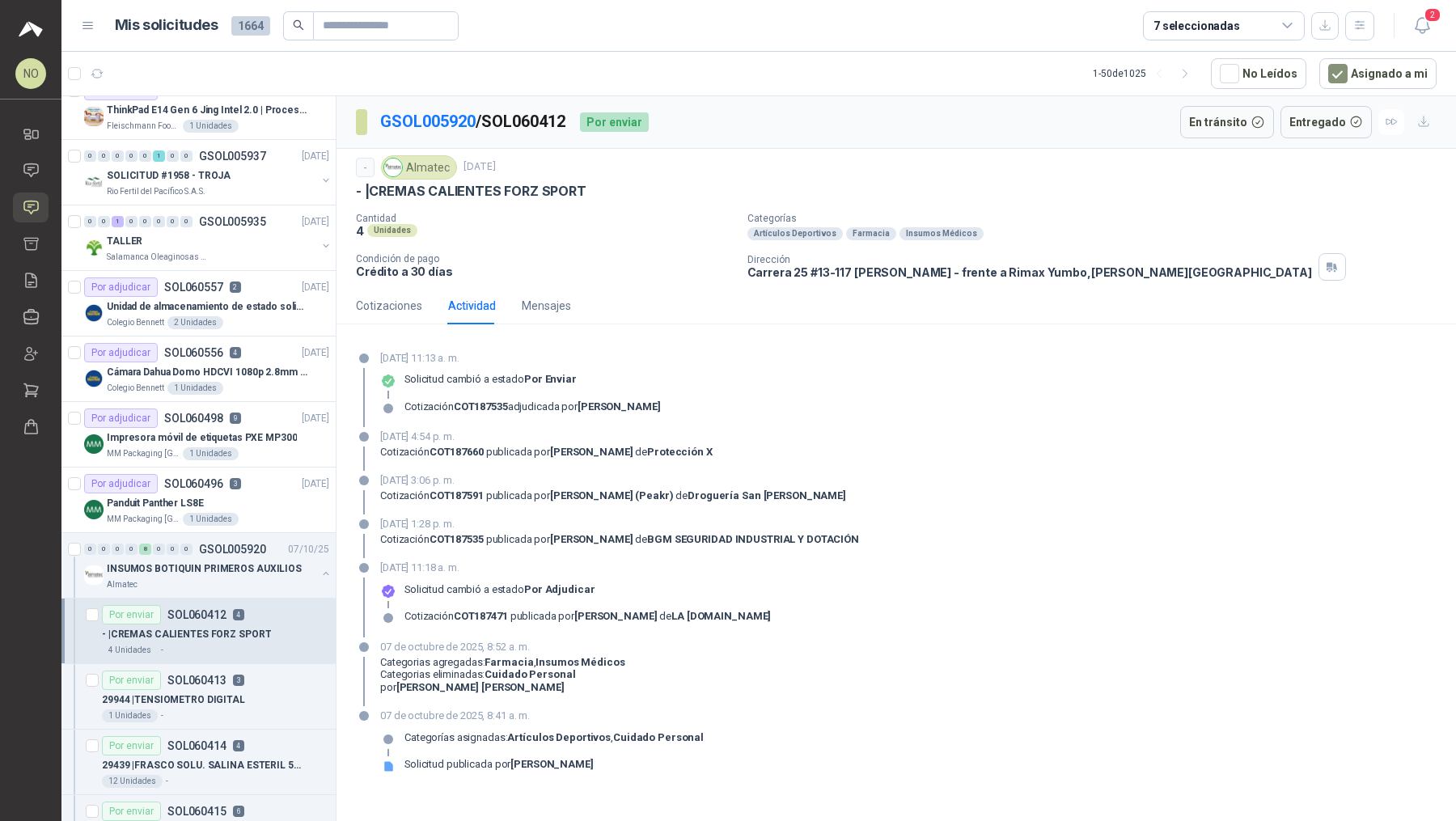
drag, startPoint x: 380, startPoint y: 435, endPoint x: 544, endPoint y: 434, distance: 164.0
click at [544, 434] on p "[DATE] 4:54 p. m." at bounding box center [547, 436] width 333 height 16
click at [230, 692] on p "29944 | TENSIOMETRO DIGITAL" at bounding box center [173, 699] width 144 height 15
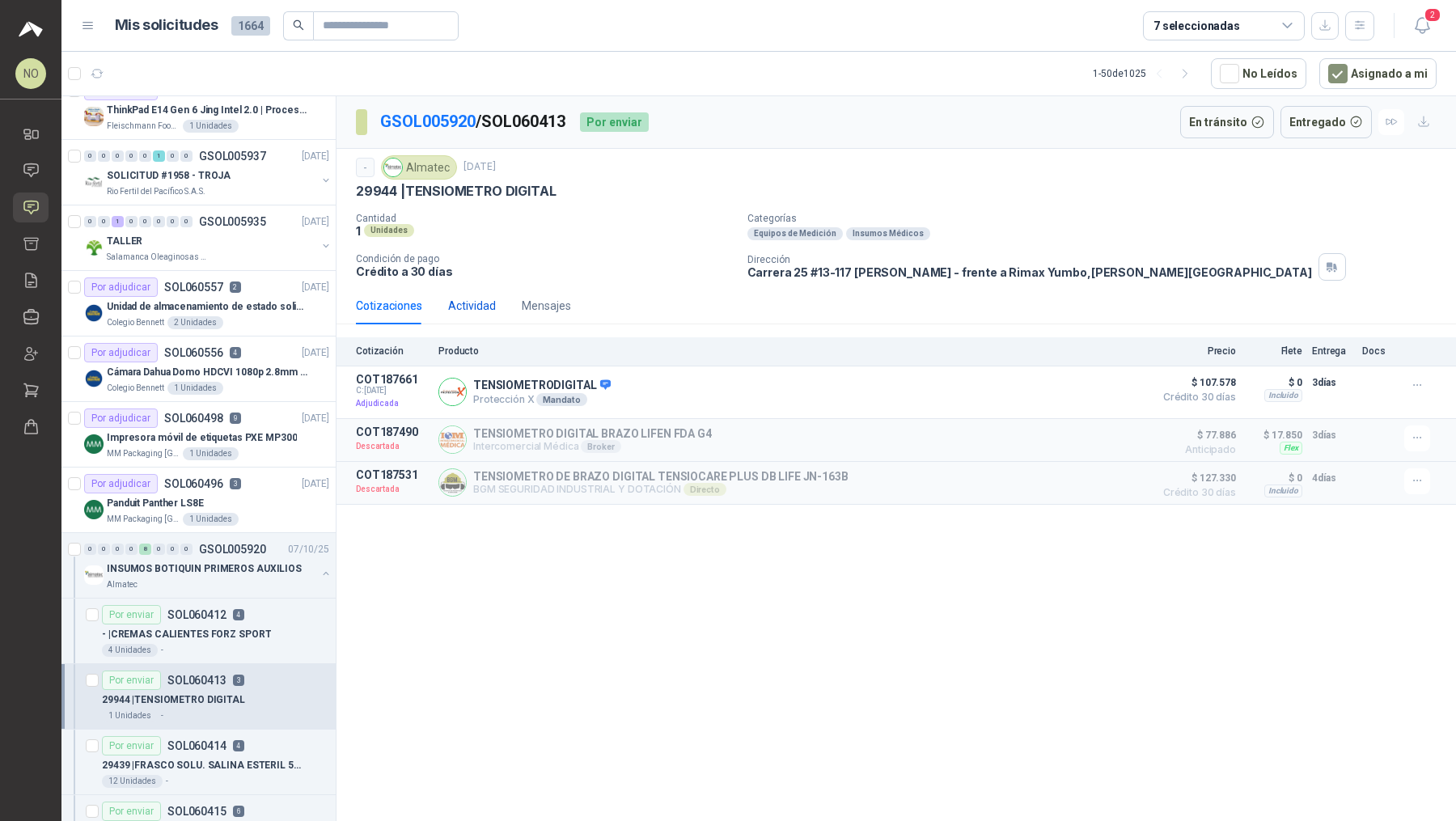
click at [481, 303] on div "Actividad" at bounding box center [472, 306] width 48 height 18
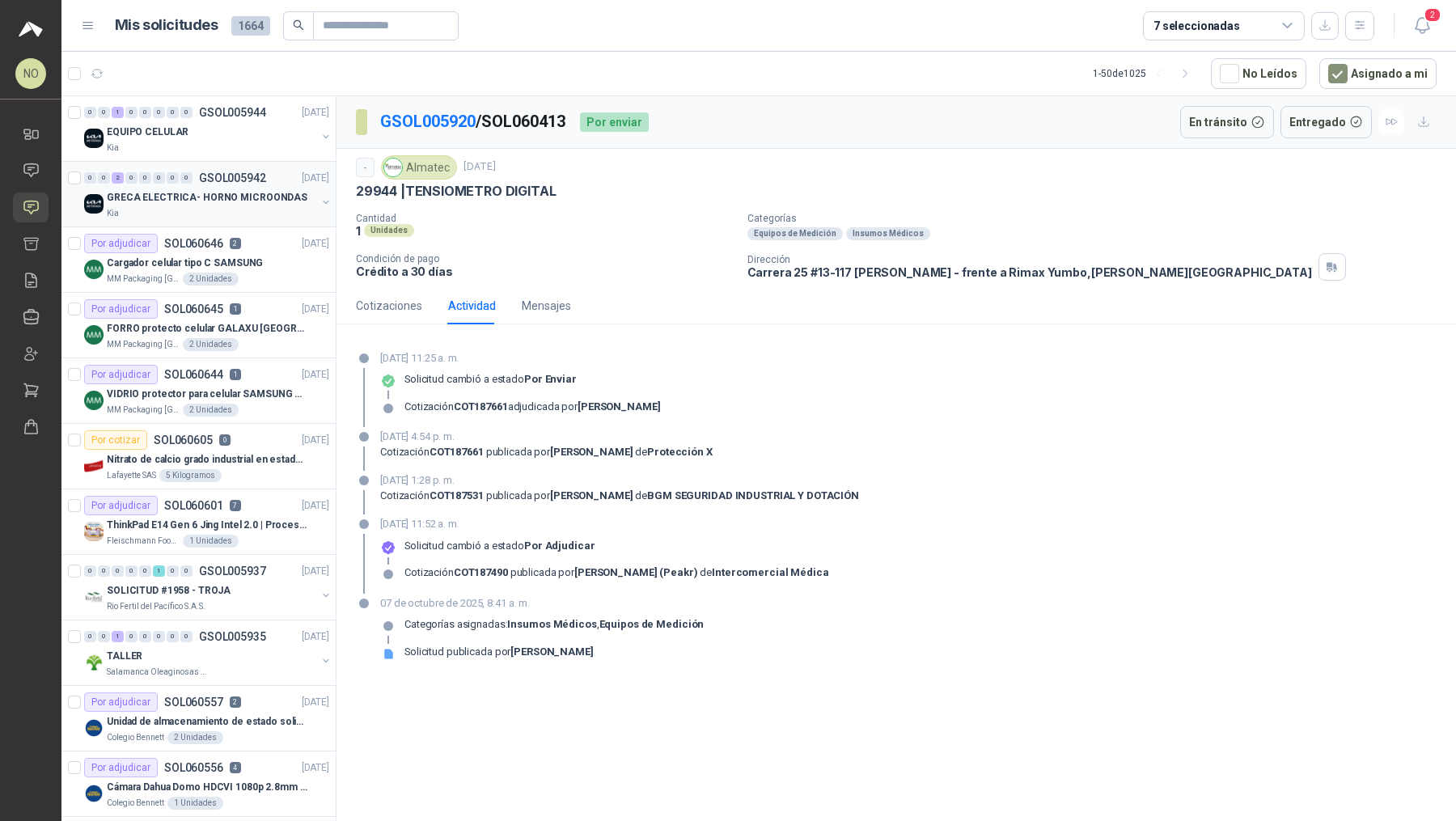
click at [249, 174] on p "GSOL005942" at bounding box center [232, 177] width 67 height 11
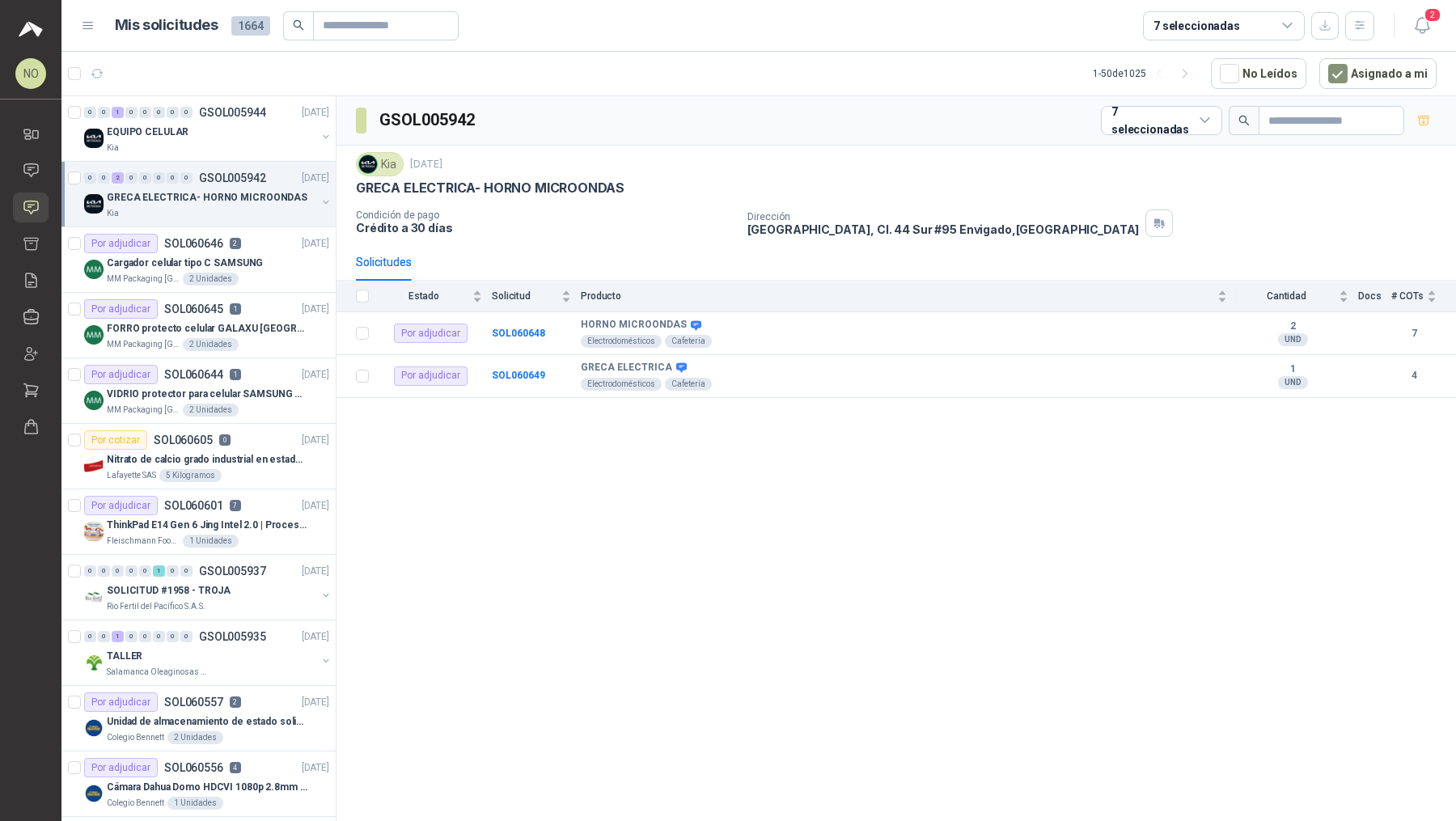
click at [249, 174] on p "GSOL005942" at bounding box center [232, 177] width 67 height 11
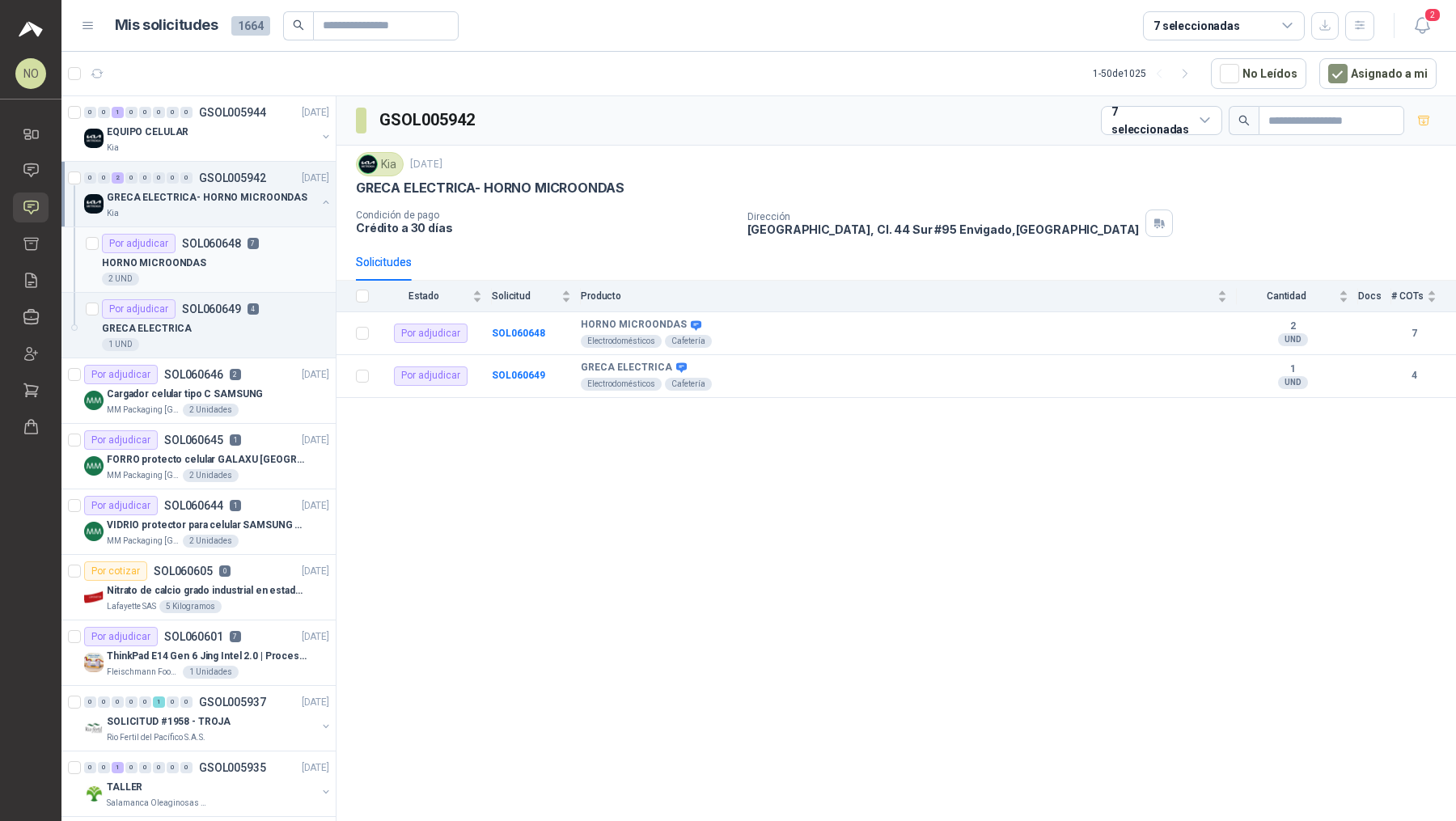
click at [228, 282] on div "2 UND" at bounding box center [215, 279] width 227 height 13
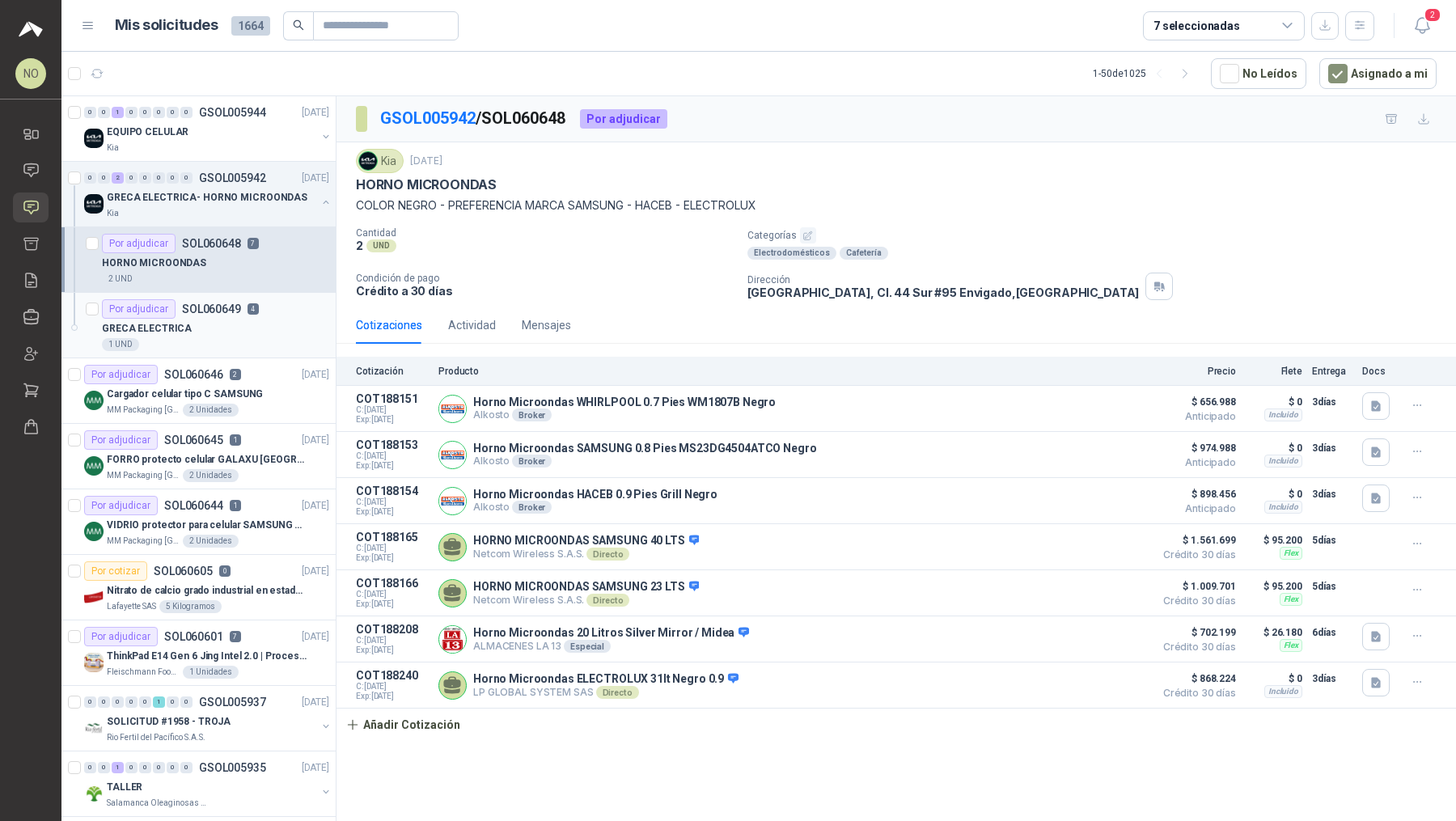
click at [222, 323] on div "GRECA ELECTRICA" at bounding box center [215, 328] width 227 height 19
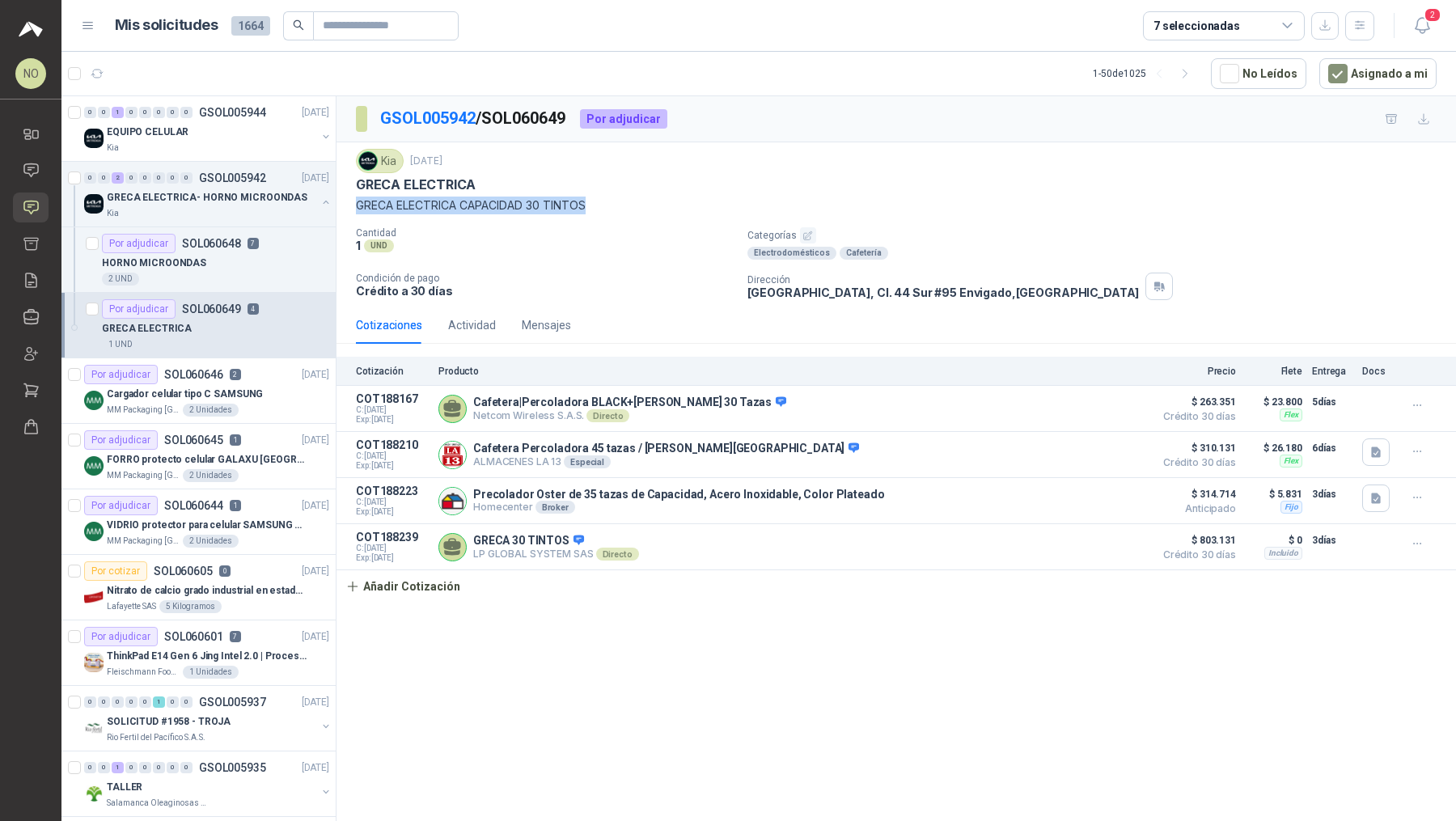
drag, startPoint x: 359, startPoint y: 200, endPoint x: 663, endPoint y: 201, distance: 304.0
click at [663, 201] on p "GRECA ELECTRICA CAPACIDAD 30 TINTOS" at bounding box center [896, 205] width 1081 height 18
click at [395, 596] on button "Añadir Cotización" at bounding box center [403, 586] width 133 height 32
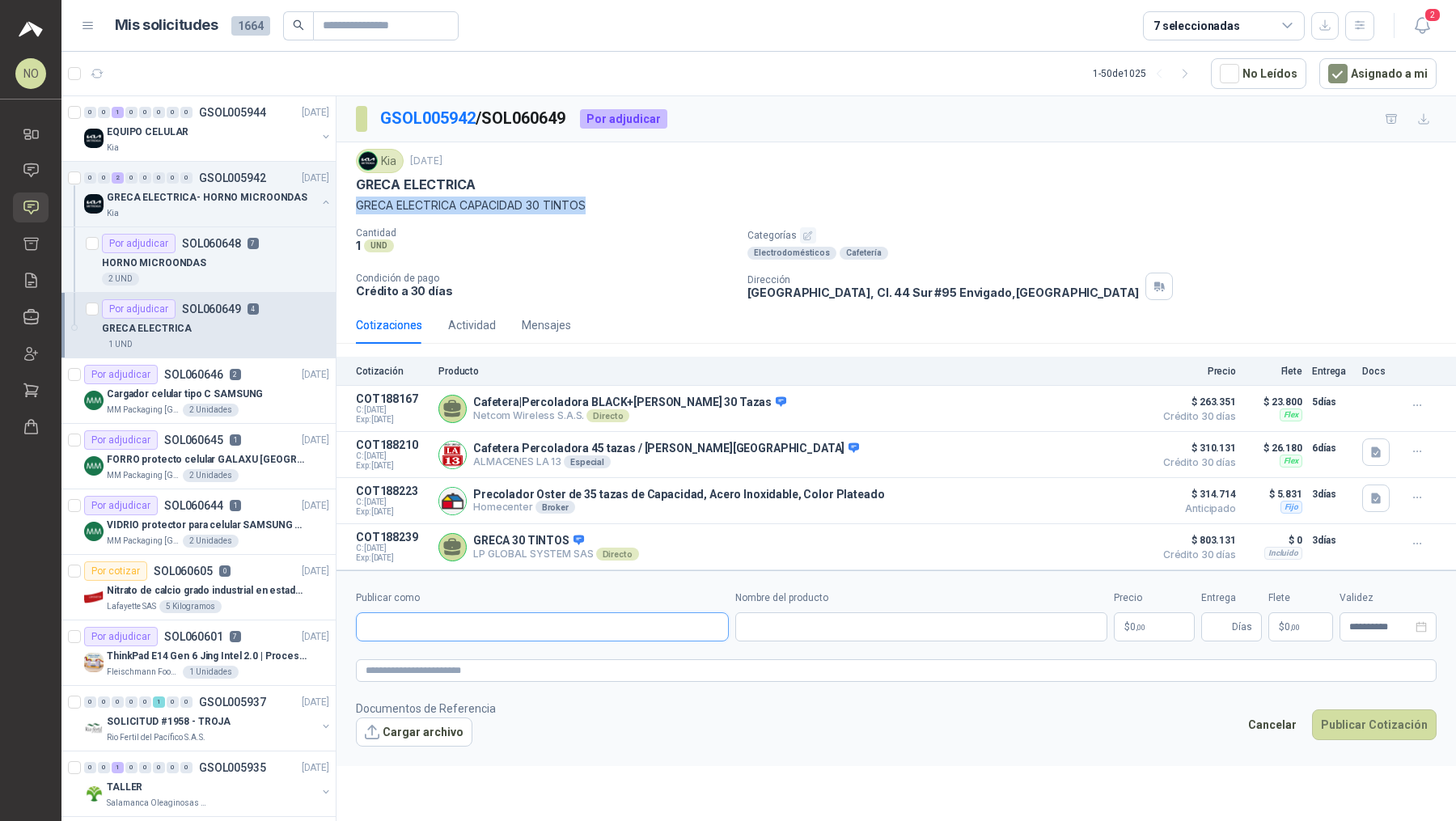
click at [470, 628] on input "Publicar como" at bounding box center [542, 627] width 372 height 28
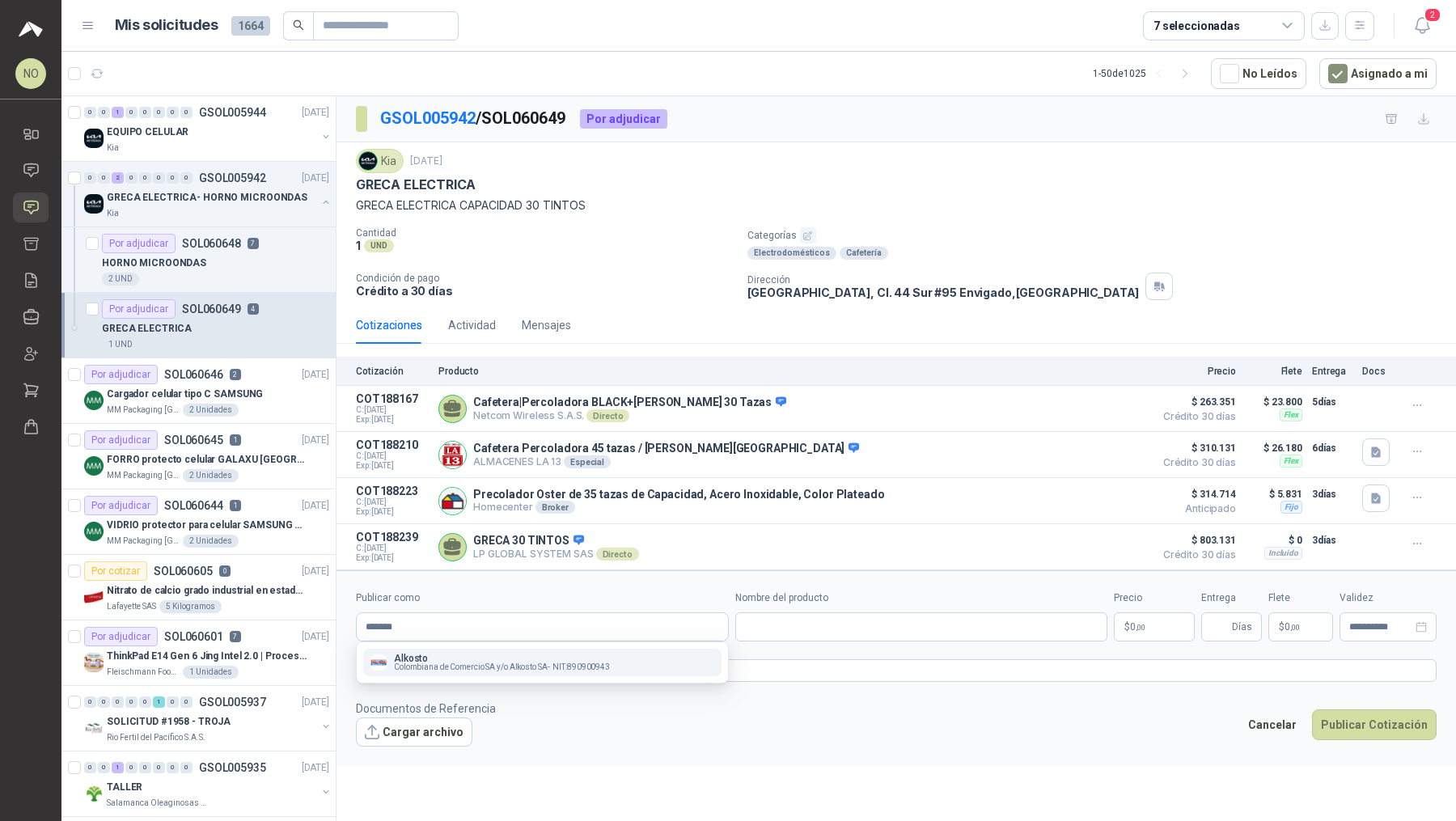
click at [460, 651] on button "Alkosto Colombiana de Comercio SA y/o Alkosto SA - NIT : 890900943" at bounding box center [543, 663] width 359 height 28
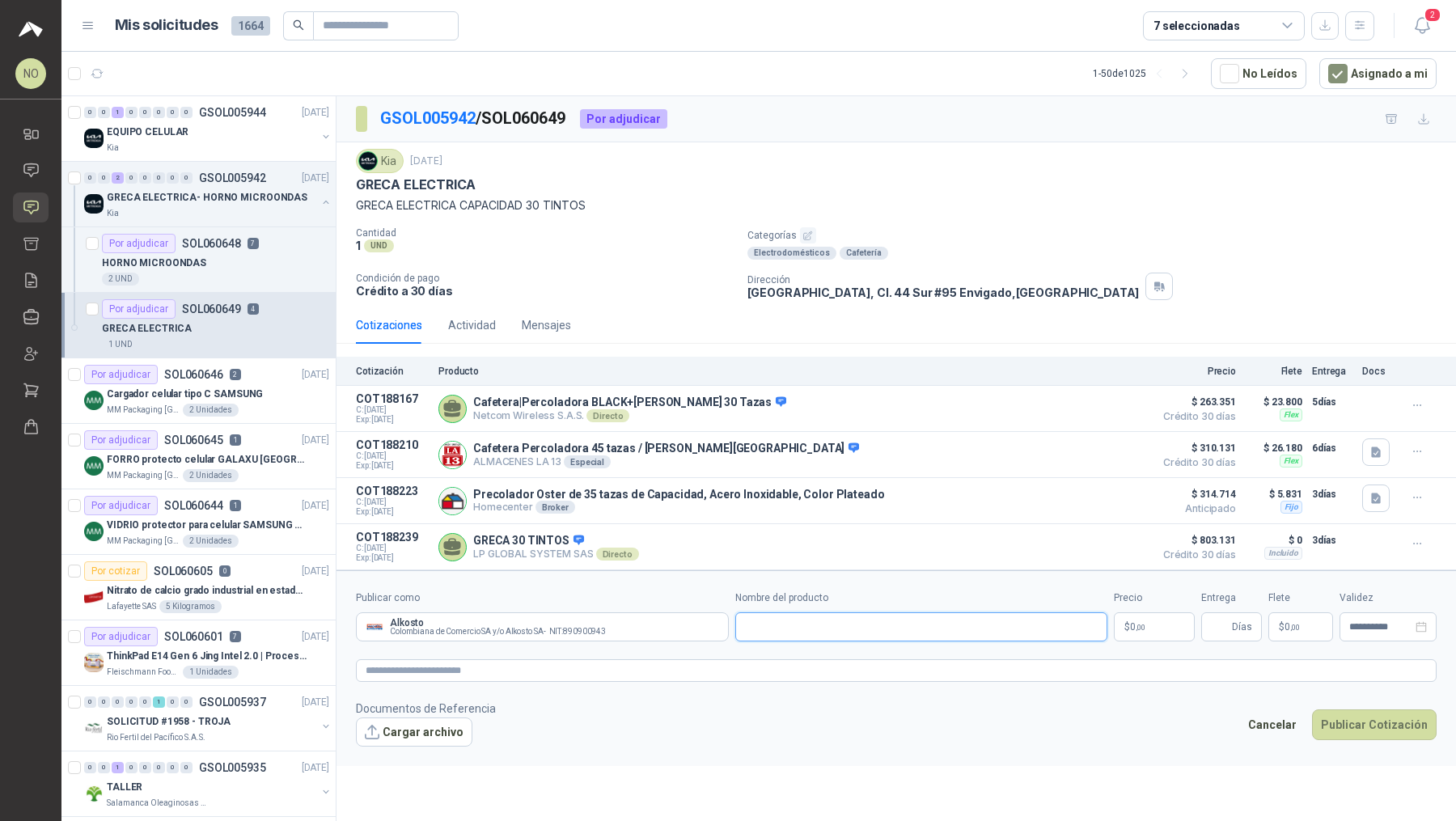
click at [782, 632] on input "Nombre del producto" at bounding box center [922, 627] width 373 height 29
paste input "**********"
click at [1154, 622] on p "$ 0 ,00" at bounding box center [1154, 627] width 81 height 29
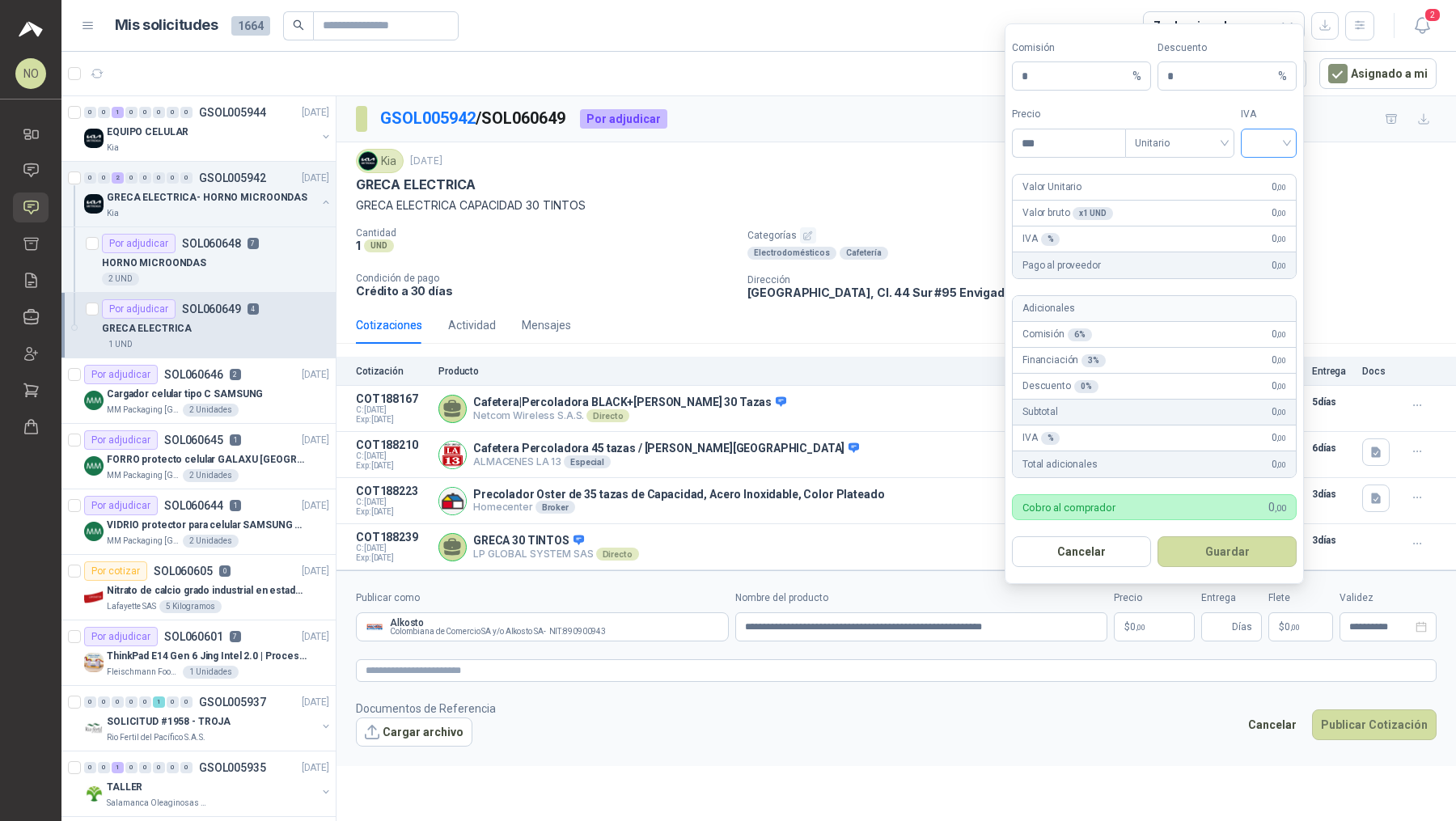
click at [1280, 145] on input "search" at bounding box center [1269, 141] width 37 height 24
click at [1255, 178] on div "19%" at bounding box center [1269, 179] width 30 height 18
click at [1189, 145] on span "Unitario" at bounding box center [1180, 143] width 90 height 24
click at [1197, 205] on div "Unitario con IVA" at bounding box center [1180, 205] width 84 height 18
click at [1076, 151] on input "***" at bounding box center [1068, 143] width 113 height 28
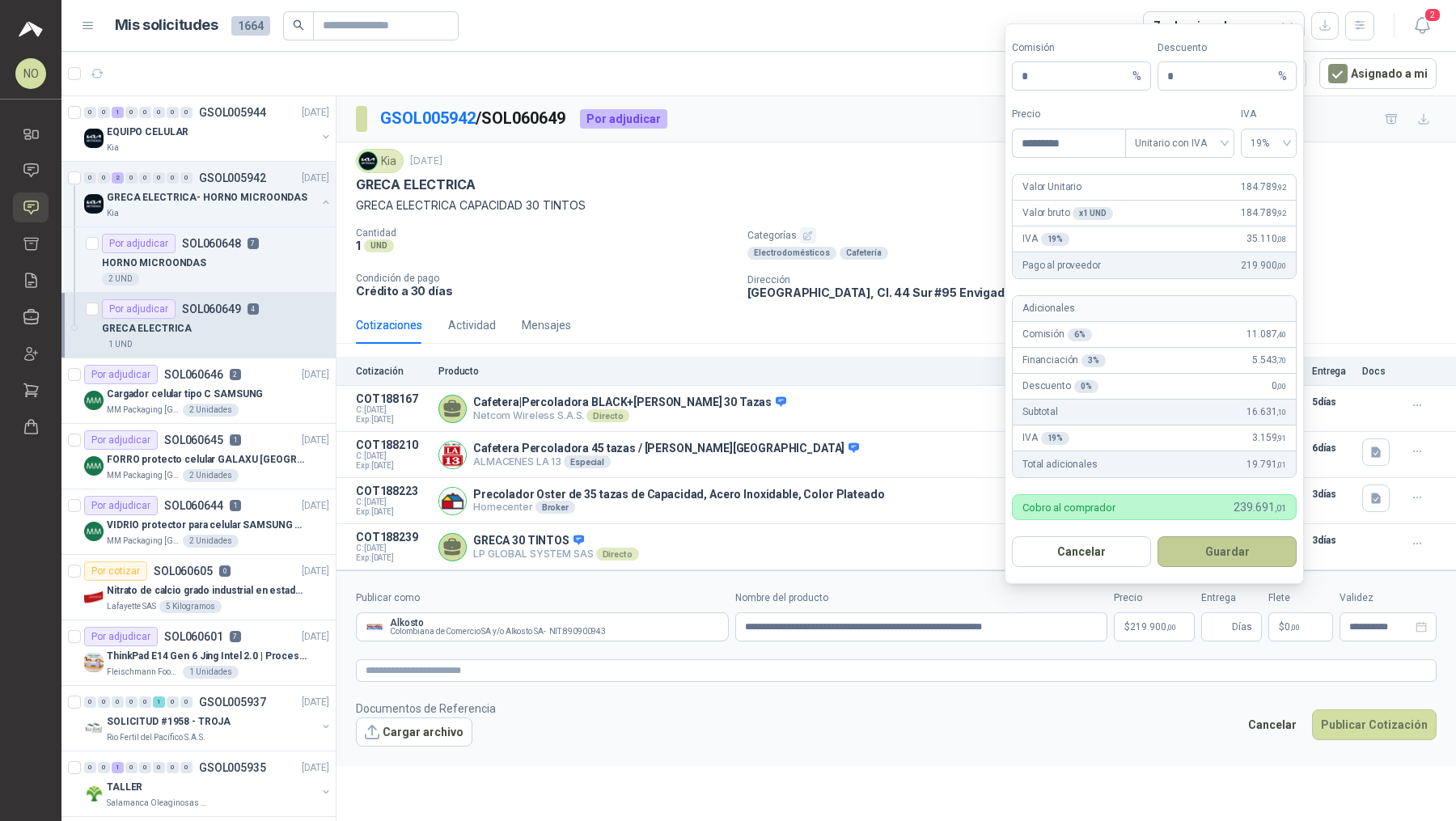
click at [1234, 552] on button "Guardar" at bounding box center [1228, 551] width 140 height 31
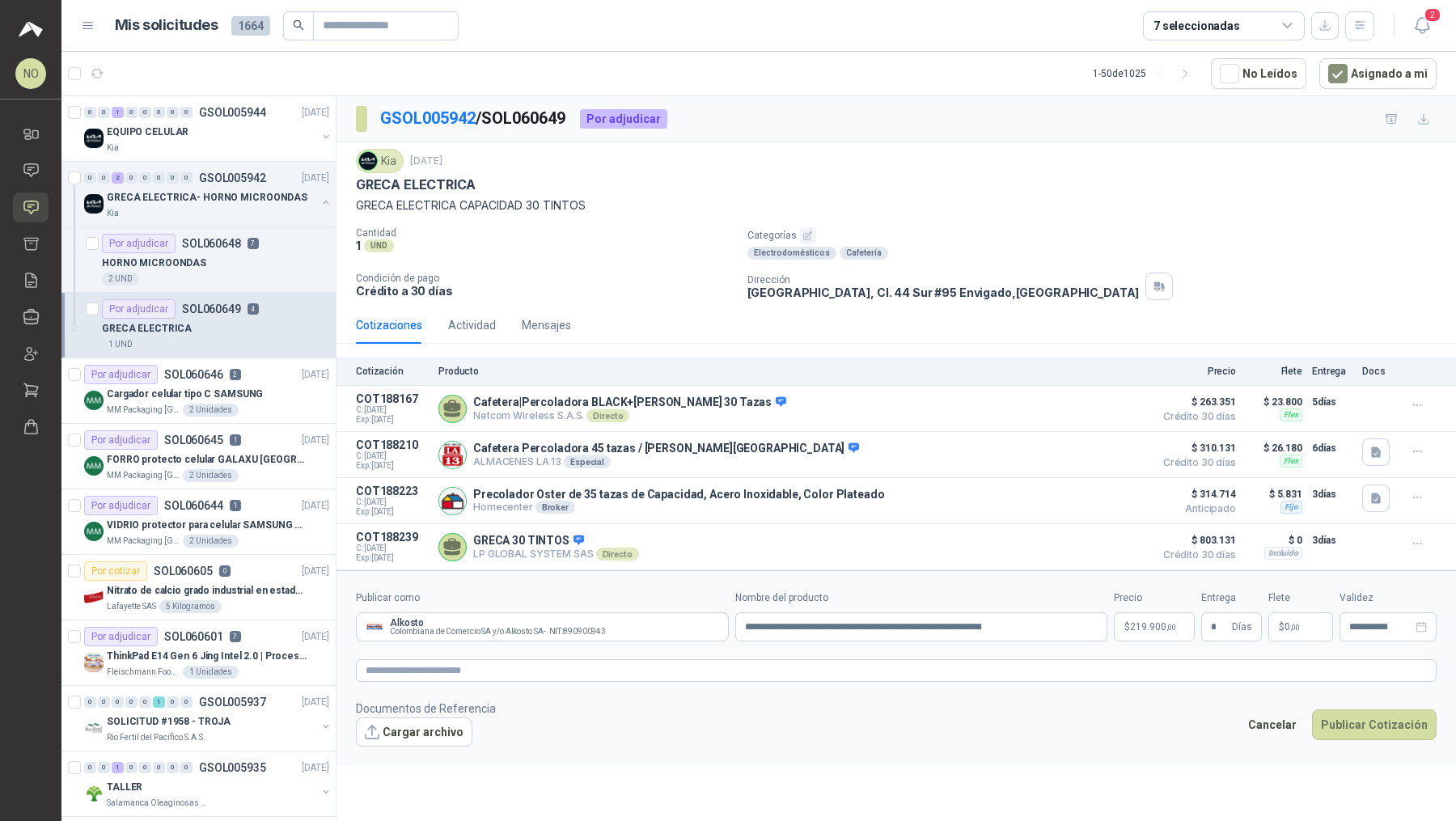
click at [1149, 702] on footer "Documentos de Referencia Cargar archivo Cancelar Publicar Cotización" at bounding box center [896, 722] width 1081 height 47
click at [1291, 625] on span ",00" at bounding box center [1296, 627] width 10 height 9
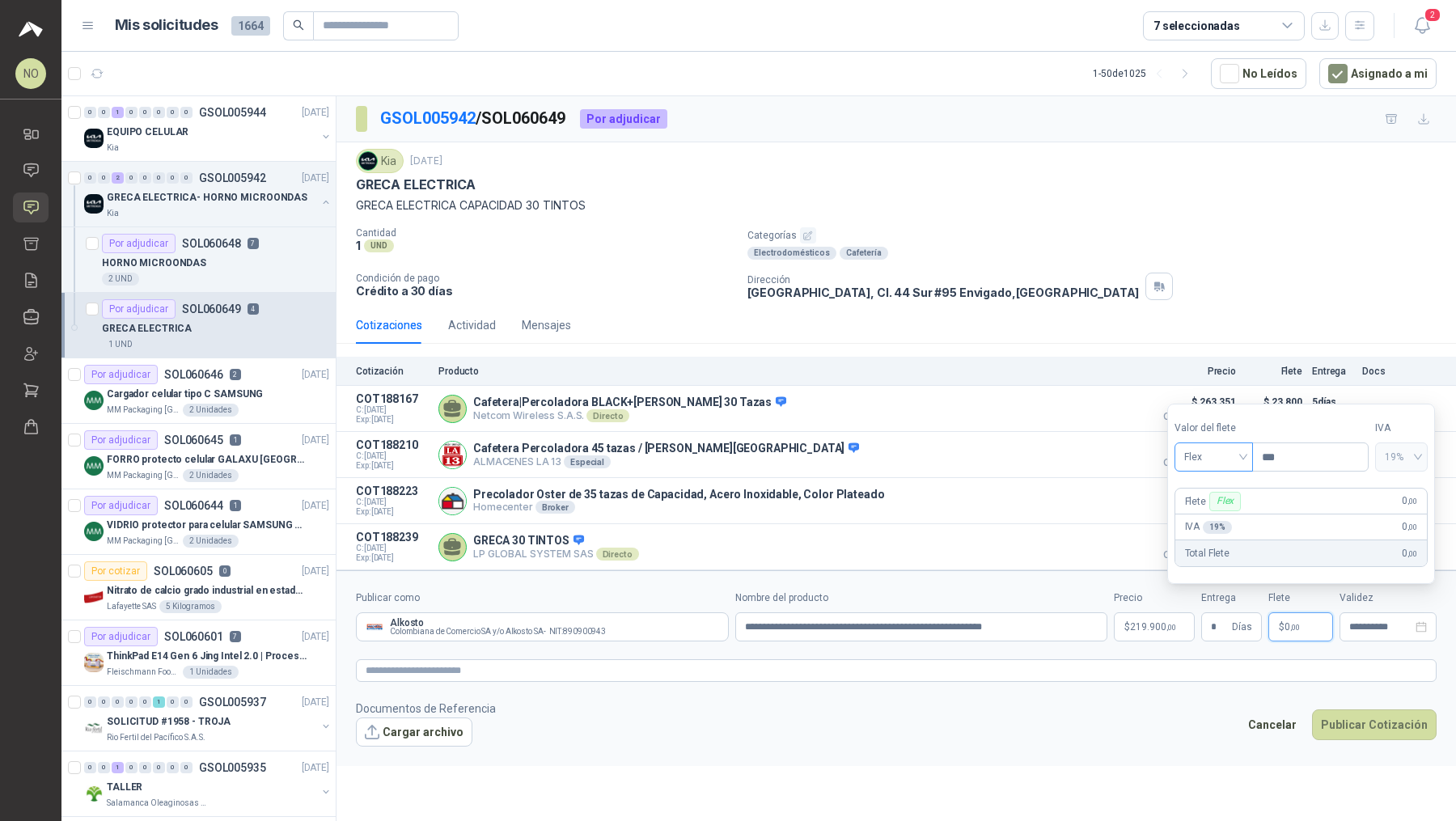
click at [1222, 449] on span "Flex" at bounding box center [1214, 457] width 59 height 24
click at [1226, 513] on div "Incluido" at bounding box center [1214, 518] width 54 height 18
click at [1360, 622] on input "**********" at bounding box center [1380, 627] width 63 height 11
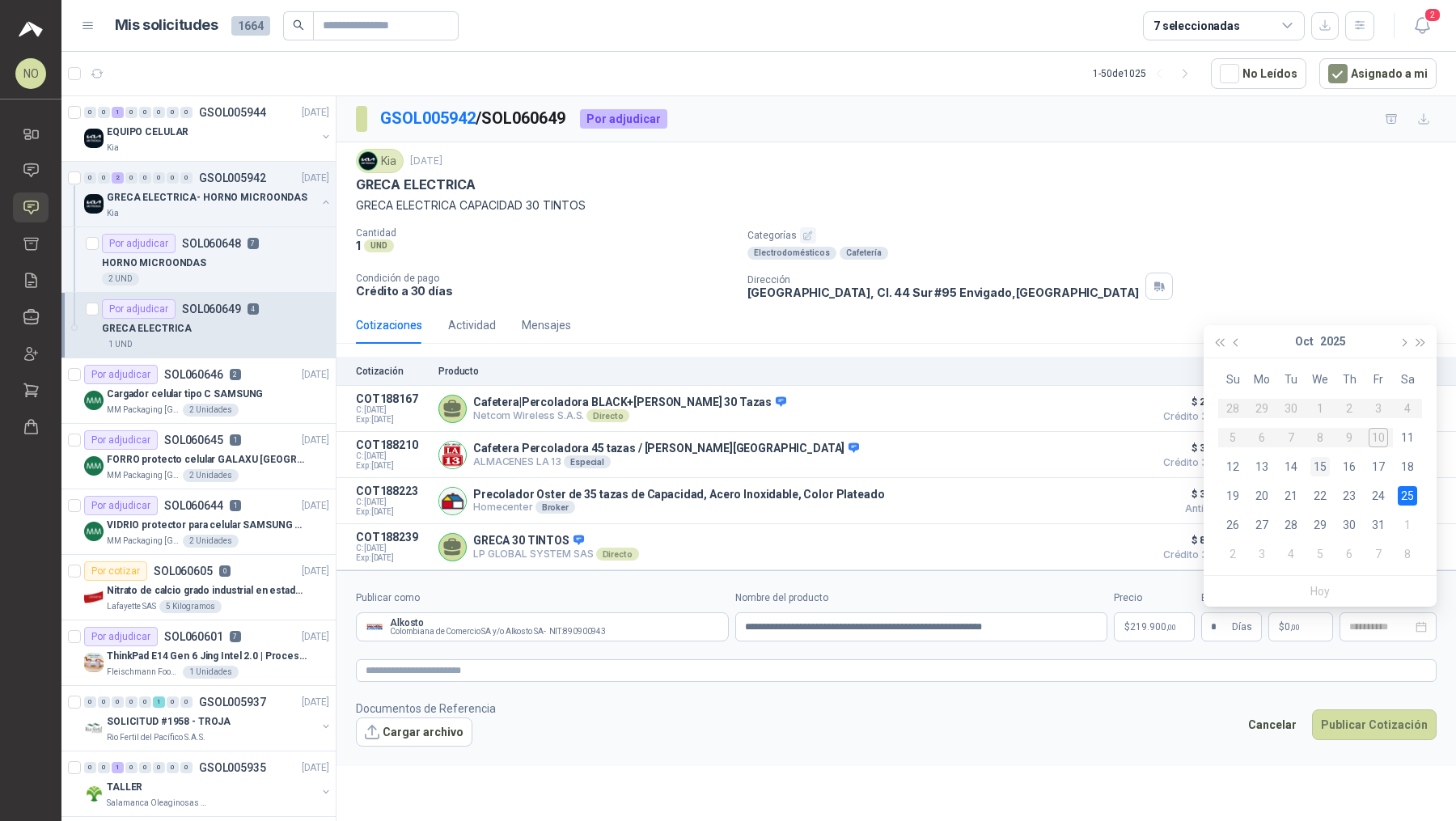
click at [1318, 466] on div "15" at bounding box center [1319, 466] width 19 height 19
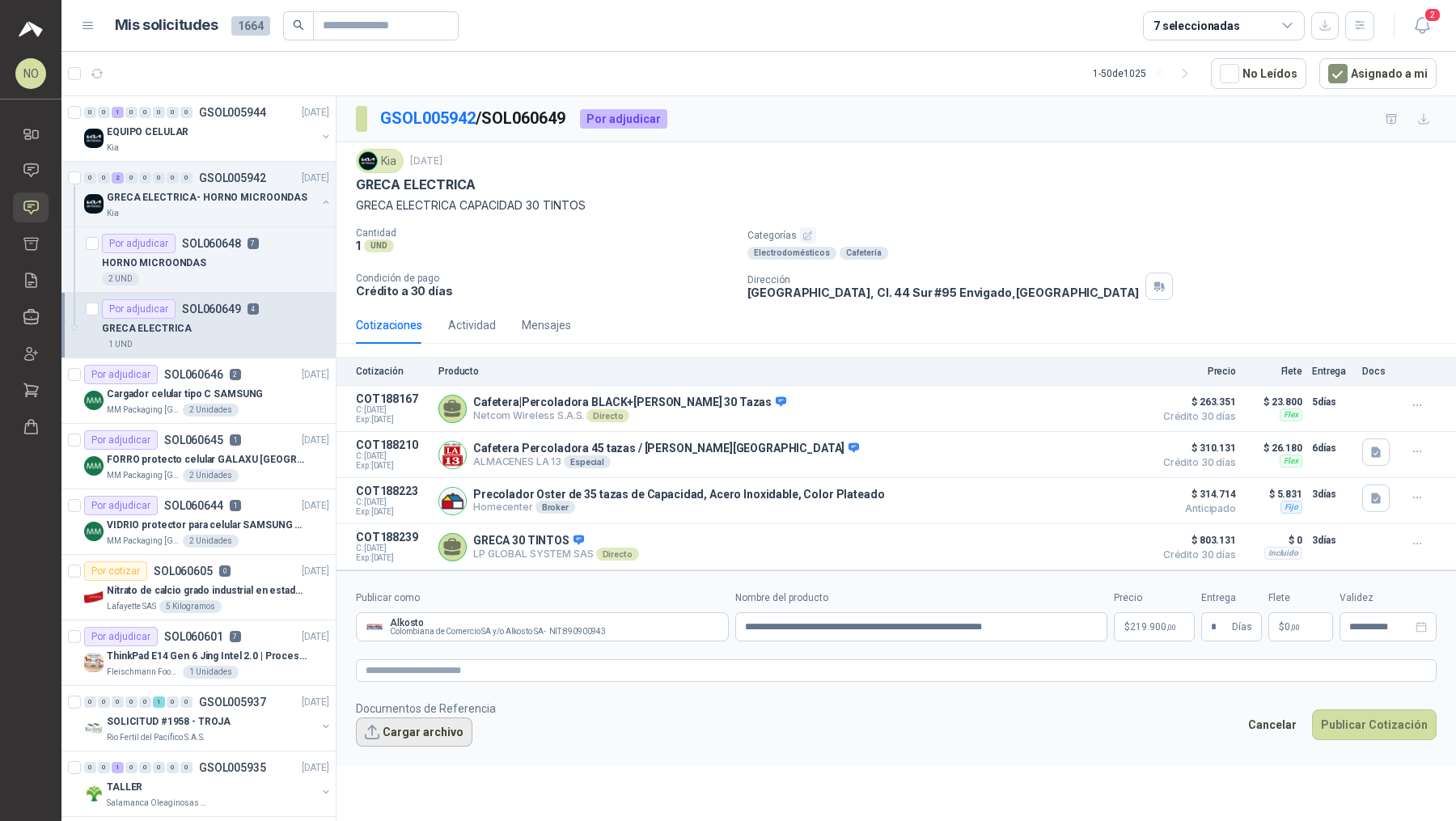
click at [423, 723] on button "Cargar archivo" at bounding box center [414, 731] width 117 height 29
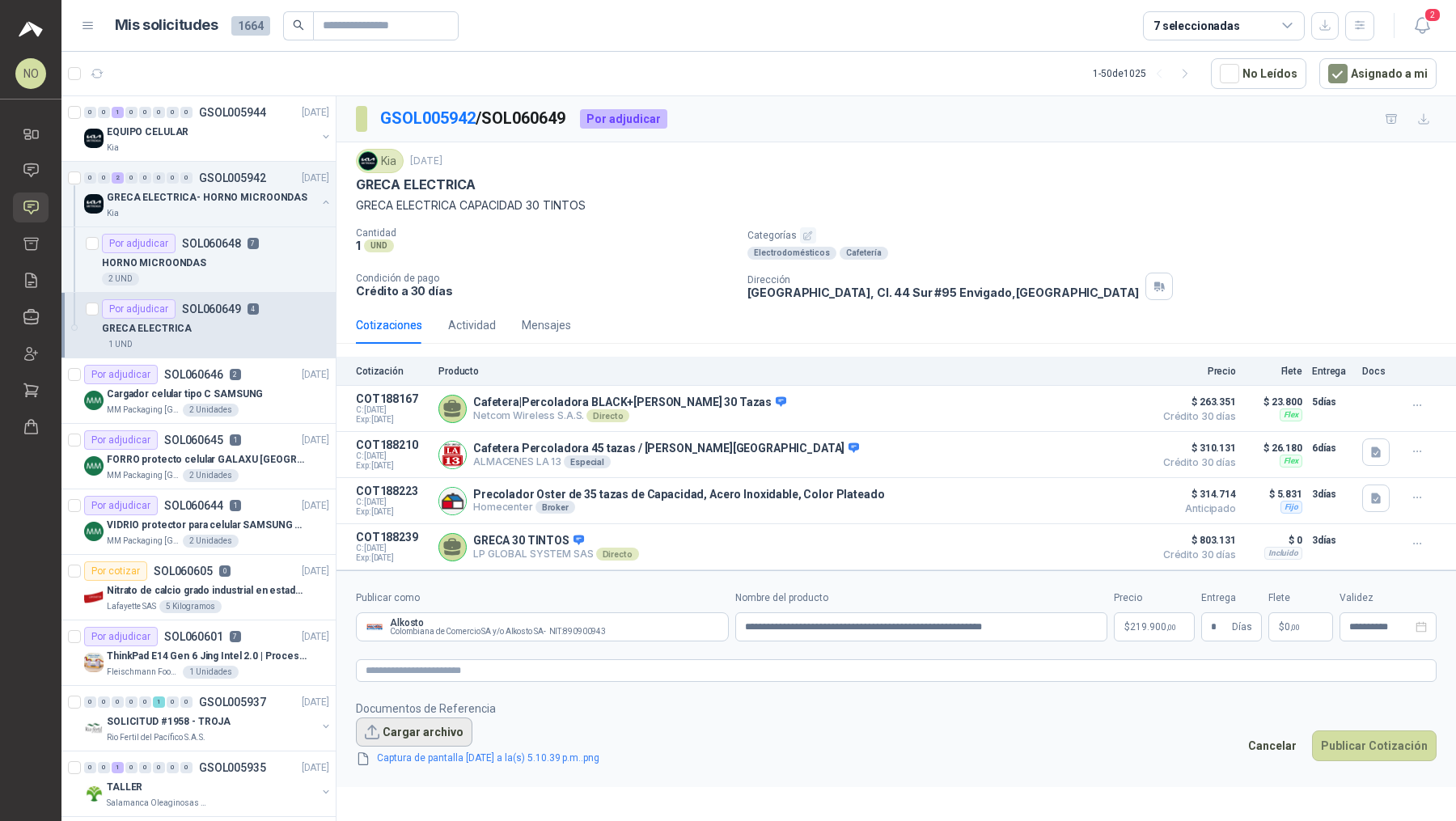
click at [426, 719] on button "Cargar archivo" at bounding box center [414, 731] width 117 height 29
click at [407, 724] on button "Cargar archivo" at bounding box center [414, 731] width 117 height 29
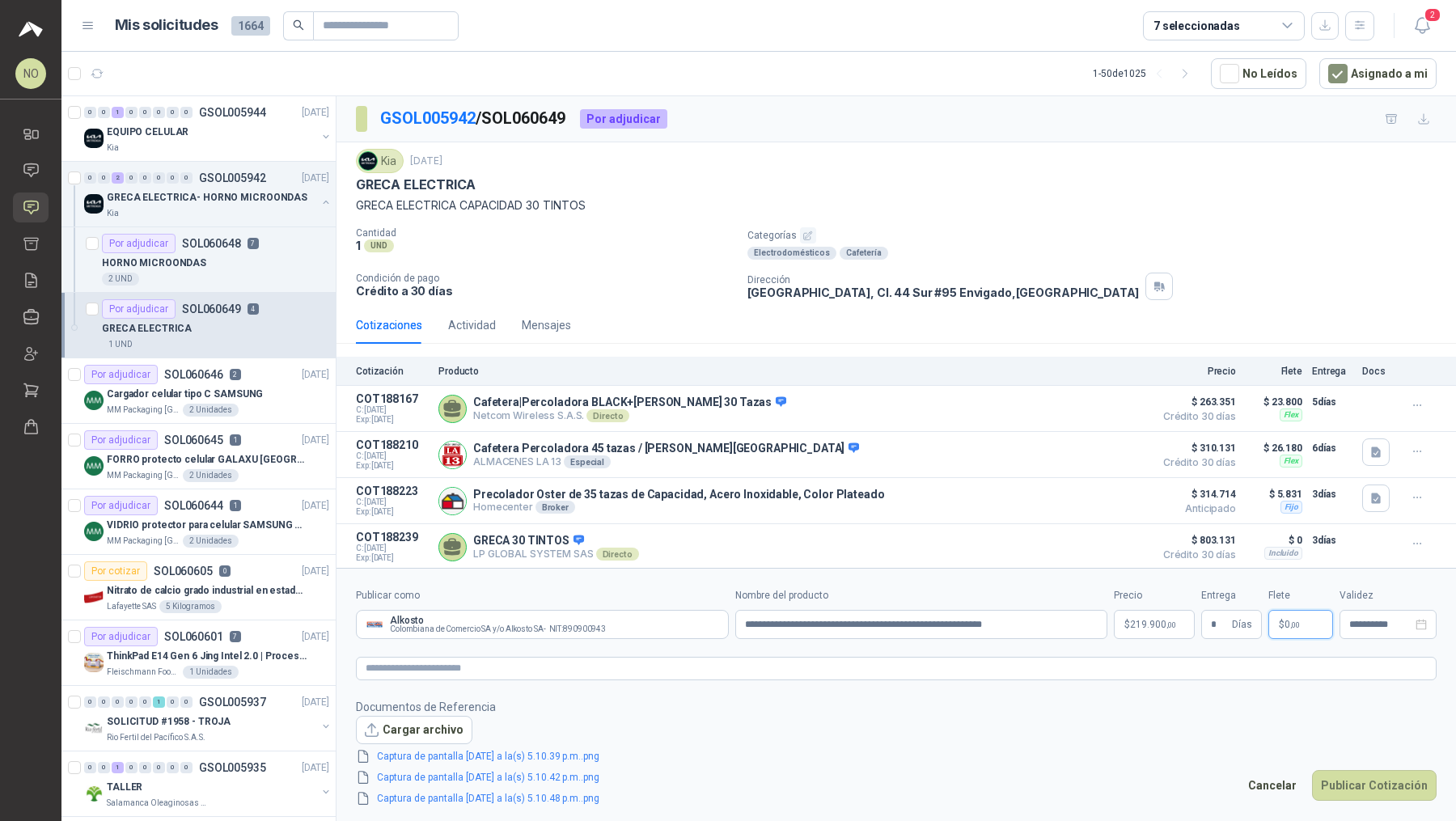
click at [1304, 627] on p "$ 0 ,00" at bounding box center [1301, 624] width 65 height 29
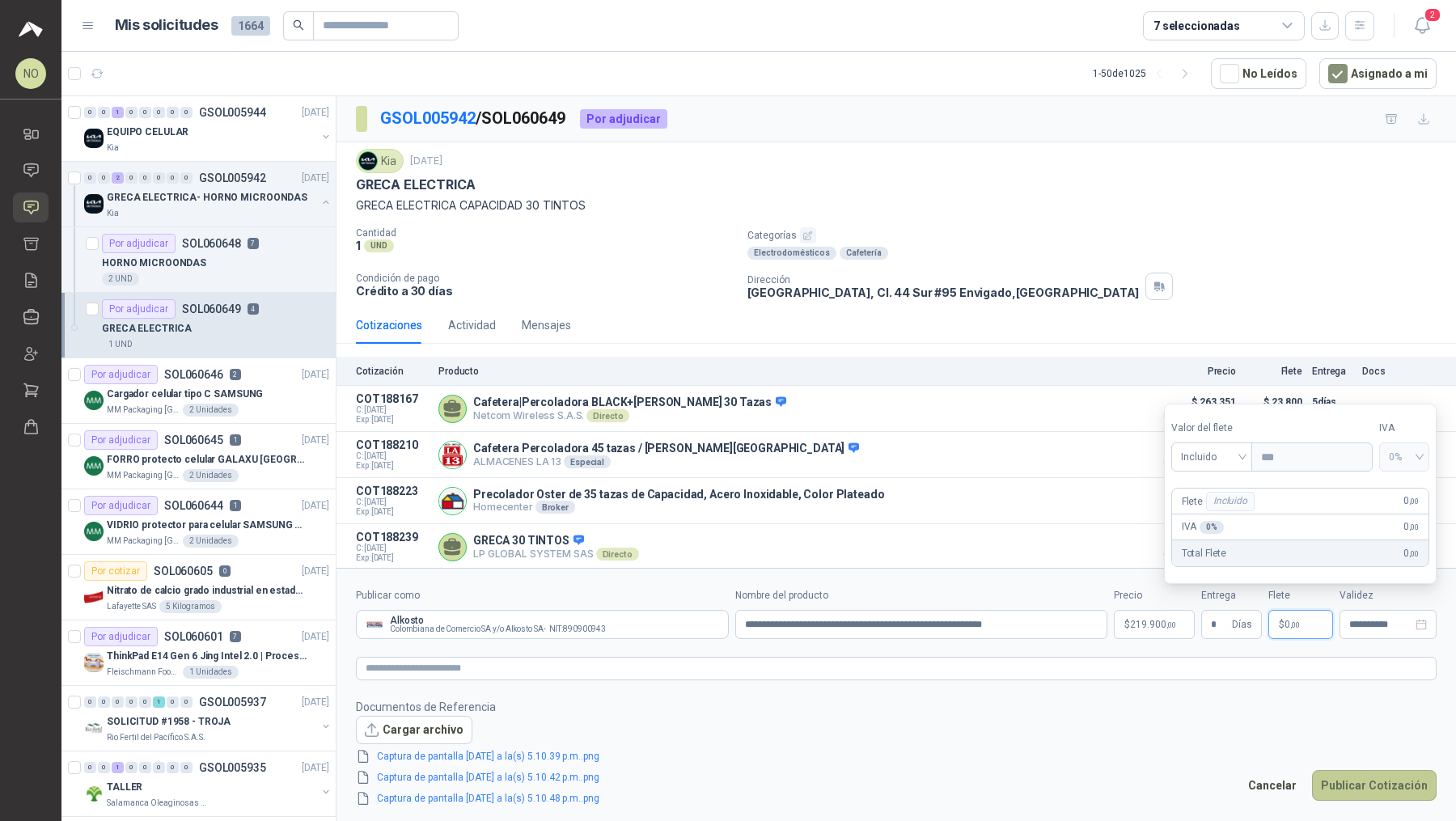
click at [1381, 782] on button "Publicar Cotización" at bounding box center [1374, 785] width 125 height 31
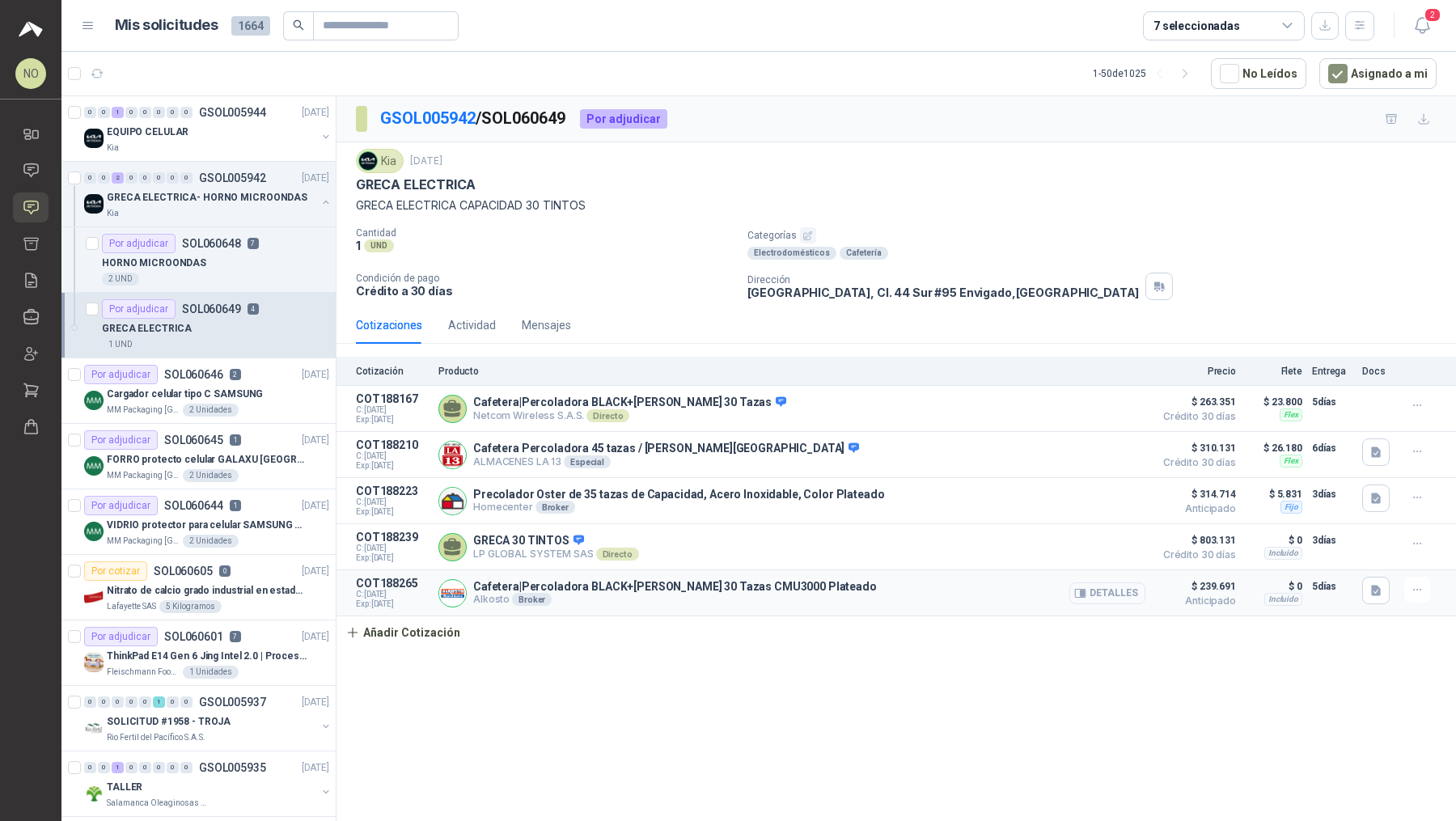
click at [1113, 587] on button "Detalles" at bounding box center [1107, 594] width 76 height 22
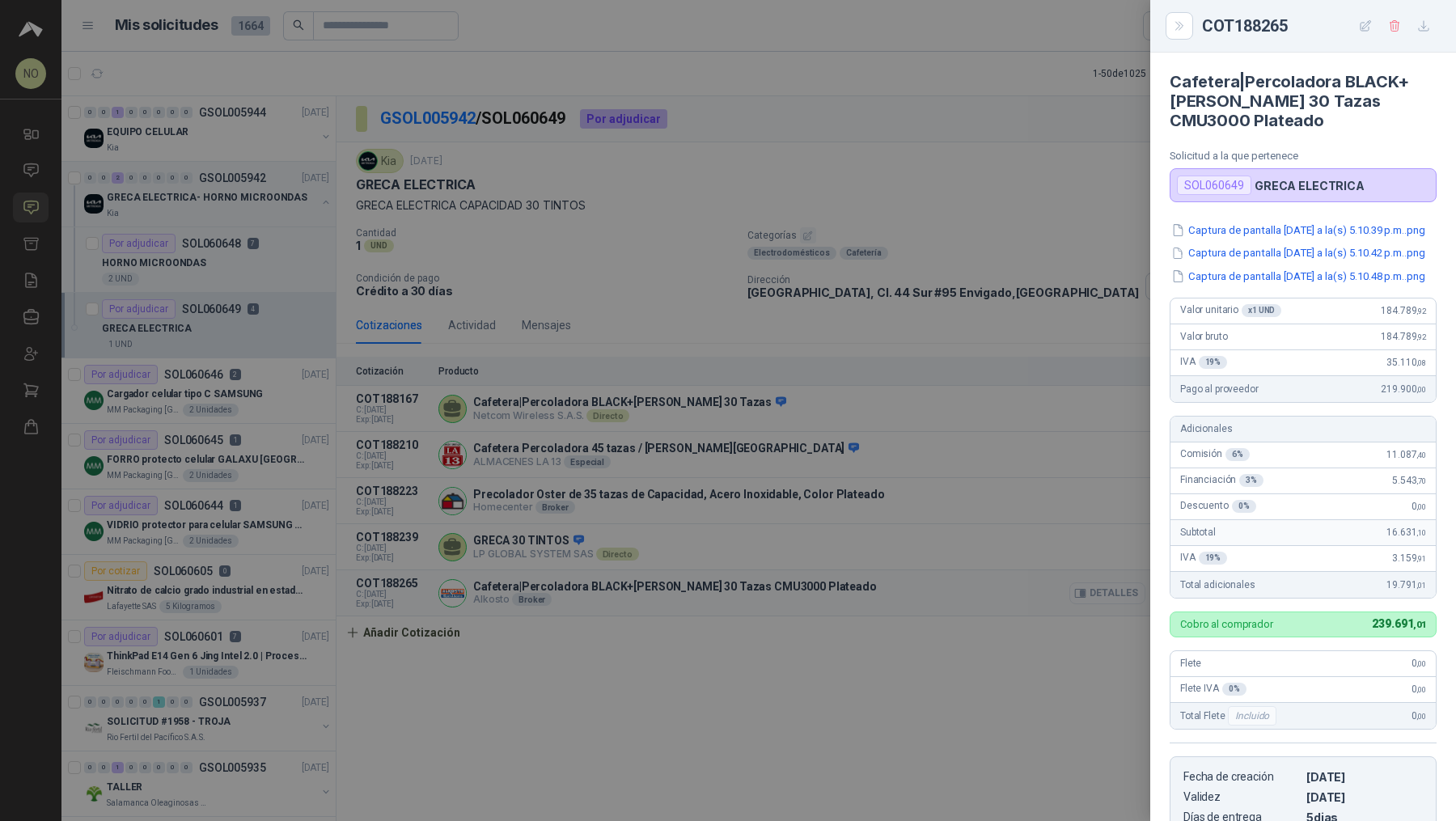
scroll to position [328, 0]
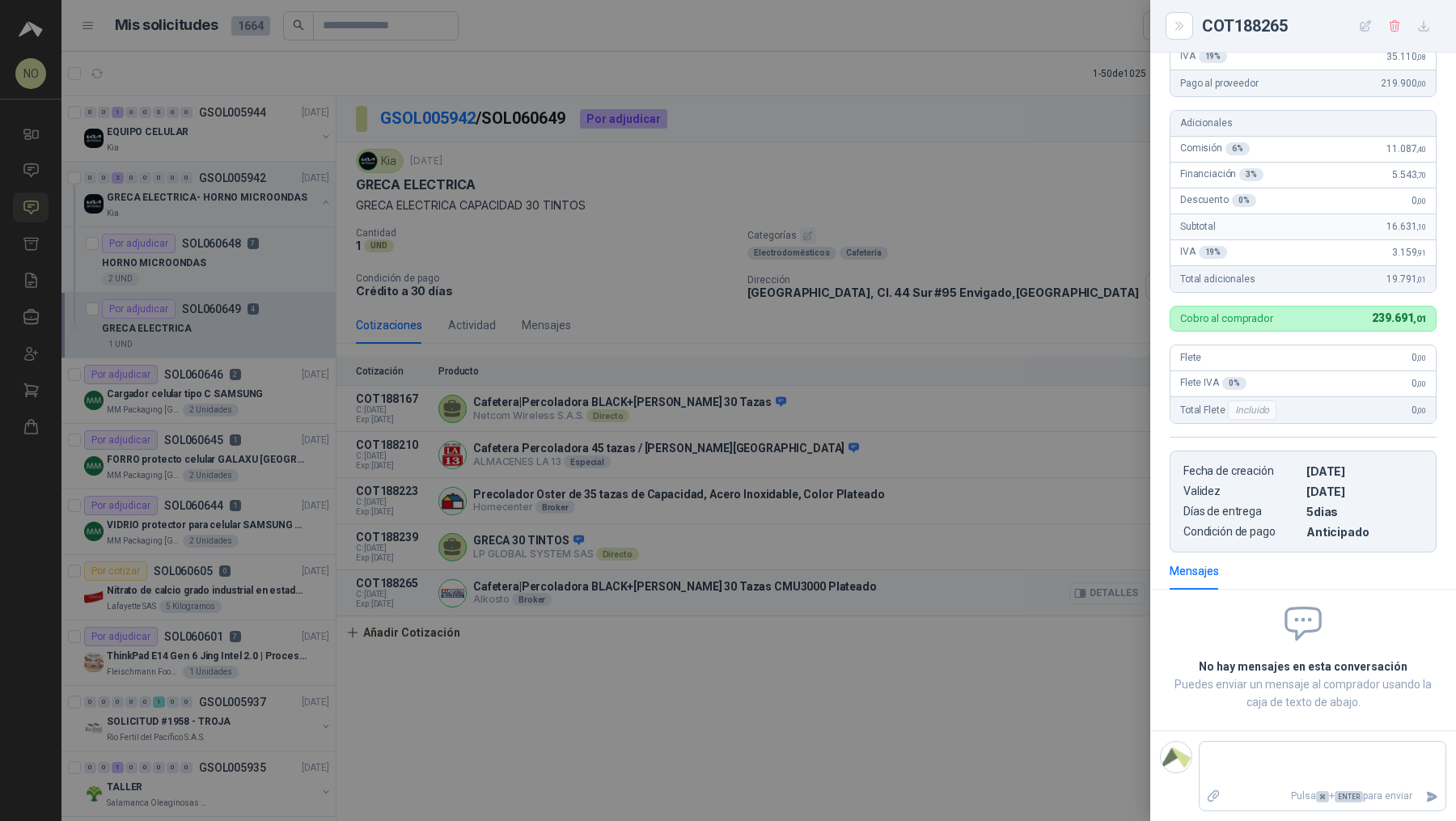
click at [1113, 587] on div at bounding box center [728, 410] width 1456 height 821
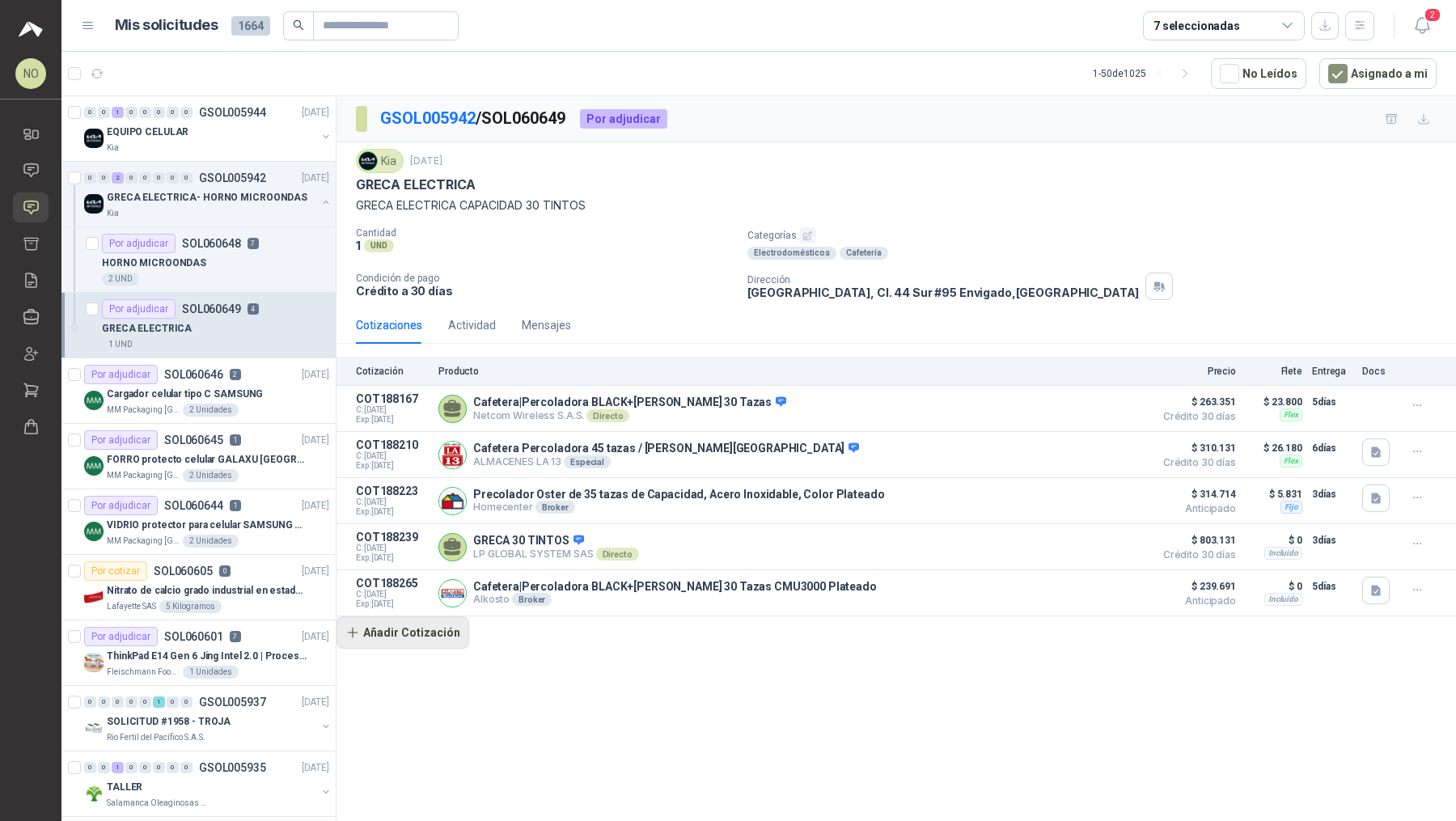
click at [424, 629] on button "Añadir Cotización" at bounding box center [403, 633] width 133 height 32
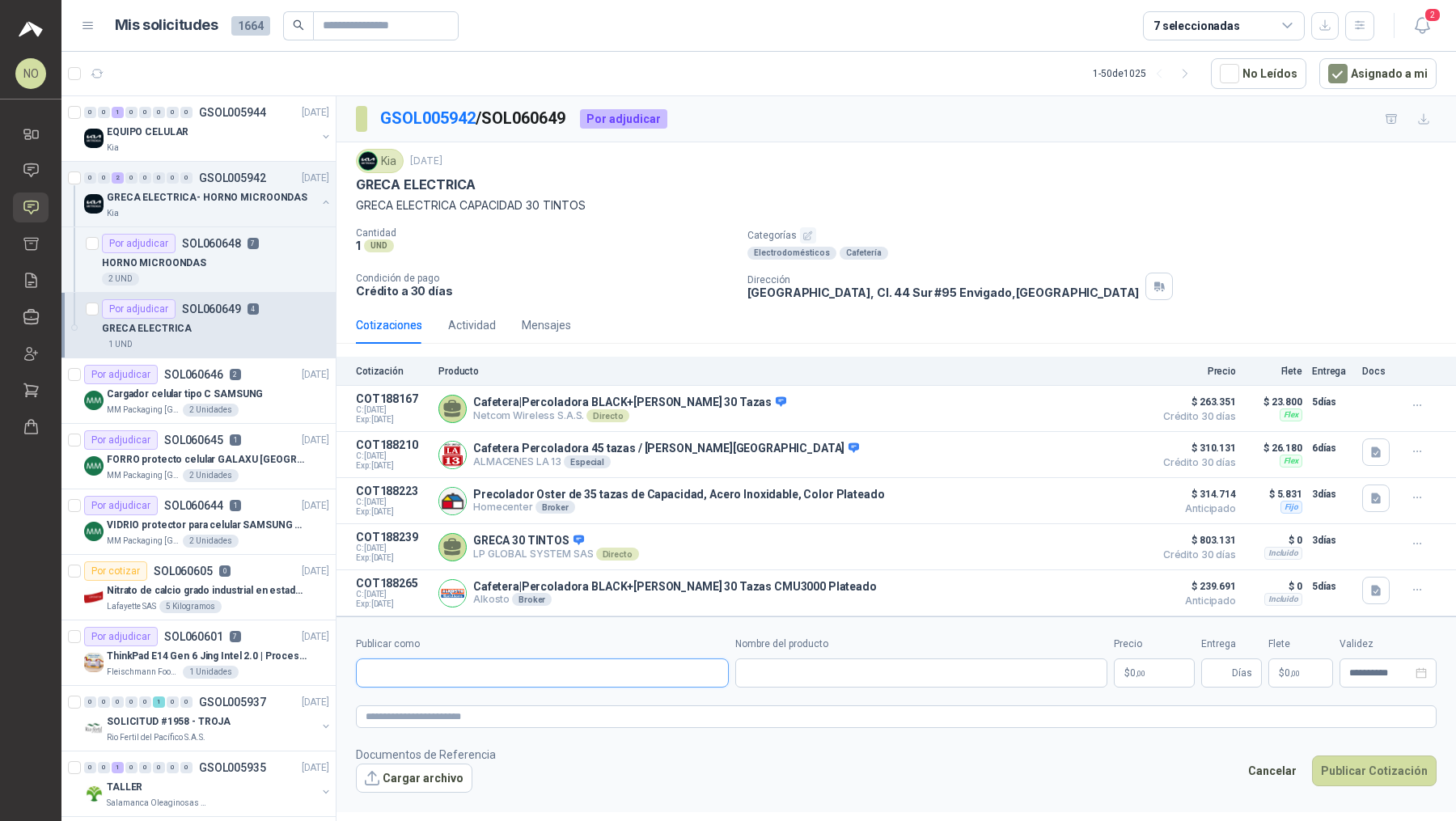
click at [453, 672] on input "Publicar como" at bounding box center [542, 674] width 372 height 28
click at [450, 709] on div "Homecenter NIT : 800242106" at bounding box center [542, 708] width 346 height 18
click at [847, 669] on input "Nombre del producto" at bounding box center [922, 673] width 373 height 29
paste input "**********"
click at [1148, 671] on p "$ 0 ,00" at bounding box center [1154, 673] width 81 height 29
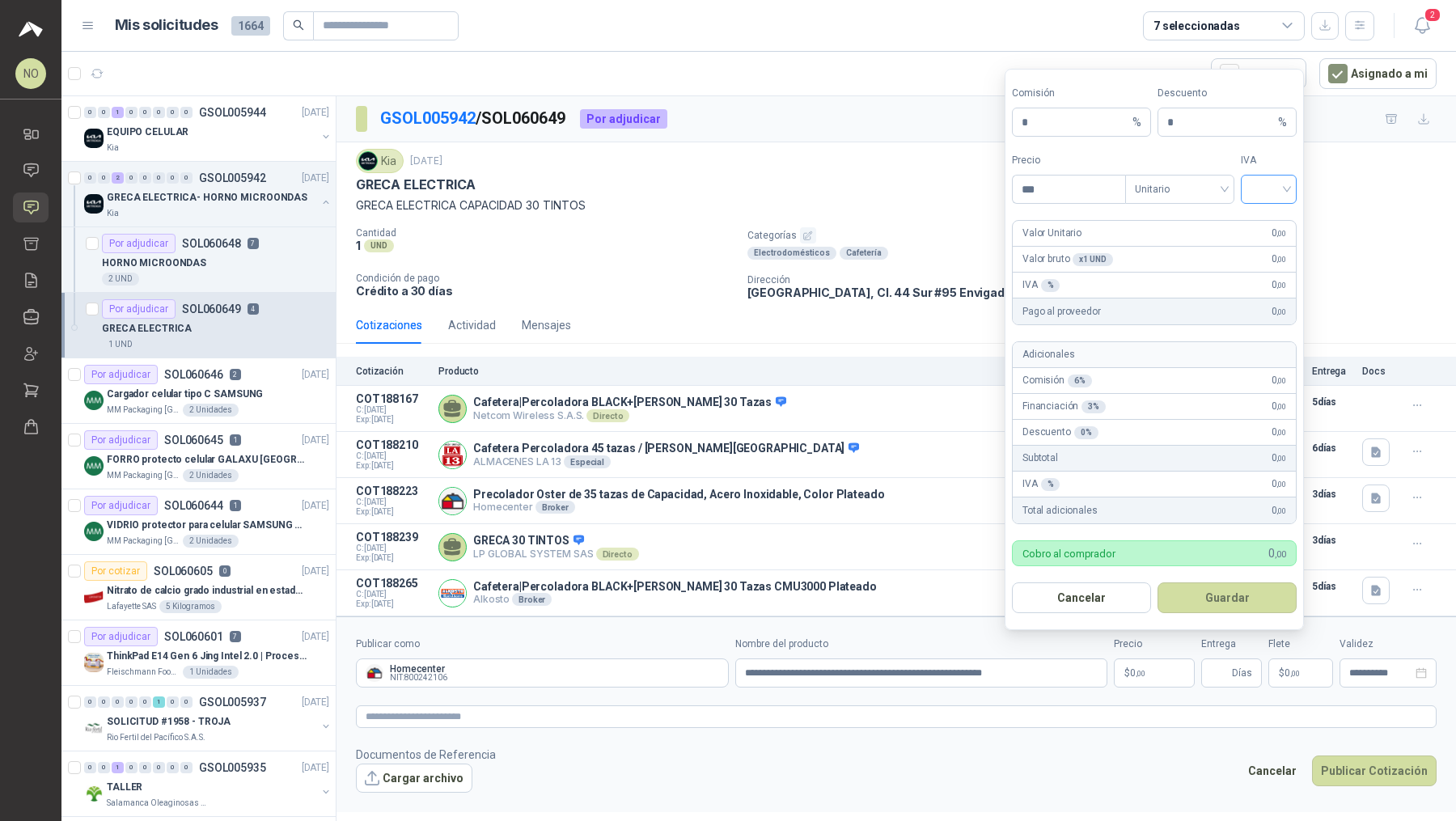
click at [1259, 178] on input "search" at bounding box center [1269, 187] width 37 height 24
click at [1259, 222] on div "19%" at bounding box center [1269, 226] width 30 height 18
click at [1195, 198] on span "Unitario" at bounding box center [1180, 189] width 90 height 24
click at [1198, 246] on div "Unitario con IVA" at bounding box center [1180, 252] width 84 height 18
click at [1075, 201] on input "***" at bounding box center [1068, 189] width 113 height 28
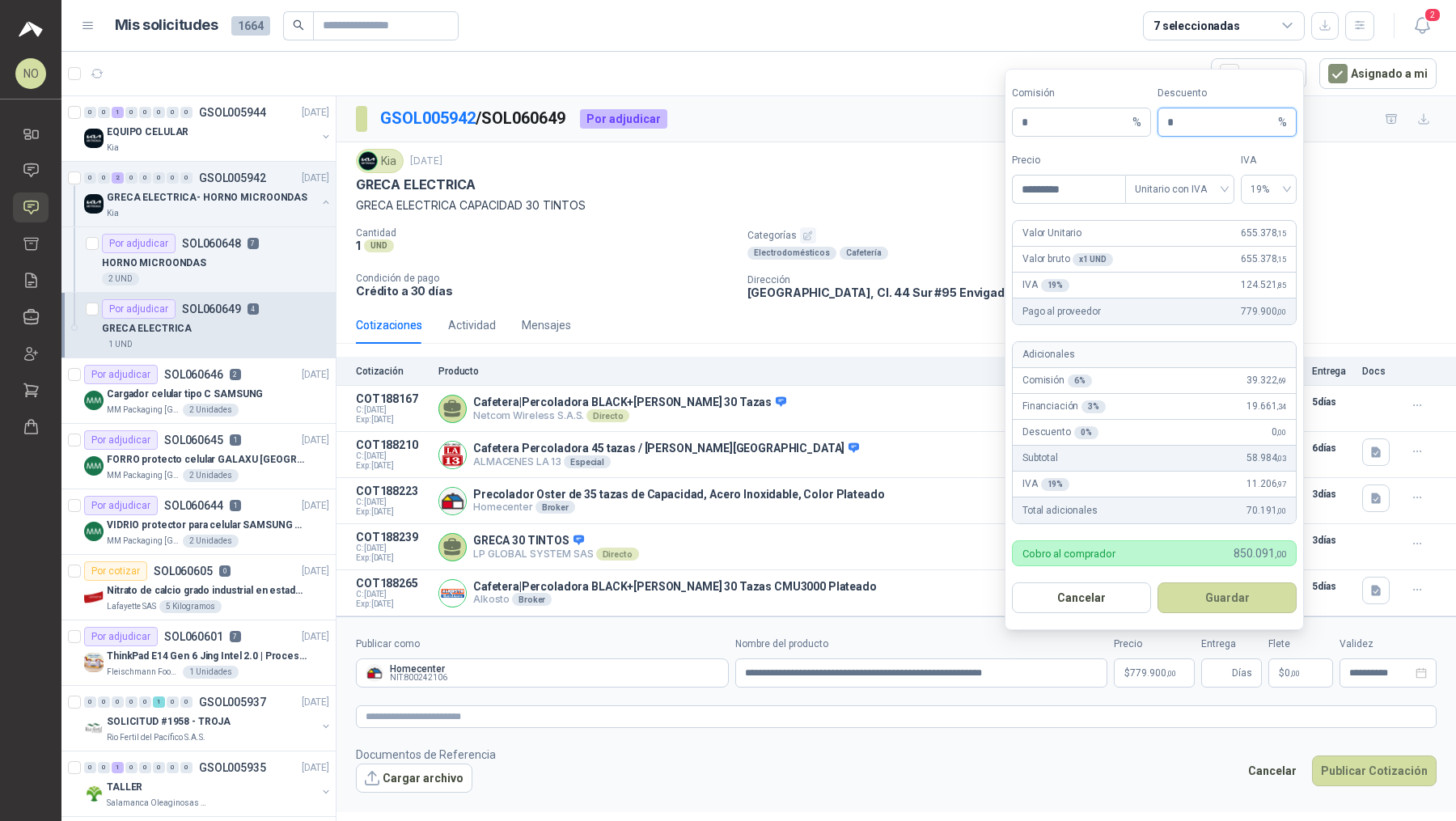
click at [1189, 136] on input "*" at bounding box center [1221, 123] width 108 height 28
click at [1238, 605] on button "Guardar" at bounding box center [1228, 598] width 140 height 31
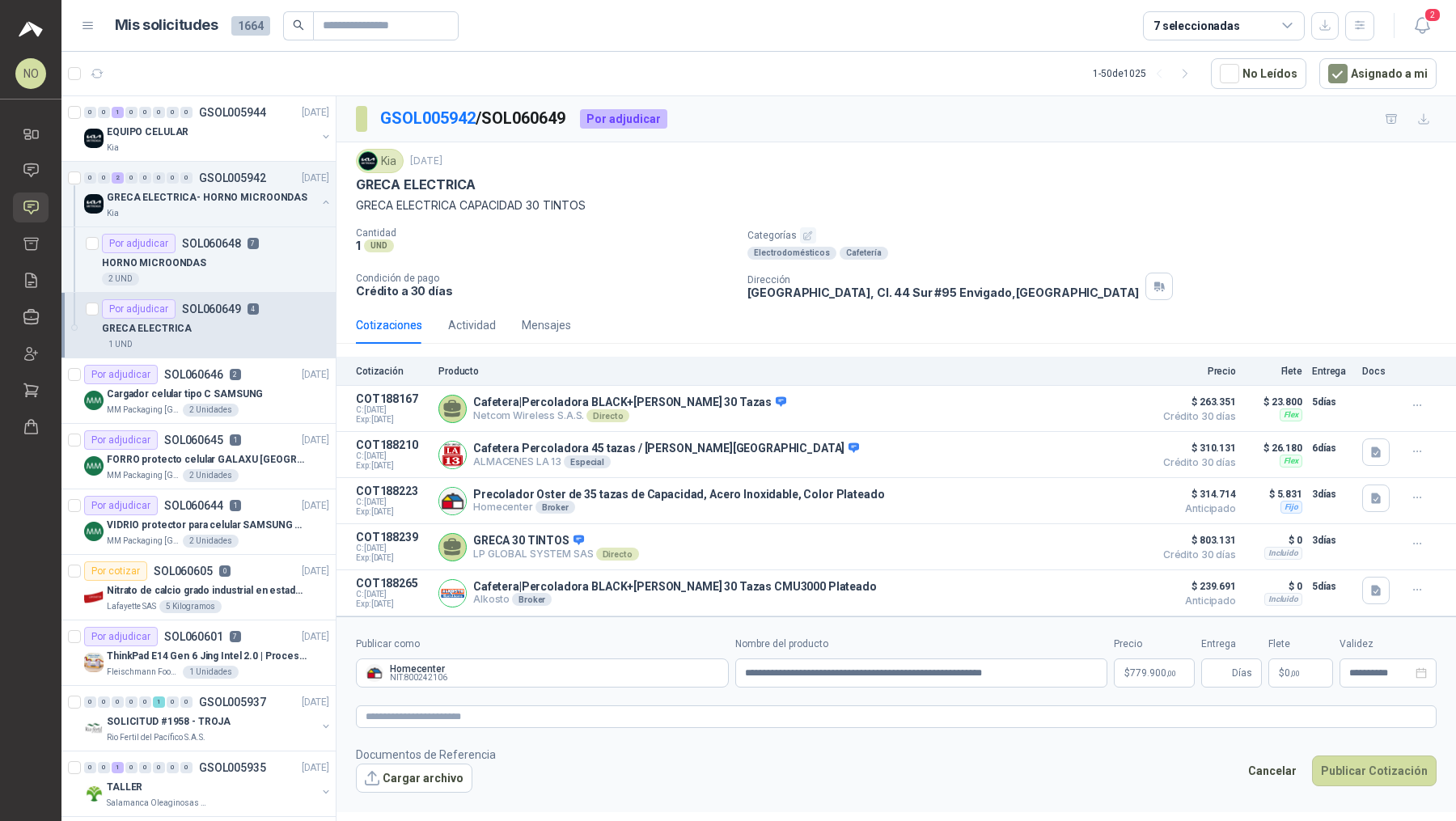
click at [1251, 746] on footer "Documentos de Referencia Cargar archivo Cancelar Publicar Cotización" at bounding box center [896, 769] width 1081 height 47
click at [1272, 756] on button "Cancelar" at bounding box center [1273, 770] width 67 height 31
